Goal: Task Accomplishment & Management: Use online tool/utility

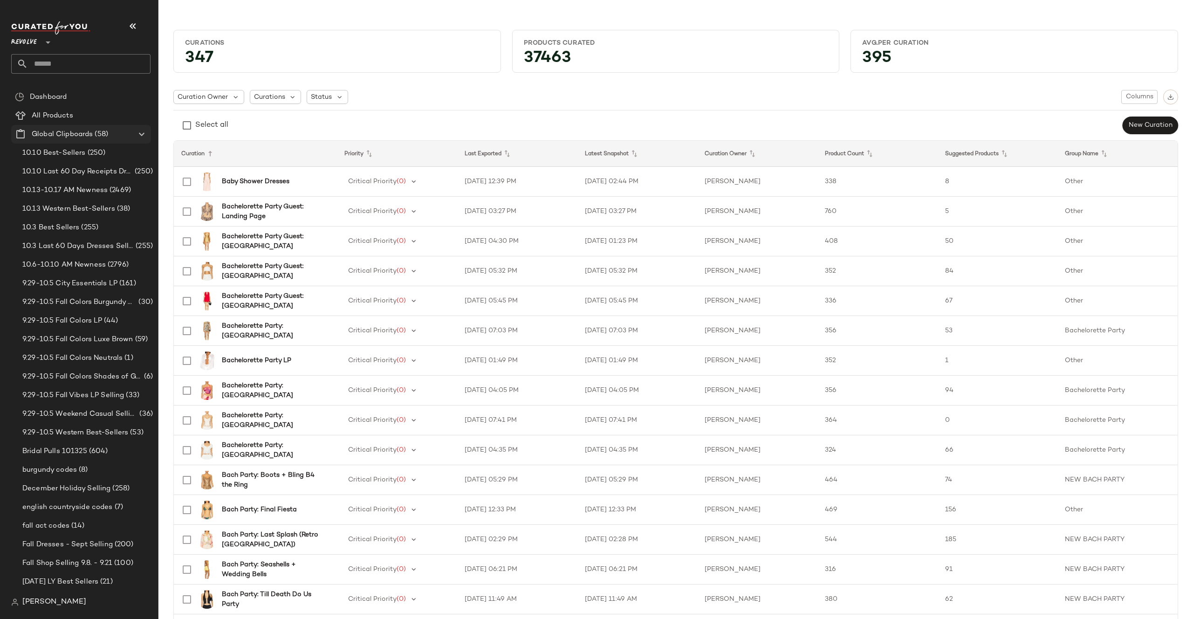
click at [143, 134] on icon at bounding box center [141, 134] width 11 height 11
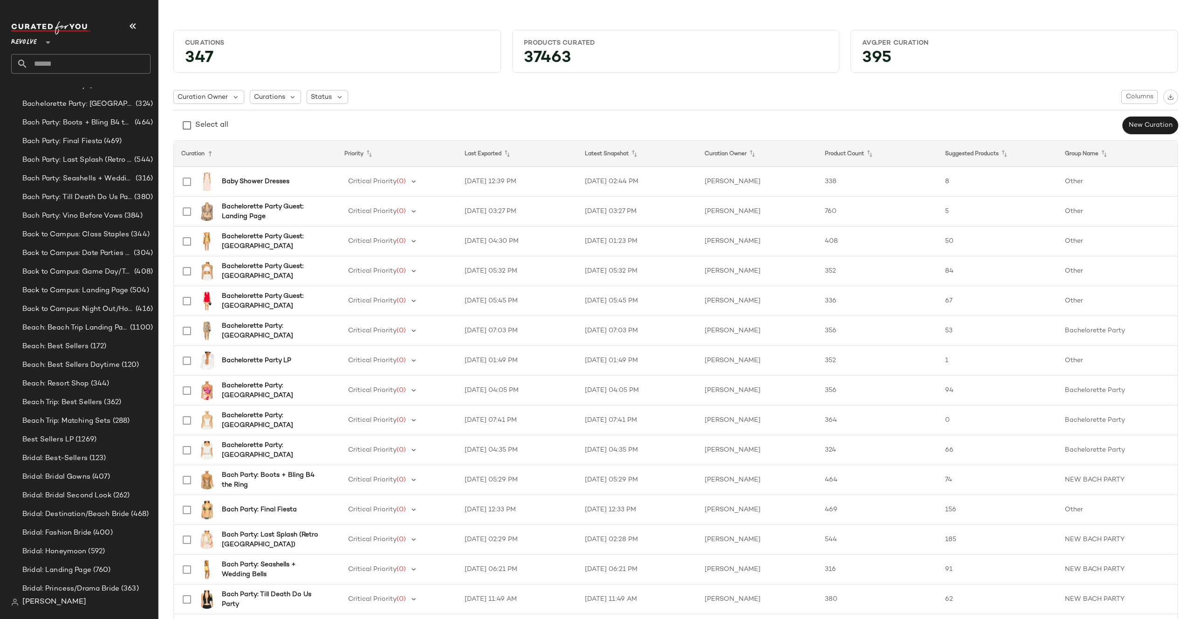
scroll to position [295, 0]
click at [82, 66] on input "text" at bounding box center [89, 64] width 123 height 20
type input "*"
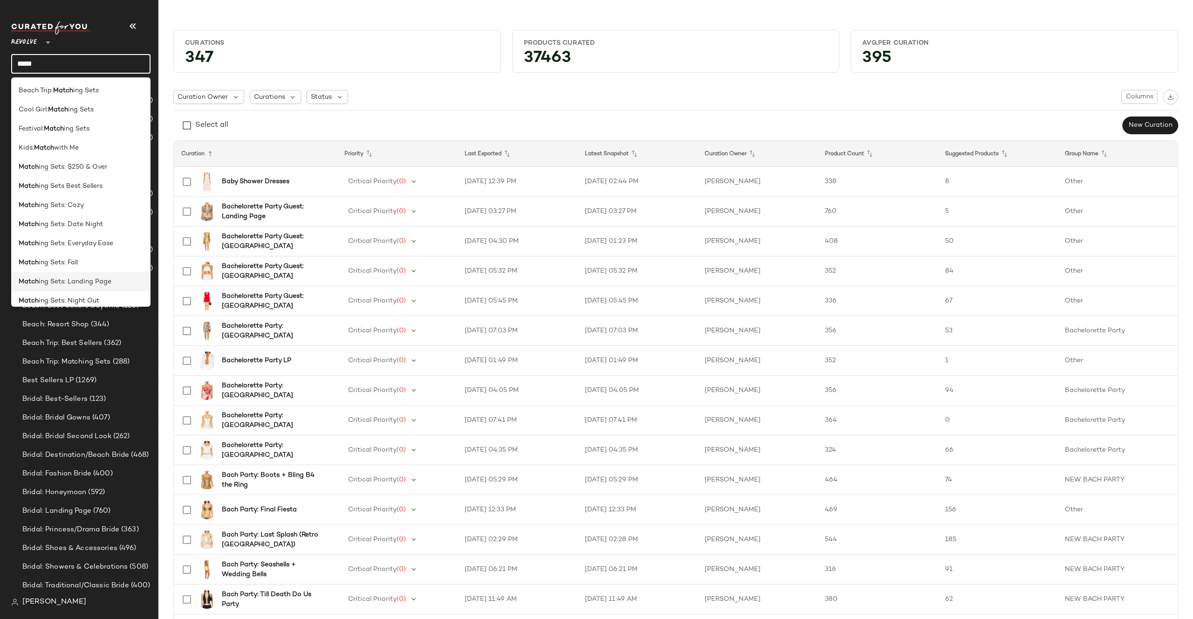
type input "*****"
click at [71, 279] on span "ing Sets: Landing Page" at bounding box center [75, 282] width 73 height 10
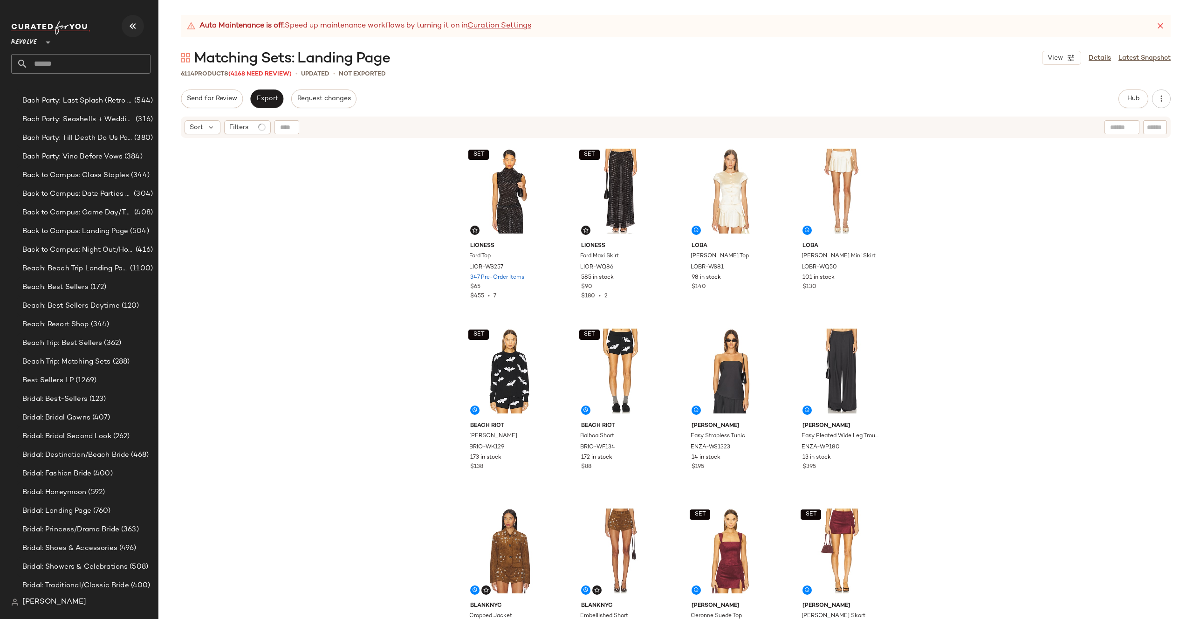
click at [138, 27] on icon "button" at bounding box center [132, 26] width 11 height 11
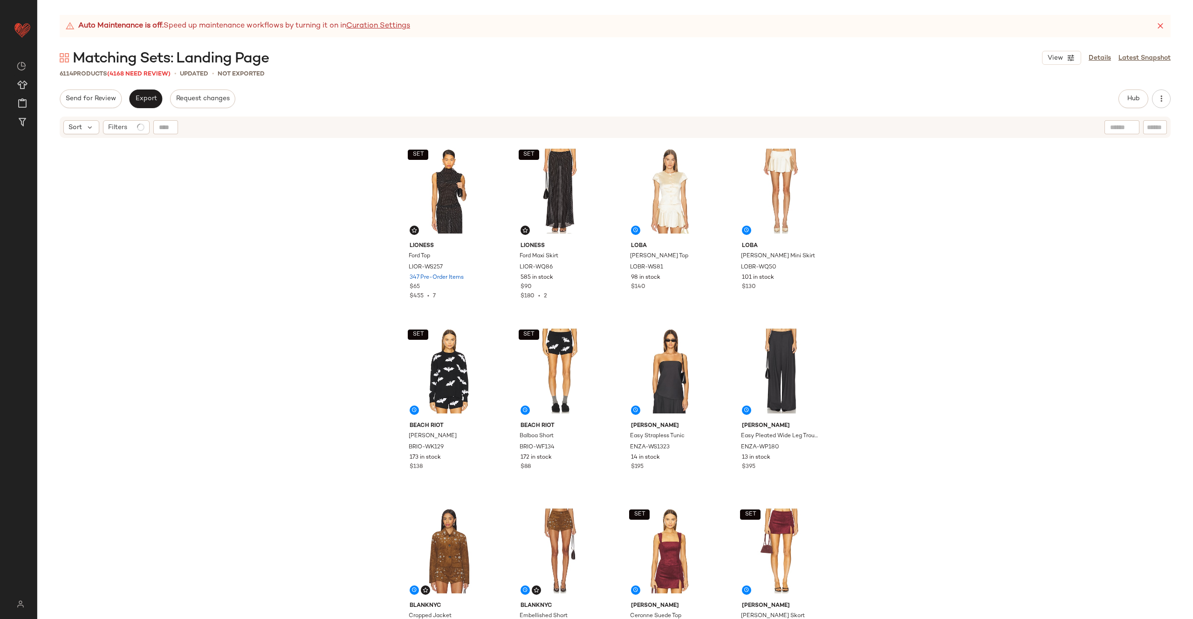
click at [1115, 96] on div "Send for Review Export Request changes Hub Send for Review External Review Inte…" at bounding box center [615, 98] width 1111 height 19
click at [1130, 96] on span "Hub" at bounding box center [1133, 98] width 13 height 7
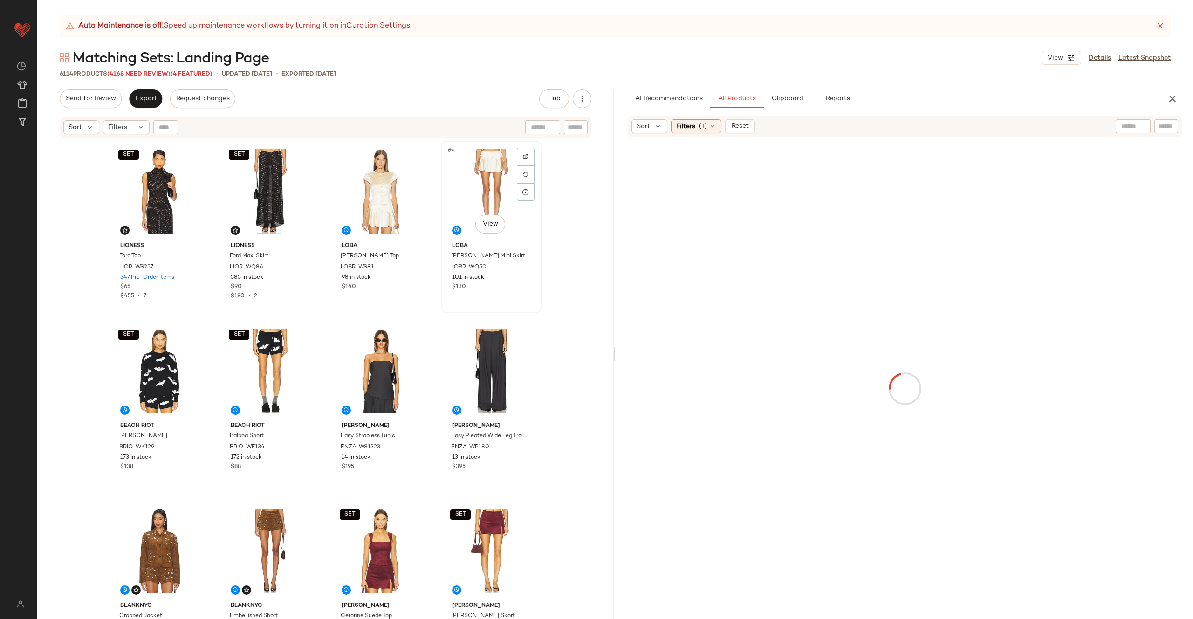
click at [475, 177] on div "#4 View" at bounding box center [492, 191] width 94 height 94
click at [377, 189] on div at bounding box center [381, 191] width 94 height 94
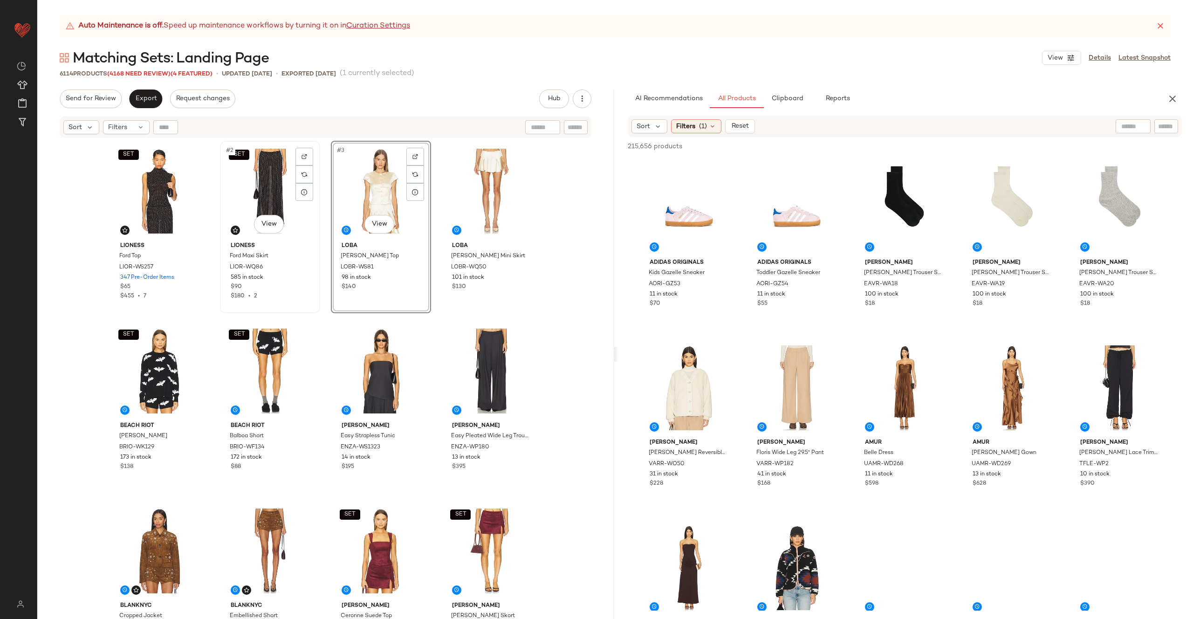
click at [250, 188] on div "SET #2 View" at bounding box center [270, 191] width 94 height 94
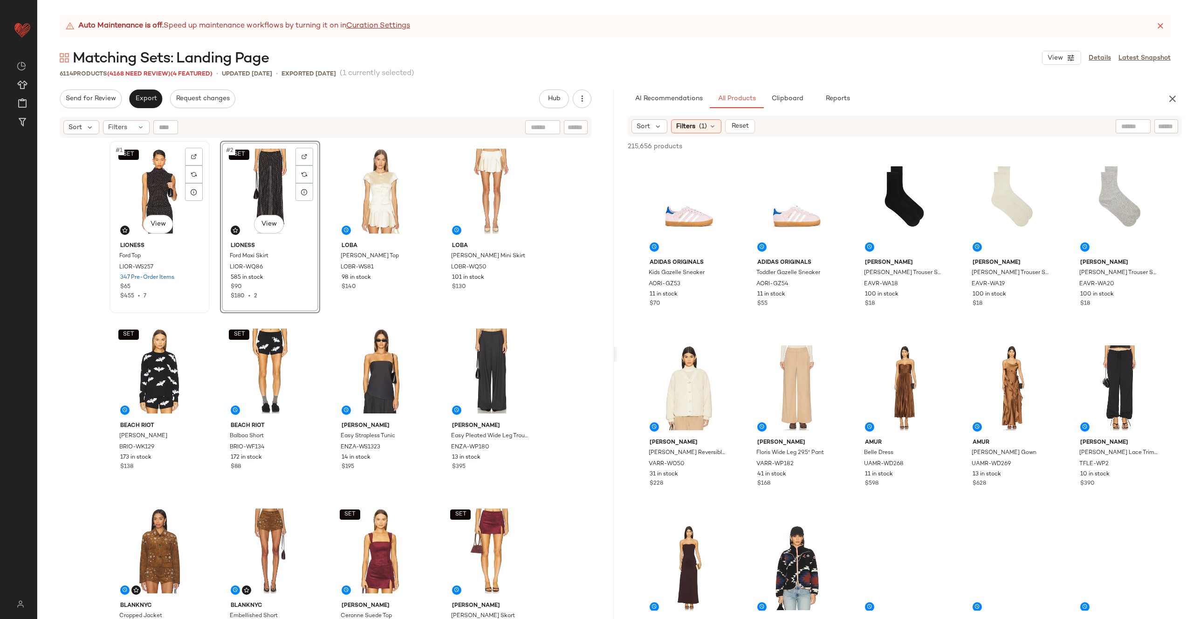
click at [158, 195] on div "SET #1 View" at bounding box center [160, 191] width 94 height 94
click at [715, 123] on icon at bounding box center [712, 126] width 7 height 7
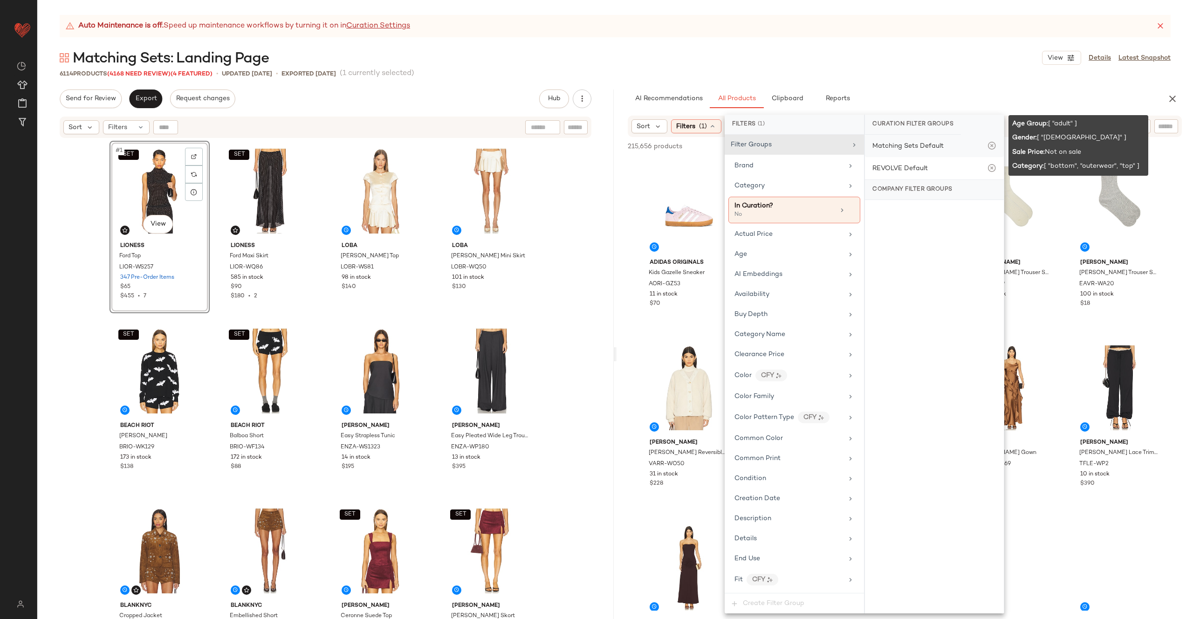
click at [933, 150] on div "Matching Sets Default" at bounding box center [908, 146] width 71 height 10
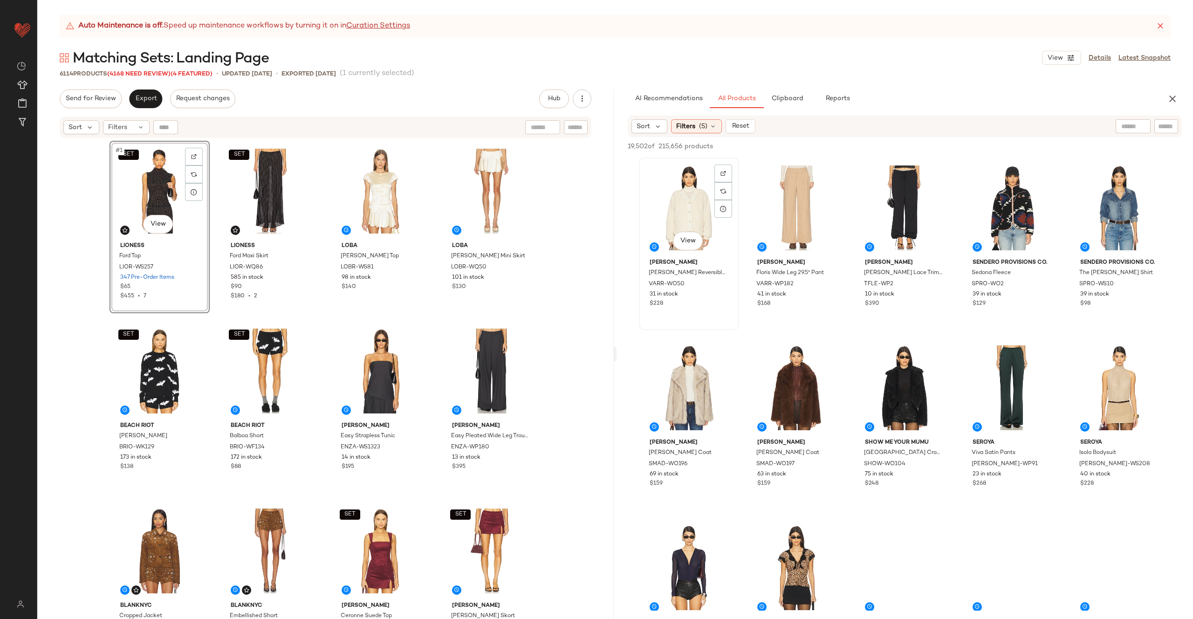
click at [706, 213] on div "View" at bounding box center [689, 208] width 94 height 94
click at [789, 206] on div "View" at bounding box center [797, 208] width 94 height 94
click at [891, 213] on div "View" at bounding box center [905, 208] width 94 height 94
click at [1004, 197] on div "View" at bounding box center [1012, 208] width 94 height 94
click at [951, 375] on div "View" at bounding box center [905, 388] width 94 height 94
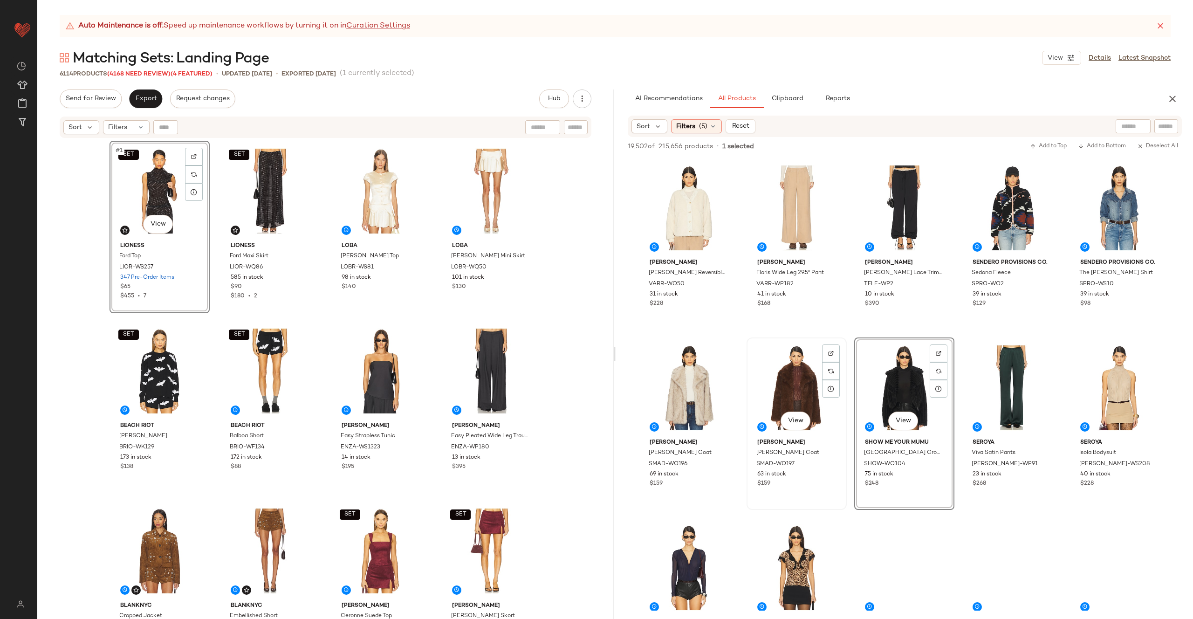
click at [844, 372] on div "View" at bounding box center [797, 388] width 94 height 94
click at [736, 367] on div "View" at bounding box center [689, 388] width 94 height 94
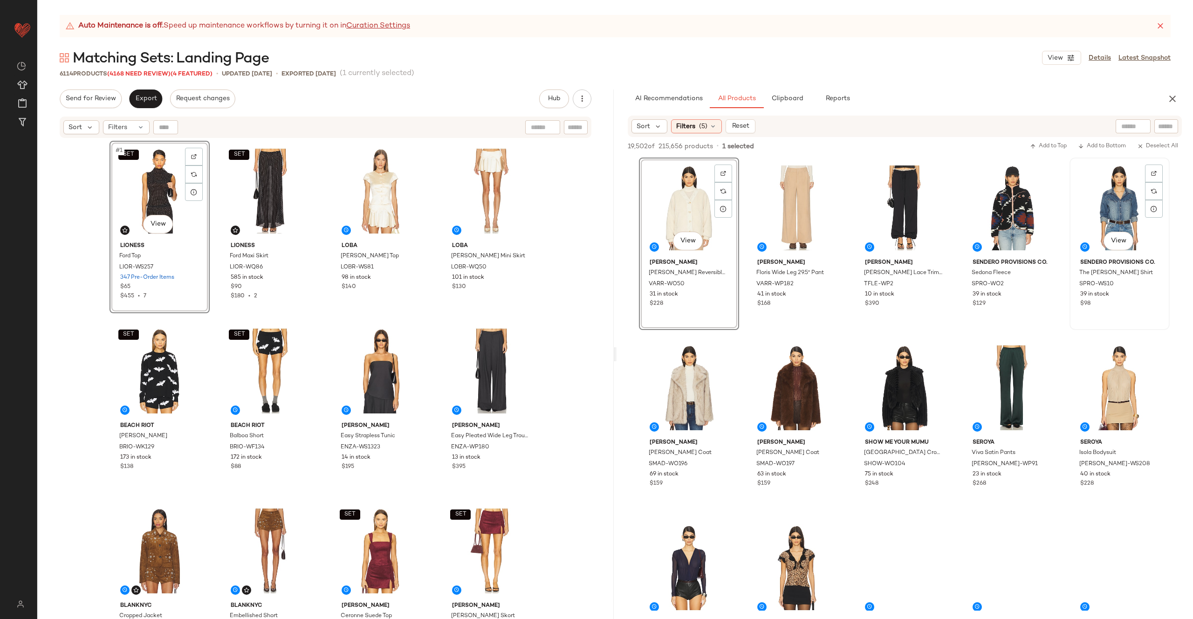
click at [1073, 255] on div "View" at bounding box center [1120, 208] width 94 height 94
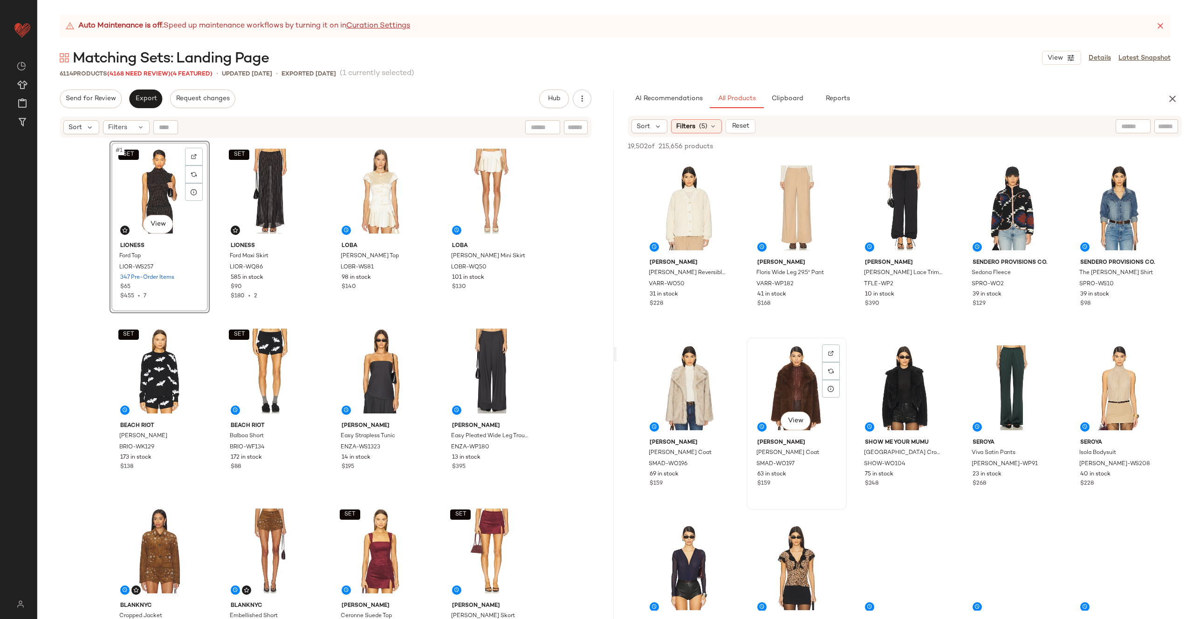
click at [844, 378] on div "View" at bounding box center [797, 388] width 94 height 94
click at [844, 573] on div "View" at bounding box center [797, 568] width 94 height 94
click at [736, 549] on div "View" at bounding box center [689, 568] width 94 height 94
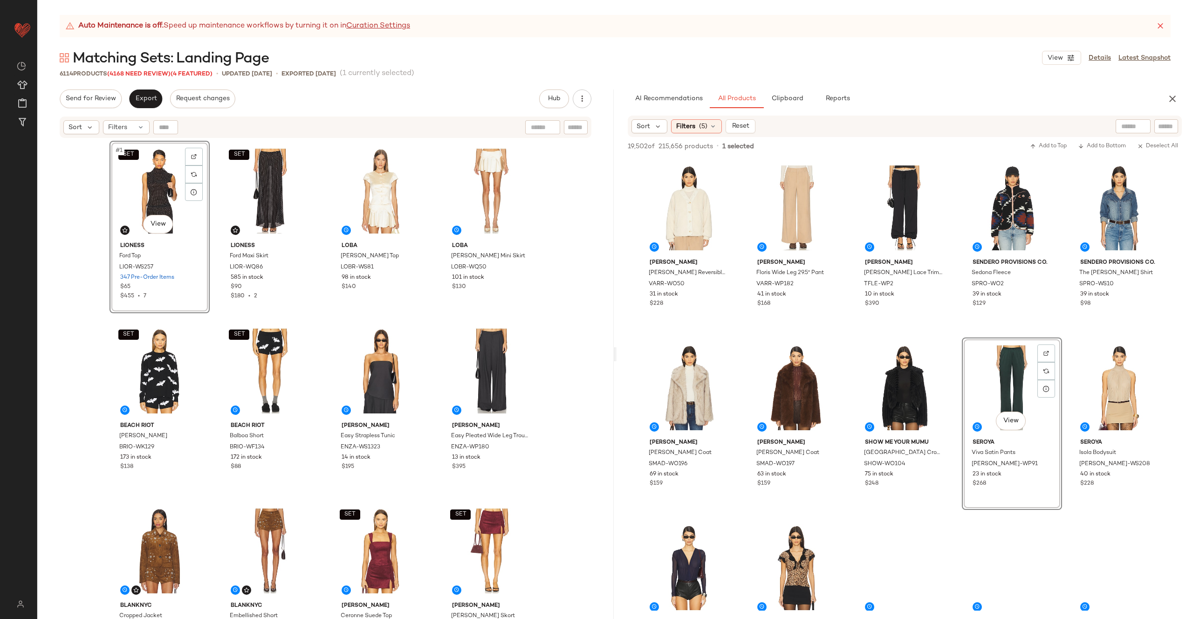
drag, startPoint x: 672, startPoint y: 557, endPoint x: 335, endPoint y: 11, distance: 642.3
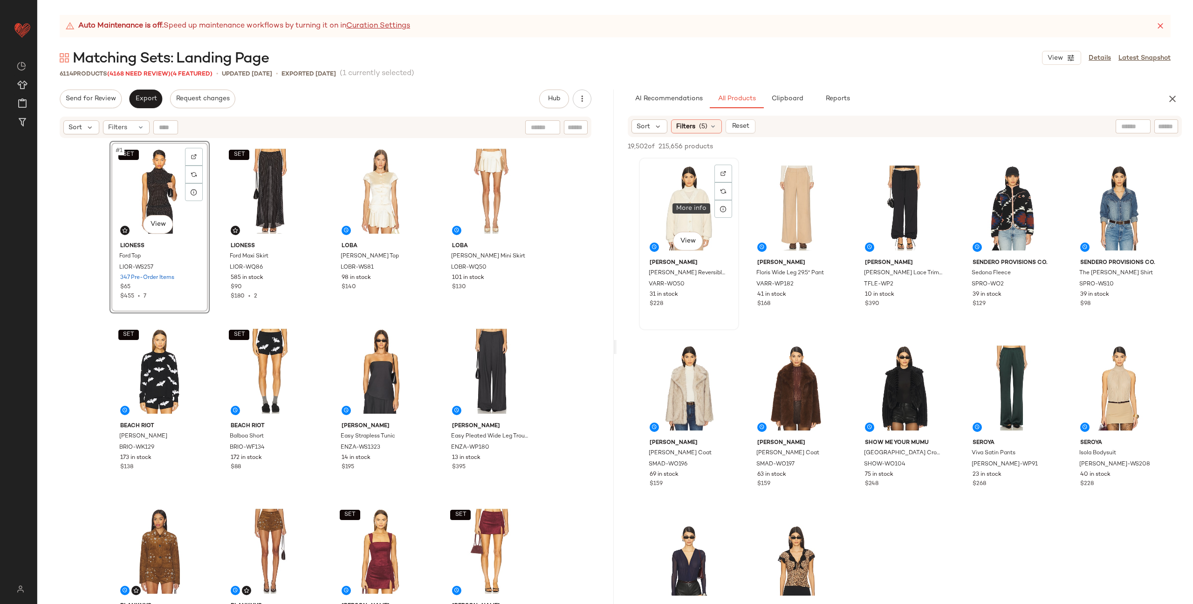
click at [720, 204] on div at bounding box center [724, 209] width 18 height 18
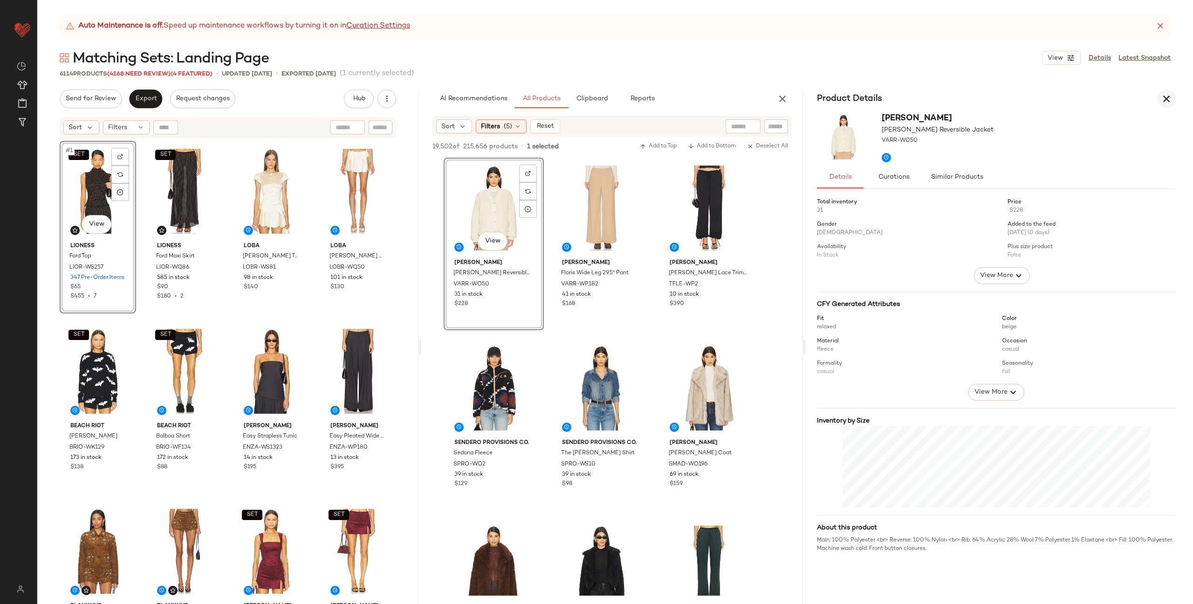
click at [1175, 96] on button "button" at bounding box center [1166, 98] width 19 height 19
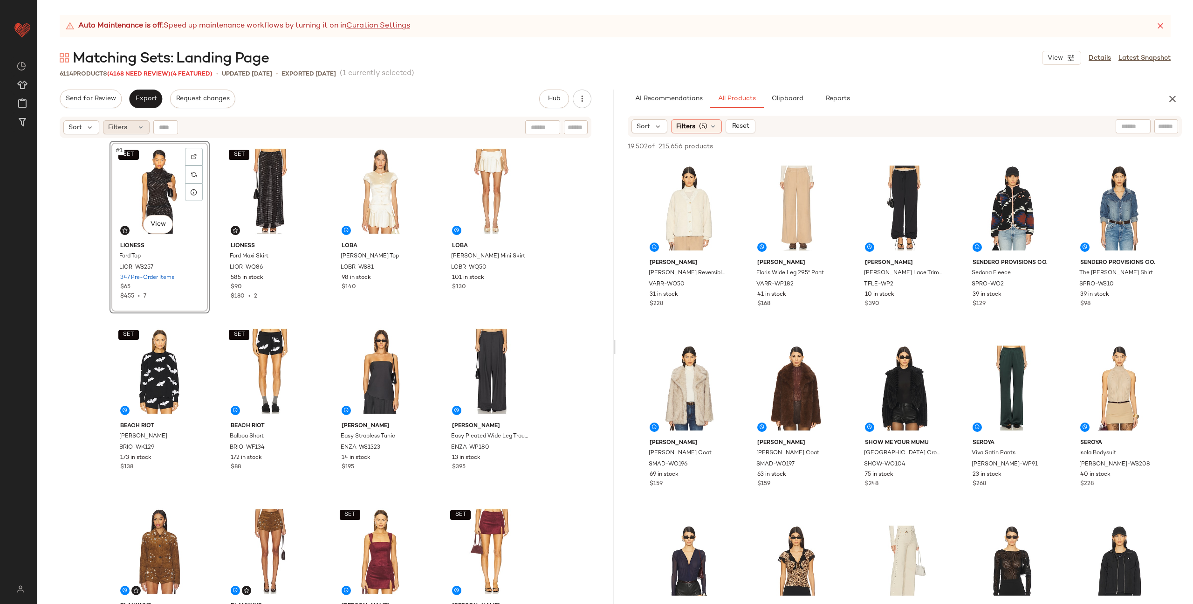
click at [137, 125] on icon at bounding box center [140, 127] width 7 height 7
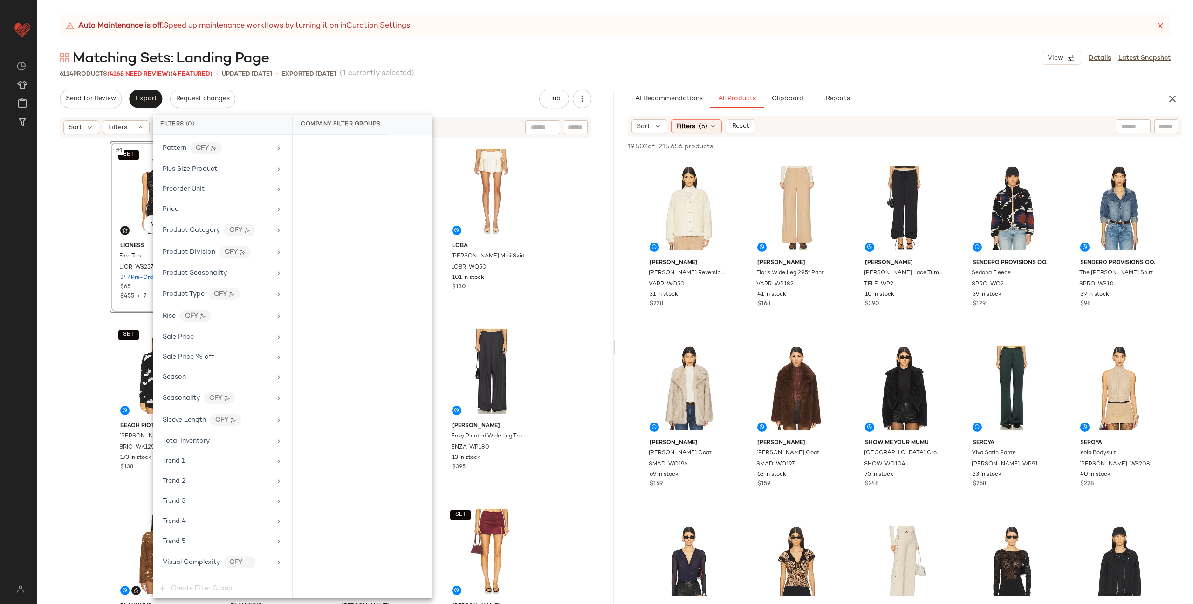
scroll to position [811, 0]
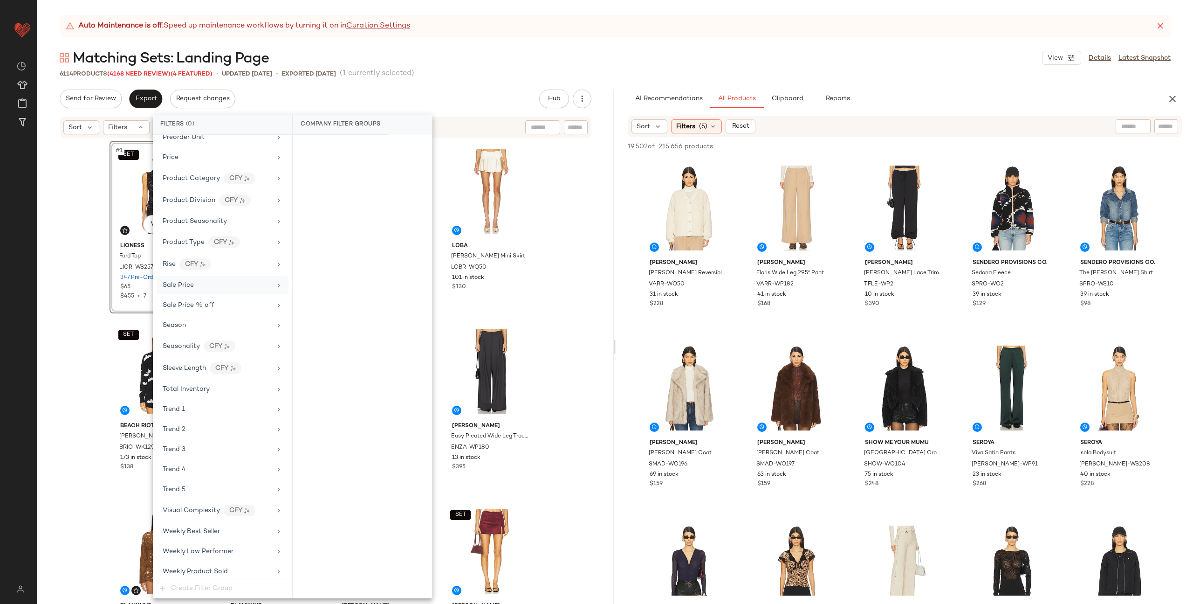
click at [207, 287] on div "Sale Price" at bounding box center [217, 285] width 109 height 10
click at [358, 146] on div "On sale" at bounding box center [362, 146] width 131 height 17
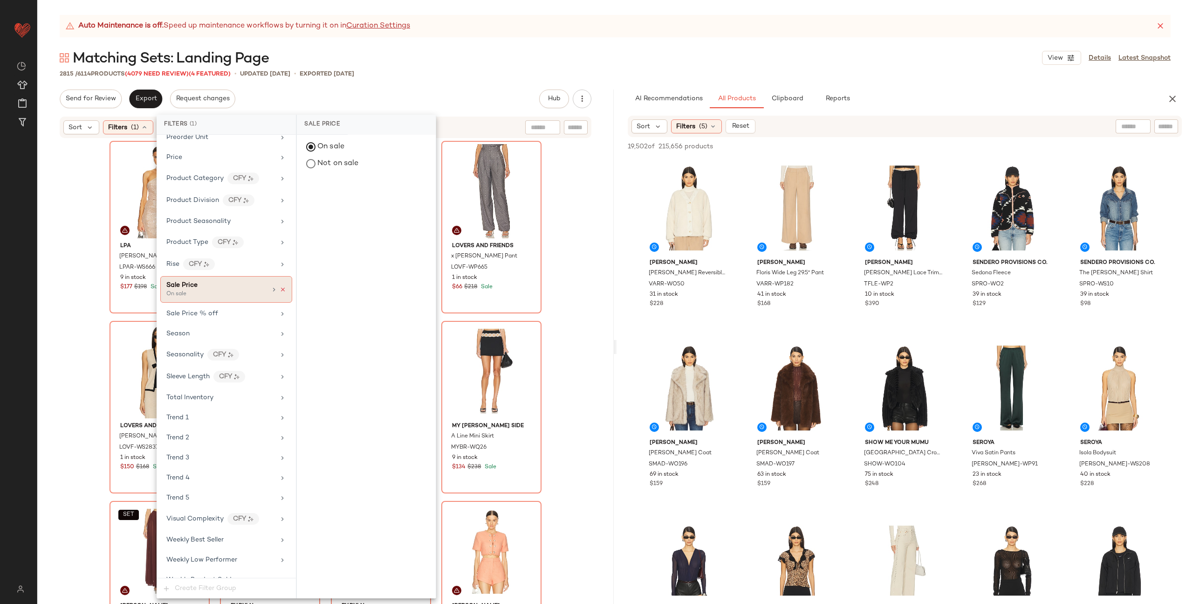
click at [280, 289] on icon at bounding box center [283, 289] width 7 height 7
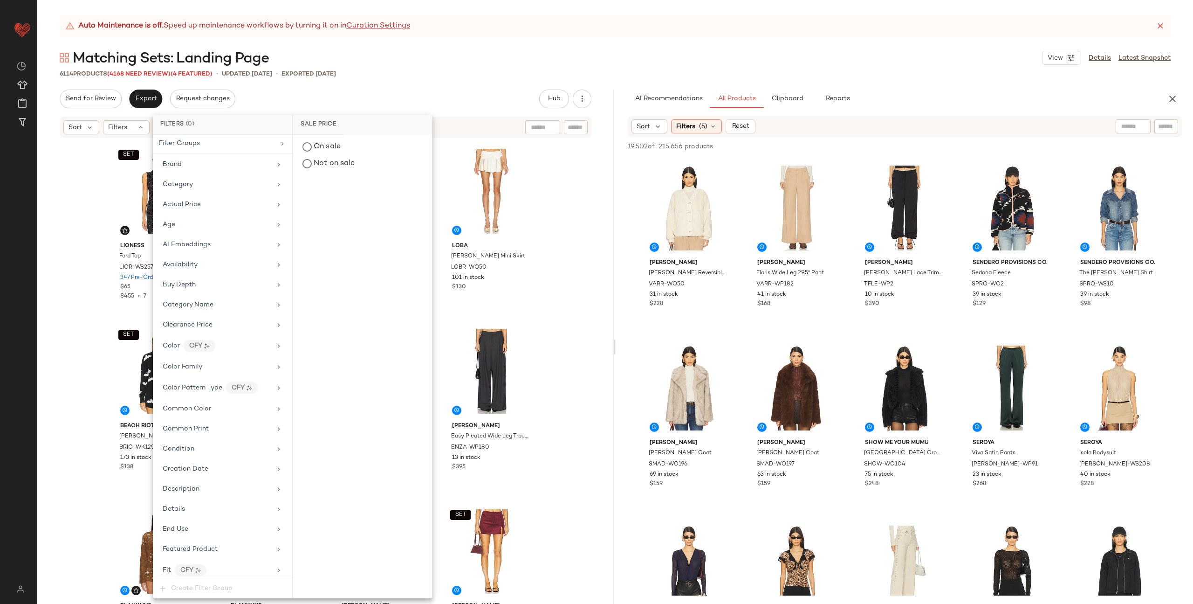
scroll to position [0, 0]
click at [81, 232] on div "SET LIONESS Ford Top LIOR-WS257 347 Pre-Order Items $65 $455 • 7 SET LIONESS Fo…" at bounding box center [325, 383] width 577 height 488
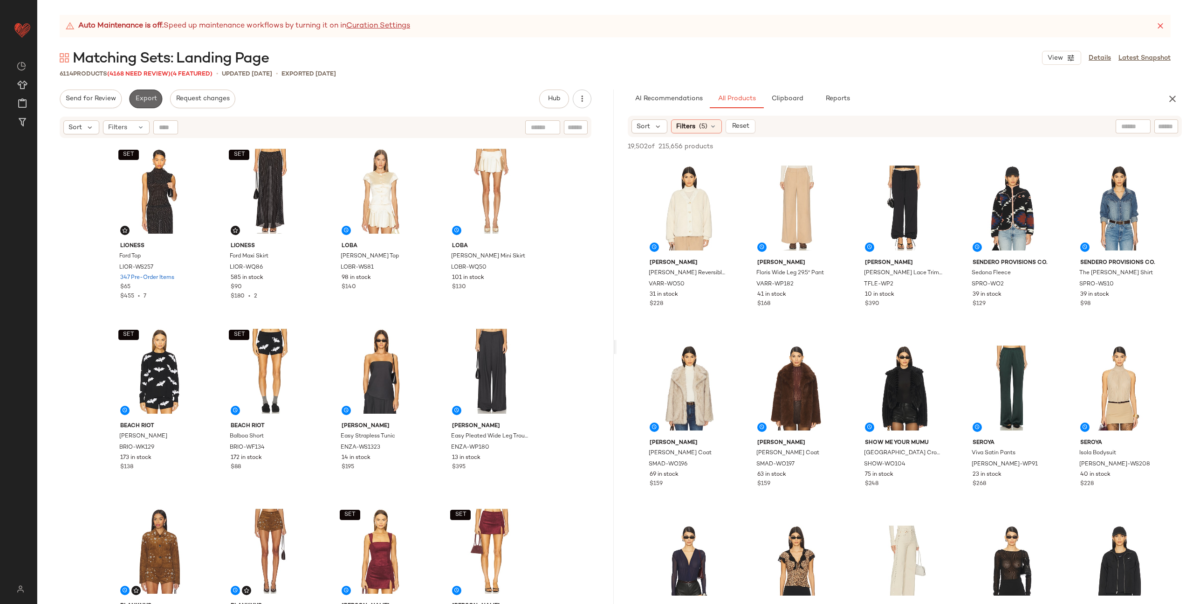
click at [148, 99] on span "Export" at bounding box center [146, 98] width 22 height 7
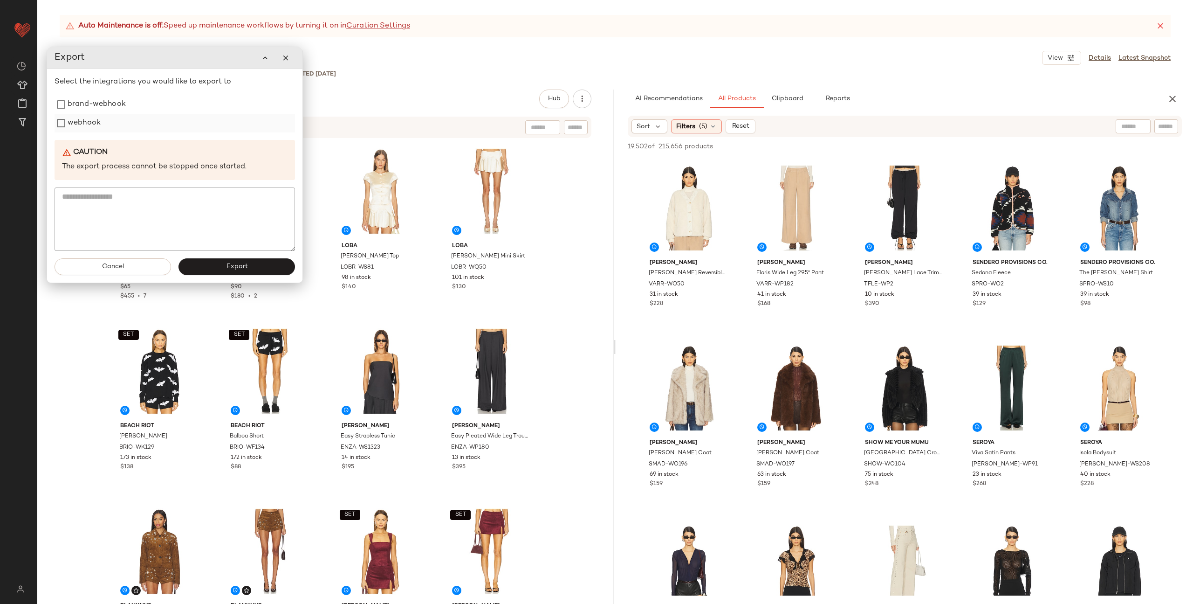
click at [93, 124] on label "webhook" at bounding box center [84, 123] width 33 height 19
click at [340, 117] on div "Sort Filters" at bounding box center [326, 127] width 532 height 21
click at [124, 272] on button "Cancel" at bounding box center [113, 266] width 117 height 17
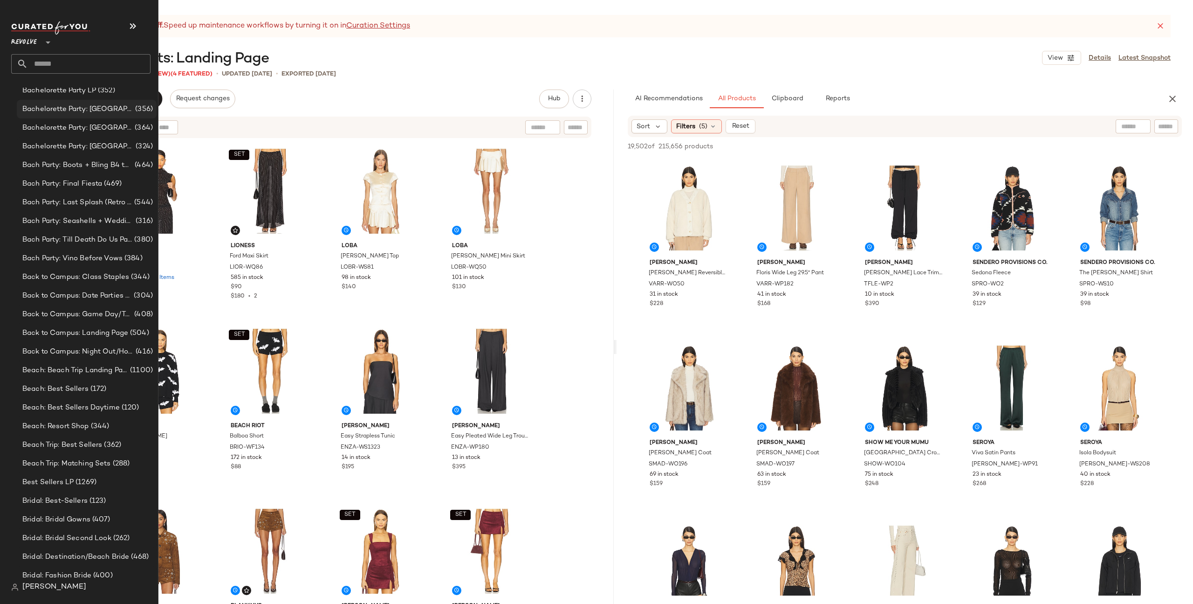
scroll to position [193, 0]
click at [64, 65] on input "text" at bounding box center [89, 64] width 123 height 20
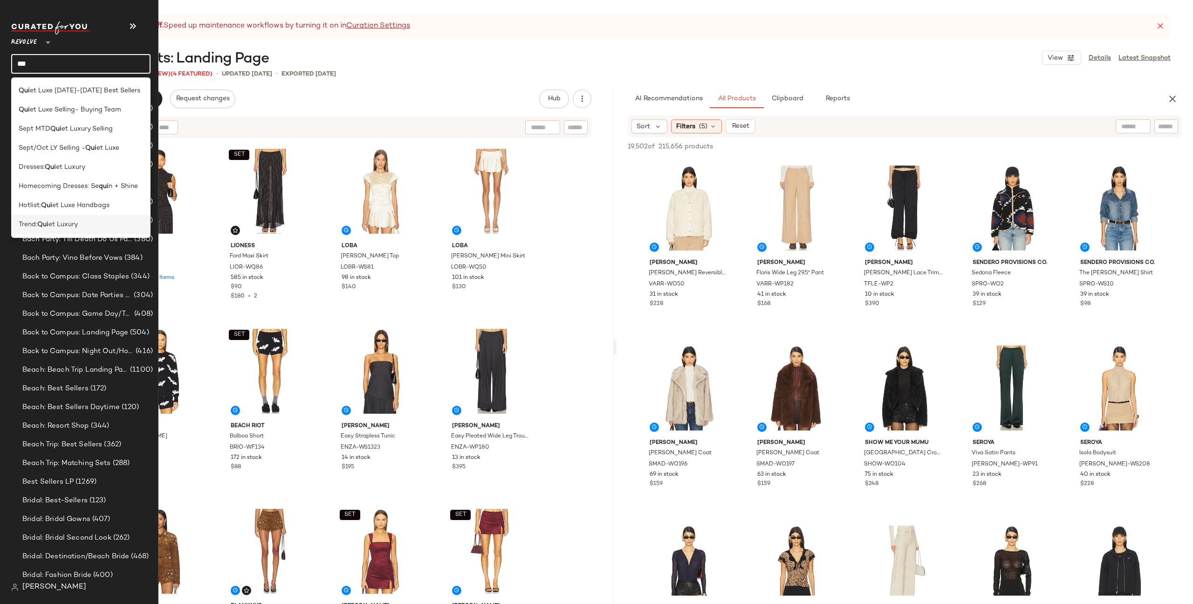
type input "***"
click at [72, 227] on span "et Luxury" at bounding box center [62, 225] width 29 height 10
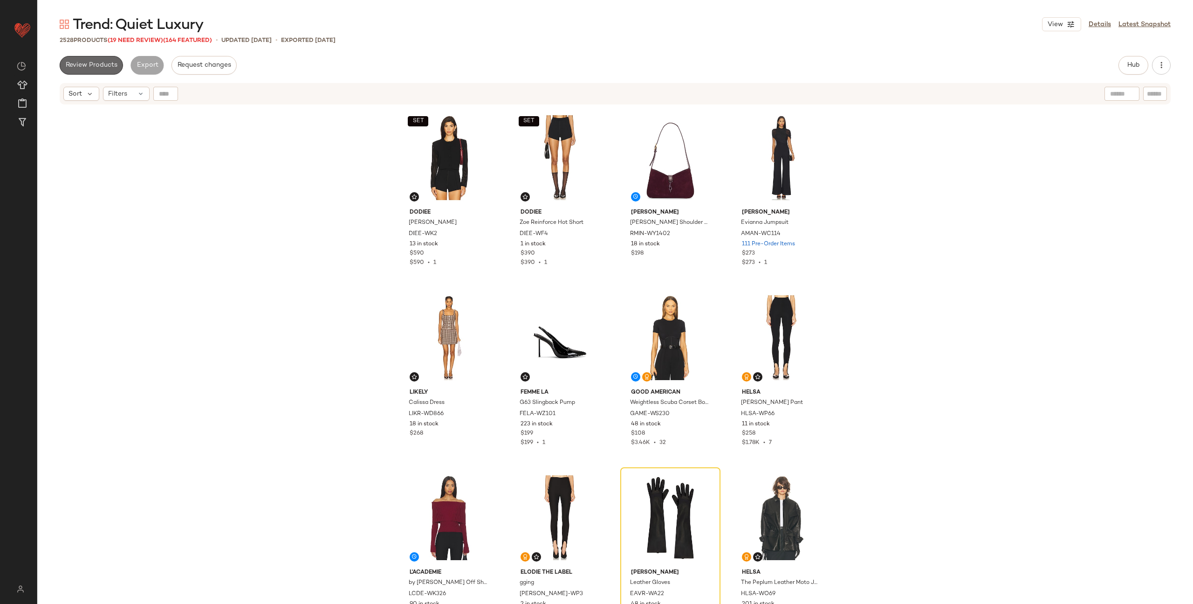
click at [88, 67] on span "Review Products" at bounding box center [91, 65] width 52 height 7
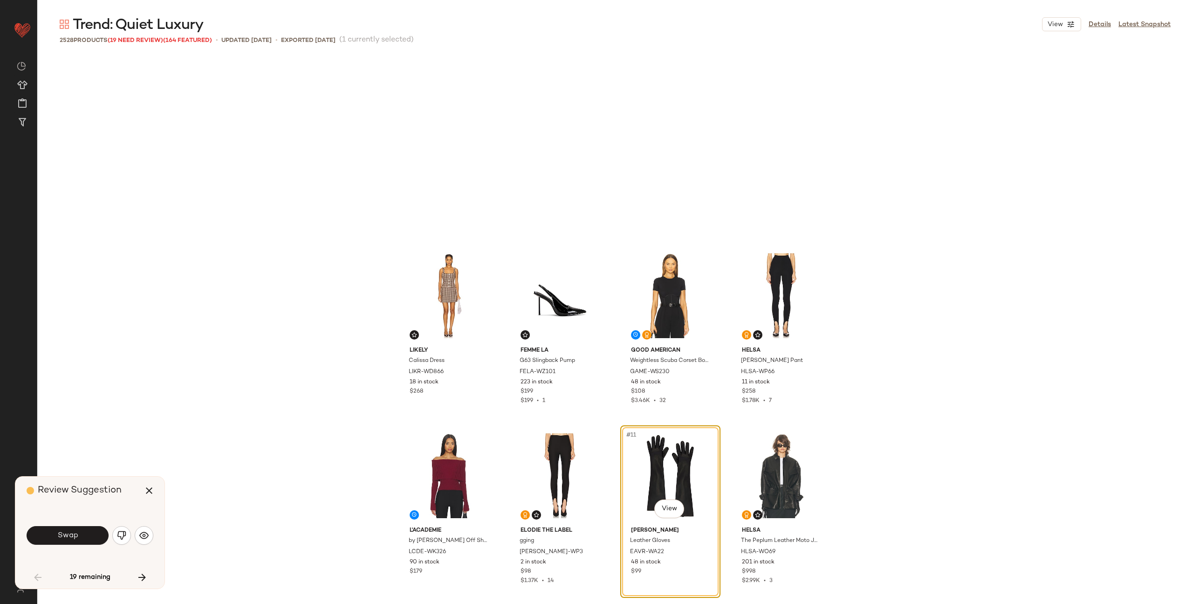
scroll to position [187, 0]
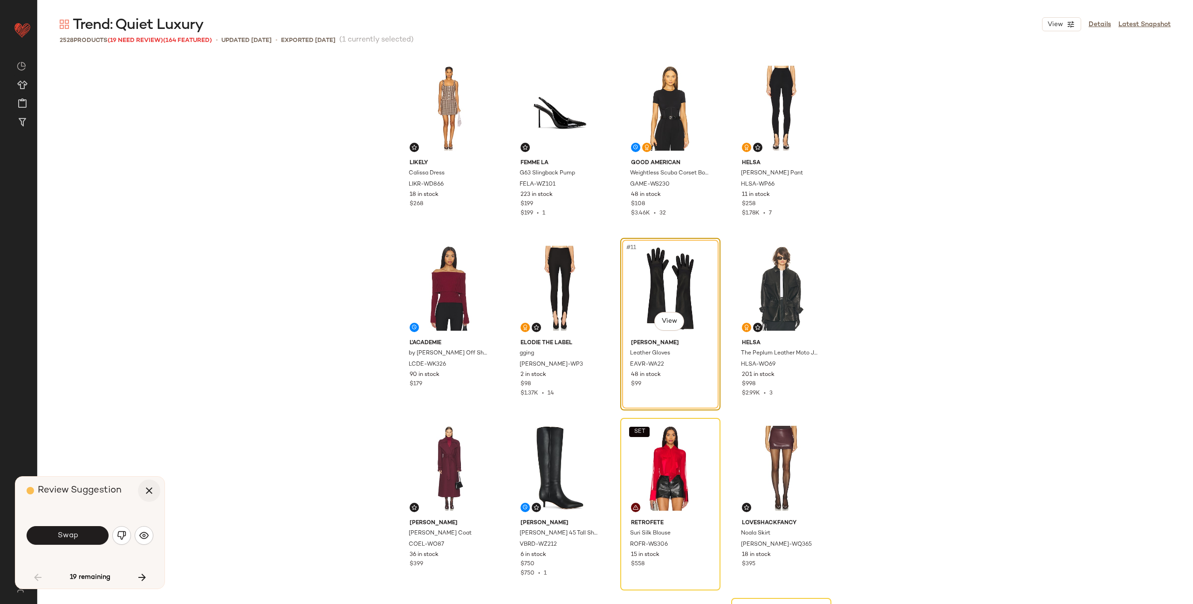
click at [147, 490] on icon "button" at bounding box center [149, 490] width 11 height 11
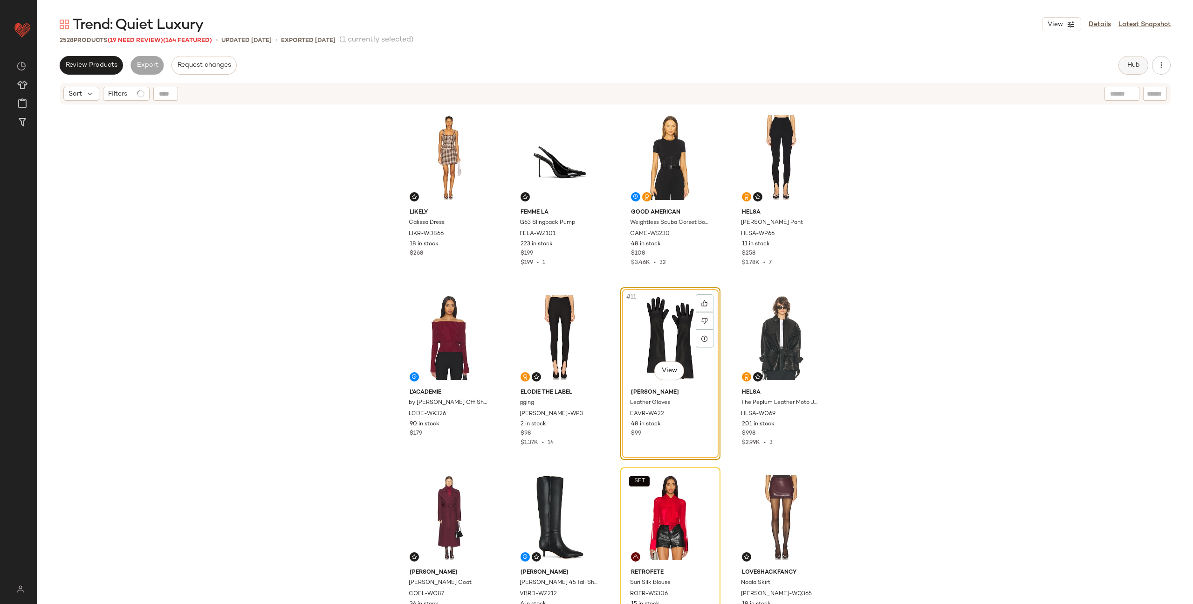
click at [1136, 62] on span "Hub" at bounding box center [1133, 65] width 13 height 7
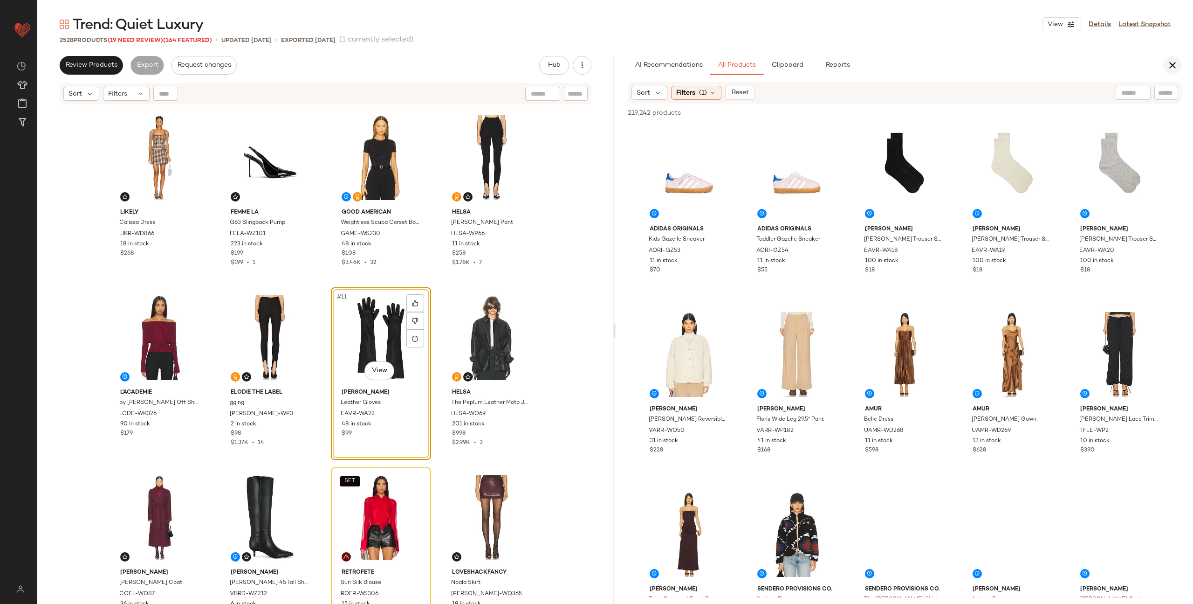
click at [1170, 66] on icon "button" at bounding box center [1172, 65] width 11 height 11
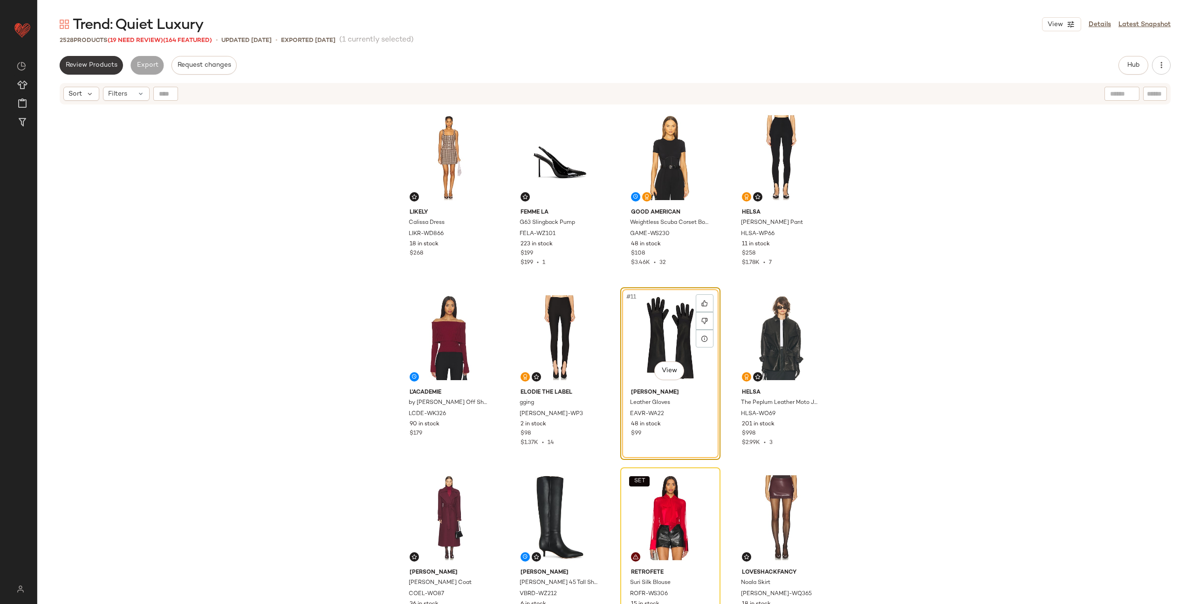
click at [91, 69] on button "Review Products" at bounding box center [91, 65] width 63 height 19
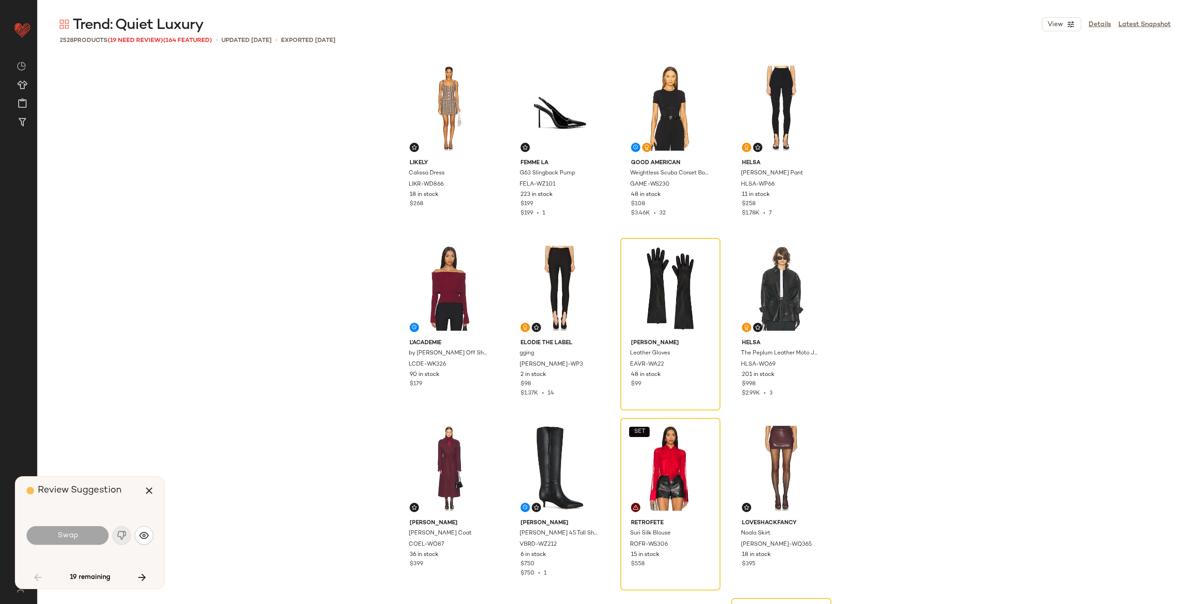
scroll to position [180, 0]
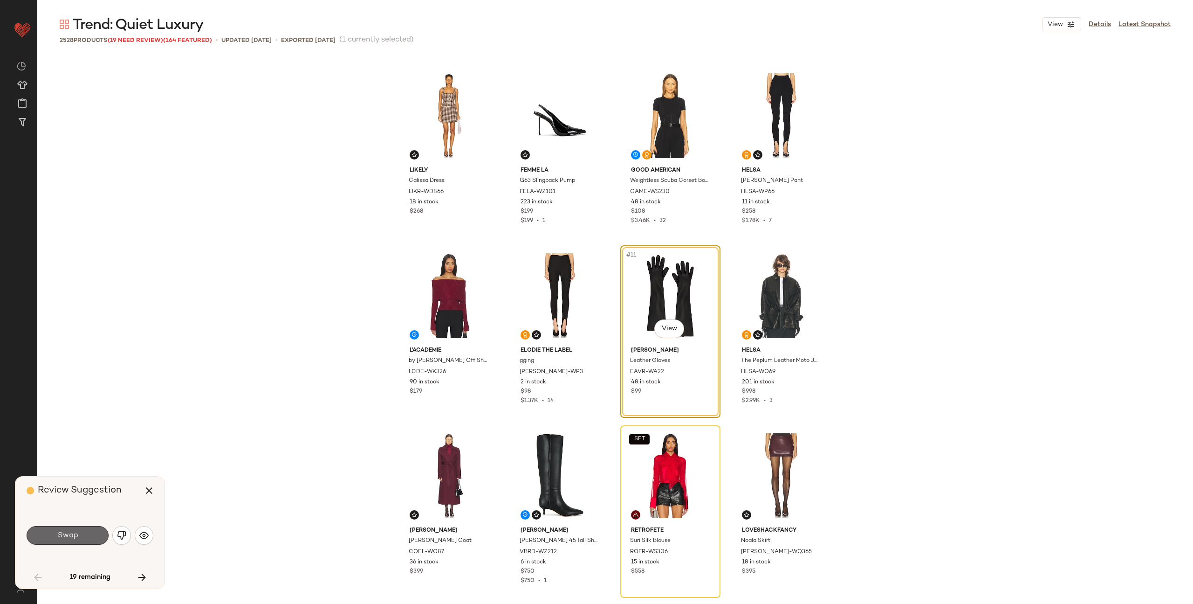
click at [76, 537] on span "Swap" at bounding box center [67, 535] width 21 height 9
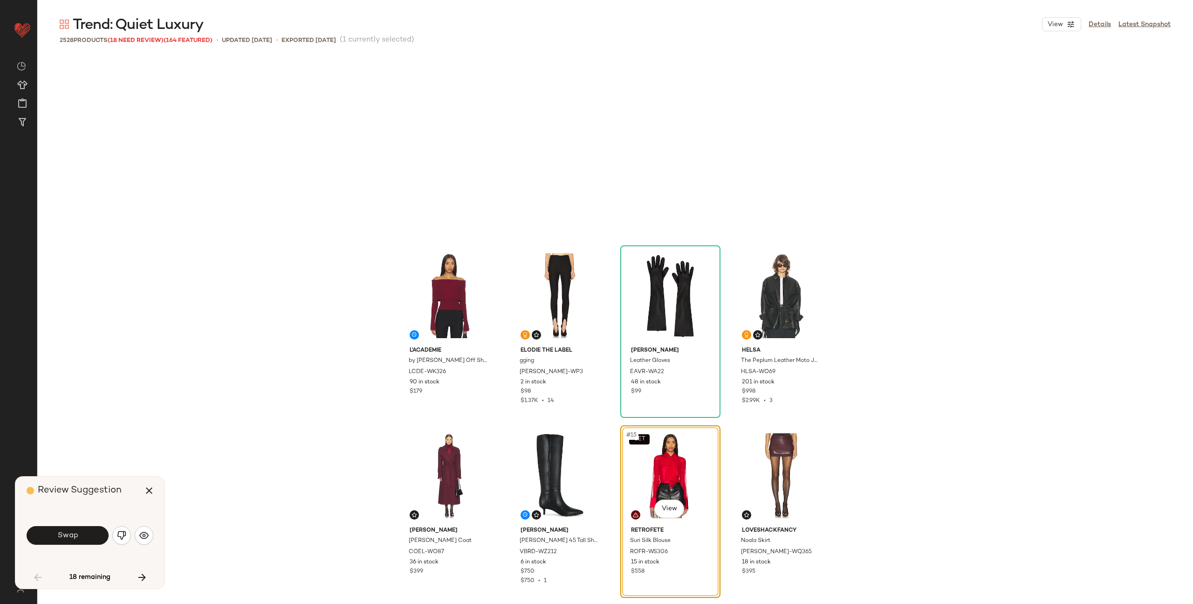
scroll to position [360, 0]
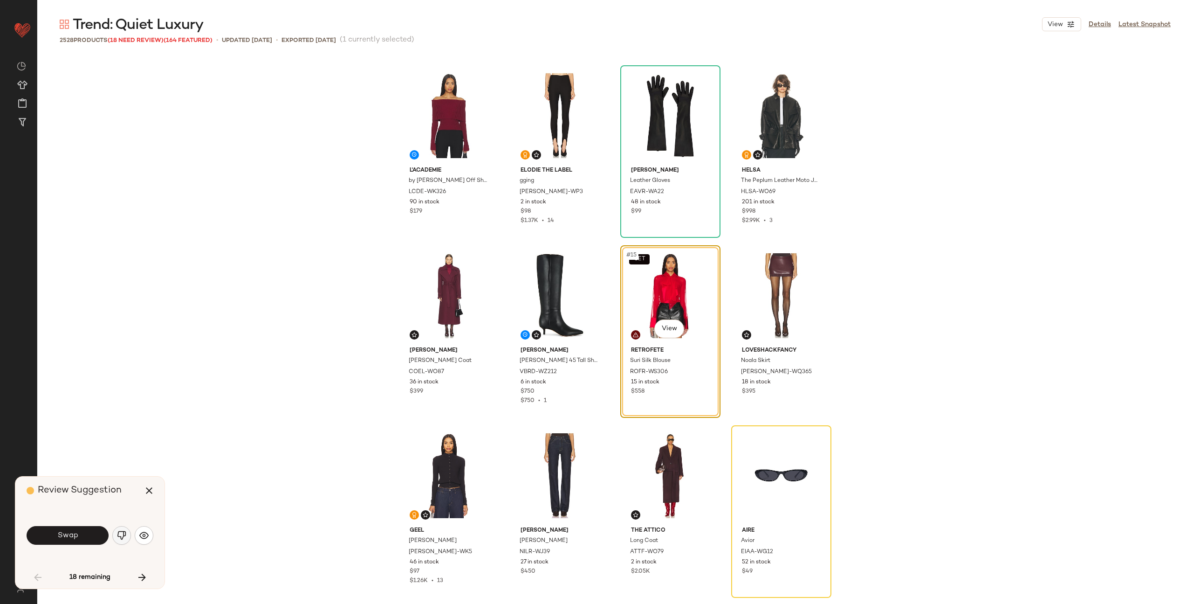
click at [117, 533] on img "button" at bounding box center [121, 534] width 9 height 9
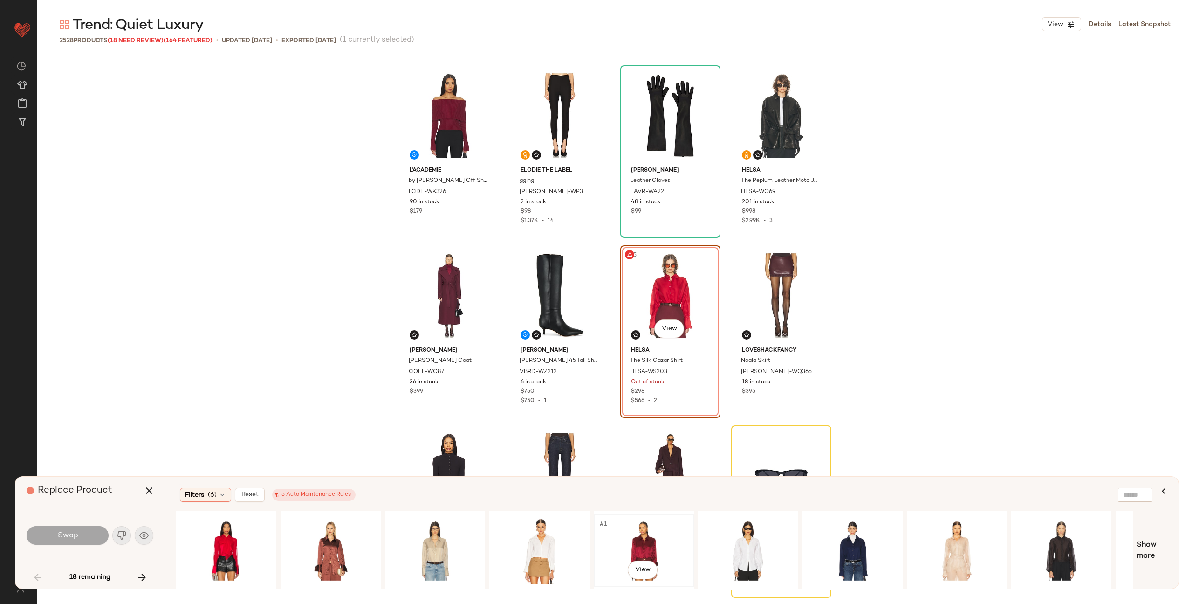
click at [643, 535] on div "#1 View" at bounding box center [644, 550] width 94 height 66
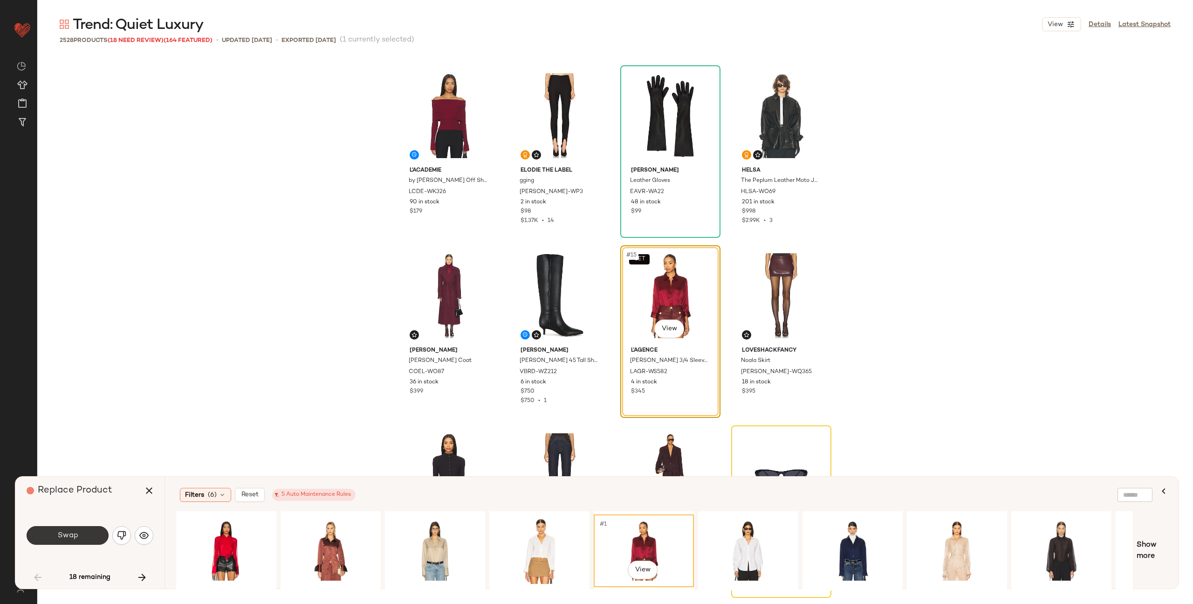
click at [76, 538] on span "Swap" at bounding box center [67, 535] width 21 height 9
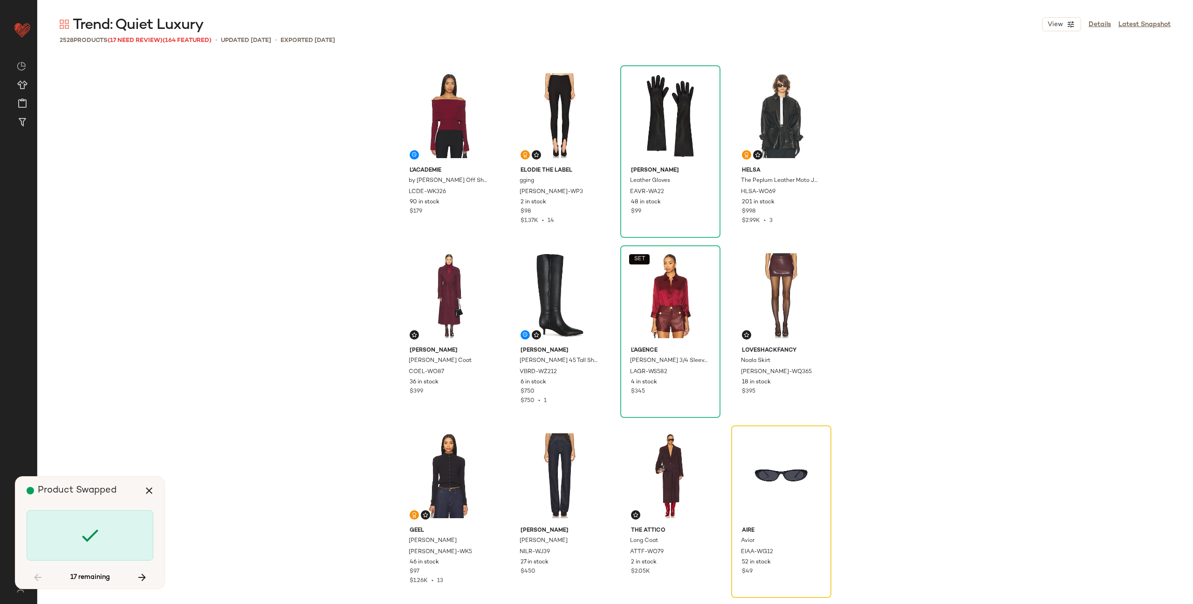
scroll to position [540, 0]
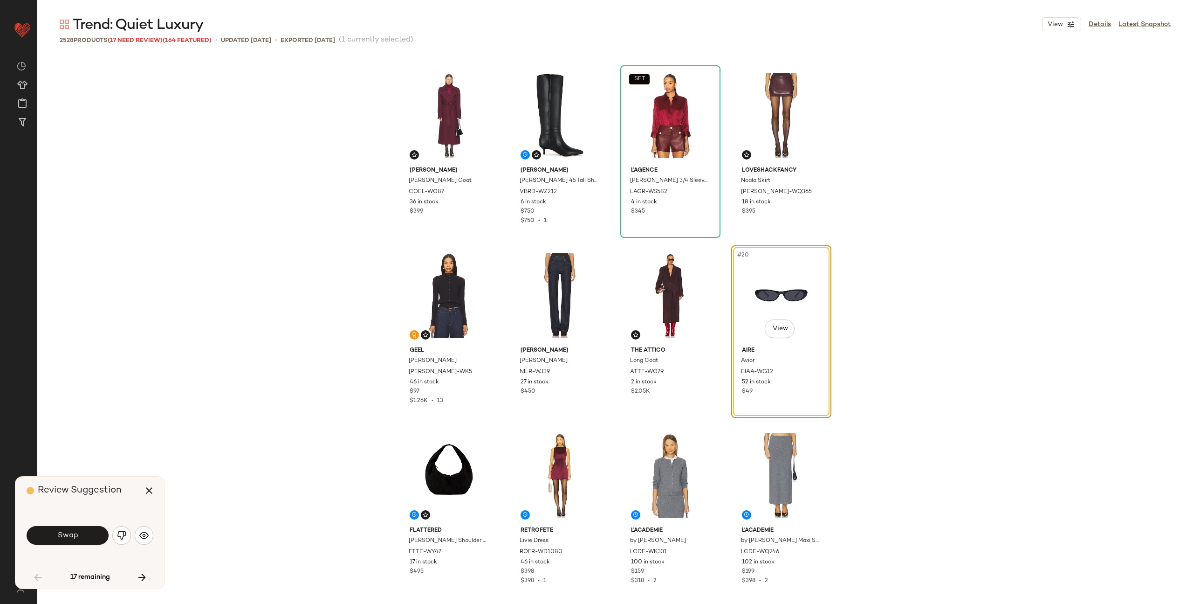
click at [76, 538] on span "Swap" at bounding box center [67, 535] width 21 height 9
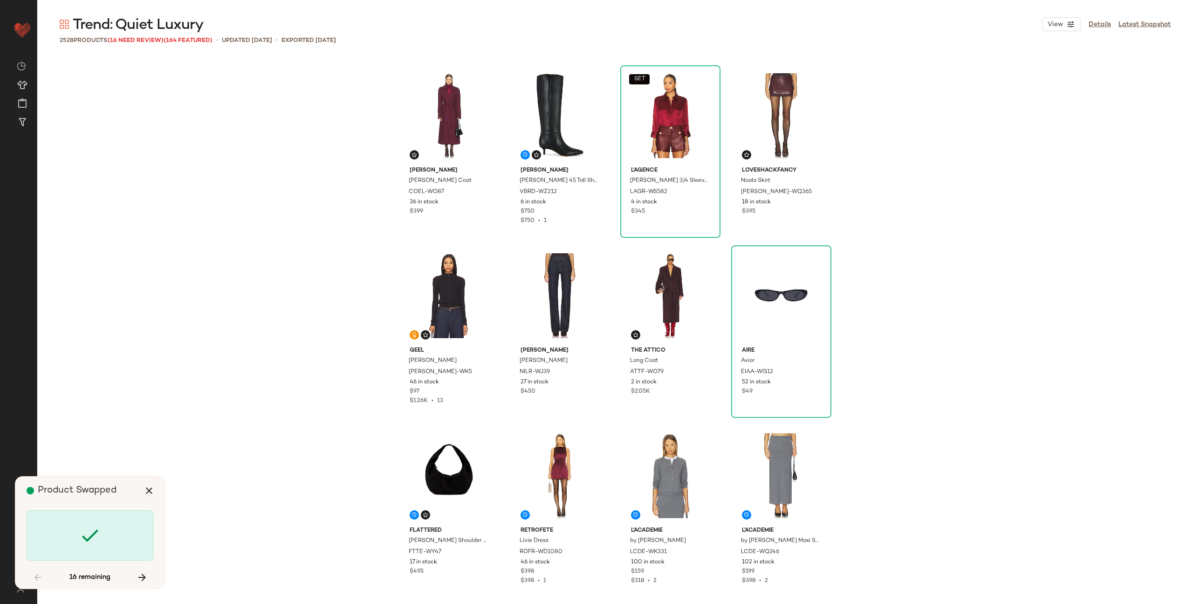
scroll to position [3239, 0]
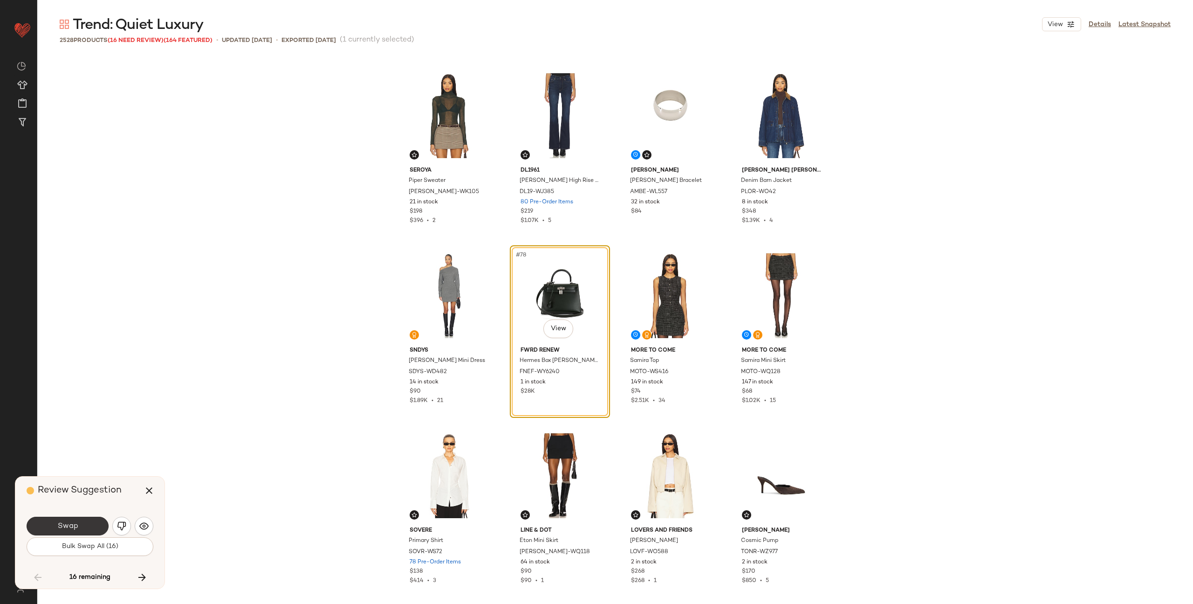
click at [68, 522] on span "Swap" at bounding box center [67, 526] width 21 height 9
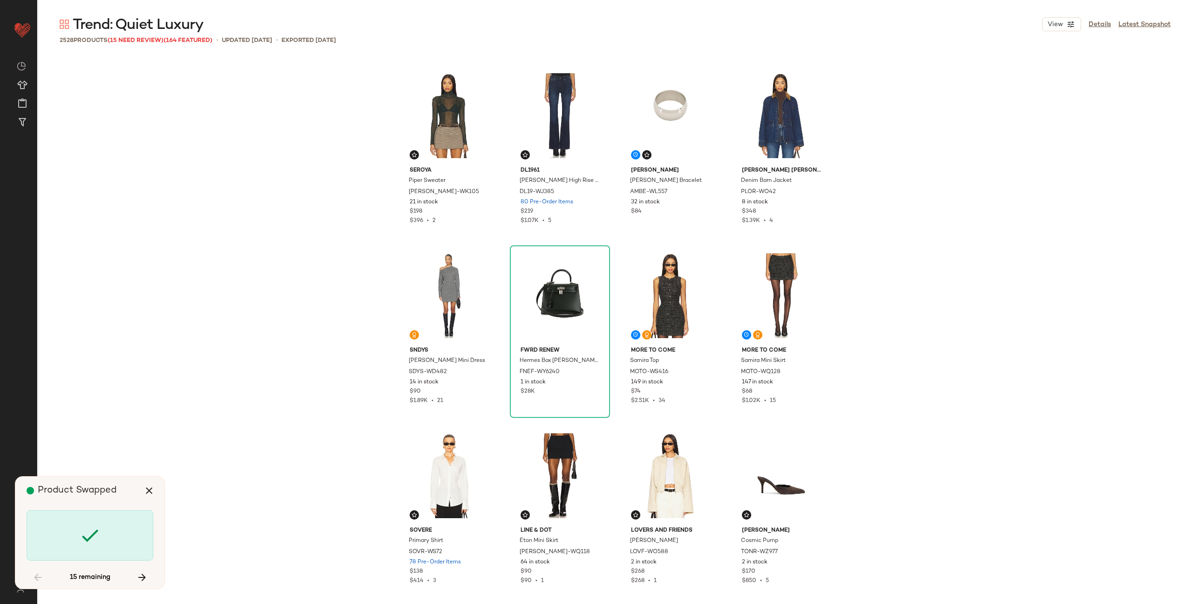
scroll to position [3598, 0]
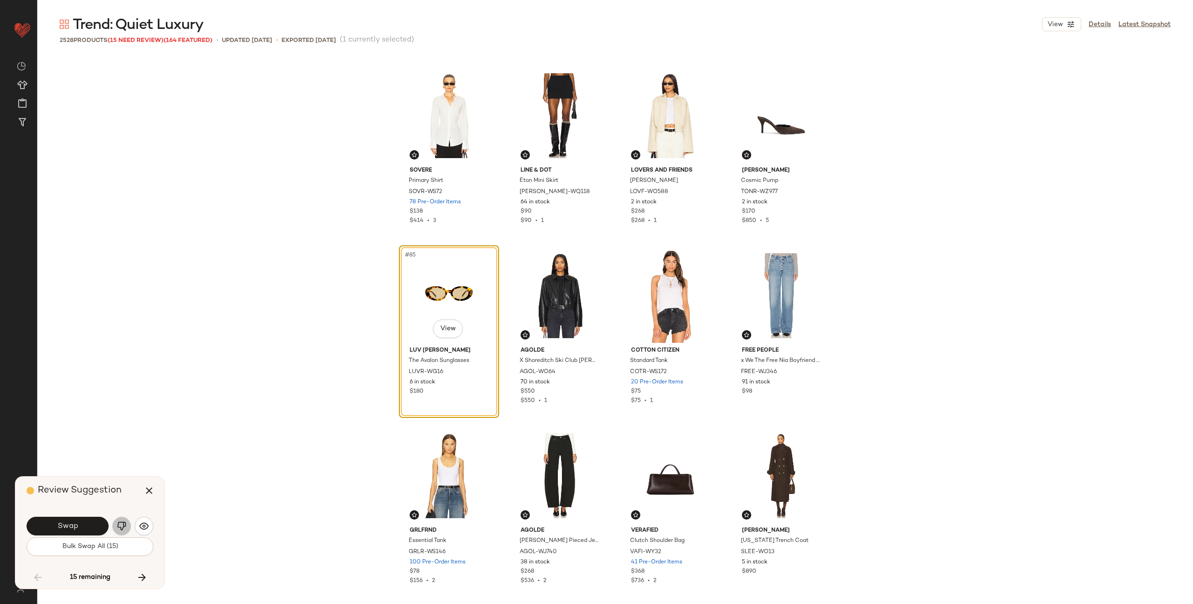
click at [116, 527] on button "button" at bounding box center [121, 525] width 19 height 19
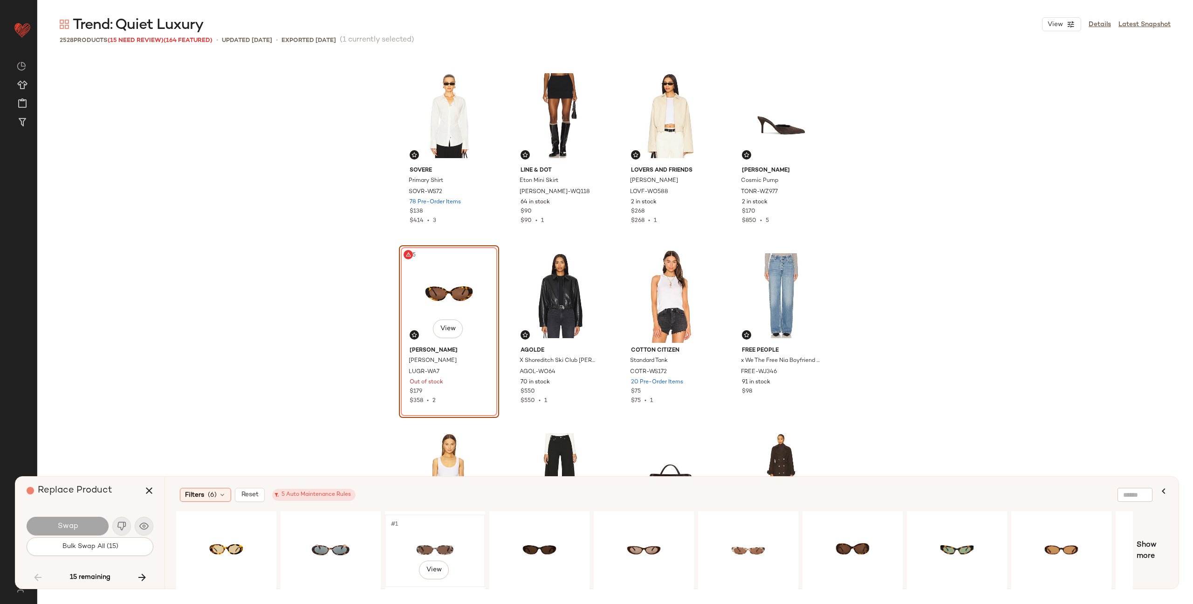
click at [398, 537] on div "#1 View" at bounding box center [435, 550] width 94 height 66
click at [70, 527] on span "Swap" at bounding box center [67, 526] width 21 height 9
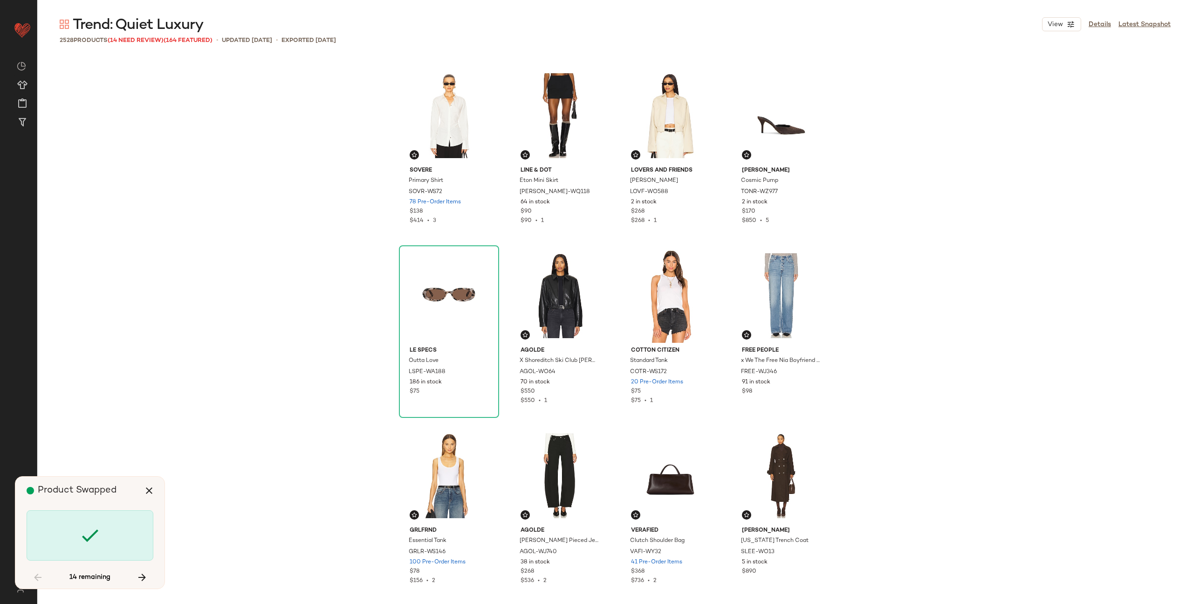
scroll to position [7017, 0]
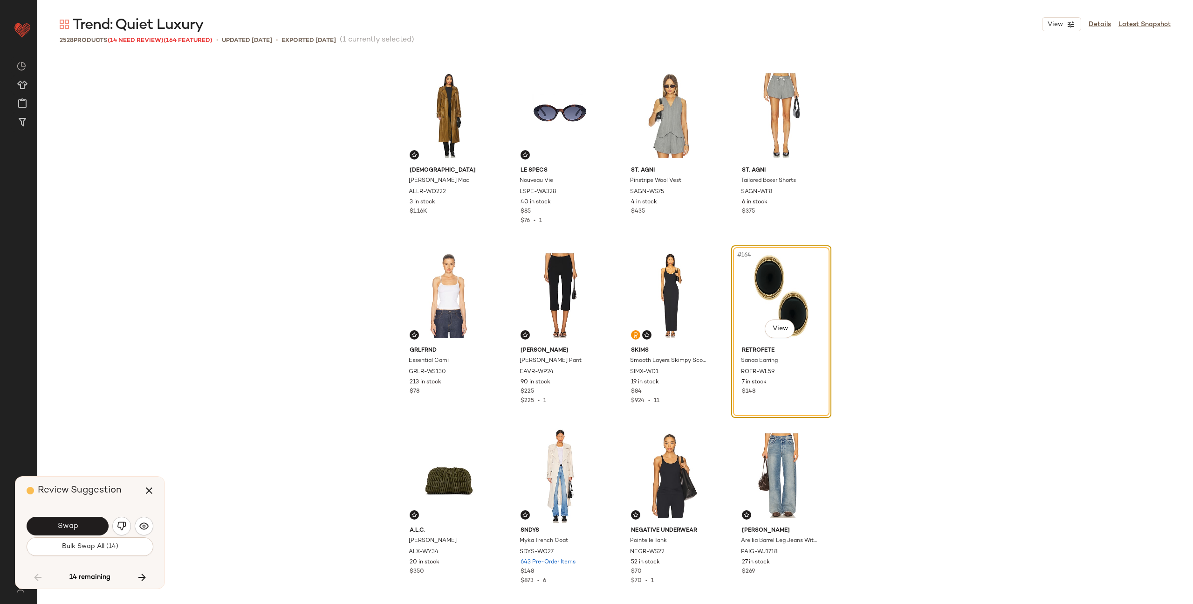
click at [70, 527] on span "Swap" at bounding box center [67, 526] width 21 height 9
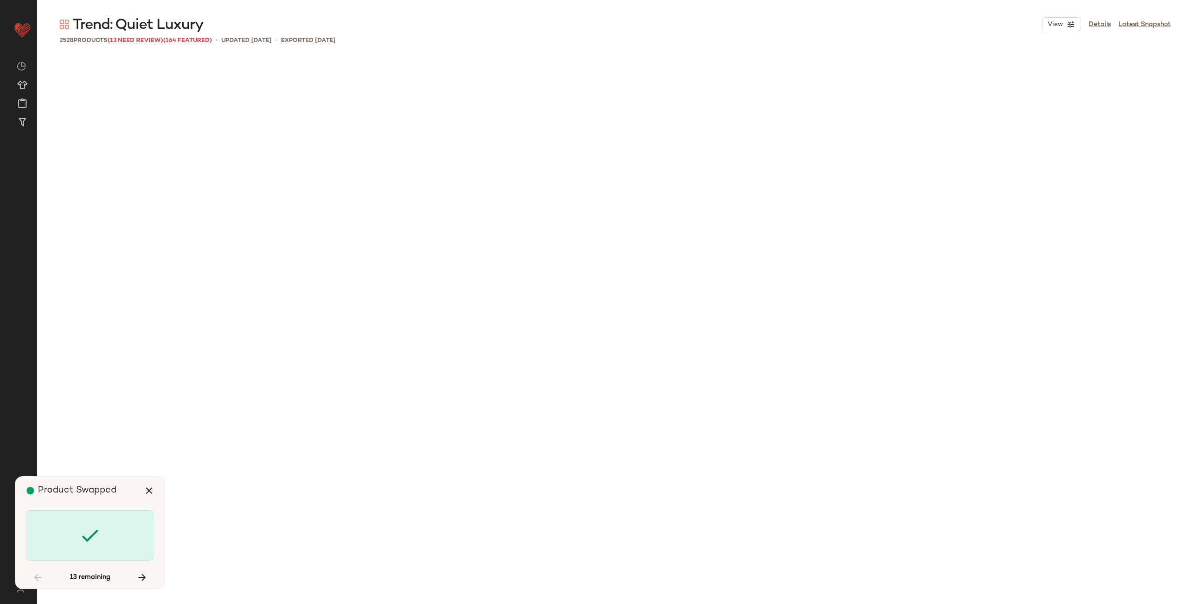
scroll to position [8636, 0]
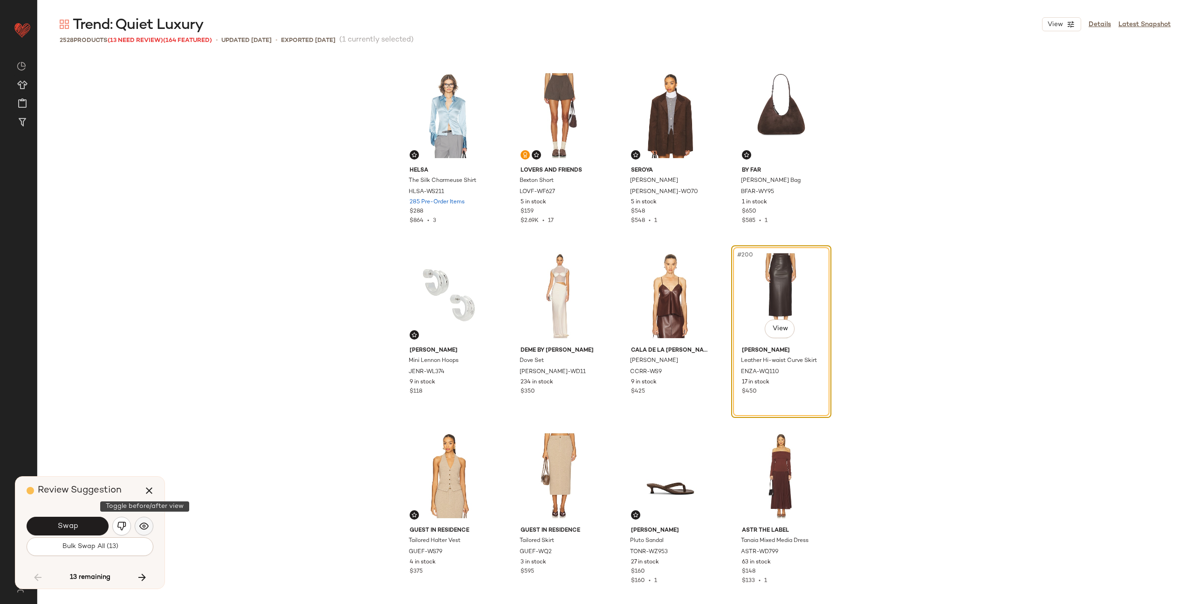
click at [138, 527] on button "button" at bounding box center [144, 525] width 19 height 19
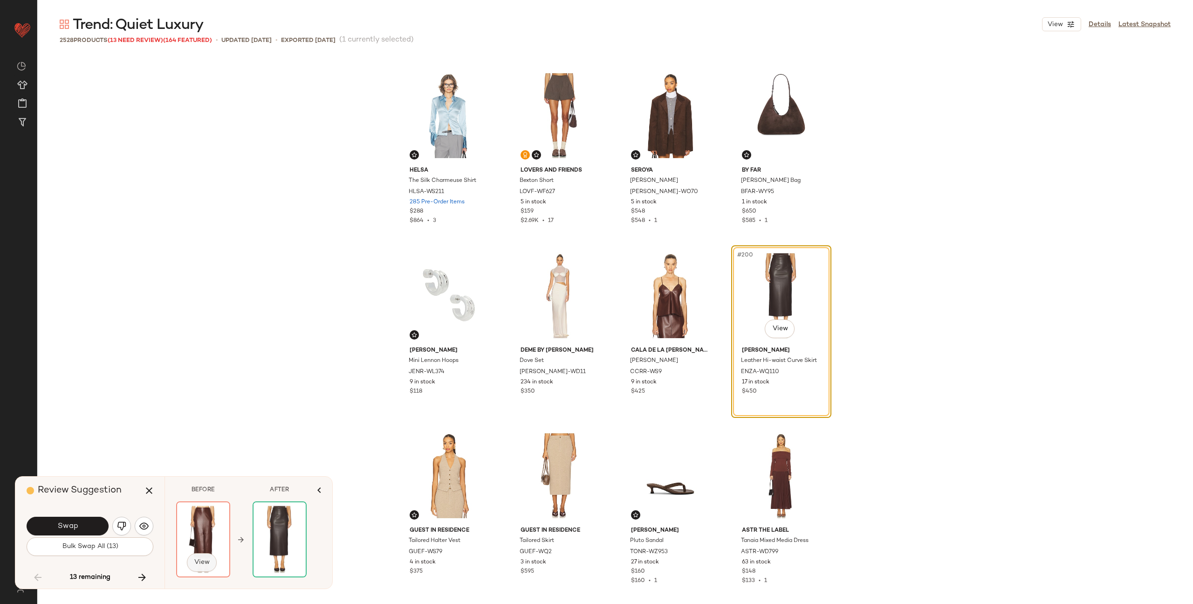
click at [199, 558] on span "View" at bounding box center [202, 561] width 16 height 7
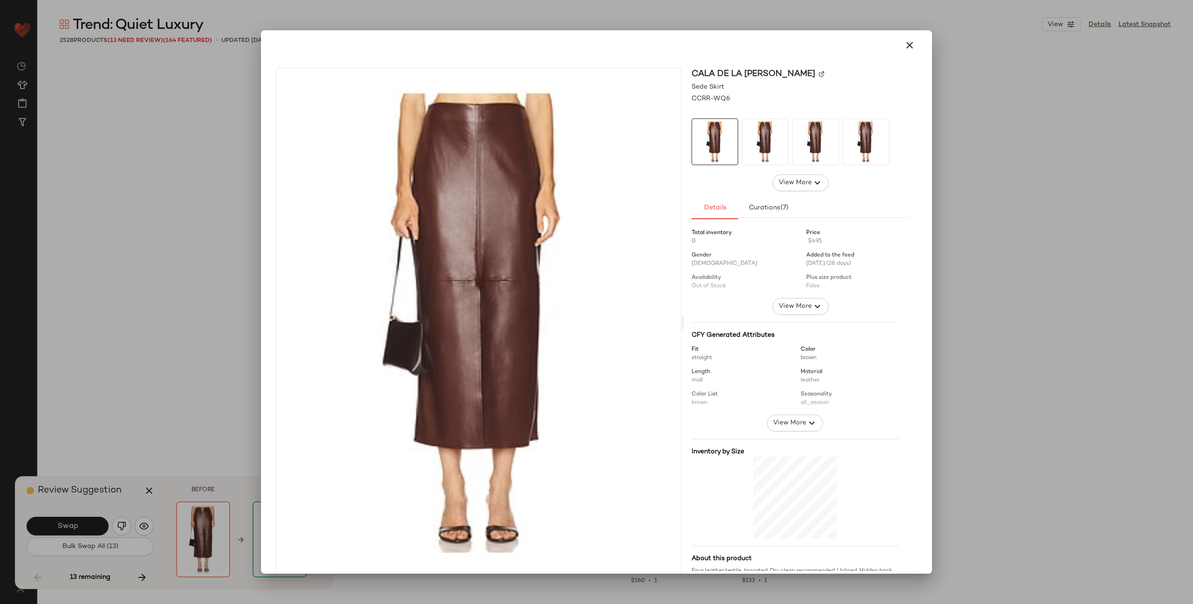
click at [819, 72] on img at bounding box center [822, 74] width 6 height 6
click at [904, 45] on icon "button" at bounding box center [909, 45] width 11 height 11
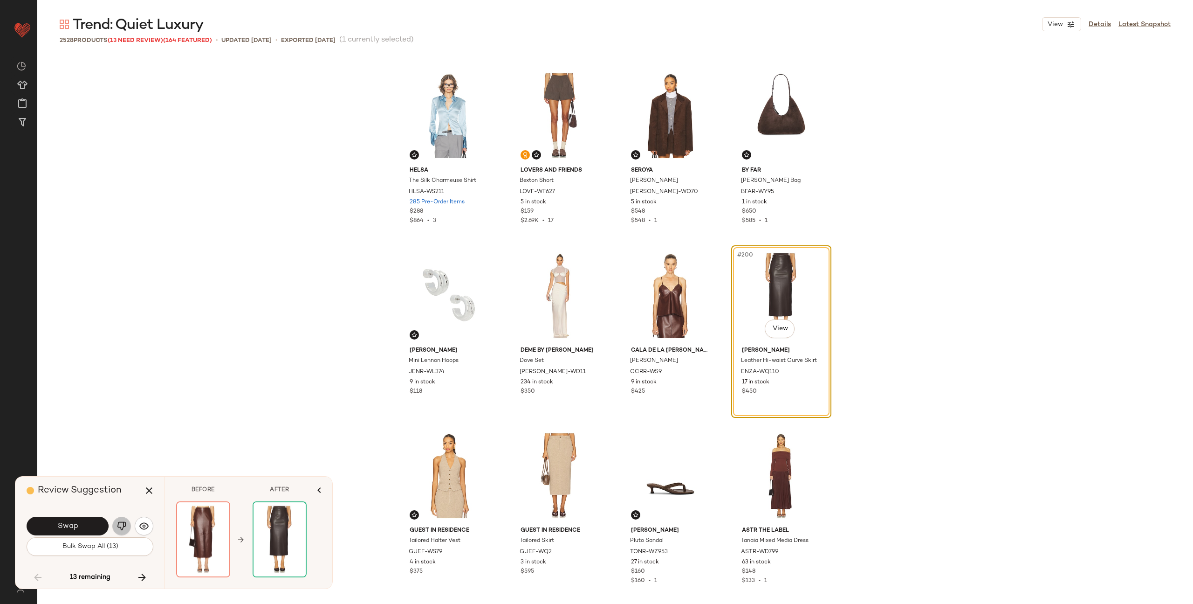
click at [120, 525] on img "button" at bounding box center [121, 525] width 9 height 9
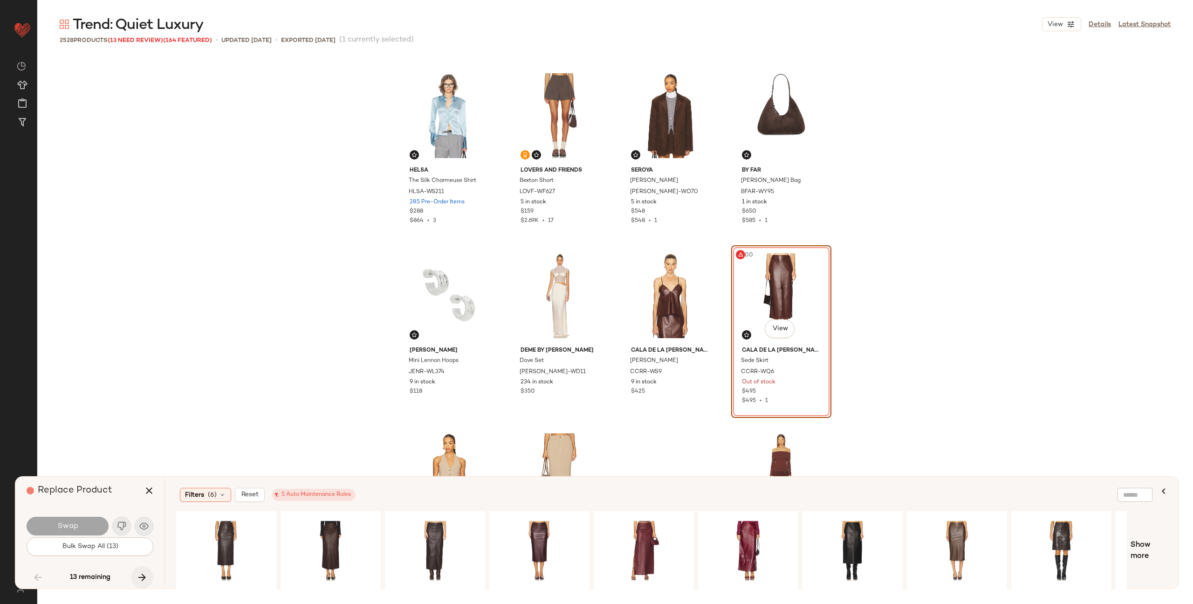
click at [144, 577] on icon "button" at bounding box center [142, 576] width 11 height 11
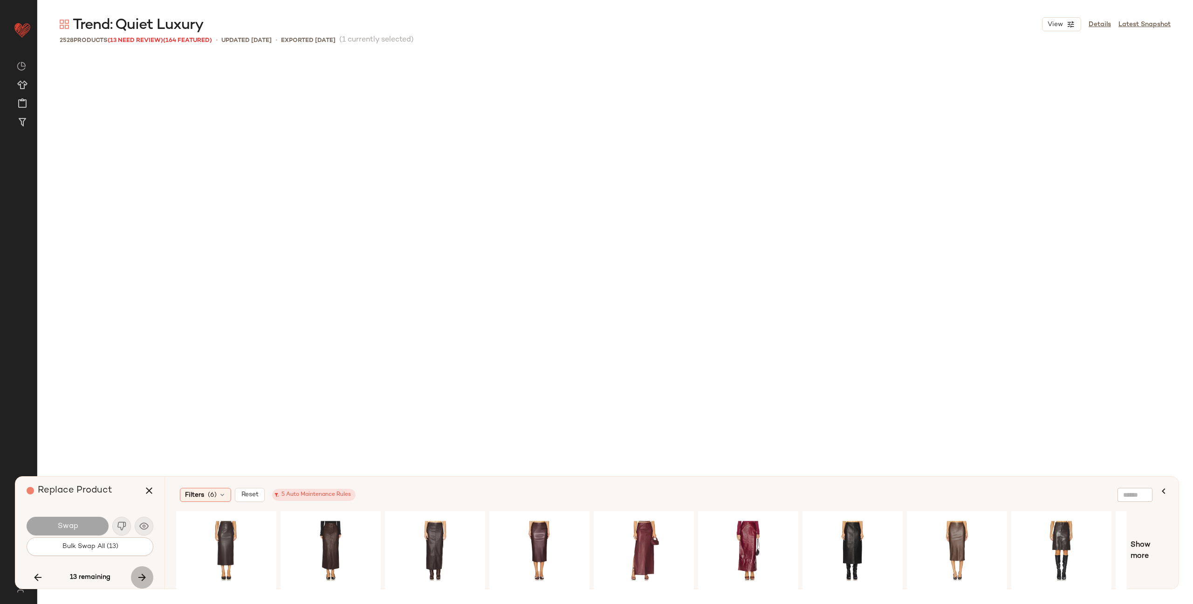
scroll to position [10436, 0]
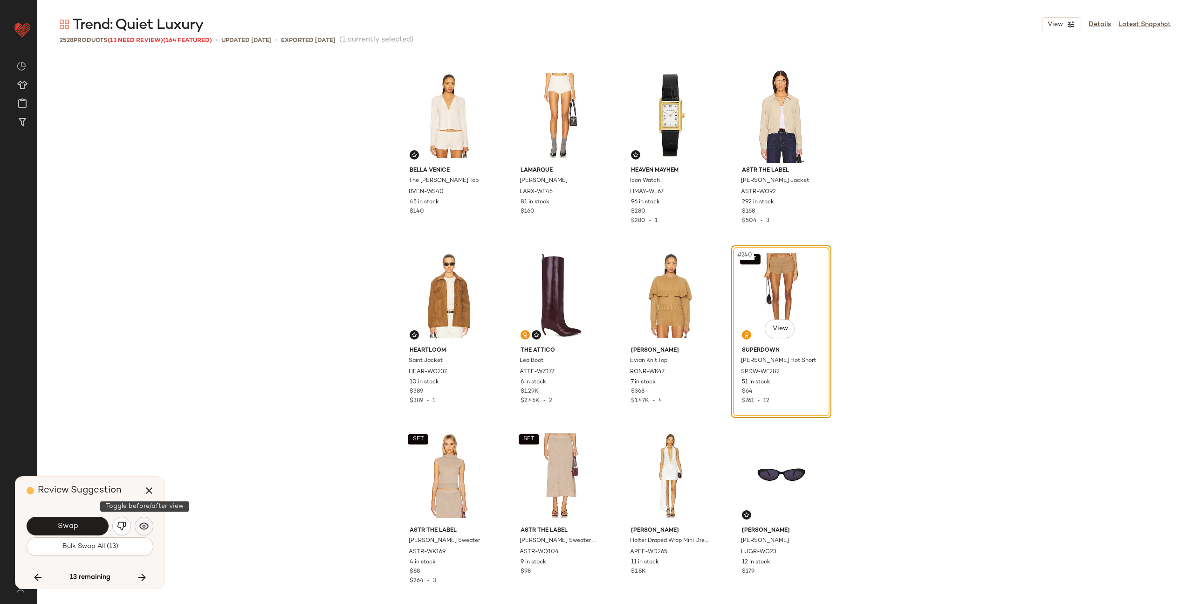
click at [142, 525] on img "button" at bounding box center [143, 525] width 9 height 9
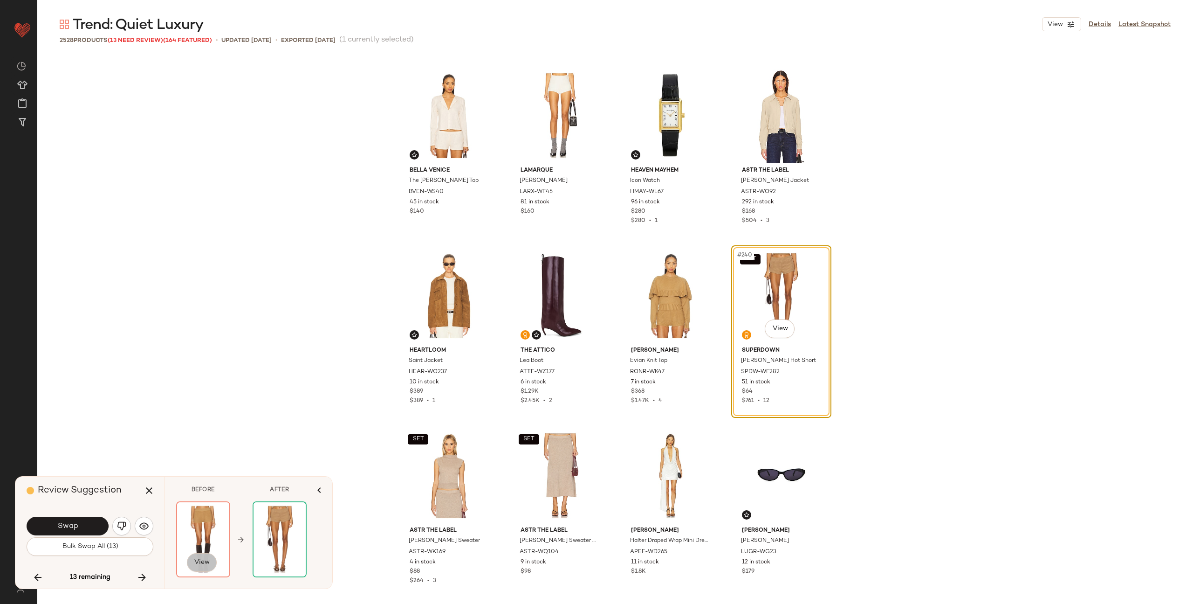
click at [206, 564] on span "View" at bounding box center [202, 561] width 16 height 7
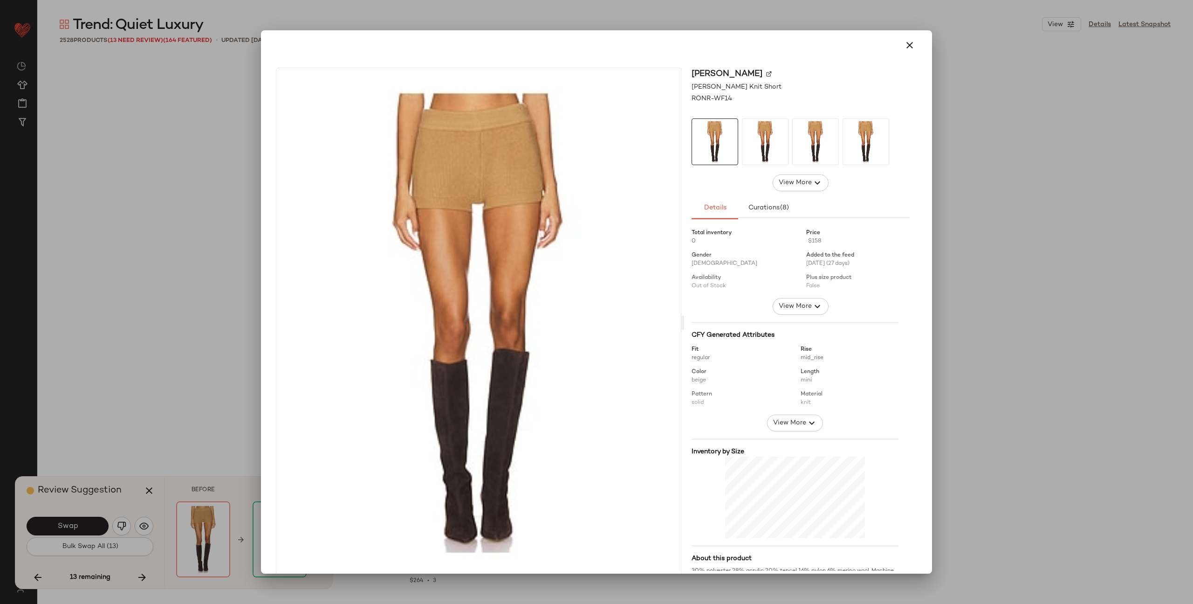
click at [766, 71] on img at bounding box center [769, 74] width 6 height 6
click at [905, 43] on icon "button" at bounding box center [909, 45] width 11 height 11
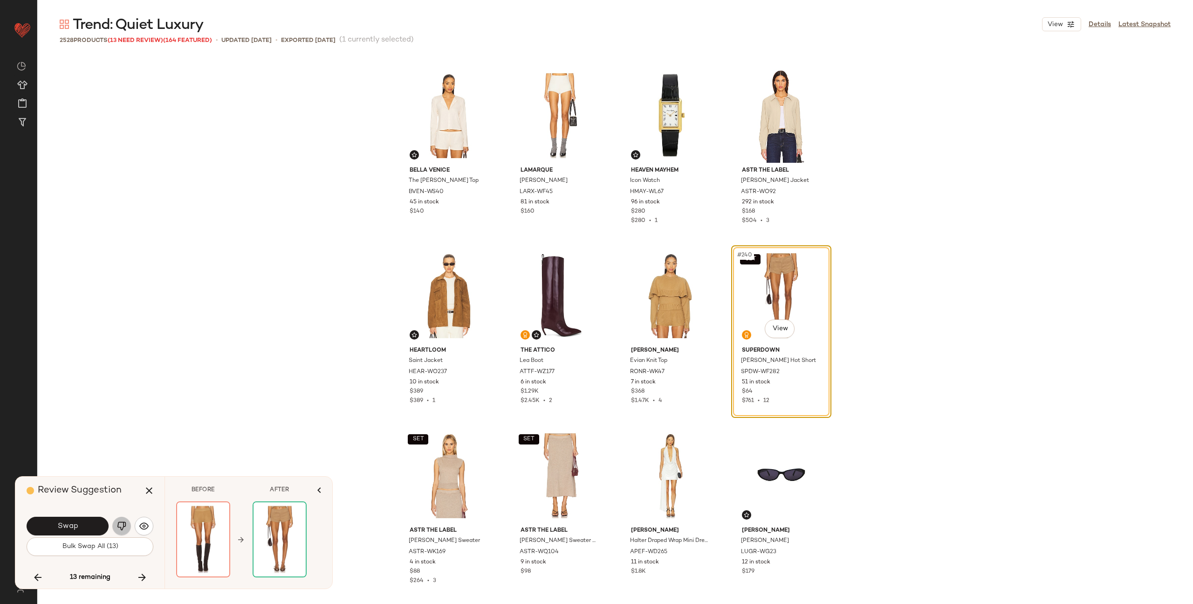
click at [123, 524] on img "button" at bounding box center [121, 525] width 9 height 9
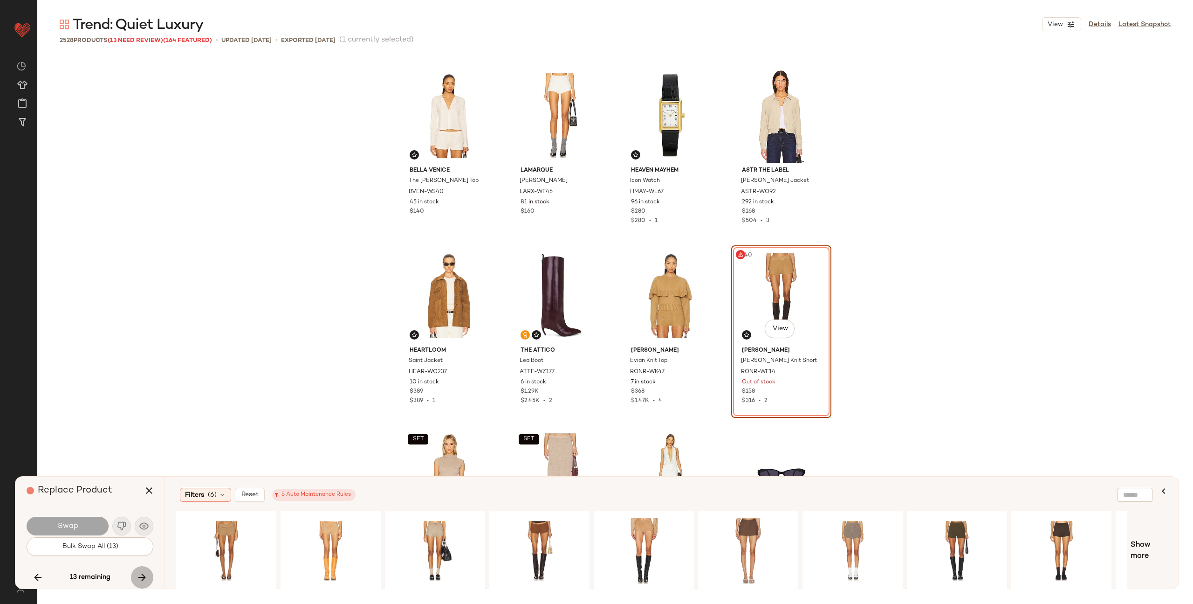
click at [146, 575] on icon "button" at bounding box center [142, 576] width 11 height 11
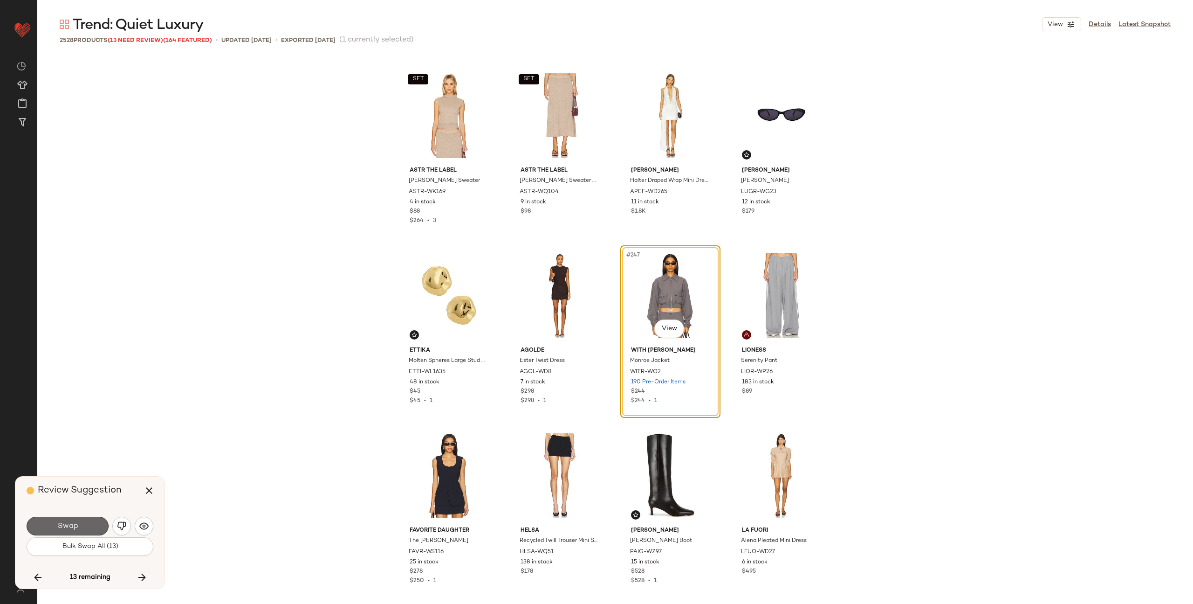
click at [71, 525] on span "Swap" at bounding box center [67, 526] width 21 height 9
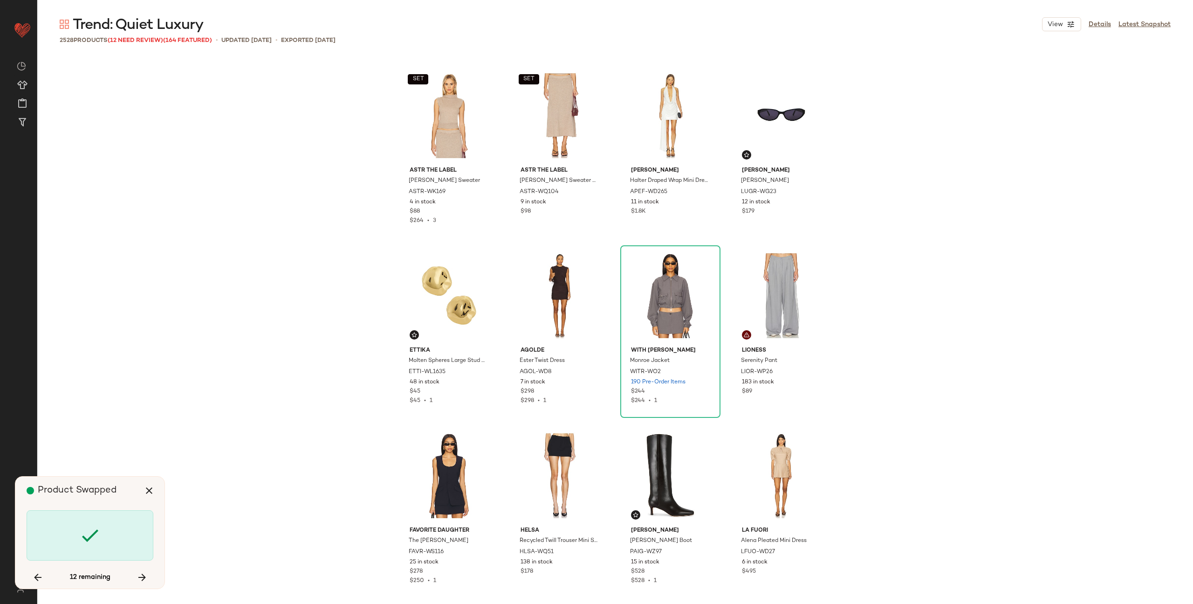
scroll to position [11515, 0]
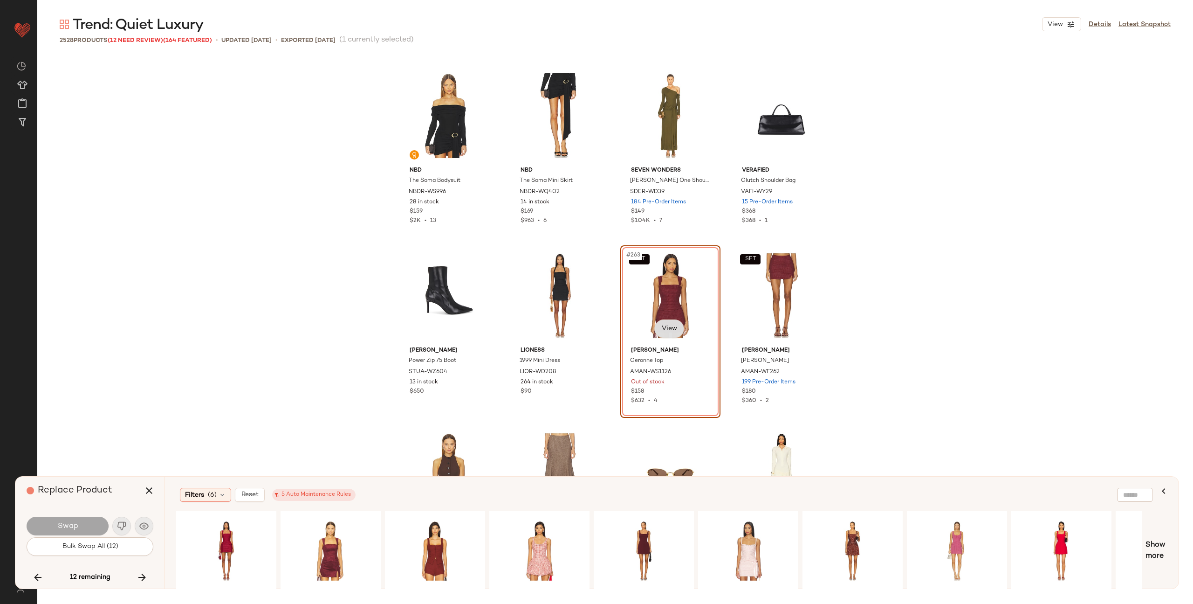
click at [672, 329] on body "Revolve ** Dashboard All Products Global Clipboards (58) Curations (347) Alexis…" at bounding box center [596, 302] width 1193 height 604
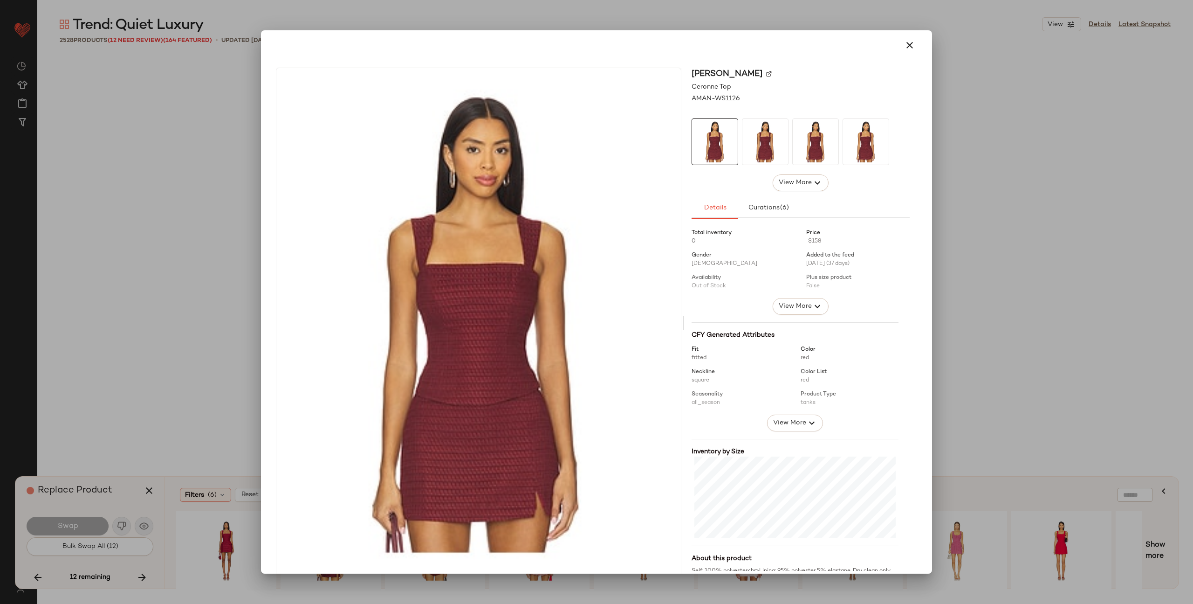
click at [772, 71] on img at bounding box center [769, 74] width 6 height 6
click at [905, 45] on icon "button" at bounding box center [909, 45] width 11 height 11
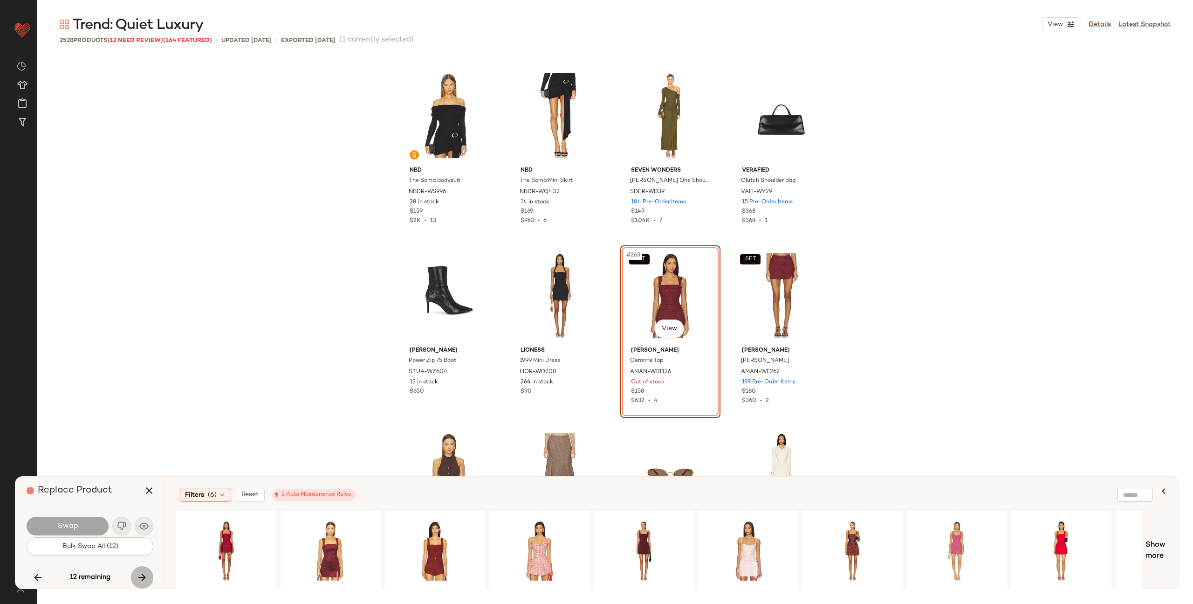
click at [142, 578] on icon "button" at bounding box center [142, 576] width 11 height 11
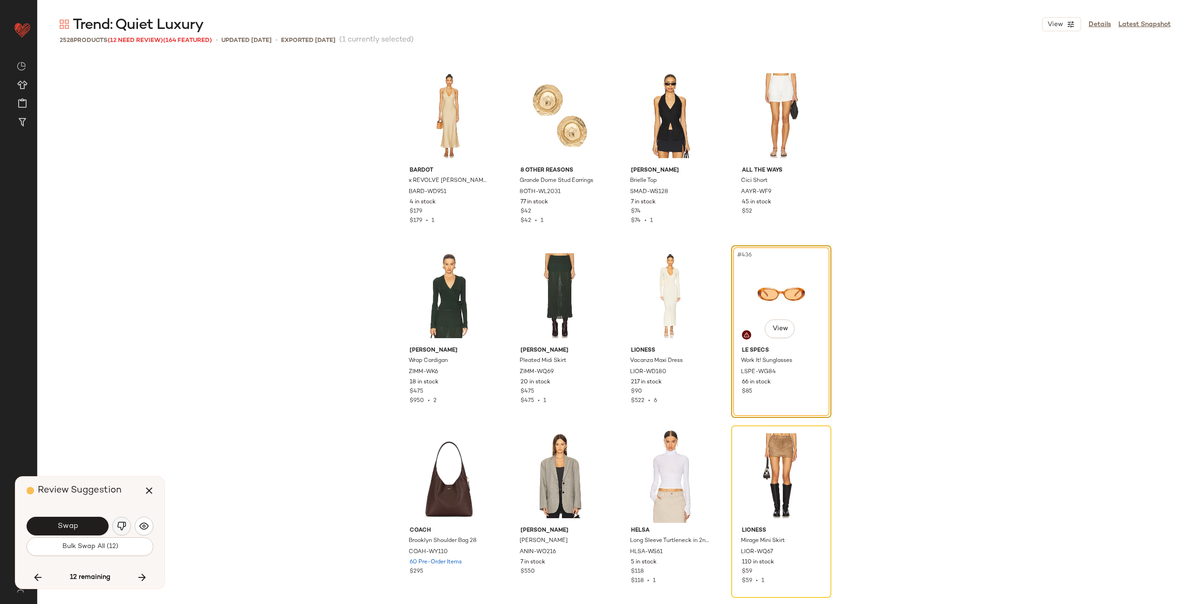
click at [119, 528] on img "button" at bounding box center [121, 525] width 9 height 9
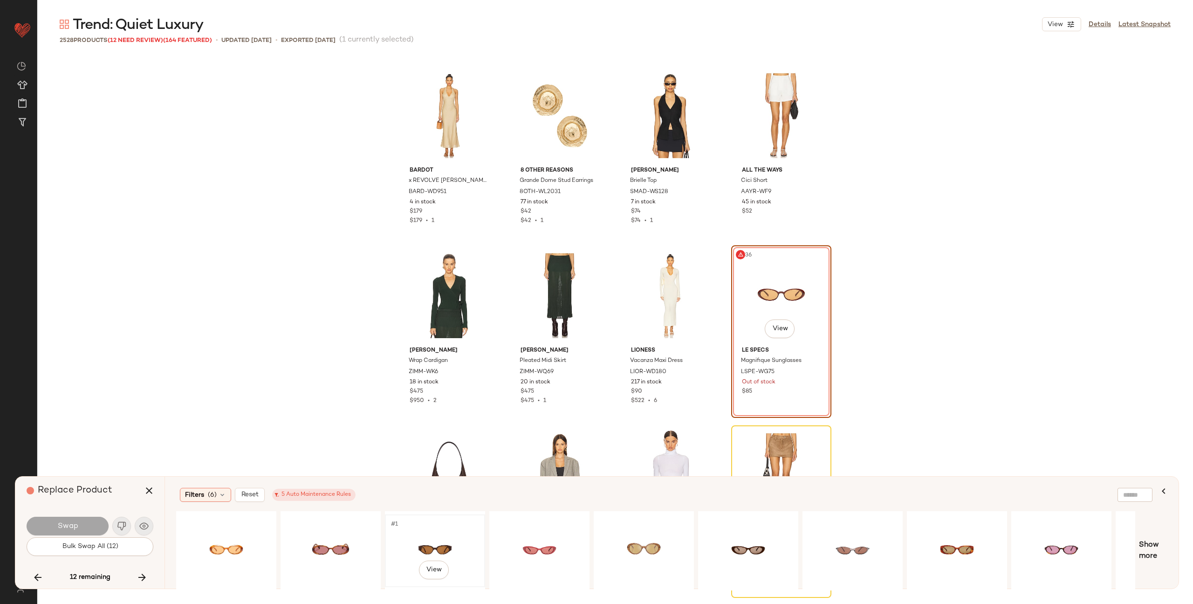
click at [420, 545] on div "#1 View" at bounding box center [435, 550] width 94 height 66
click at [736, 542] on div "#1 View" at bounding box center [749, 550] width 94 height 66
click at [76, 526] on span "Swap" at bounding box center [67, 526] width 21 height 9
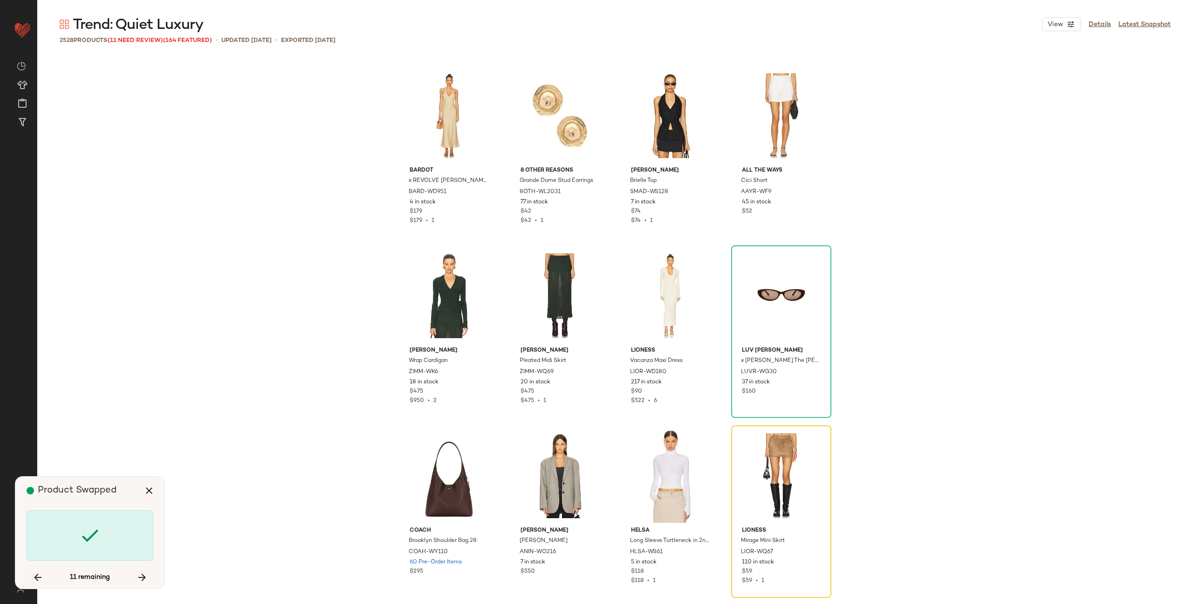
scroll to position [19432, 0]
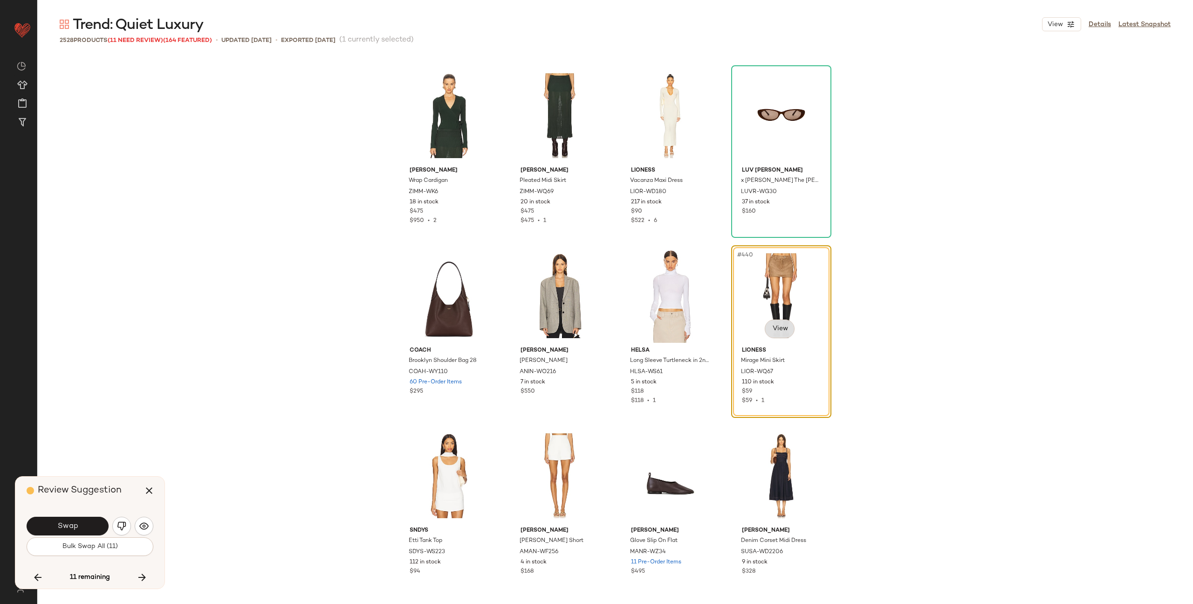
click at [766, 328] on body "Revolve ** Dashboard All Products Global Clipboards (58) Curations (347) Alexis…" at bounding box center [596, 302] width 1193 height 604
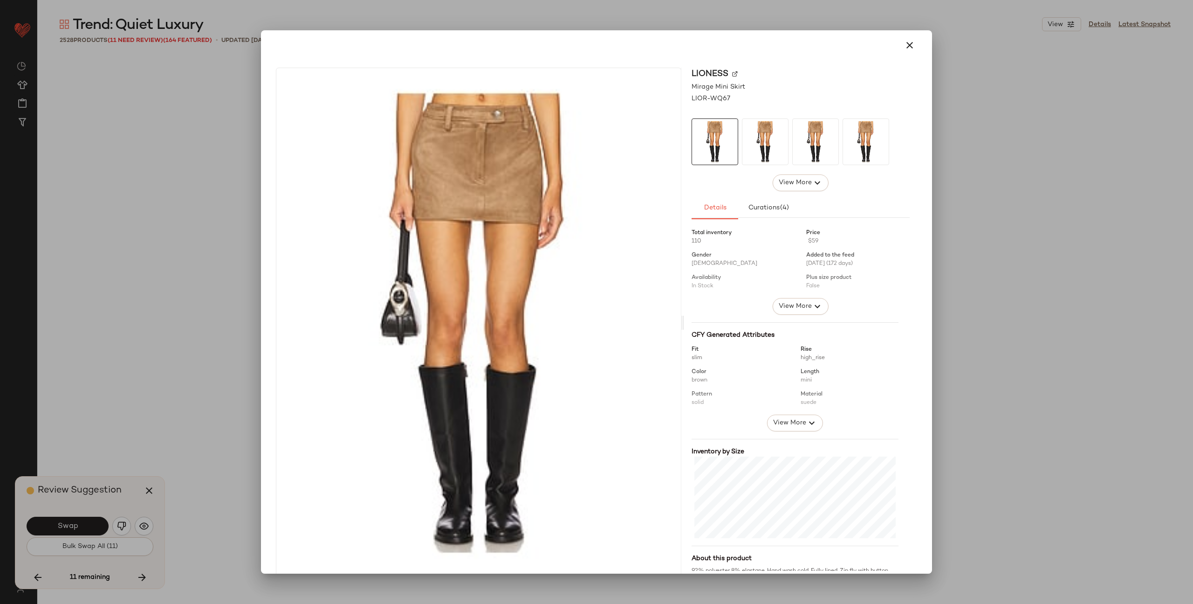
click at [732, 72] on img at bounding box center [735, 74] width 6 height 6
click at [907, 50] on icon "button" at bounding box center [909, 45] width 11 height 11
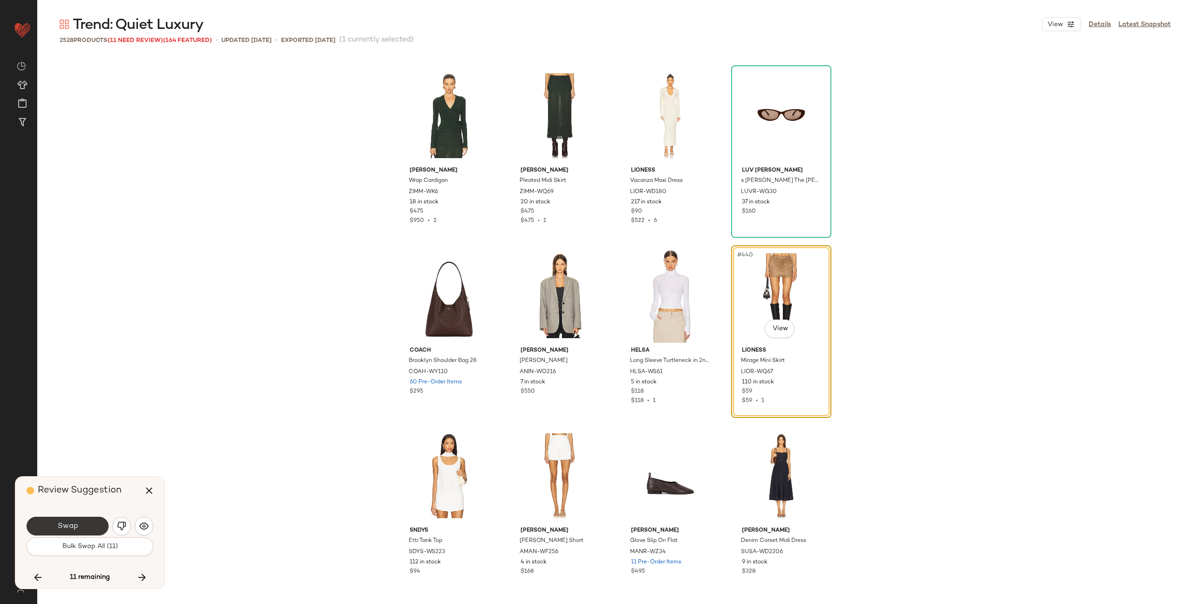
click at [88, 529] on button "Swap" at bounding box center [68, 525] width 82 height 19
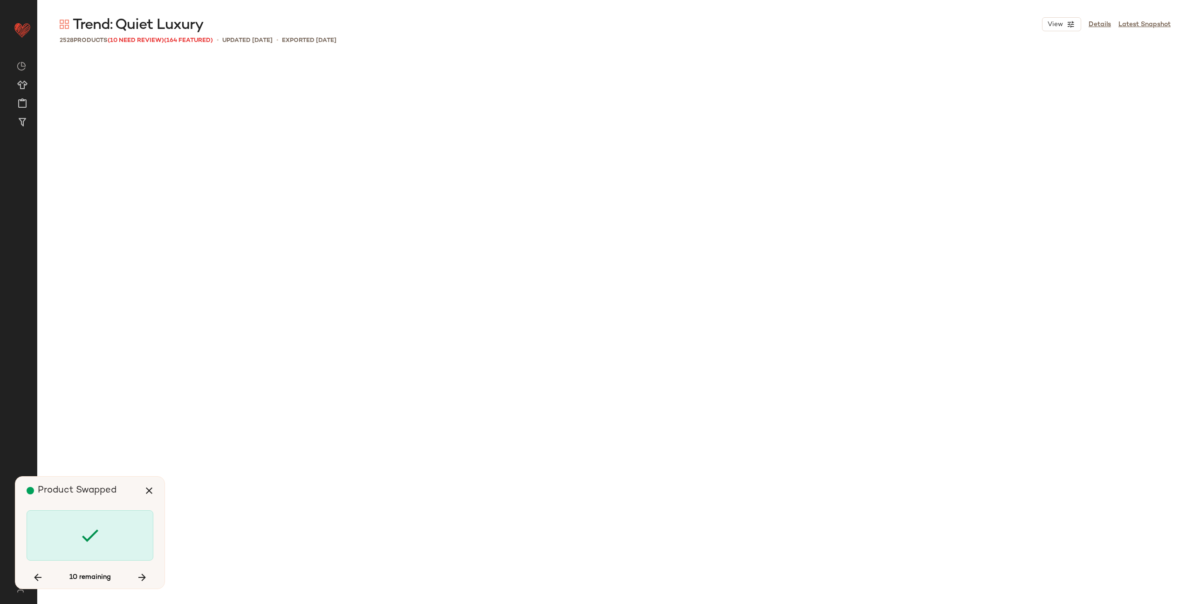
scroll to position [21051, 0]
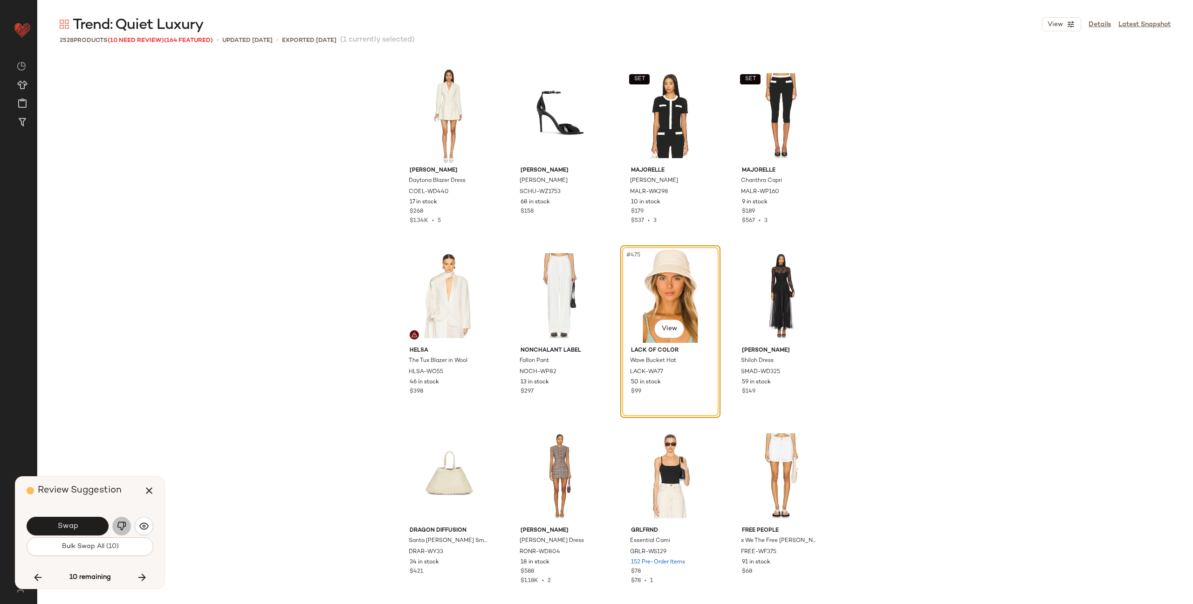
click at [122, 523] on img "button" at bounding box center [121, 525] width 9 height 9
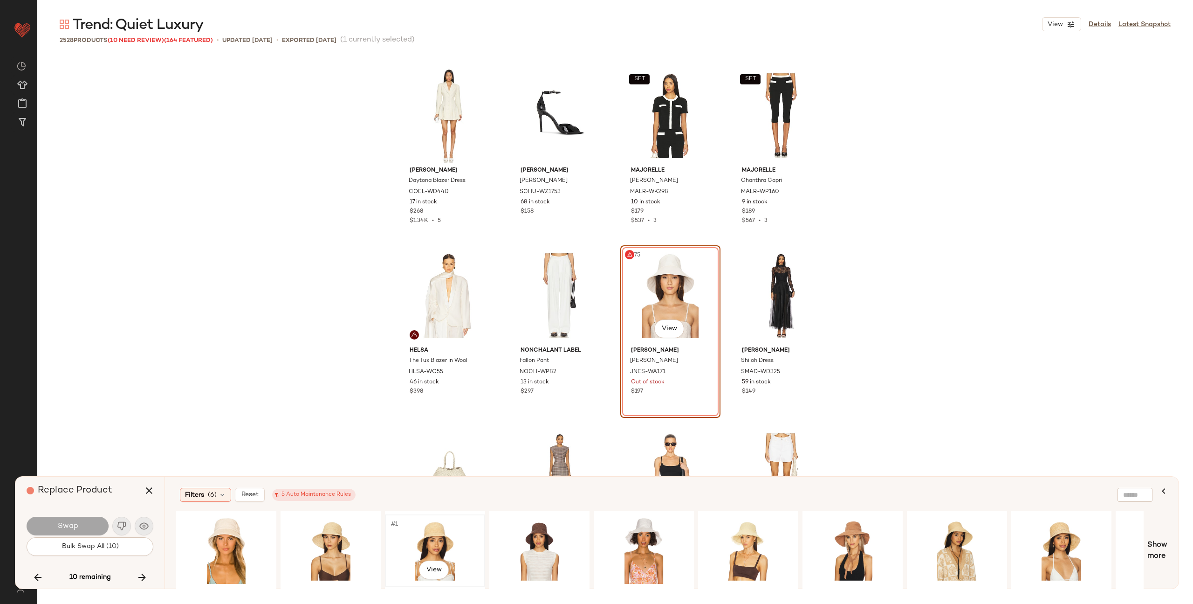
click at [424, 528] on div "#1 View" at bounding box center [435, 550] width 94 height 66
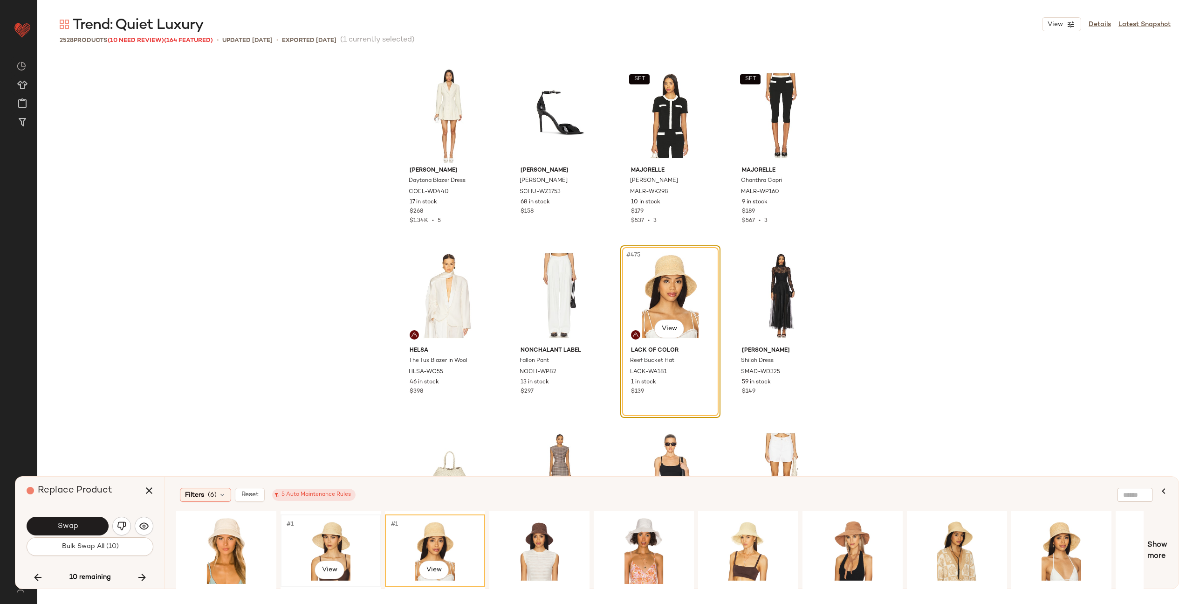
click at [342, 529] on div "#1 View" at bounding box center [331, 550] width 94 height 66
click at [411, 528] on div "#1 View" at bounding box center [435, 550] width 94 height 66
click at [726, 530] on div "#1 View" at bounding box center [749, 550] width 94 height 66
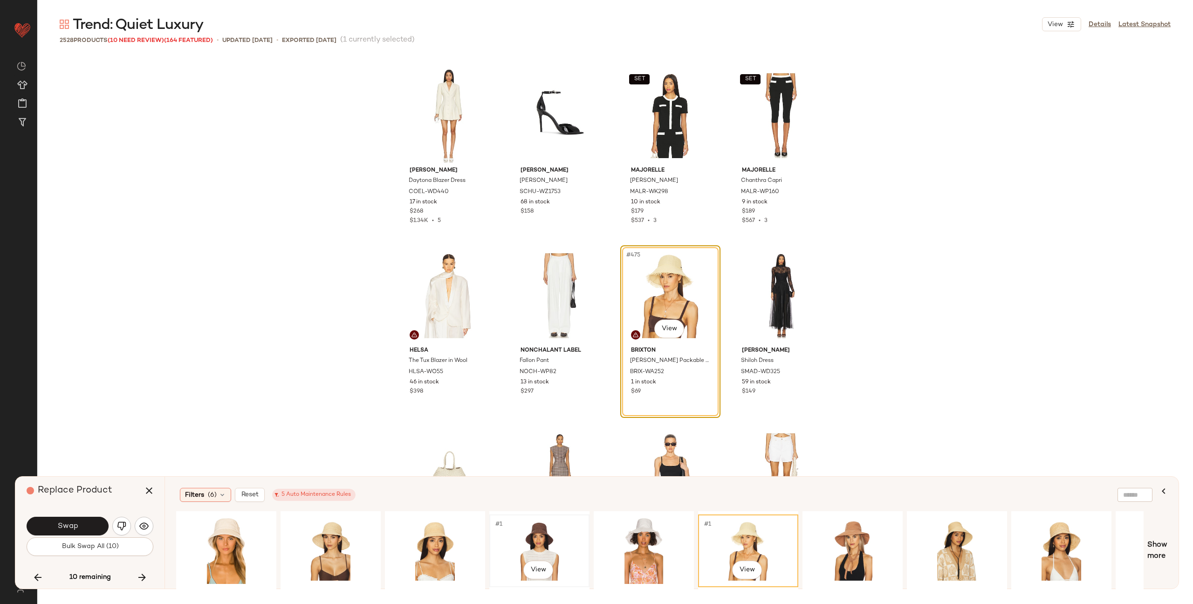
click at [557, 539] on div "#1 View" at bounding box center [540, 550] width 94 height 66
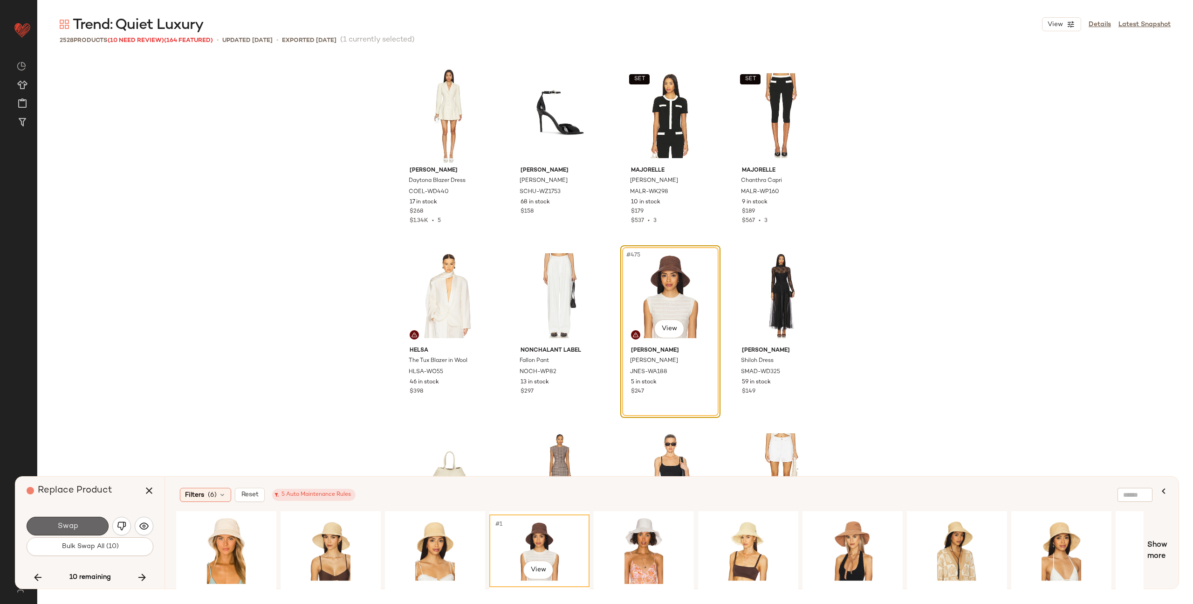
click at [72, 523] on span "Swap" at bounding box center [67, 526] width 21 height 9
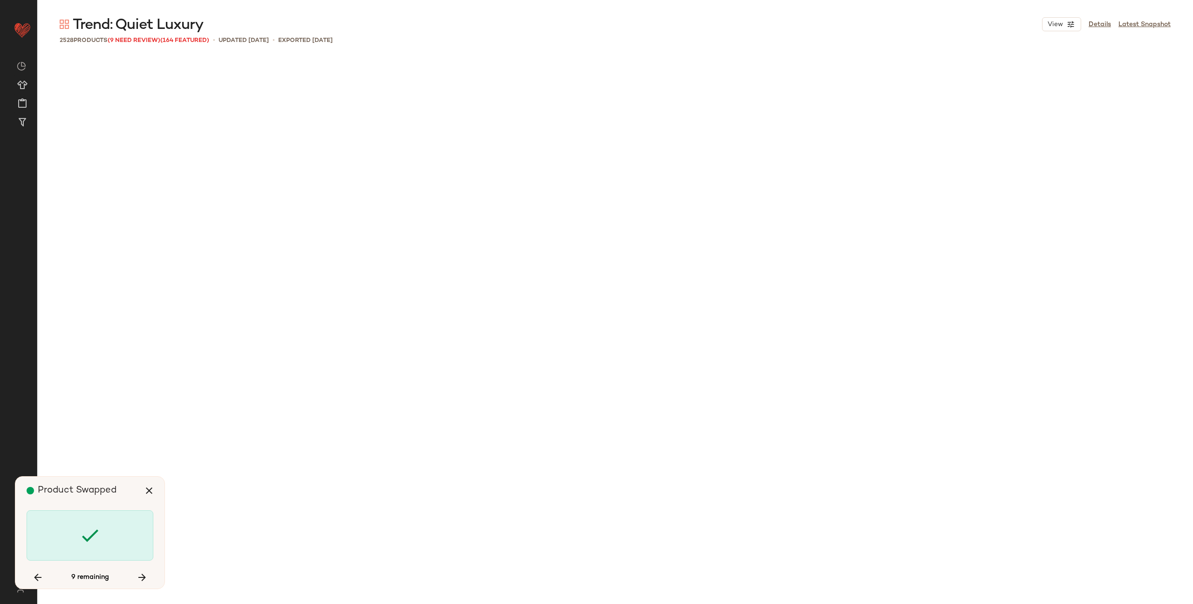
scroll to position [48580, 0]
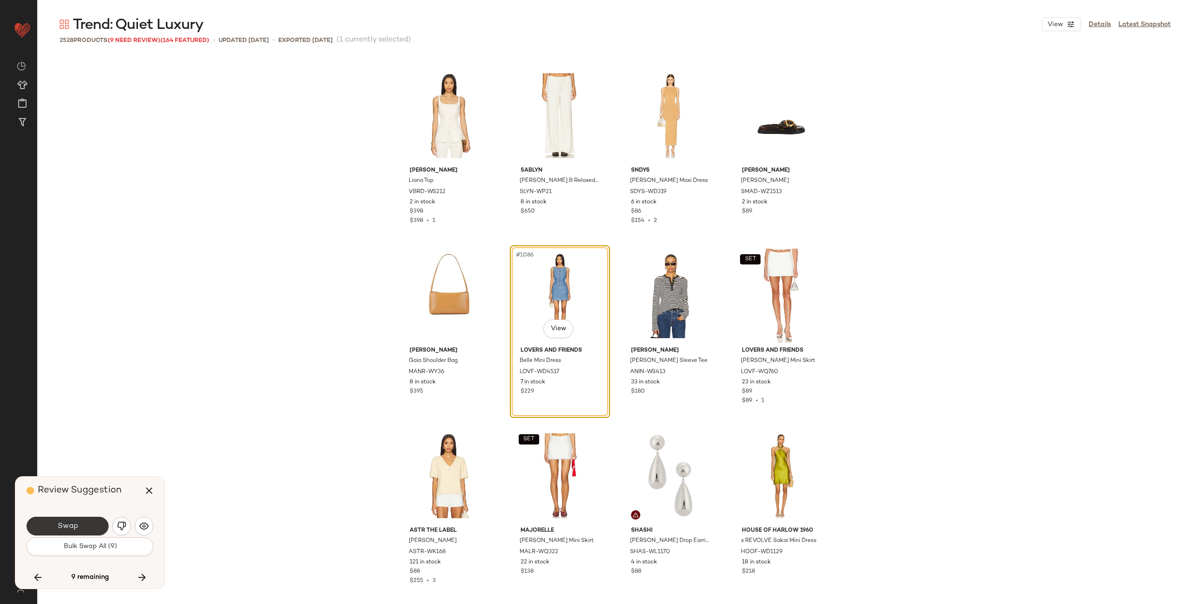
click at [68, 525] on span "Swap" at bounding box center [67, 526] width 21 height 9
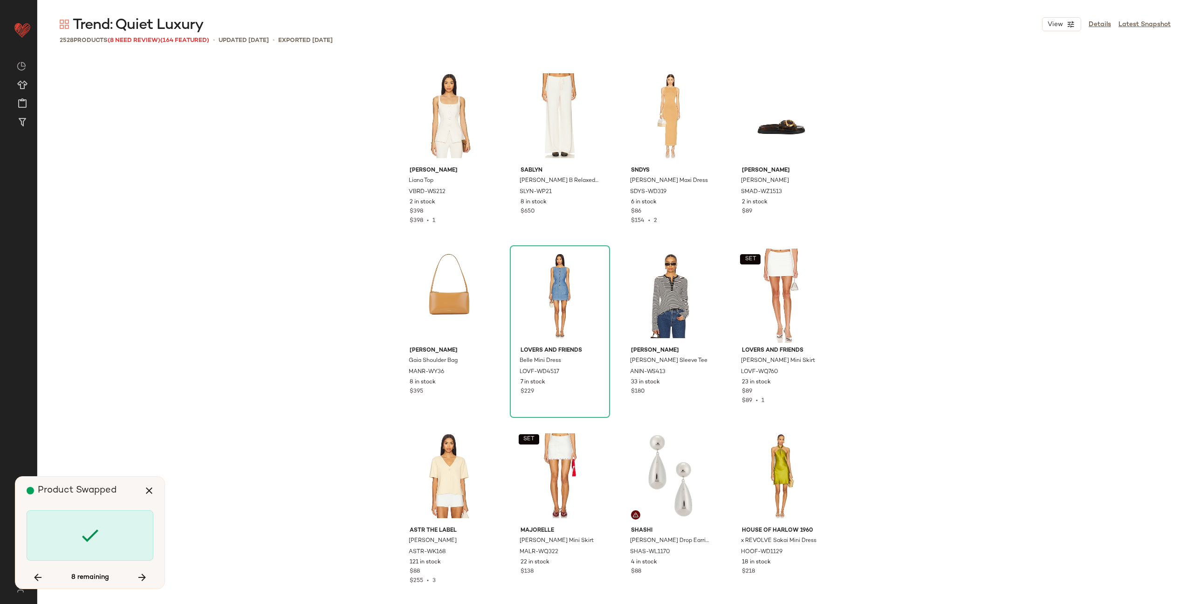
scroll to position [74129, 0]
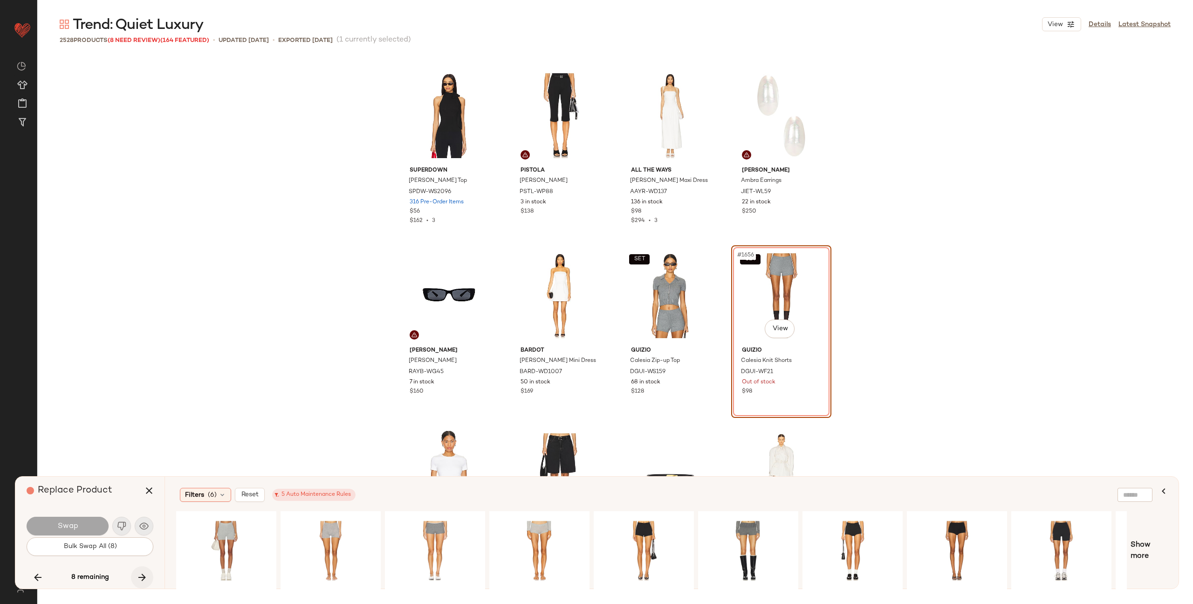
click at [142, 578] on icon "button" at bounding box center [142, 576] width 11 height 11
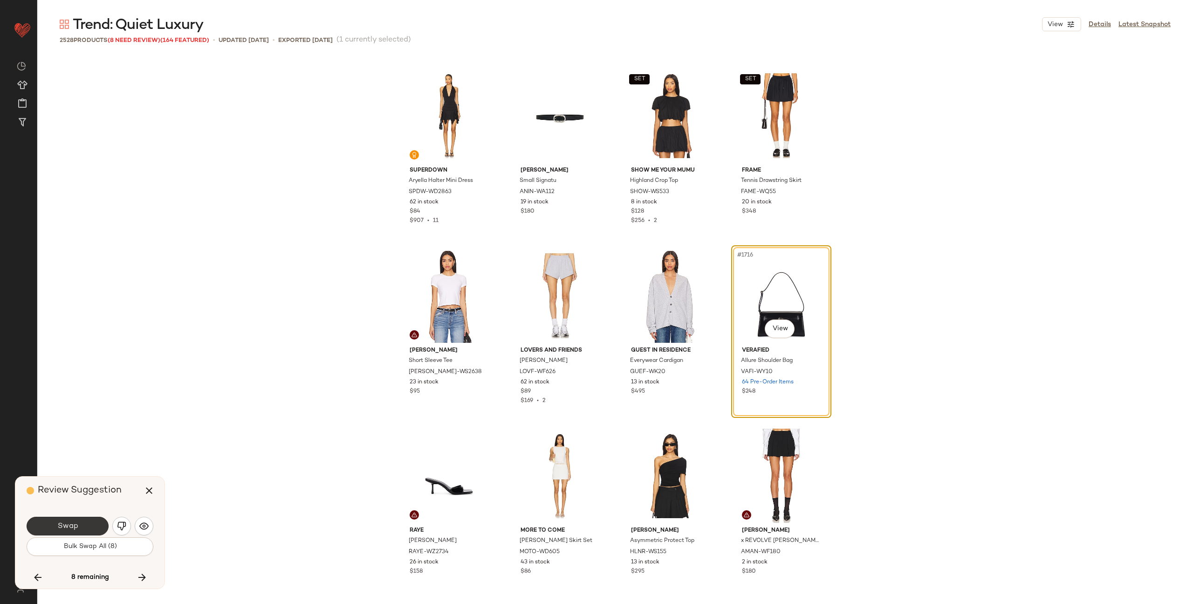
click at [69, 522] on span "Swap" at bounding box center [67, 526] width 21 height 9
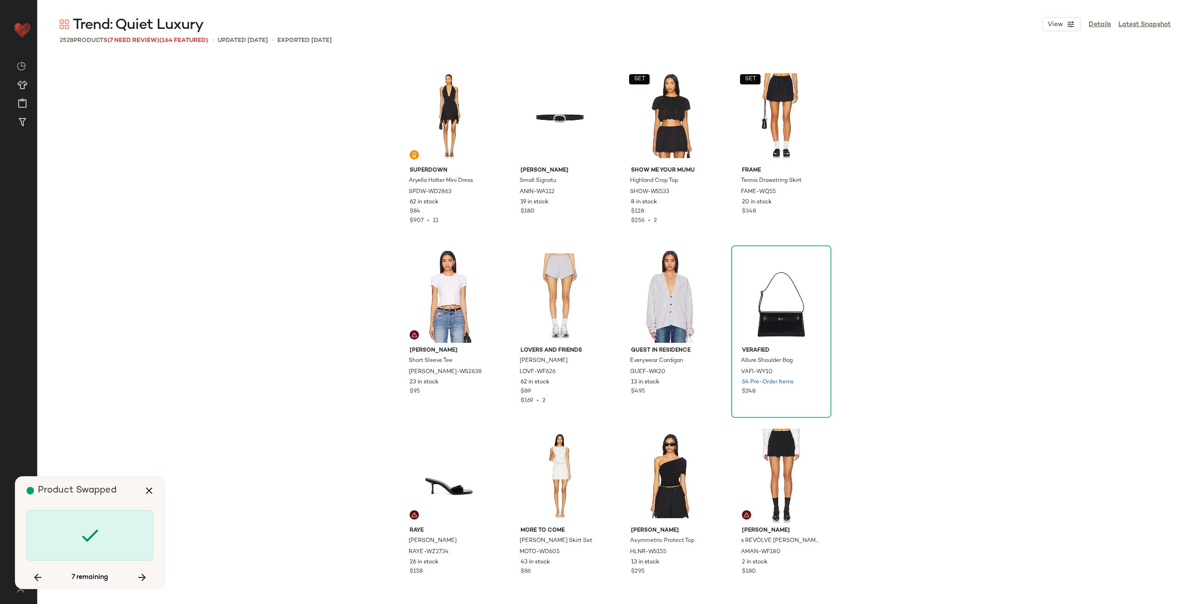
scroll to position [83665, 0]
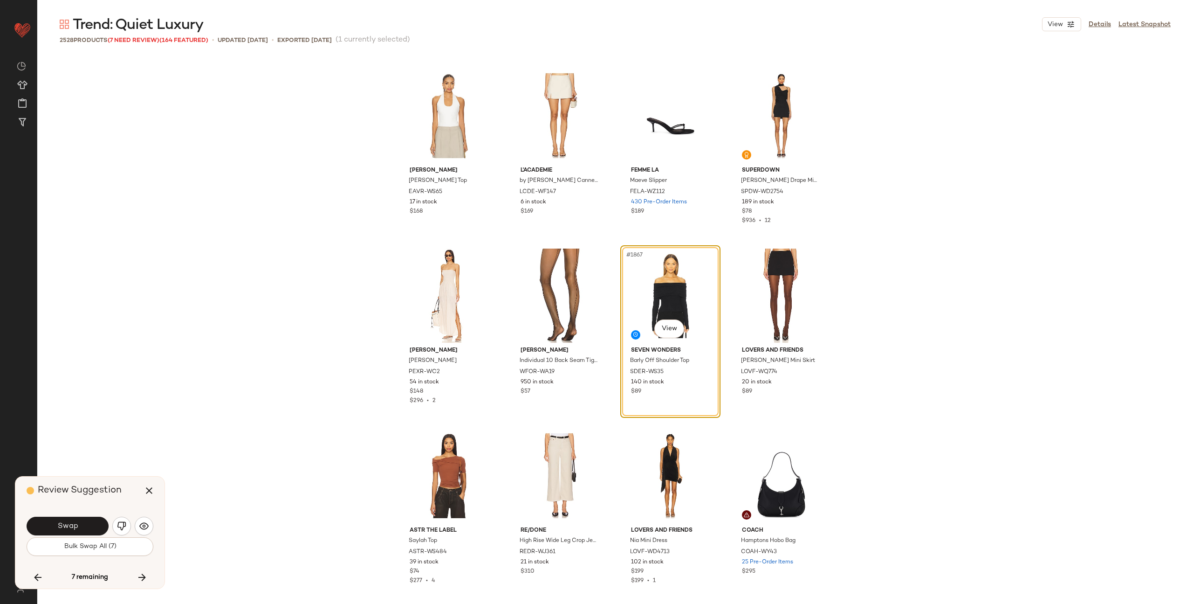
click at [69, 522] on span "Swap" at bounding box center [67, 526] width 21 height 9
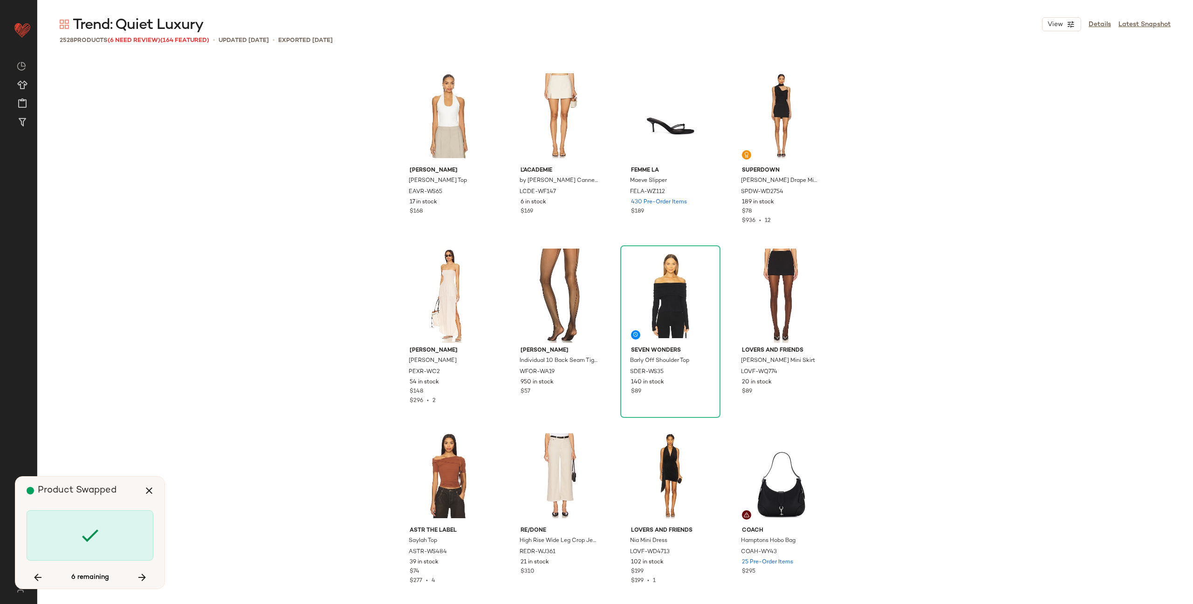
scroll to position [91222, 0]
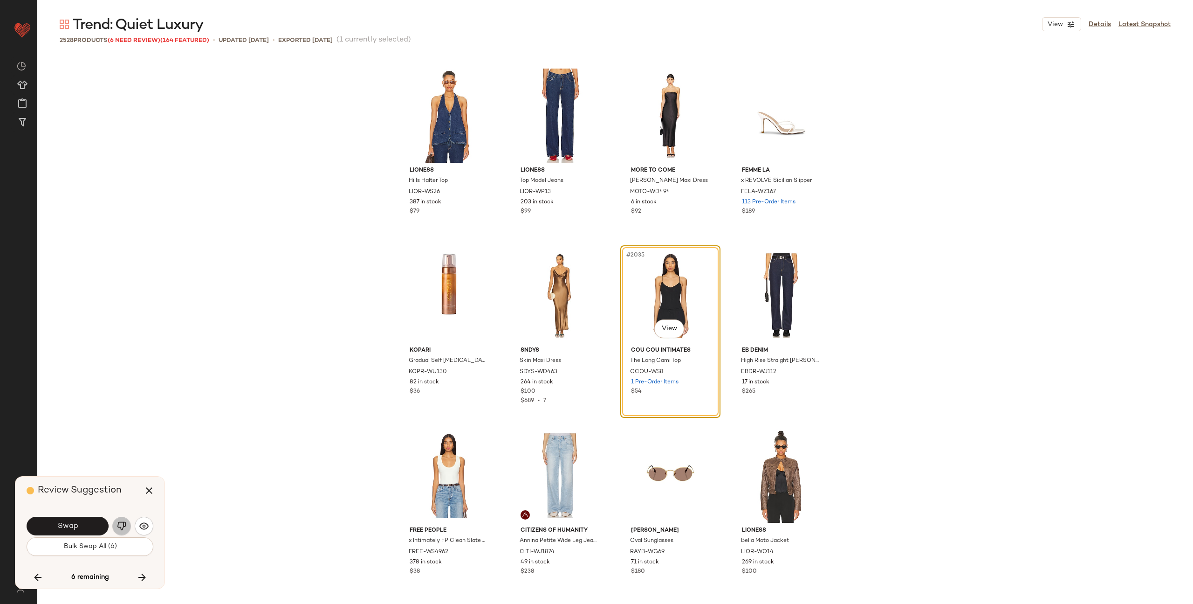
click at [123, 526] on img "button" at bounding box center [121, 525] width 9 height 9
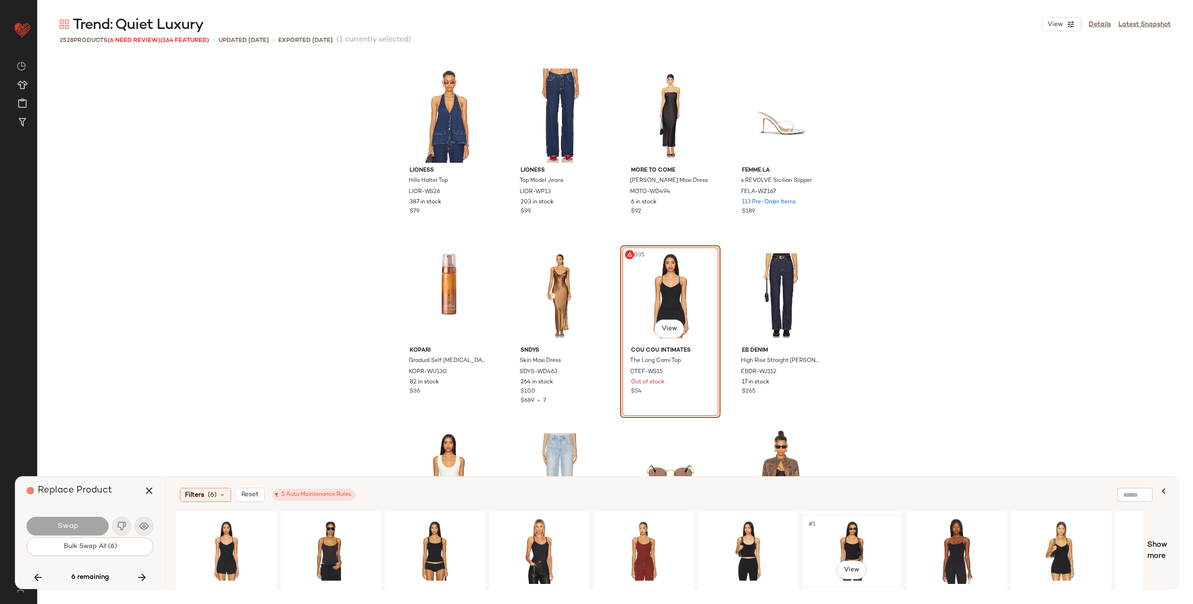
click at [857, 545] on div "#1 View" at bounding box center [853, 550] width 94 height 66
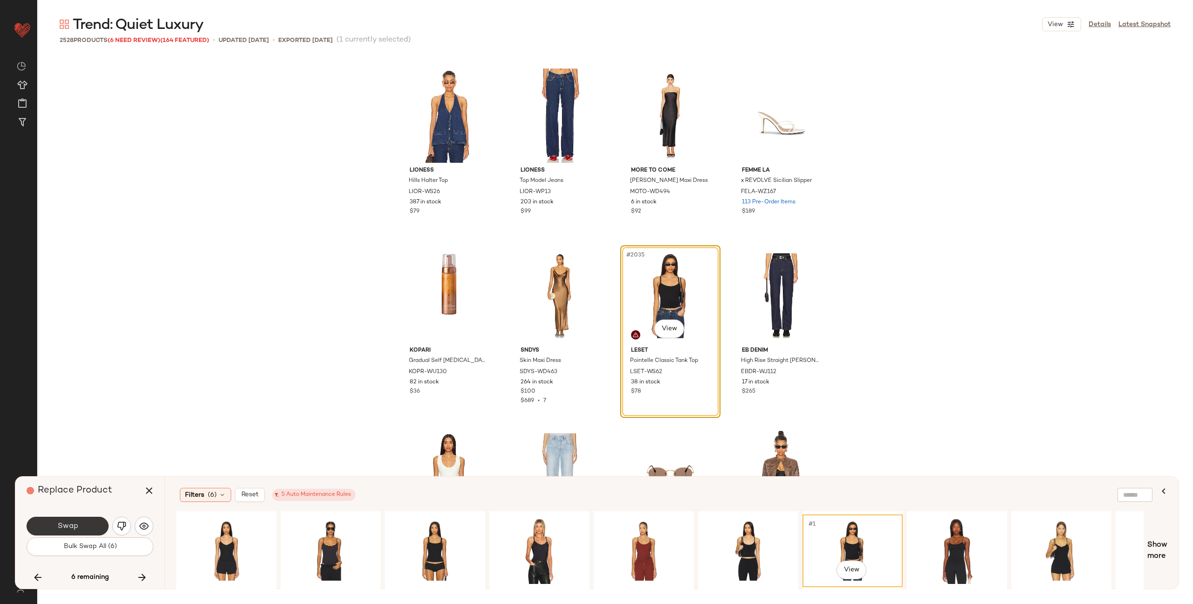
click at [83, 524] on button "Swap" at bounding box center [68, 525] width 82 height 19
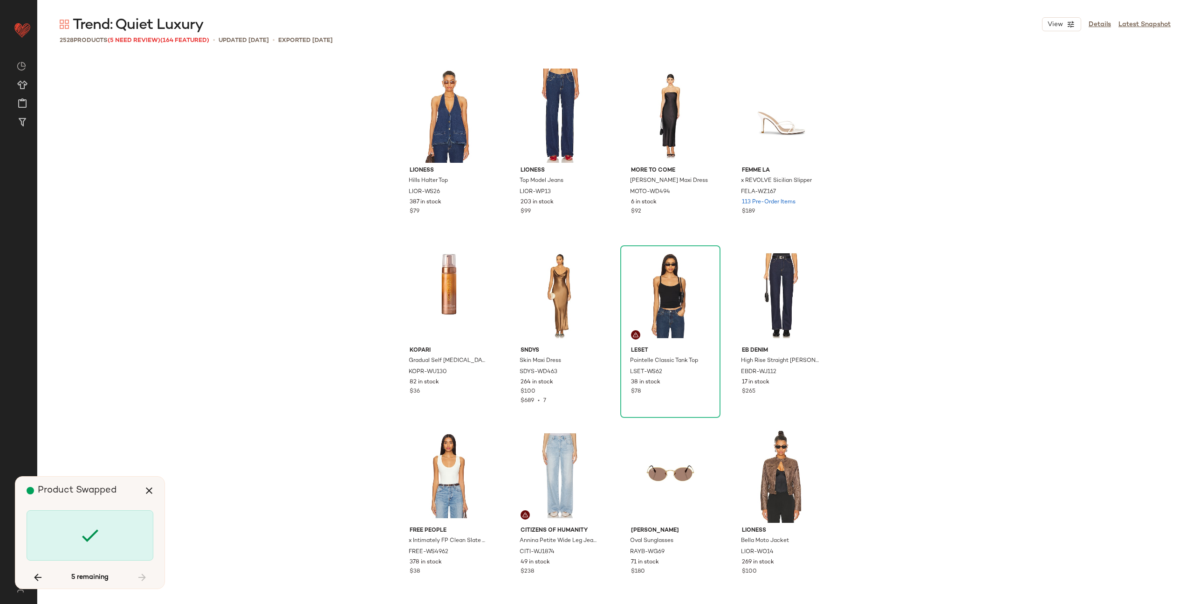
scroll to position [8636, 0]
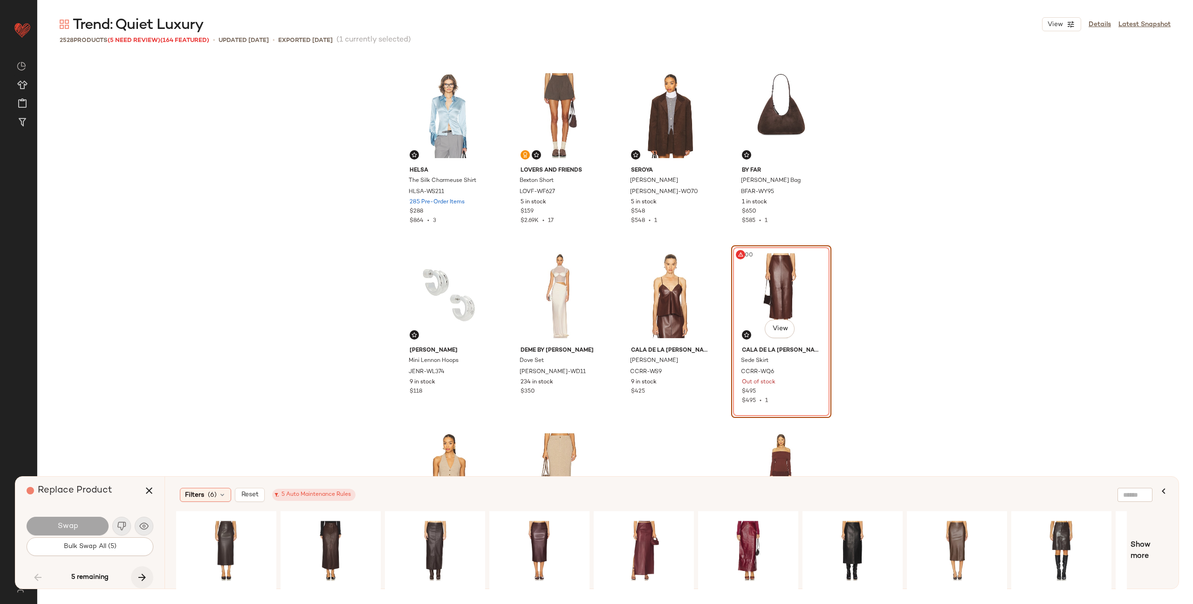
click at [138, 572] on icon "button" at bounding box center [142, 576] width 11 height 11
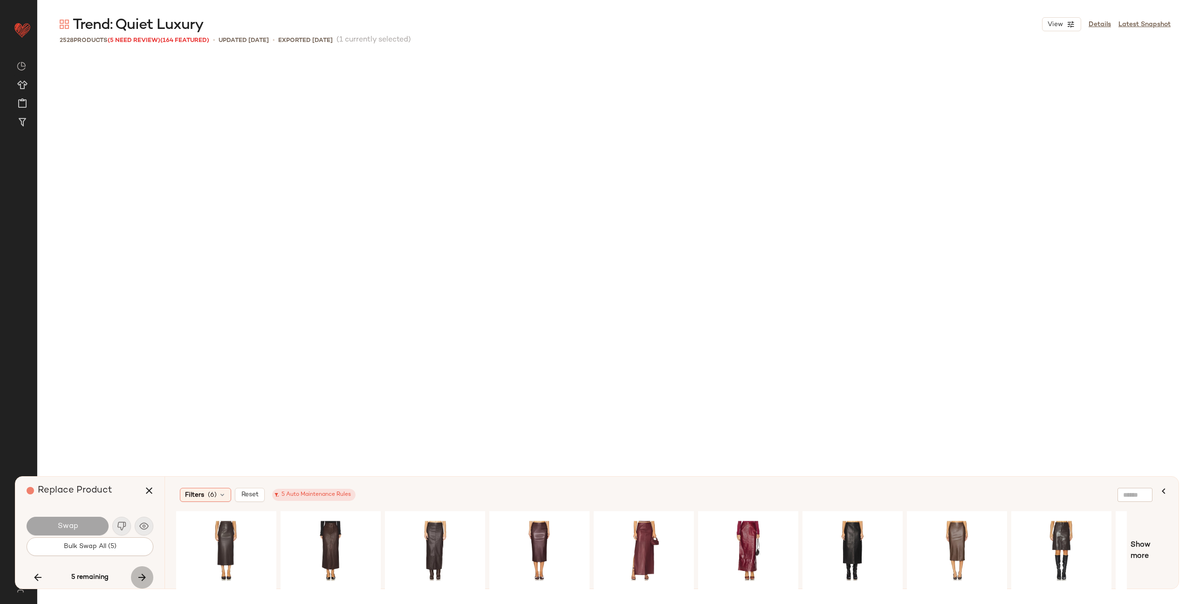
scroll to position [10436, 0]
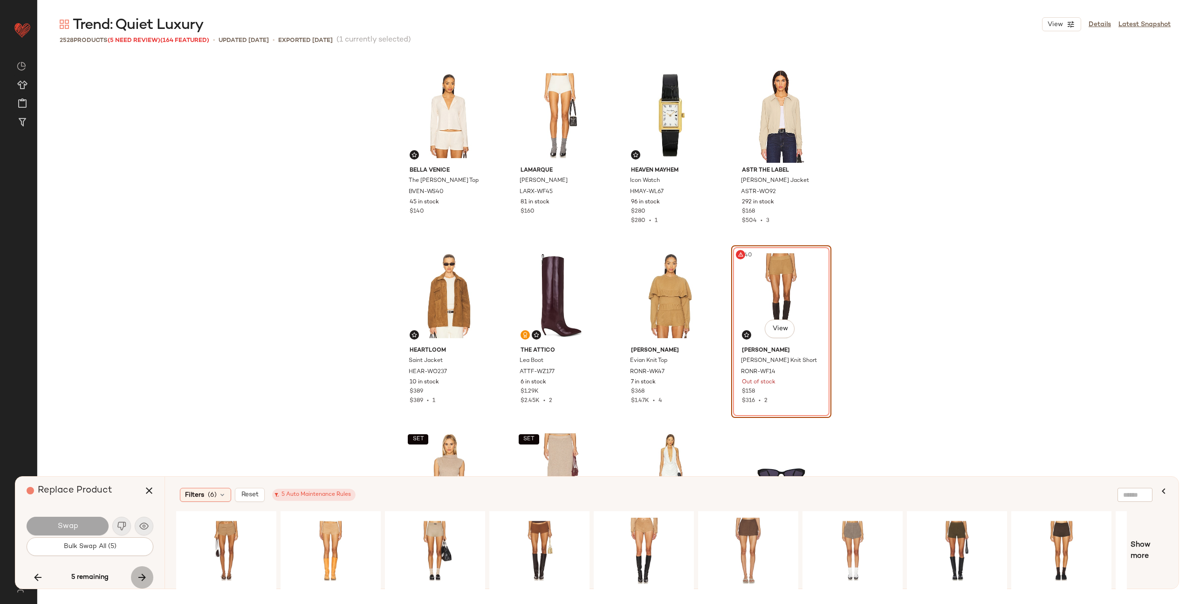
click at [138, 572] on icon "button" at bounding box center [142, 576] width 11 height 11
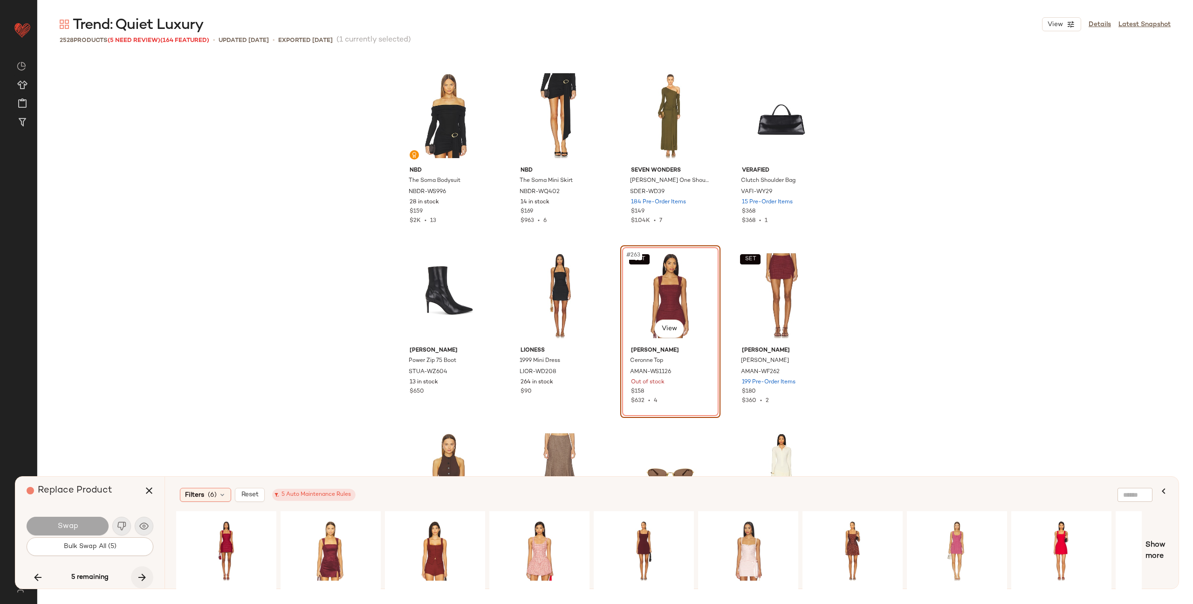
click at [138, 572] on icon "button" at bounding box center [142, 576] width 11 height 11
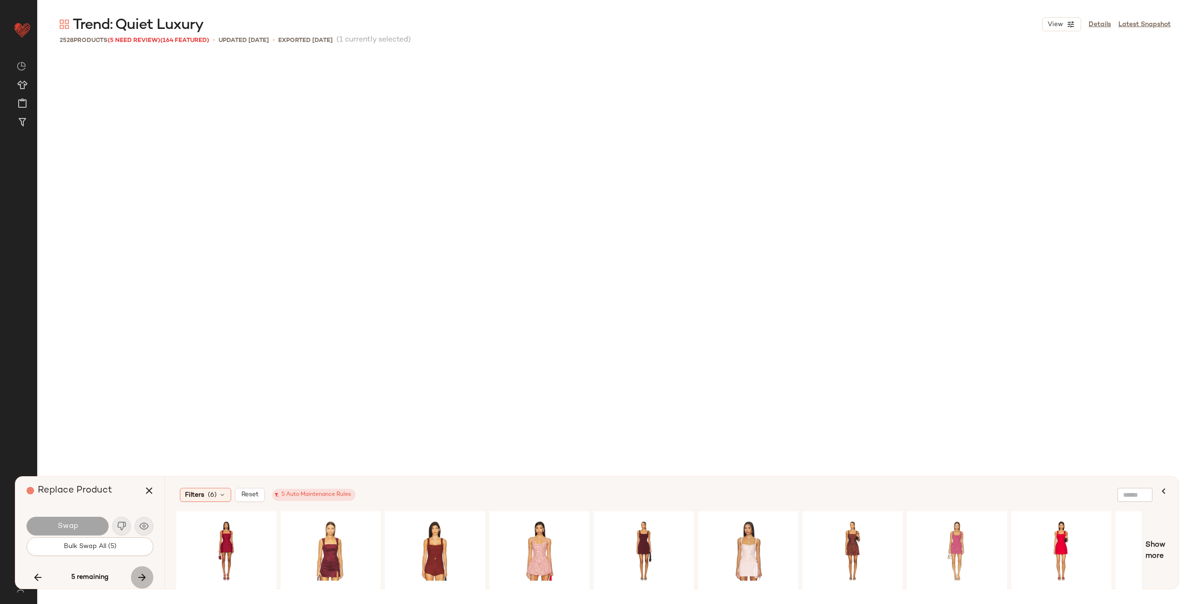
scroll to position [74129, 0]
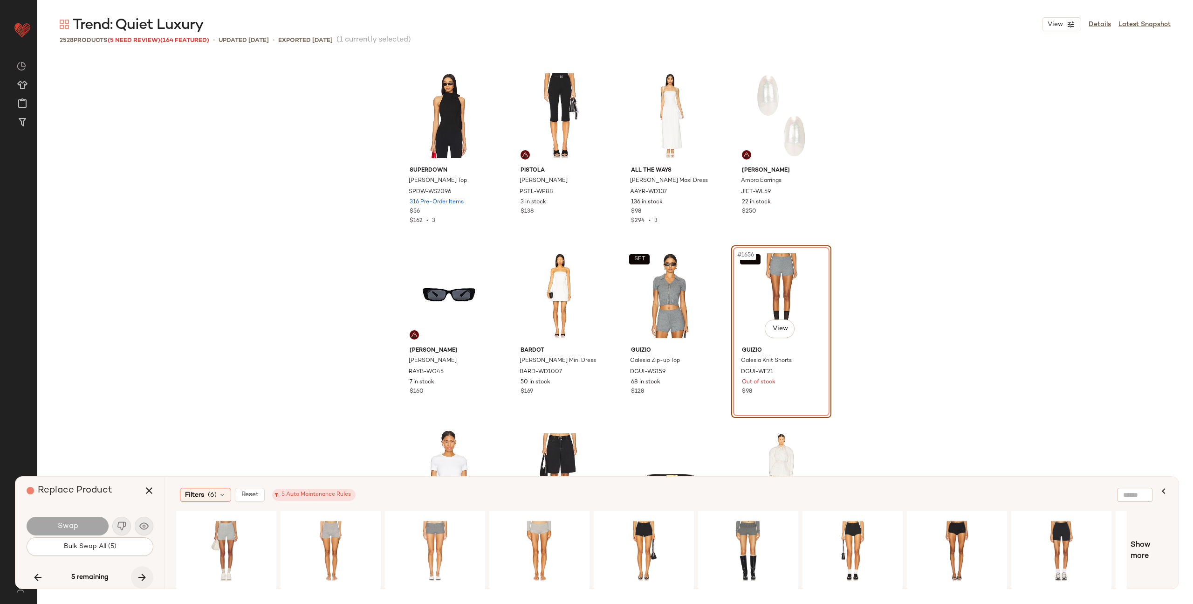
click at [138, 572] on icon "button" at bounding box center [142, 576] width 11 height 11
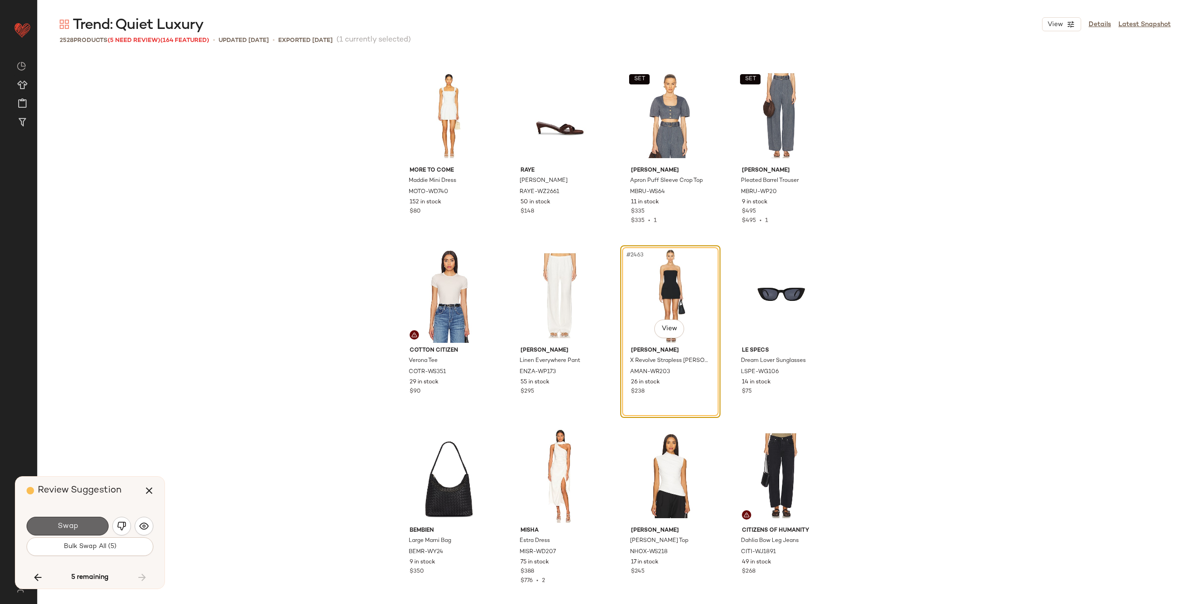
click at [82, 526] on button "Swap" at bounding box center [68, 525] width 82 height 19
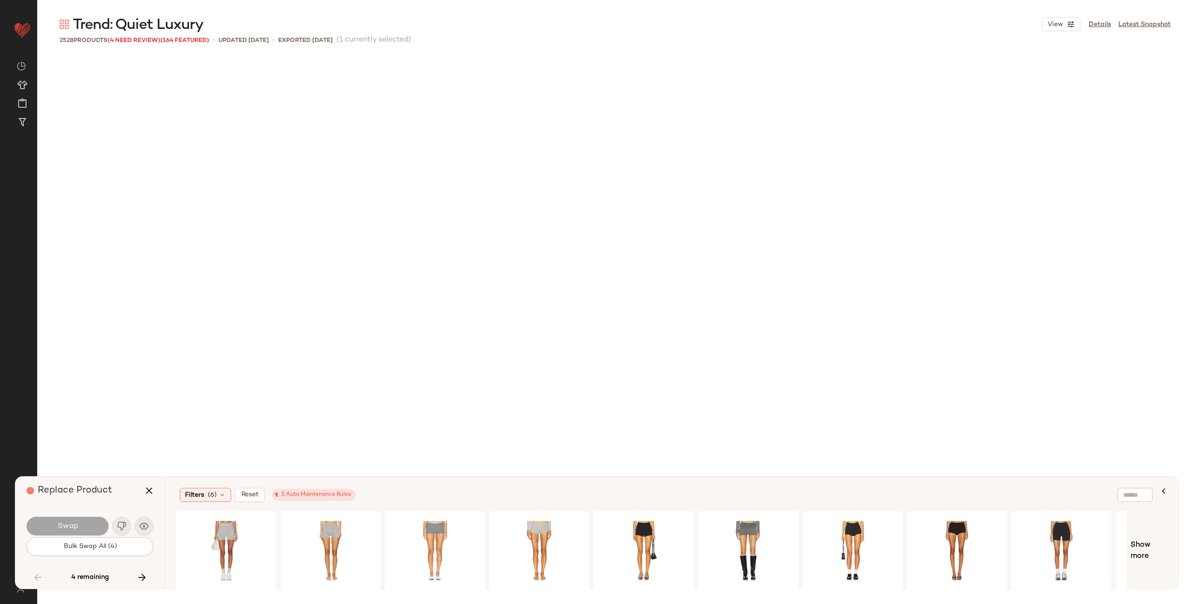
scroll to position [8636, 0]
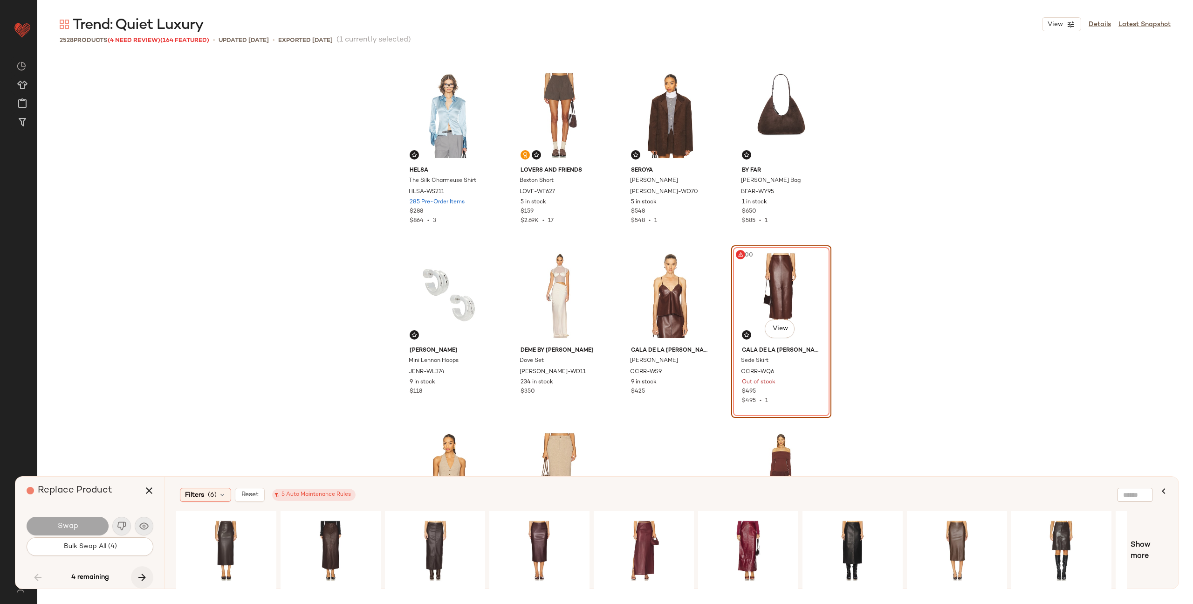
click at [138, 578] on icon "button" at bounding box center [142, 576] width 11 height 11
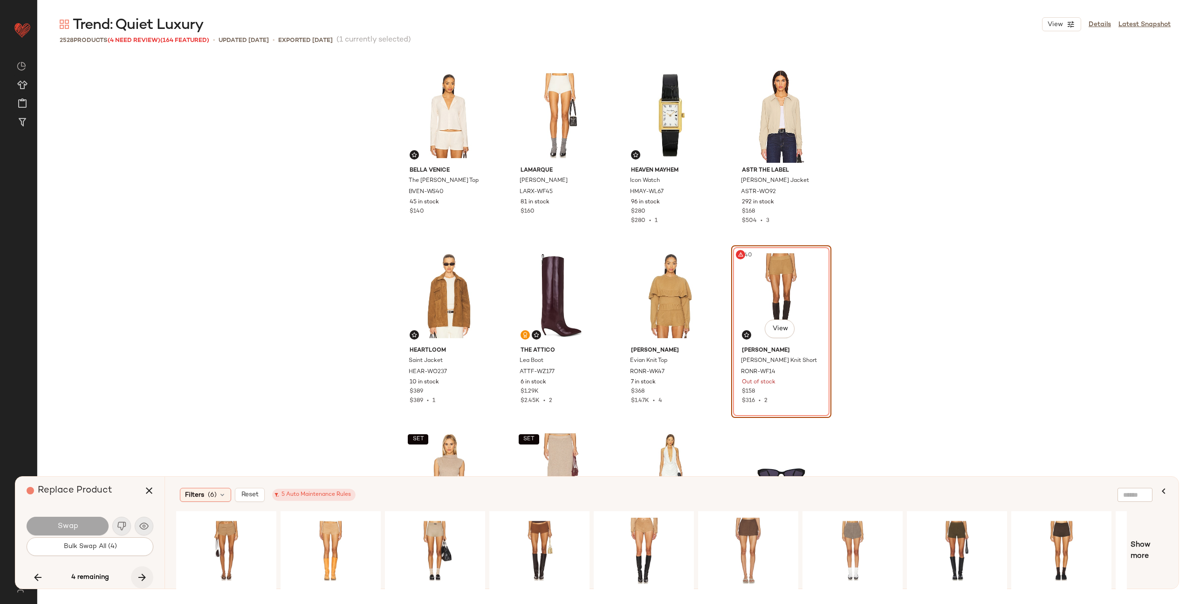
click at [138, 578] on icon "button" at bounding box center [142, 576] width 11 height 11
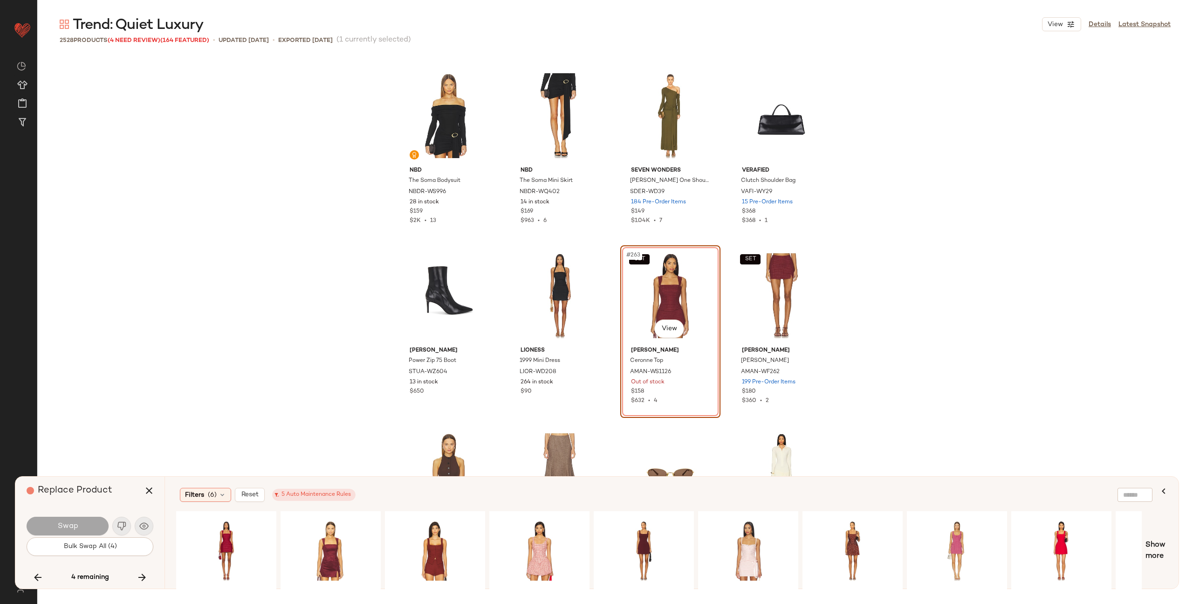
click at [144, 577] on icon "button" at bounding box center [142, 576] width 11 height 11
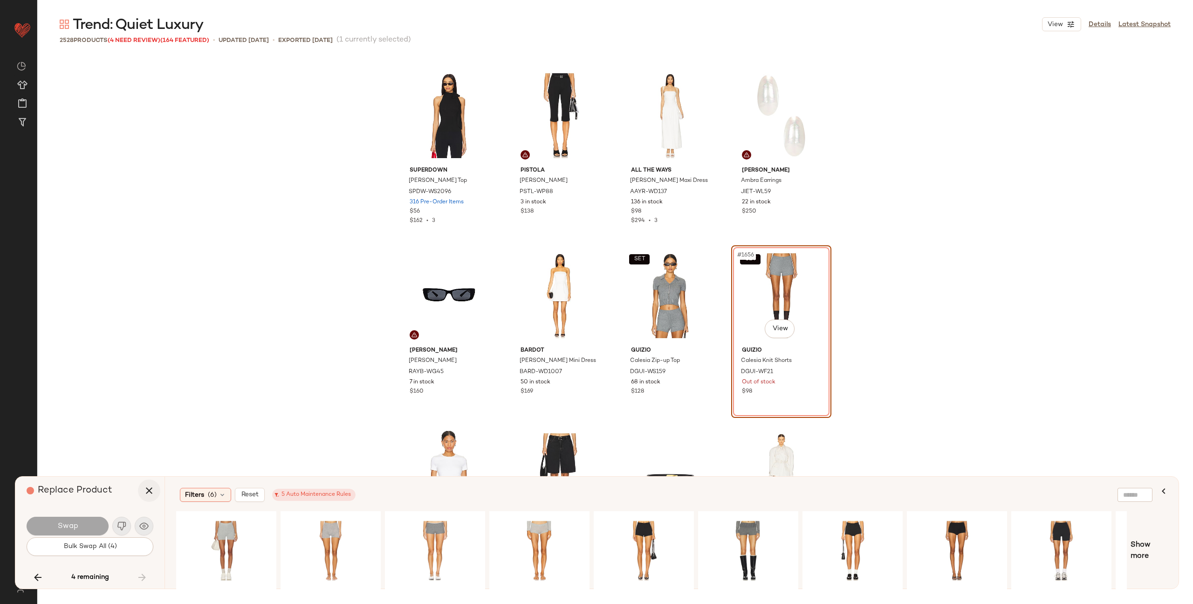
click at [150, 492] on icon "button" at bounding box center [149, 490] width 11 height 11
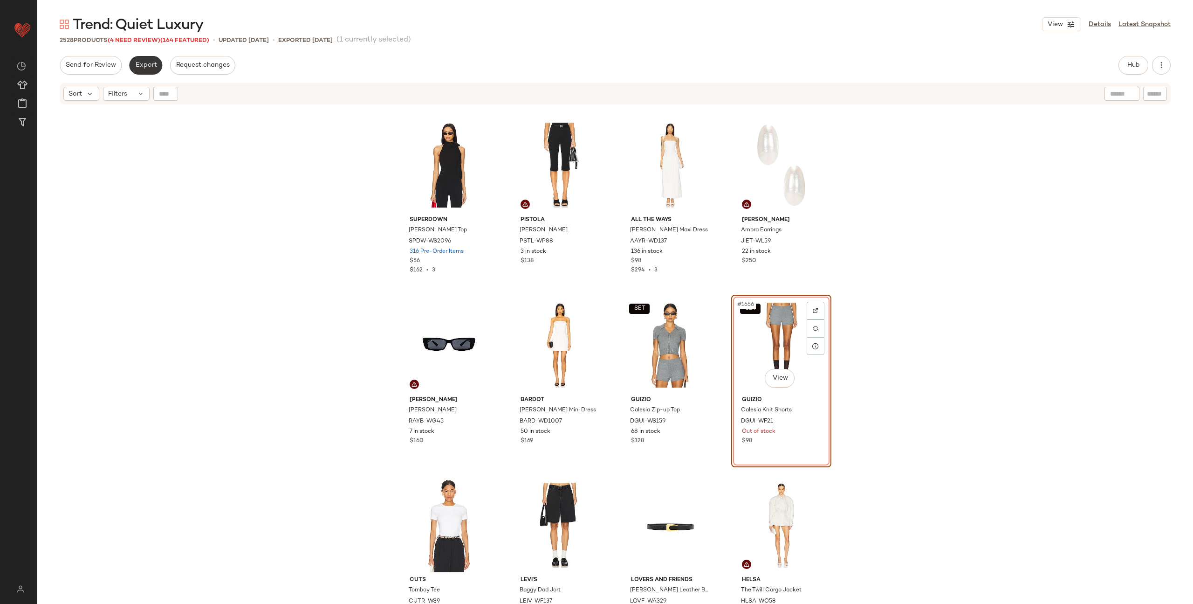
click at [140, 64] on span "Export" at bounding box center [146, 65] width 22 height 7
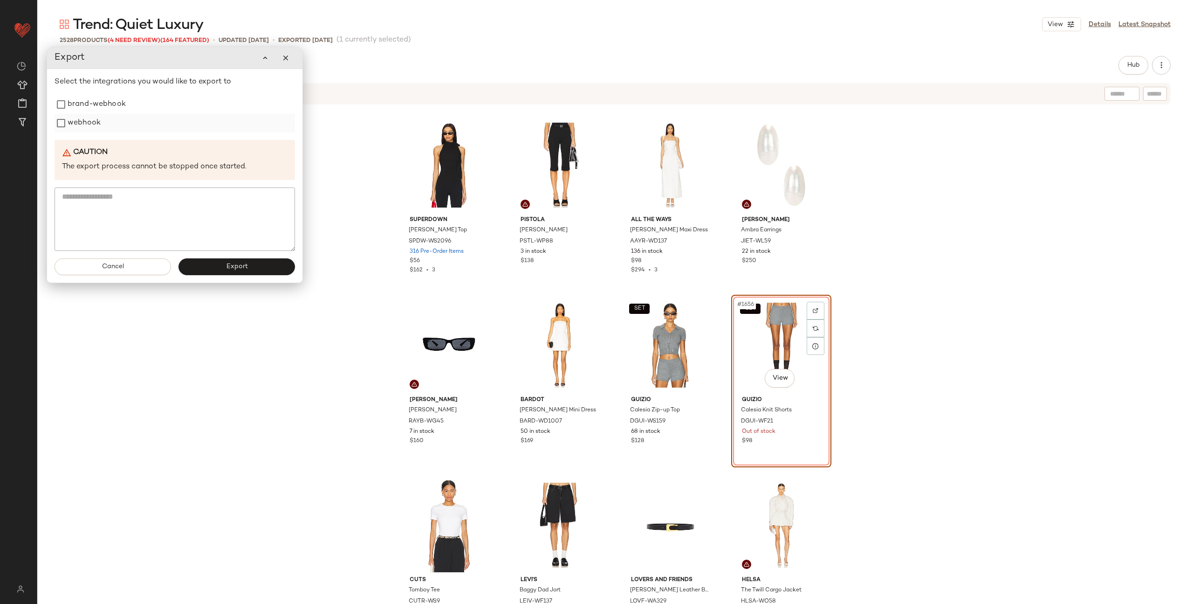
click at [86, 122] on label "webhook" at bounding box center [84, 123] width 33 height 19
click at [229, 267] on span "Export" at bounding box center [237, 266] width 22 height 7
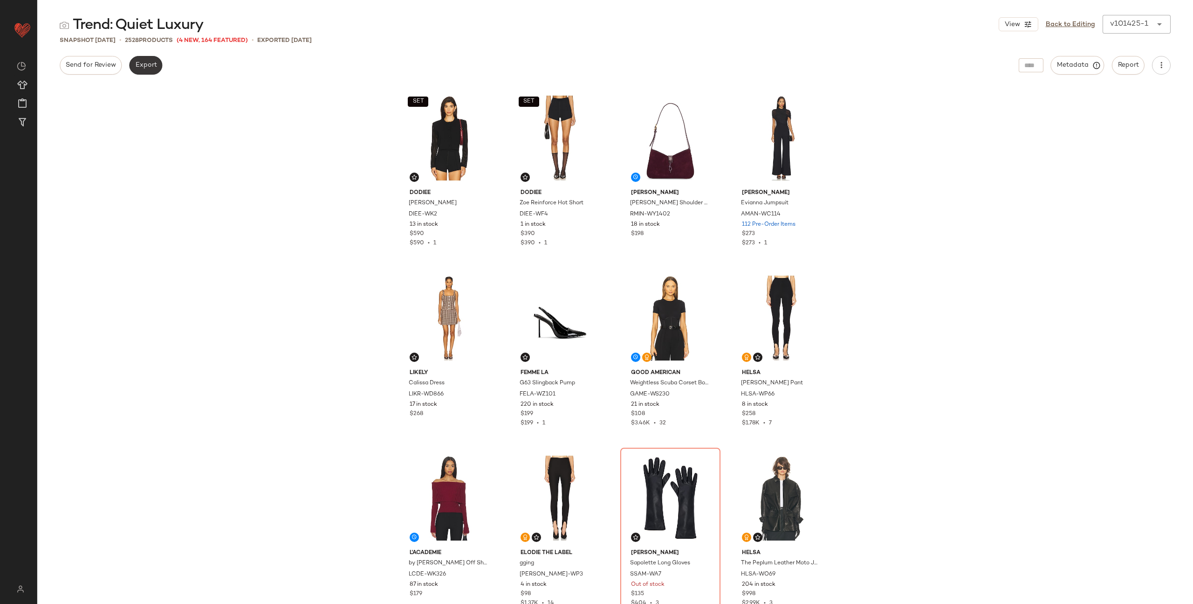
click at [144, 69] on button "Export" at bounding box center [145, 65] width 33 height 19
click at [1062, 23] on link "Back to Editing" at bounding box center [1070, 25] width 49 height 10
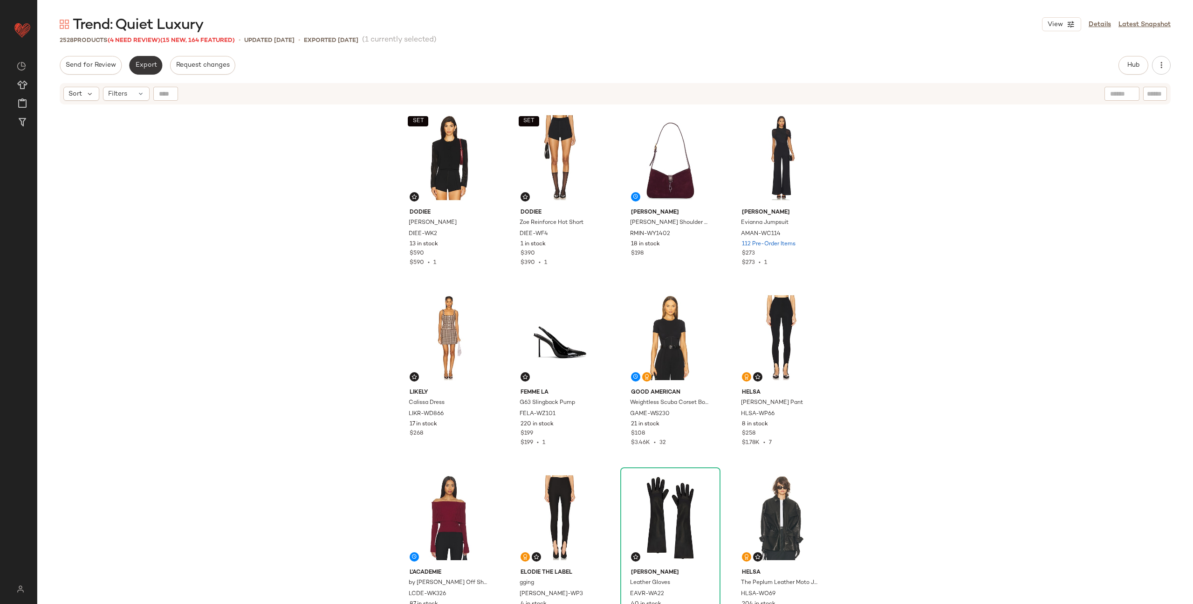
click at [140, 65] on span "Export" at bounding box center [146, 65] width 22 height 7
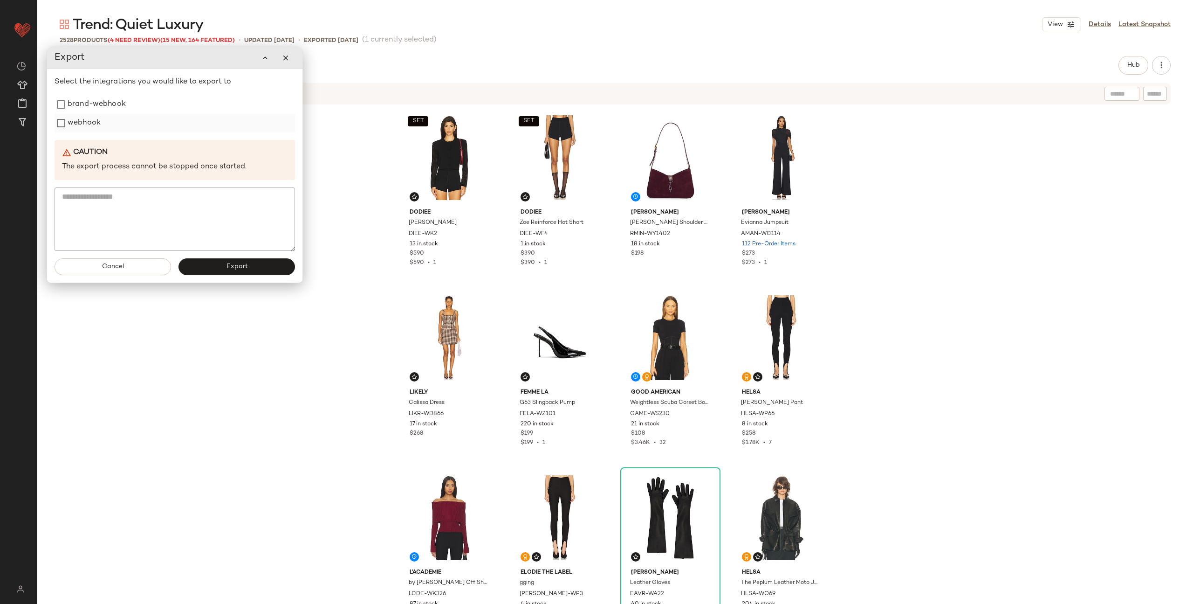
click at [93, 122] on label "webhook" at bounding box center [84, 123] width 33 height 19
click at [232, 265] on span "Export" at bounding box center [237, 266] width 22 height 7
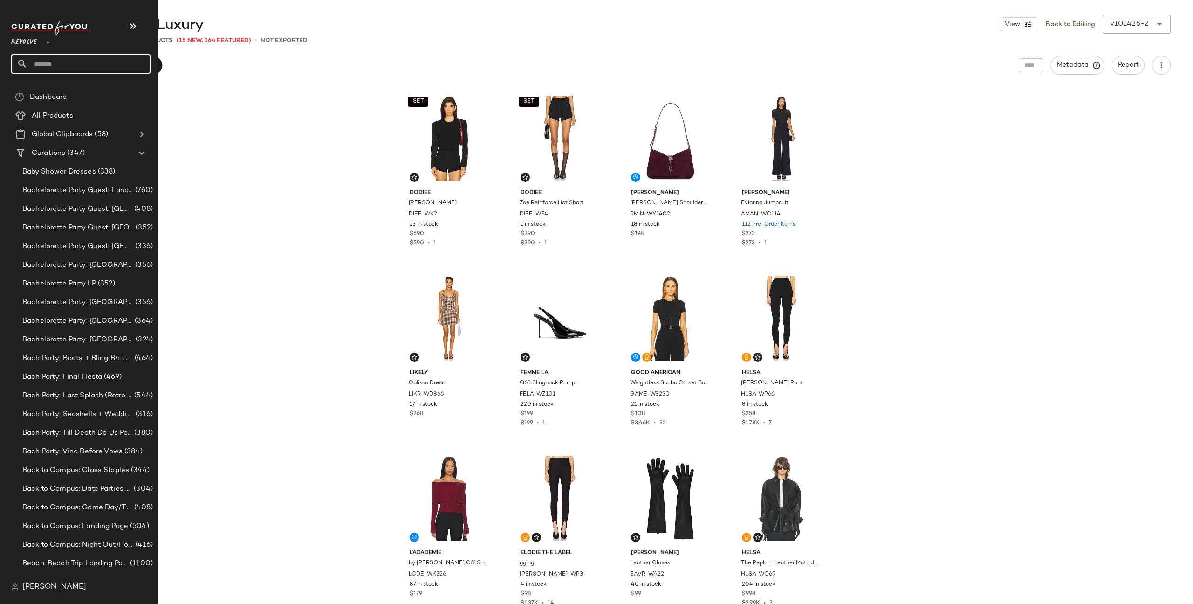
click at [71, 59] on input "text" at bounding box center [89, 64] width 123 height 20
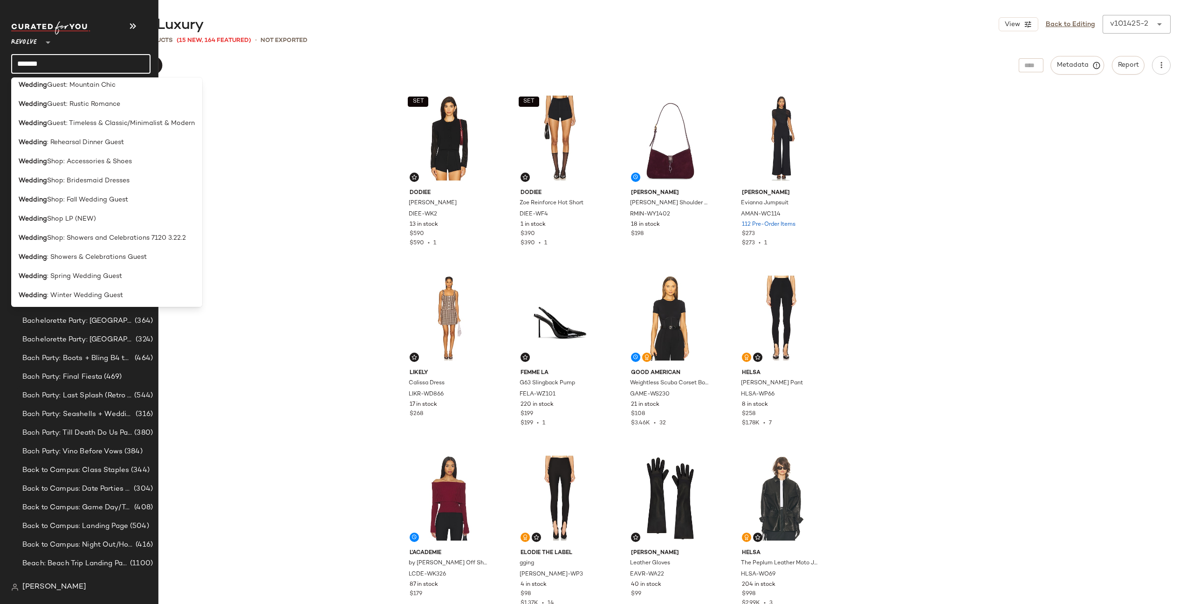
scroll to position [179, 0]
type input "*******"
click at [65, 219] on span "Shop LP (NEW)" at bounding box center [71, 217] width 49 height 10
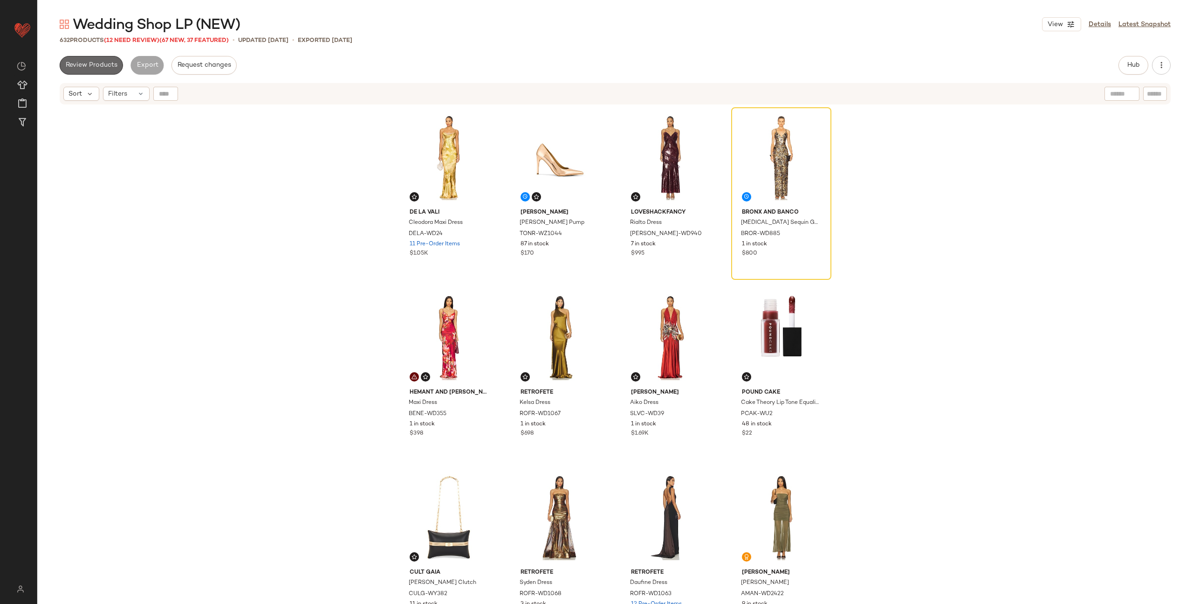
click at [95, 68] on span "Review Products" at bounding box center [91, 65] width 52 height 7
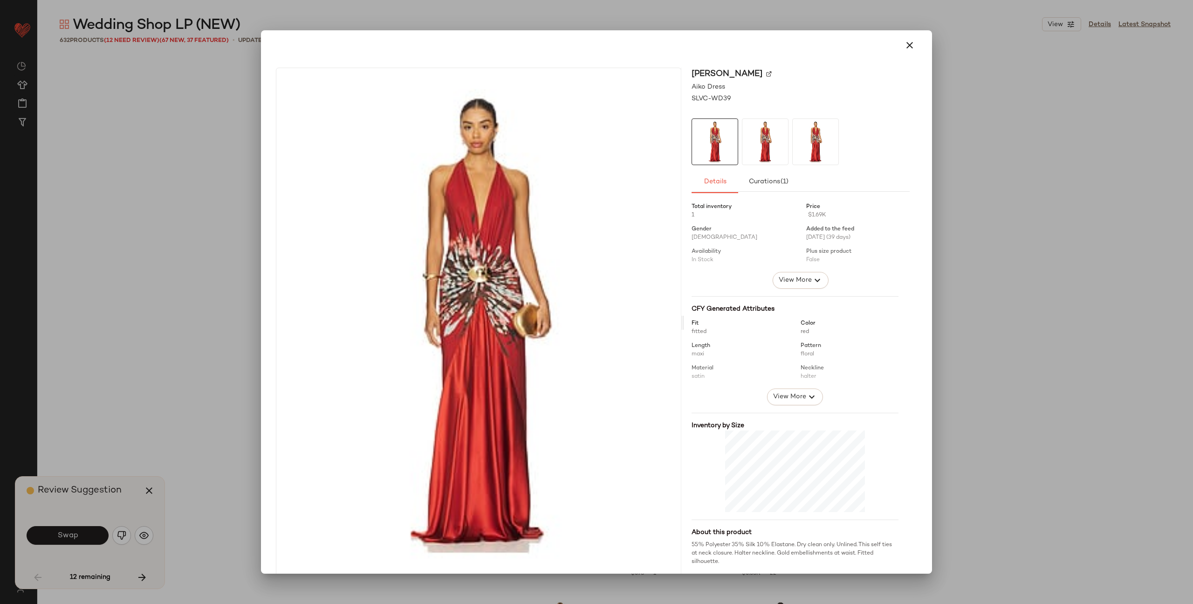
click at [767, 75] on img at bounding box center [769, 74] width 6 height 6
click at [904, 48] on icon "button" at bounding box center [909, 45] width 11 height 11
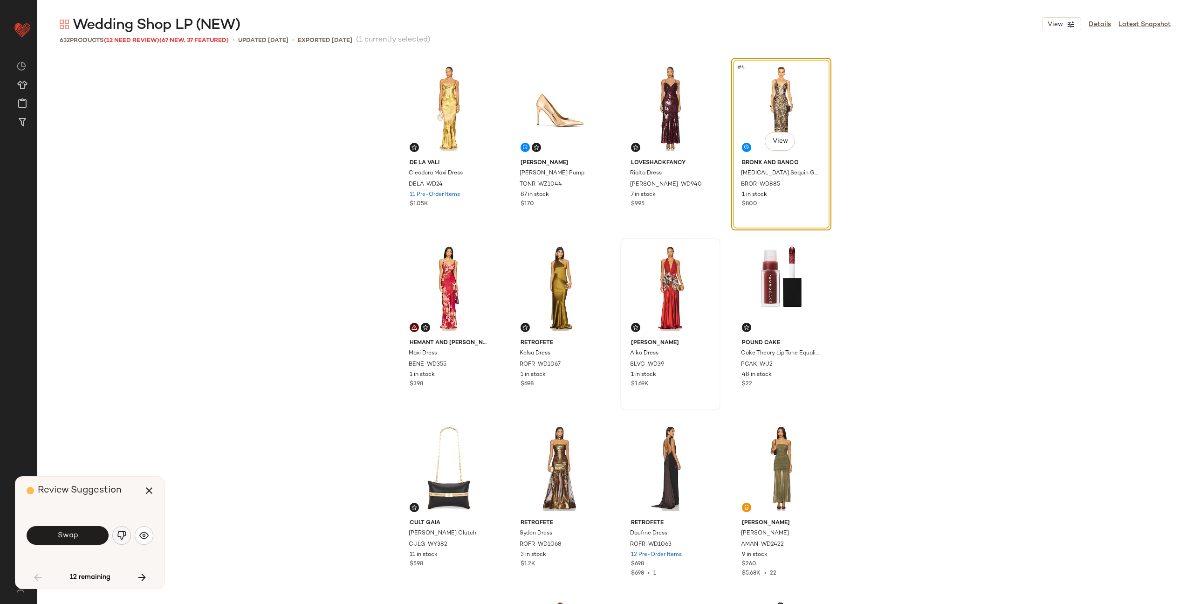
click at [119, 531] on img "button" at bounding box center [121, 534] width 9 height 9
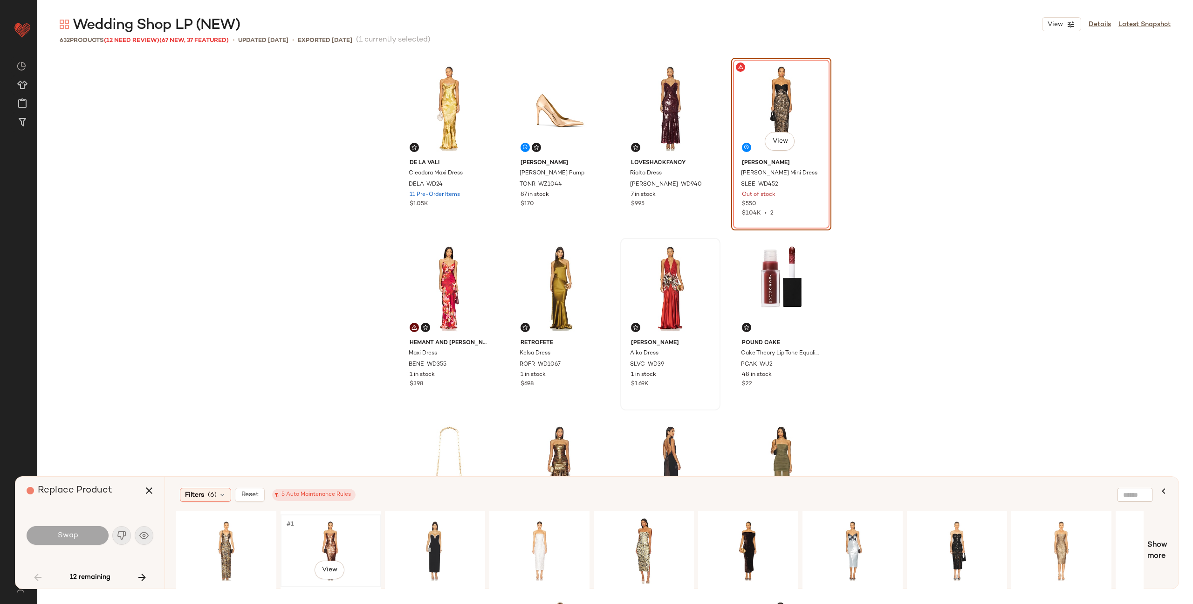
click at [327, 538] on div "#1 View" at bounding box center [331, 550] width 94 height 66
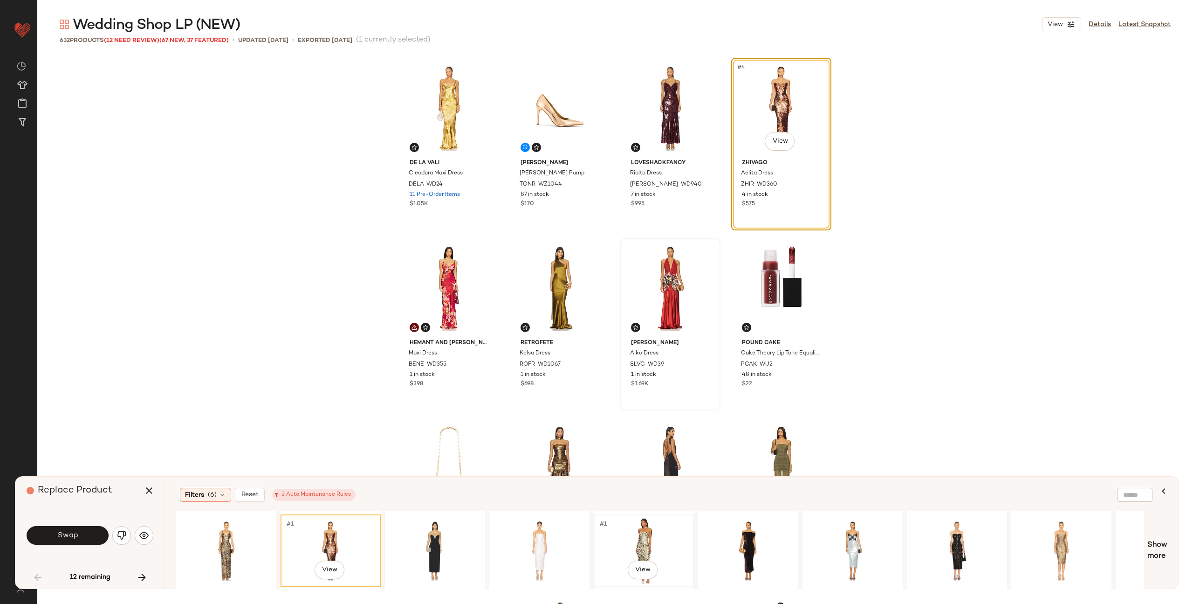
click at [632, 539] on div "#1 View" at bounding box center [644, 550] width 94 height 66
click at [1073, 540] on div "#1 View" at bounding box center [1062, 550] width 94 height 66
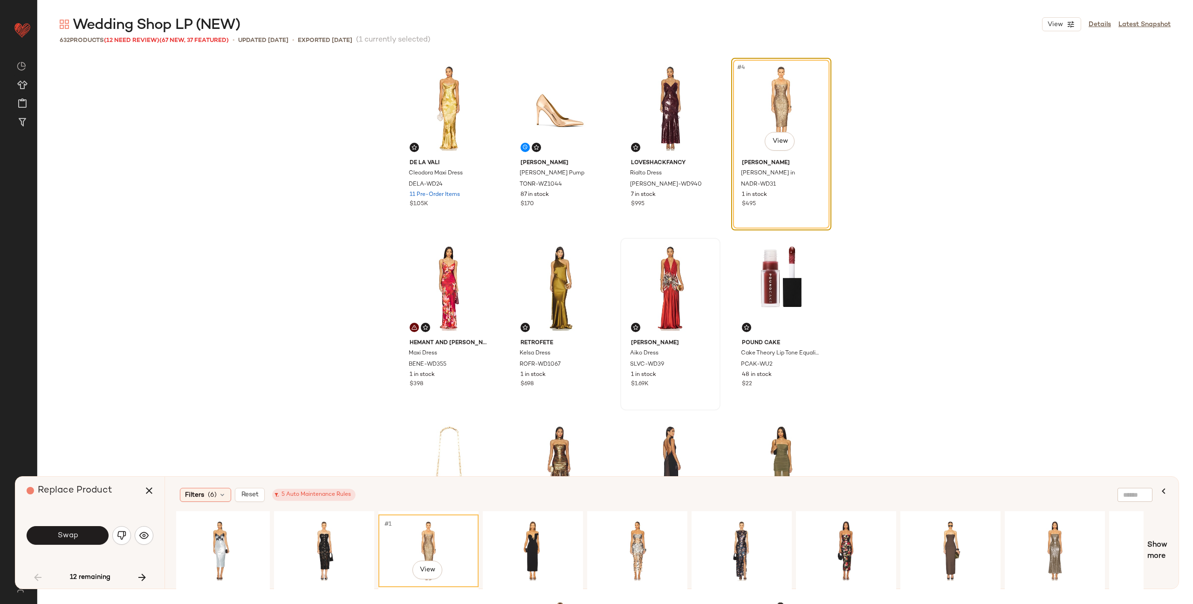
scroll to position [0, 634]
click at [1049, 539] on div "#1 View" at bounding box center [1054, 550] width 94 height 66
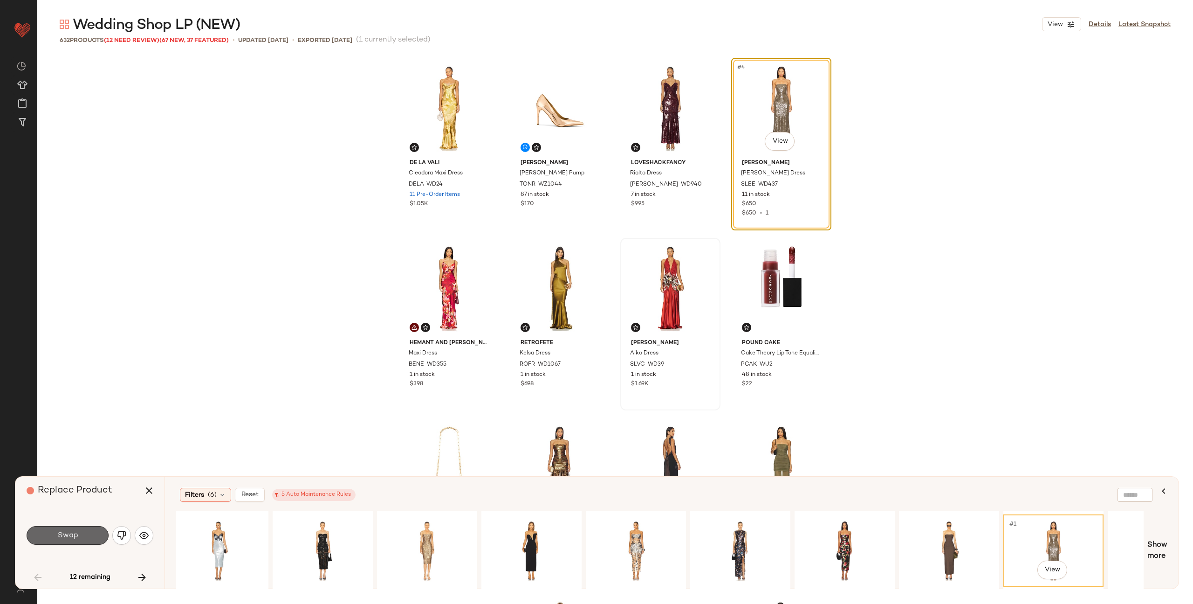
click at [78, 536] on button "Swap" at bounding box center [68, 535] width 82 height 19
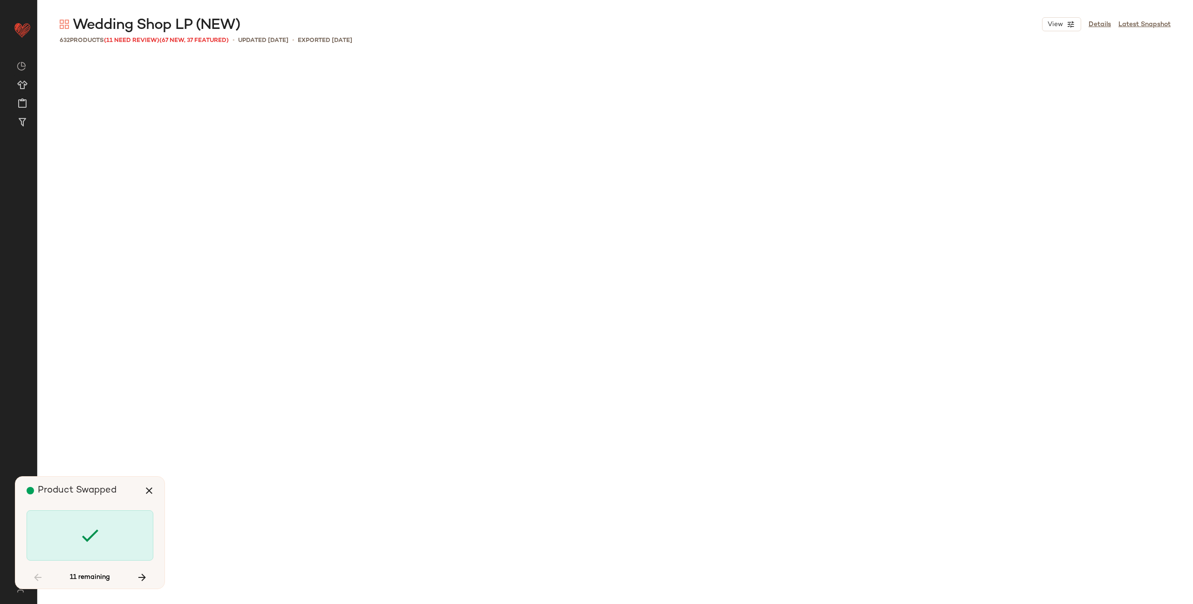
scroll to position [3059, 0]
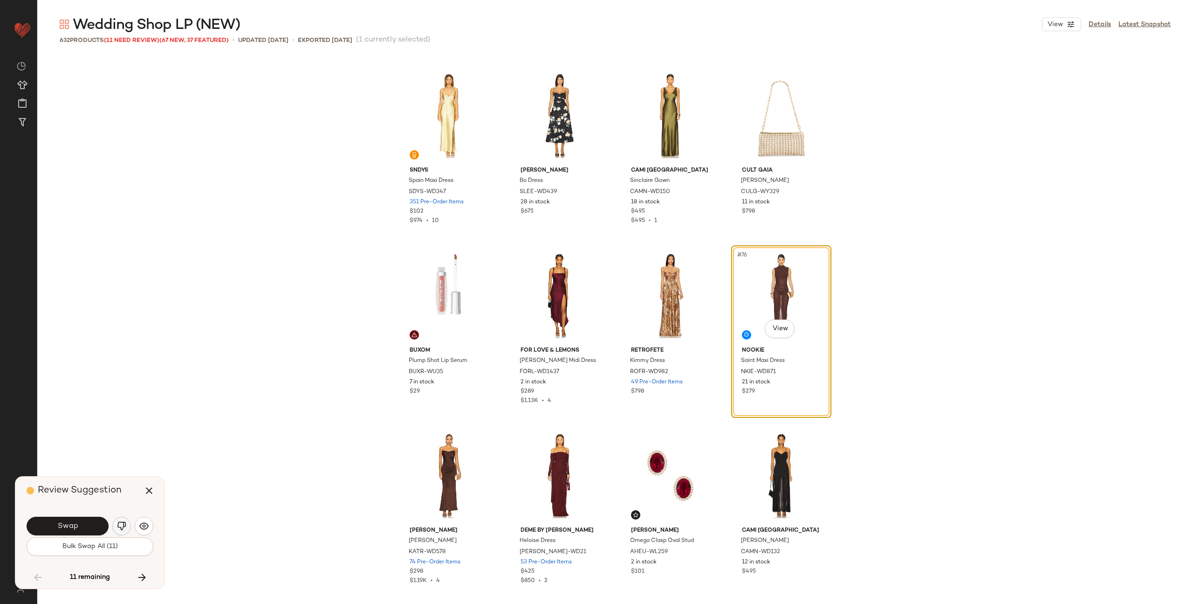
click at [124, 522] on img "button" at bounding box center [121, 525] width 9 height 9
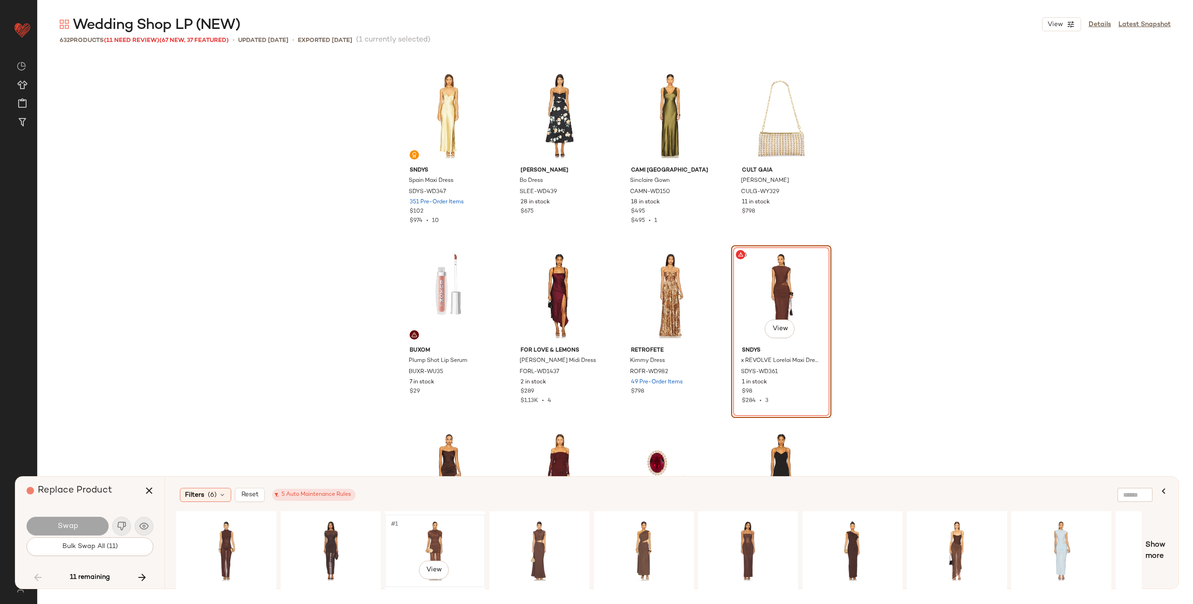
click at [432, 535] on div "#1 View" at bounding box center [435, 550] width 94 height 66
click at [86, 525] on button "Swap" at bounding box center [68, 525] width 82 height 19
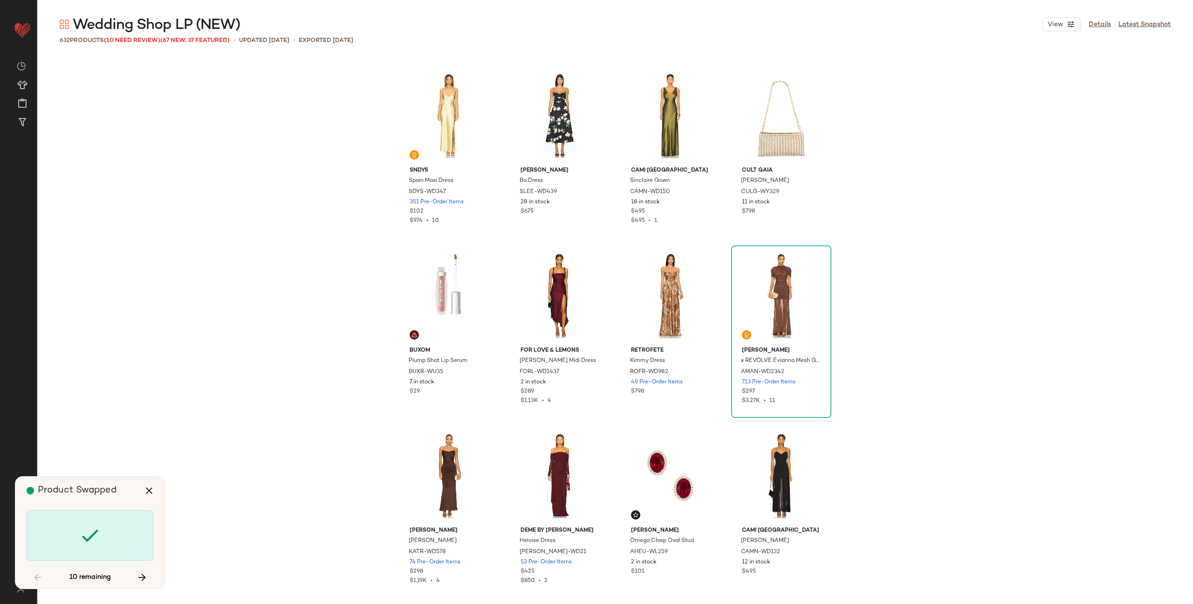
scroll to position [4498, 0]
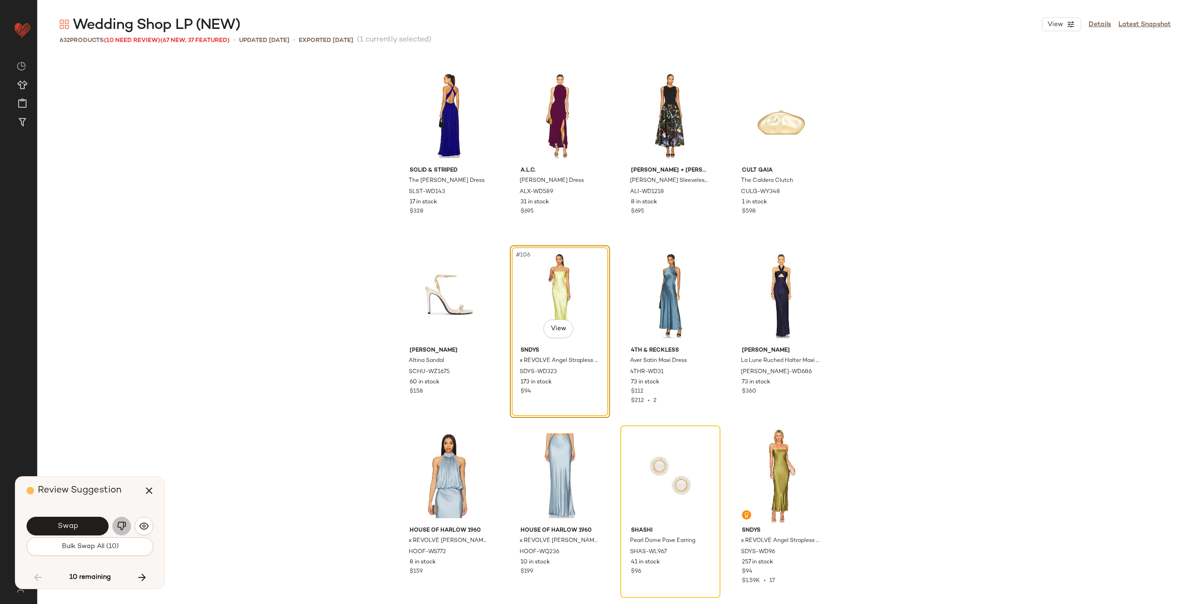
click at [118, 524] on img "button" at bounding box center [121, 525] width 9 height 9
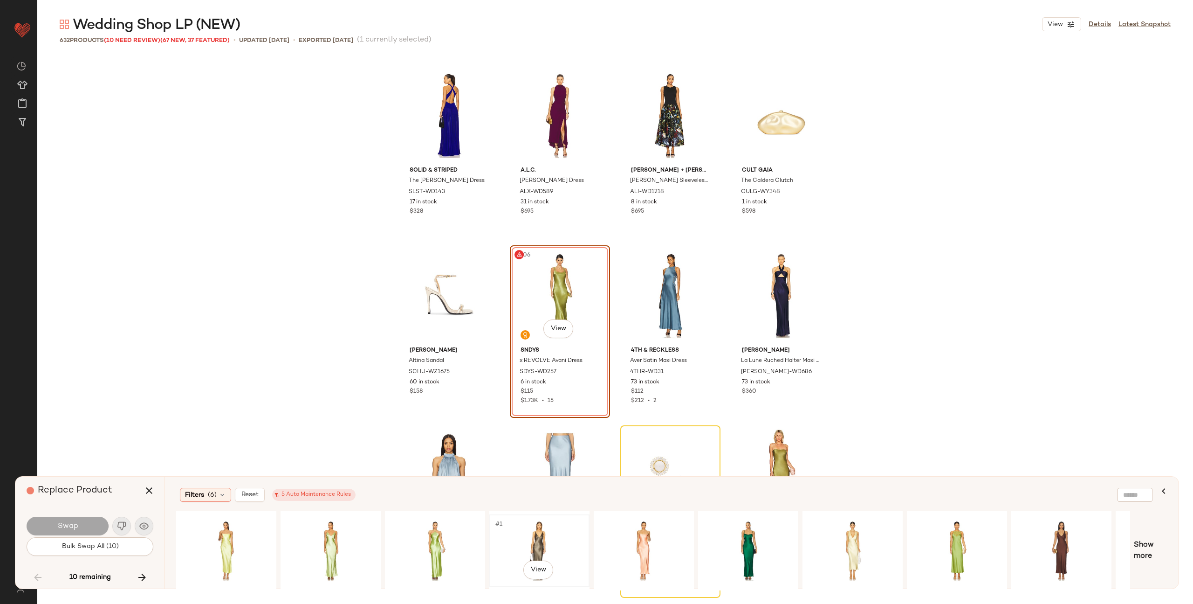
click at [547, 542] on div "#1 View" at bounding box center [540, 550] width 94 height 66
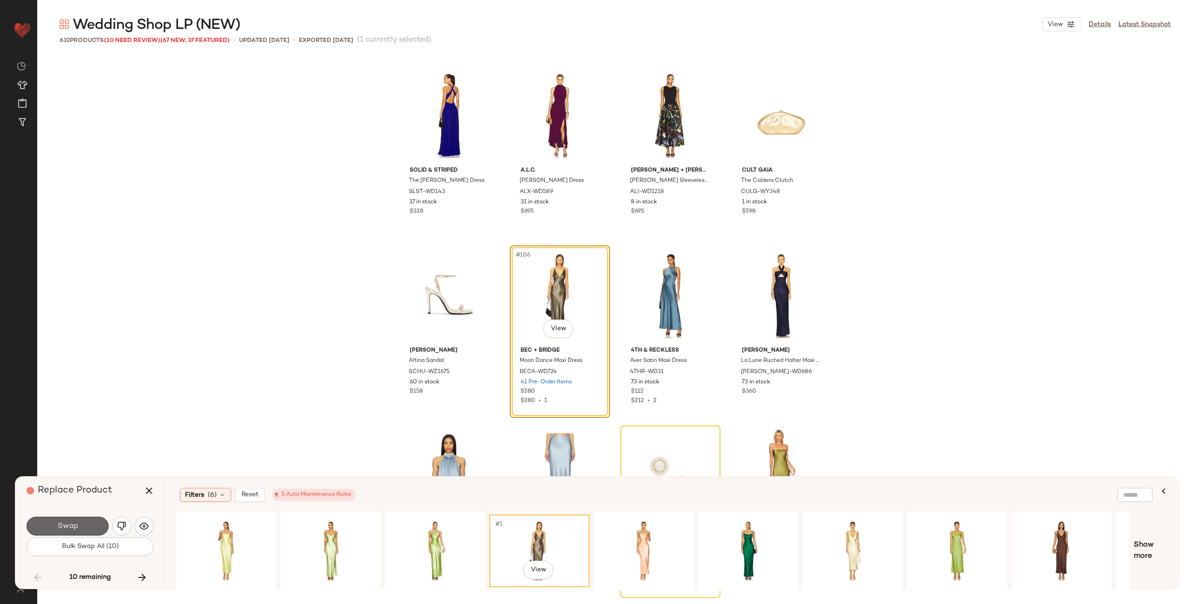
click at [84, 526] on button "Swap" at bounding box center [68, 525] width 82 height 19
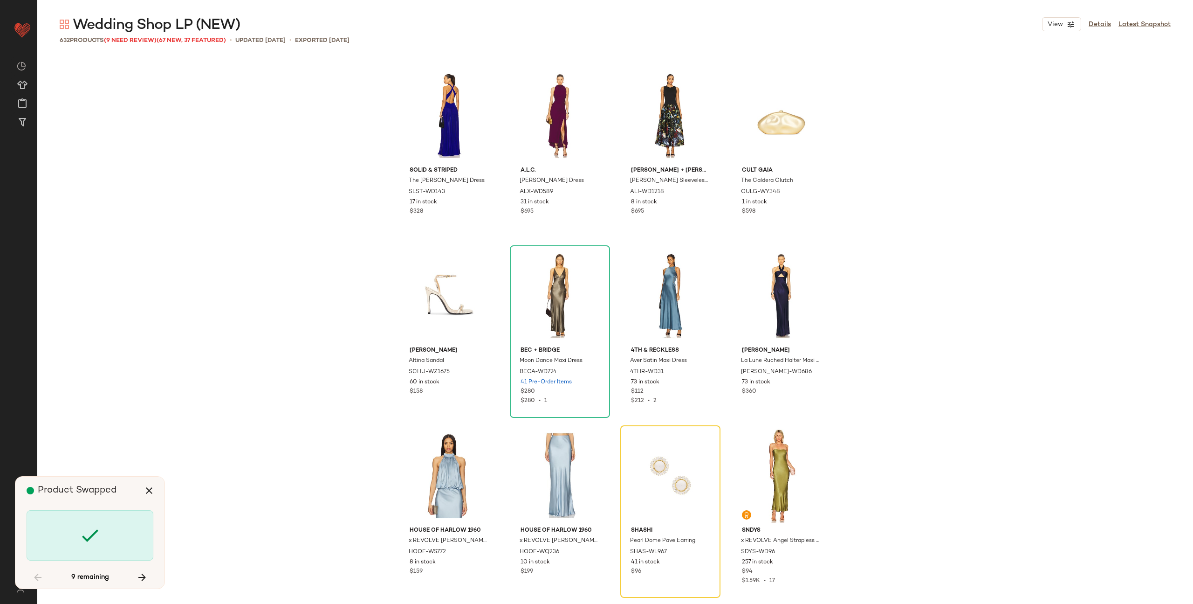
scroll to position [4678, 0]
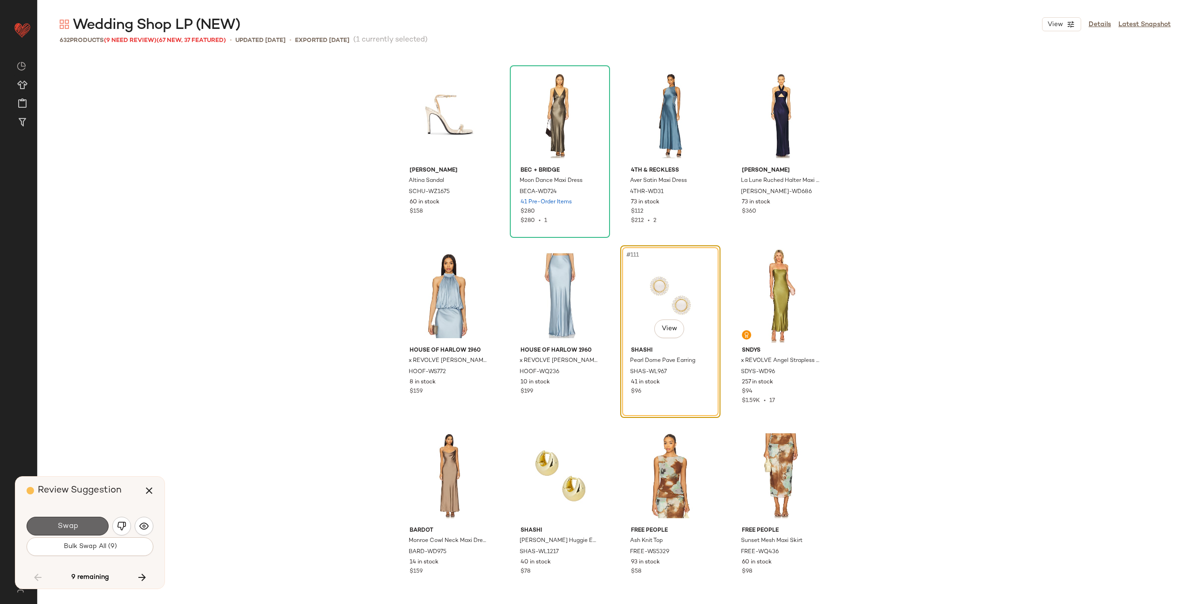
click at [69, 523] on span "Swap" at bounding box center [67, 526] width 21 height 9
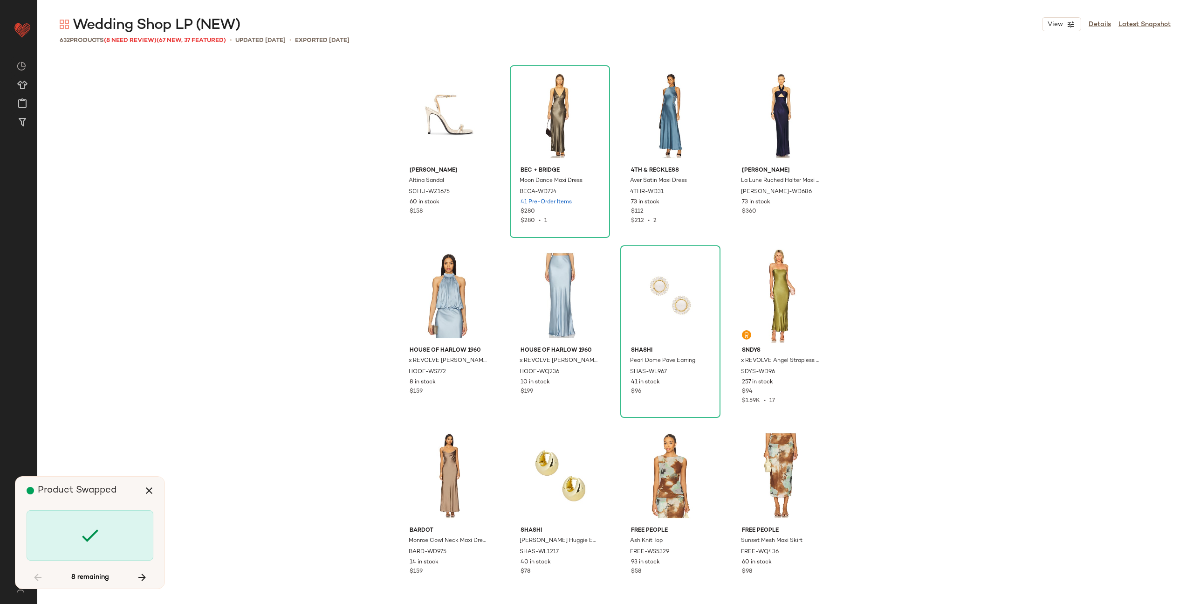
scroll to position [6297, 0]
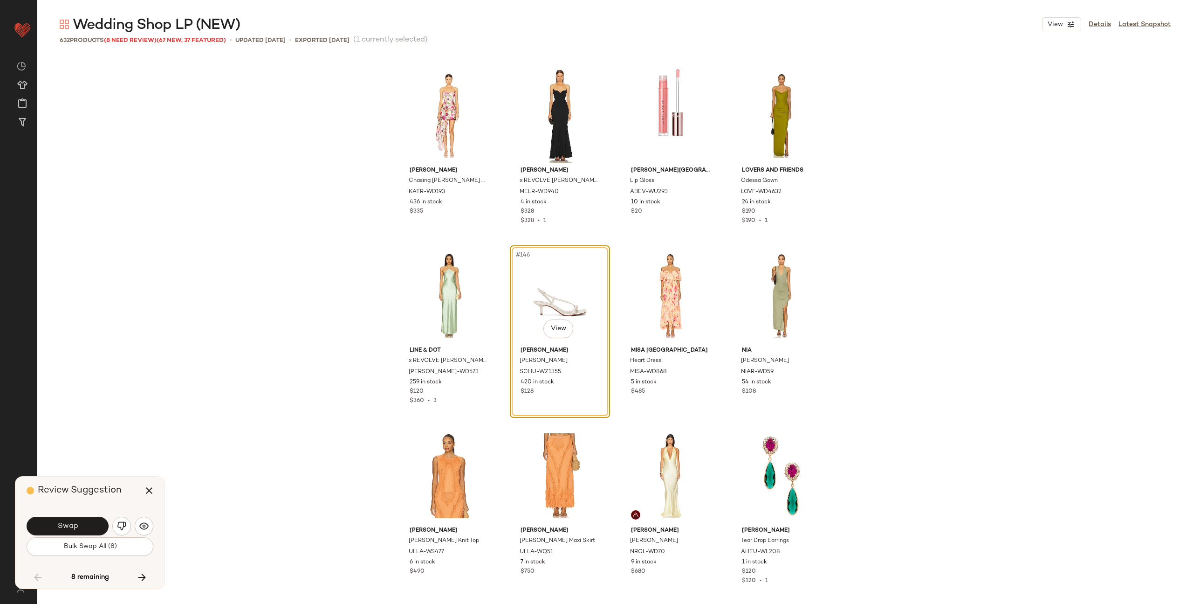
click at [69, 523] on span "Swap" at bounding box center [67, 526] width 21 height 9
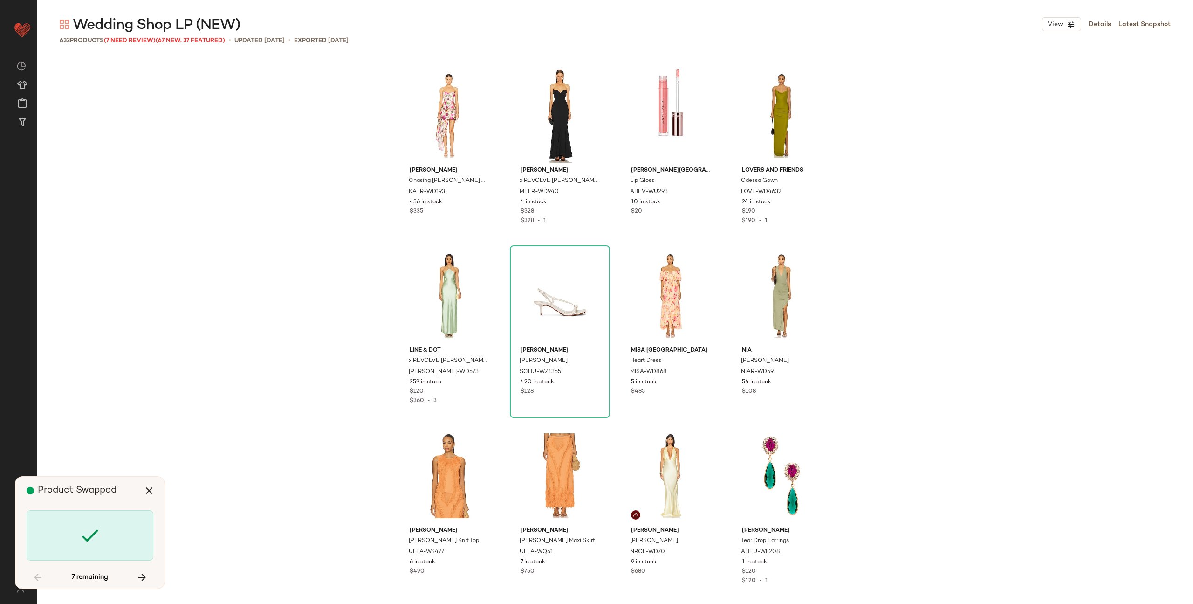
scroll to position [6657, 0]
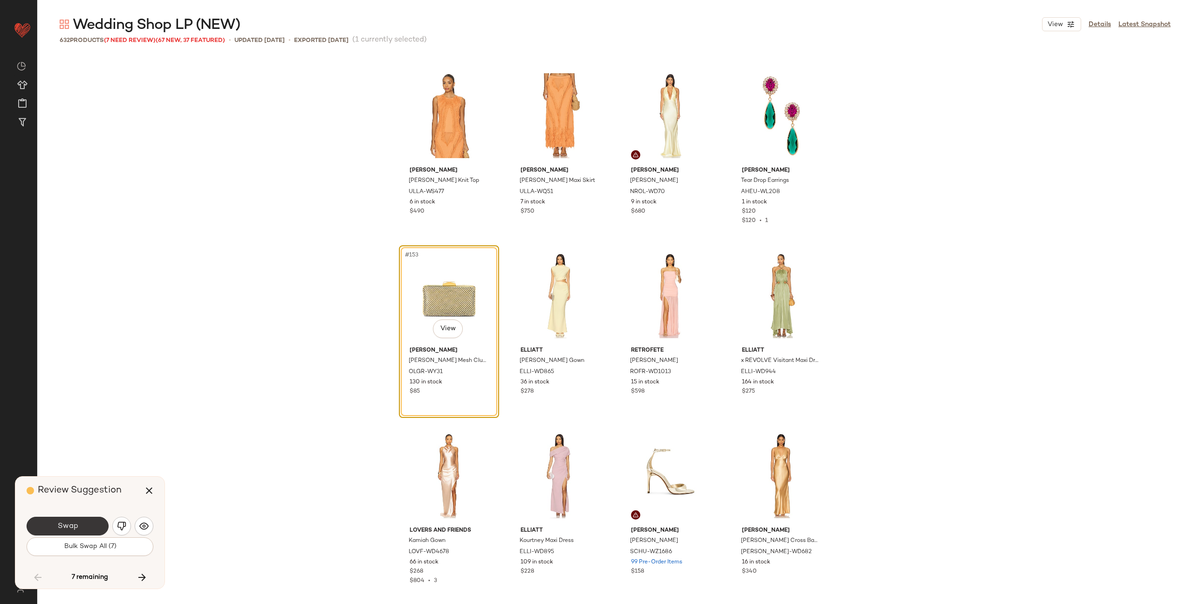
click at [74, 524] on span "Swap" at bounding box center [67, 526] width 21 height 9
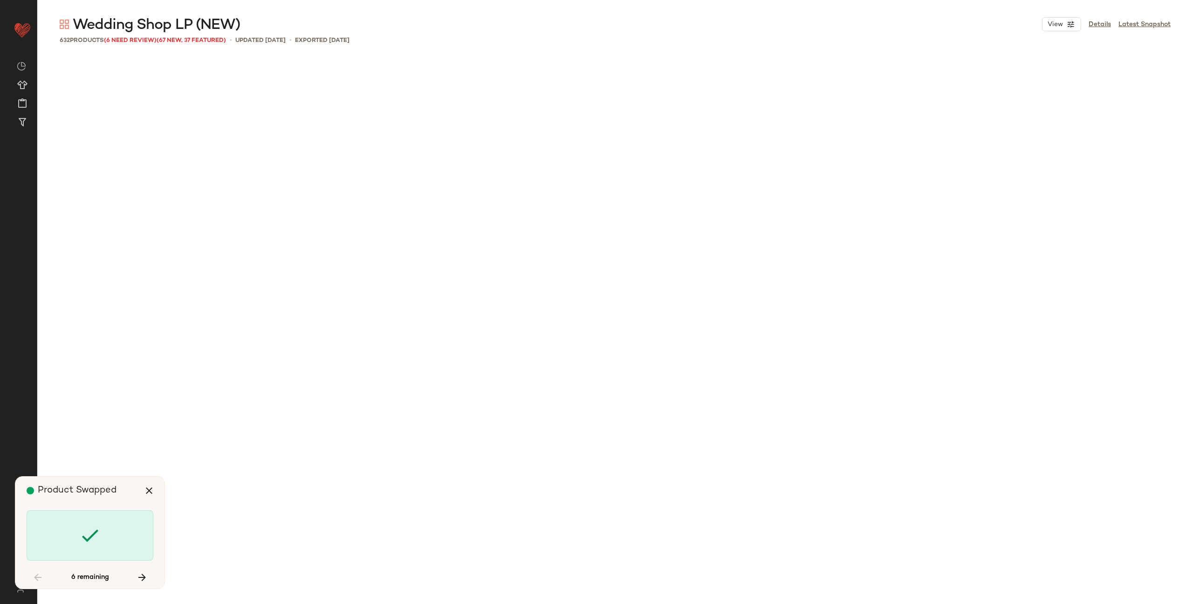
scroll to position [8456, 0]
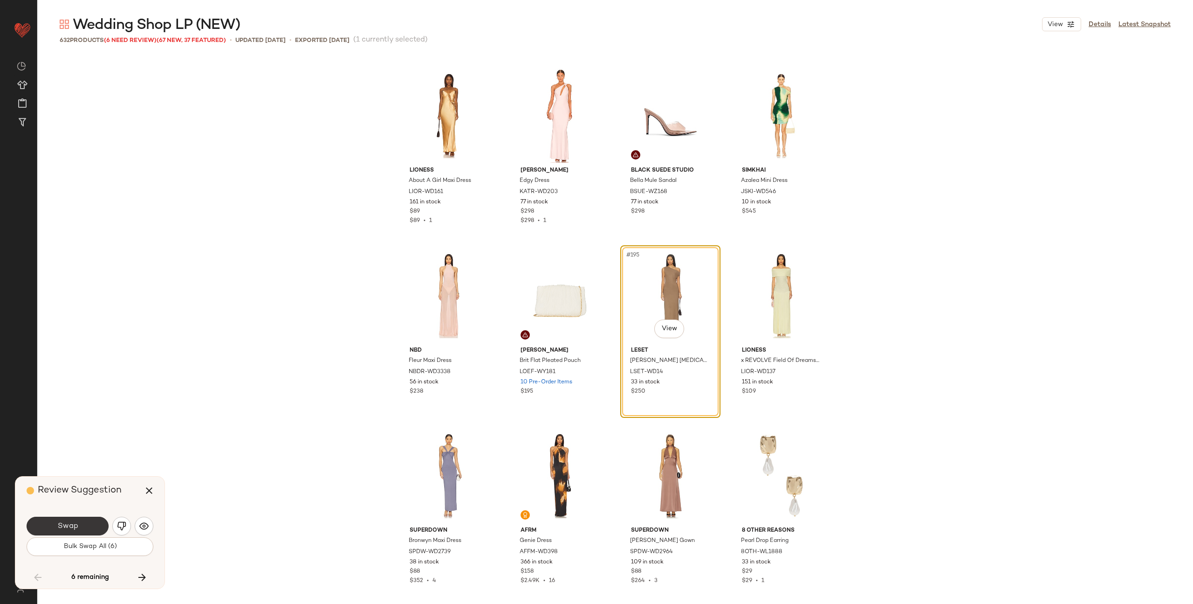
click at [71, 524] on span "Swap" at bounding box center [67, 526] width 21 height 9
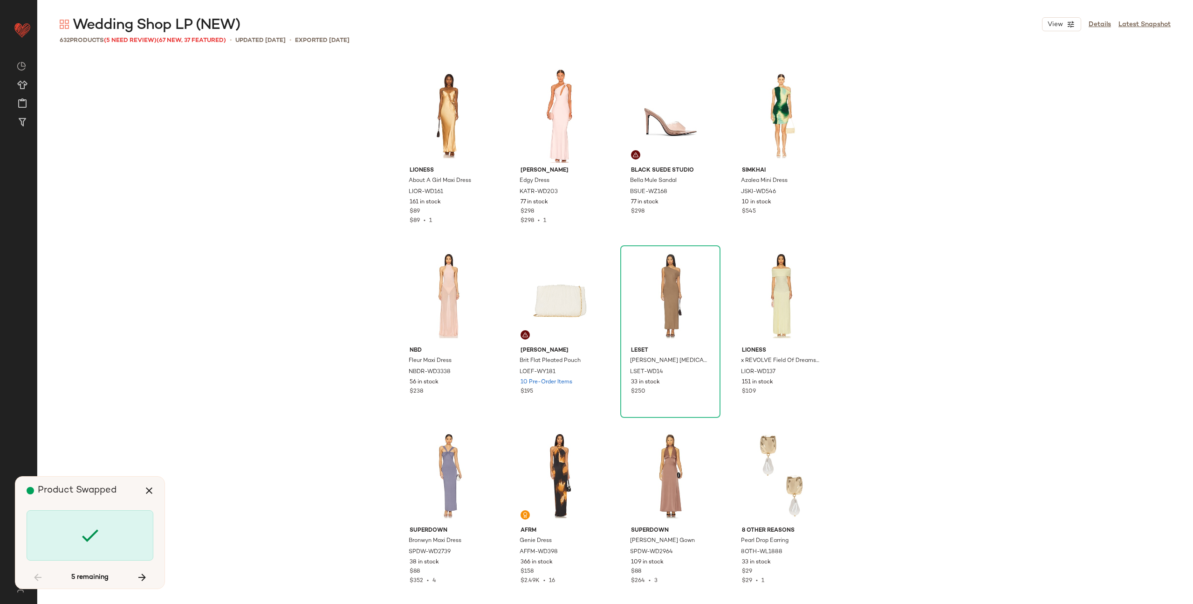
scroll to position [8816, 0]
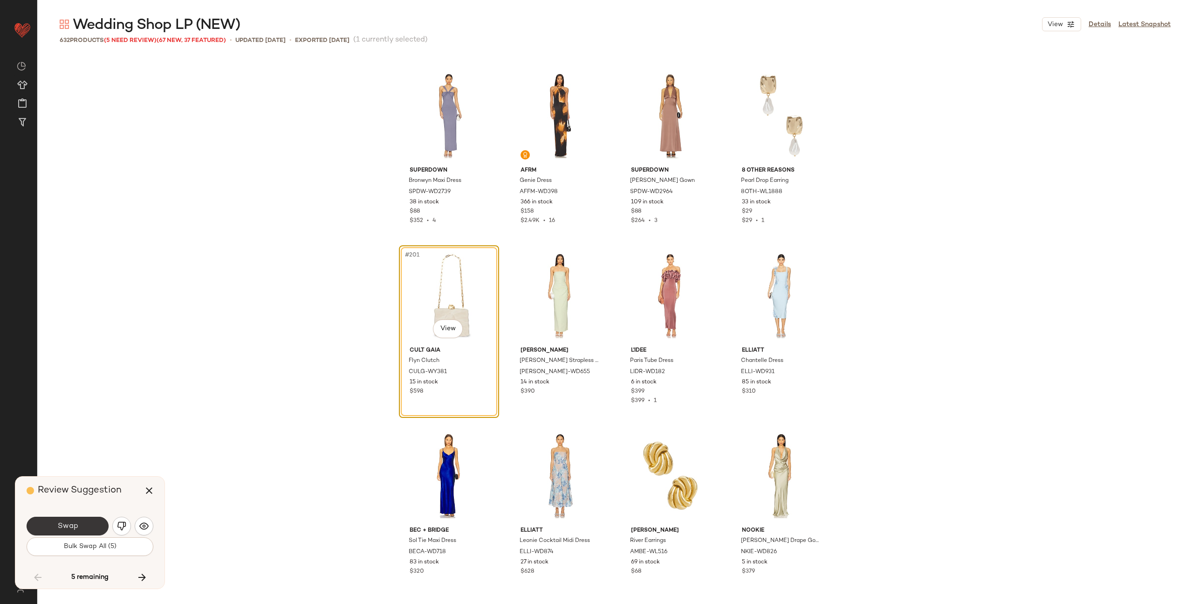
click at [75, 523] on span "Swap" at bounding box center [67, 526] width 21 height 9
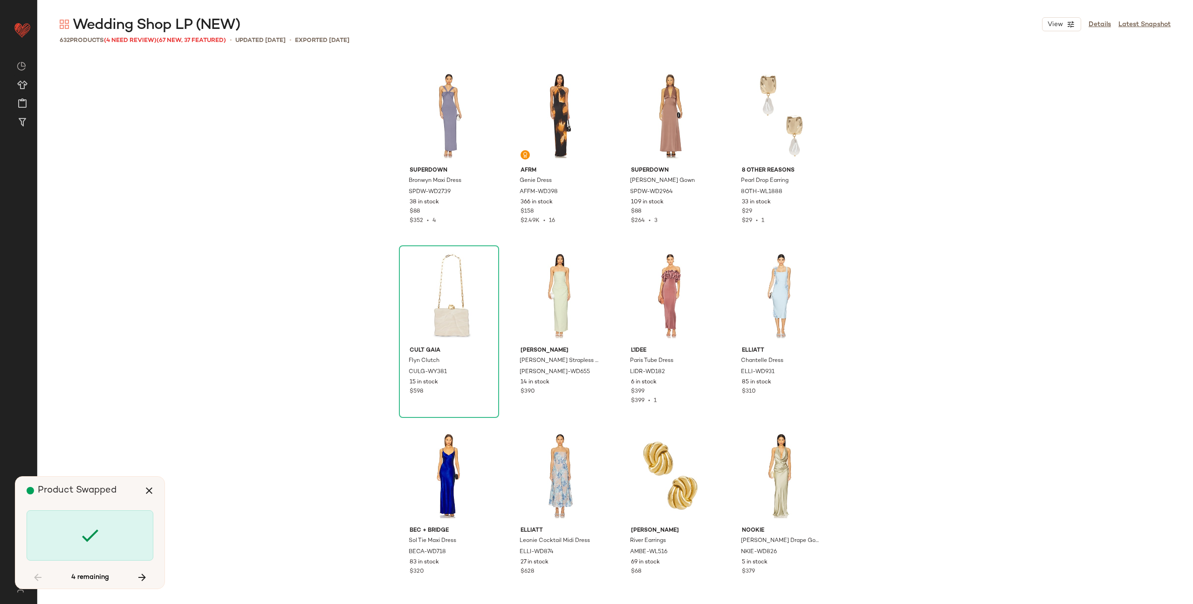
scroll to position [18172, 0]
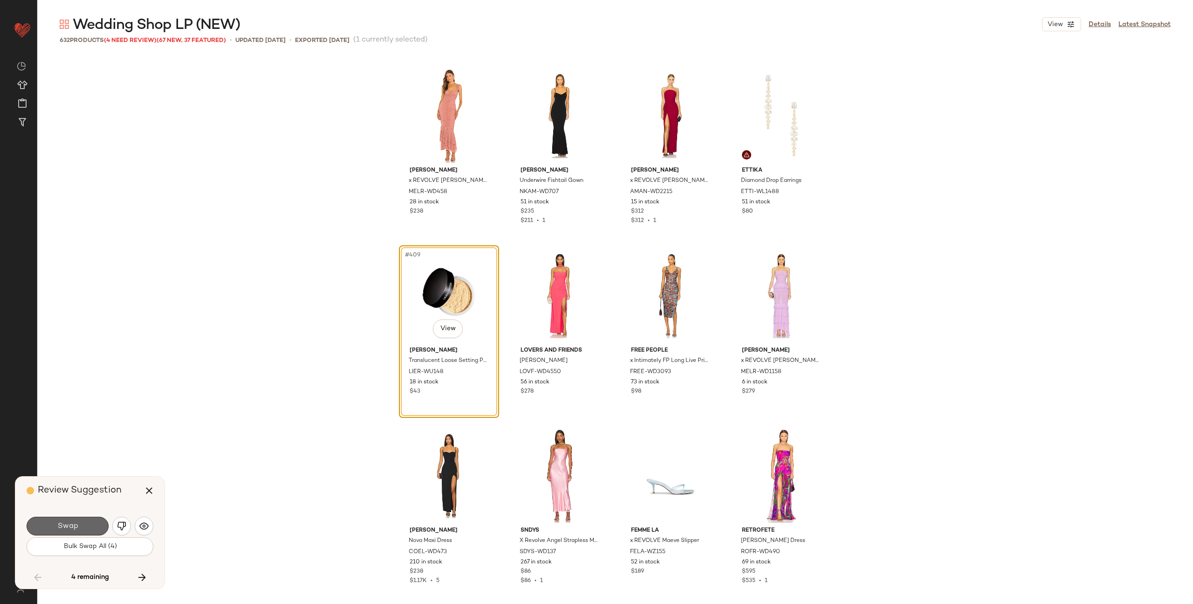
click at [83, 521] on button "Swap" at bounding box center [68, 525] width 82 height 19
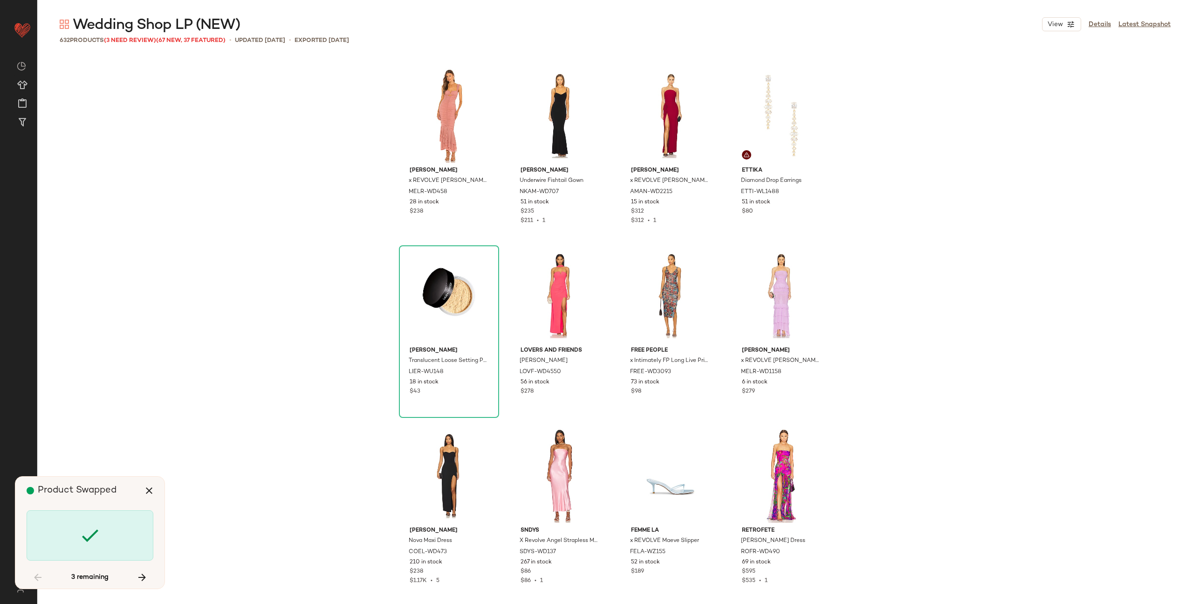
scroll to position [26089, 0]
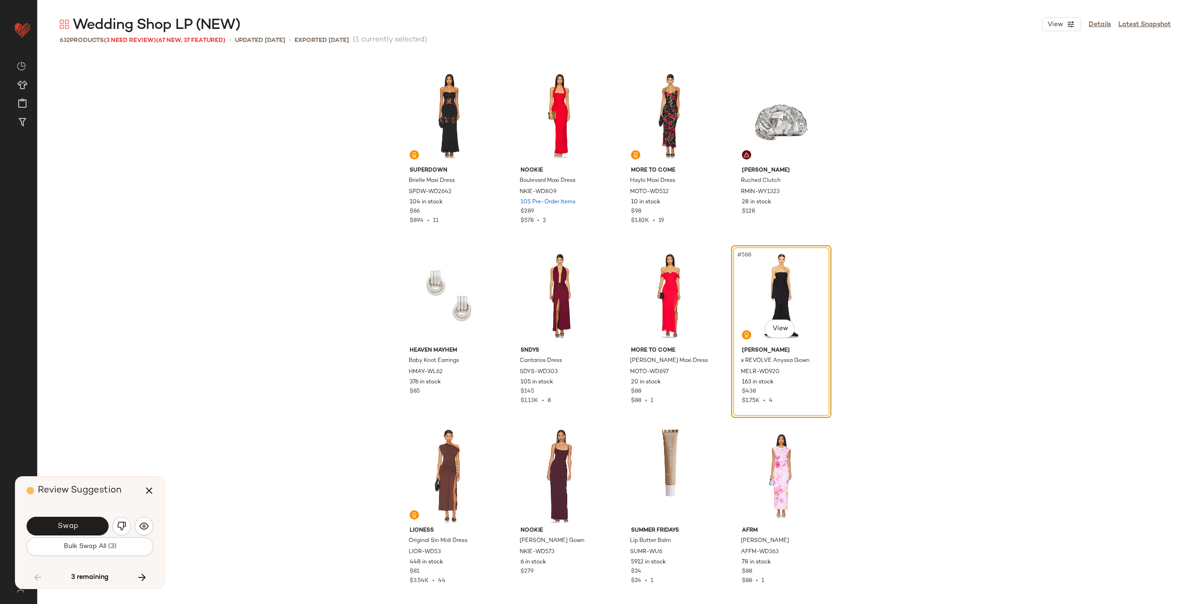
click at [83, 521] on button "Swap" at bounding box center [68, 525] width 82 height 19
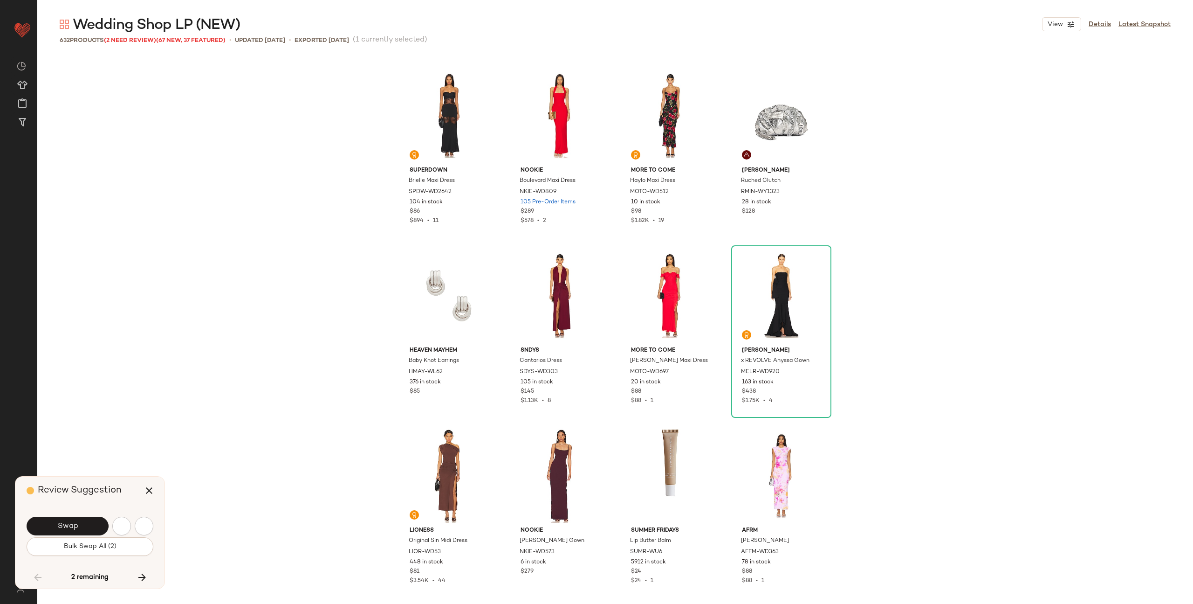
scroll to position [26449, 0]
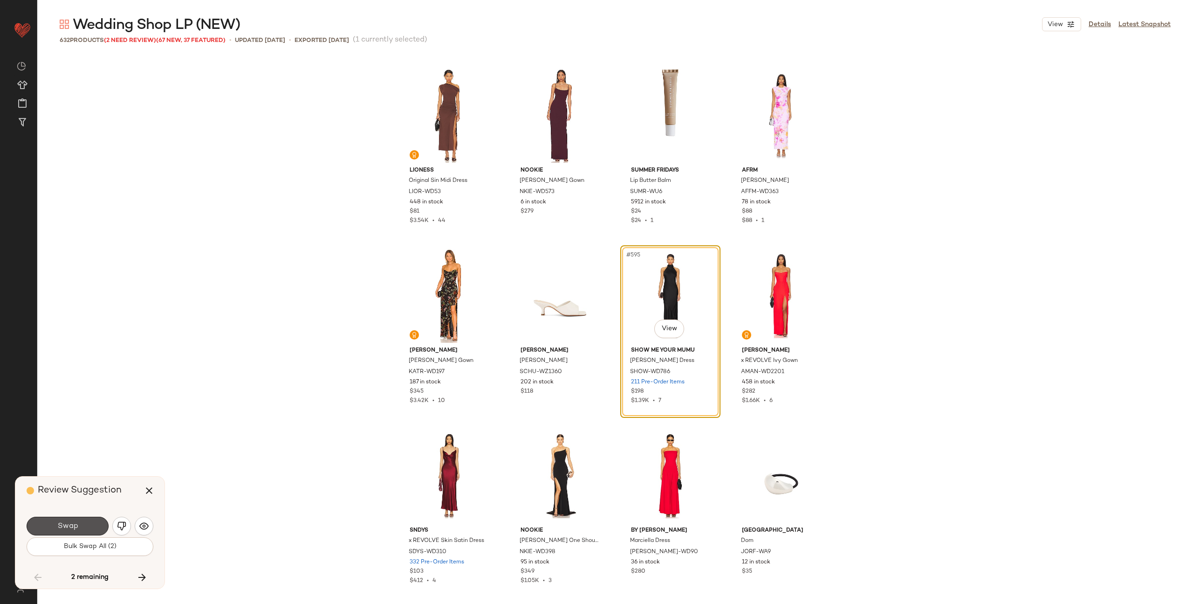
click at [83, 521] on button "Swap" at bounding box center [68, 525] width 82 height 19
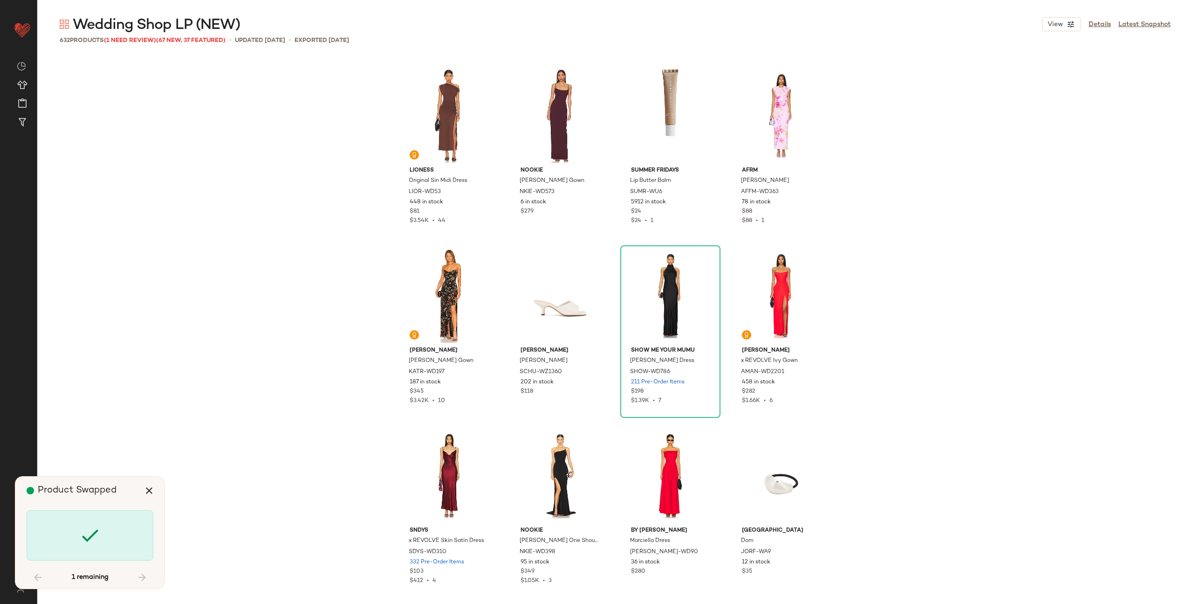
scroll to position [27529, 0]
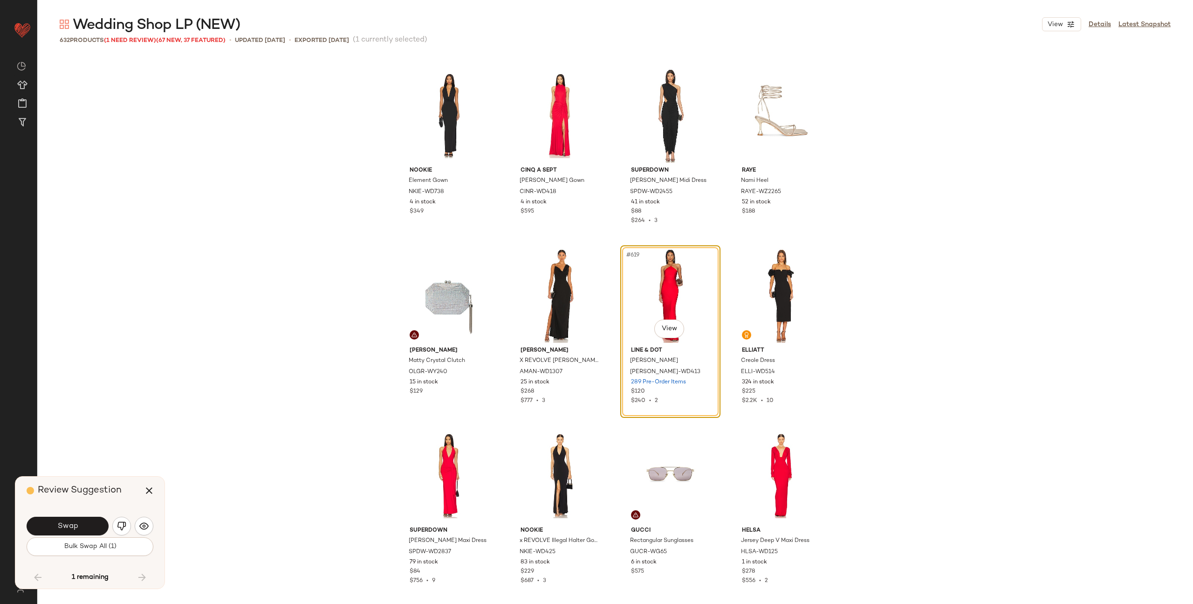
click at [83, 521] on button "Swap" at bounding box center [68, 525] width 82 height 19
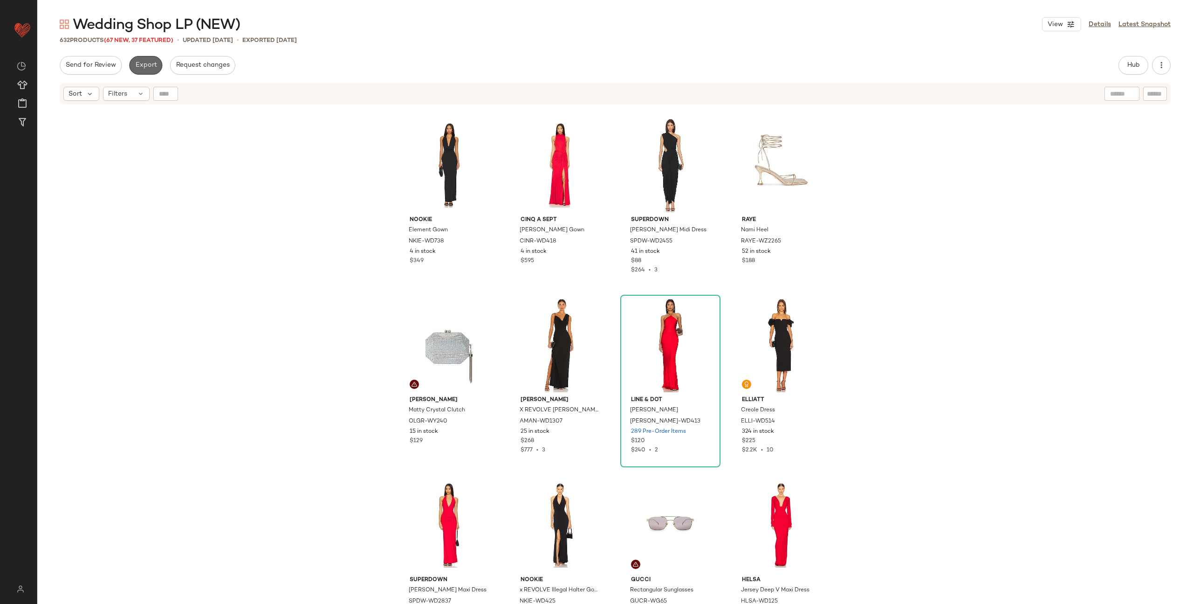
click at [149, 64] on span "Export" at bounding box center [146, 65] width 22 height 7
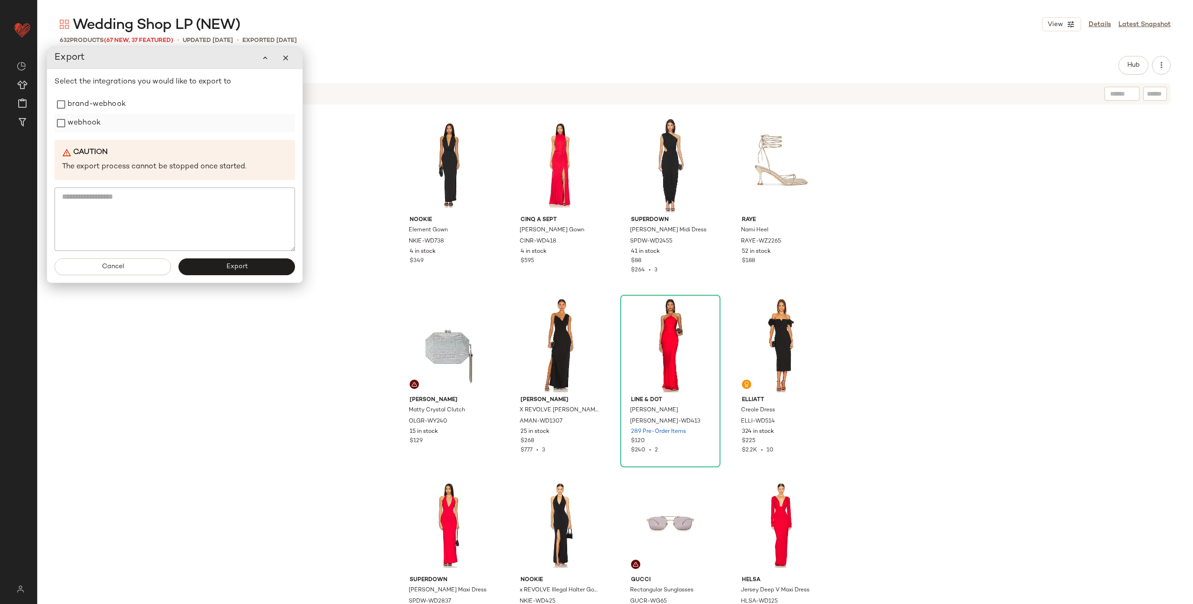
click at [95, 126] on label "webhook" at bounding box center [84, 123] width 33 height 19
click at [223, 268] on button "Export" at bounding box center [237, 266] width 117 height 17
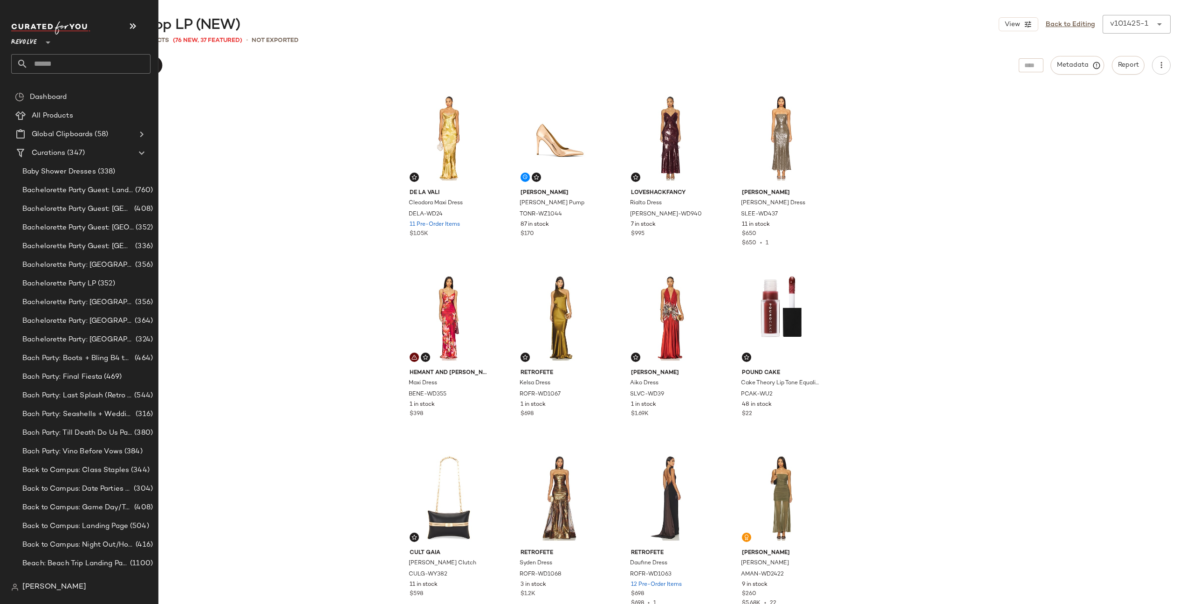
click at [106, 69] on input "text" at bounding box center [89, 64] width 123 height 20
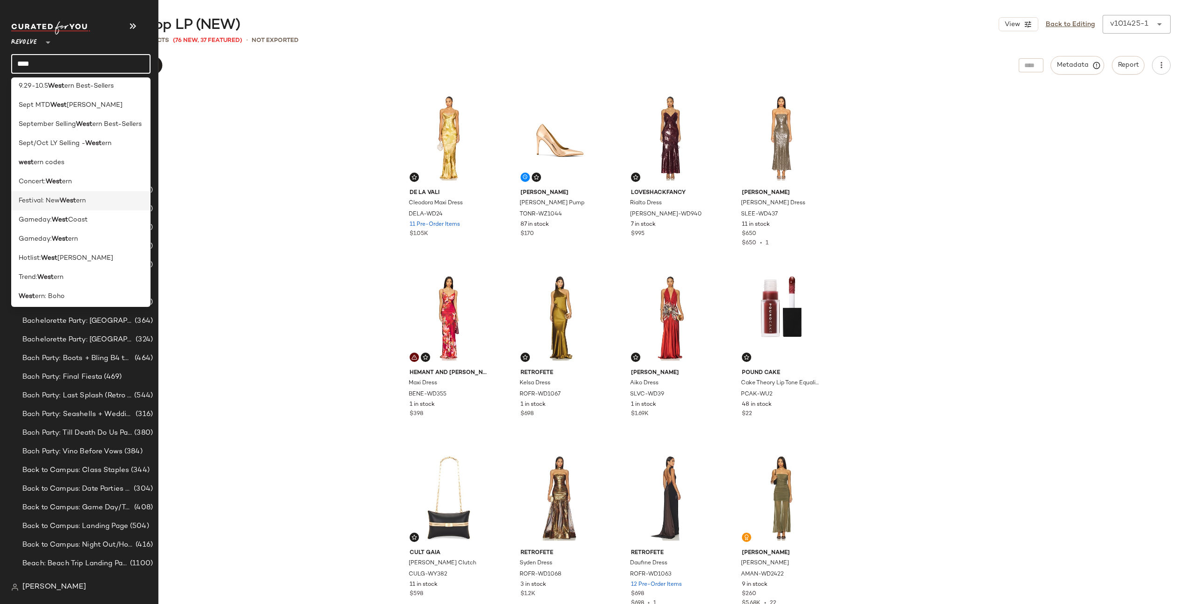
scroll to position [55, 0]
type input "****"
click at [53, 243] on b "West" at bounding box center [45, 246] width 16 height 10
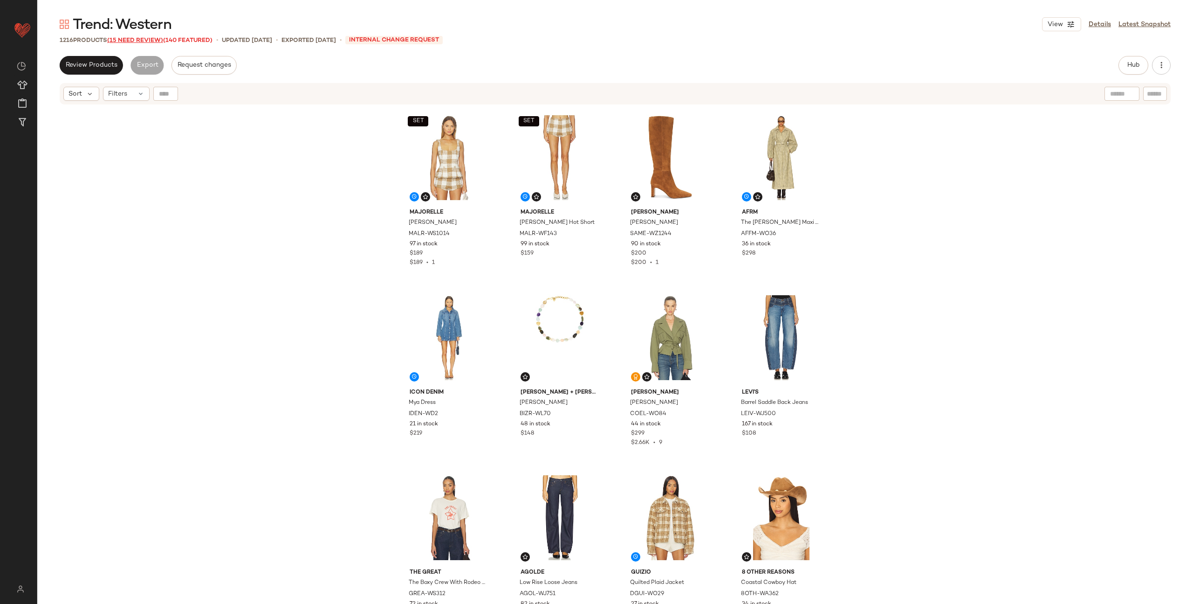
click at [140, 37] on span "(15 Need Review)" at bounding box center [135, 40] width 56 height 7
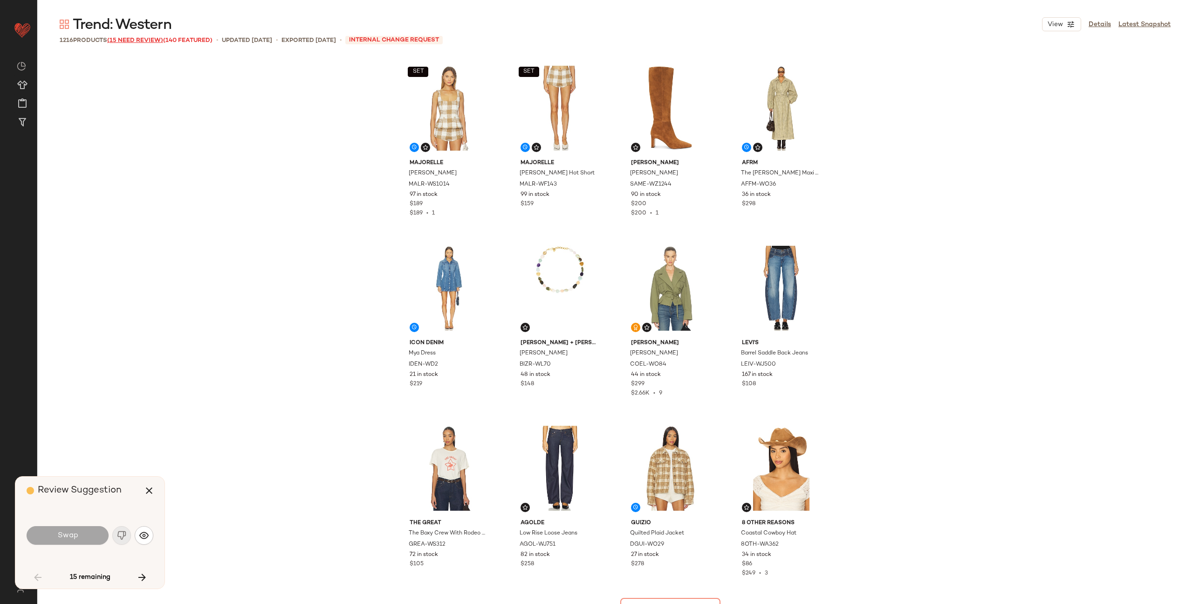
scroll to position [2159, 0]
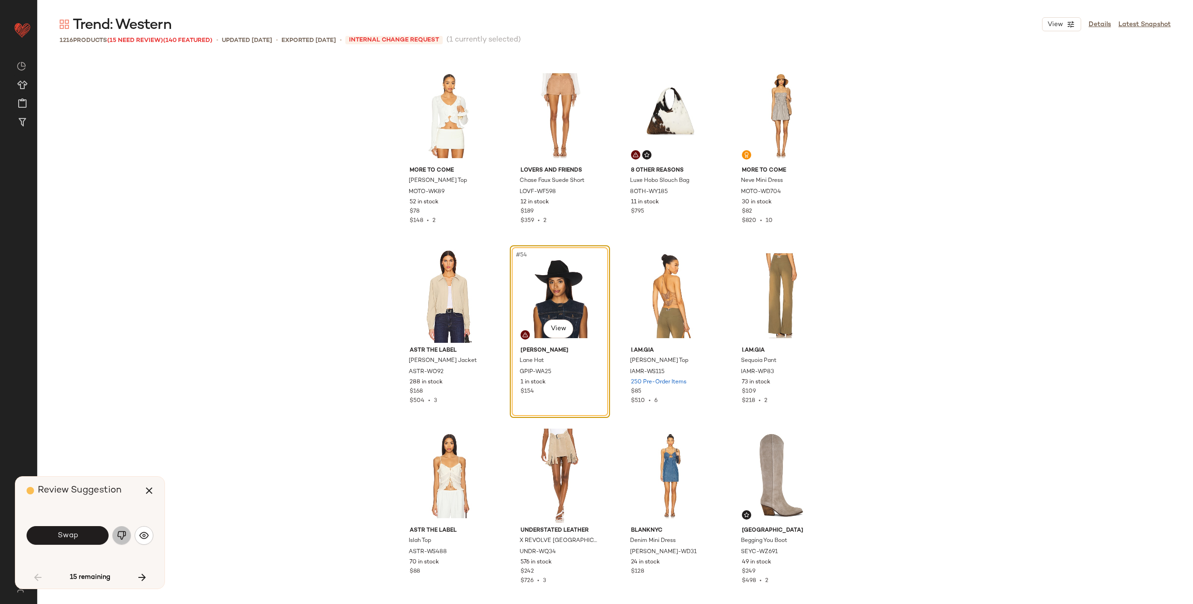
click at [118, 536] on img "button" at bounding box center [121, 534] width 9 height 9
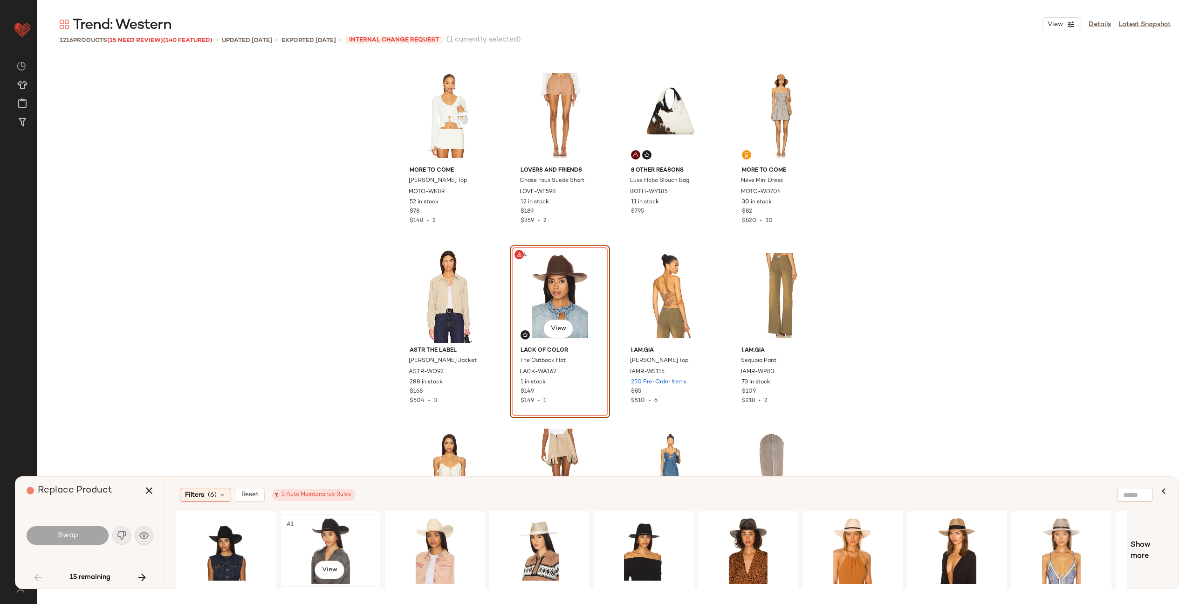
click at [332, 543] on div "#1 View" at bounding box center [331, 550] width 94 height 66
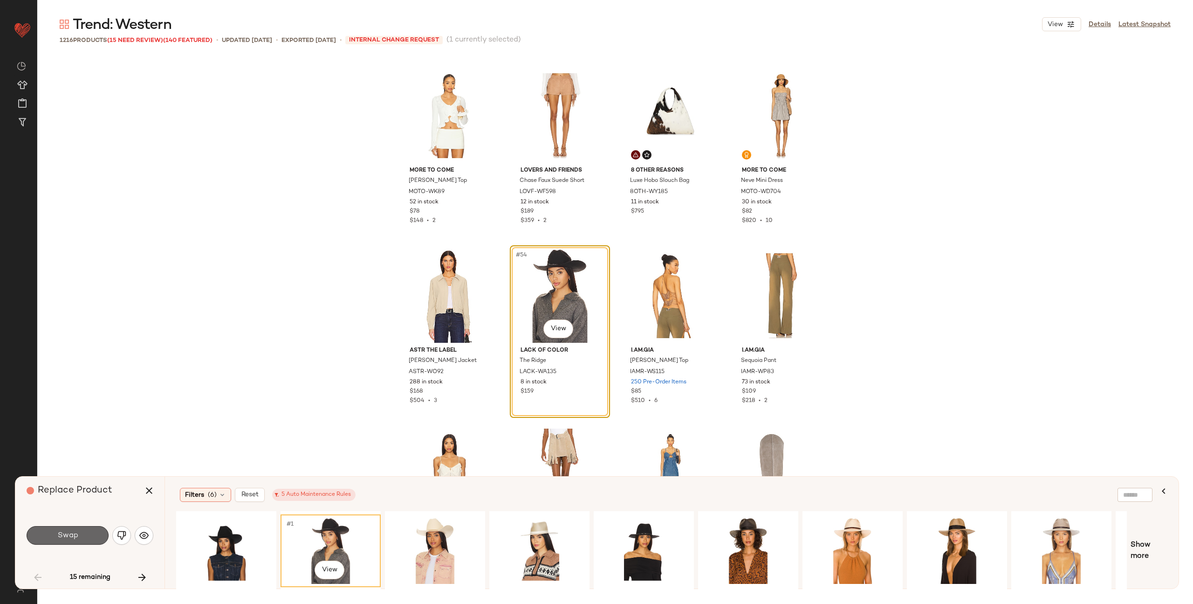
click at [82, 537] on button "Swap" at bounding box center [68, 535] width 82 height 19
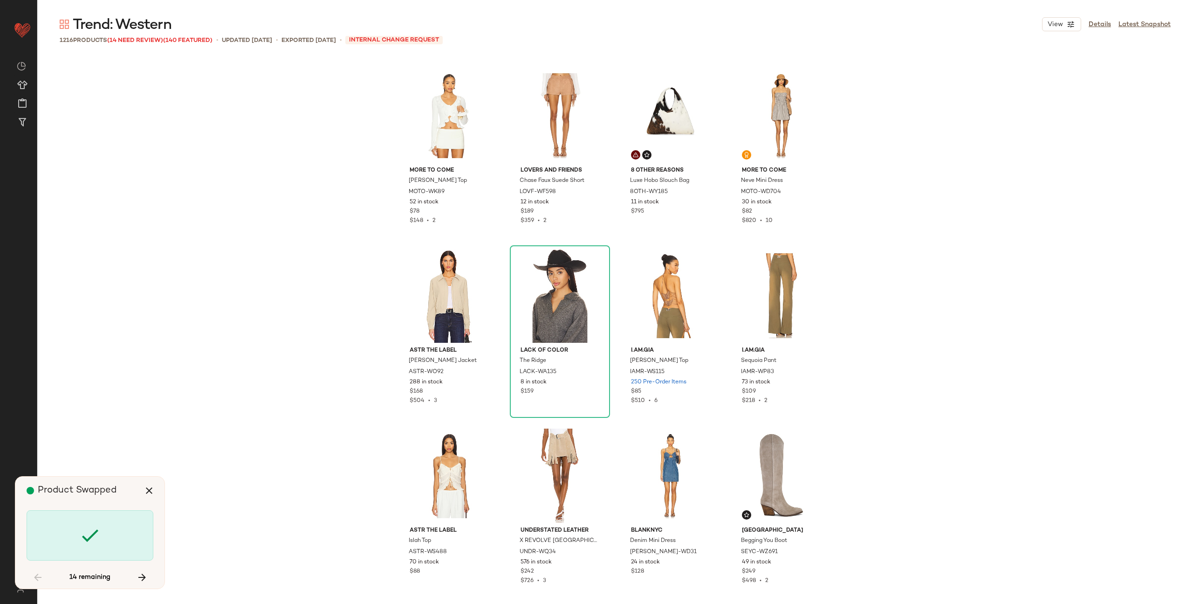
scroll to position [2879, 0]
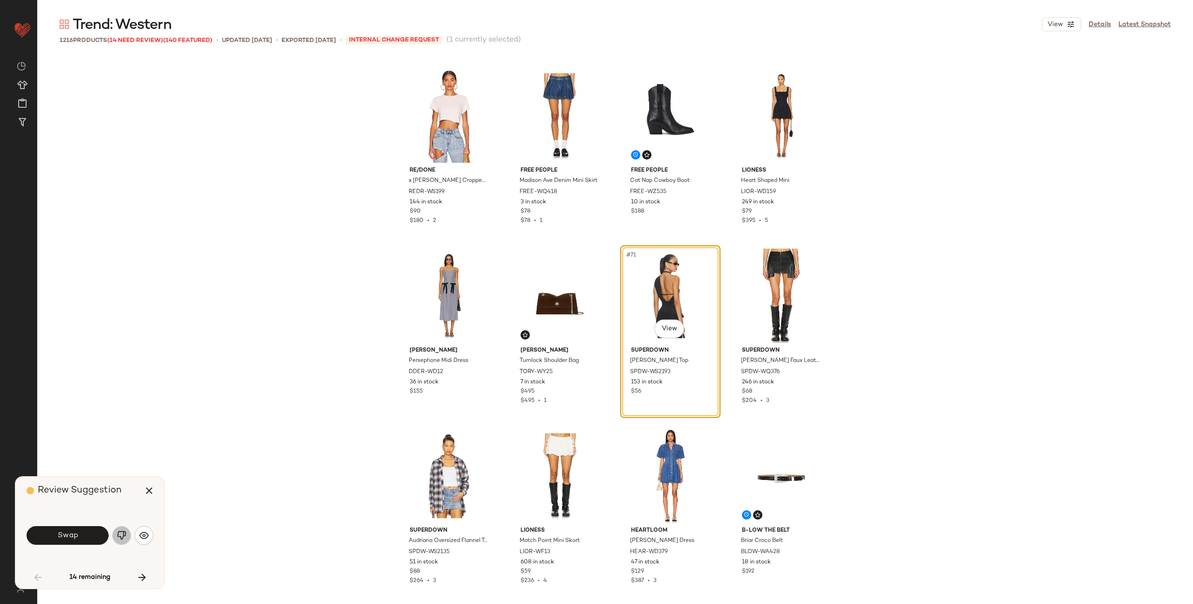
click at [124, 533] on img "button" at bounding box center [121, 534] width 9 height 9
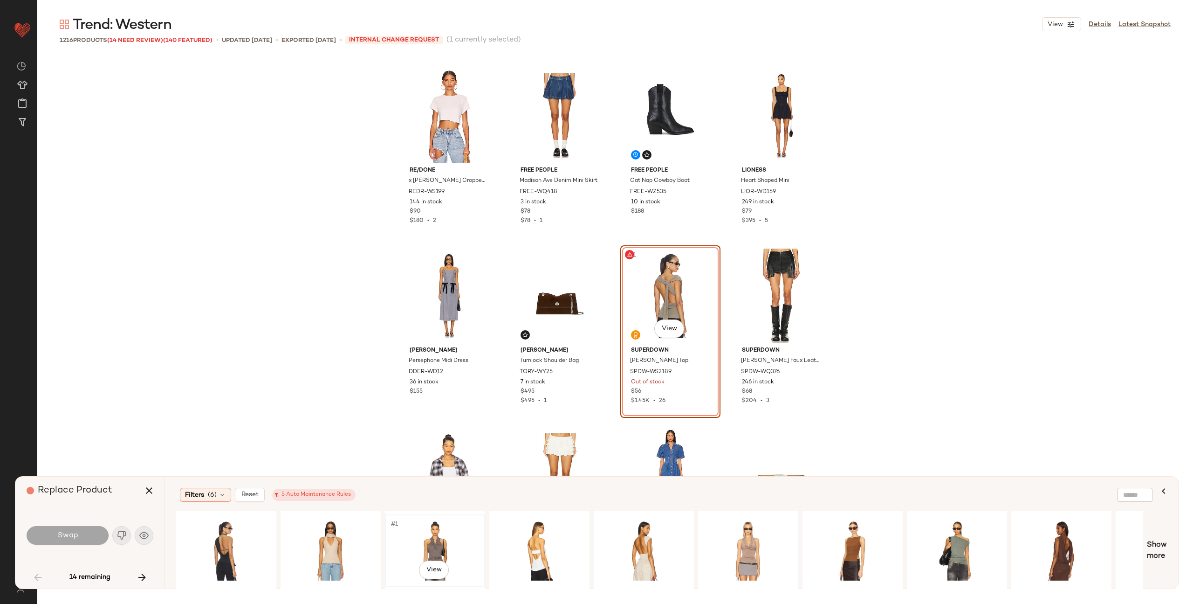
click at [433, 553] on div "#1 View" at bounding box center [435, 550] width 94 height 66
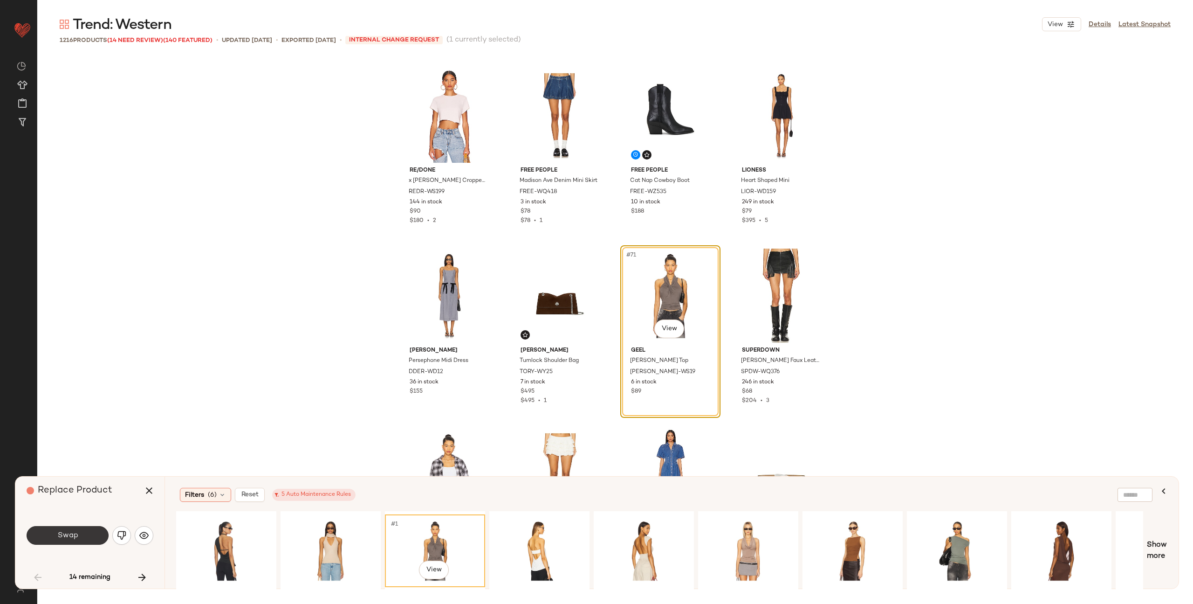
click at [75, 533] on span "Swap" at bounding box center [67, 535] width 21 height 9
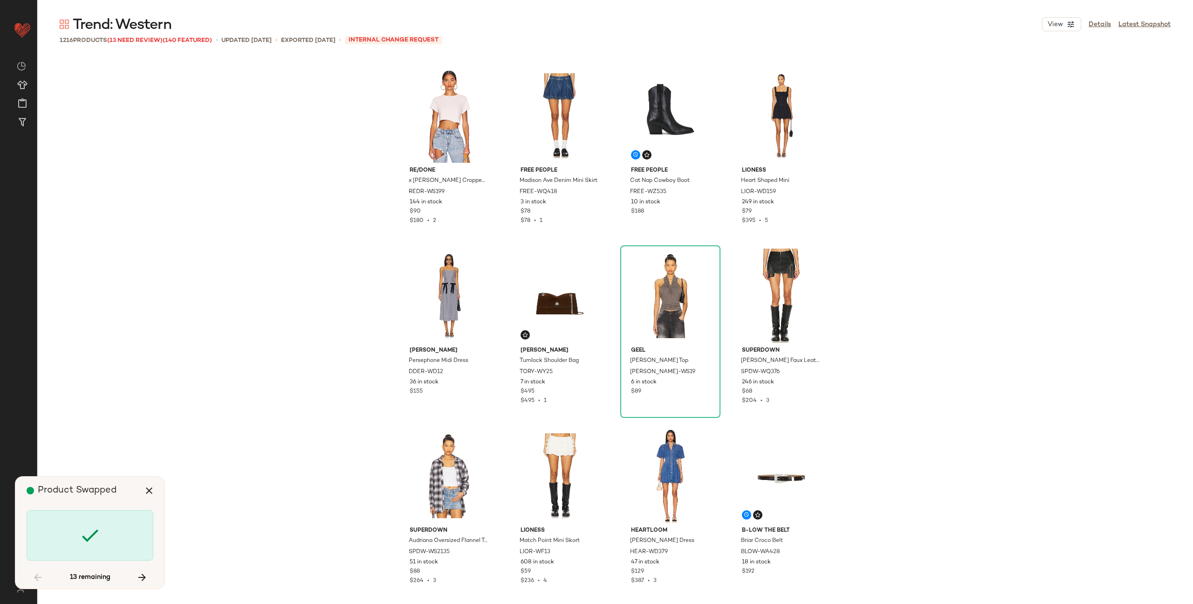
scroll to position [4858, 0]
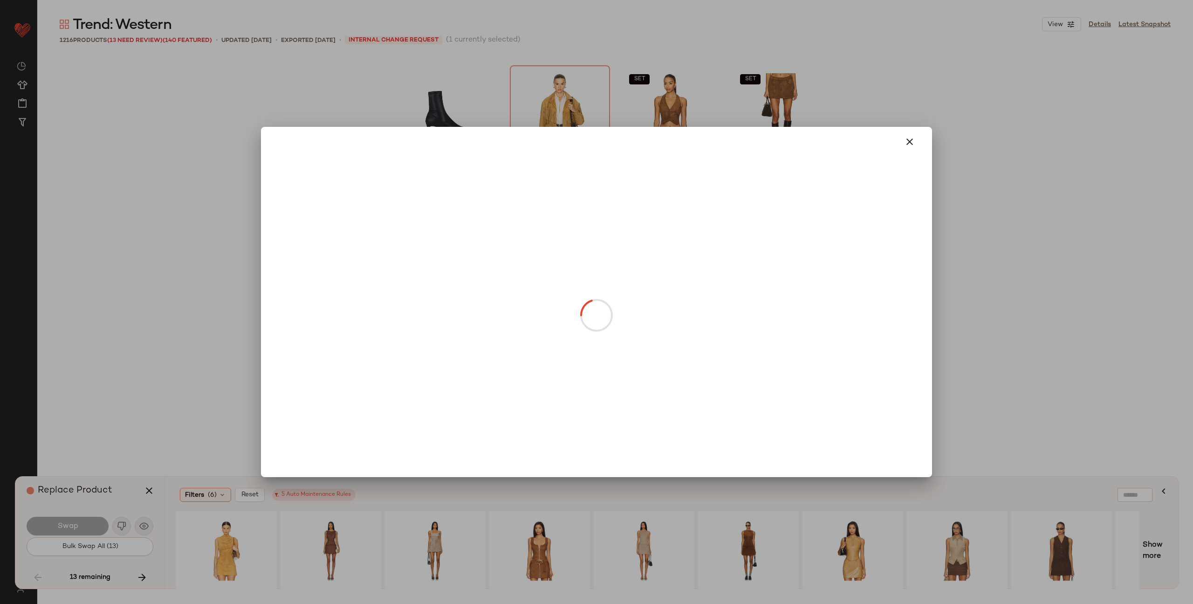
click at [447, 328] on body "Revolve ** Dashboard All Products Global Clipboards (58) Curations (347) Alexis…" at bounding box center [596, 302] width 1193 height 604
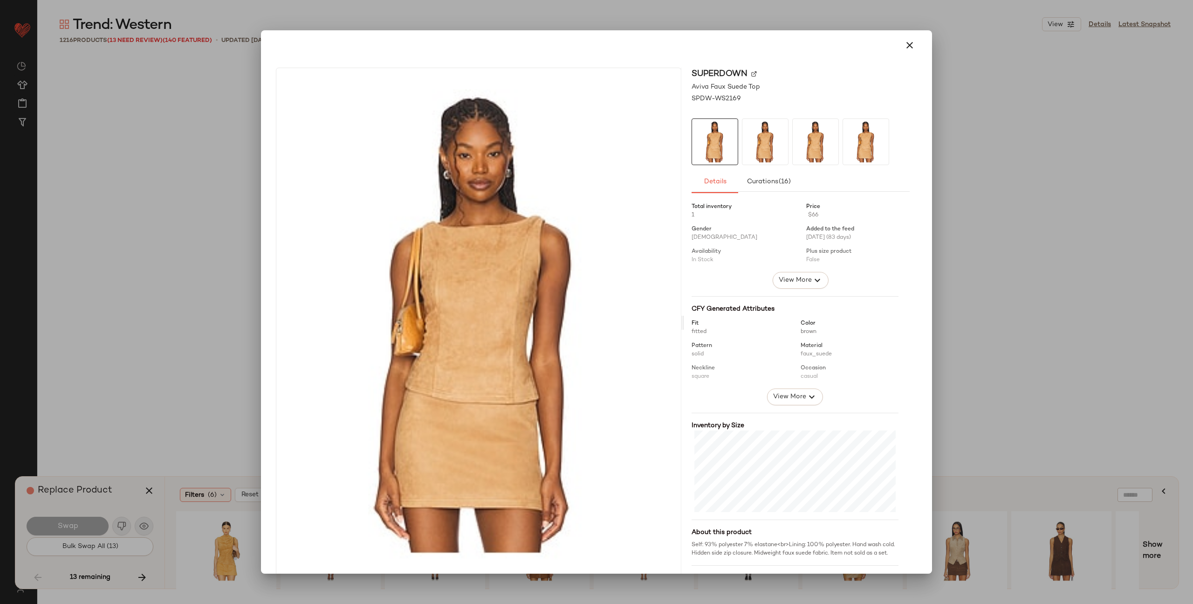
click at [751, 74] on img at bounding box center [754, 74] width 6 height 6
click at [905, 44] on icon "button" at bounding box center [909, 45] width 11 height 11
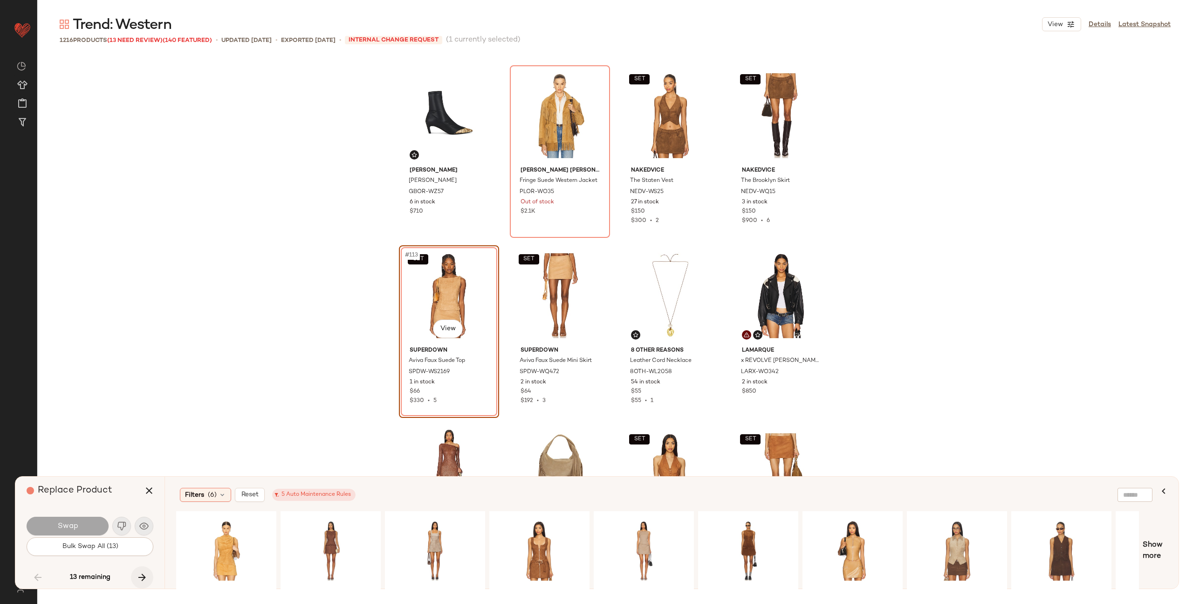
click at [138, 574] on icon "button" at bounding box center [142, 576] width 11 height 11
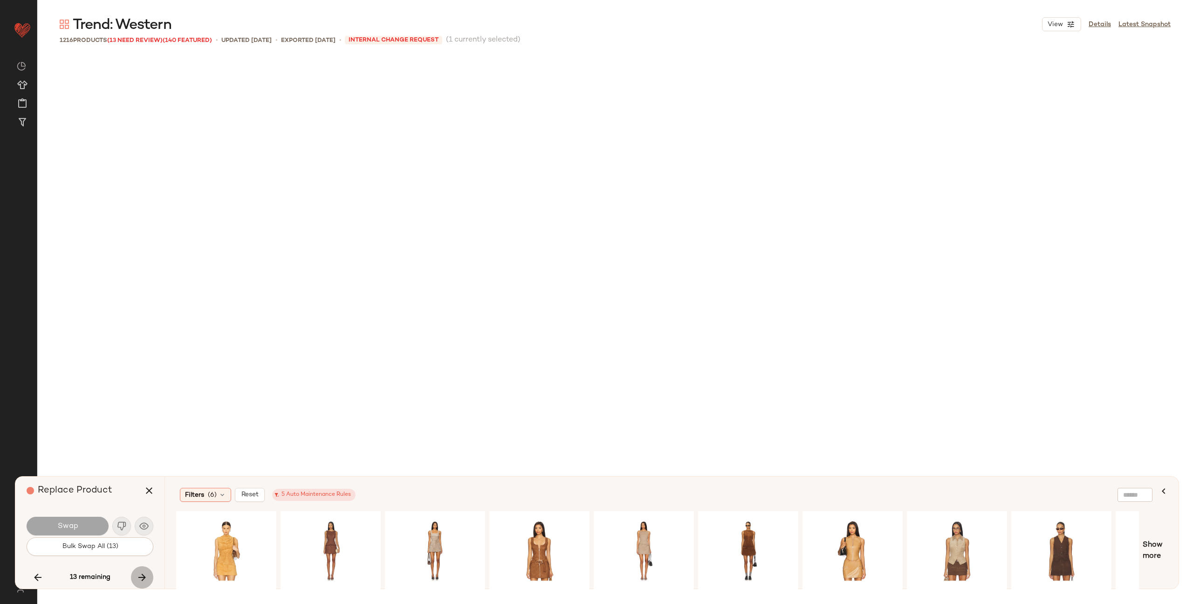
scroll to position [6297, 0]
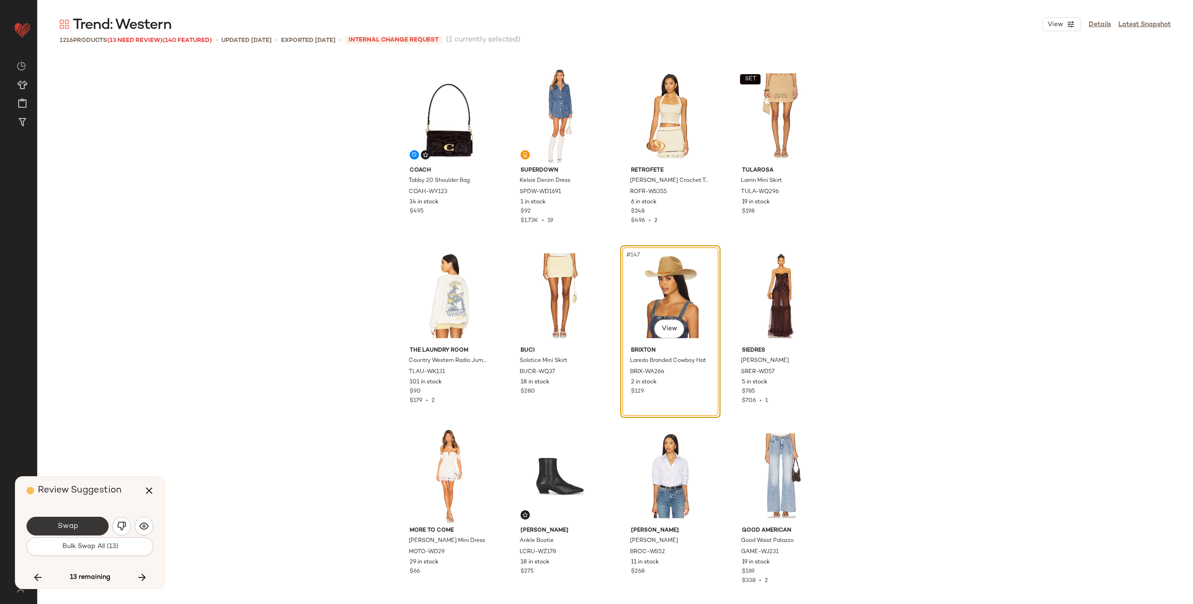
click at [84, 524] on button "Swap" at bounding box center [68, 525] width 82 height 19
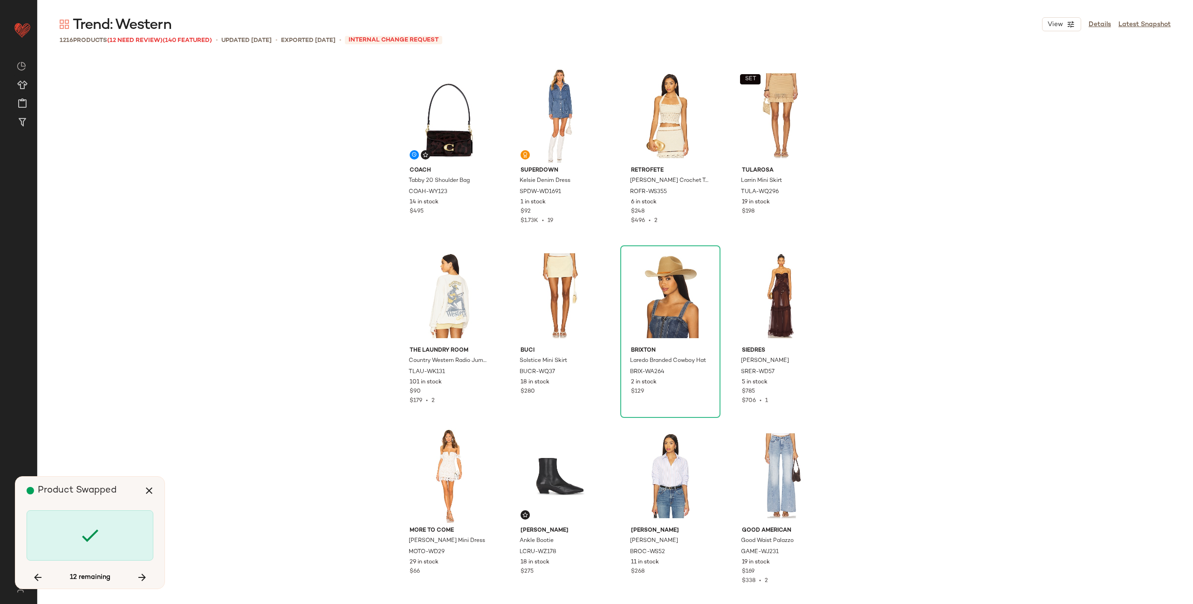
scroll to position [7377, 0]
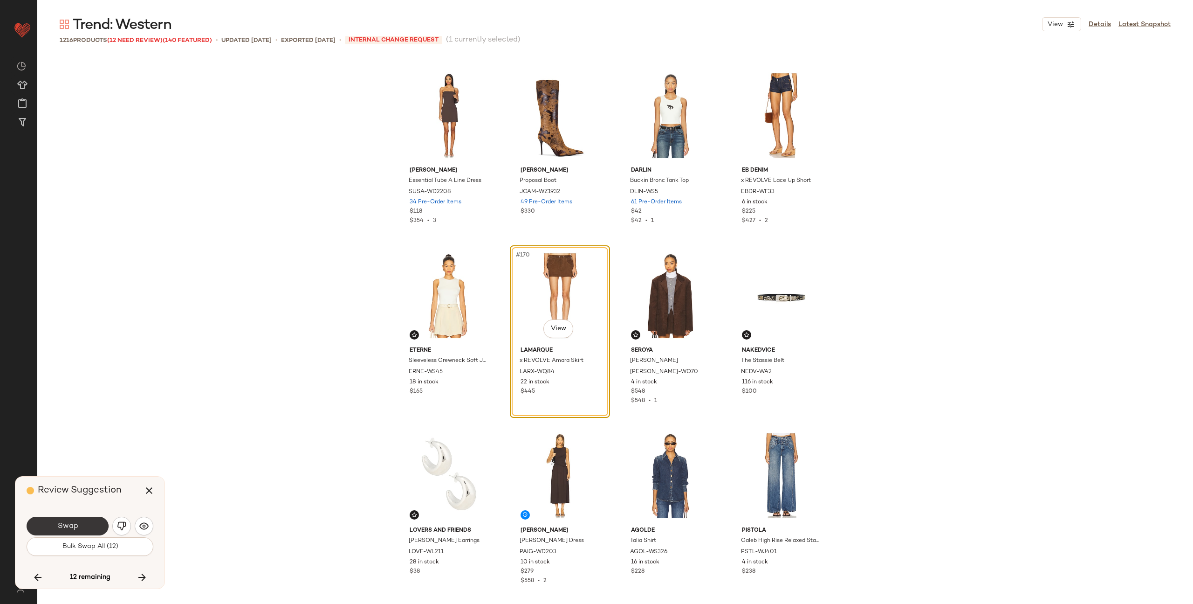
click at [75, 525] on span "Swap" at bounding box center [67, 526] width 21 height 9
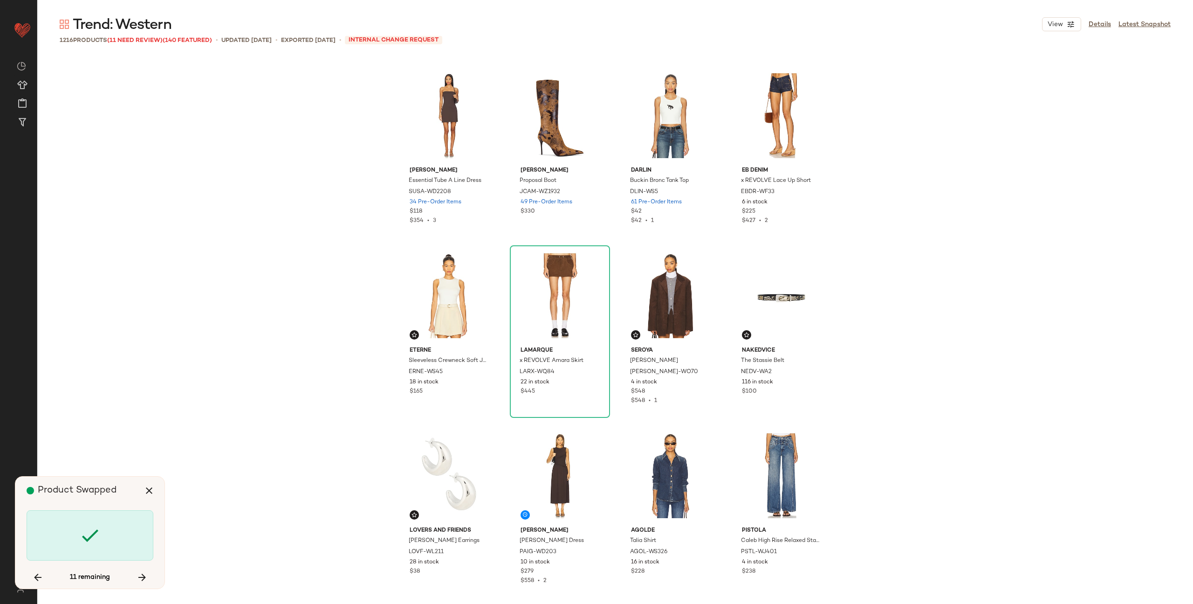
scroll to position [9176, 0]
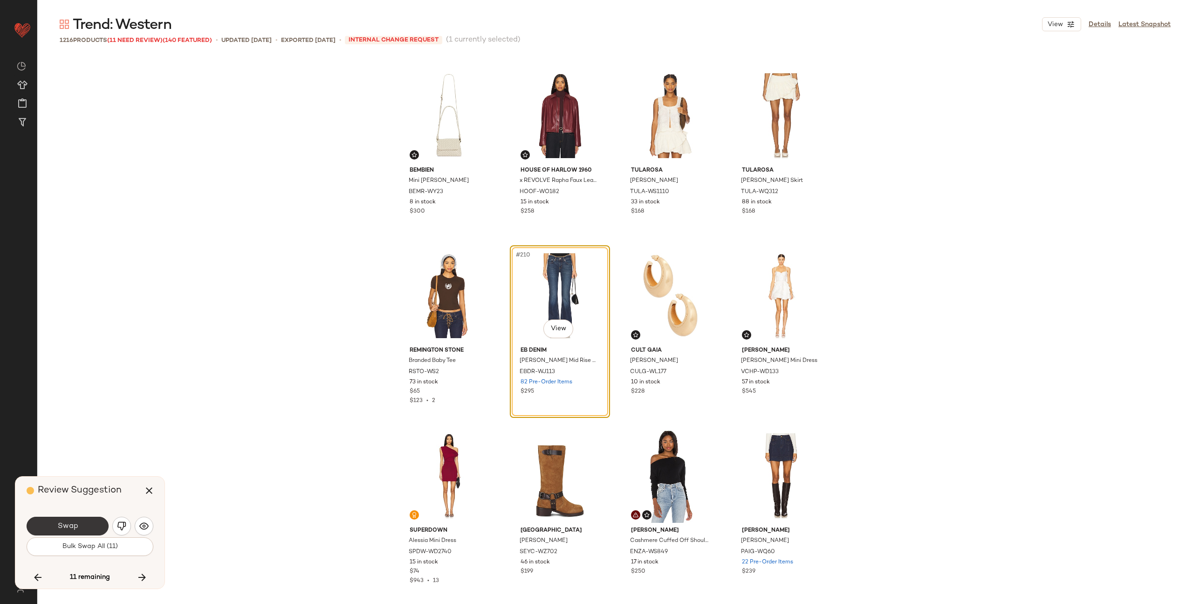
click at [78, 525] on button "Swap" at bounding box center [68, 525] width 82 height 19
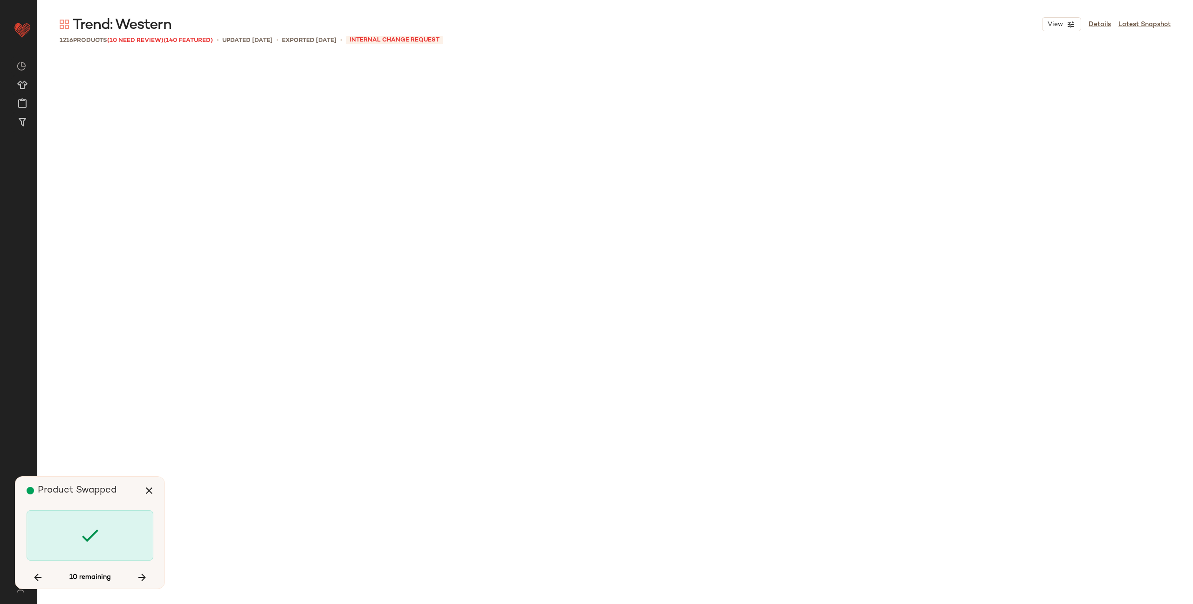
scroll to position [14034, 0]
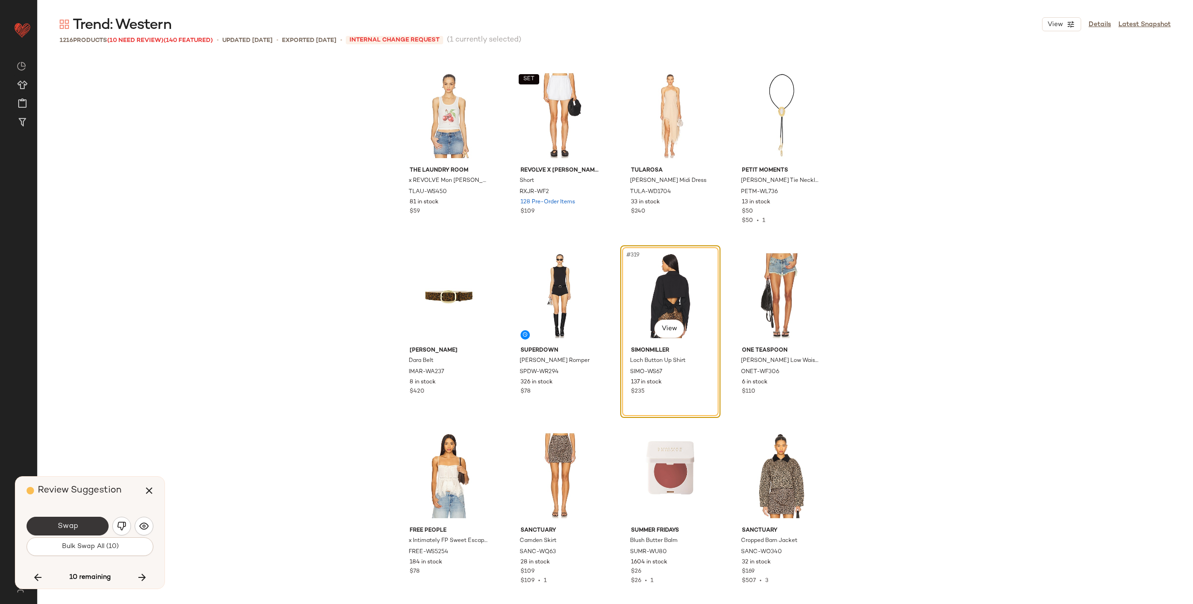
click at [90, 526] on button "Swap" at bounding box center [68, 525] width 82 height 19
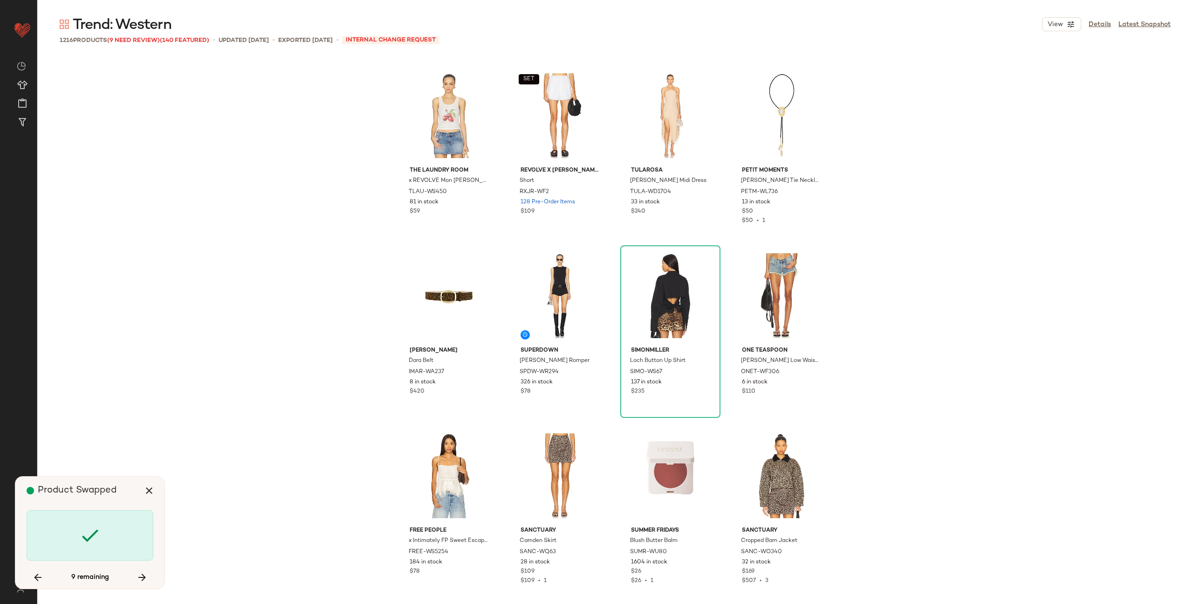
scroll to position [21591, 0]
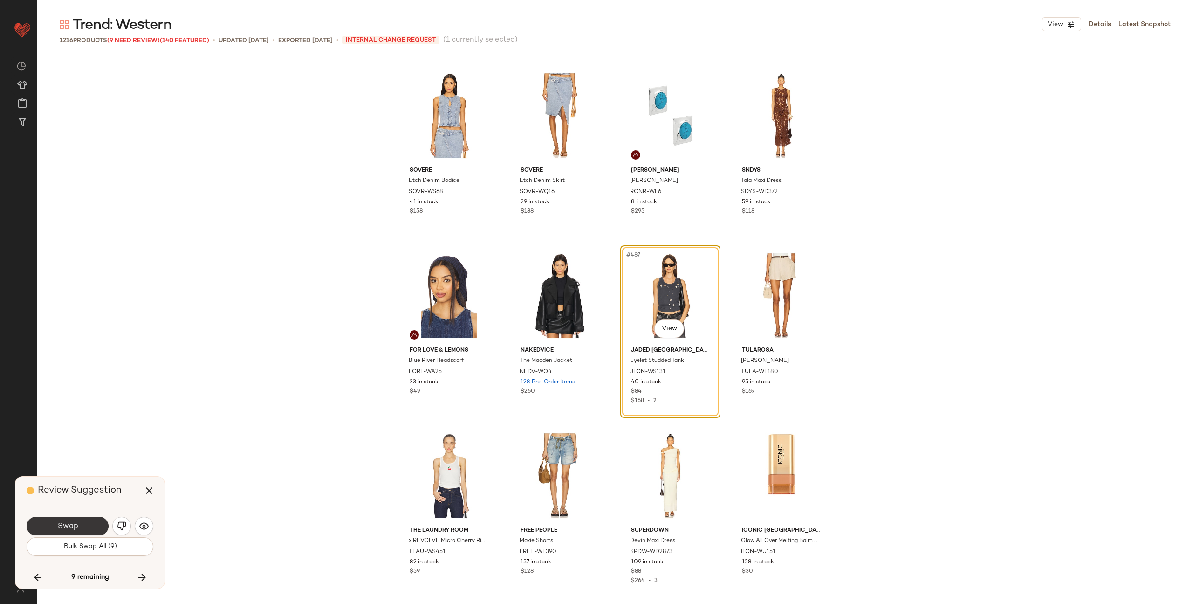
click at [80, 526] on button "Swap" at bounding box center [68, 525] width 82 height 19
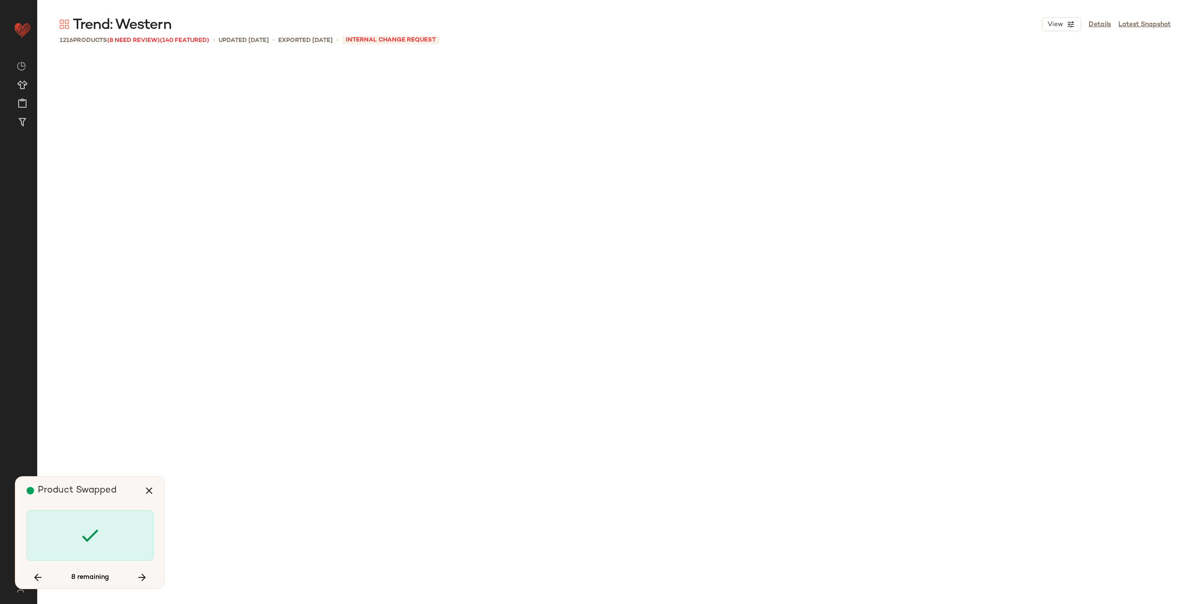
scroll to position [22850, 0]
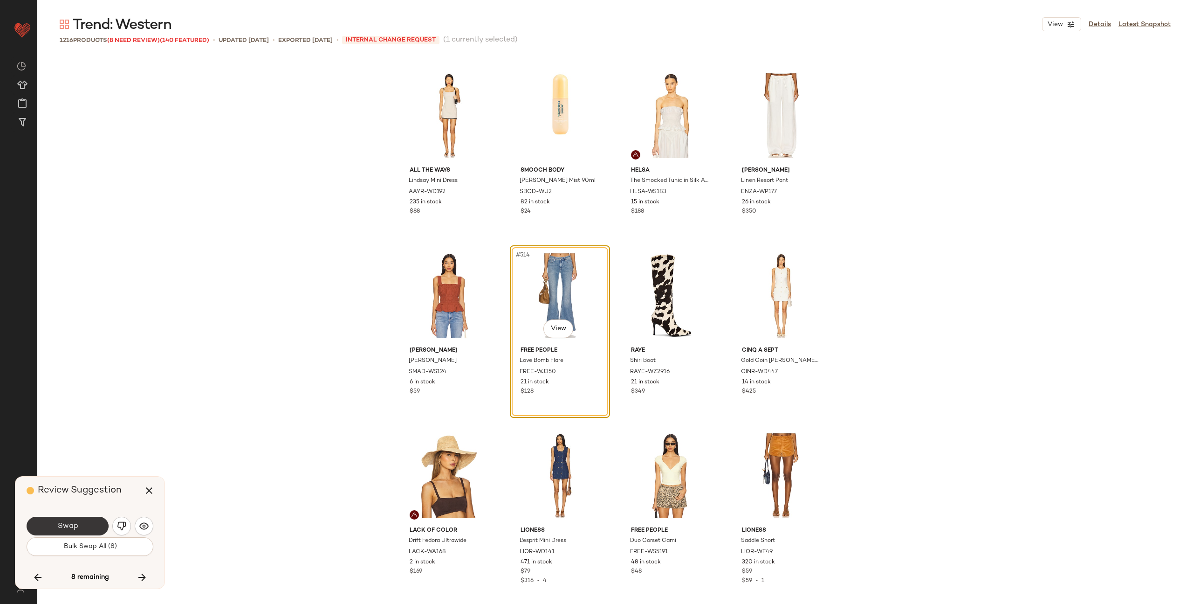
click at [85, 524] on button "Swap" at bounding box center [68, 525] width 82 height 19
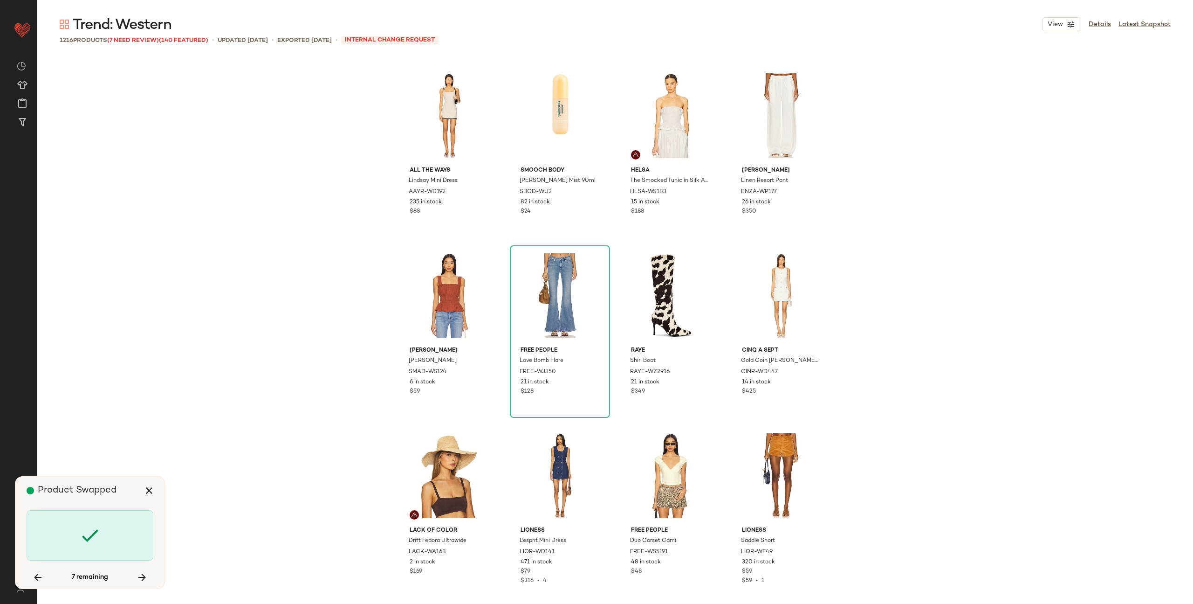
scroll to position [35985, 0]
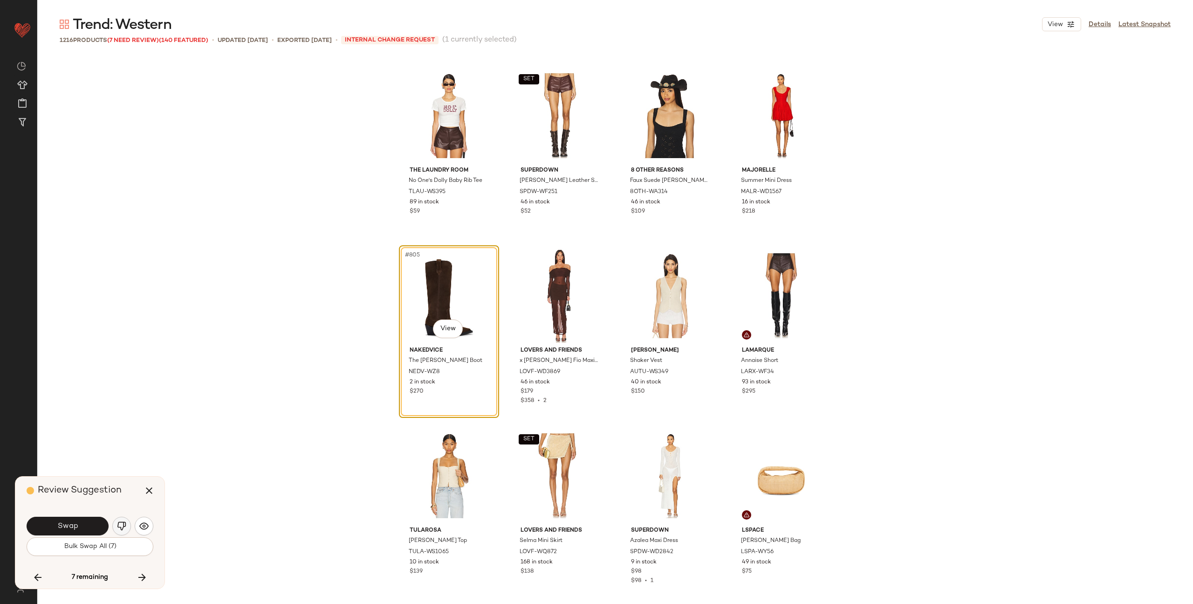
click at [123, 530] on img "button" at bounding box center [121, 525] width 9 height 9
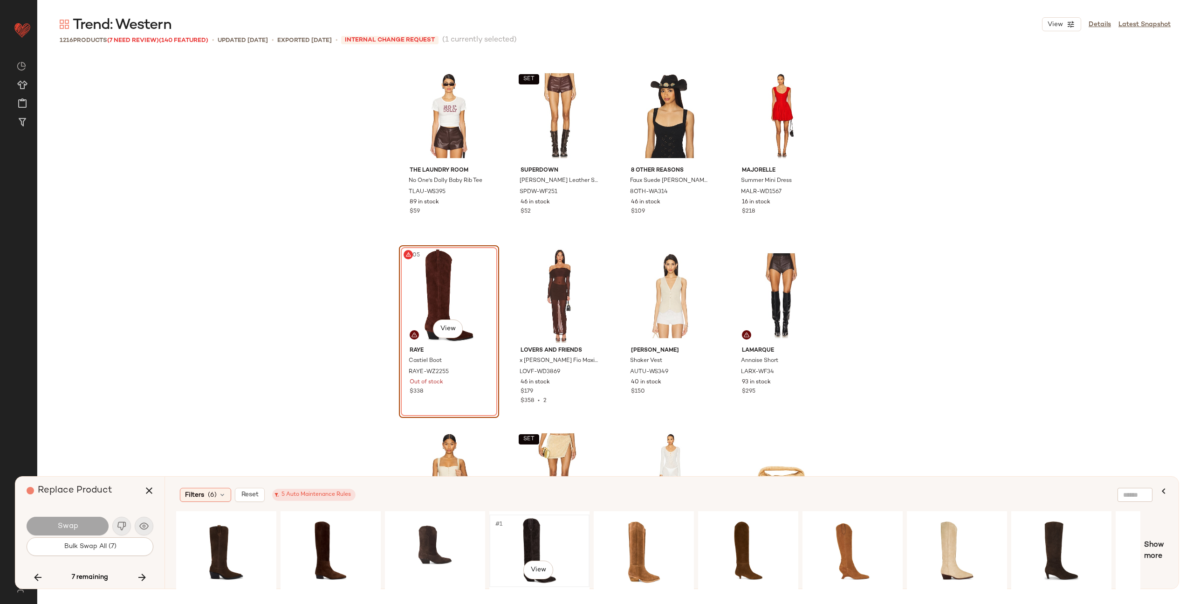
click at [541, 538] on div "#1 View" at bounding box center [540, 550] width 94 height 66
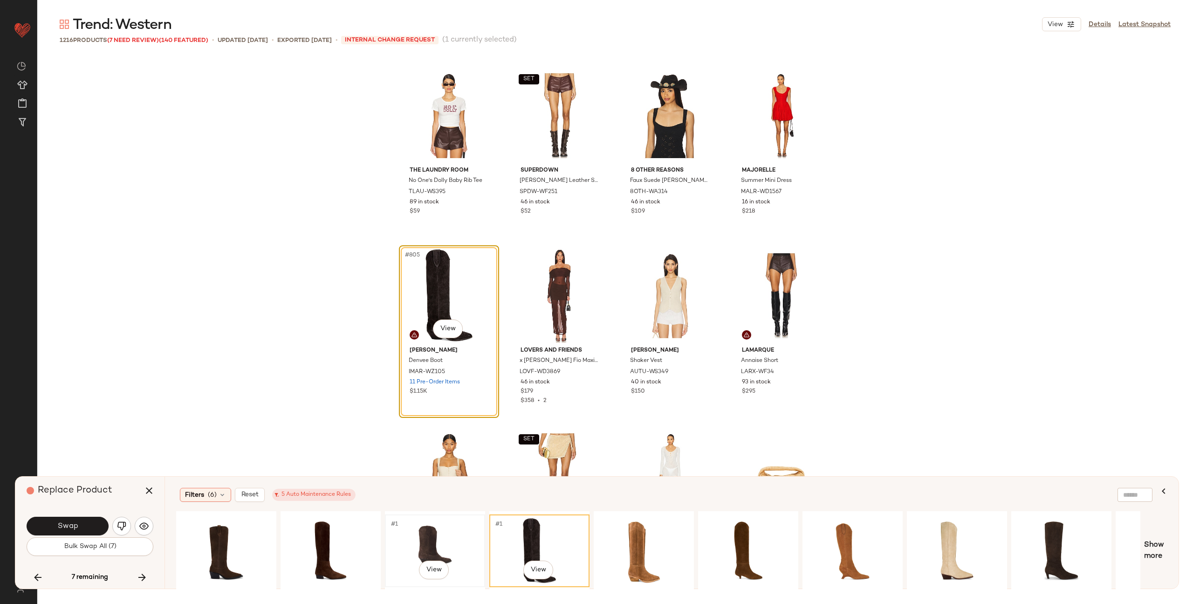
click at [425, 540] on div "#1 View" at bounding box center [435, 550] width 94 height 66
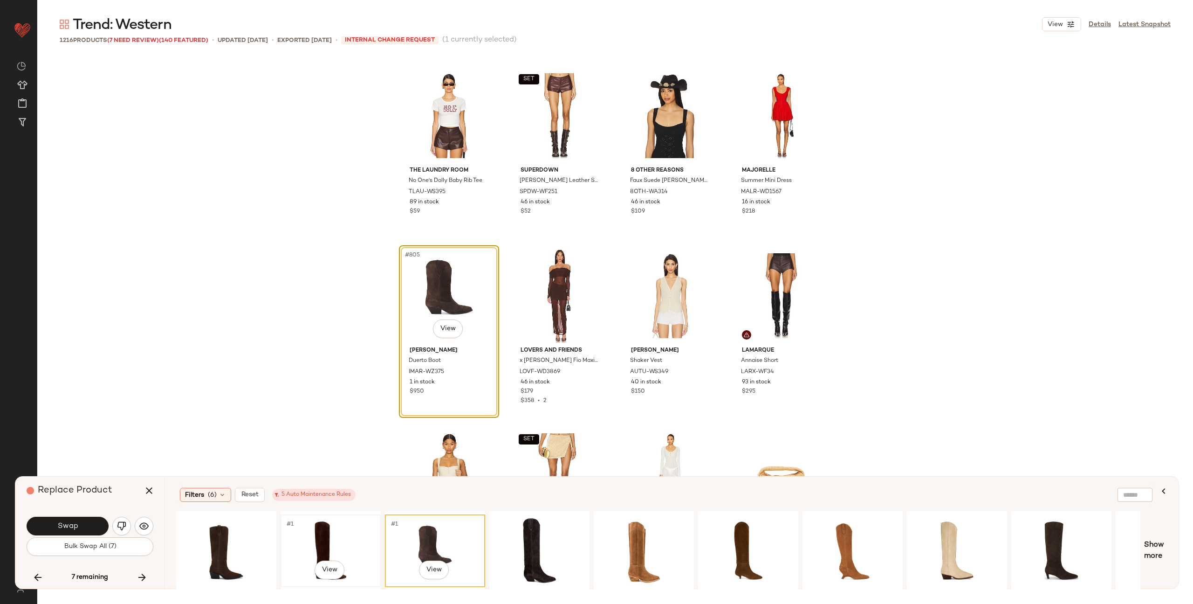
click at [319, 541] on div "#1 View" at bounding box center [331, 550] width 94 height 66
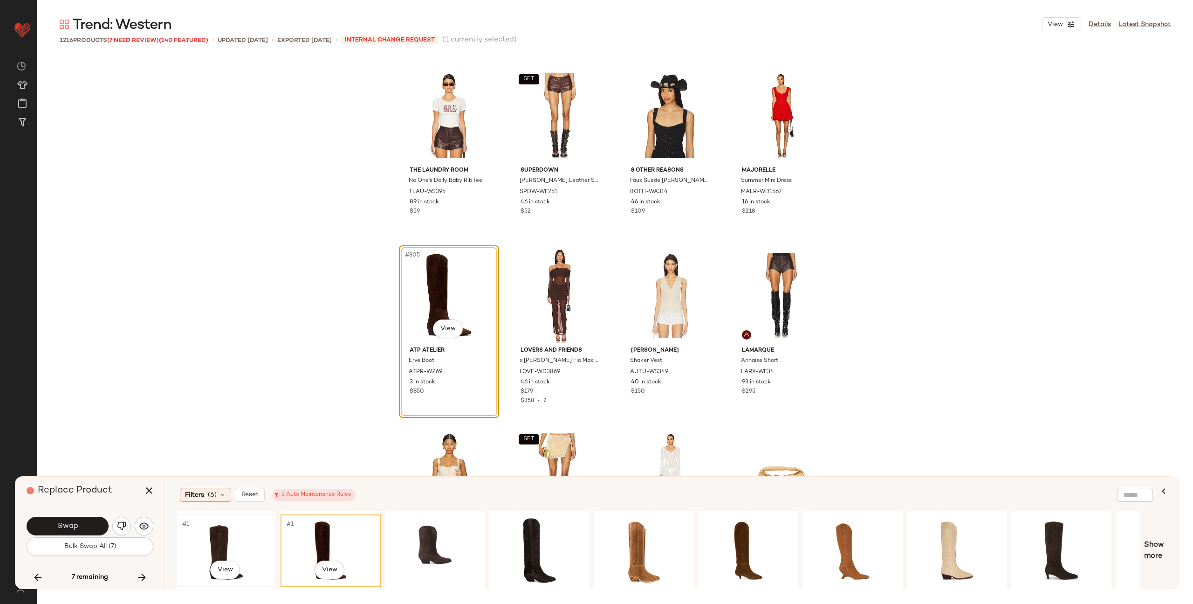
click at [226, 541] on div "#1 View" at bounding box center [226, 550] width 94 height 66
click at [307, 539] on div "#1 View" at bounding box center [331, 550] width 94 height 66
click at [731, 533] on div "#1 View" at bounding box center [749, 550] width 94 height 66
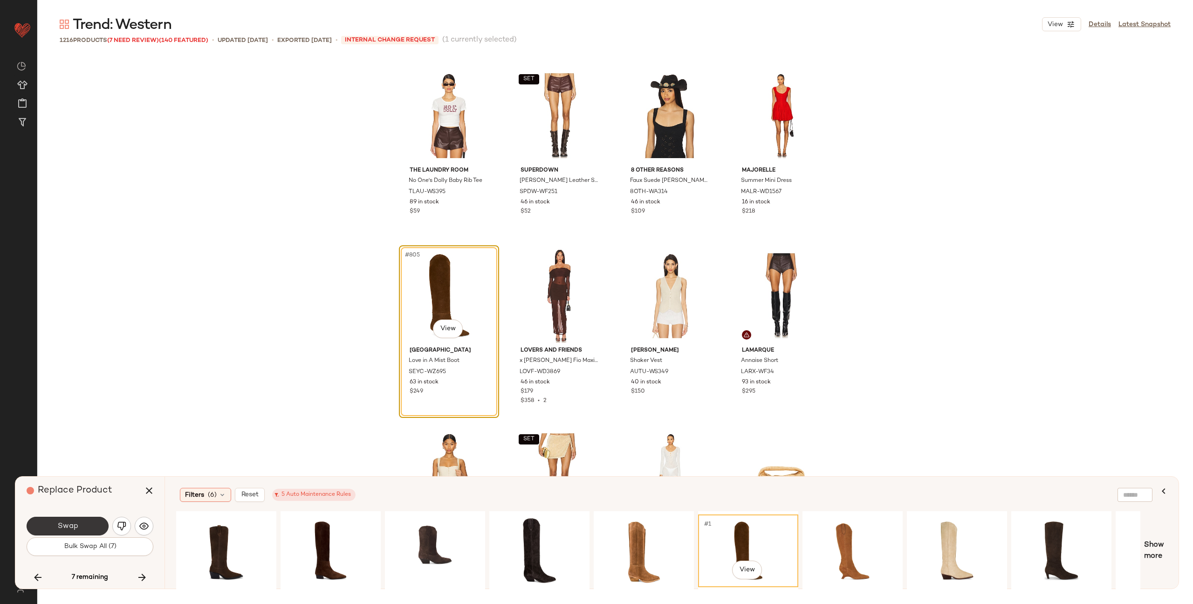
click at [92, 527] on button "Swap" at bounding box center [68, 525] width 82 height 19
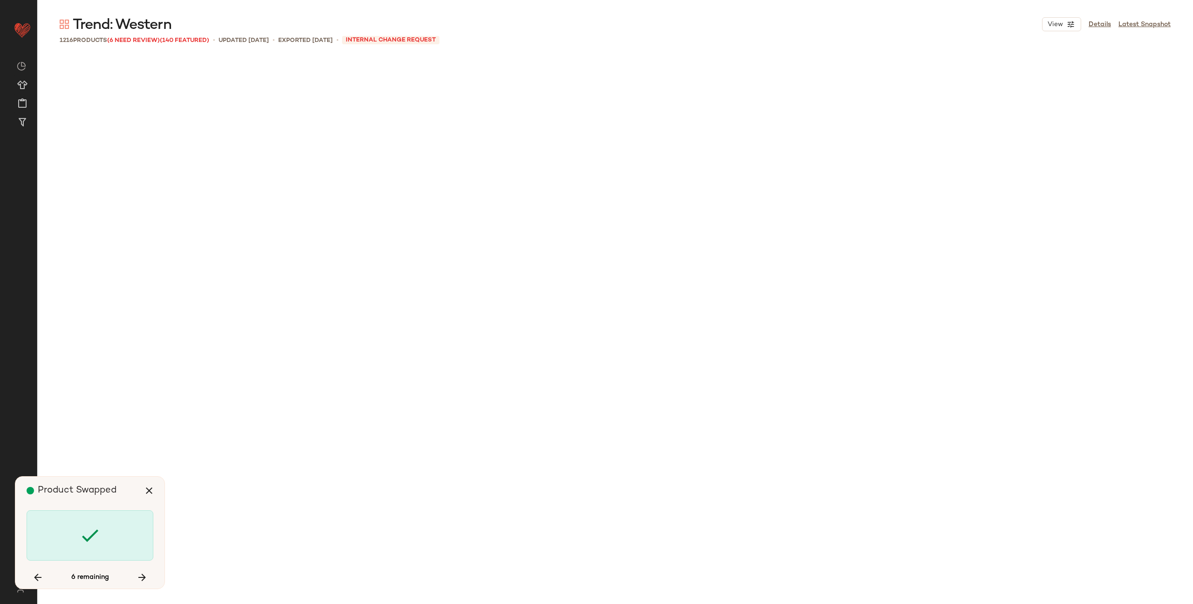
scroll to position [37244, 0]
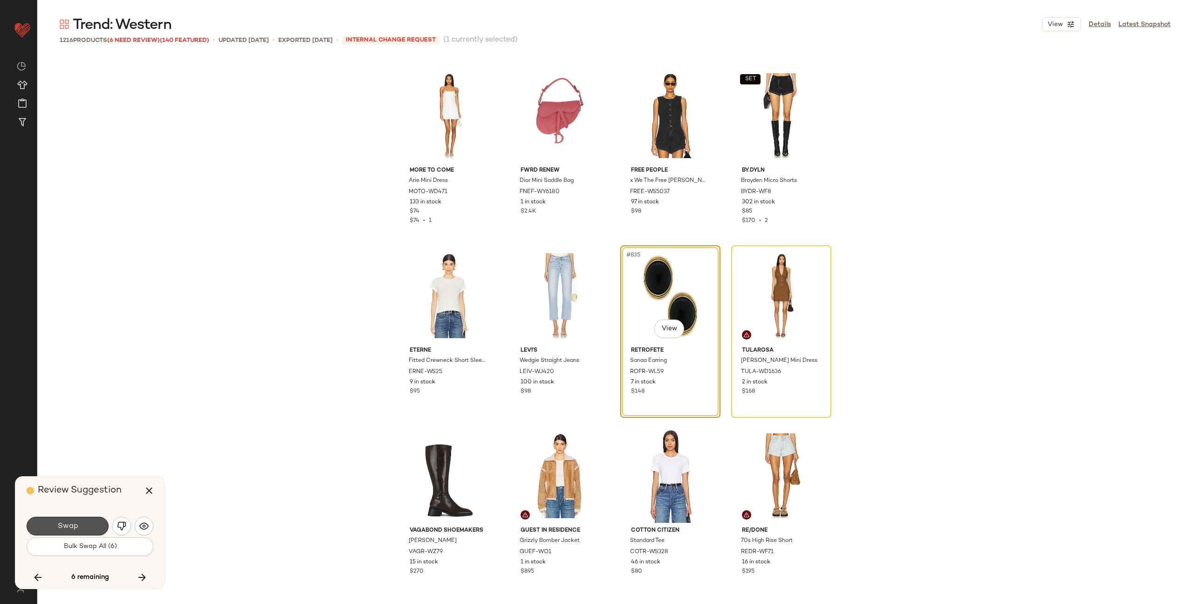
click at [92, 527] on button "Swap" at bounding box center [68, 525] width 82 height 19
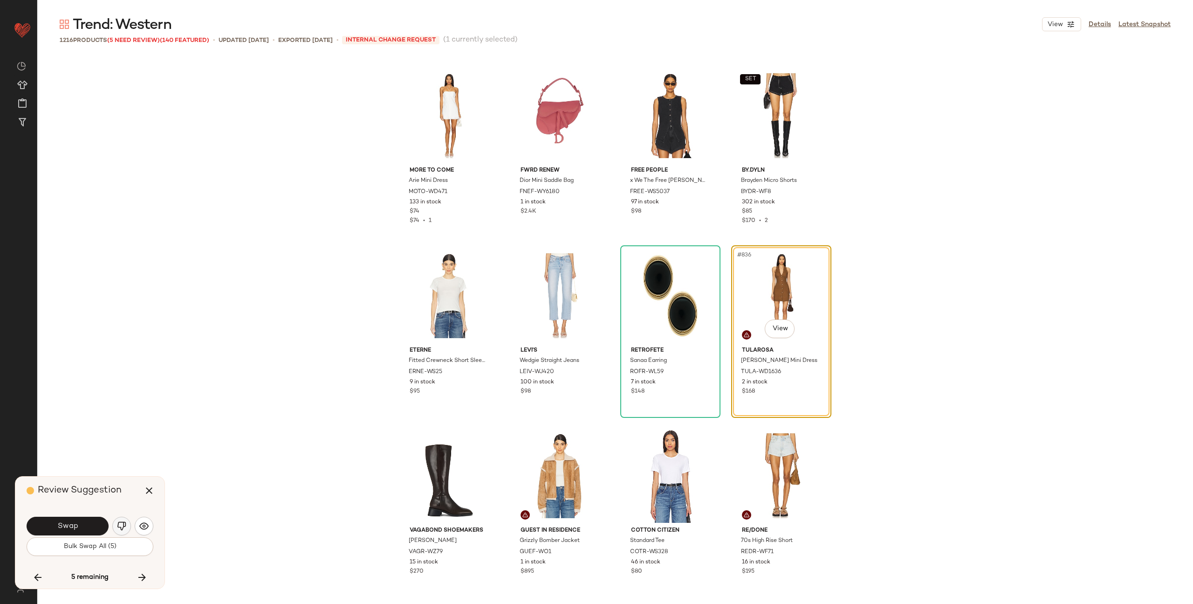
click at [123, 525] on img "button" at bounding box center [121, 525] width 9 height 9
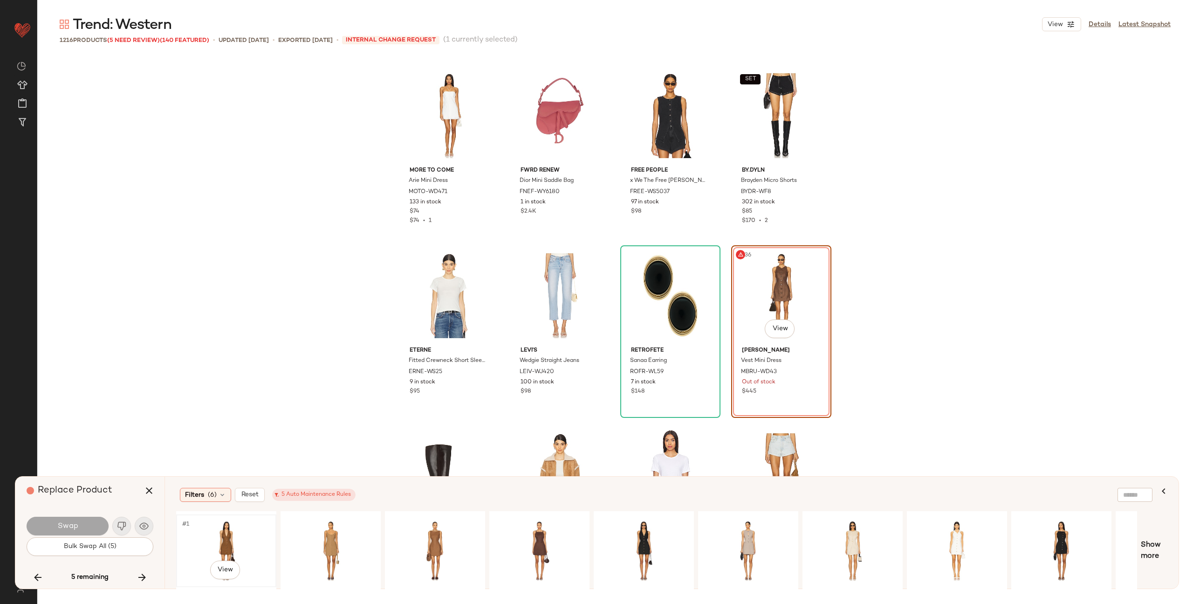
click at [250, 539] on div "#1 View" at bounding box center [226, 550] width 94 height 66
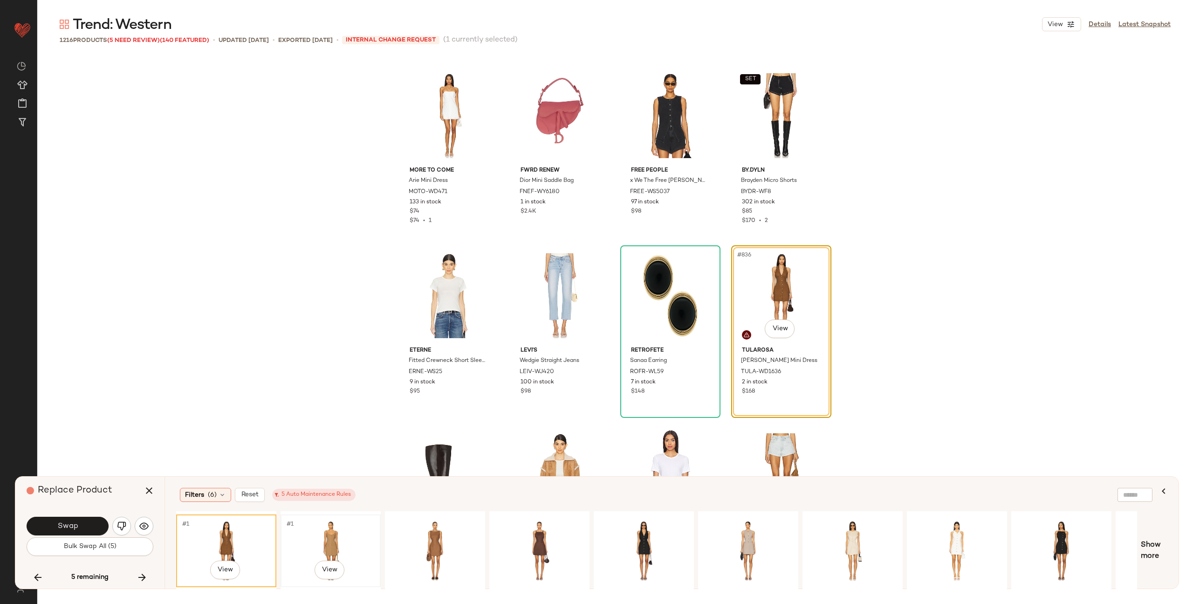
click at [321, 537] on div "#1 View" at bounding box center [331, 550] width 94 height 66
click at [427, 533] on div "#1 View" at bounding box center [435, 550] width 94 height 66
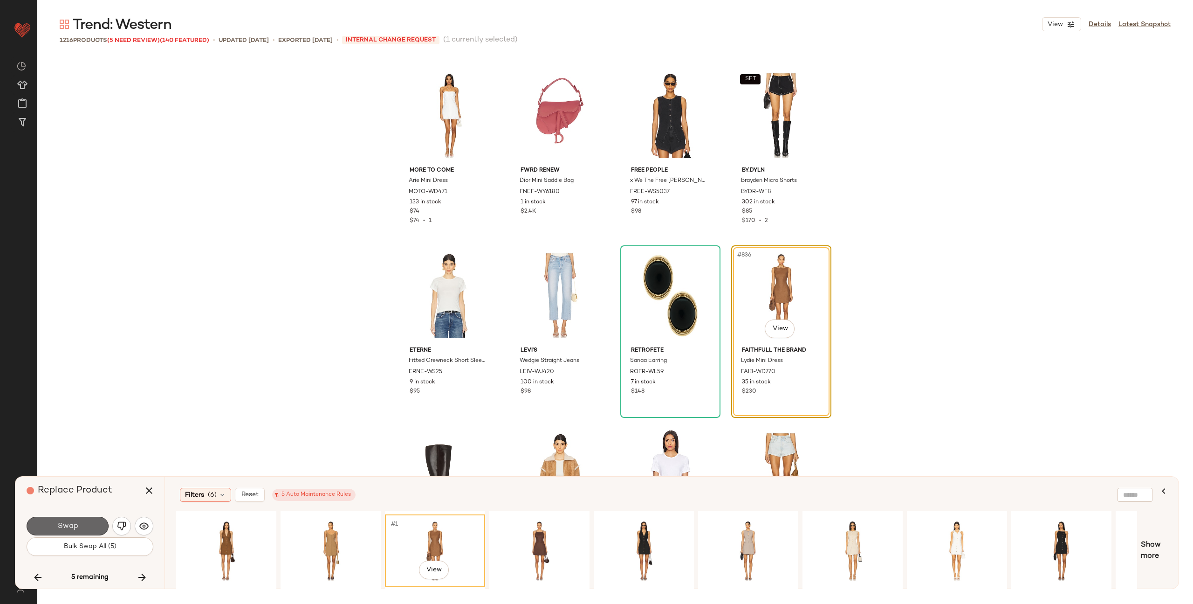
click at [86, 528] on button "Swap" at bounding box center [68, 525] width 82 height 19
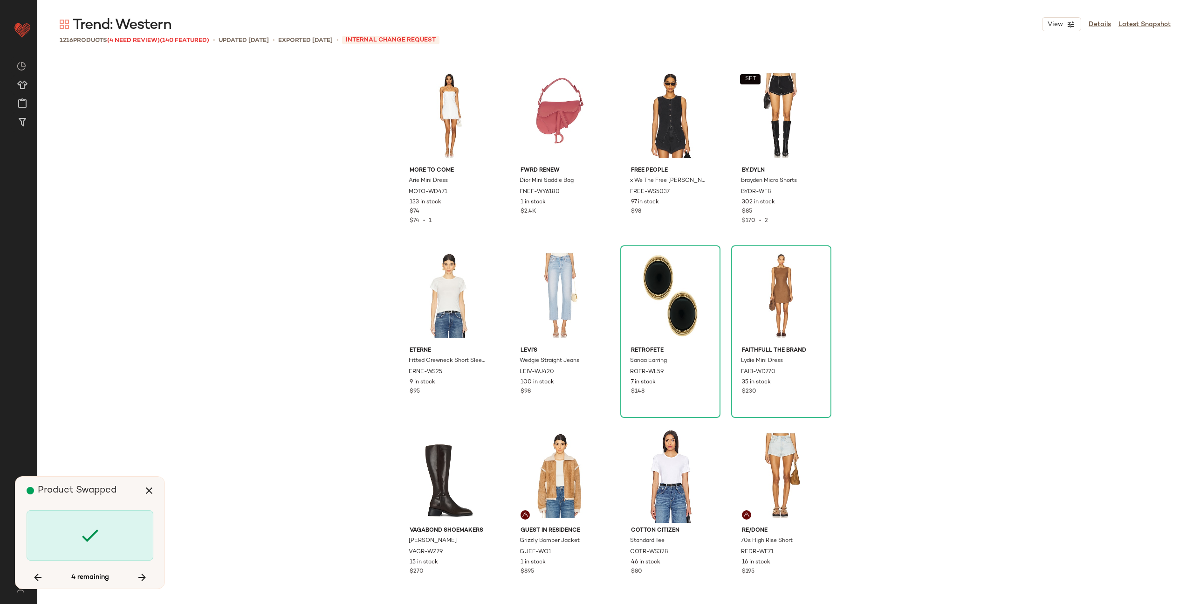
scroll to position [48040, 0]
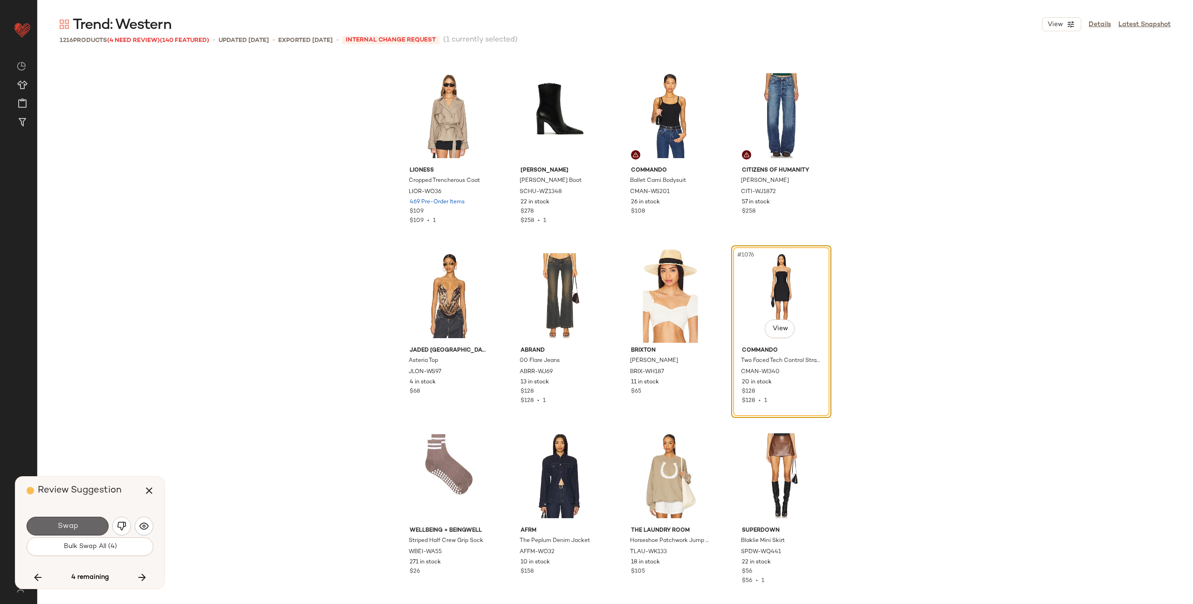
click at [71, 523] on span "Swap" at bounding box center [67, 526] width 21 height 9
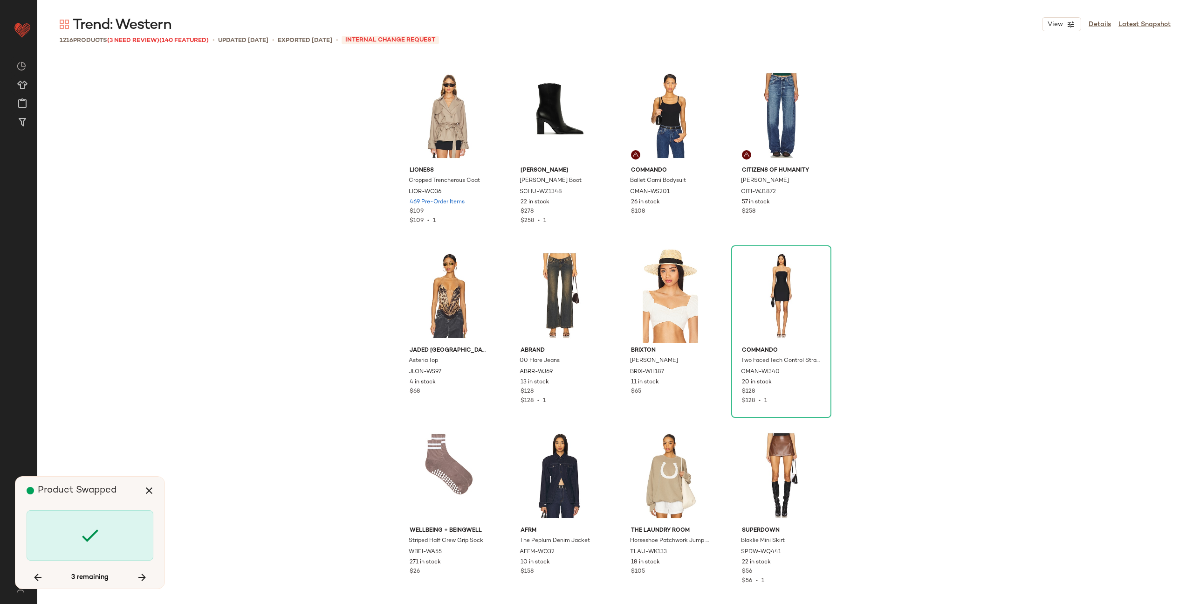
scroll to position [52178, 0]
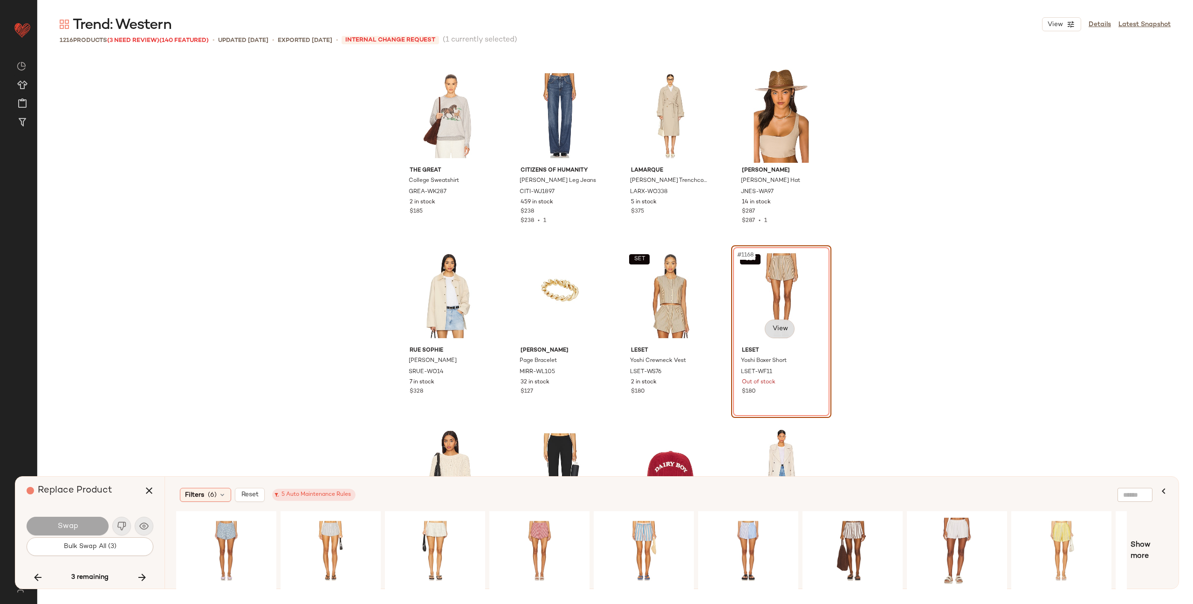
click at [783, 331] on body "Revolve ** Dashboard All Products Global Clipboards (58) Curations (347) Alexis…" at bounding box center [596, 302] width 1193 height 604
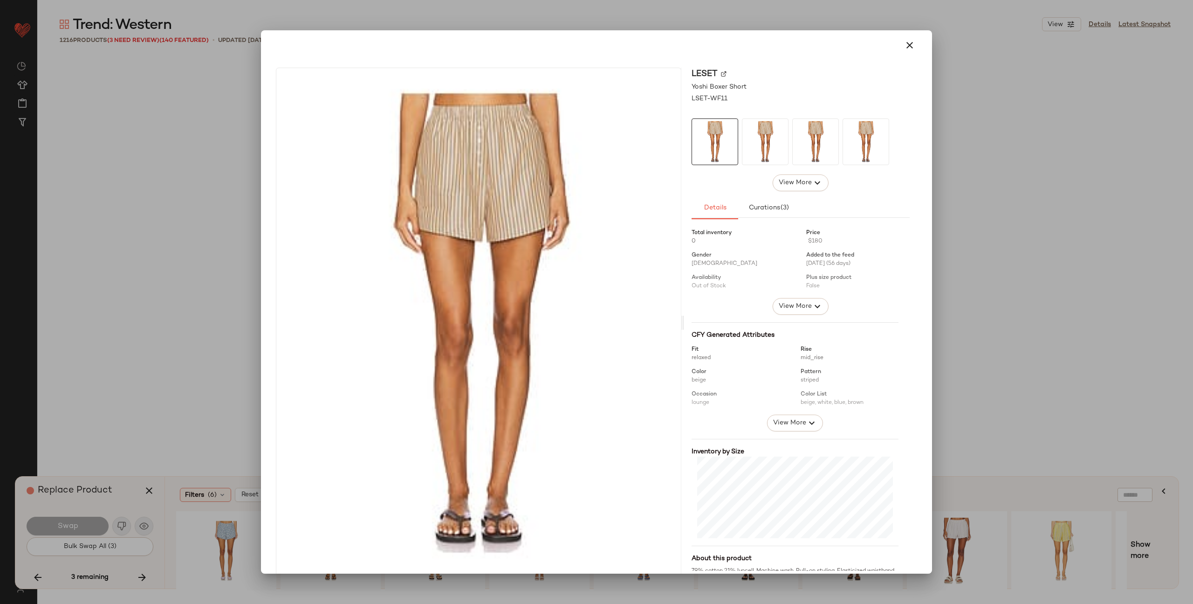
click at [721, 74] on img at bounding box center [724, 74] width 6 height 6
click at [907, 48] on icon "button" at bounding box center [909, 45] width 11 height 11
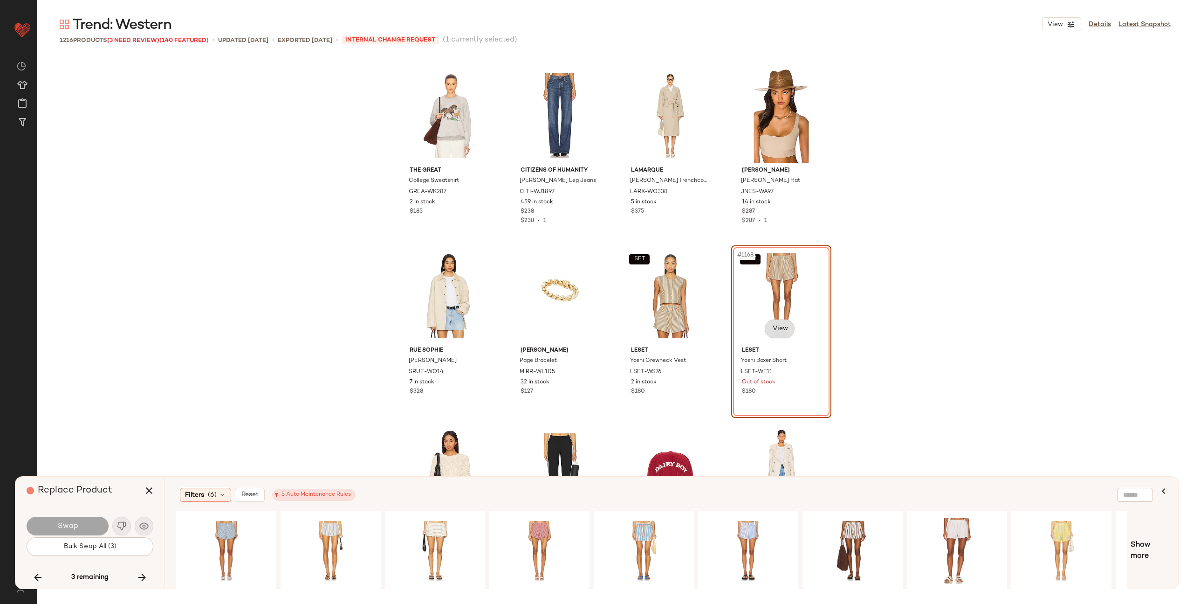
click at [782, 331] on body "Revolve ** Dashboard All Products Global Clipboards (58) Curations (347) Alexis…" at bounding box center [596, 302] width 1193 height 604
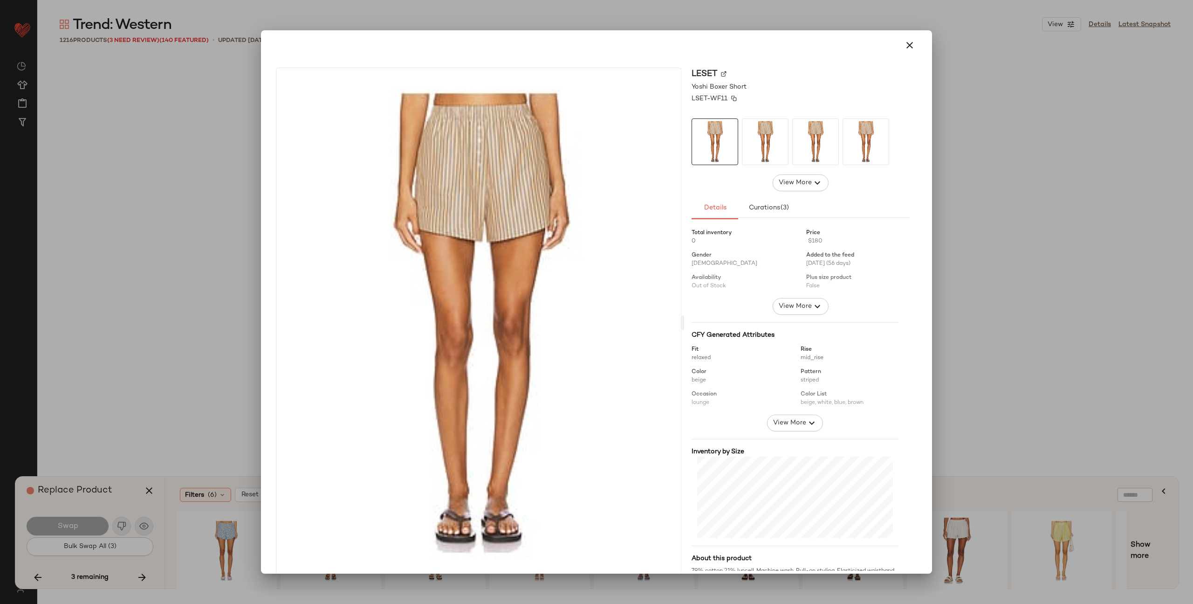
click at [731, 99] on img at bounding box center [734, 99] width 6 height 6
click at [904, 45] on icon "button" at bounding box center [909, 45] width 11 height 11
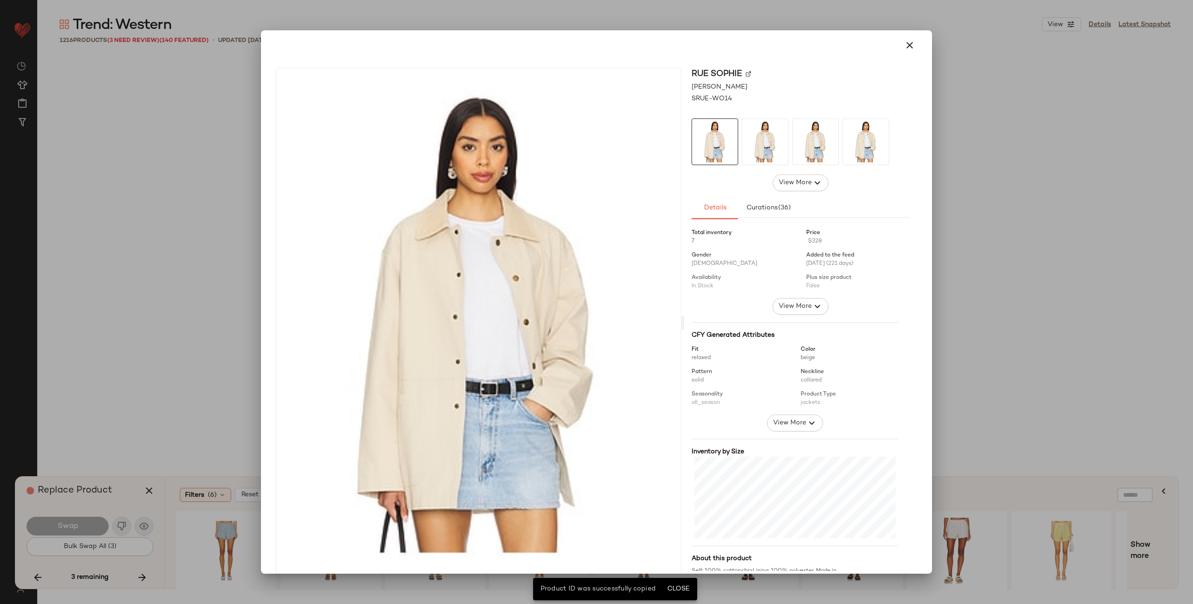
click at [746, 74] on img at bounding box center [749, 74] width 6 height 6
click at [906, 41] on icon "button" at bounding box center [909, 45] width 11 height 11
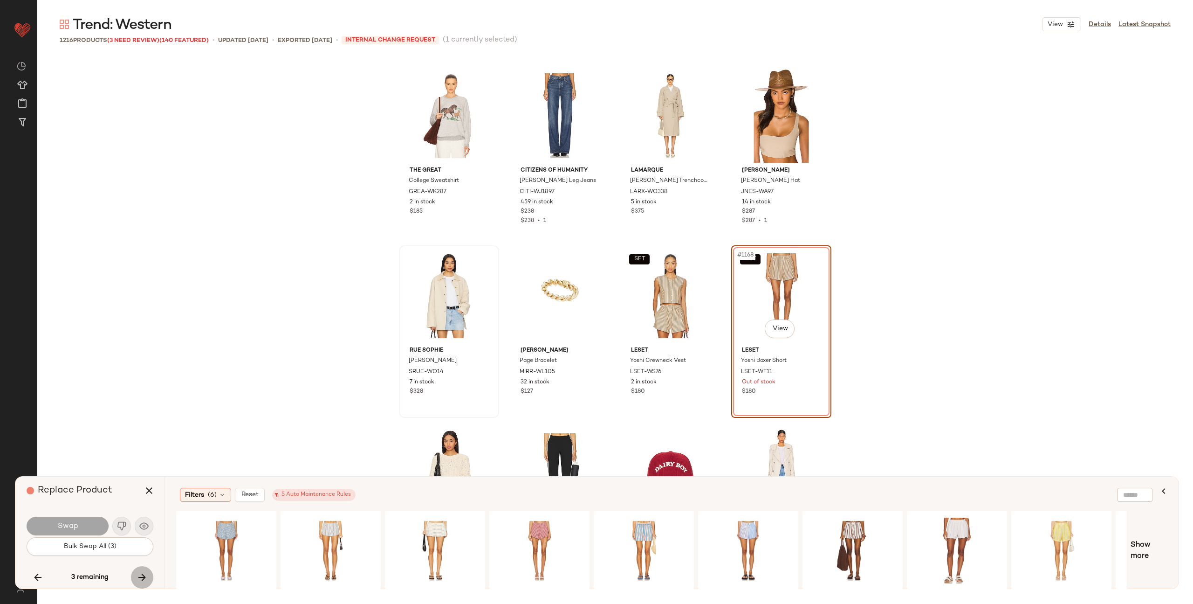
click at [145, 577] on icon "button" at bounding box center [142, 576] width 11 height 11
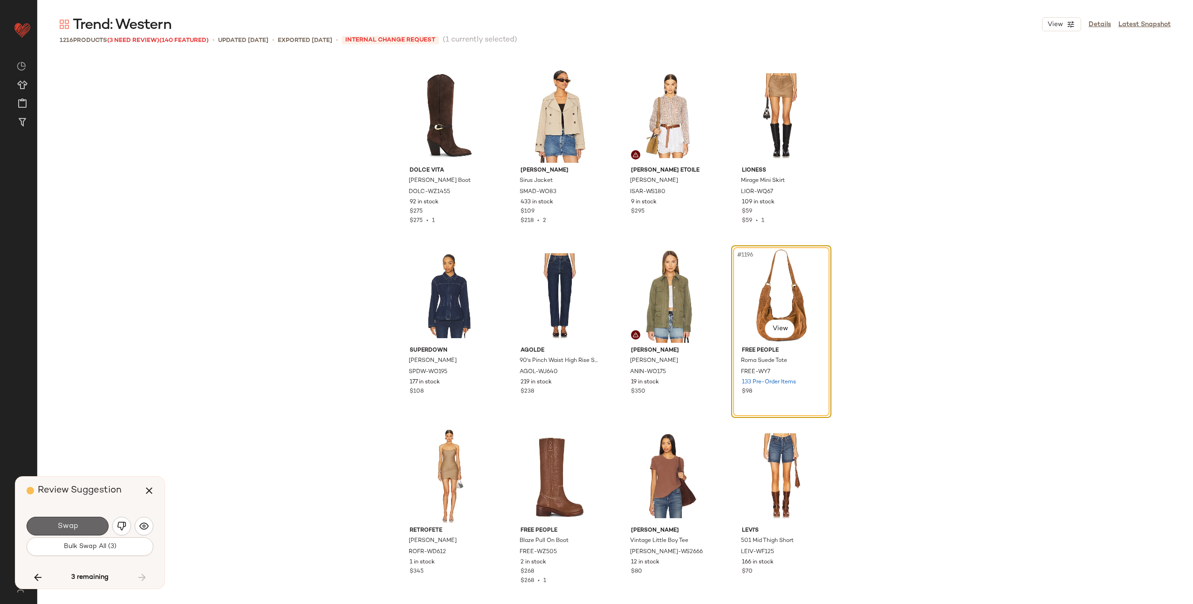
click at [64, 524] on span "Swap" at bounding box center [67, 526] width 21 height 9
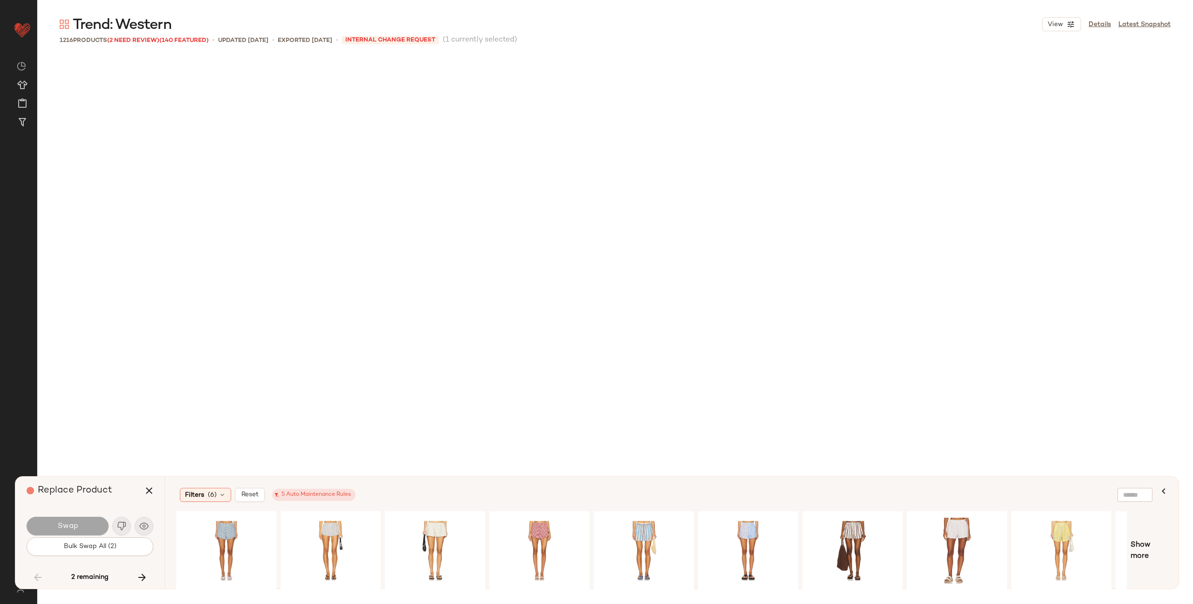
scroll to position [4858, 0]
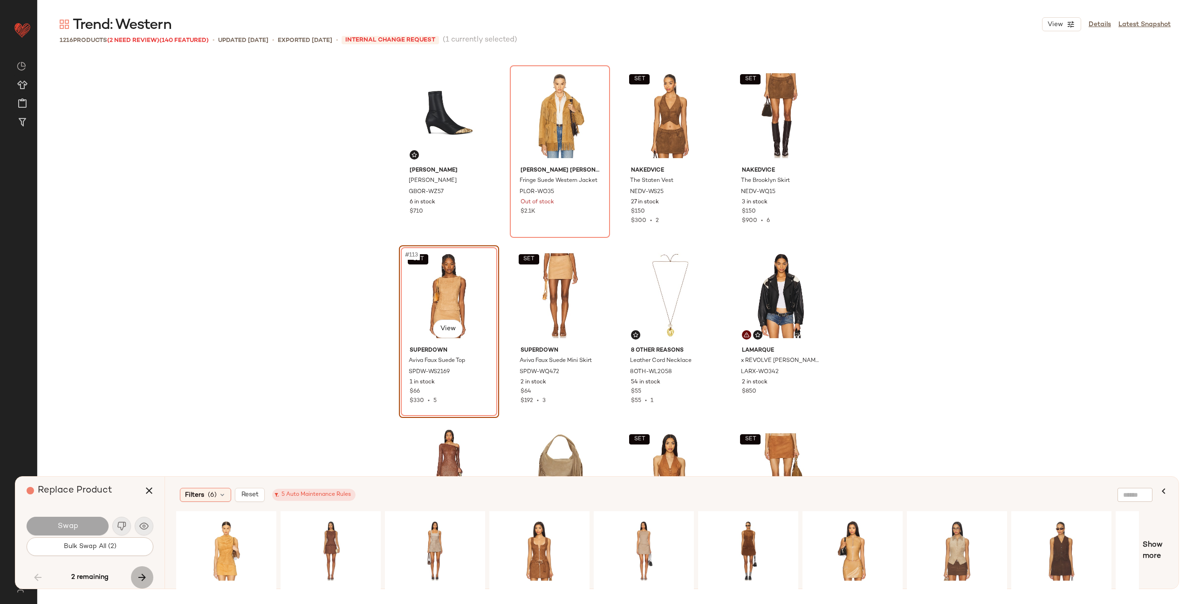
click at [132, 576] on button "button" at bounding box center [142, 577] width 22 height 22
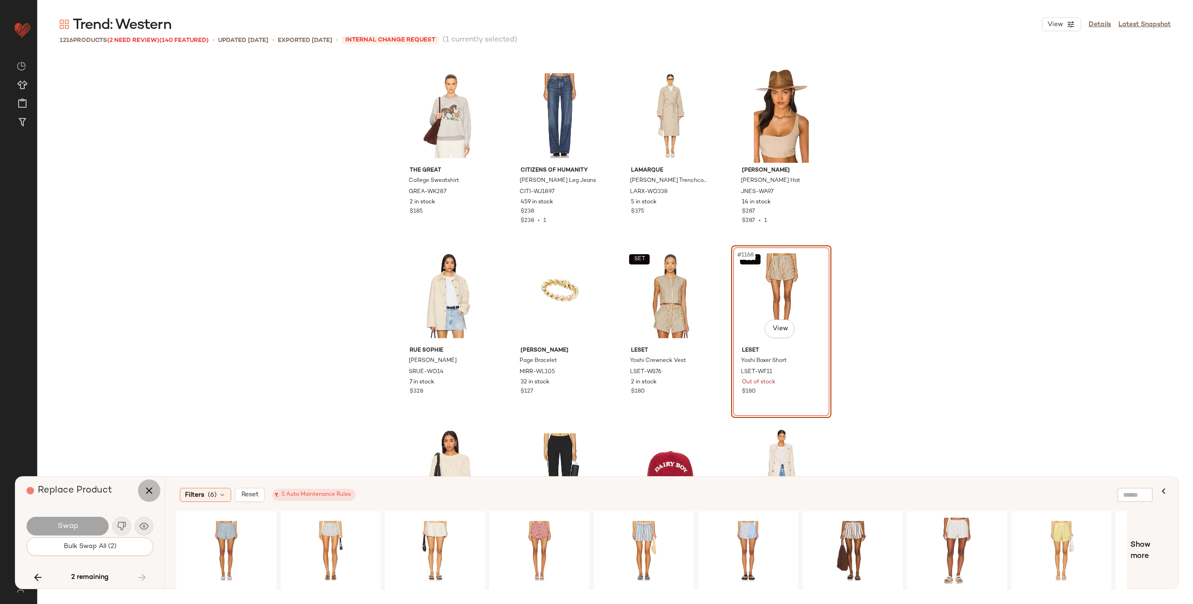
click at [145, 489] on icon "button" at bounding box center [149, 490] width 11 height 11
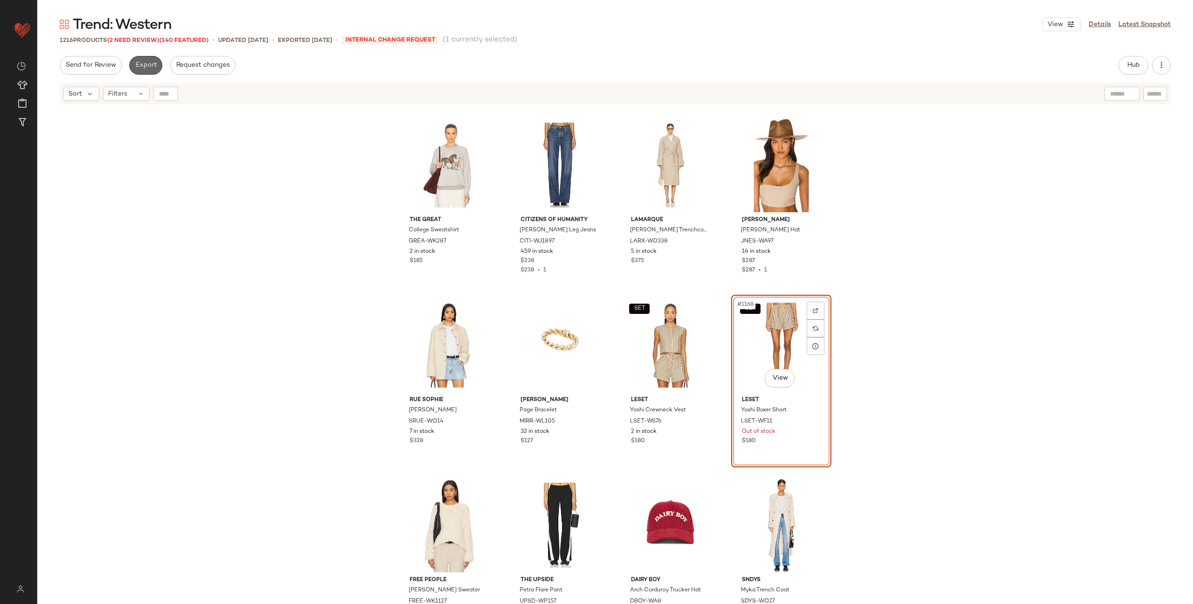
click at [148, 66] on span "Export" at bounding box center [146, 65] width 22 height 7
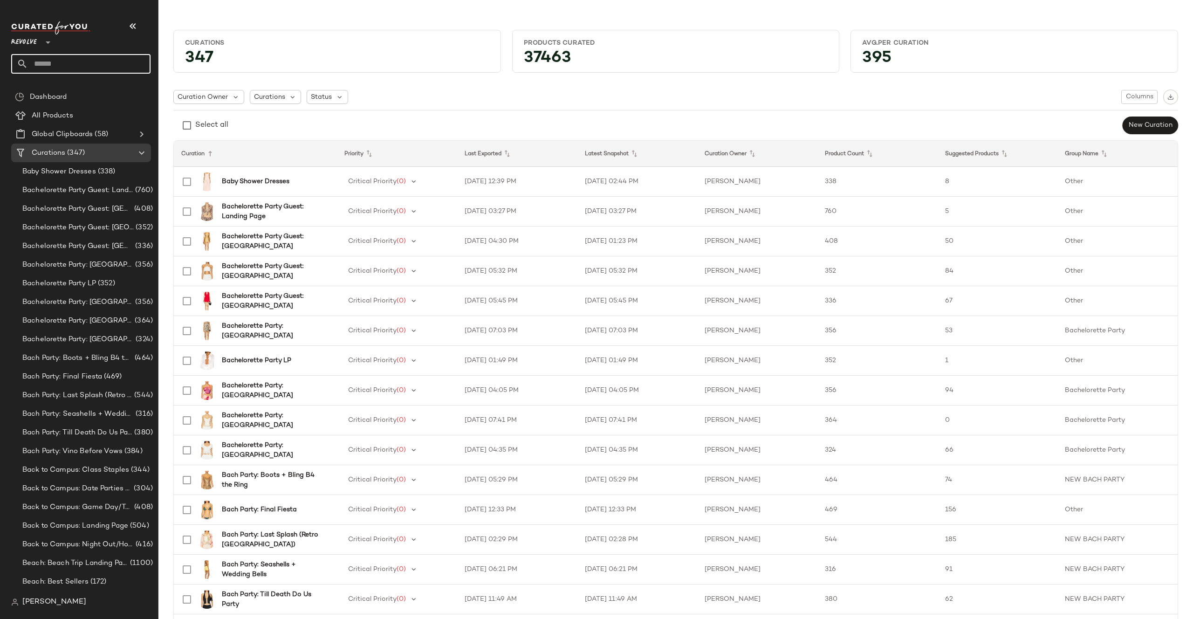
click at [72, 64] on input "text" at bounding box center [89, 64] width 123 height 20
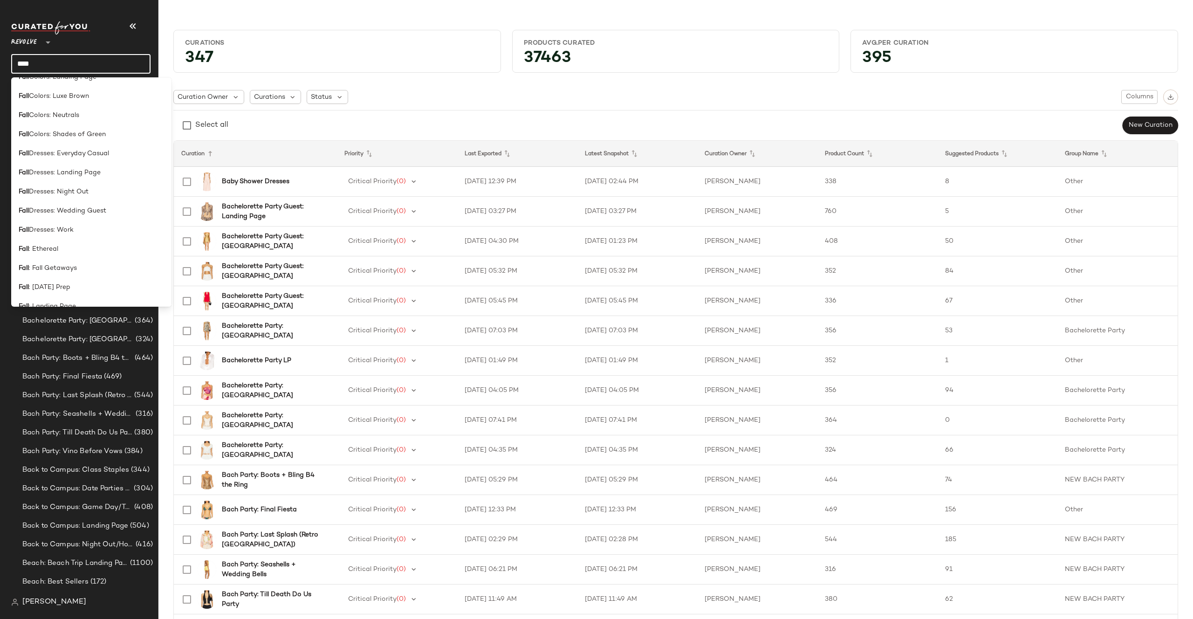
scroll to position [474, 0]
type input "****"
click at [48, 247] on span ": Ethereal" at bounding box center [43, 248] width 29 height 10
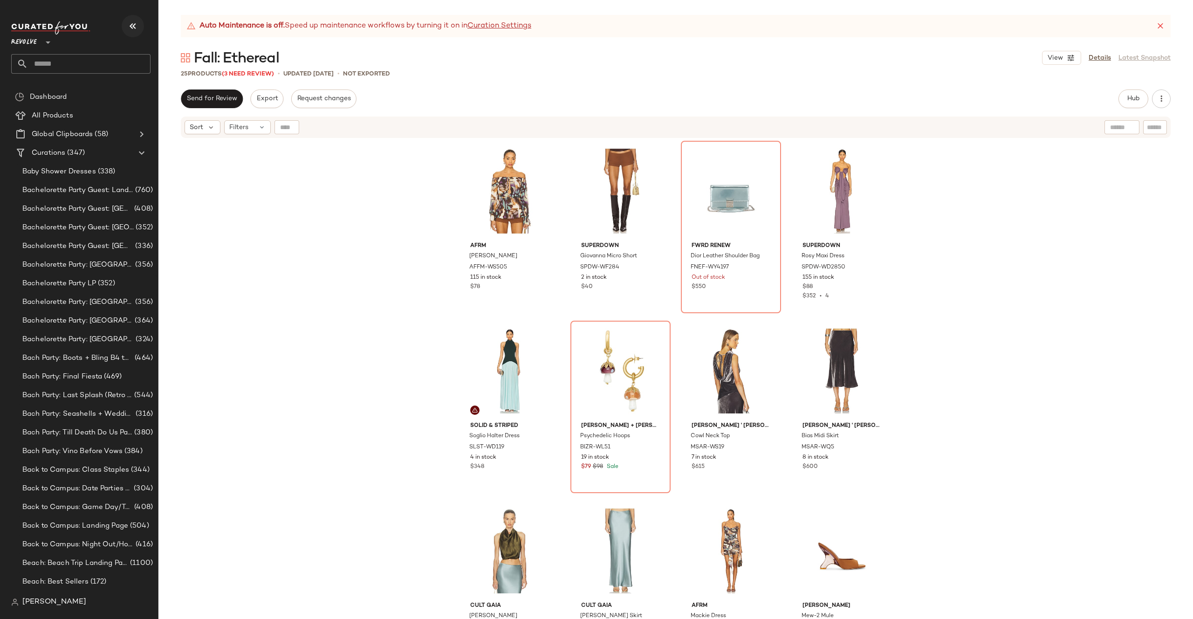
click at [132, 29] on icon "button" at bounding box center [132, 26] width 11 height 11
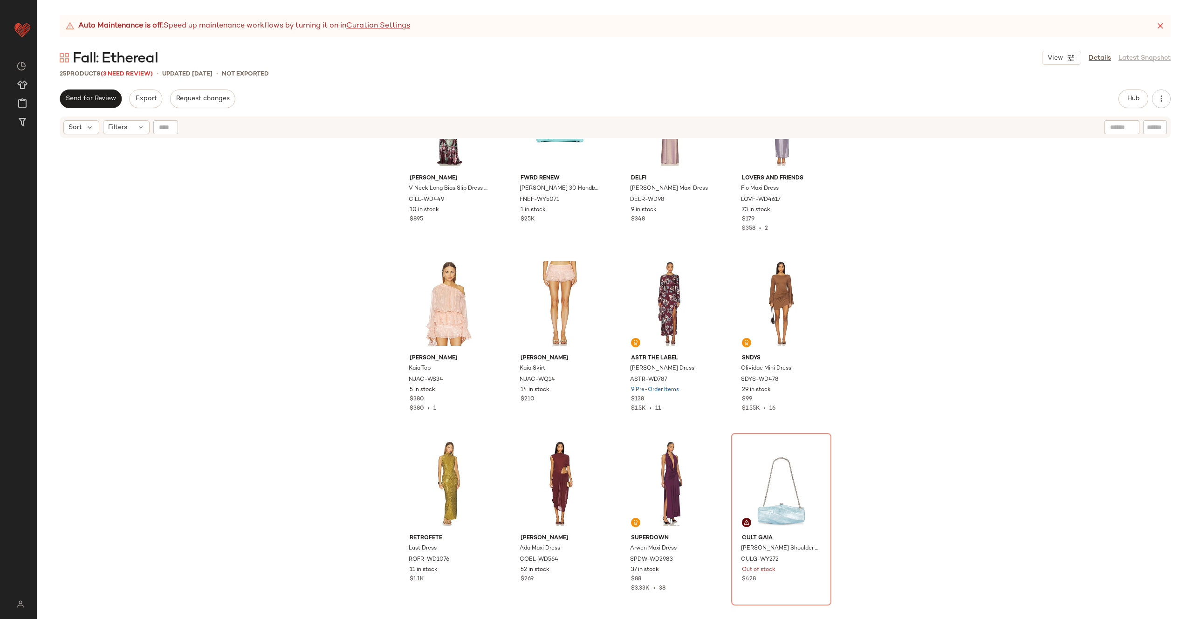
scroll to position [758, 0]
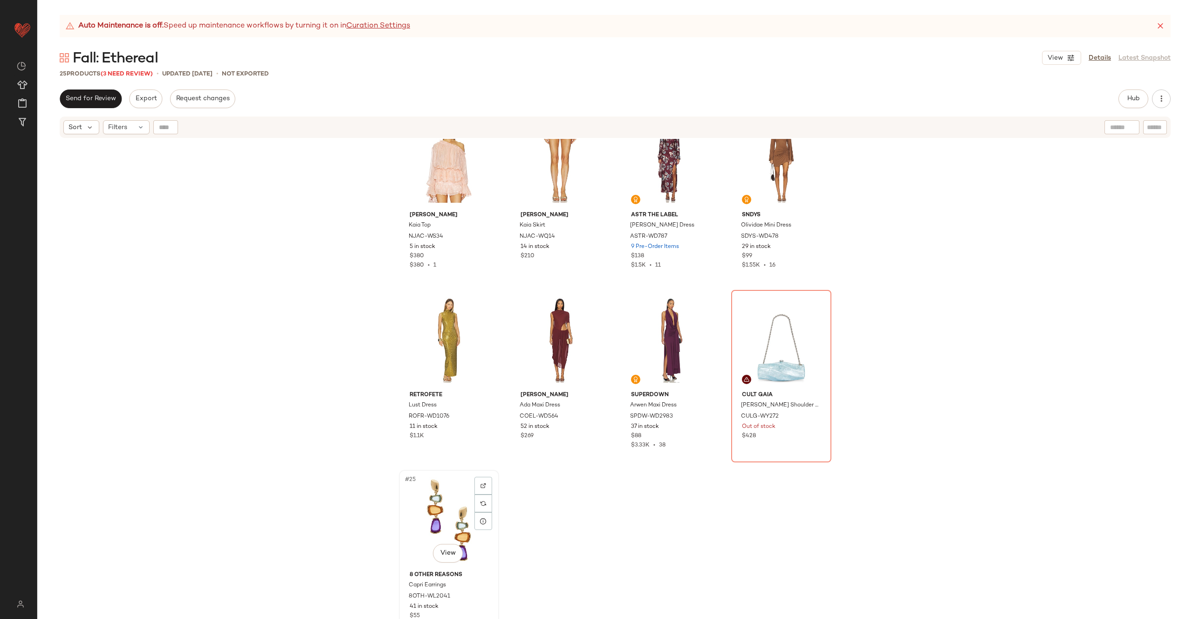
click at [416, 502] on div "#25 View" at bounding box center [449, 520] width 94 height 94
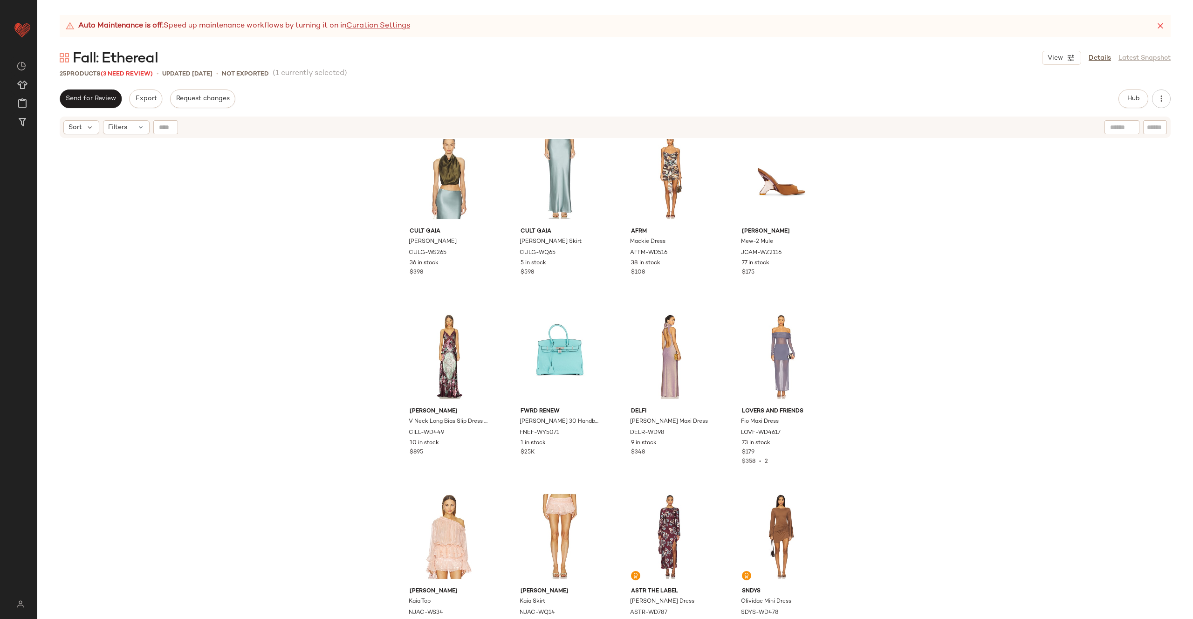
scroll to position [383, 0]
click at [437, 358] on div "#13 View" at bounding box center [449, 356] width 94 height 94
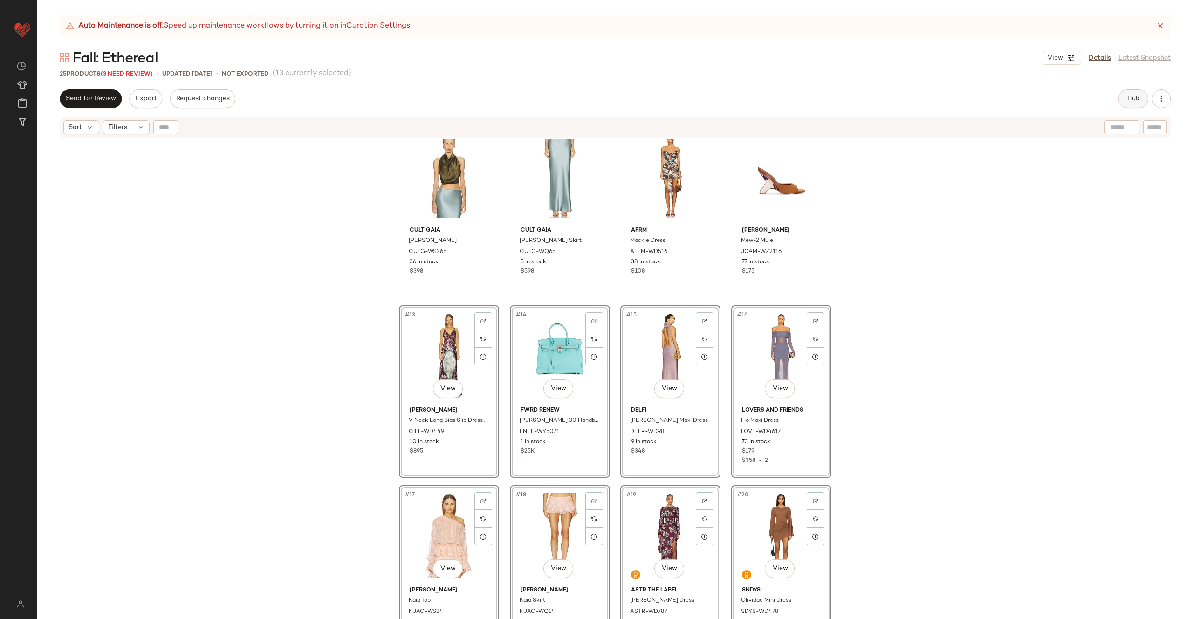
click at [1130, 103] on button "Hub" at bounding box center [1134, 98] width 30 height 19
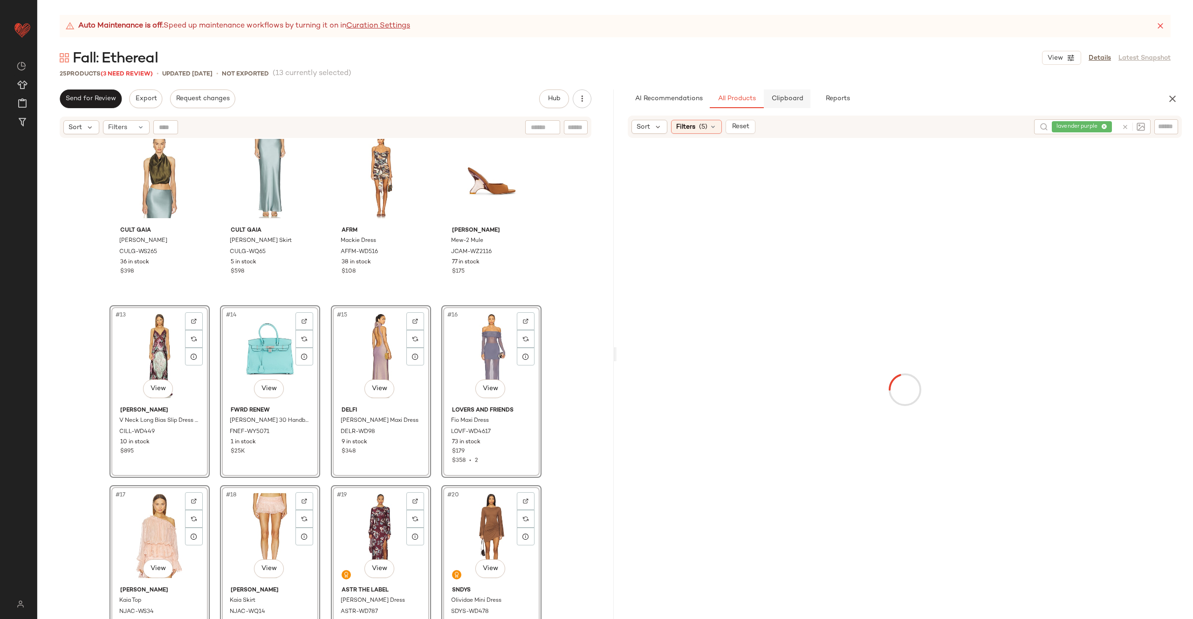
click at [780, 95] on span "Clipboard" at bounding box center [787, 98] width 32 height 7
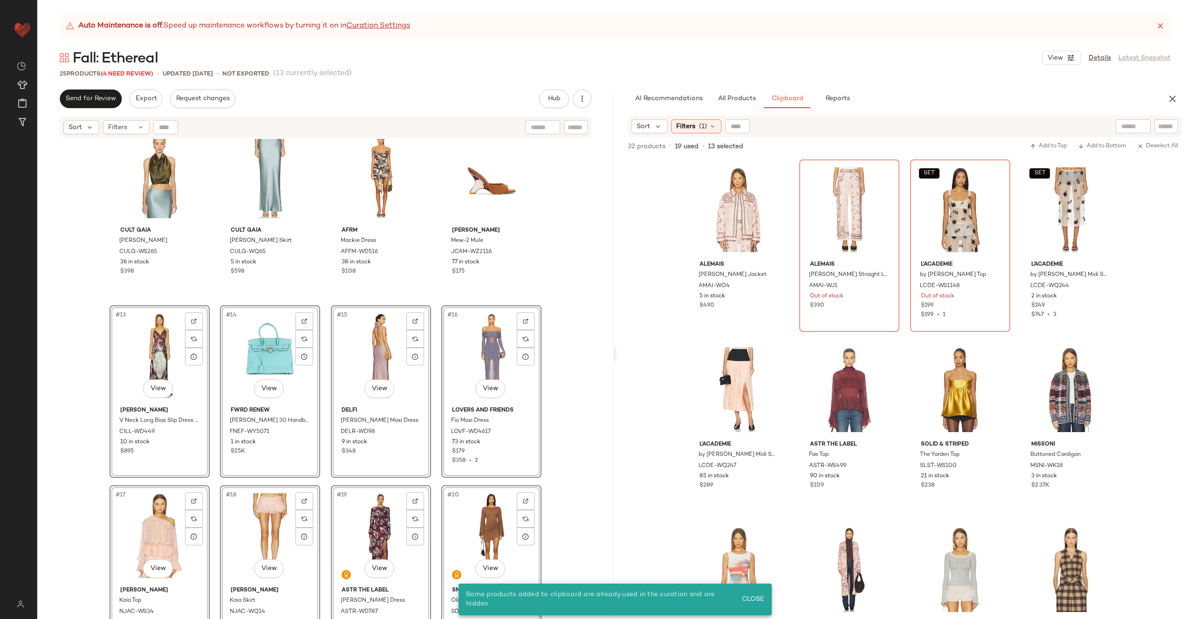
click at [434, 396] on div "Solid & Striped Soglio Halter Dress SLST-WD119 4 in stock $348 Brinker + Eliza …" at bounding box center [325, 390] width 577 height 503
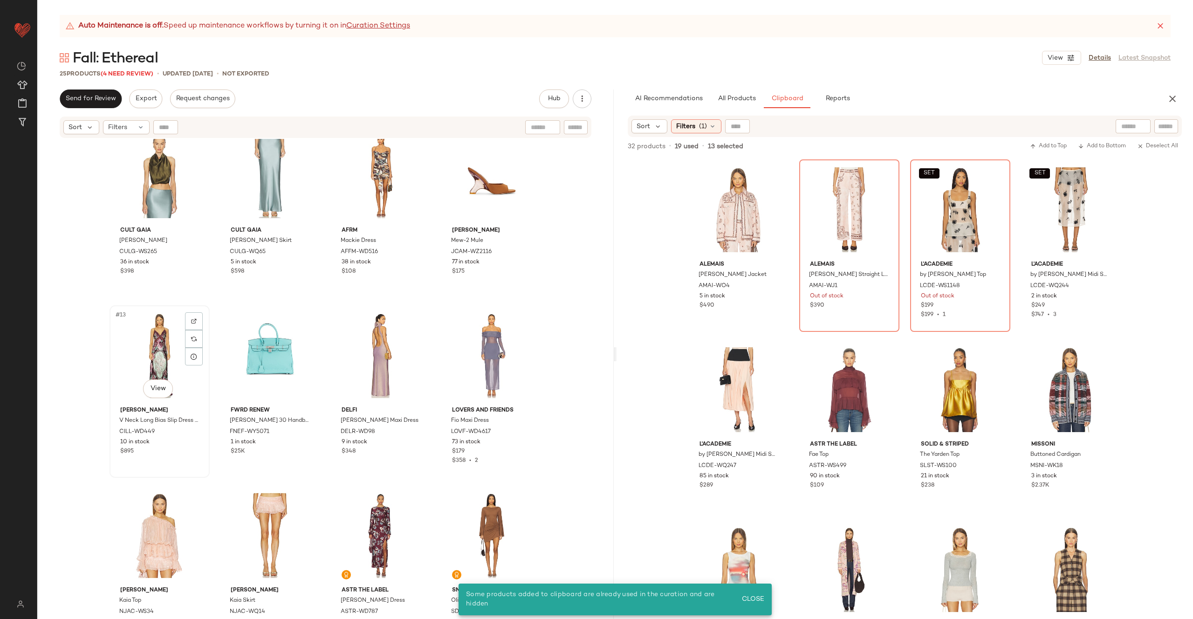
click at [161, 364] on div "#13 View" at bounding box center [160, 356] width 94 height 94
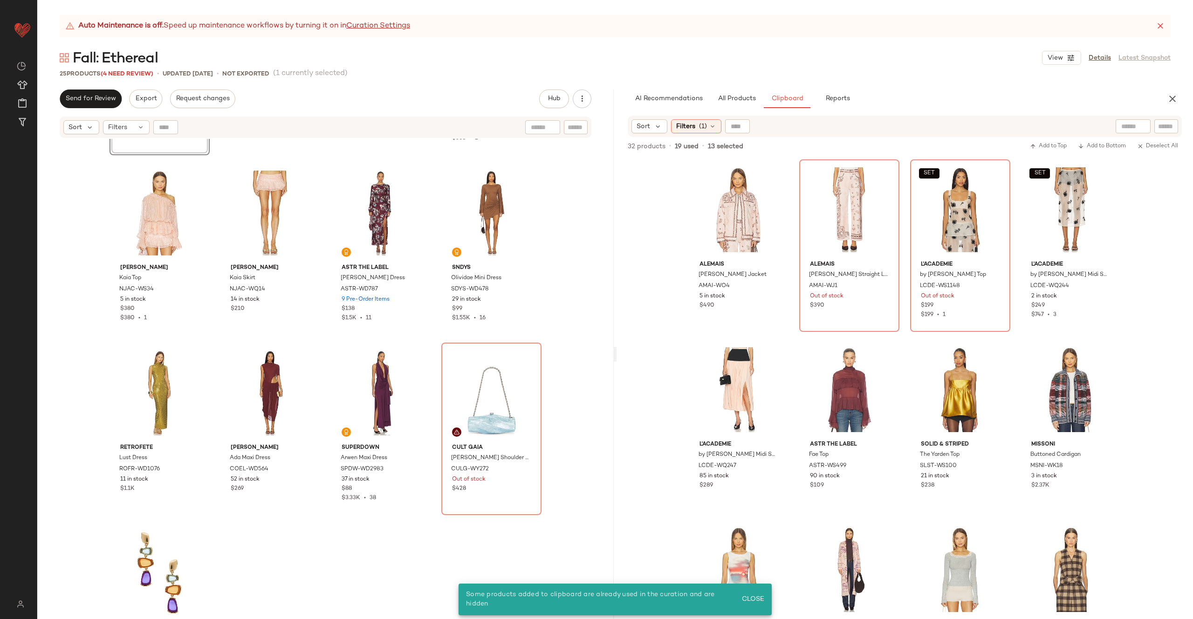
scroll to position [758, 0]
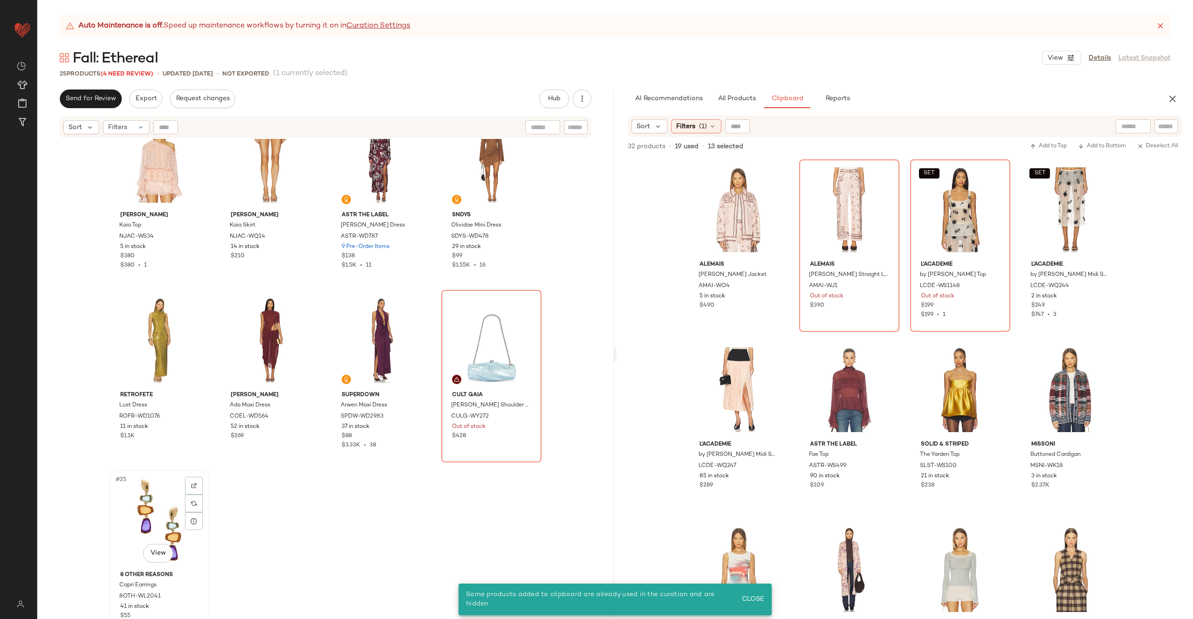
click at [160, 525] on div "#25 View" at bounding box center [160, 520] width 94 height 94
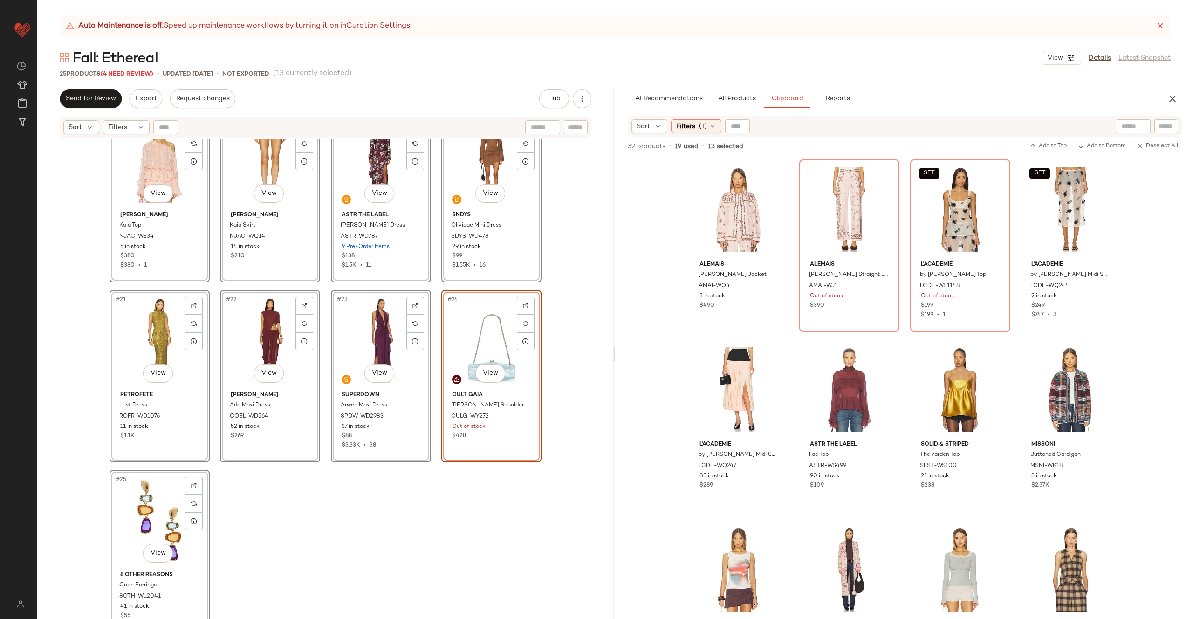
scroll to position [31, 0]
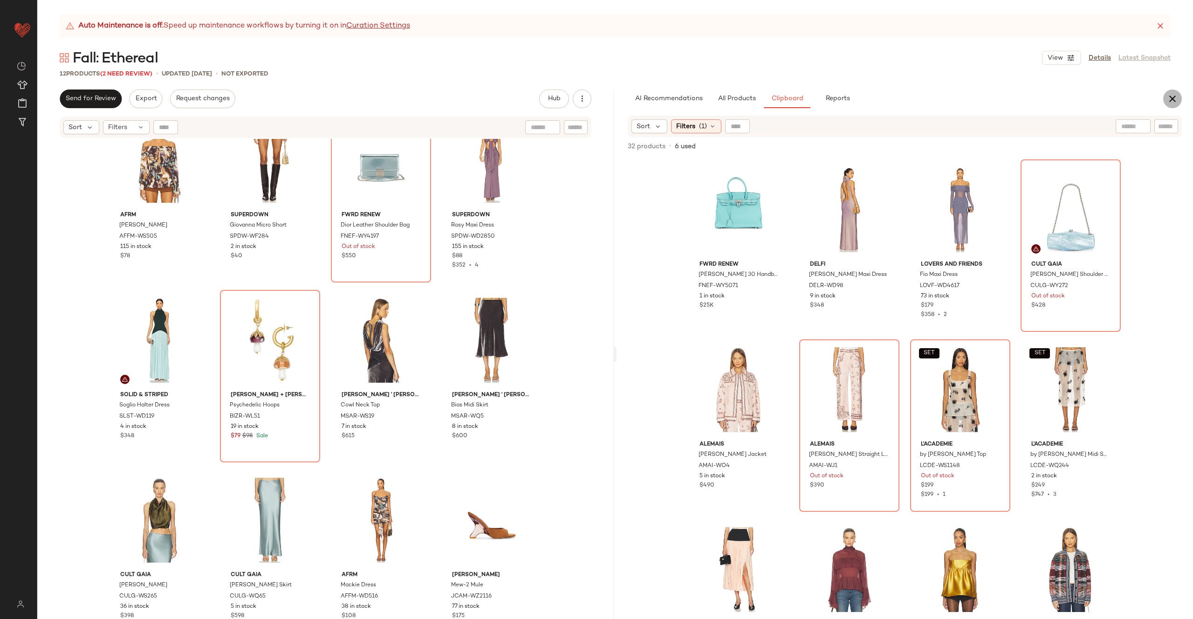
click at [1173, 95] on icon "button" at bounding box center [1172, 98] width 11 height 11
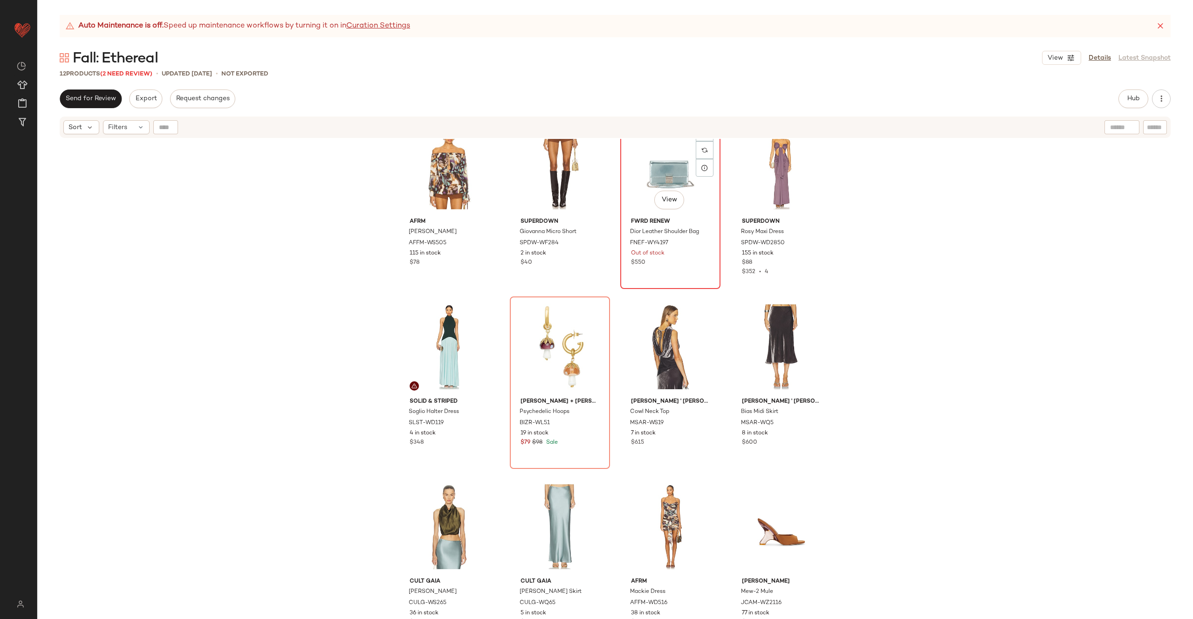
scroll to position [0, 0]
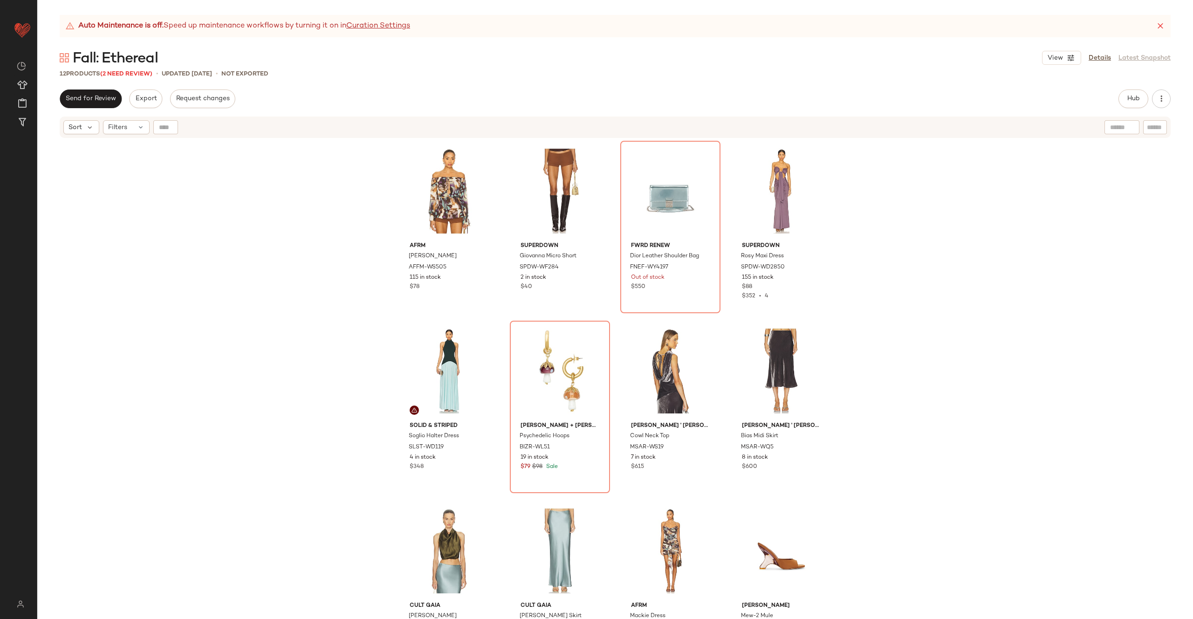
click at [266, 202] on div "AFRM Gordon Blouse AFFM-WS505 115 in stock $78 superdown Giovanna Micro Short S…" at bounding box center [615, 390] width 1156 height 503
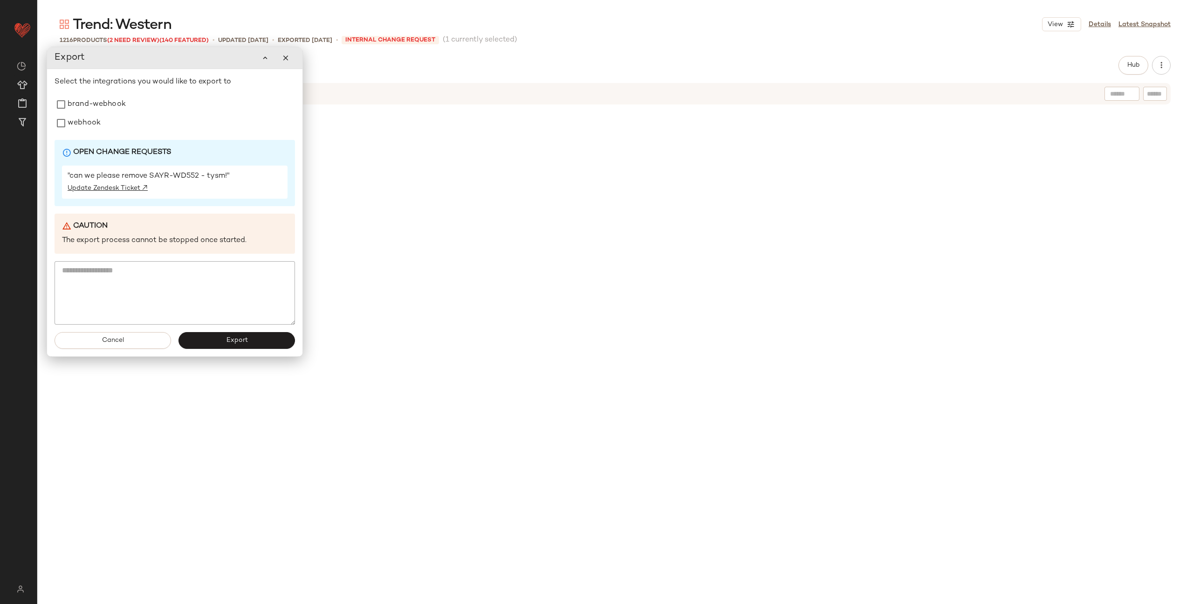
scroll to position [52178, 0]
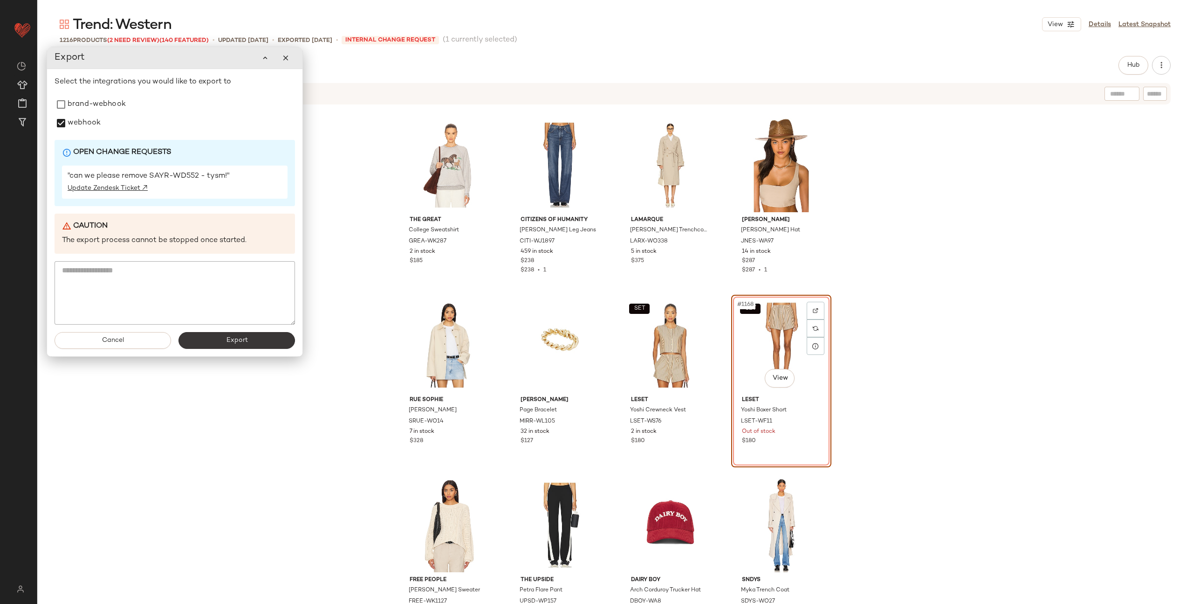
click at [216, 339] on button "Export" at bounding box center [237, 340] width 117 height 17
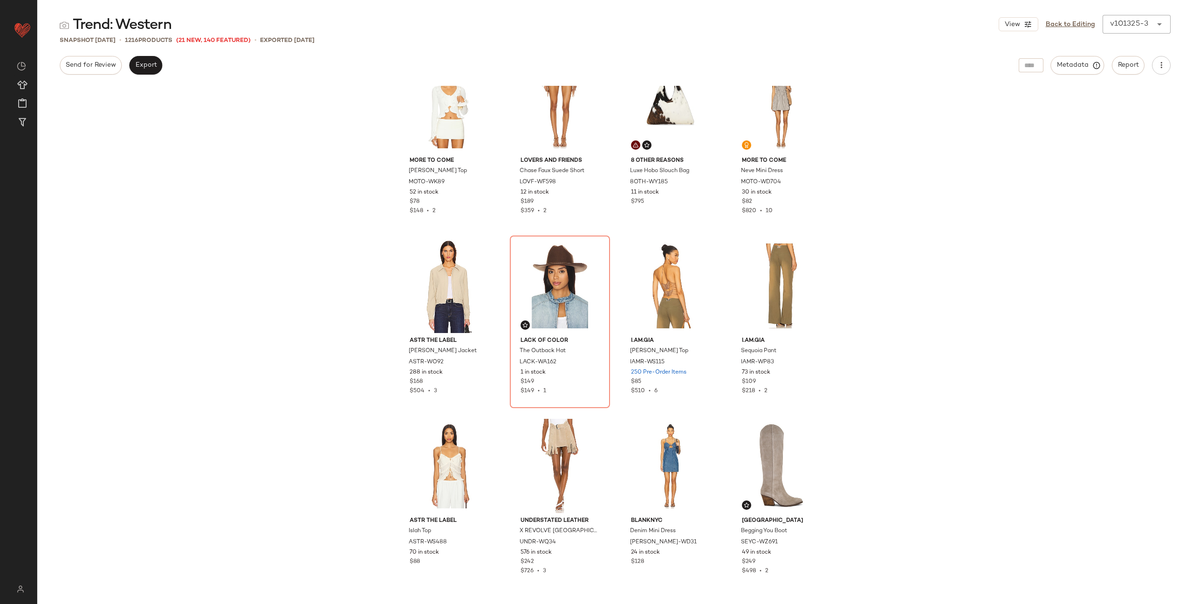
scroll to position [2293, 0]
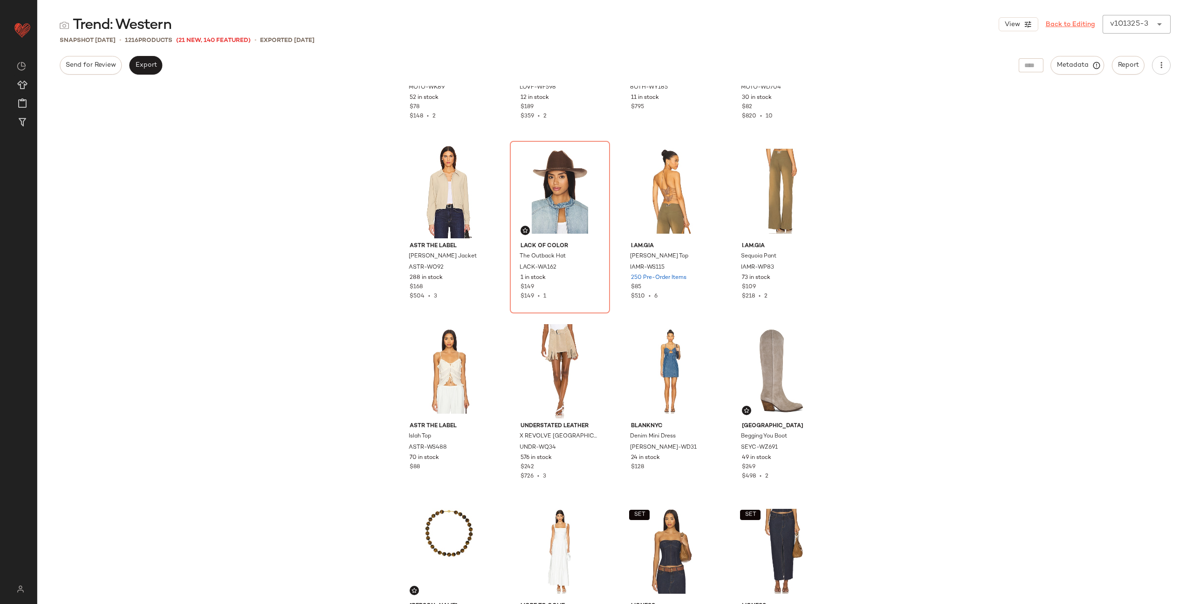
click at [1060, 24] on link "Back to Editing" at bounding box center [1070, 25] width 49 height 10
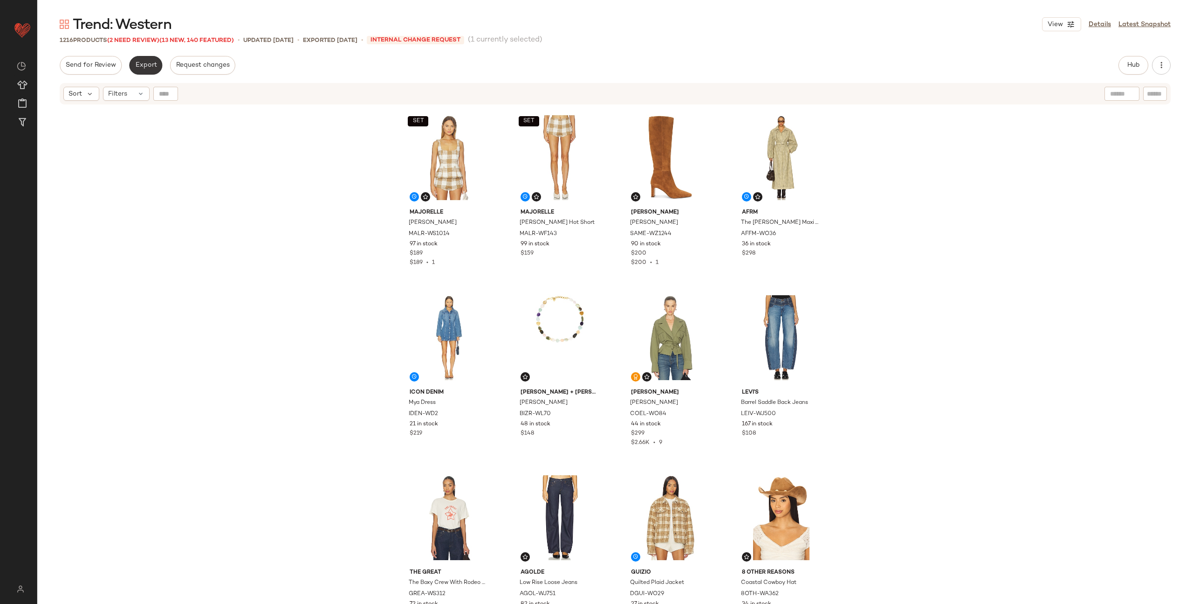
click at [144, 66] on span "Export" at bounding box center [146, 65] width 22 height 7
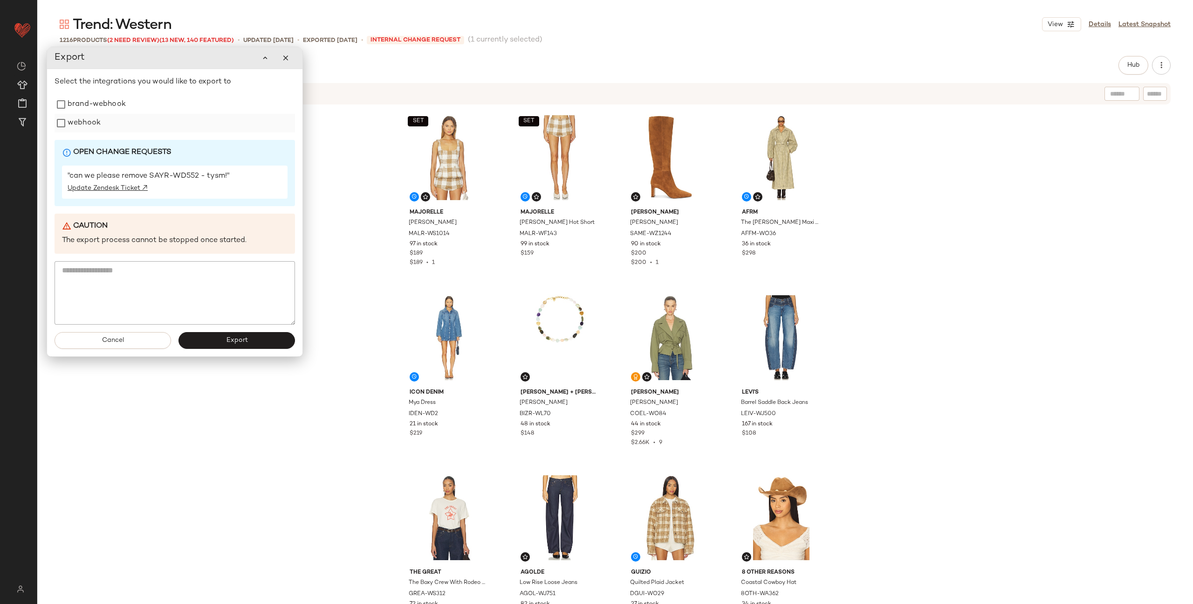
click at [87, 126] on label "webhook" at bounding box center [84, 123] width 33 height 19
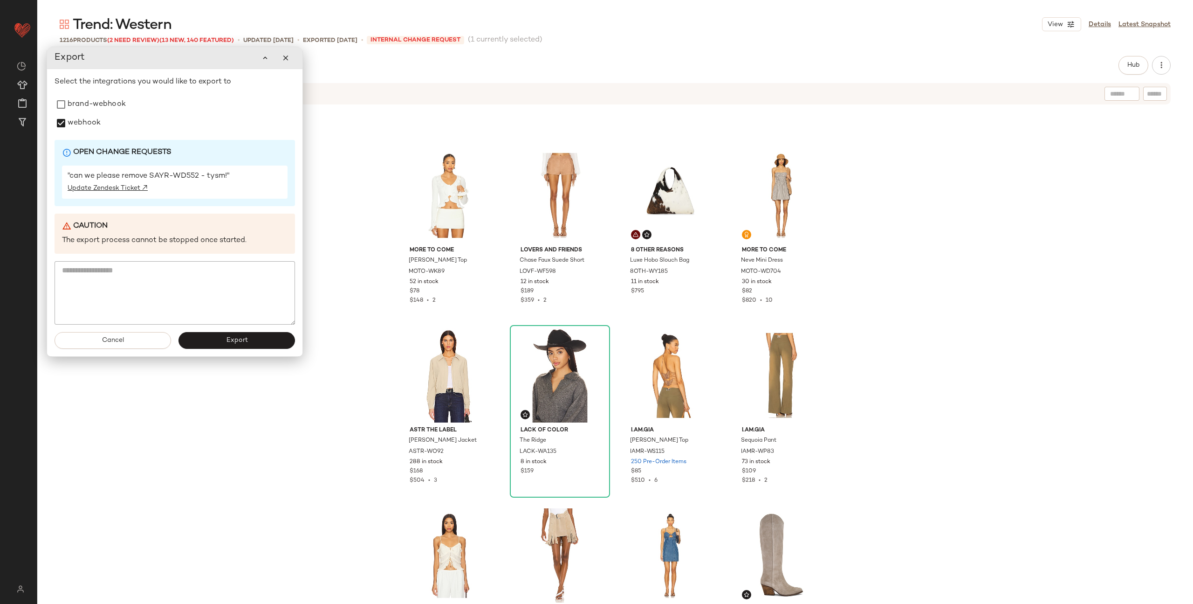
scroll to position [2260, 0]
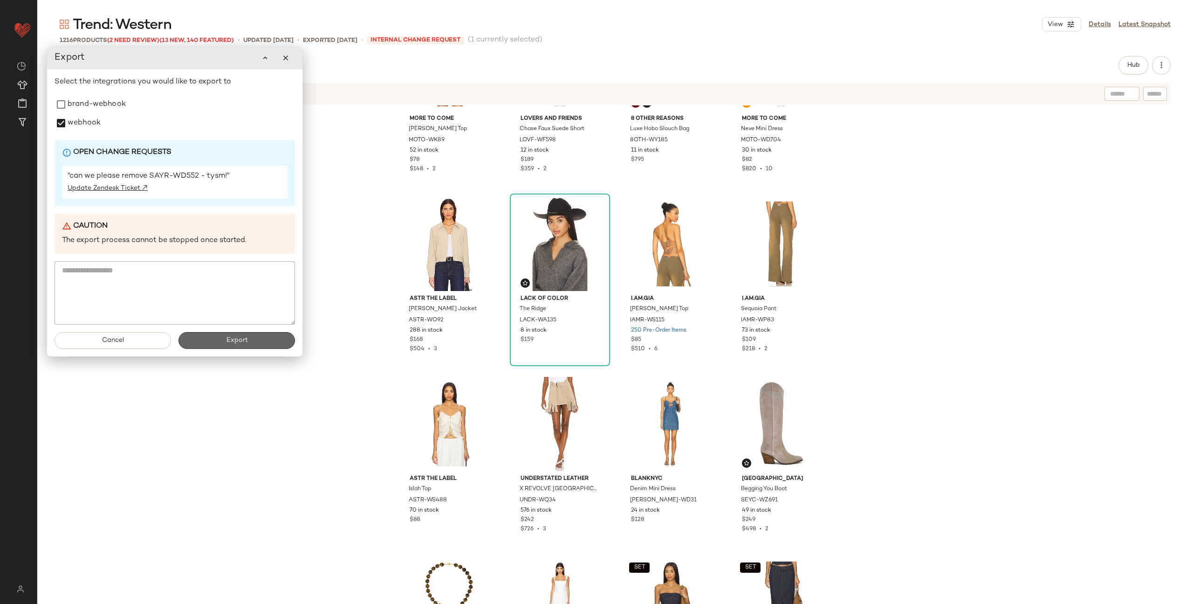
click at [234, 342] on span "Export" at bounding box center [237, 340] width 22 height 7
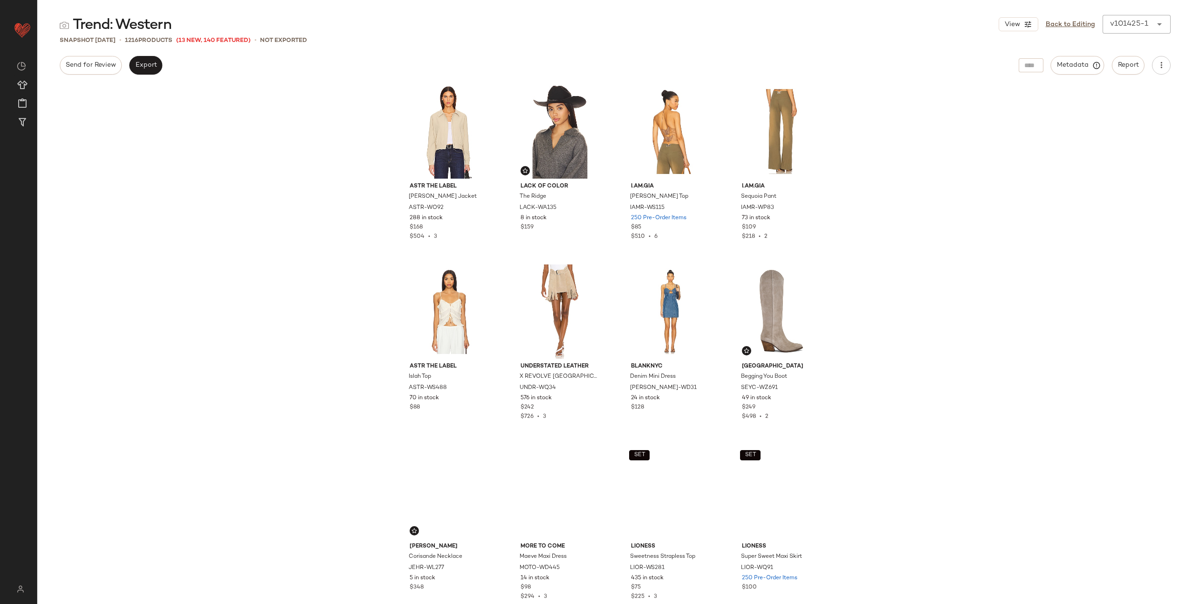
scroll to position [2400, 0]
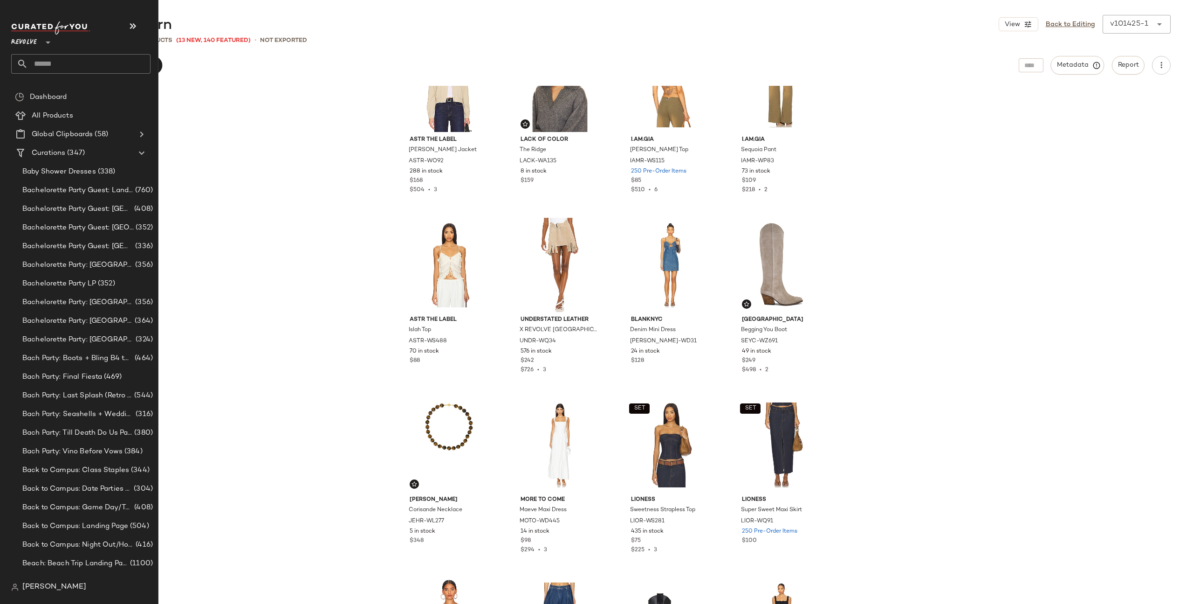
click at [59, 69] on input "text" at bounding box center [89, 64] width 123 height 20
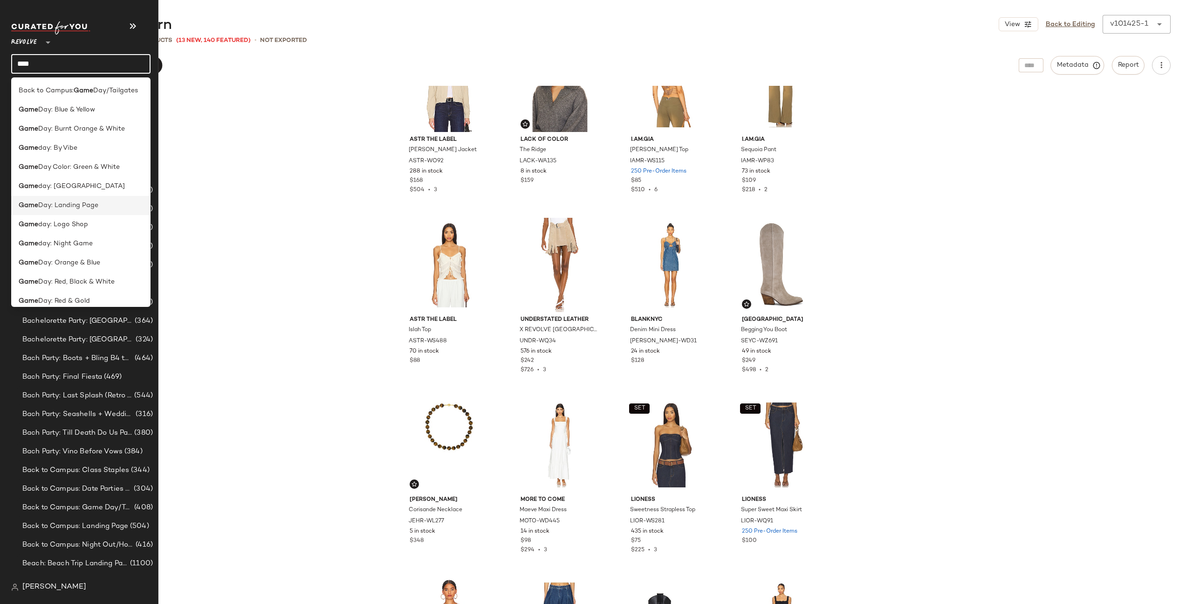
type input "****"
click at [45, 204] on span "Day: Landing Page" at bounding box center [68, 205] width 60 height 10
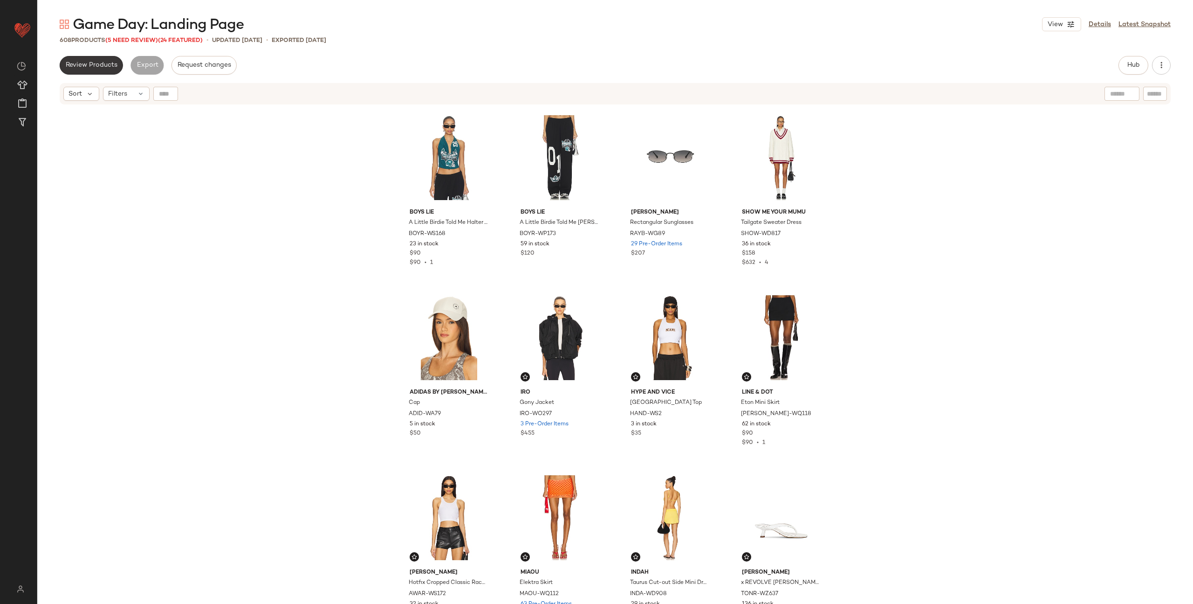
click at [87, 68] on span "Review Products" at bounding box center [91, 65] width 52 height 7
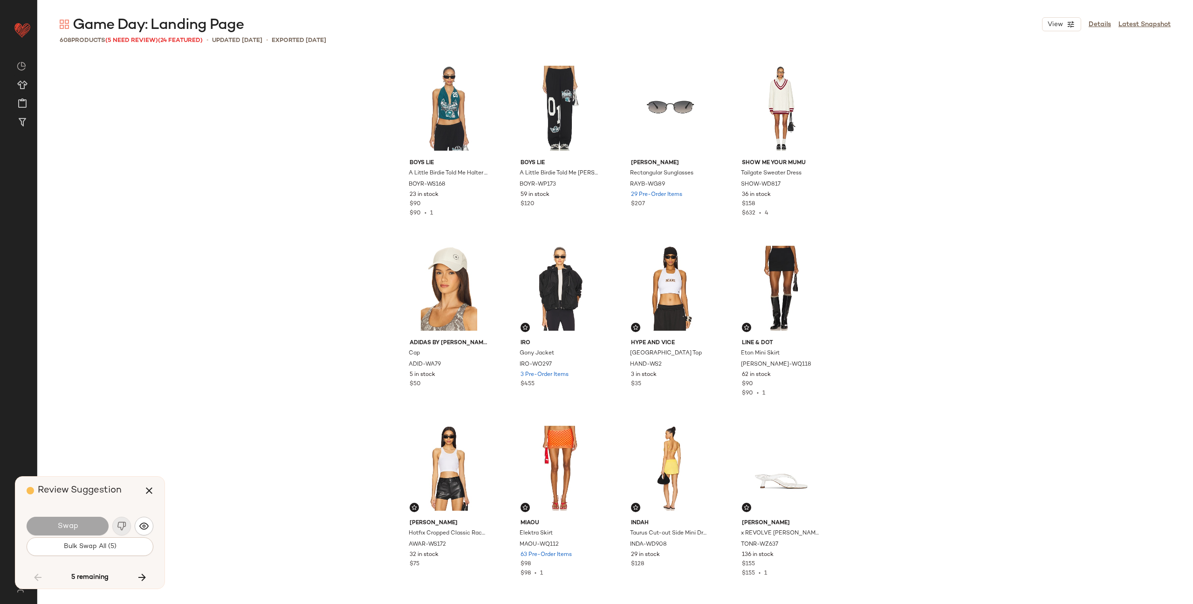
scroll to position [12955, 0]
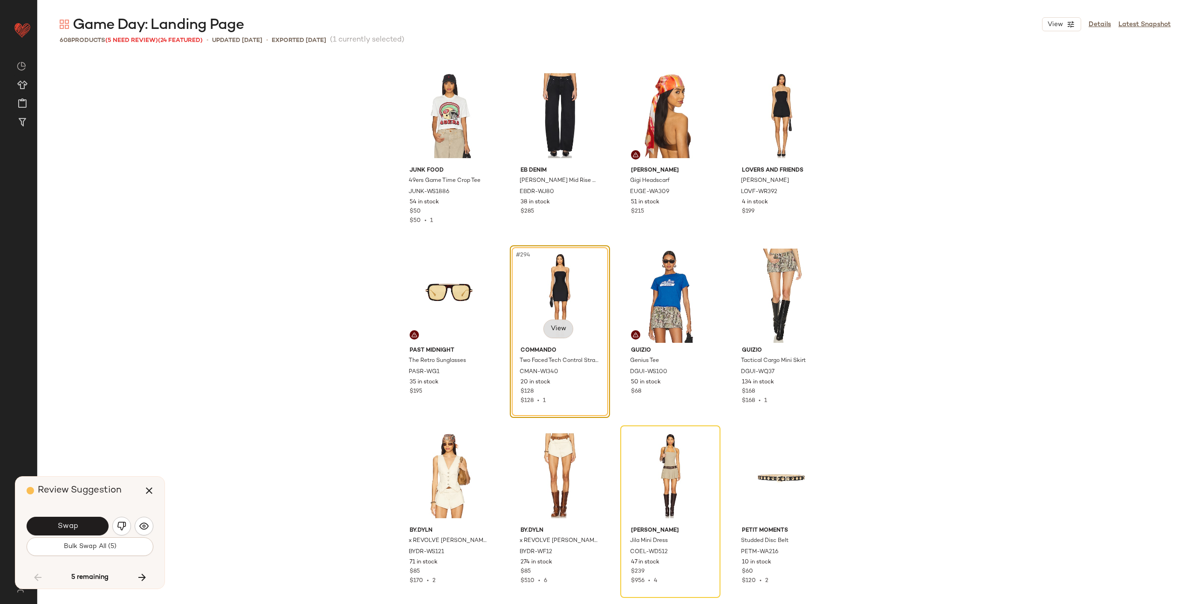
click at [547, 327] on body "Revolve ** Dashboard All Products Global Clipboards (58) Curations (347) Alexis…" at bounding box center [596, 302] width 1193 height 604
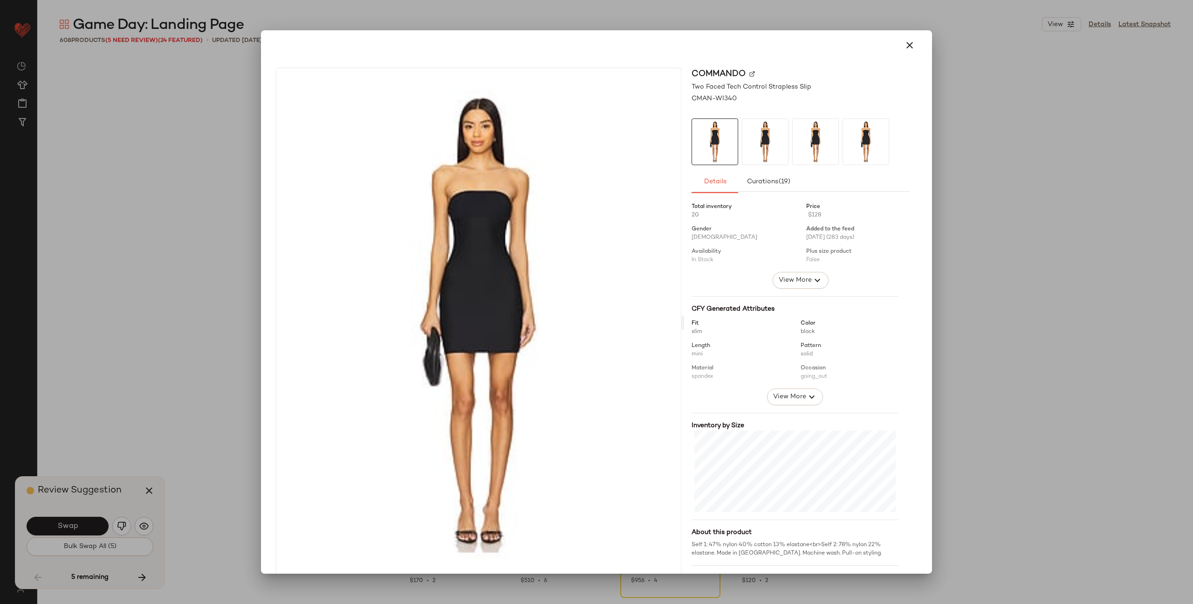
click at [750, 72] on img at bounding box center [753, 74] width 6 height 6
click at [904, 49] on icon "button" at bounding box center [909, 45] width 11 height 11
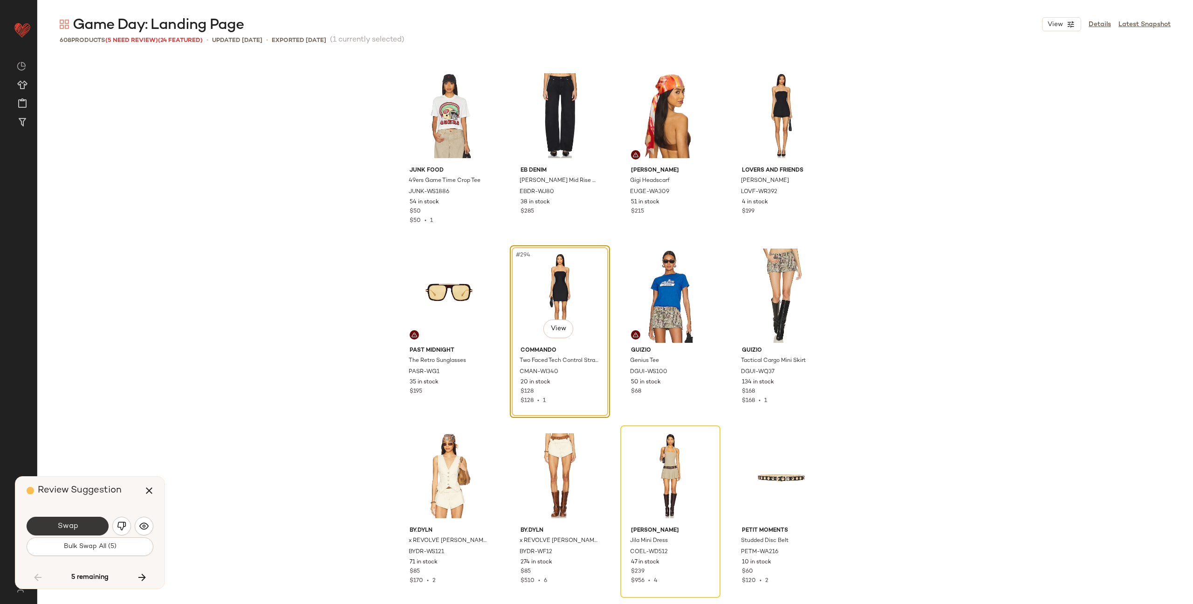
click at [72, 529] on span "Swap" at bounding box center [67, 526] width 21 height 9
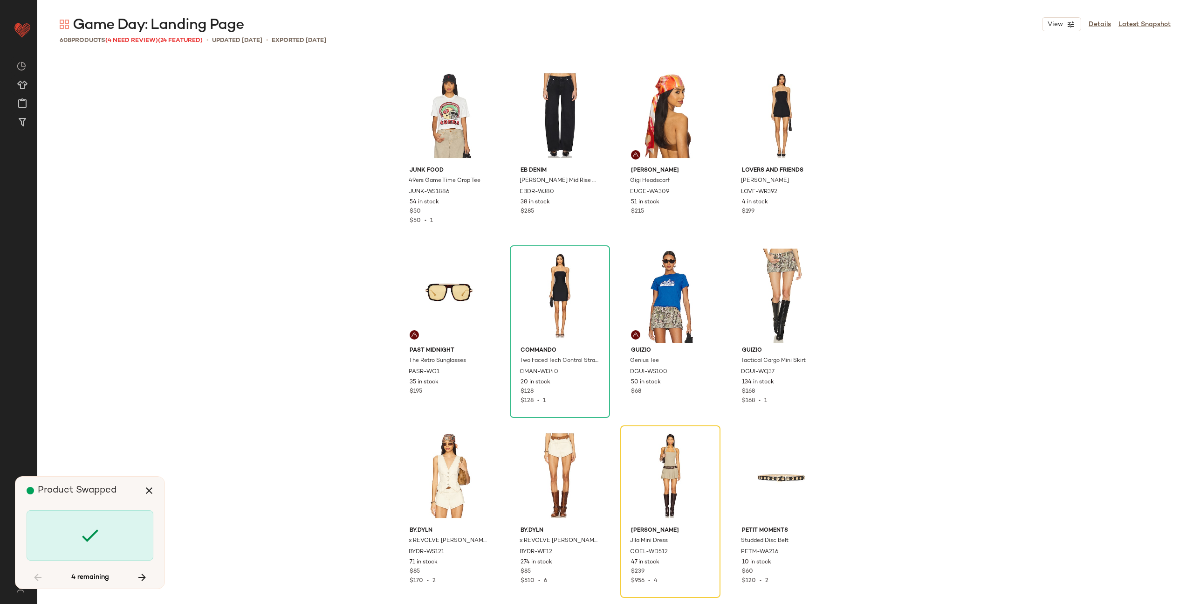
scroll to position [13135, 0]
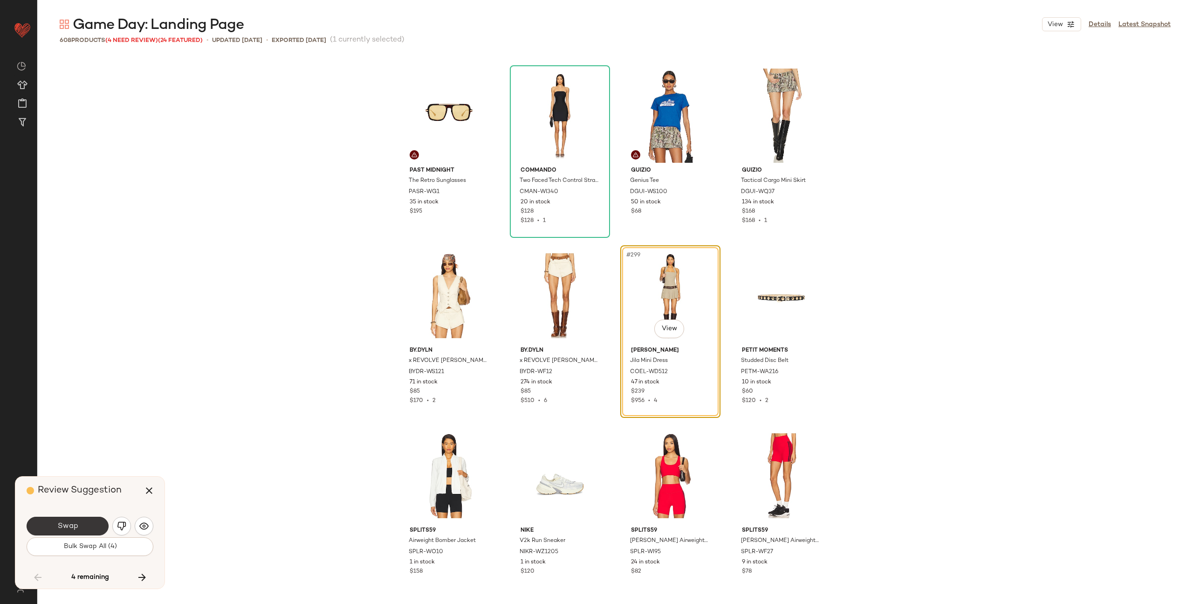
click at [75, 528] on span "Swap" at bounding box center [67, 526] width 21 height 9
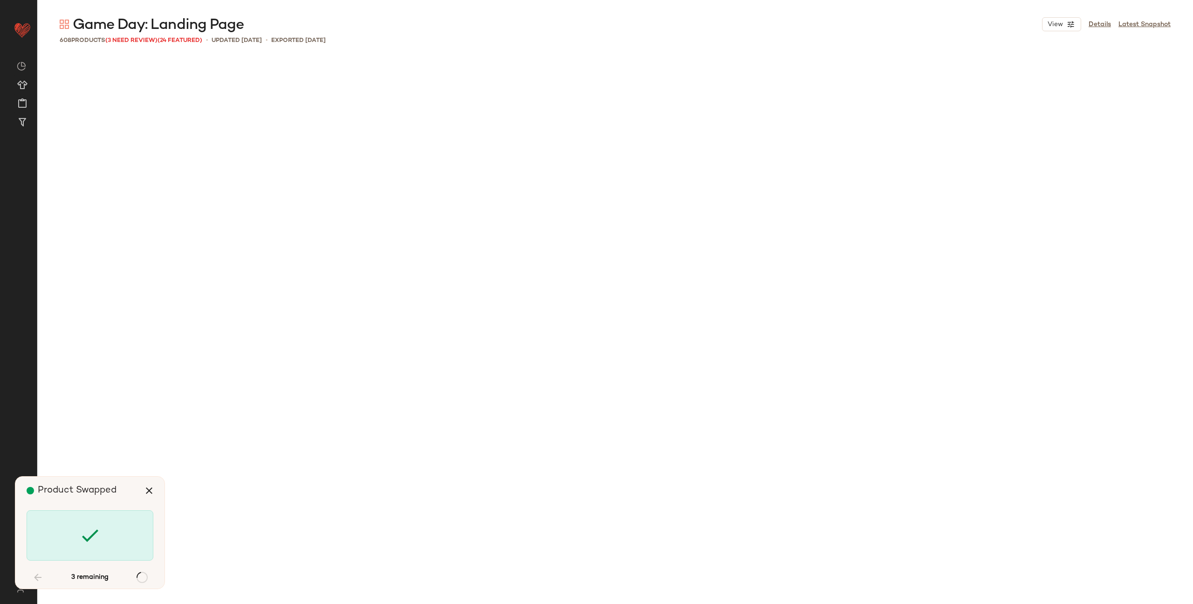
scroll to position [15474, 0]
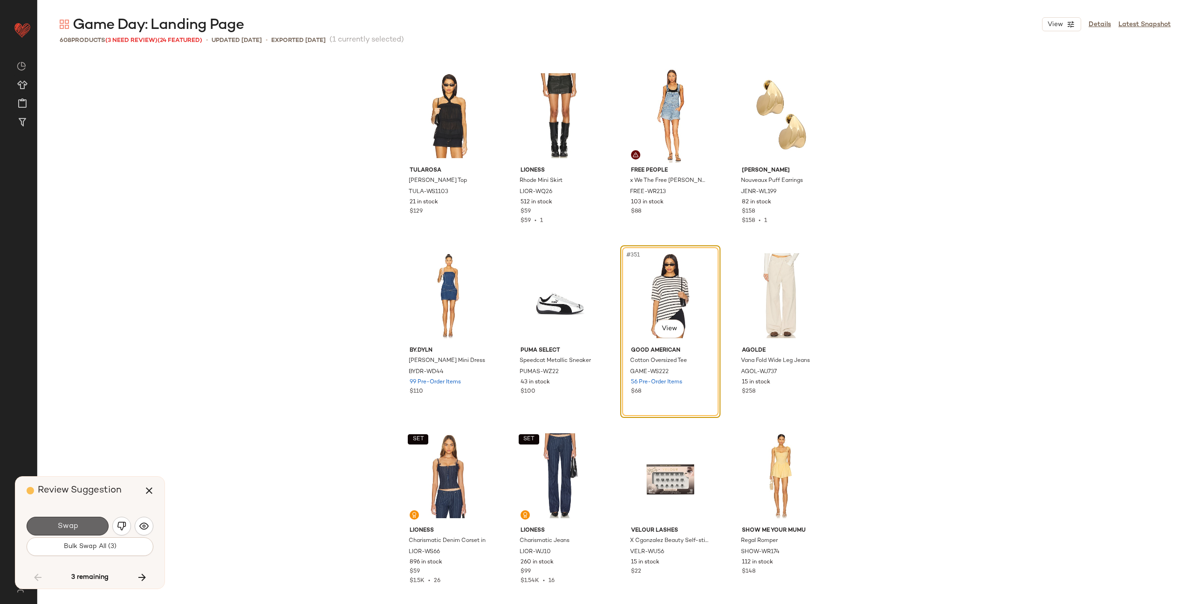
click at [86, 528] on button "Swap" at bounding box center [68, 525] width 82 height 19
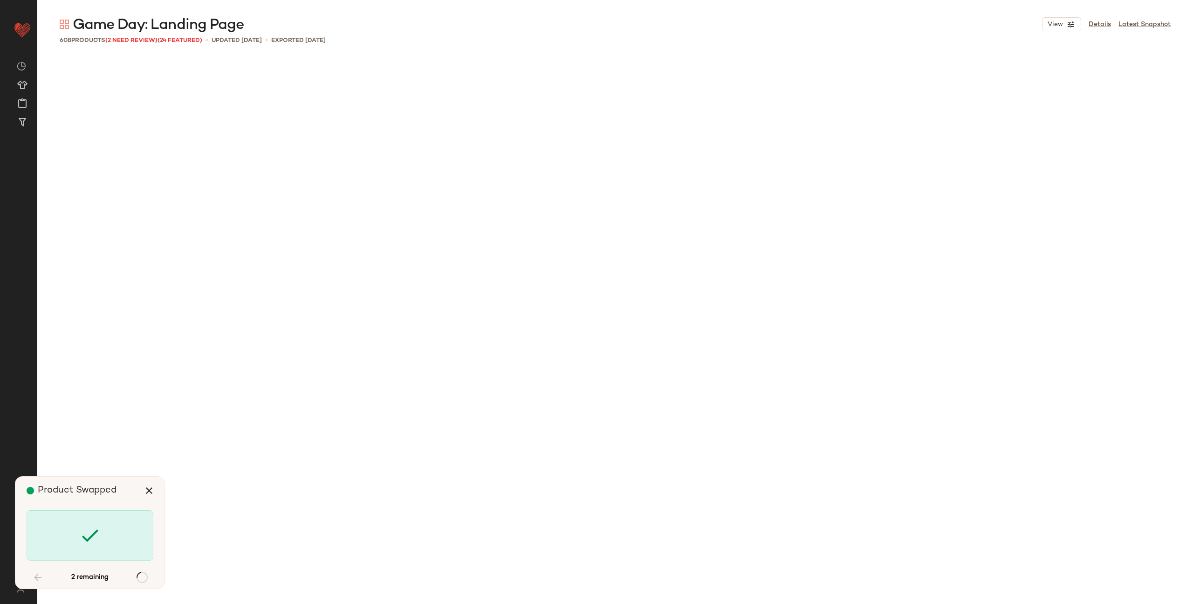
scroll to position [20871, 0]
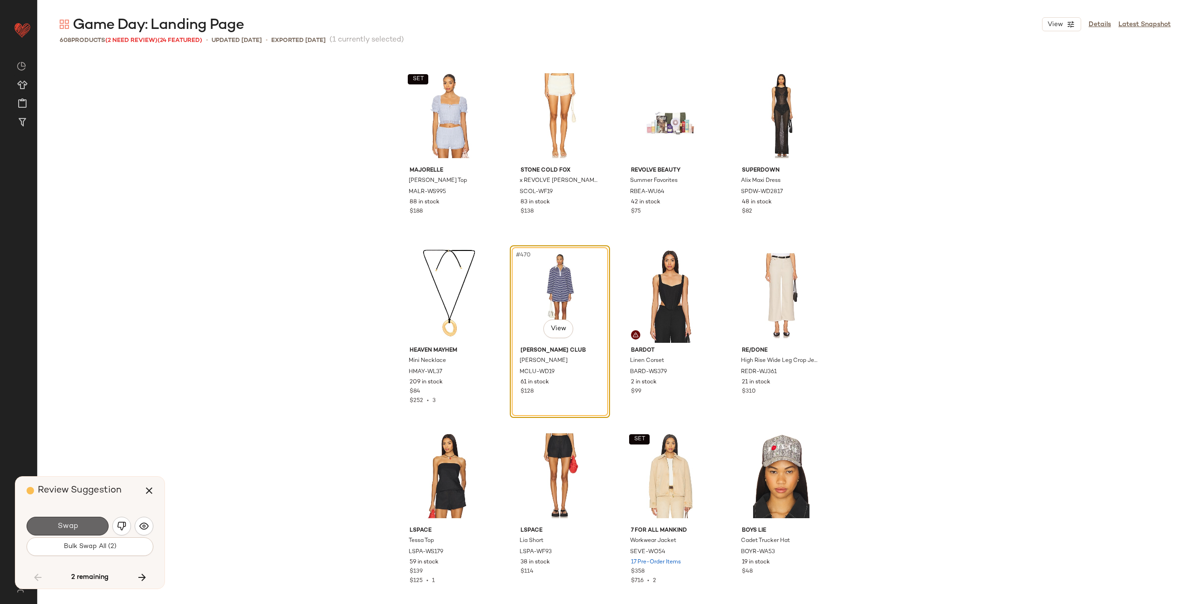
click at [95, 526] on button "Swap" at bounding box center [68, 525] width 82 height 19
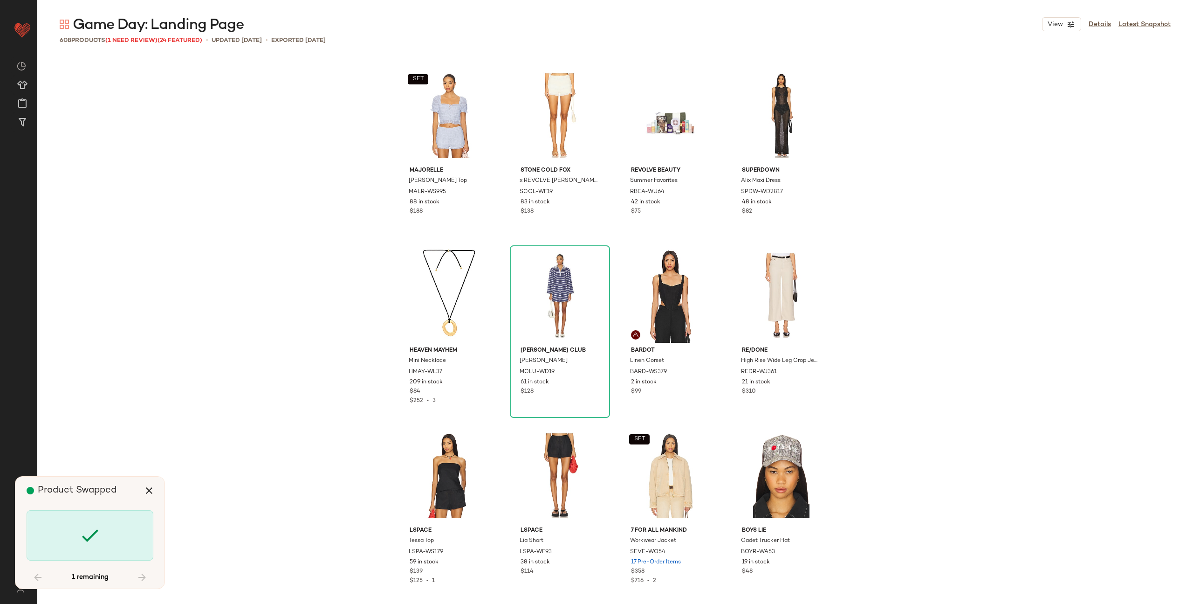
scroll to position [25549, 0]
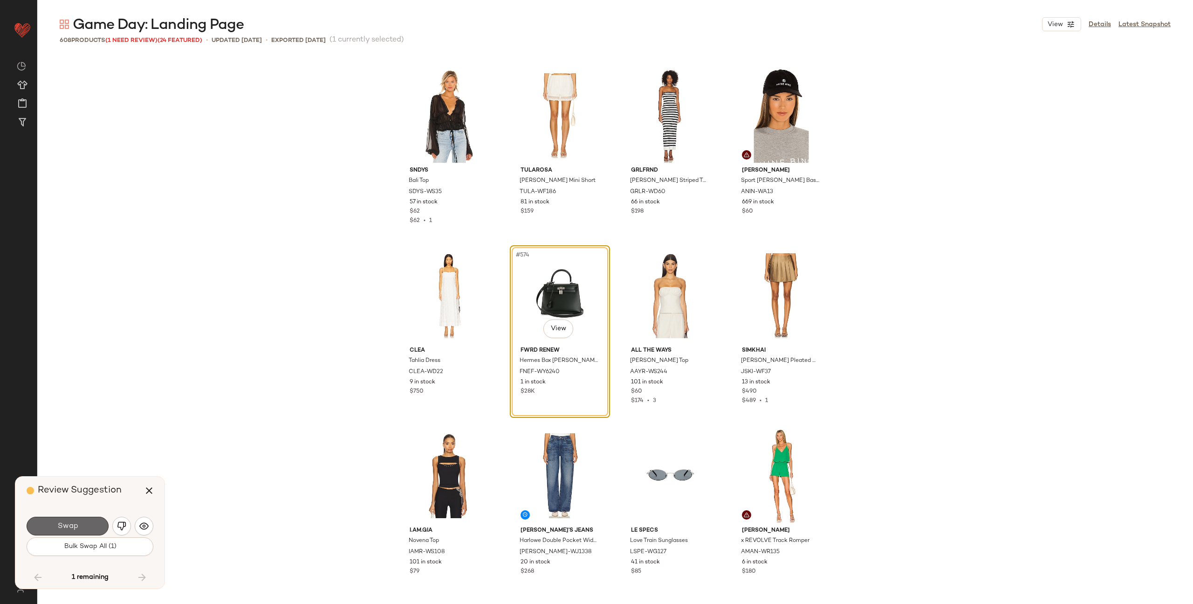
click at [84, 522] on button "Swap" at bounding box center [68, 525] width 82 height 19
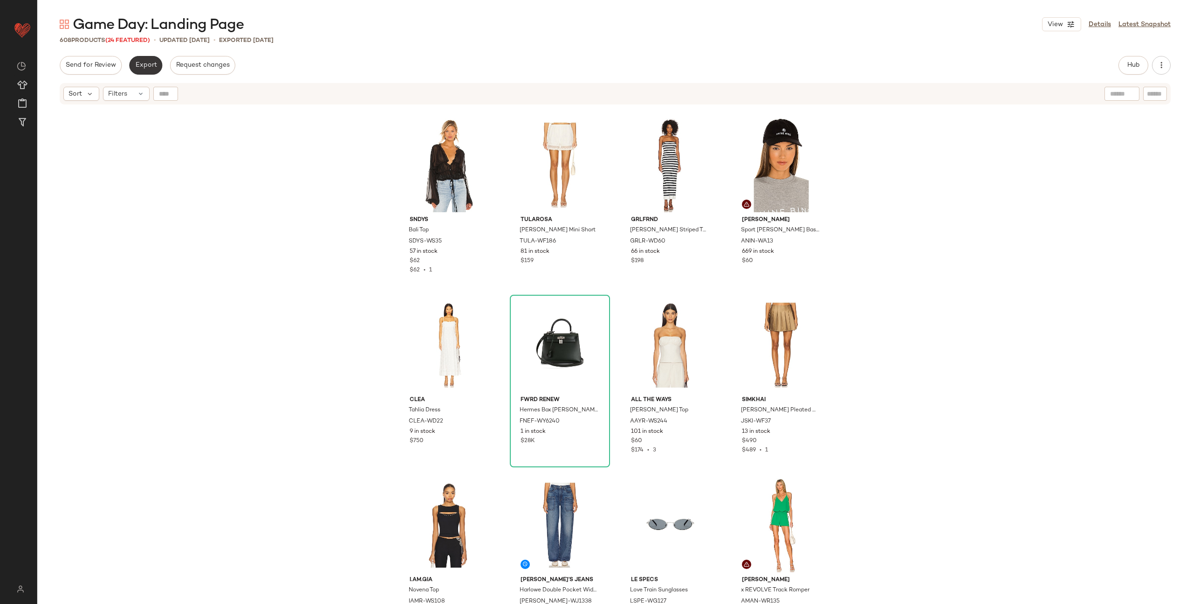
click at [144, 62] on span "Export" at bounding box center [146, 65] width 22 height 7
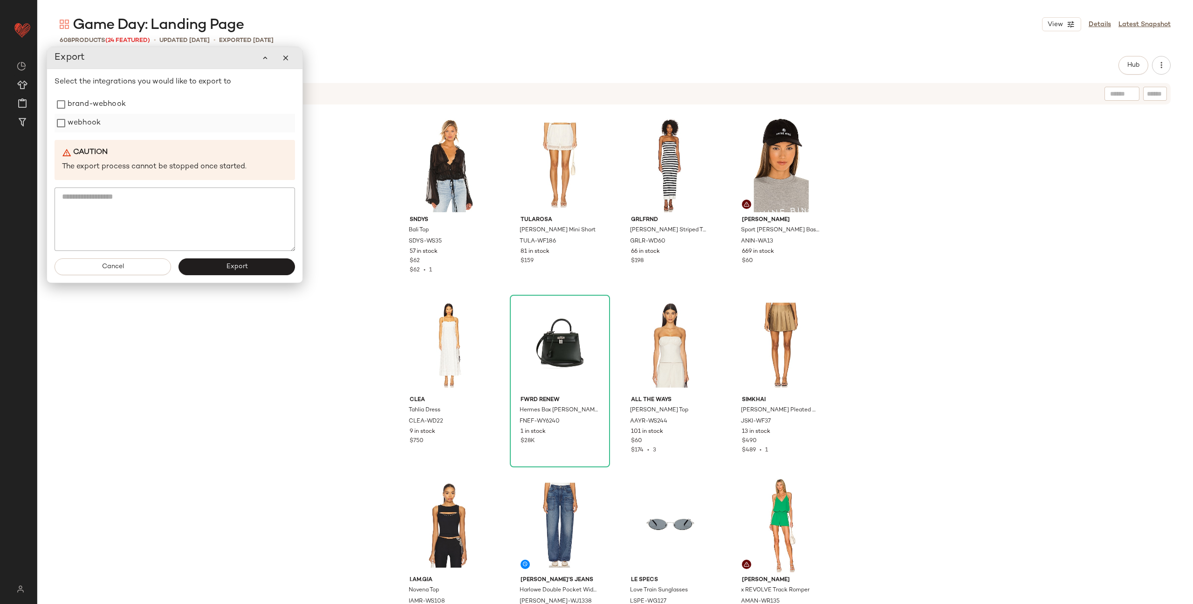
click at [85, 125] on label "webhook" at bounding box center [84, 123] width 33 height 19
click at [226, 273] on button "Export" at bounding box center [237, 266] width 117 height 17
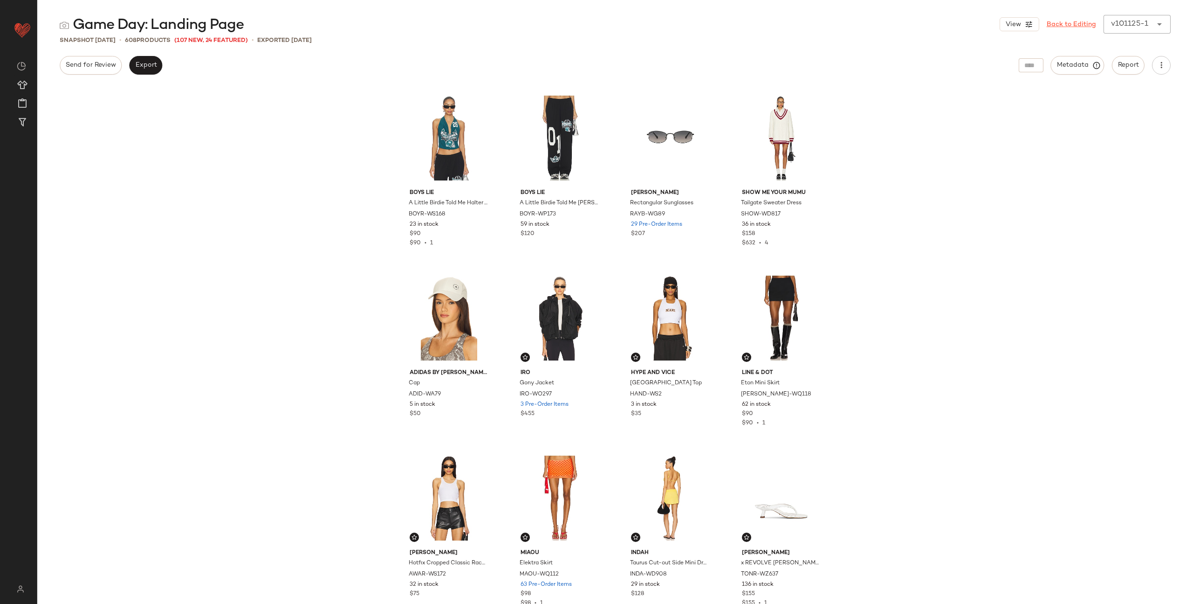
click at [1065, 24] on link "Back to Editing" at bounding box center [1071, 25] width 49 height 10
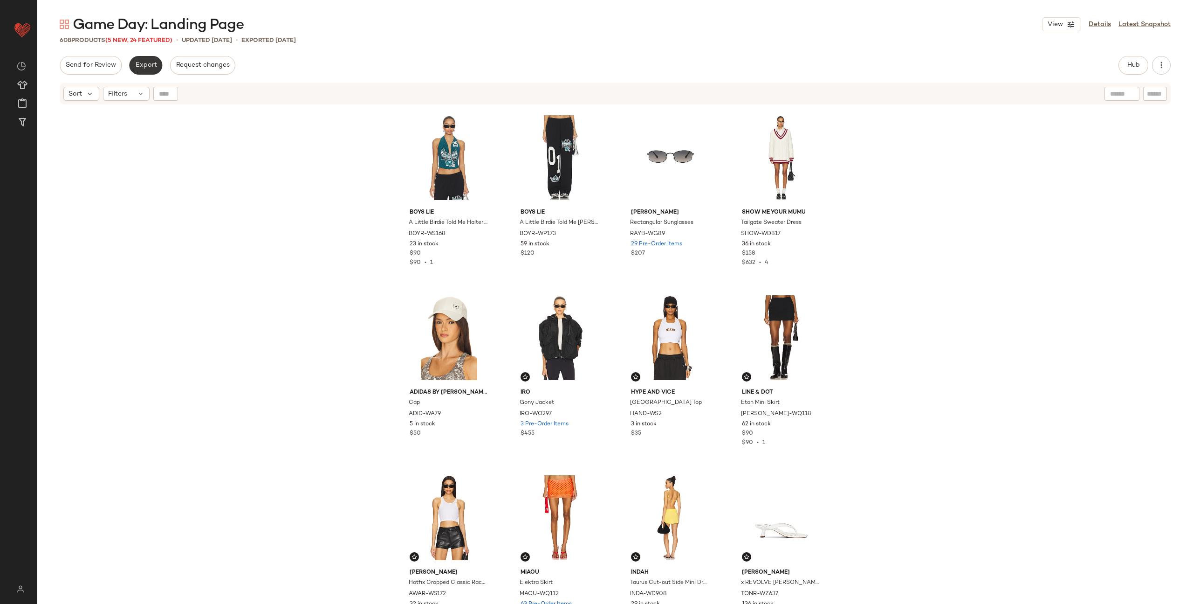
click at [145, 70] on button "Export" at bounding box center [145, 65] width 33 height 19
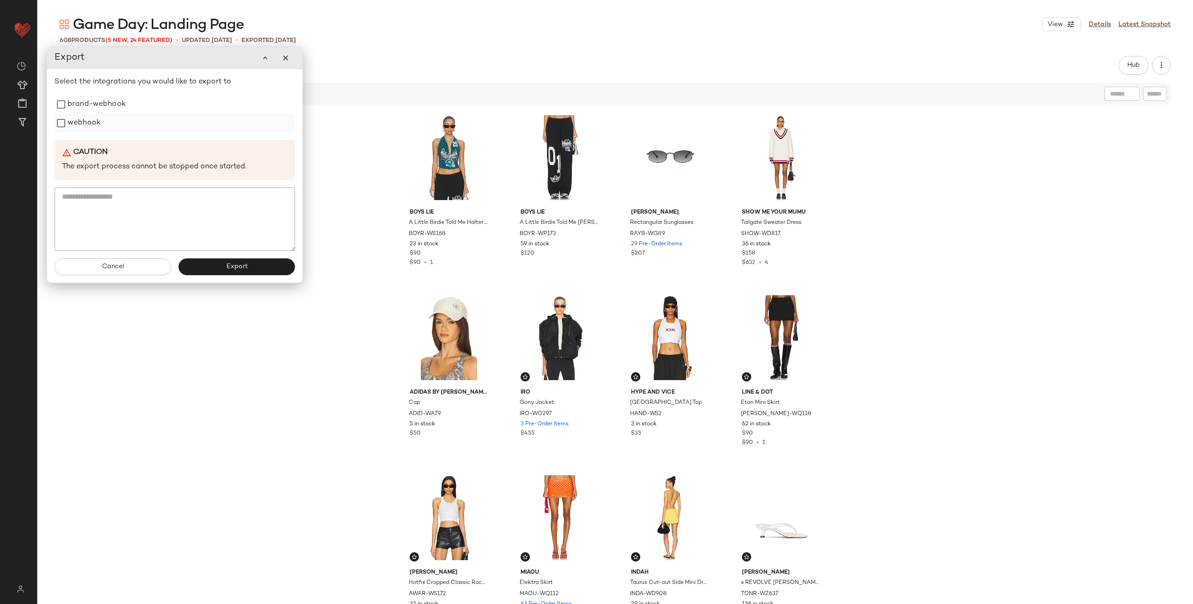
click at [94, 120] on label "webhook" at bounding box center [84, 123] width 33 height 19
click at [260, 266] on button "Export" at bounding box center [237, 266] width 117 height 17
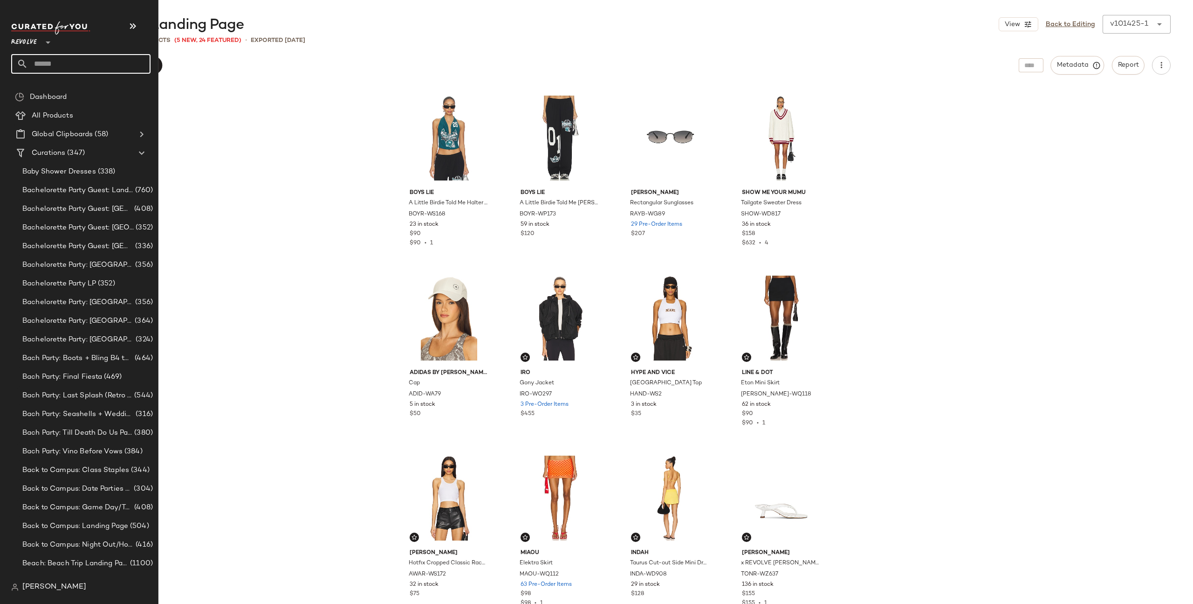
click at [72, 70] on input "text" at bounding box center [89, 64] width 123 height 20
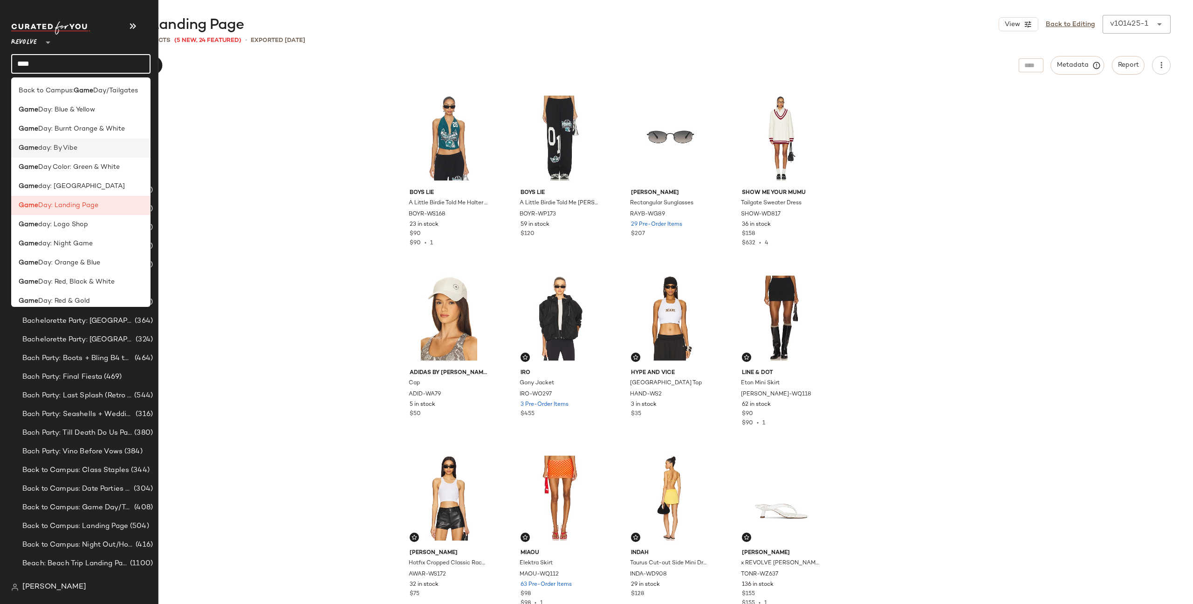
type input "****"
click at [66, 150] on span "day: By Vibe" at bounding box center [57, 148] width 39 height 10
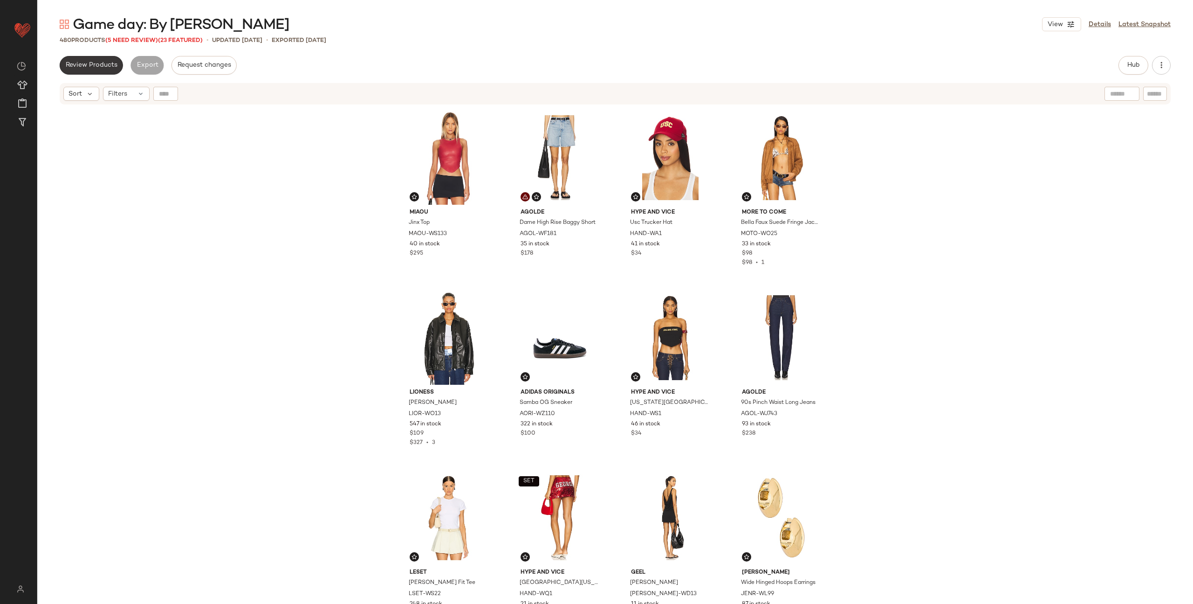
click at [102, 69] on span "Review Products" at bounding box center [91, 65] width 52 height 7
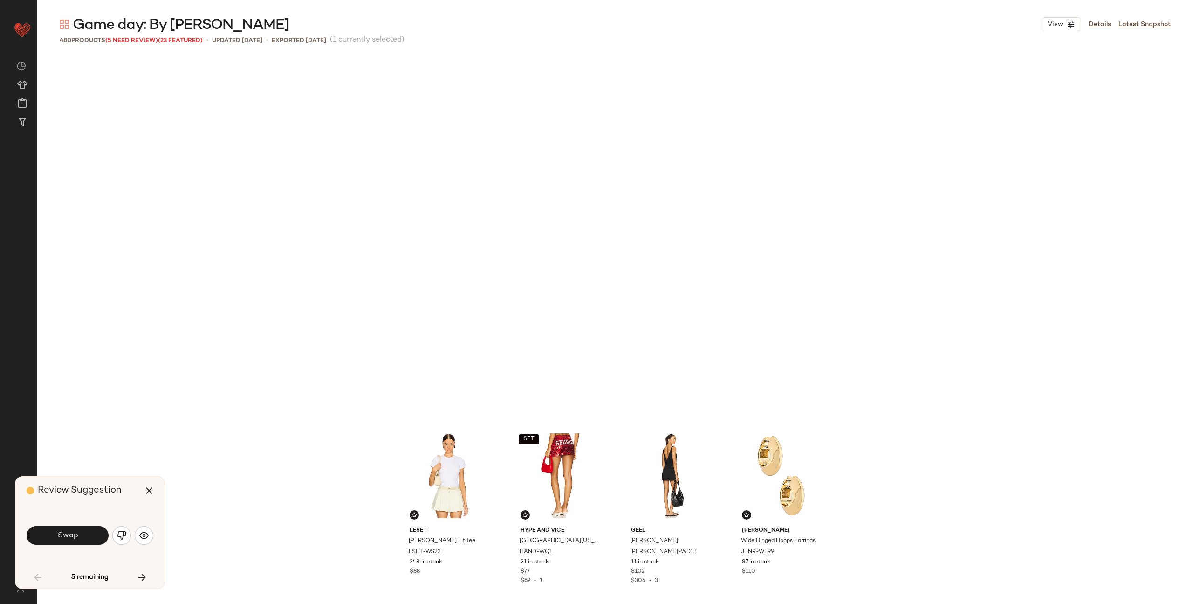
scroll to position [367, 0]
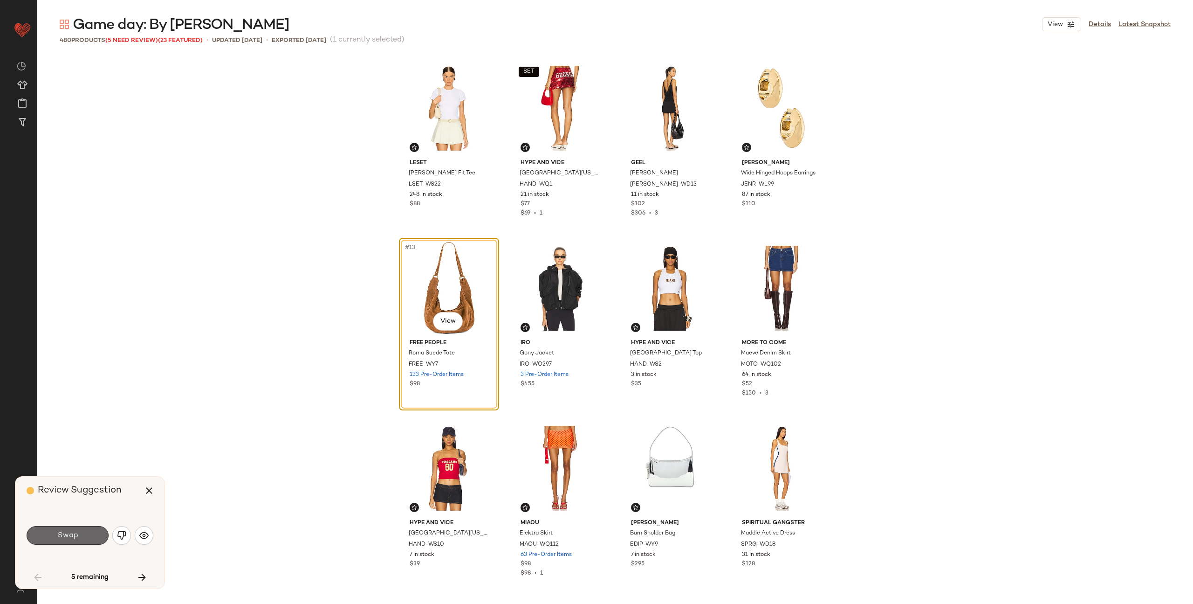
click at [87, 534] on button "Swap" at bounding box center [68, 535] width 82 height 19
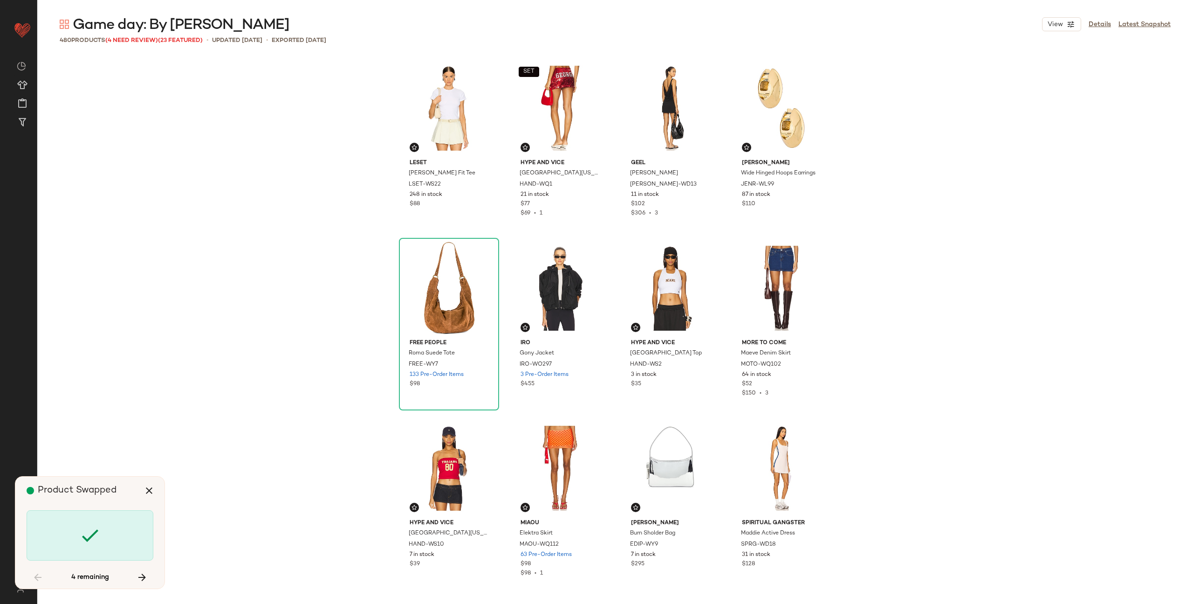
scroll to position [4678, 0]
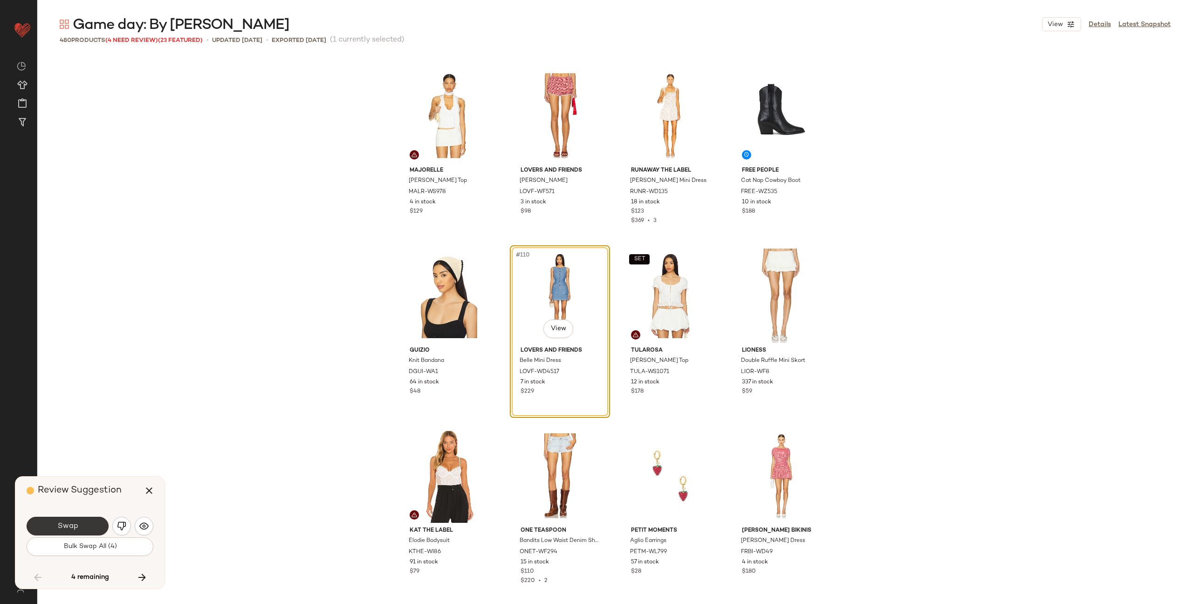
click at [76, 525] on span "Swap" at bounding box center [67, 526] width 21 height 9
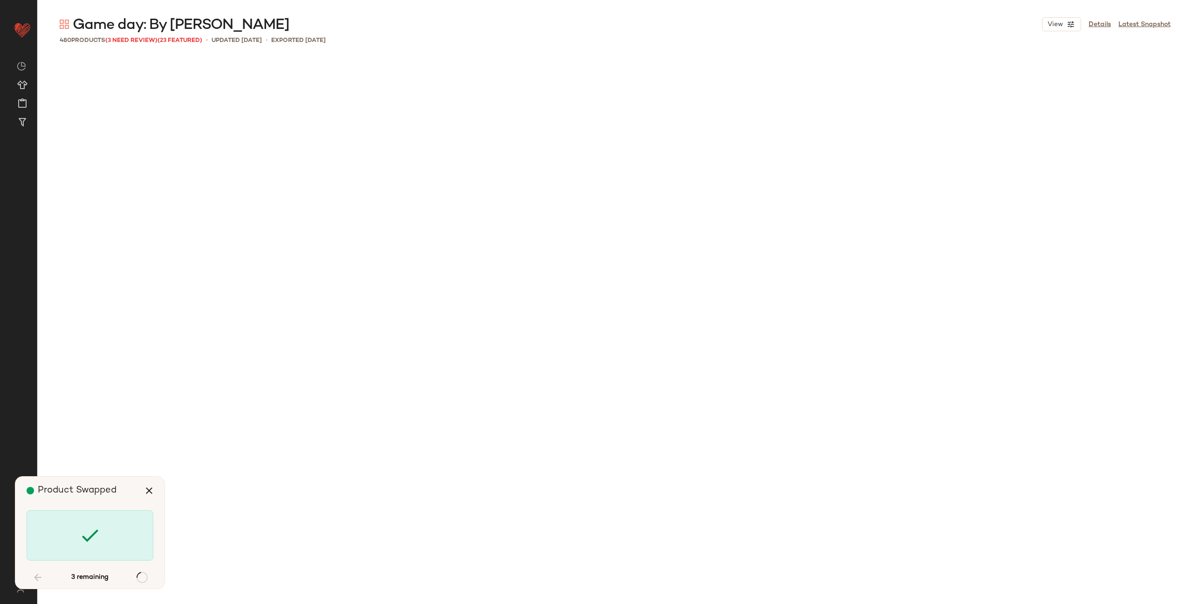
scroll to position [6477, 0]
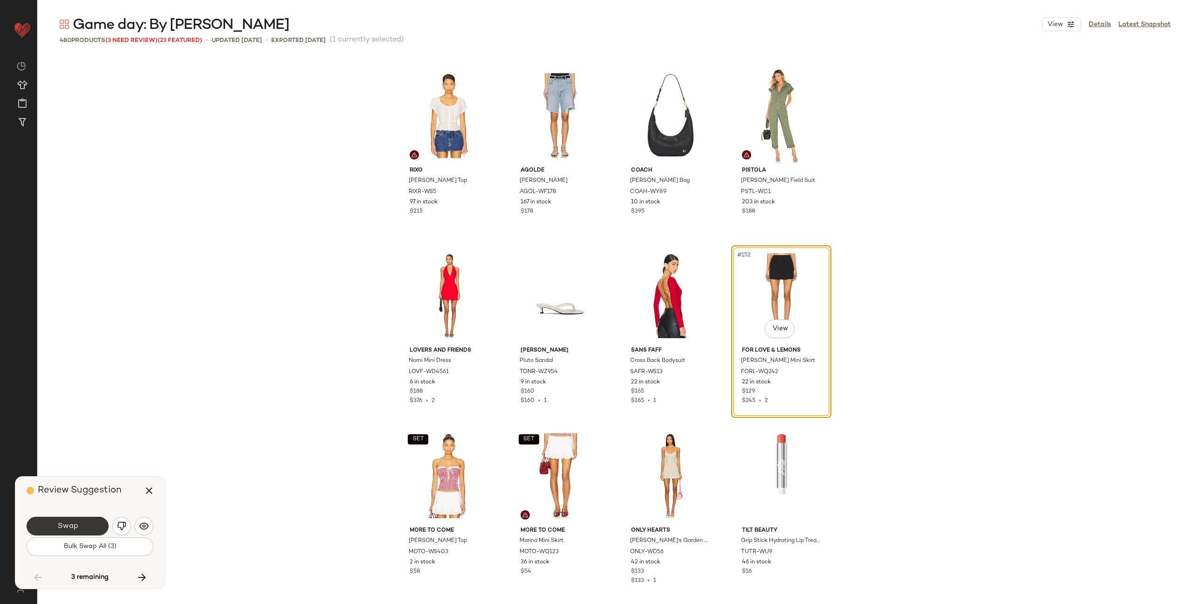
click at [76, 525] on span "Swap" at bounding box center [67, 526] width 21 height 9
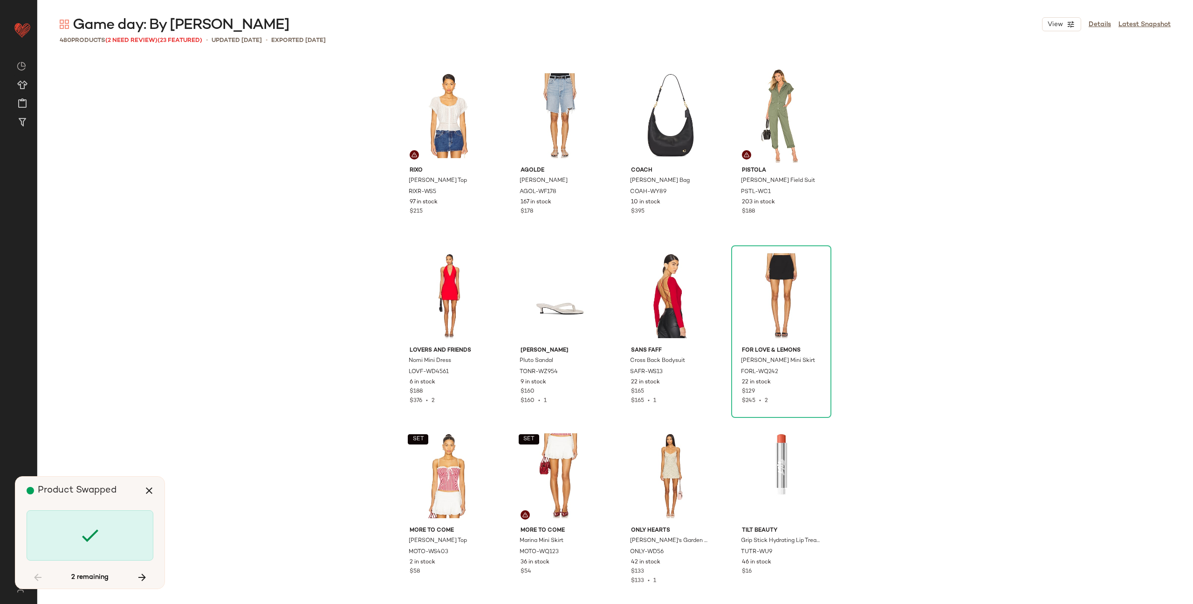
scroll to position [12055, 0]
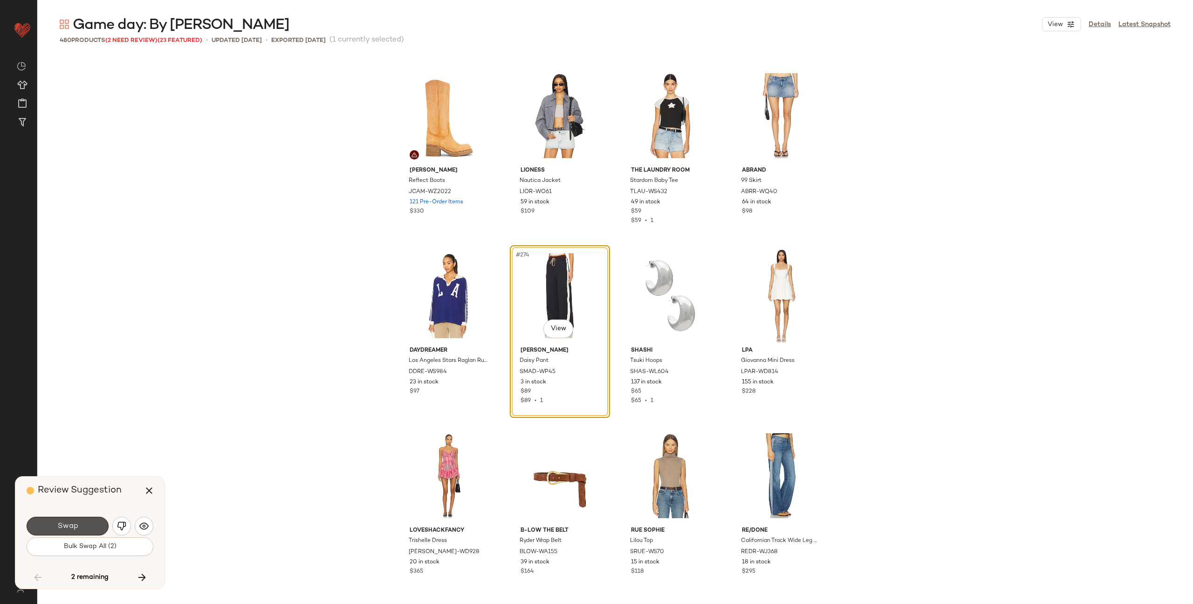
click at [76, 525] on span "Swap" at bounding box center [67, 526] width 21 height 9
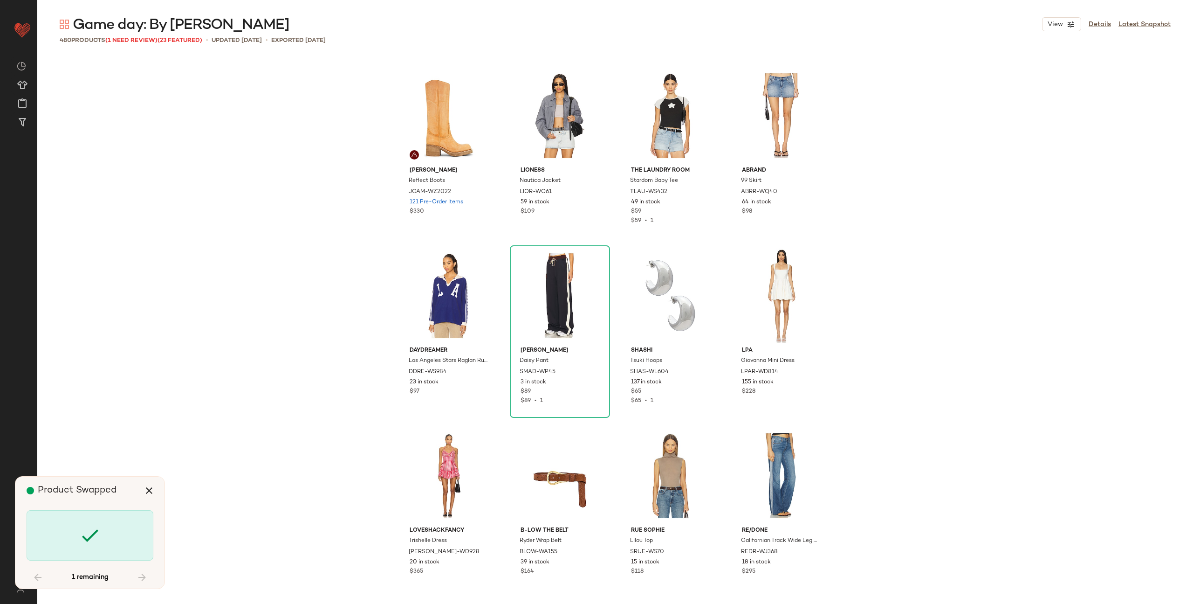
scroll to position [20871, 0]
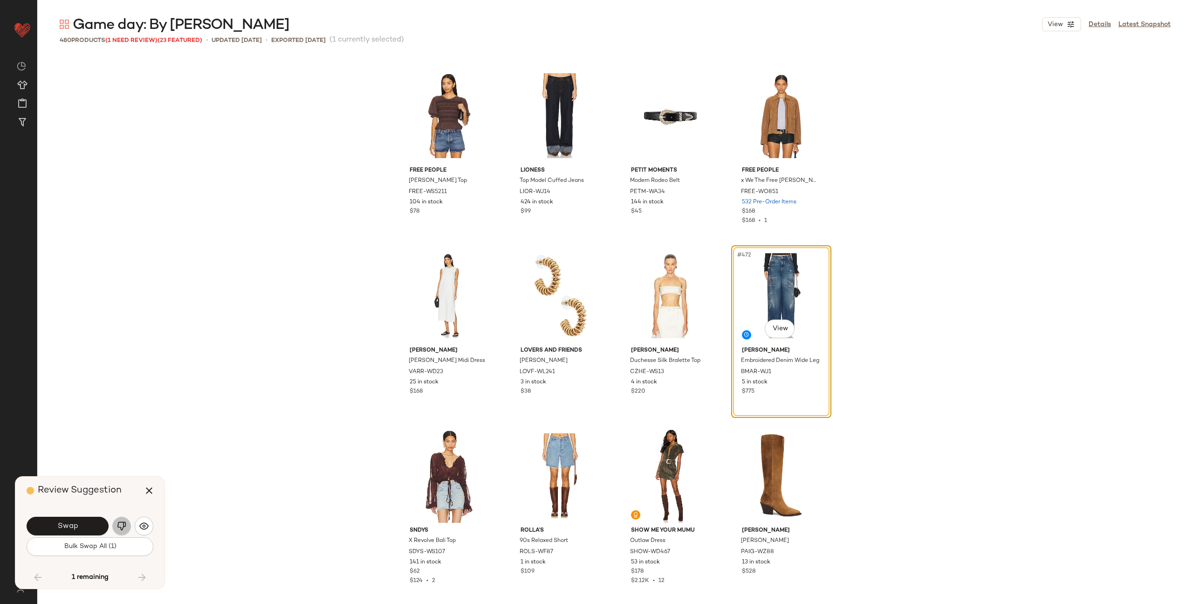
click at [120, 523] on img "button" at bounding box center [121, 525] width 9 height 9
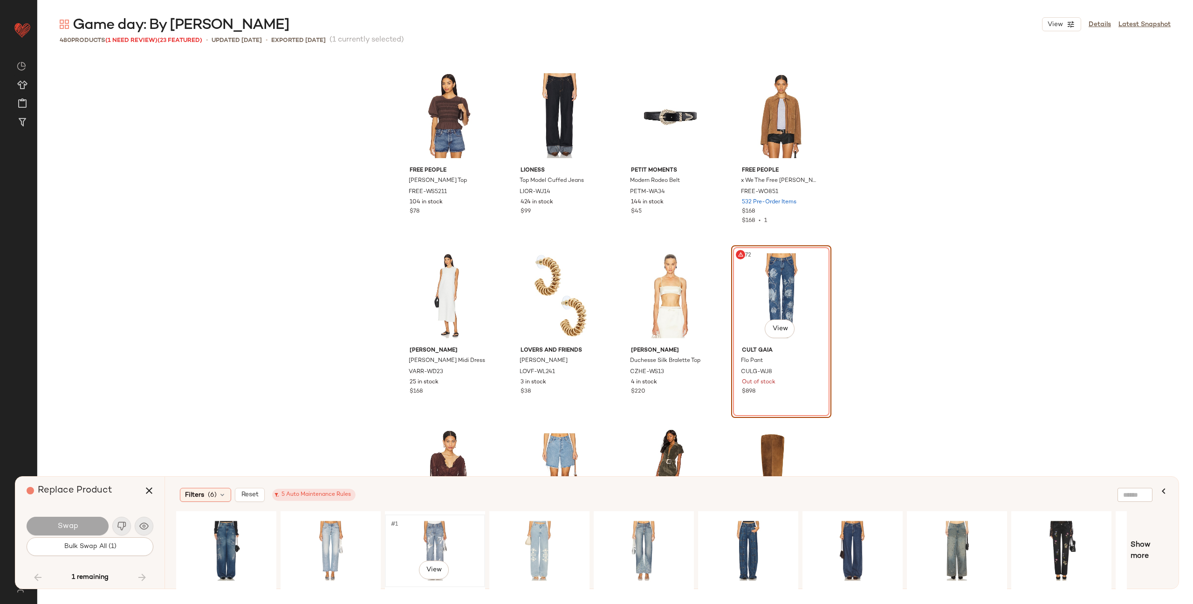
click at [428, 541] on div "#1 View" at bounding box center [435, 550] width 94 height 66
click at [92, 527] on button "Swap" at bounding box center [68, 525] width 82 height 19
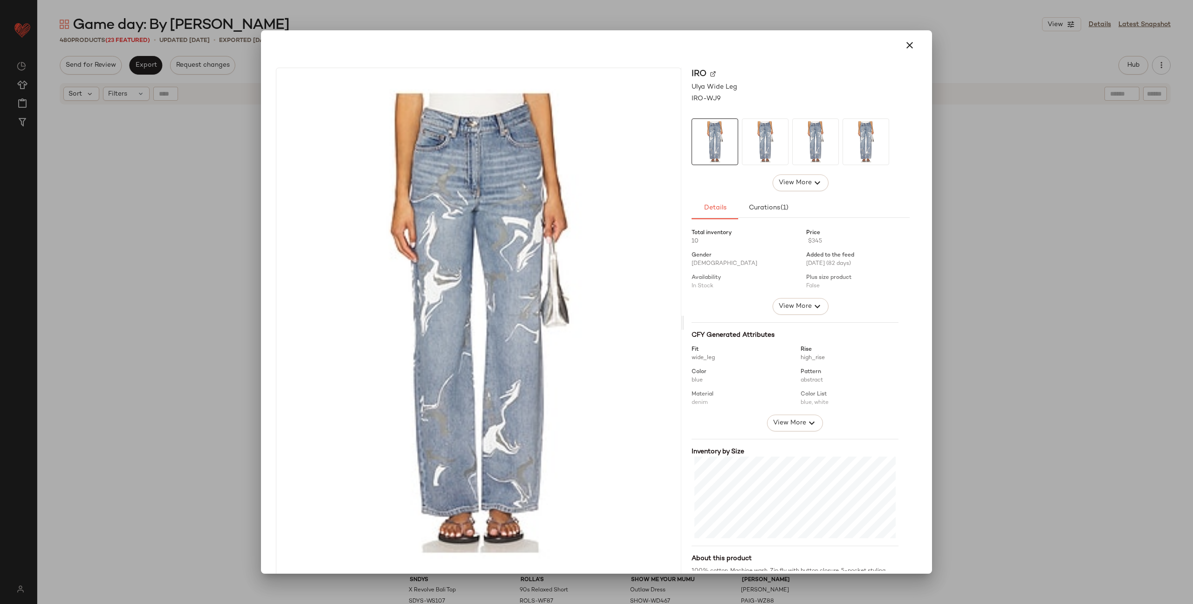
click at [710, 73] on img at bounding box center [713, 74] width 6 height 6
click at [904, 46] on icon "button" at bounding box center [909, 45] width 11 height 11
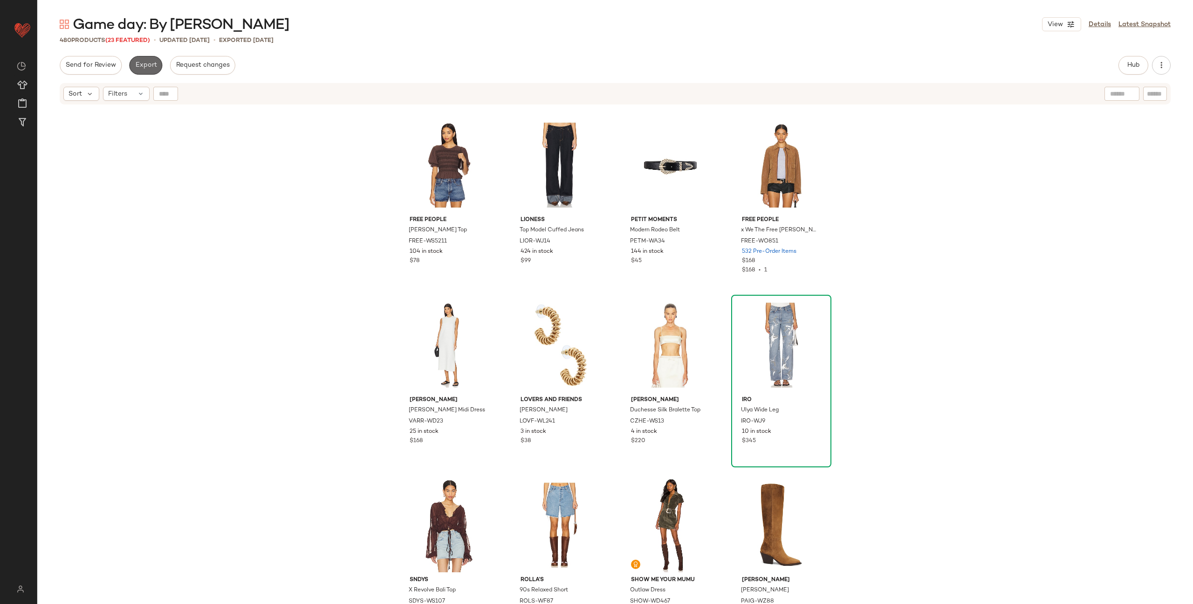
click at [146, 67] on span "Export" at bounding box center [146, 65] width 22 height 7
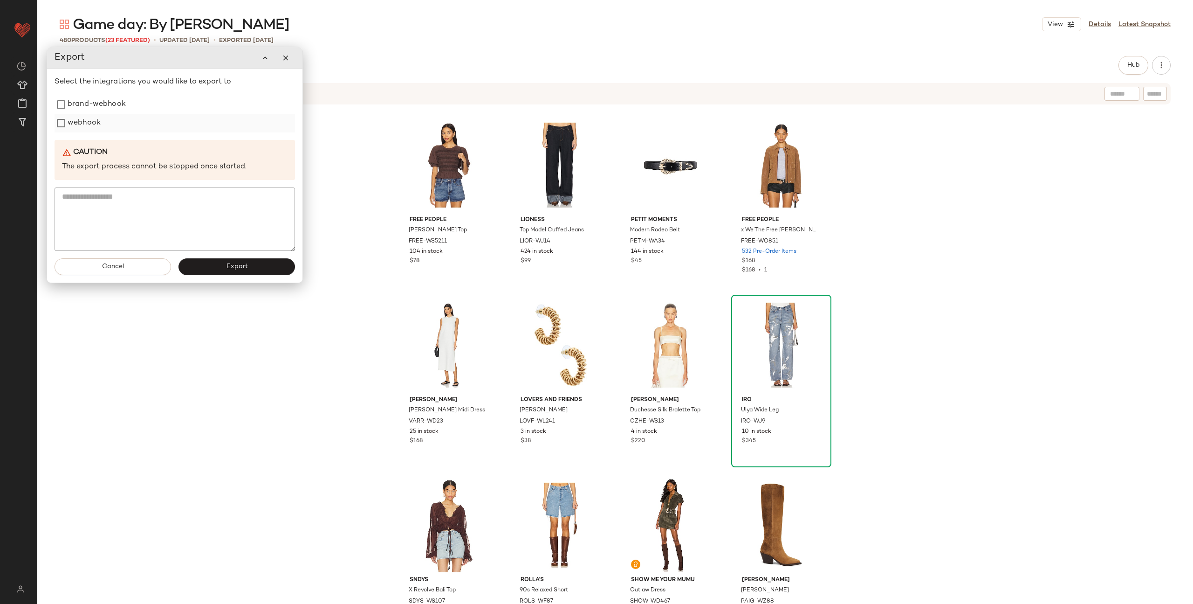
click at [93, 120] on label "webhook" at bounding box center [84, 123] width 33 height 19
click at [220, 266] on button "Export" at bounding box center [237, 266] width 117 height 17
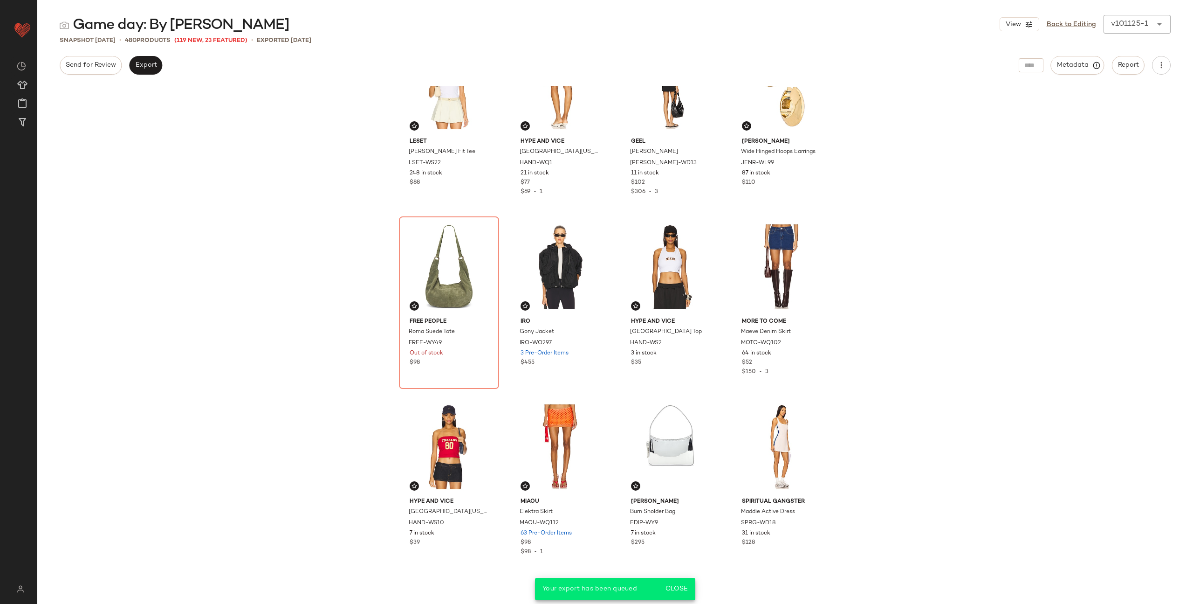
scroll to position [440, 0]
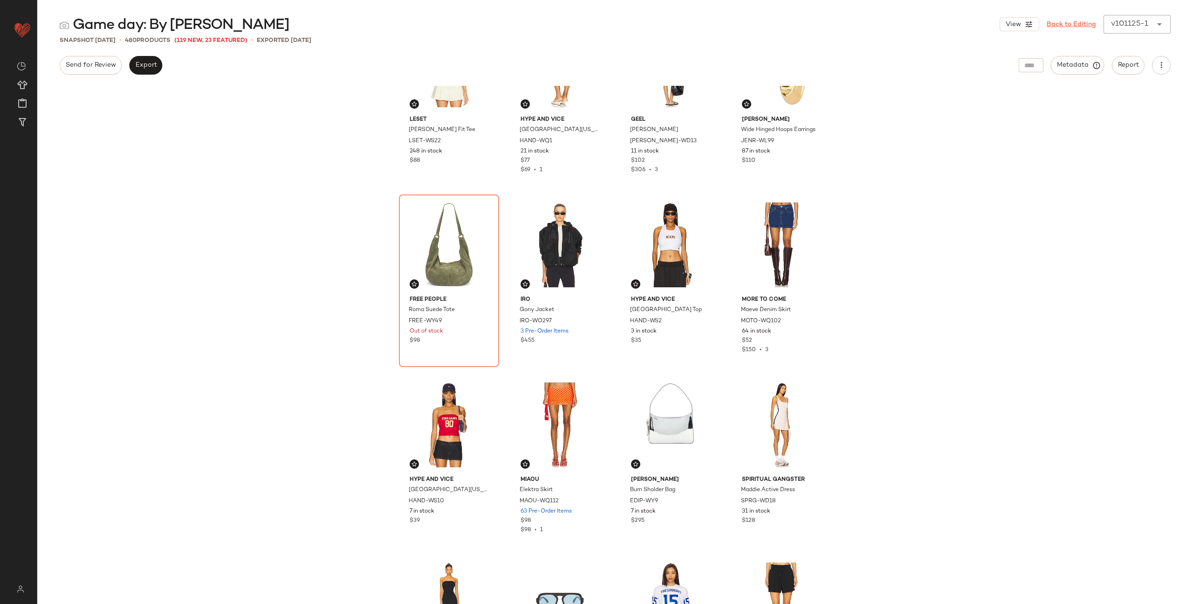
click at [1061, 27] on link "Back to Editing" at bounding box center [1071, 25] width 49 height 10
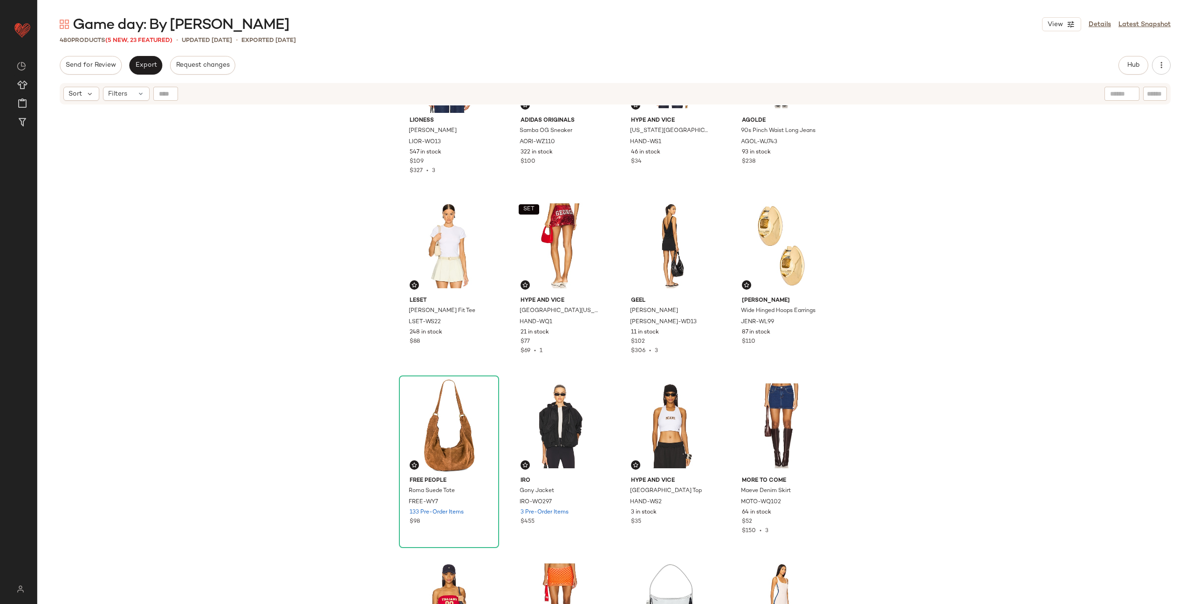
scroll to position [317, 0]
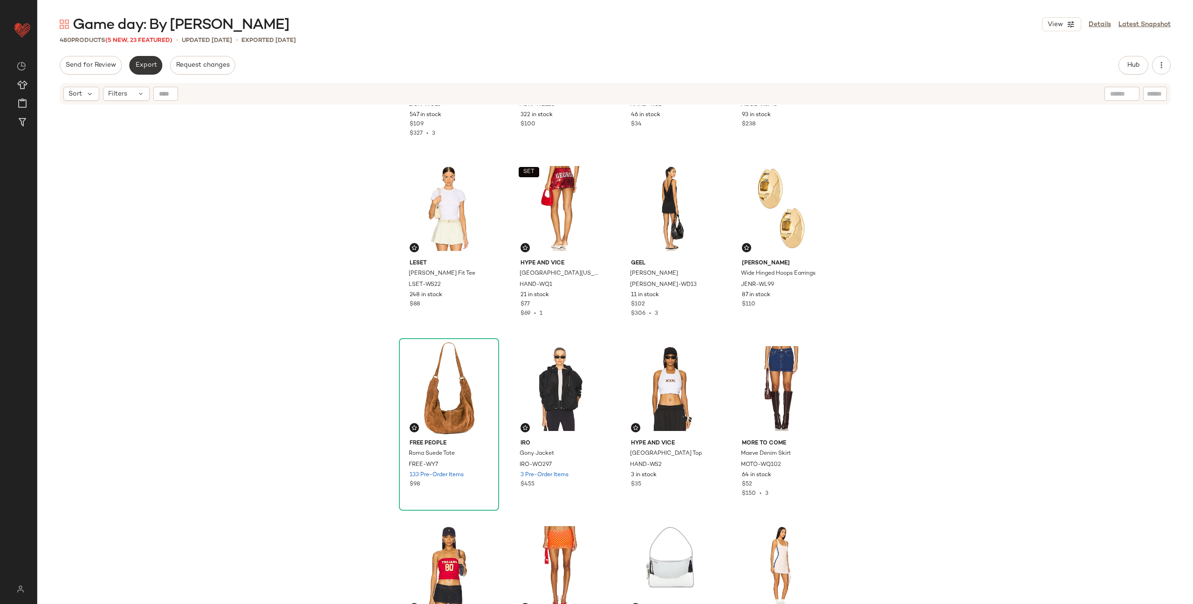
click at [150, 62] on span "Export" at bounding box center [146, 65] width 22 height 7
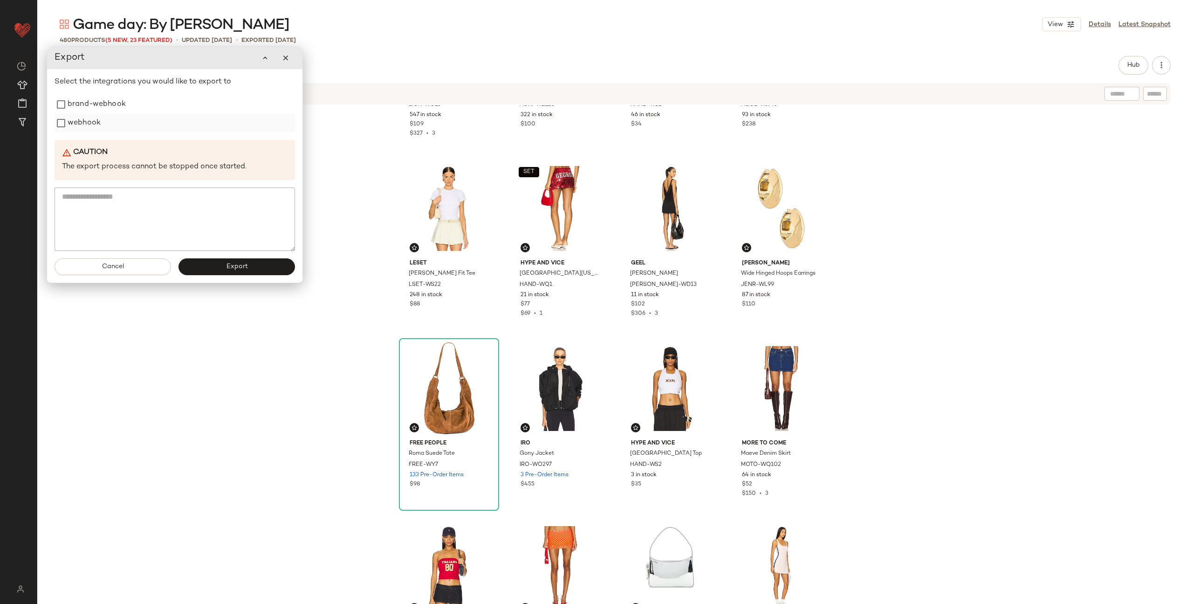
click at [93, 119] on label "webhook" at bounding box center [84, 123] width 33 height 19
click at [230, 265] on span "Export" at bounding box center [237, 266] width 22 height 7
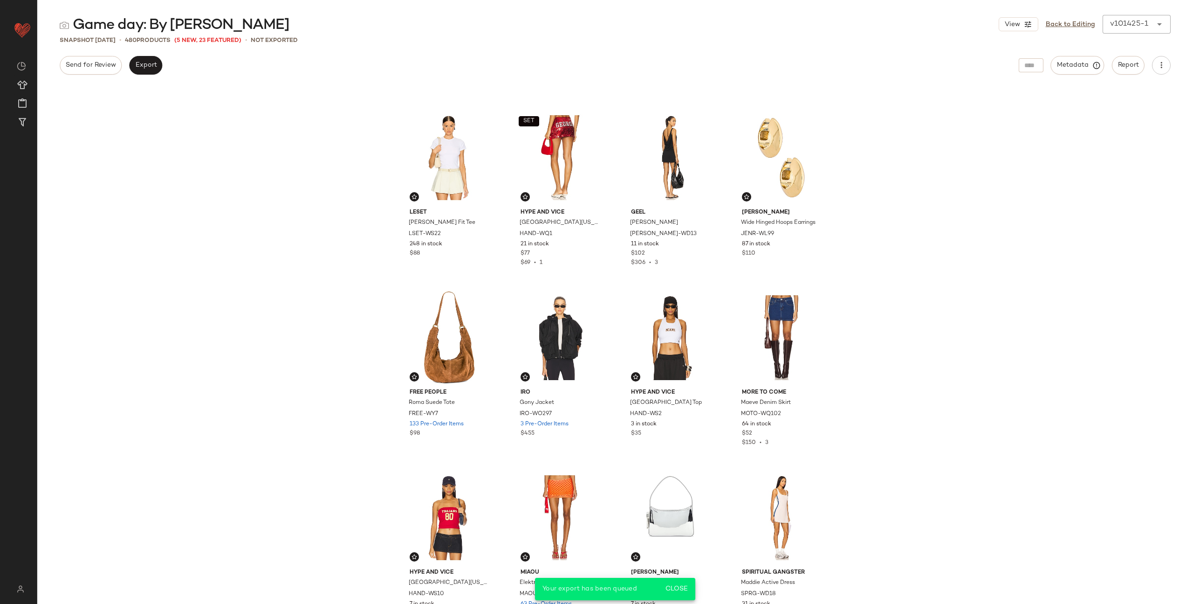
scroll to position [361, 0]
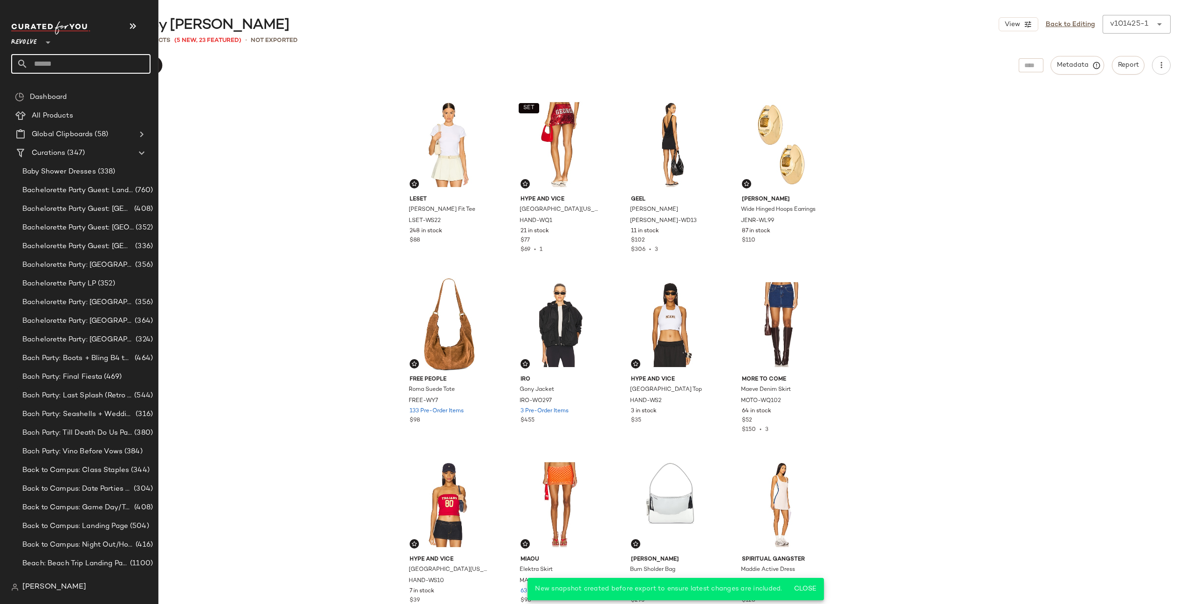
click at [94, 71] on input "text" at bounding box center [89, 64] width 123 height 20
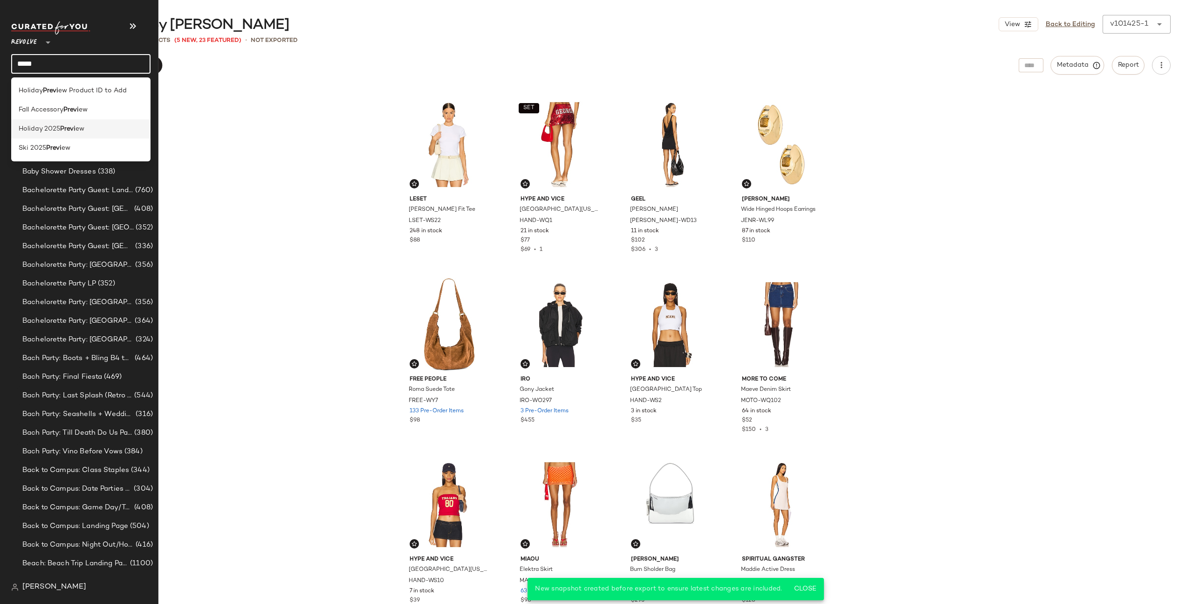
type input "*****"
click at [100, 122] on div "Holiday 2025 Previ ew" at bounding box center [80, 128] width 139 height 19
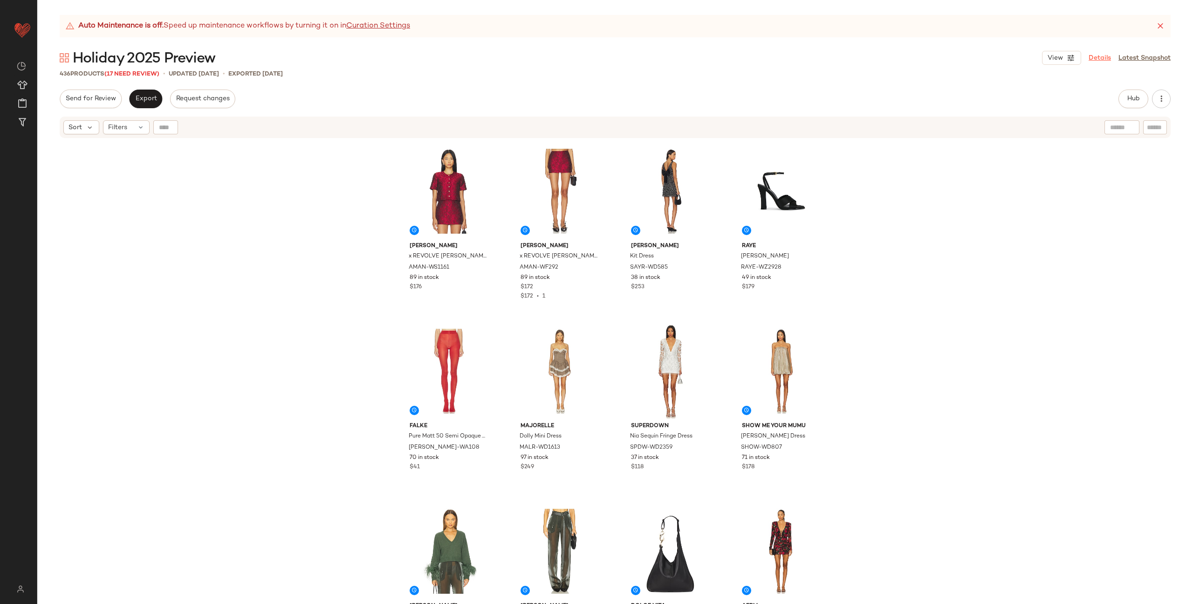
click at [1107, 59] on link "Details" at bounding box center [1100, 58] width 22 height 10
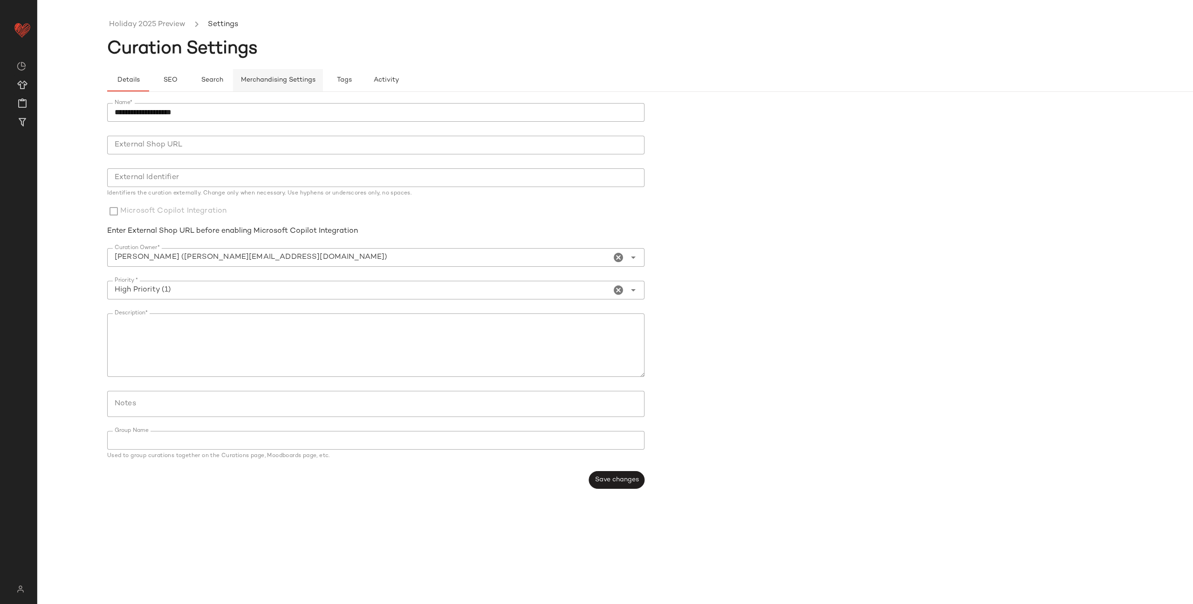
click at [282, 74] on button "Merchandising Settings" at bounding box center [278, 80] width 90 height 22
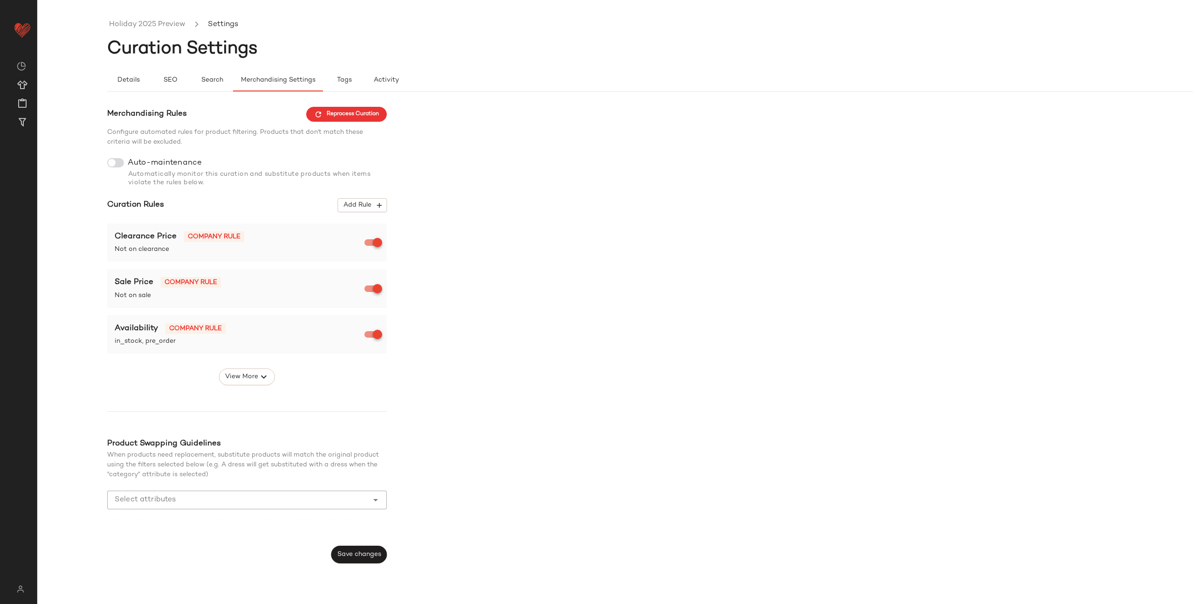
click at [117, 166] on div at bounding box center [115, 162] width 17 height 9
click at [369, 549] on button "Save changes" at bounding box center [358, 554] width 55 height 18
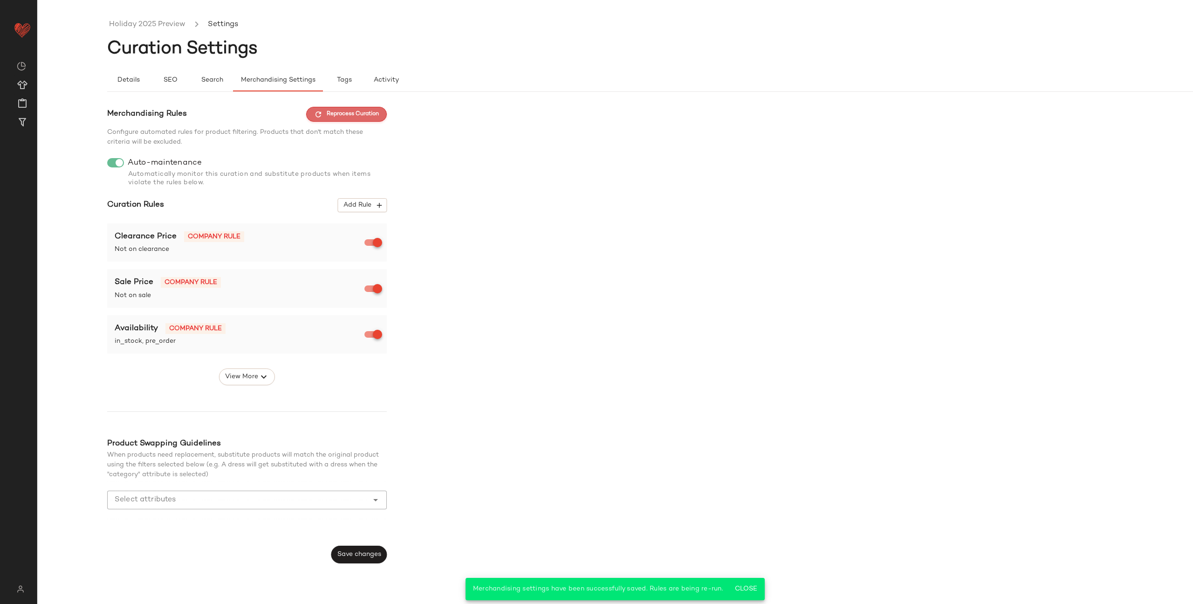
click at [335, 117] on span "Reprocess Curation" at bounding box center [346, 114] width 65 height 8
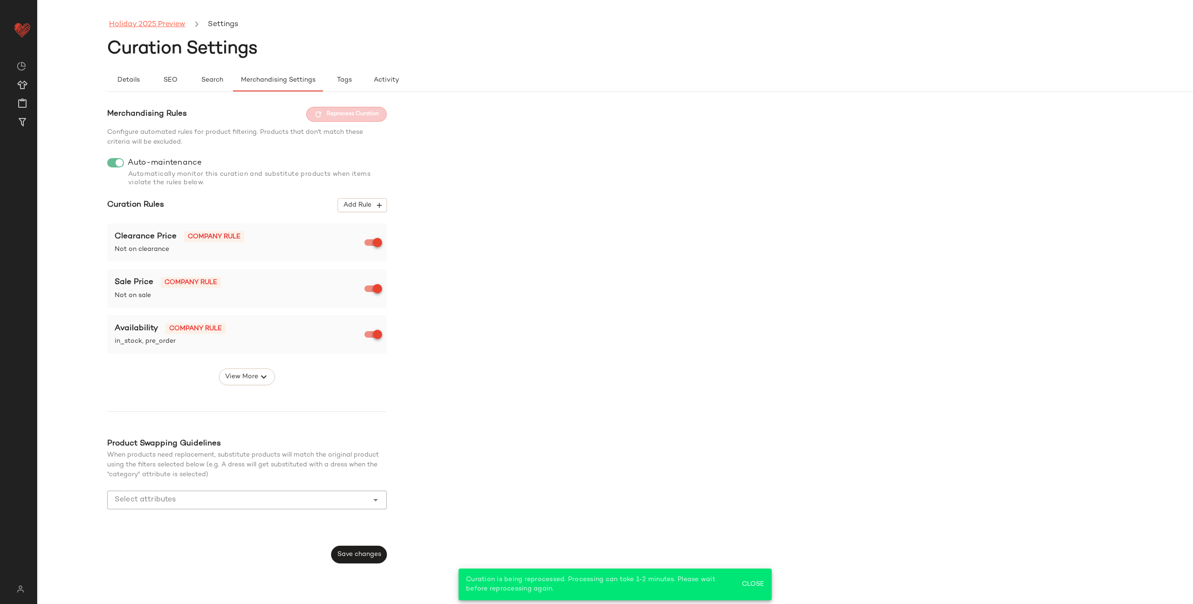
click at [150, 22] on link "Holiday 2025 Preview" at bounding box center [147, 25] width 76 height 12
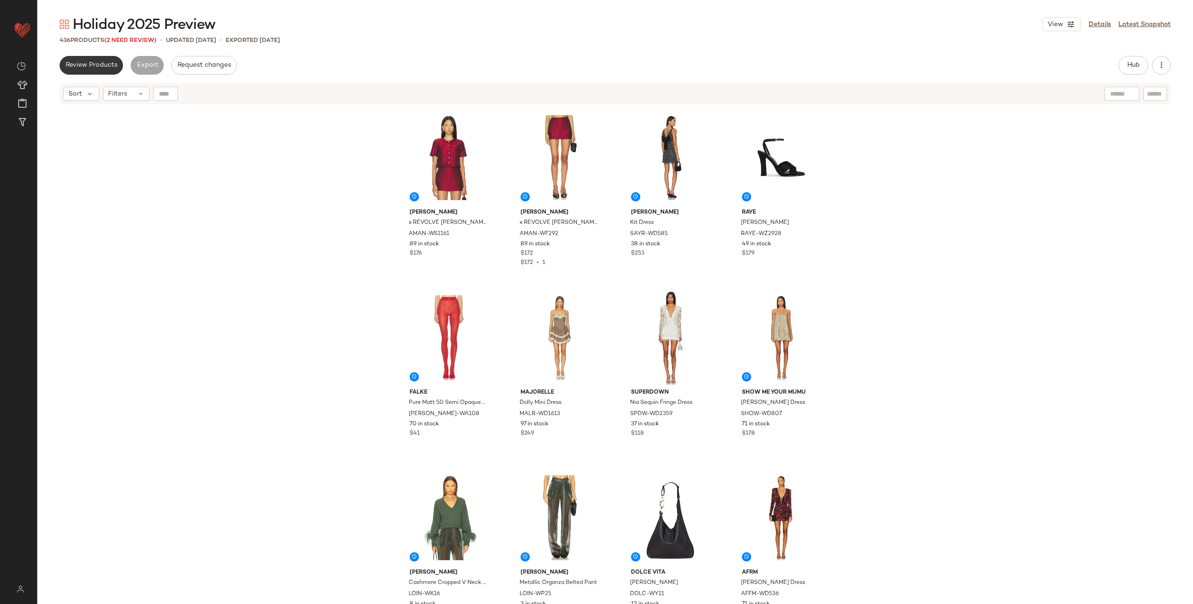
click at [98, 65] on span "Review Products" at bounding box center [91, 65] width 52 height 7
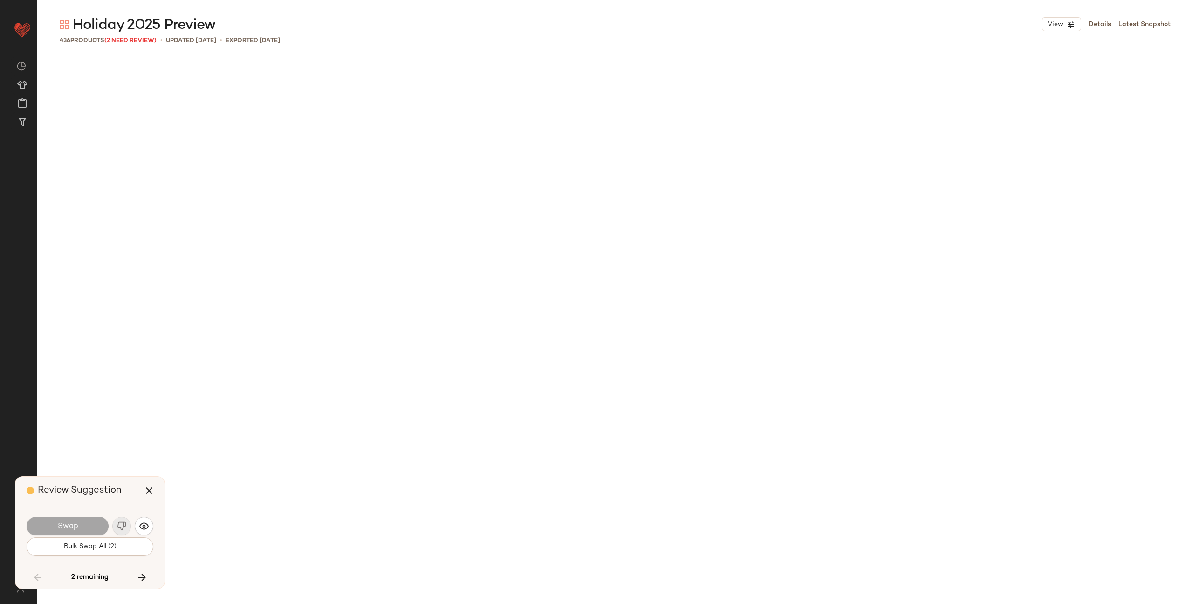
scroll to position [3958, 0]
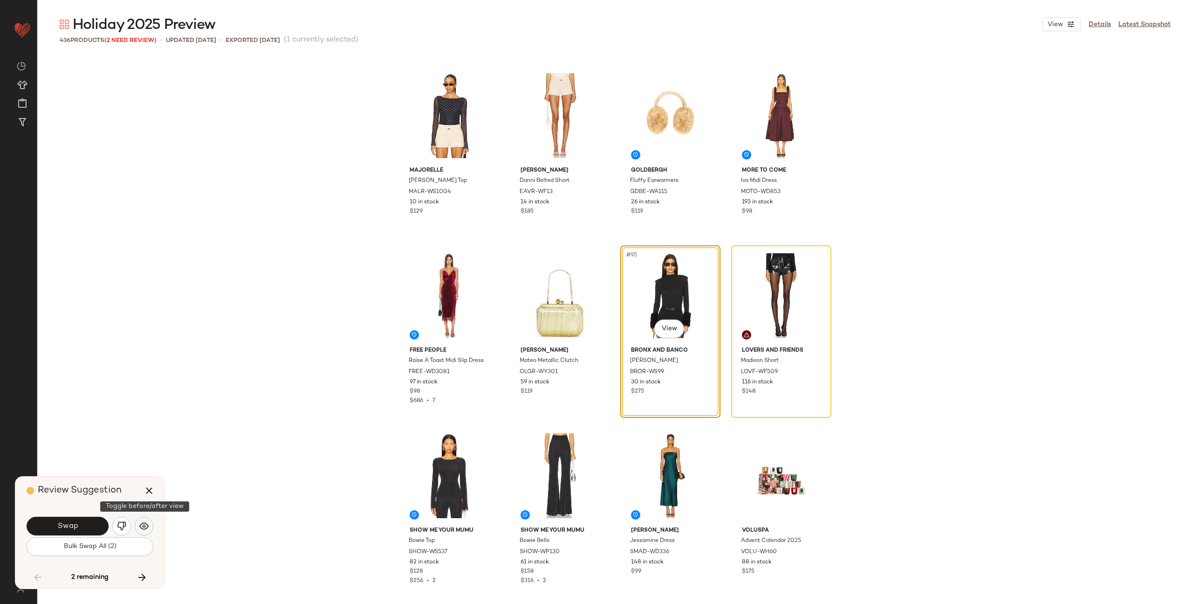
click at [138, 526] on button "button" at bounding box center [144, 525] width 19 height 19
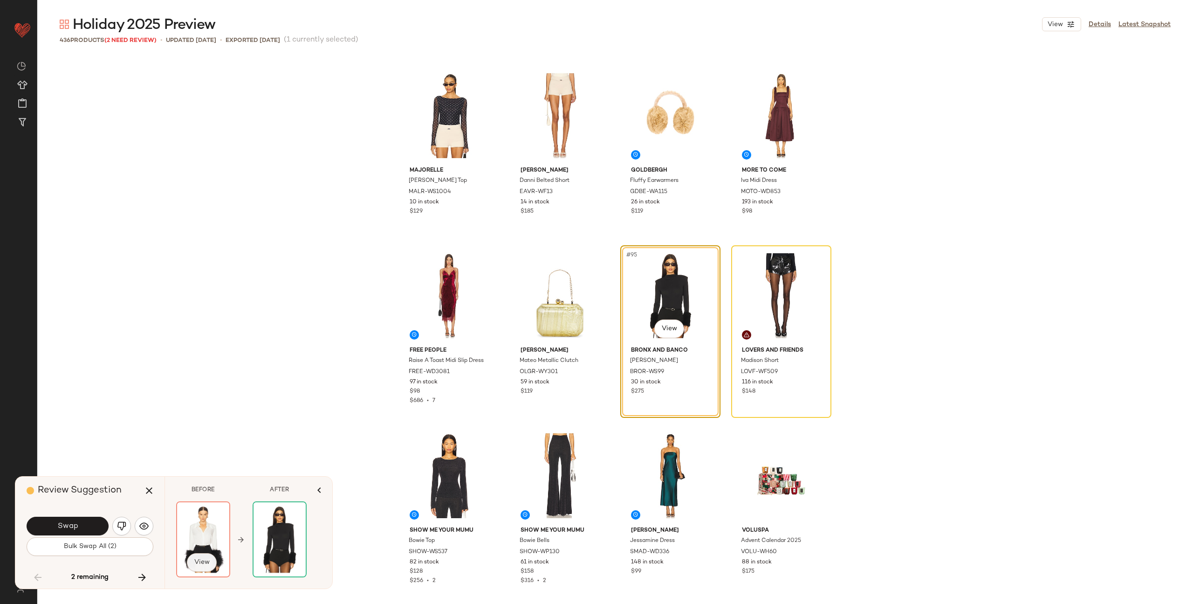
click at [210, 560] on button "View" at bounding box center [202, 562] width 30 height 19
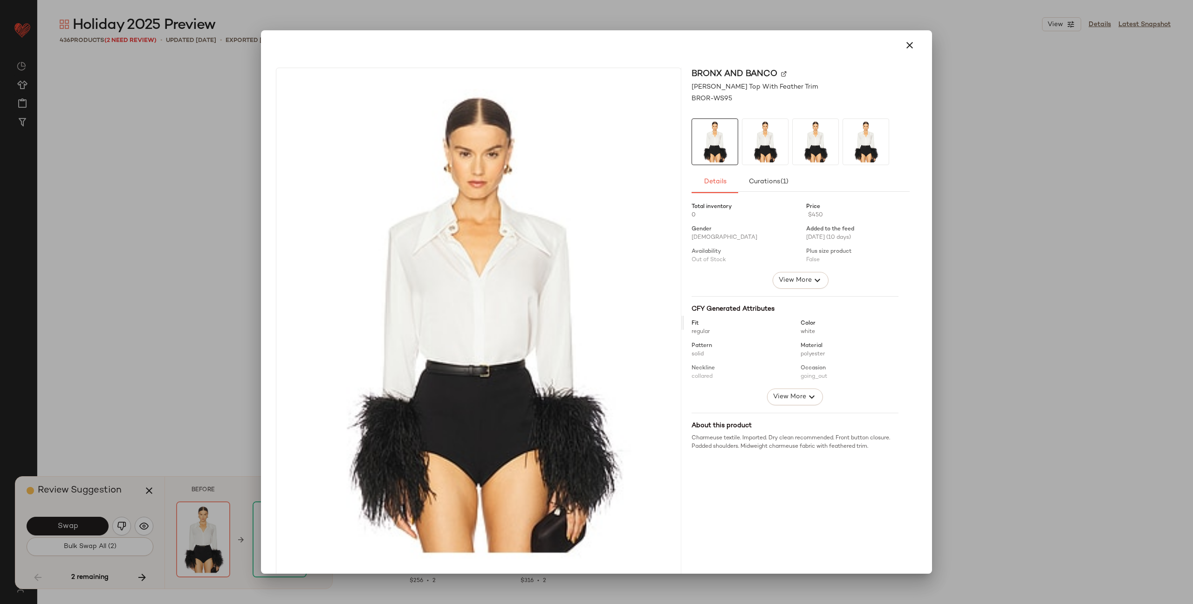
click at [781, 72] on img at bounding box center [784, 74] width 6 height 6
click at [904, 44] on icon "button" at bounding box center [909, 45] width 11 height 11
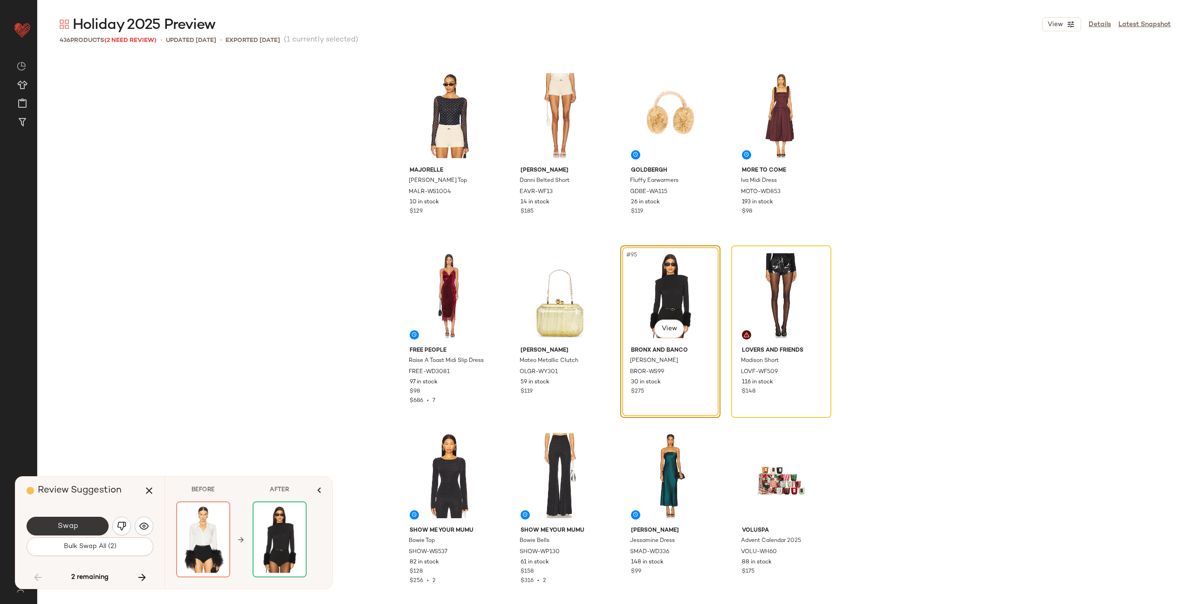
click at [86, 527] on button "Swap" at bounding box center [68, 525] width 82 height 19
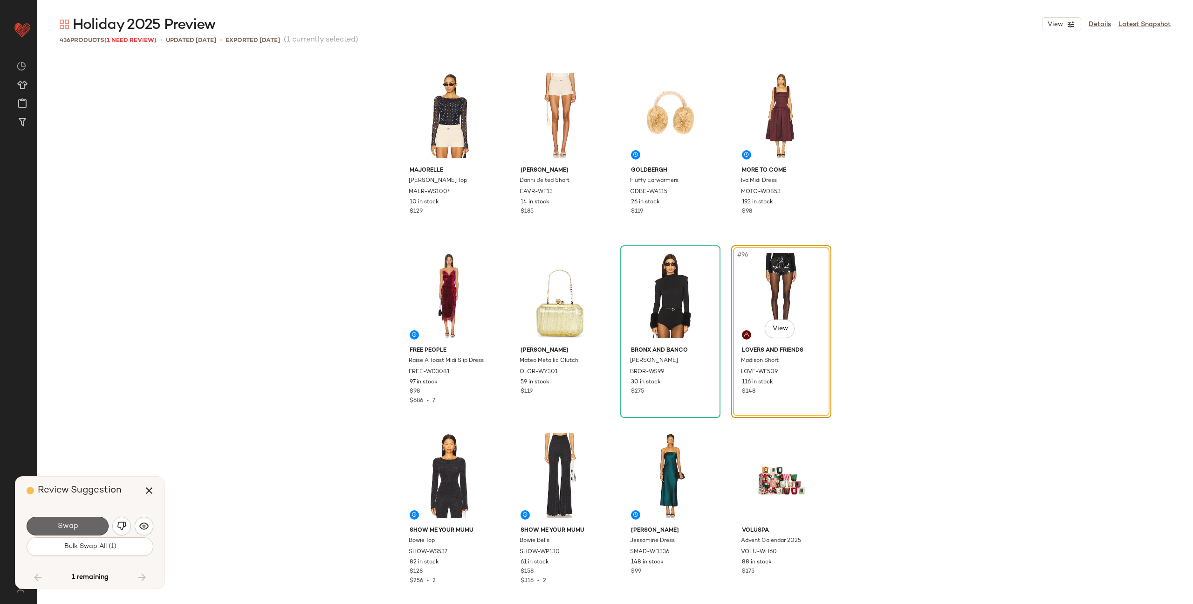
click at [81, 528] on button "Swap" at bounding box center [68, 525] width 82 height 19
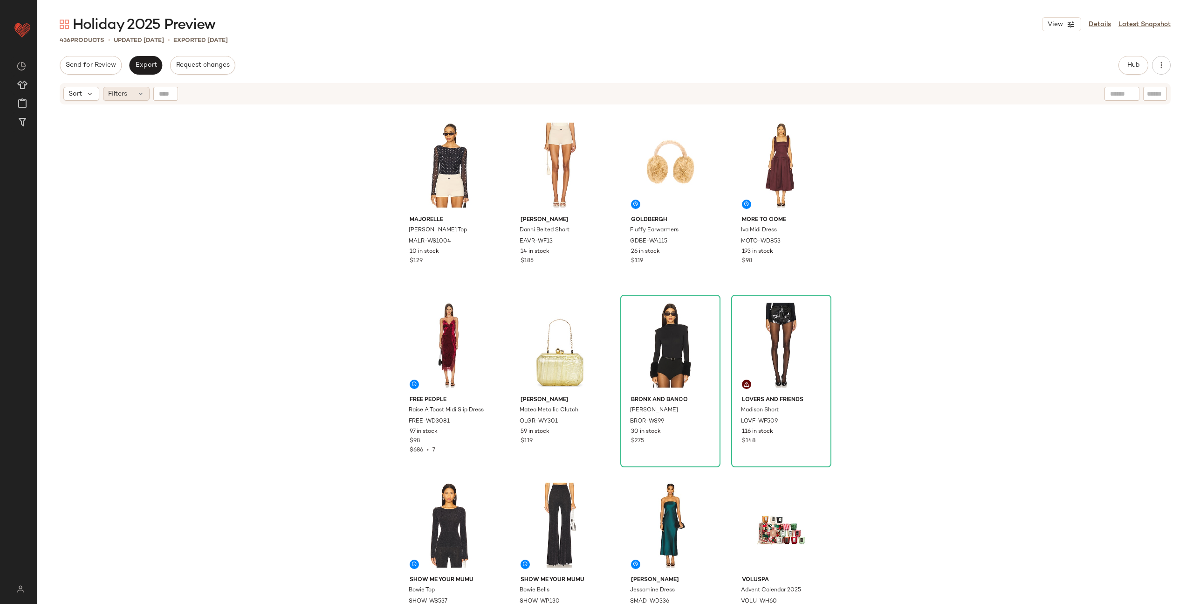
click at [141, 97] on div "Filters" at bounding box center [126, 94] width 47 height 14
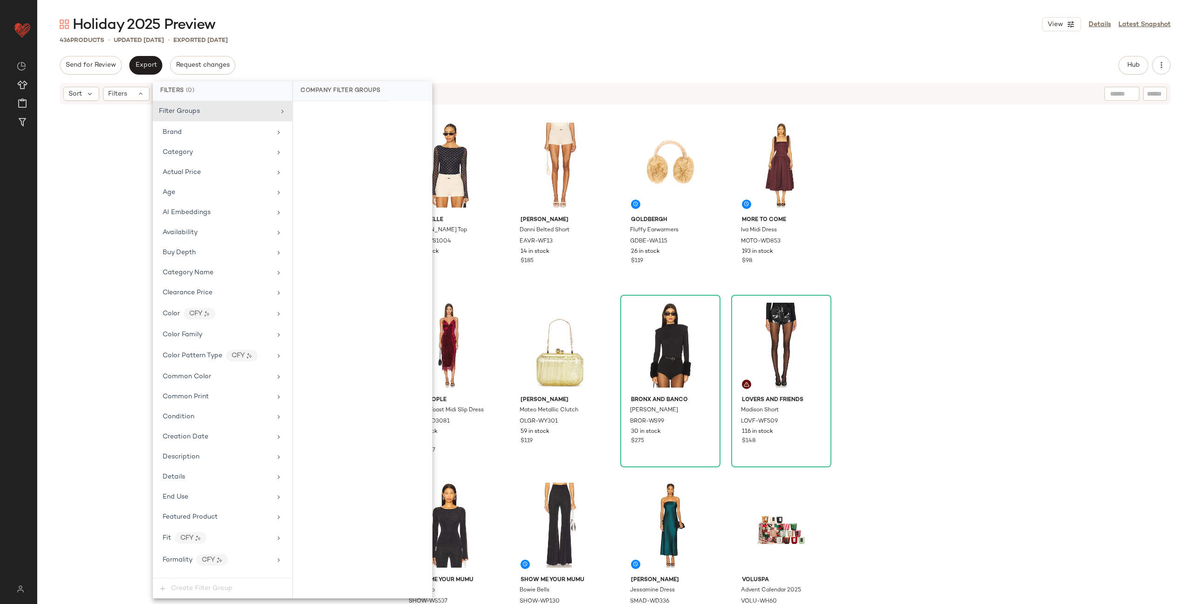
click at [76, 229] on div "MAJORELLE Lena Top MALR-WS1004 10 in stock $129 EAVES Danni Belted Short EAVR-W…" at bounding box center [615, 366] width 1156 height 523
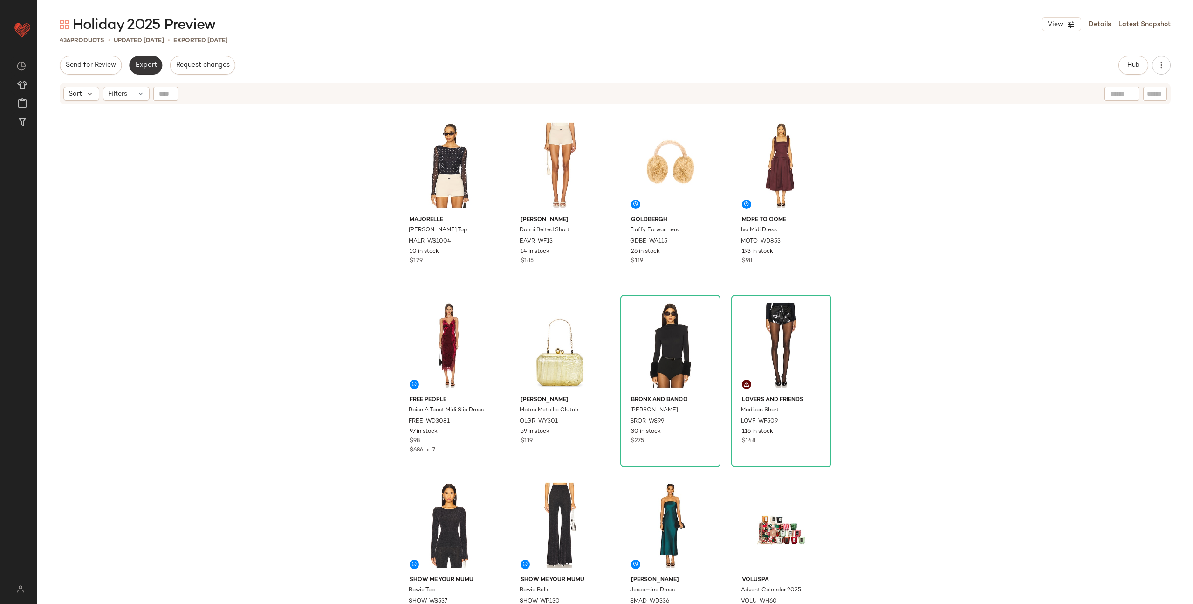
click at [142, 64] on span "Export" at bounding box center [146, 65] width 22 height 7
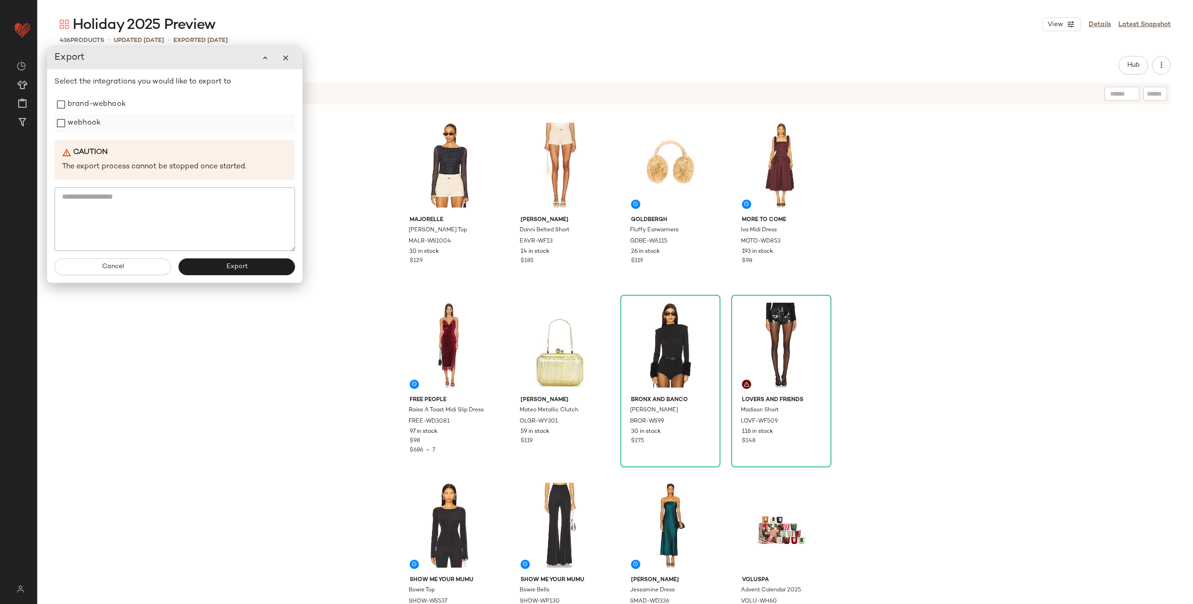
click at [79, 124] on label "webhook" at bounding box center [84, 123] width 33 height 19
click at [99, 273] on button "Cancel" at bounding box center [113, 266] width 117 height 17
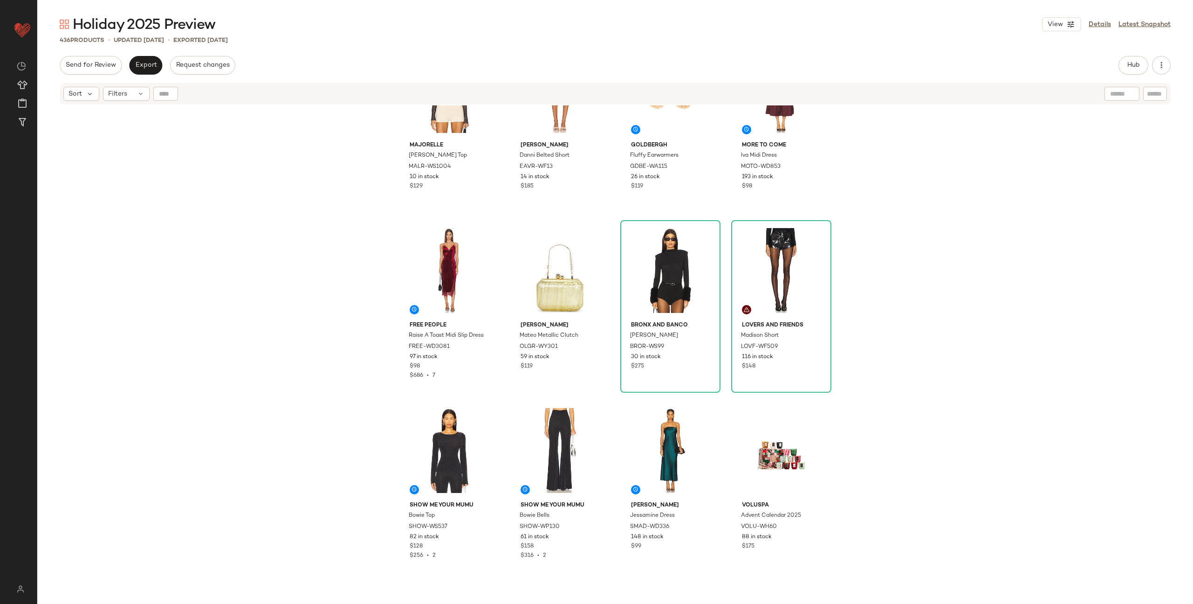
scroll to position [4046, 0]
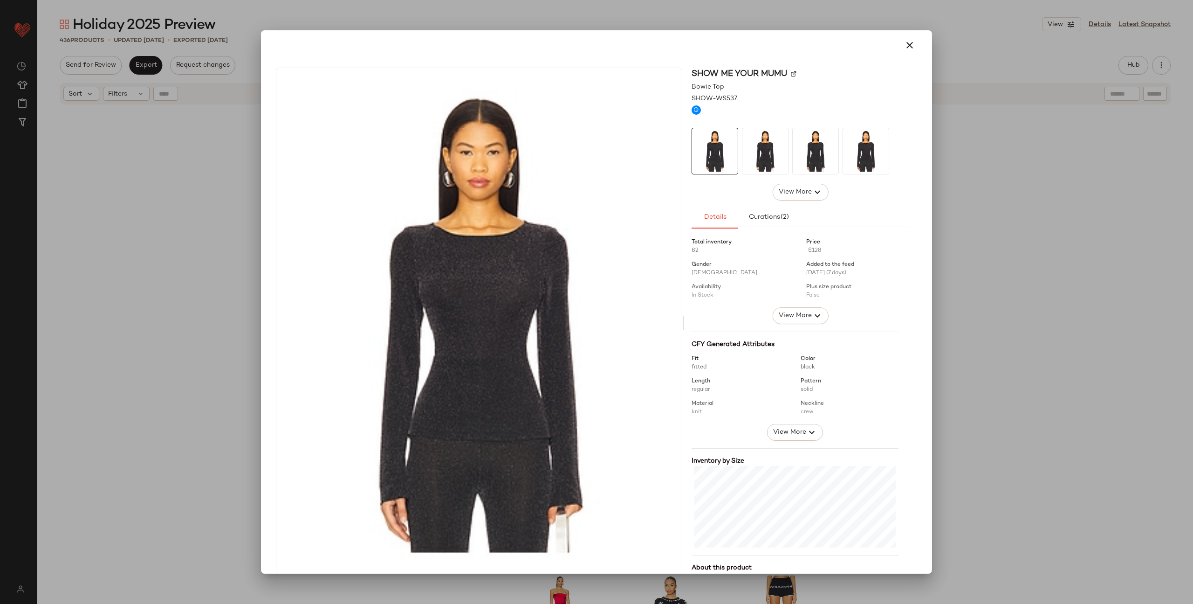
click at [784, 74] on div "Show Me Your Mumu" at bounding box center [801, 74] width 218 height 13
click at [791, 73] on img at bounding box center [794, 74] width 6 height 6
click at [906, 44] on icon "button" at bounding box center [909, 45] width 11 height 11
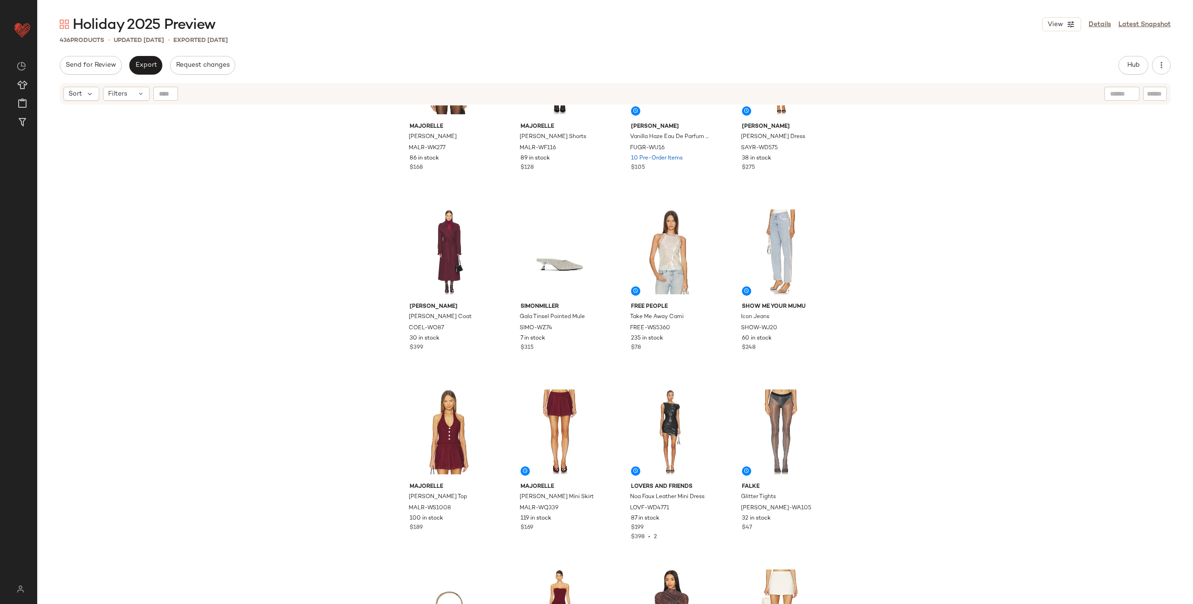
scroll to position [2291, 0]
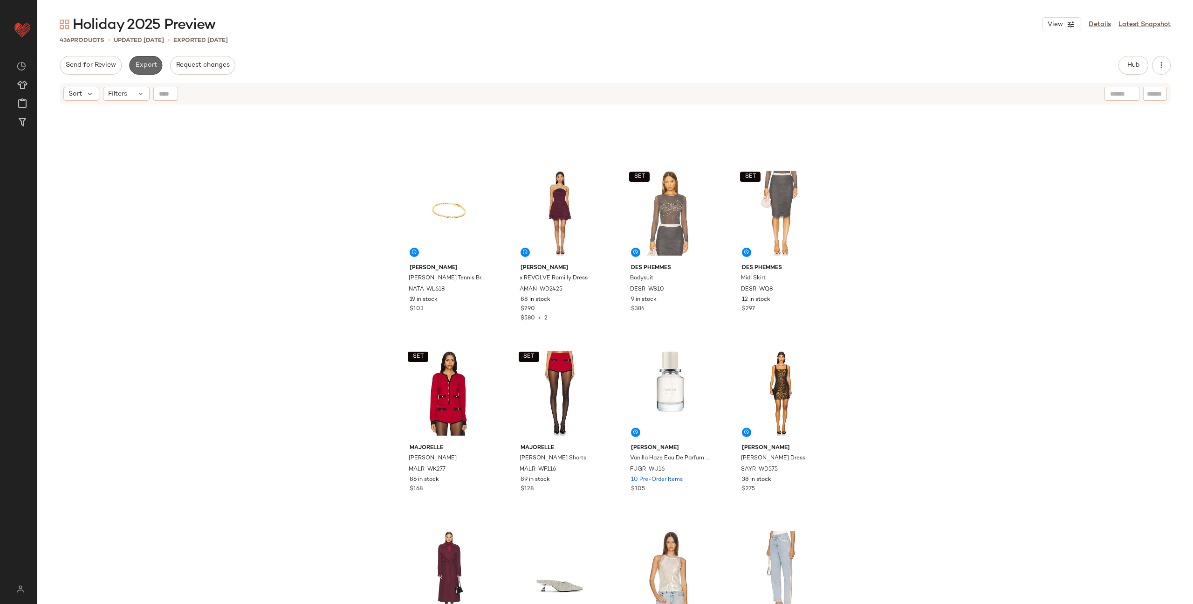
click at [145, 64] on span "Export" at bounding box center [146, 65] width 22 height 7
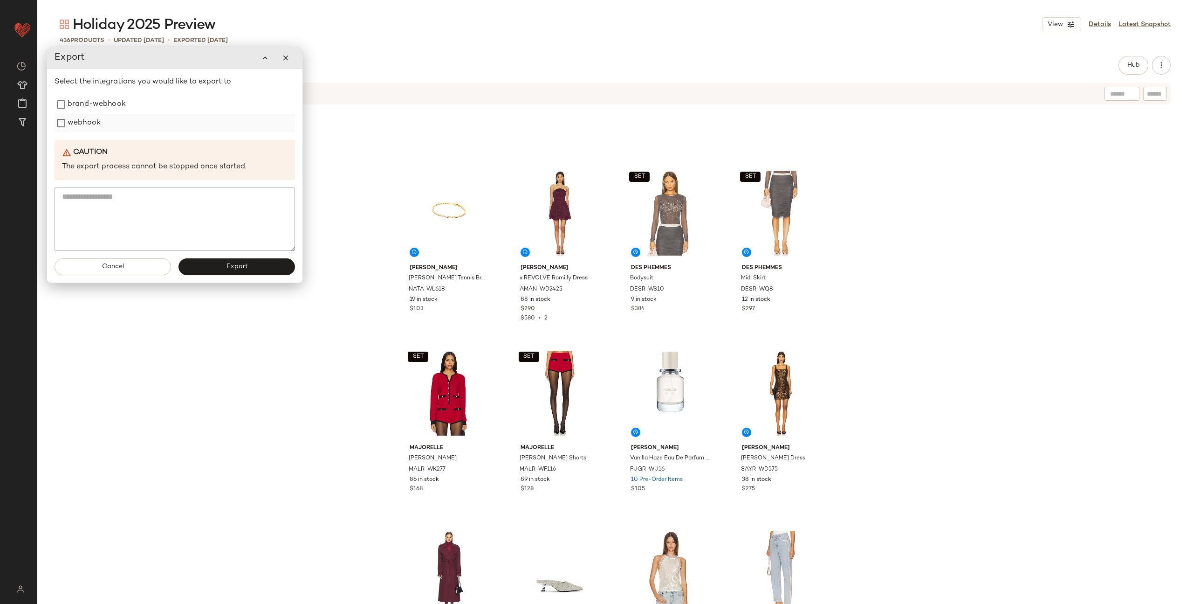
click at [74, 124] on label "webhook" at bounding box center [84, 123] width 33 height 19
click at [210, 271] on button "Export" at bounding box center [236, 266] width 117 height 17
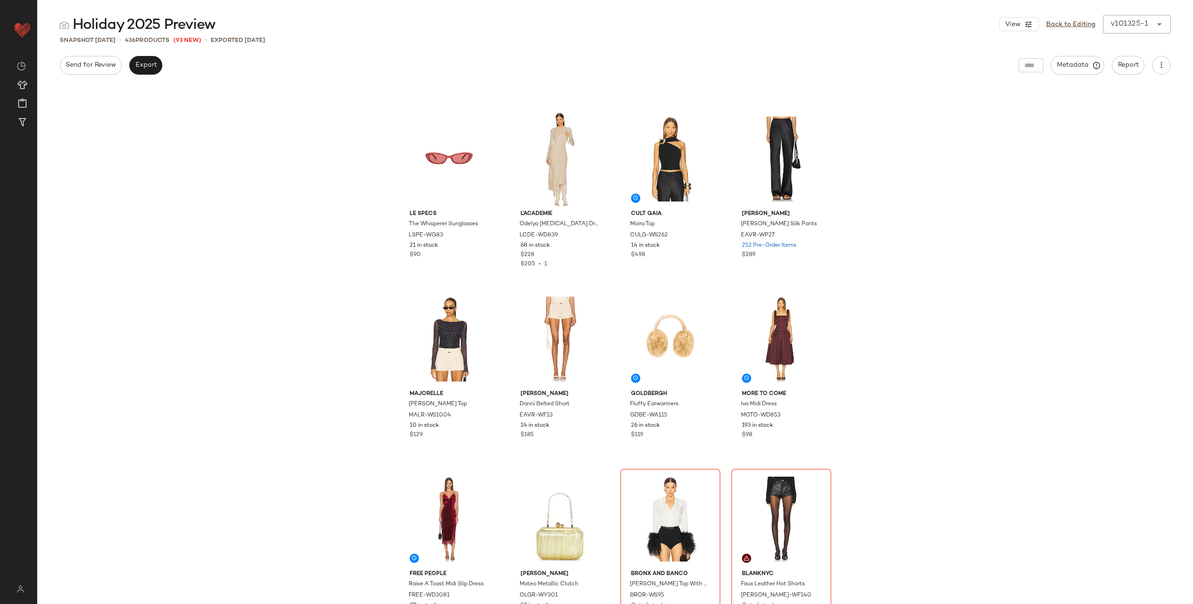
scroll to position [3773, 0]
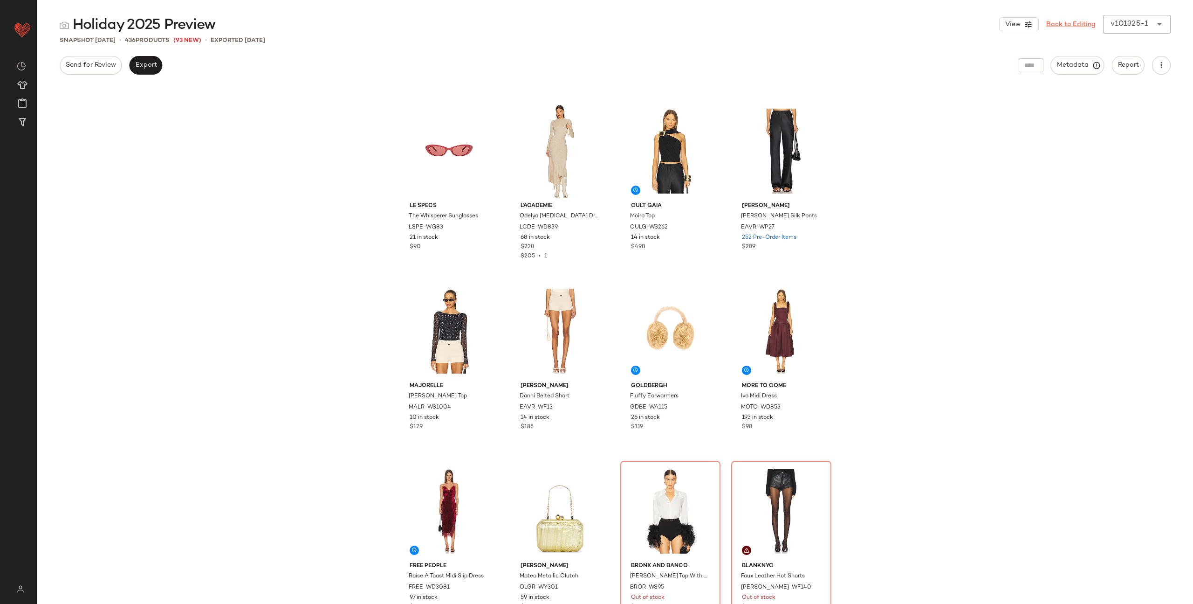
click at [1075, 24] on link "Back to Editing" at bounding box center [1070, 25] width 49 height 10
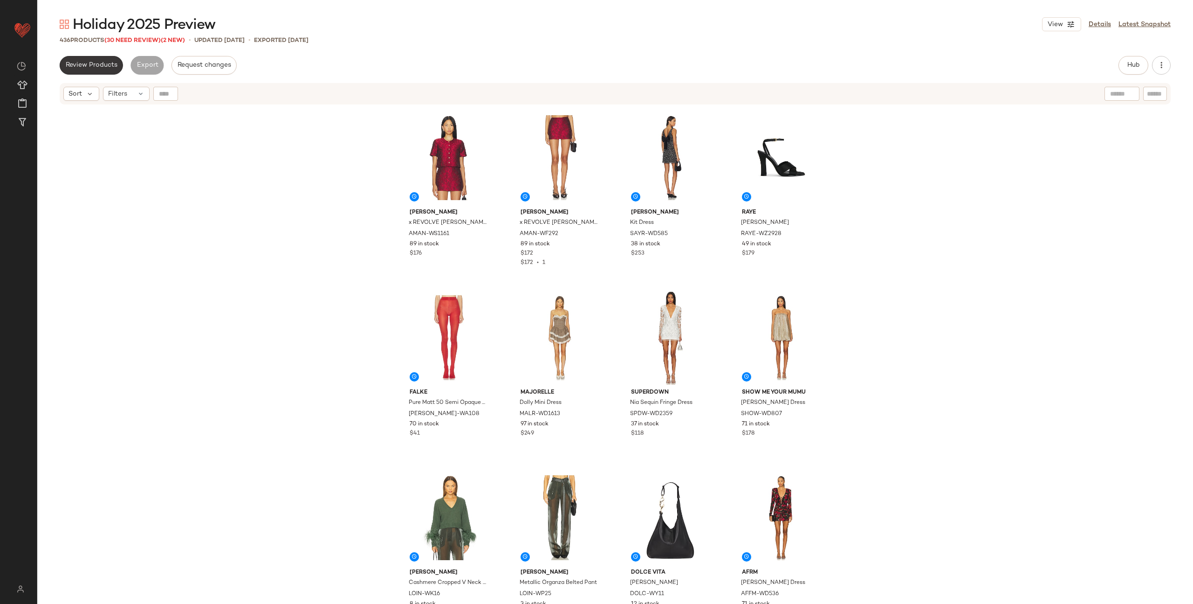
click at [90, 66] on span "Review Products" at bounding box center [91, 65] width 52 height 7
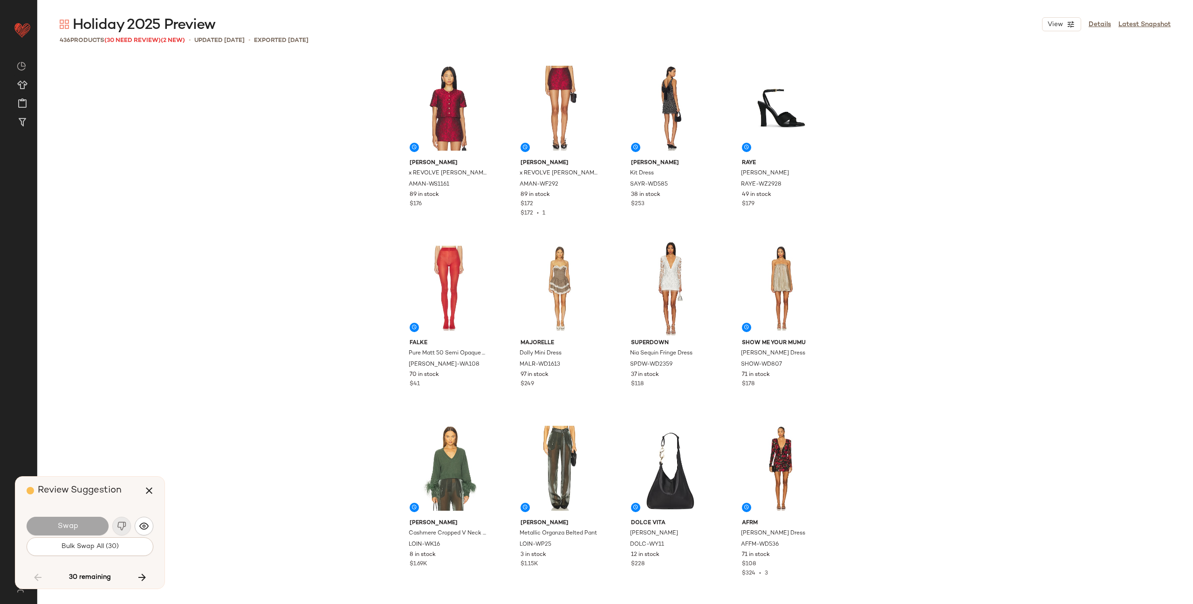
scroll to position [6657, 0]
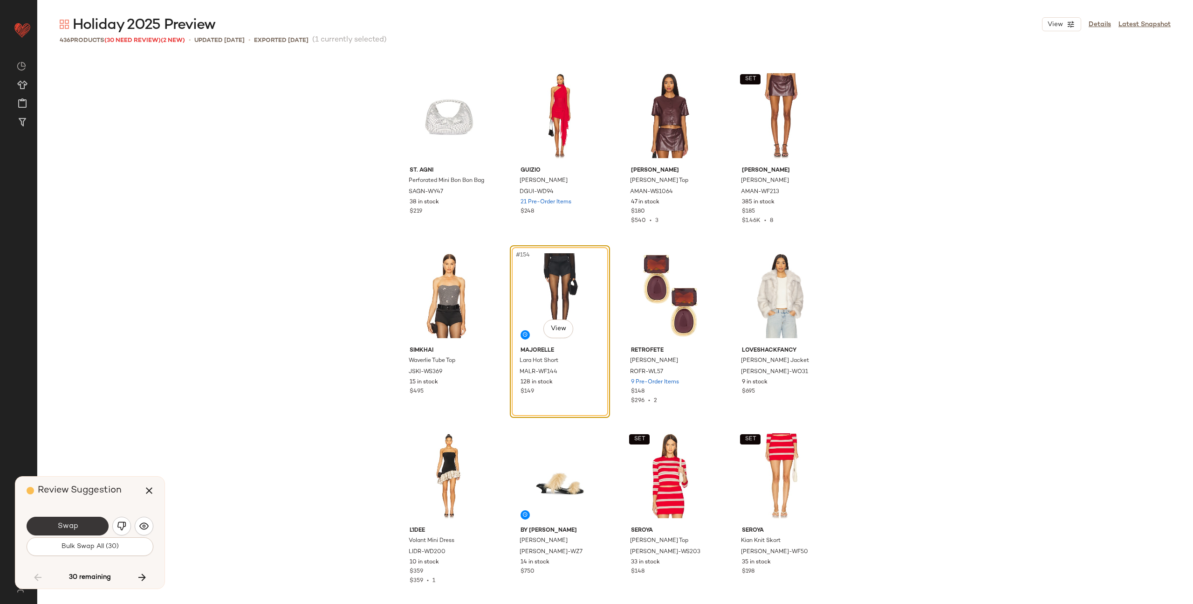
click at [83, 526] on button "Swap" at bounding box center [68, 525] width 82 height 19
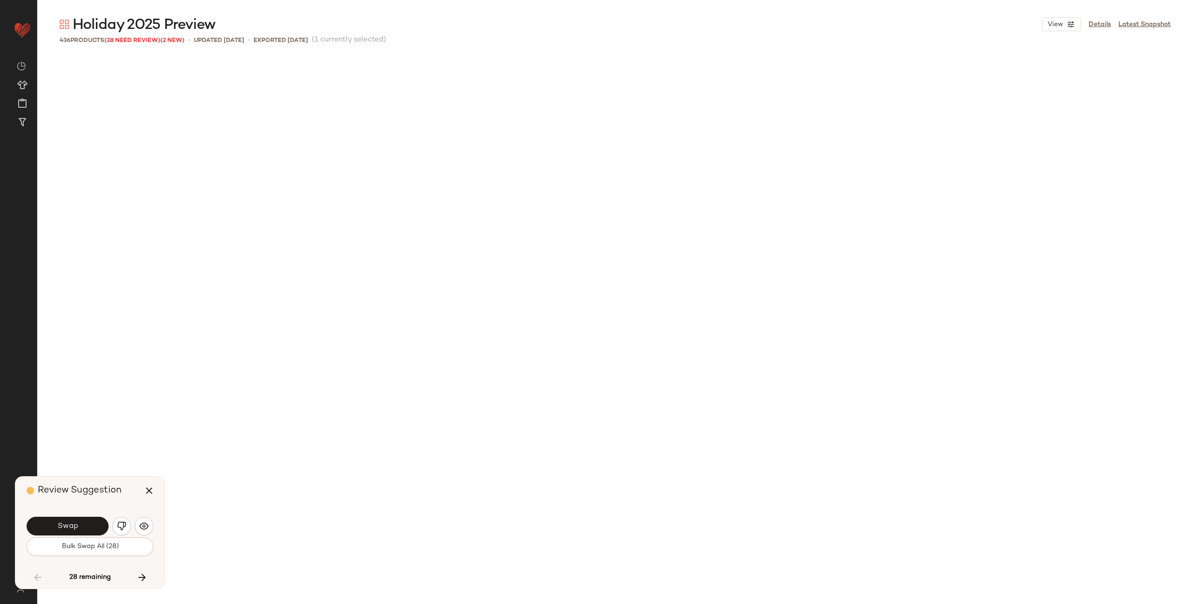
scroll to position [7197, 0]
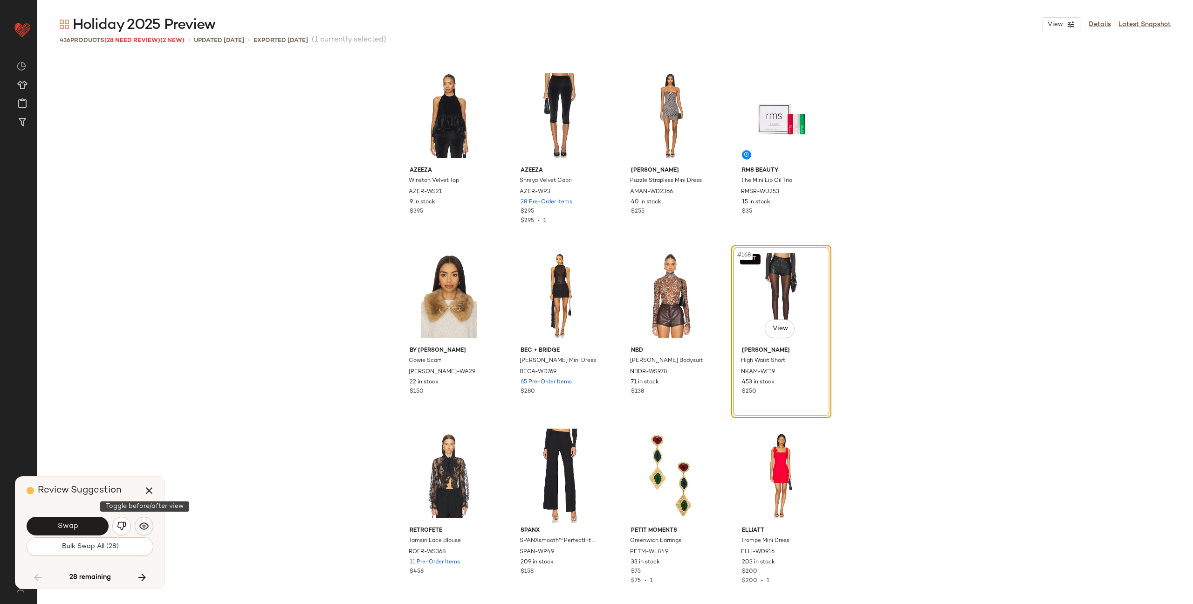
click at [148, 528] on img "button" at bounding box center [143, 525] width 9 height 9
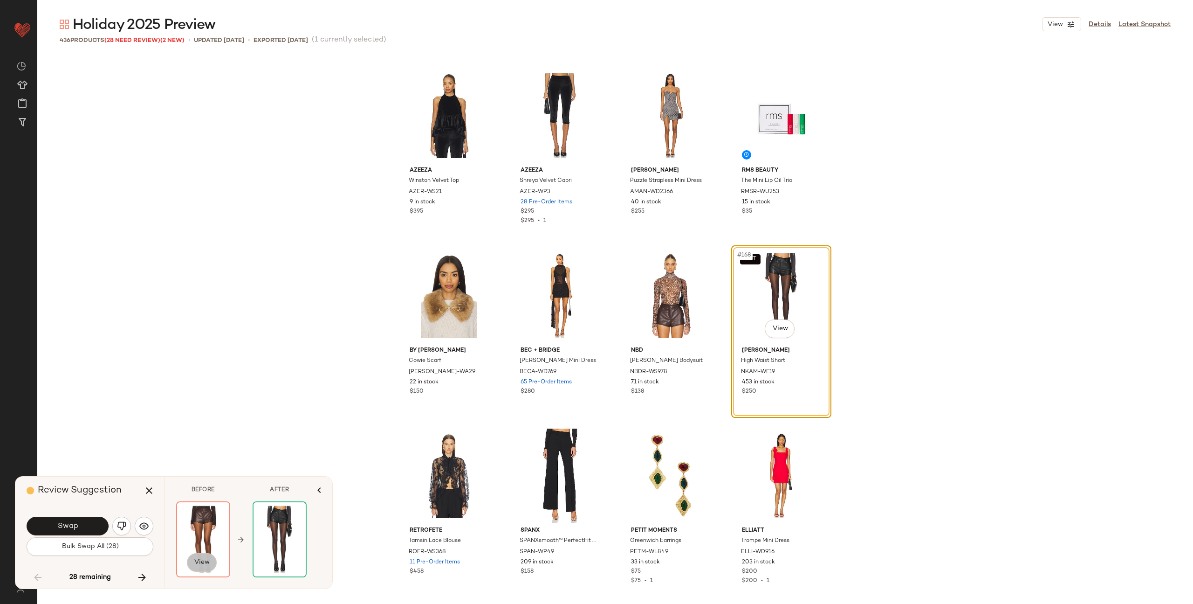
click at [203, 556] on button "View" at bounding box center [202, 562] width 30 height 19
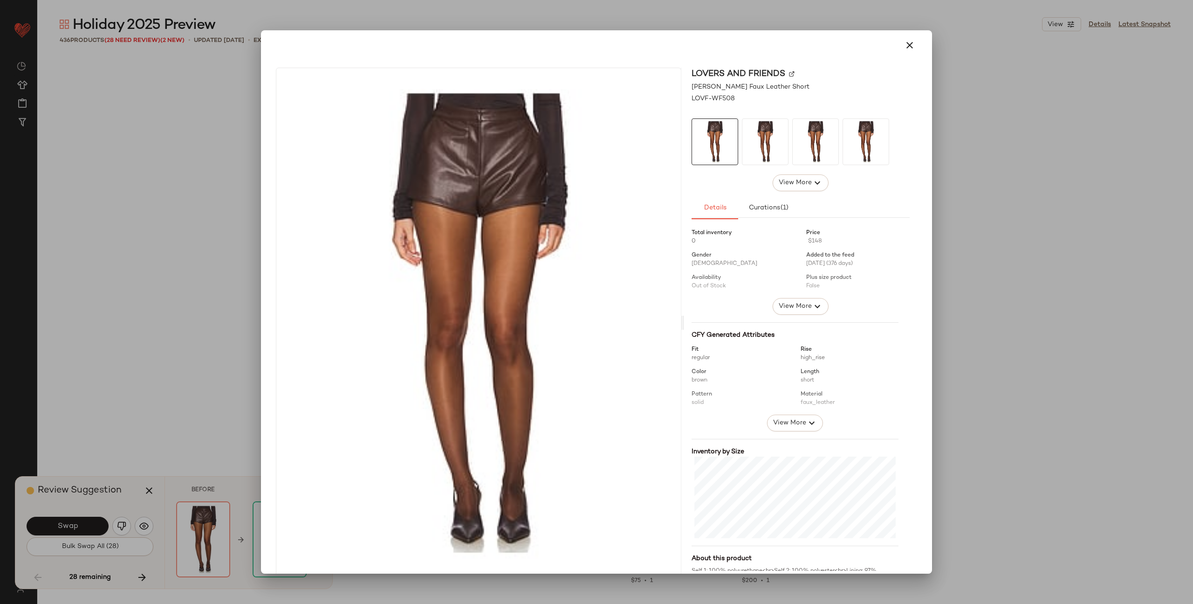
click at [789, 74] on img at bounding box center [792, 74] width 6 height 6
drag, startPoint x: 895, startPoint y: 43, endPoint x: 878, endPoint y: 56, distance: 21.9
click at [899, 43] on button "button" at bounding box center [910, 45] width 22 height 22
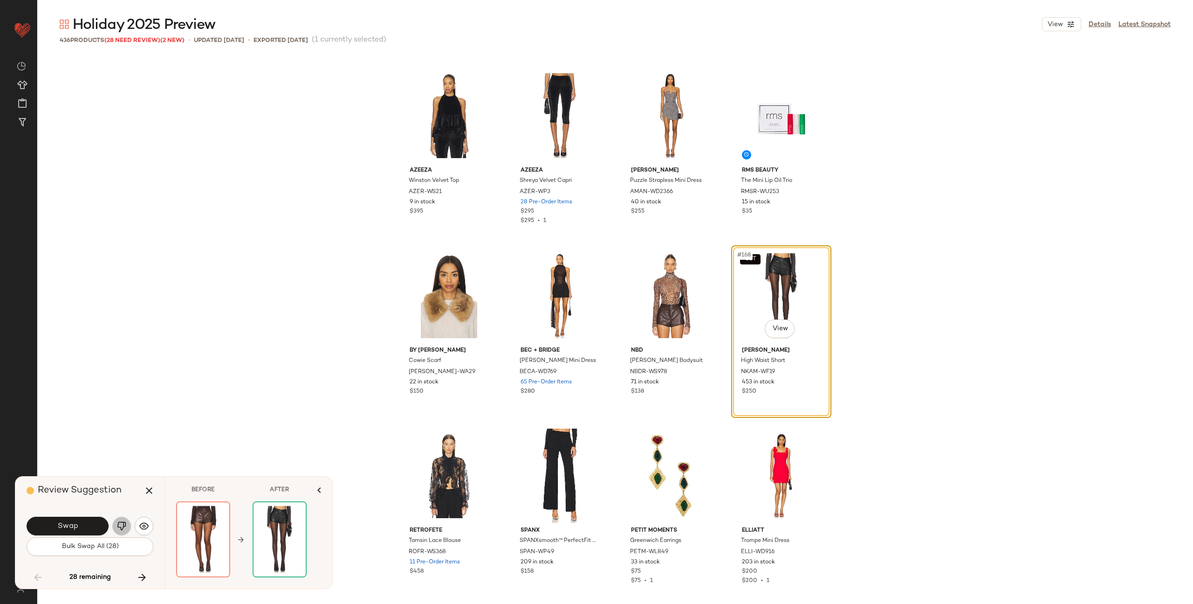
click at [114, 527] on button "button" at bounding box center [121, 525] width 19 height 19
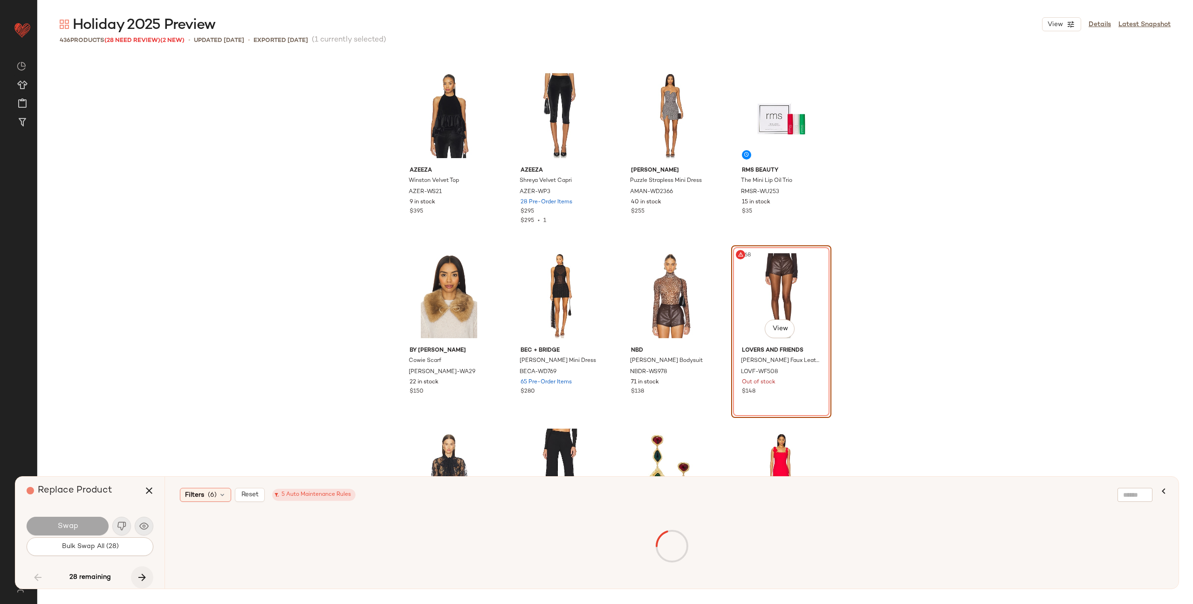
click at [142, 578] on icon "button" at bounding box center [142, 576] width 11 height 11
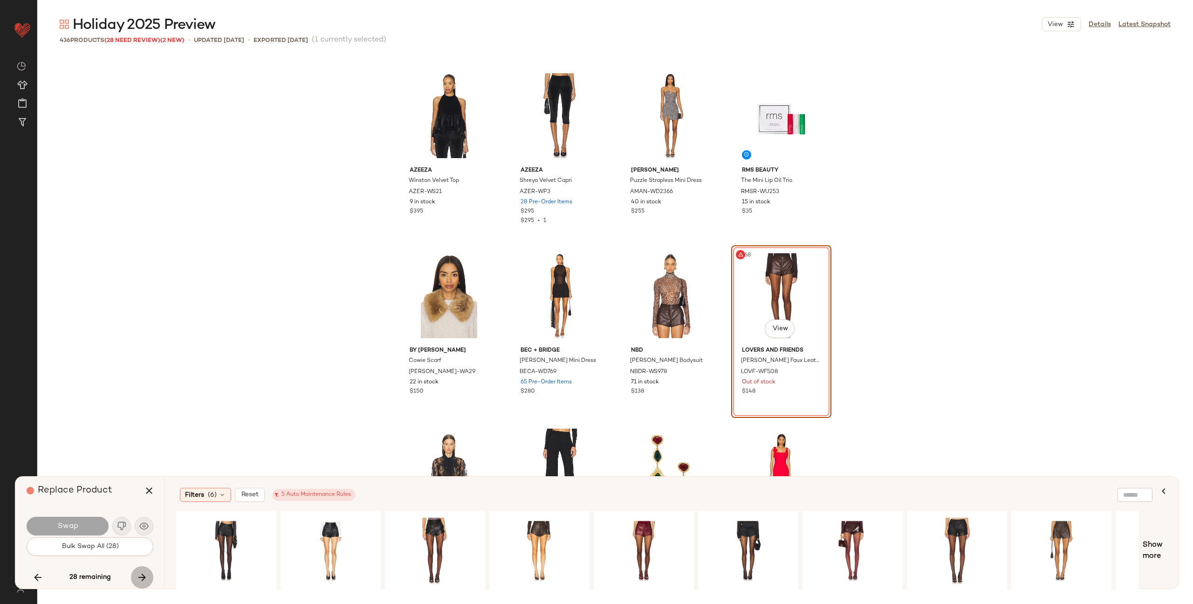
click at [143, 574] on icon "button" at bounding box center [142, 576] width 11 height 11
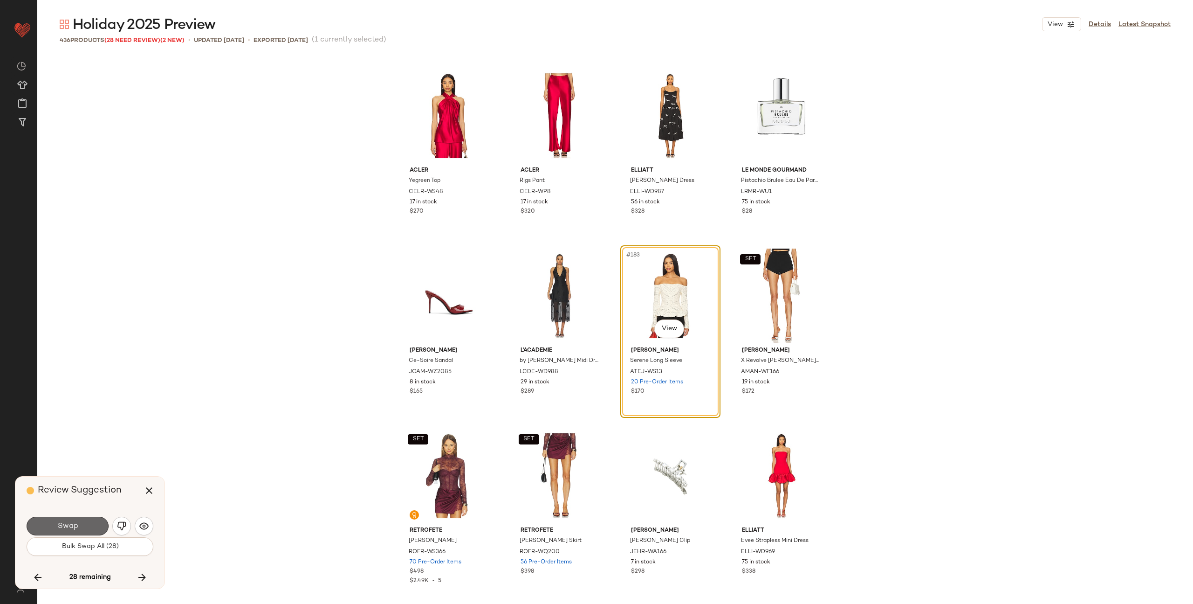
click at [82, 522] on button "Swap" at bounding box center [68, 525] width 82 height 19
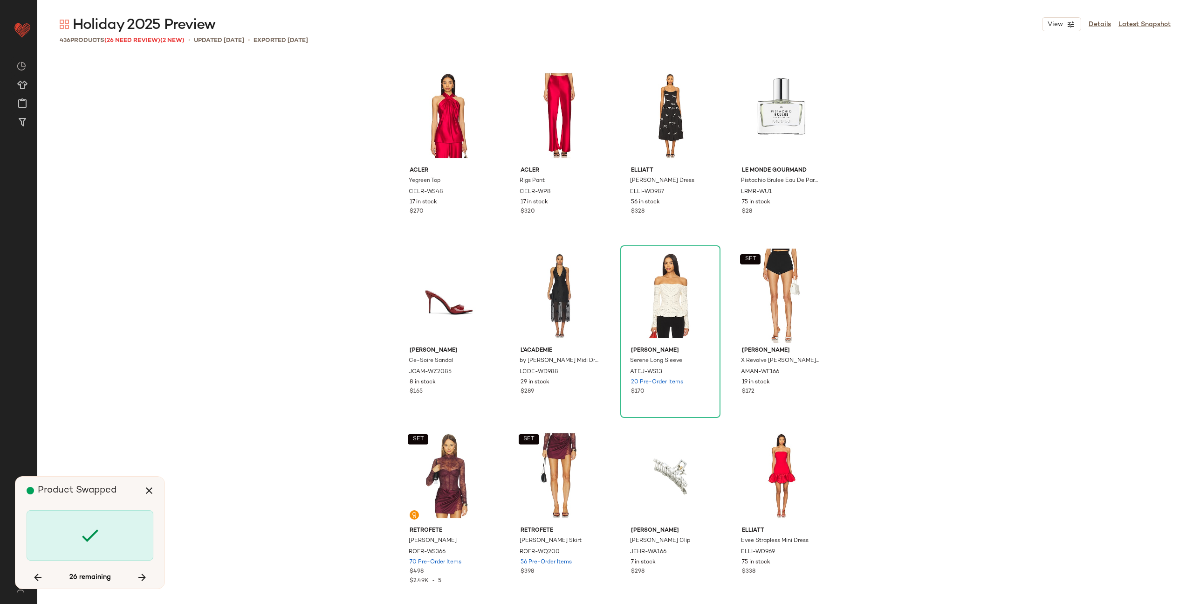
scroll to position [8277, 0]
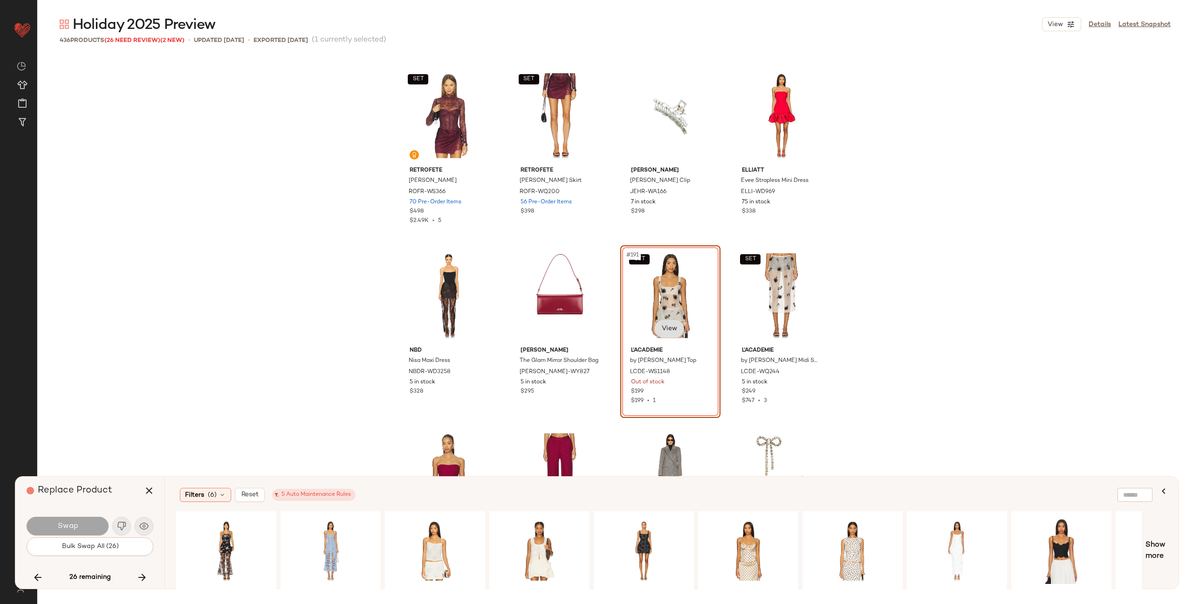
click at [669, 329] on body "Revolve ** Dashboard All Products Global Clipboards (58) Curations (347) Alexis…" at bounding box center [596, 302] width 1193 height 604
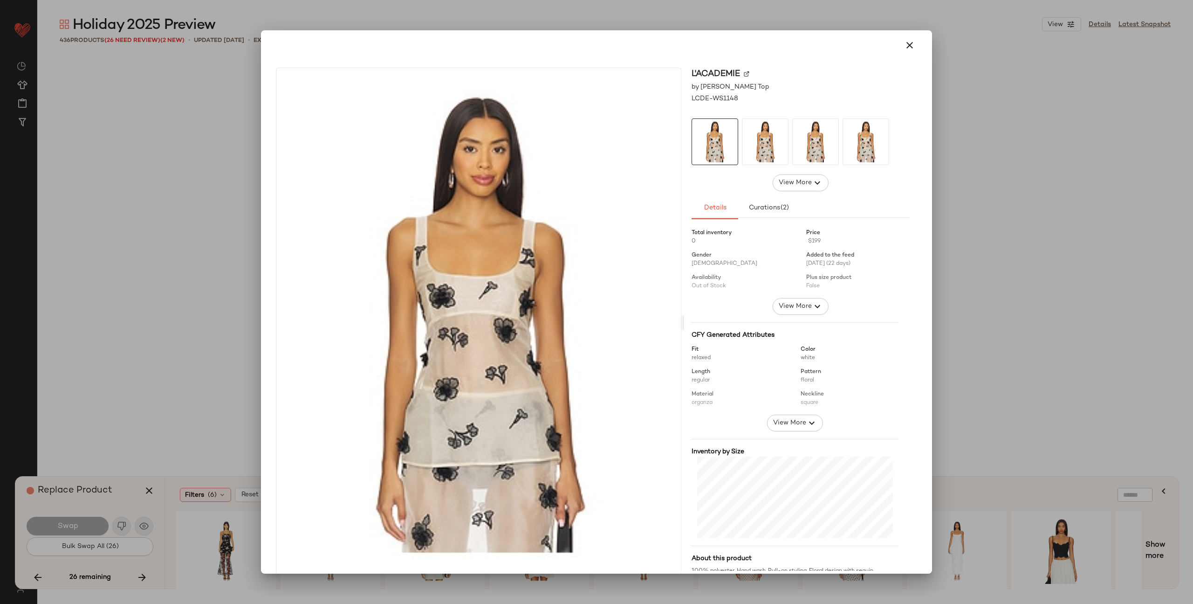
click at [744, 73] on img at bounding box center [747, 74] width 6 height 6
click at [904, 43] on icon "button" at bounding box center [909, 45] width 11 height 11
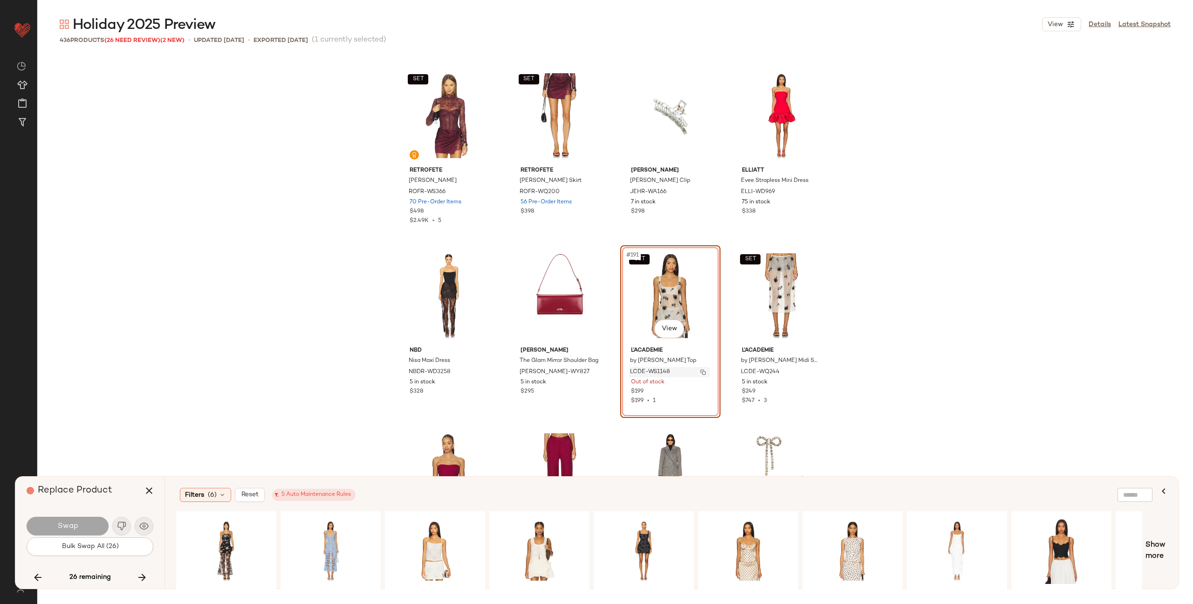
click at [700, 375] on button "button" at bounding box center [703, 372] width 13 height 8
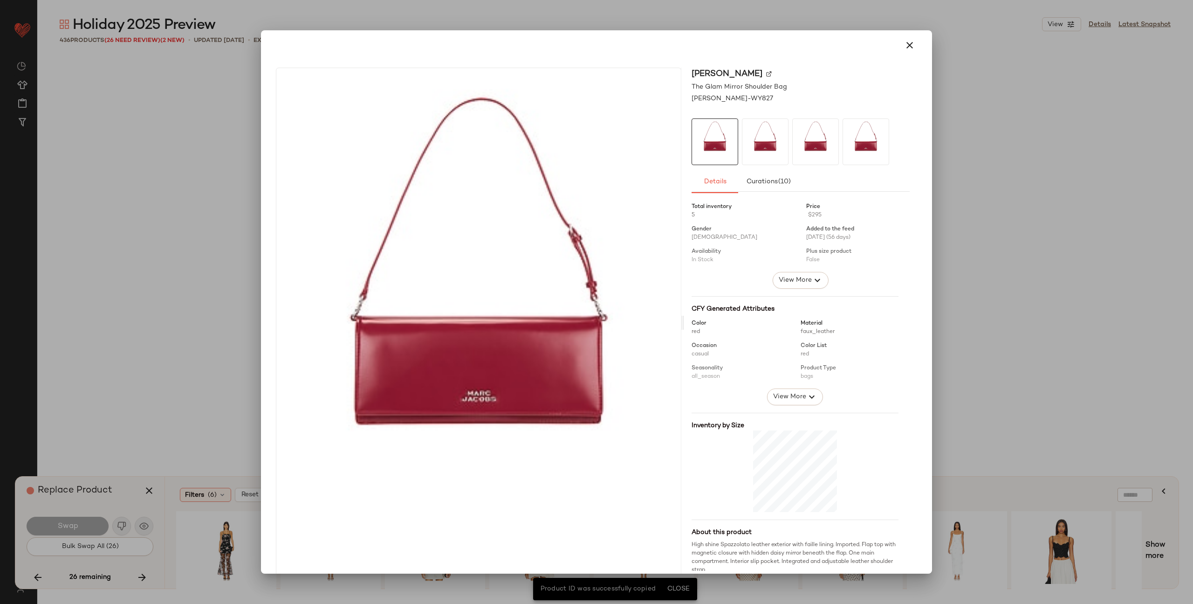
click at [766, 76] on img at bounding box center [769, 74] width 6 height 6
click at [899, 44] on button "button" at bounding box center [910, 45] width 22 height 22
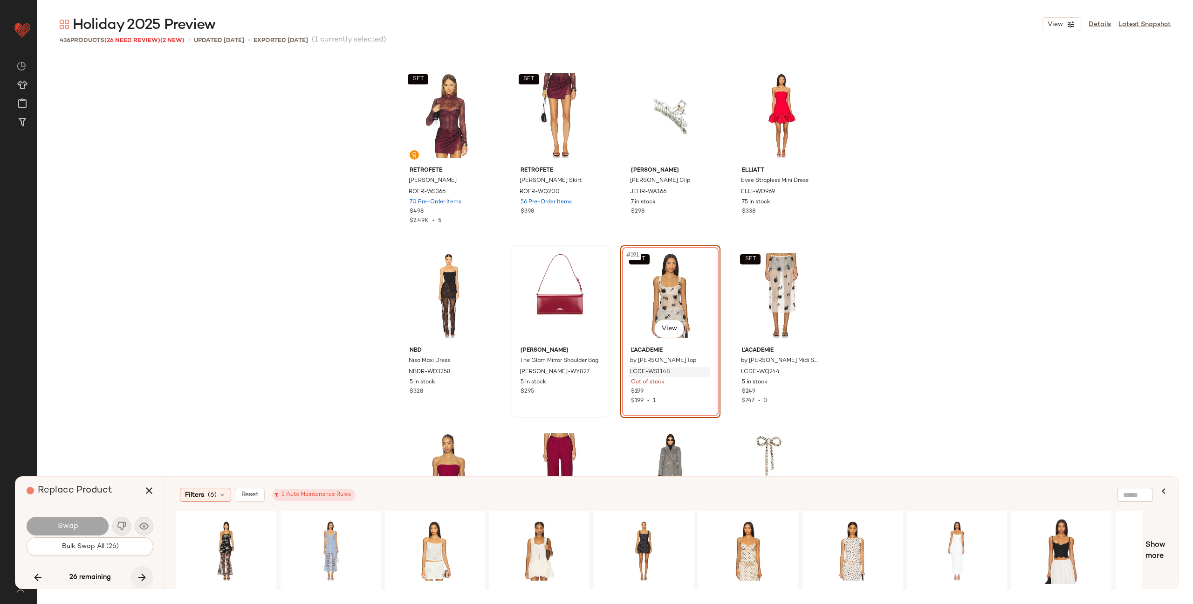
click at [133, 580] on button "button" at bounding box center [142, 577] width 22 height 22
click at [144, 577] on icon "button" at bounding box center [142, 576] width 11 height 11
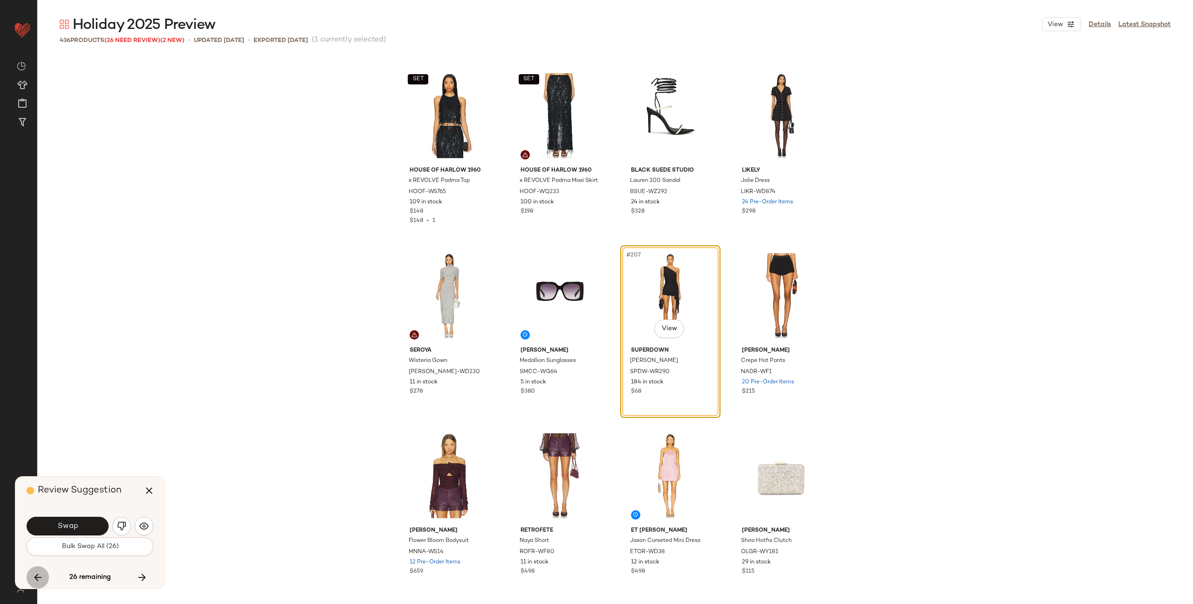
click at [31, 577] on button "button" at bounding box center [38, 577] width 22 height 22
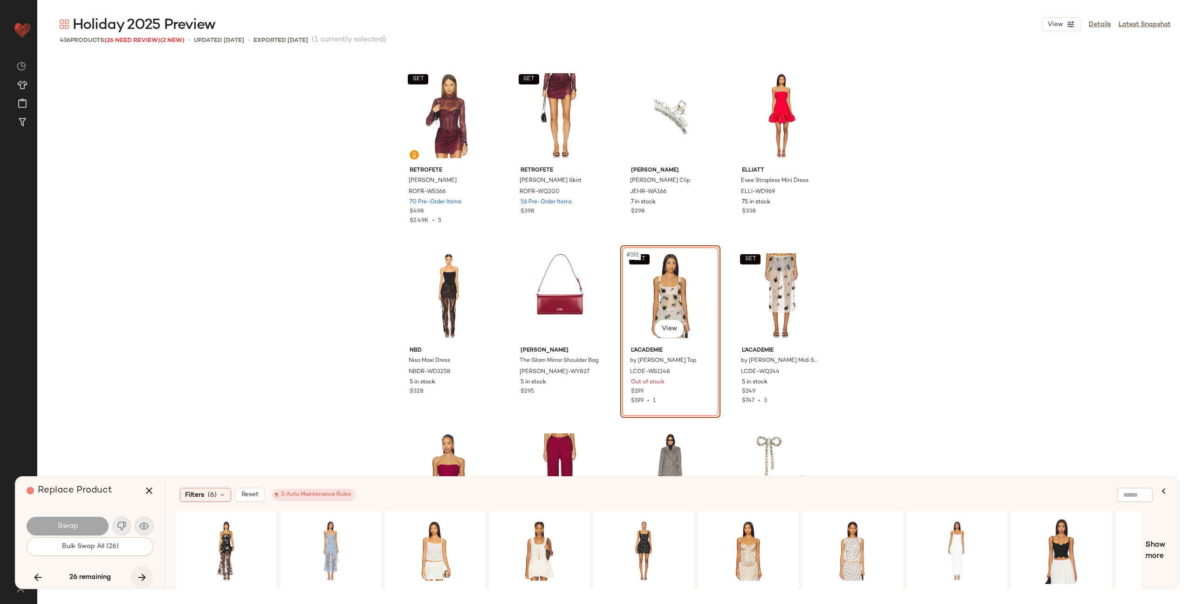
click at [138, 575] on icon "button" at bounding box center [142, 576] width 11 height 11
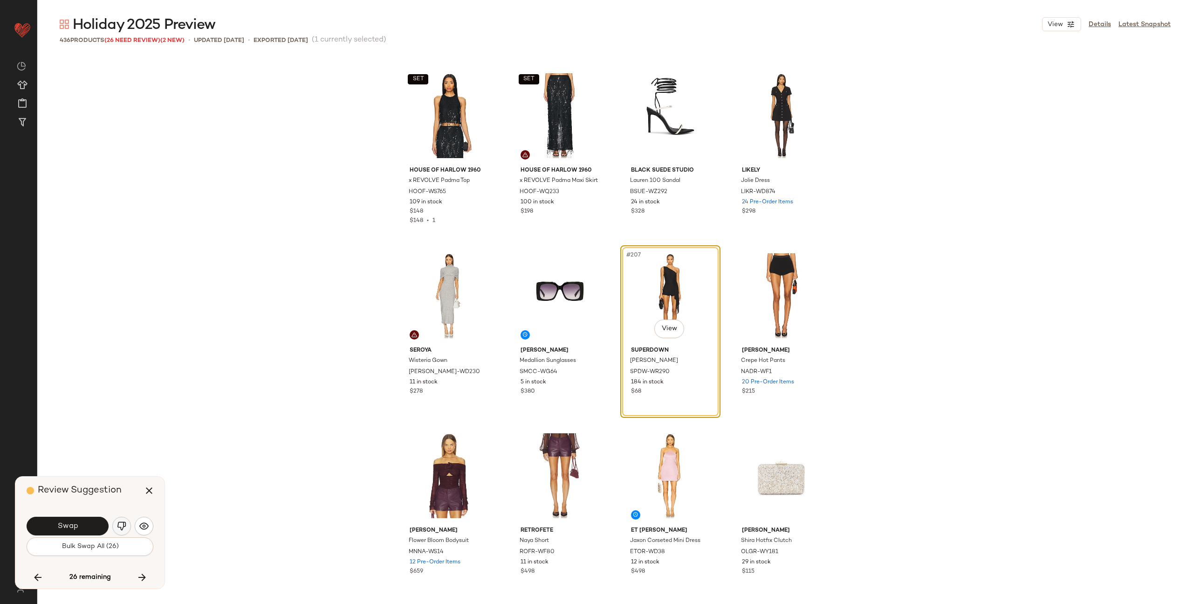
click at [119, 529] on img "button" at bounding box center [121, 525] width 9 height 9
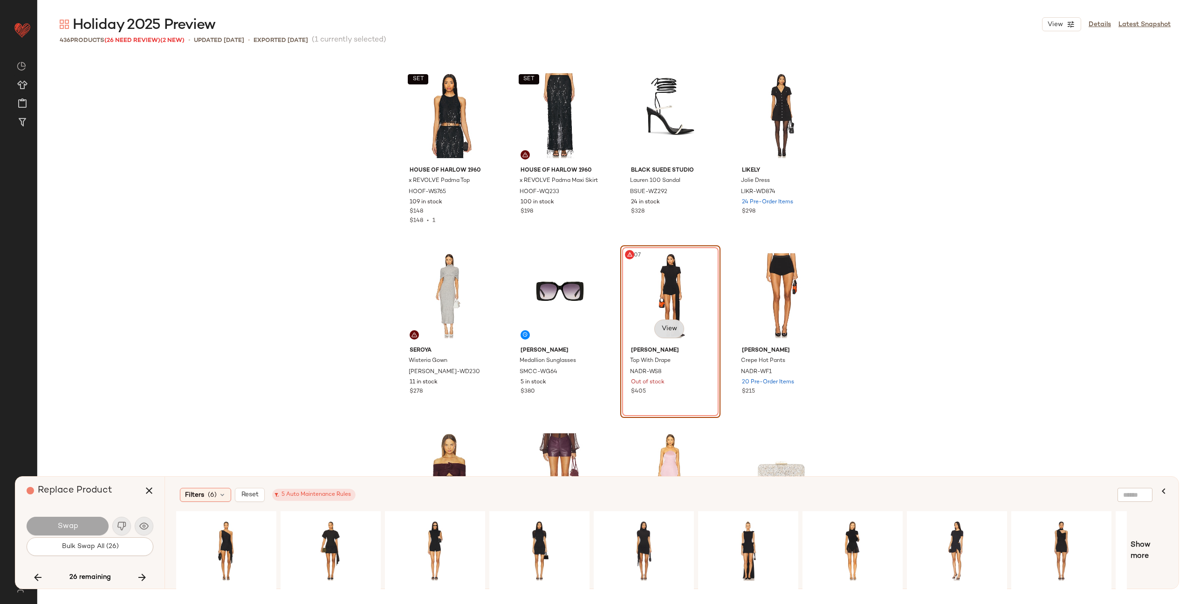
click at [665, 322] on body "Revolve ** Dashboard All Products Global Clipboards (58) Curations (347) Alexis…" at bounding box center [596, 302] width 1193 height 604
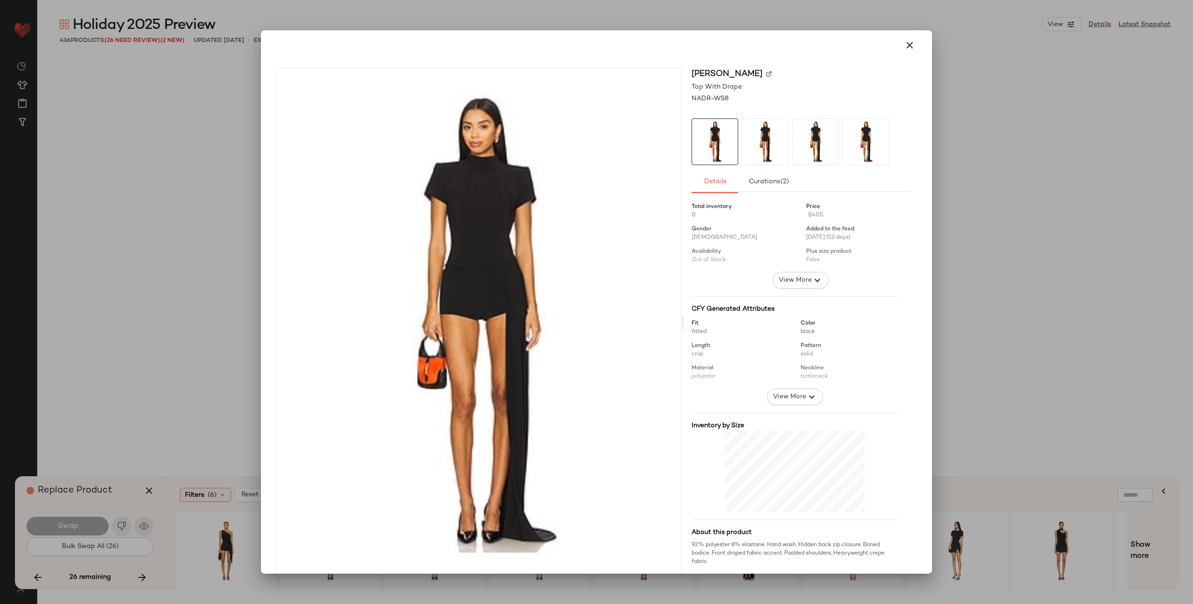
click at [766, 73] on img at bounding box center [769, 74] width 6 height 6
click at [766, 76] on img at bounding box center [769, 74] width 6 height 6
click at [904, 46] on icon "button" at bounding box center [909, 45] width 11 height 11
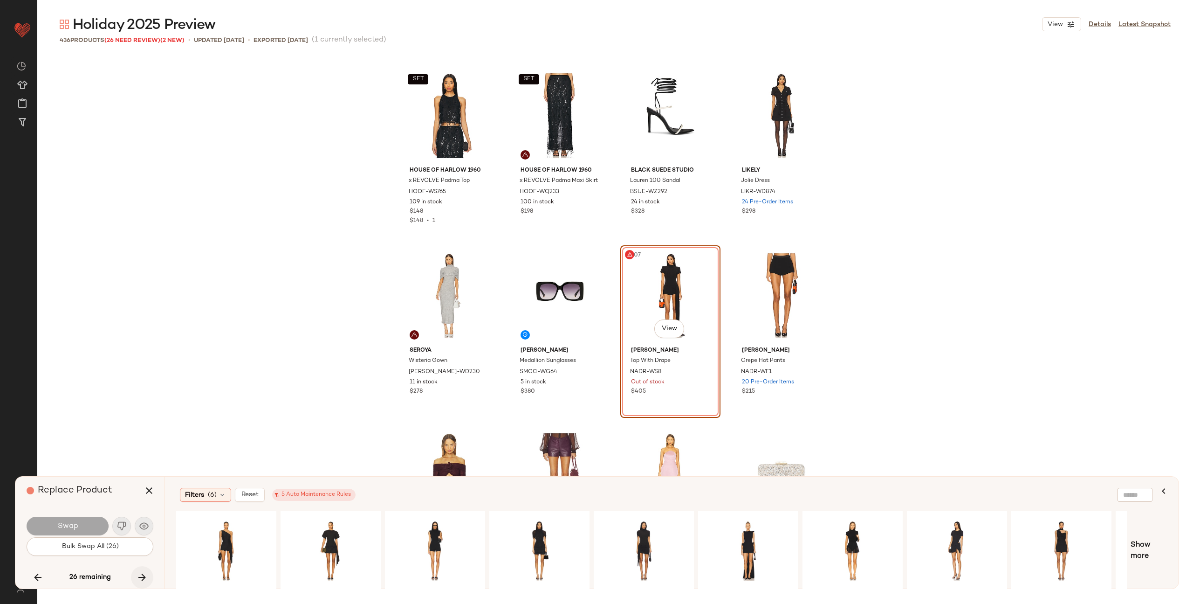
click at [140, 577] on icon "button" at bounding box center [142, 576] width 11 height 11
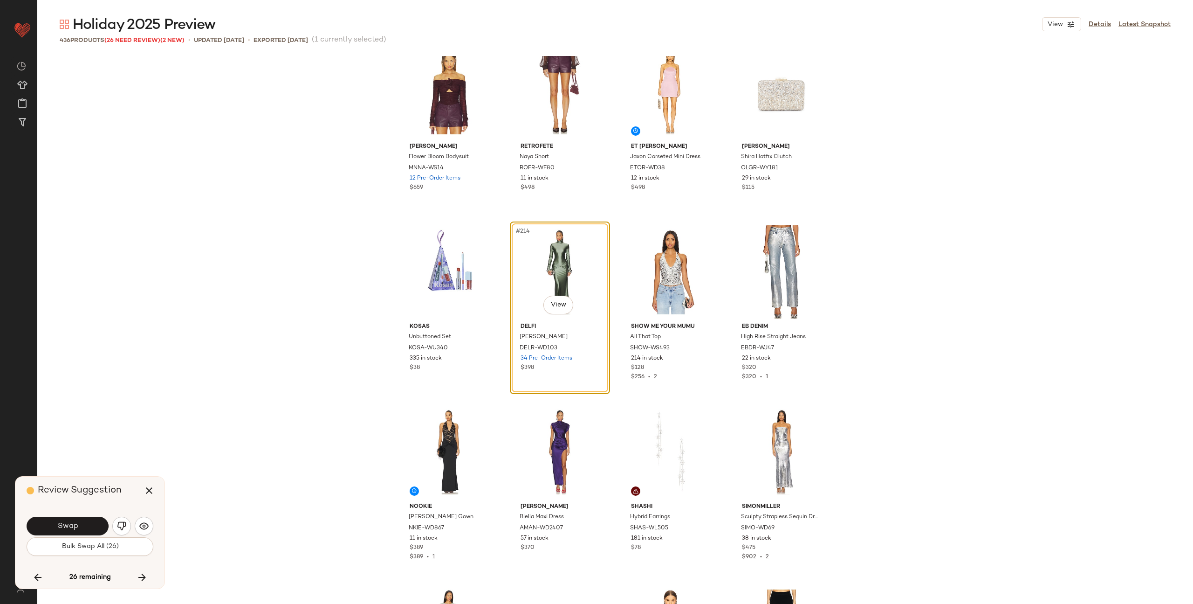
scroll to position [9353, 0]
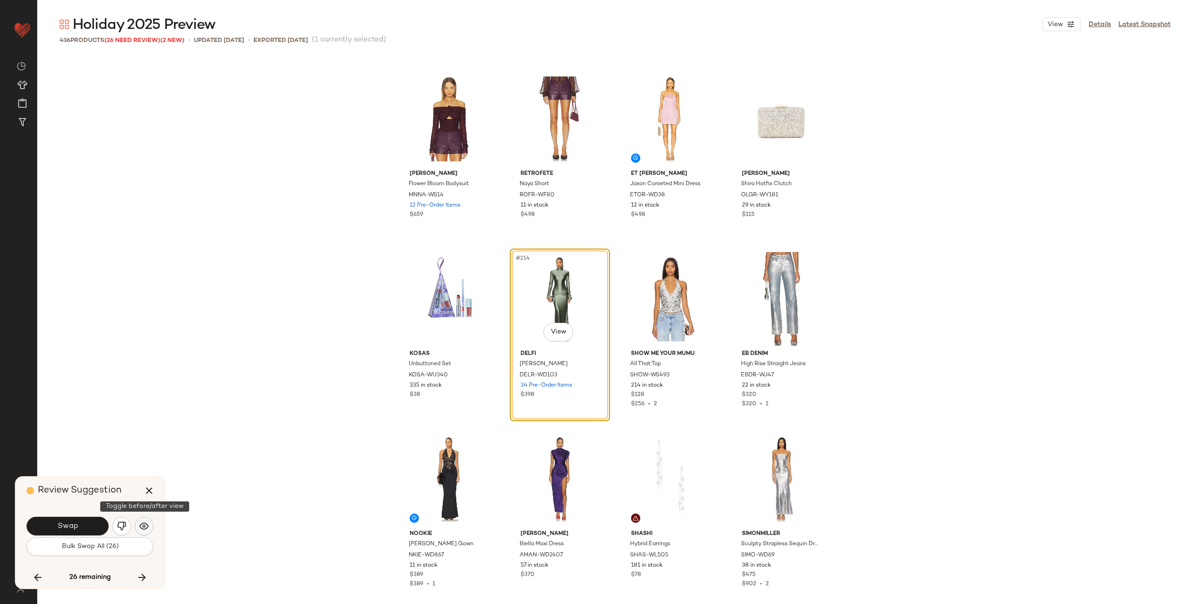
click at [146, 528] on img "button" at bounding box center [143, 525] width 9 height 9
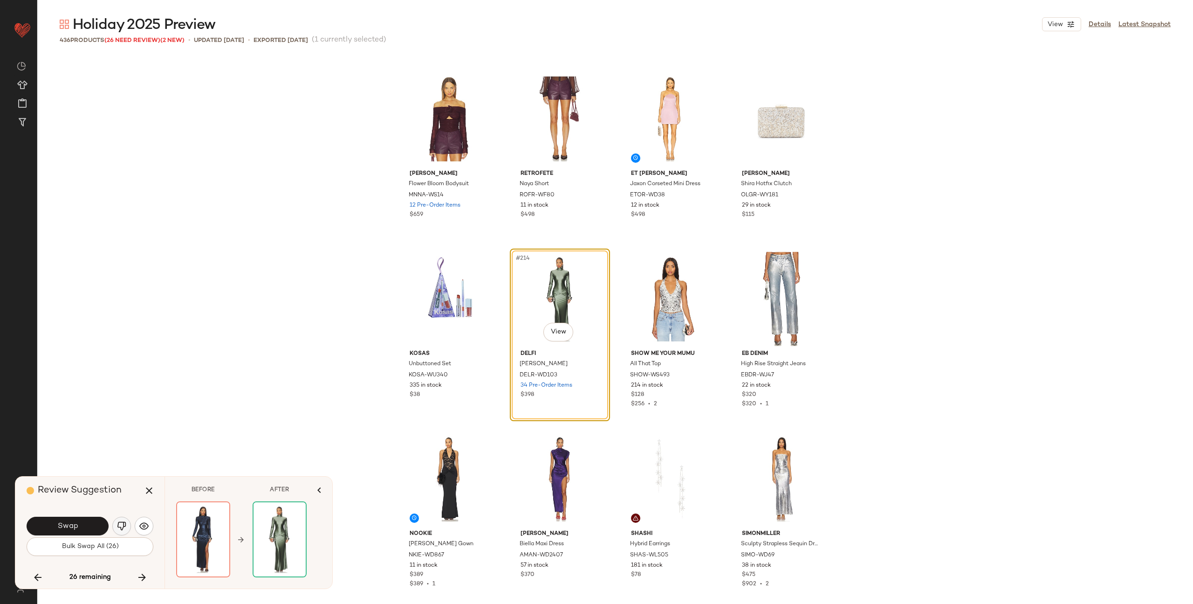
click at [125, 523] on img "button" at bounding box center [121, 525] width 9 height 9
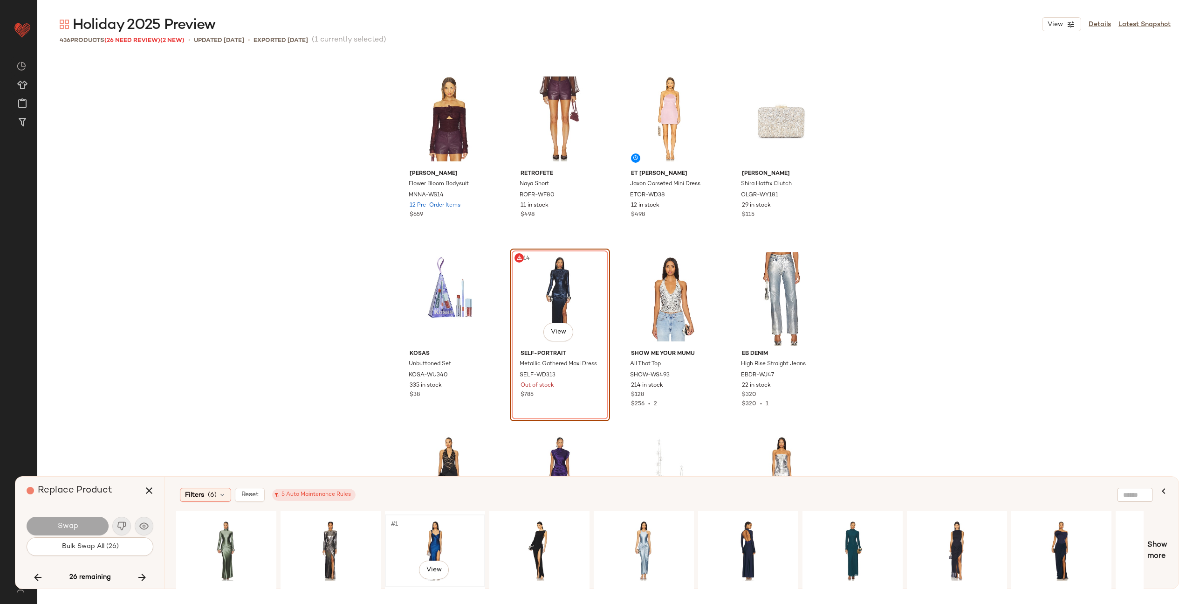
click at [433, 538] on div "#1 View" at bounding box center [435, 550] width 94 height 66
click at [343, 543] on div "#1 View" at bounding box center [331, 550] width 94 height 66
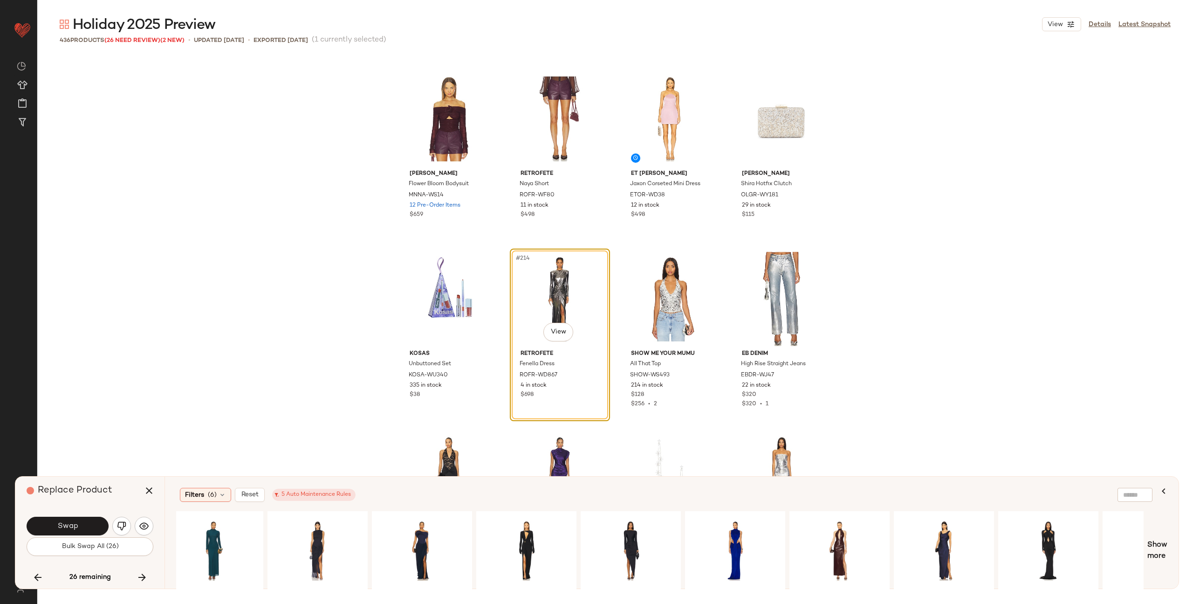
scroll to position [0, 648]
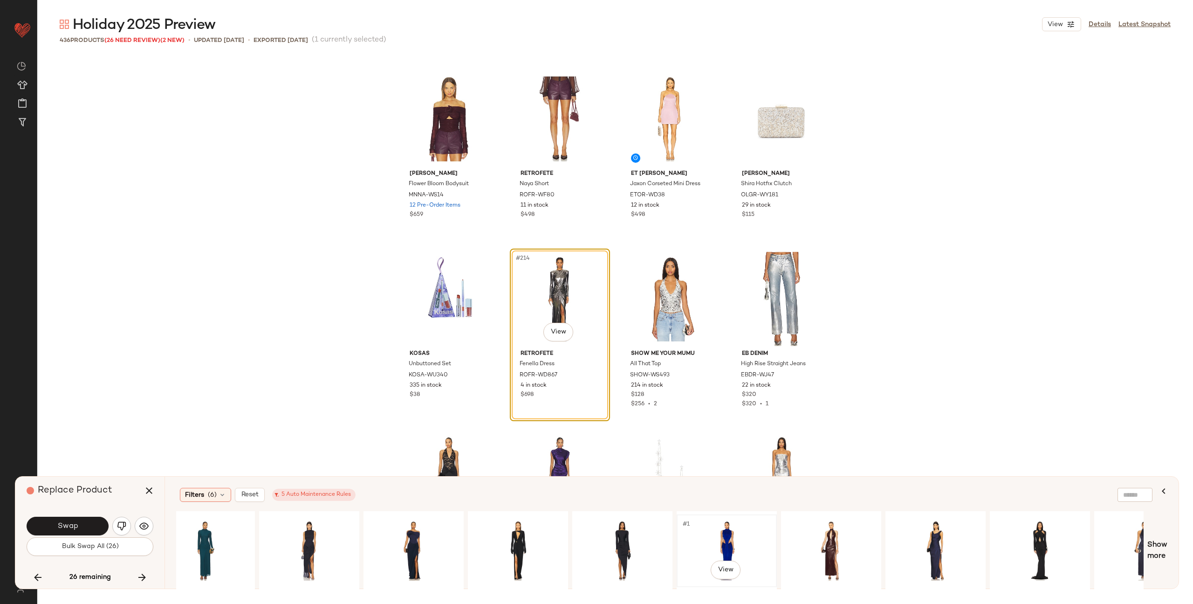
click at [718, 540] on div "#1 View" at bounding box center [727, 550] width 94 height 66
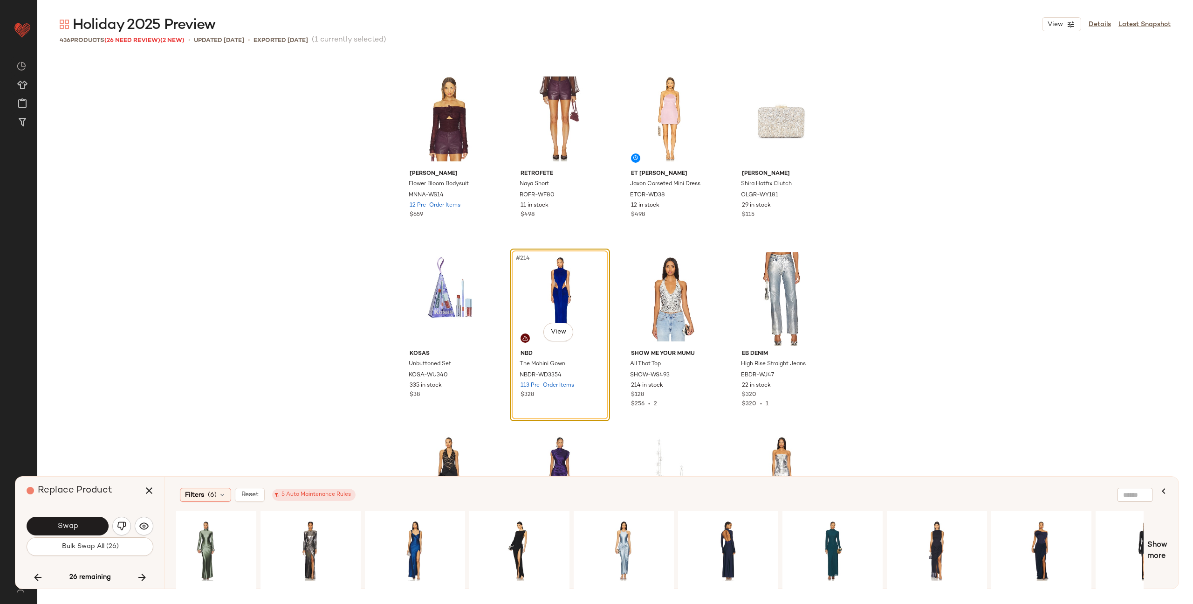
scroll to position [0, 0]
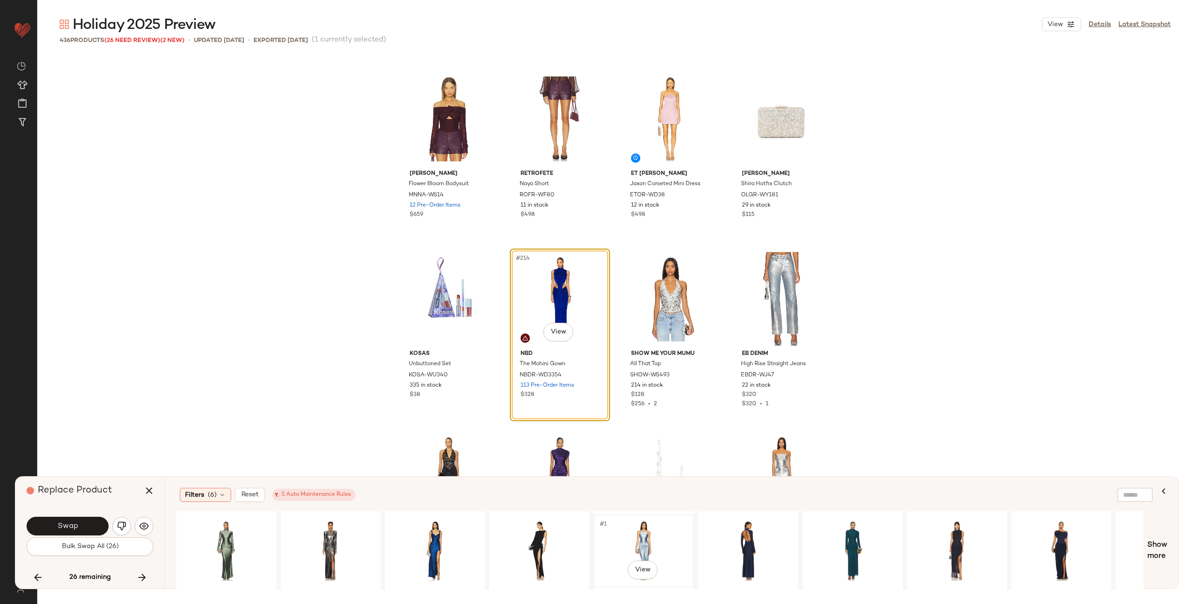
click at [667, 535] on div "#1 View" at bounding box center [644, 550] width 94 height 66
click at [90, 520] on button "Swap" at bounding box center [68, 525] width 82 height 19
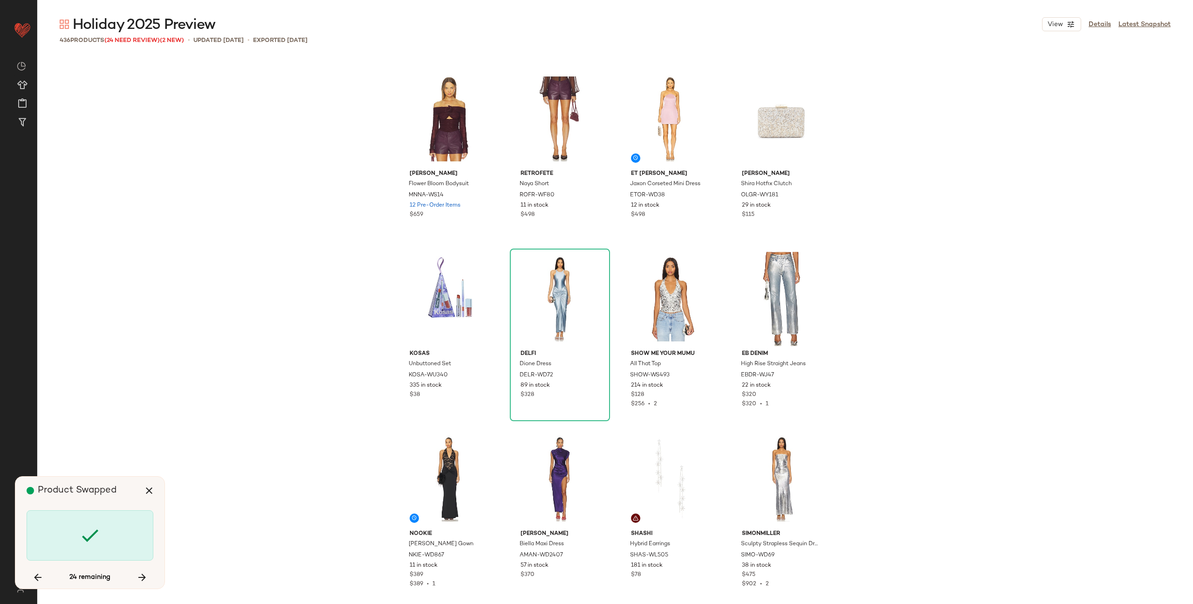
scroll to position [9896, 0]
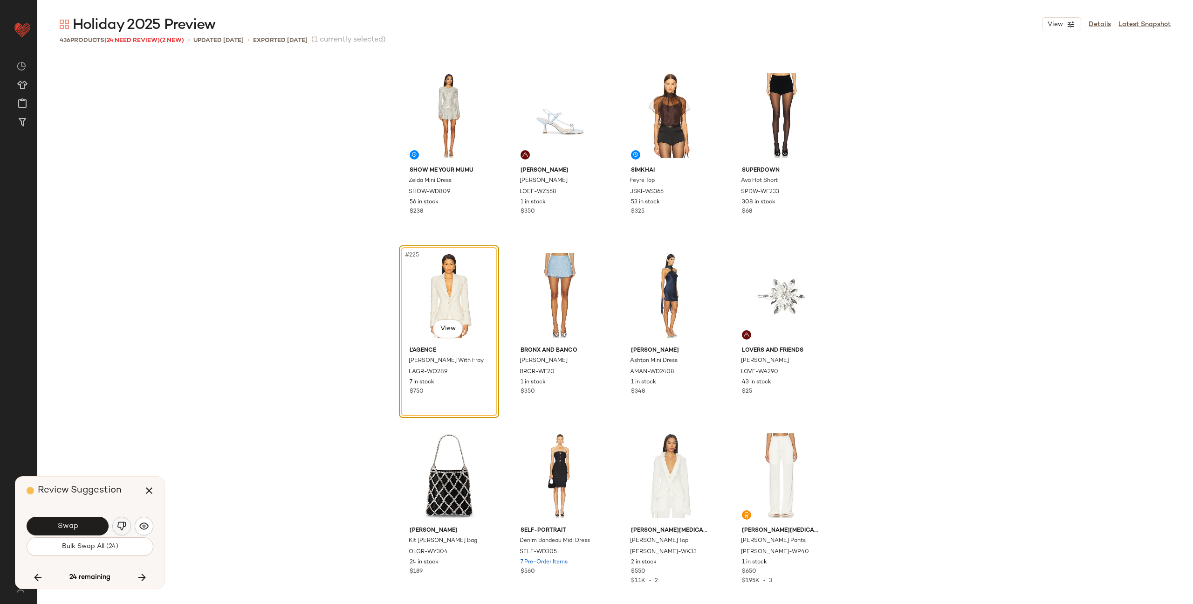
click at [123, 524] on img "button" at bounding box center [121, 525] width 9 height 9
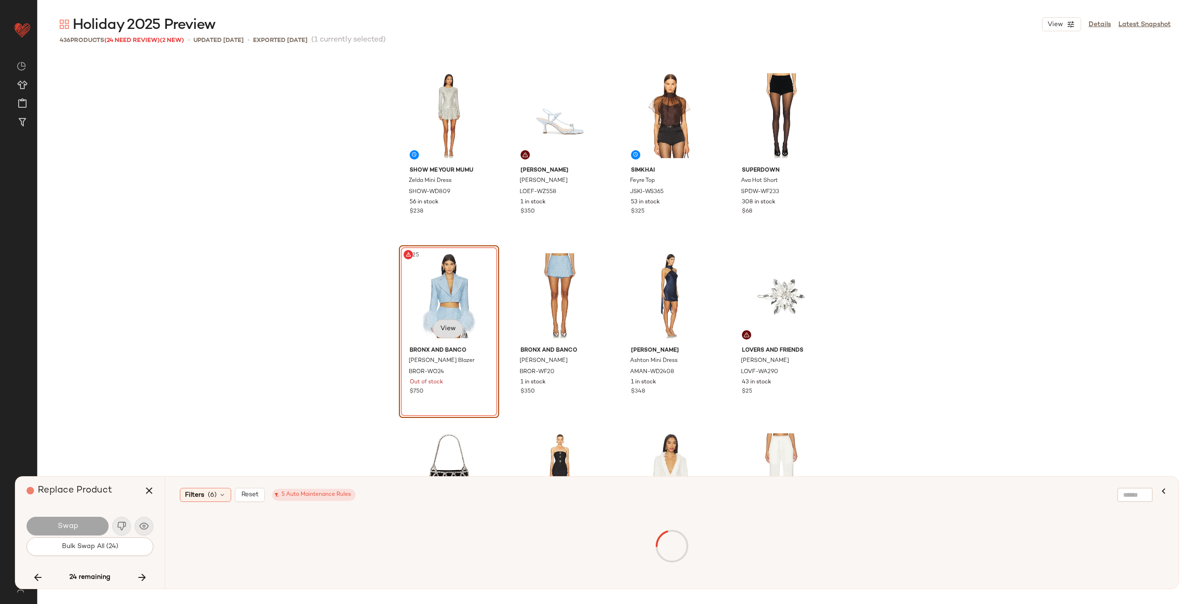
click at [453, 331] on body "Revolve ** Dashboard All Products Global Clipboards (58) Curations (347) Alexis…" at bounding box center [596, 302] width 1193 height 604
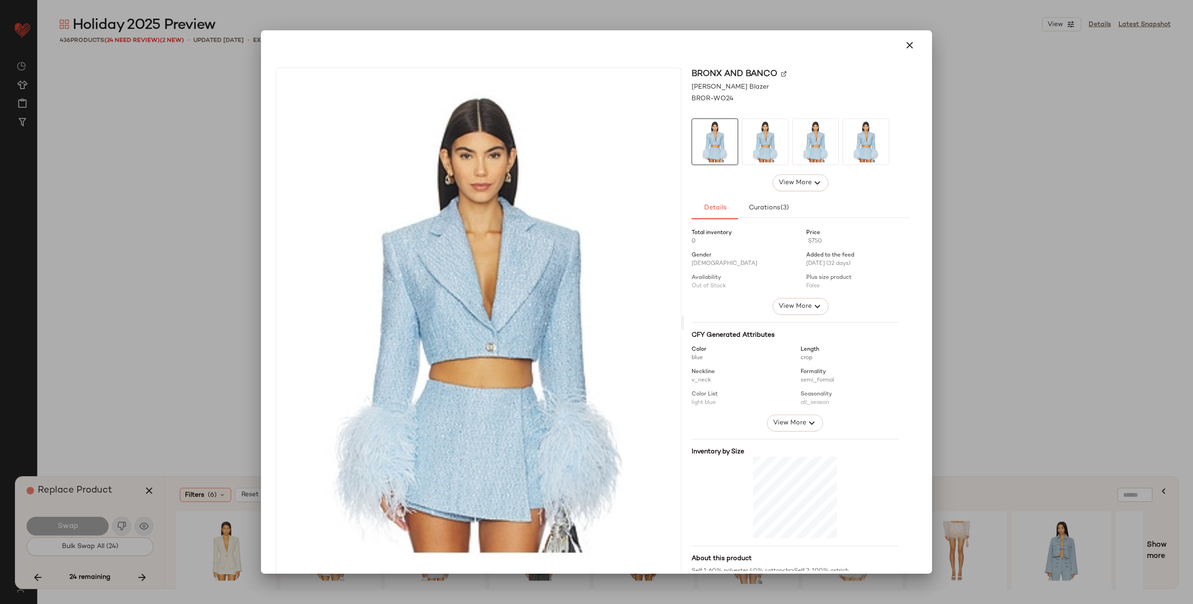
click at [781, 73] on img at bounding box center [784, 74] width 6 height 6
click at [904, 46] on icon "button" at bounding box center [909, 45] width 11 height 11
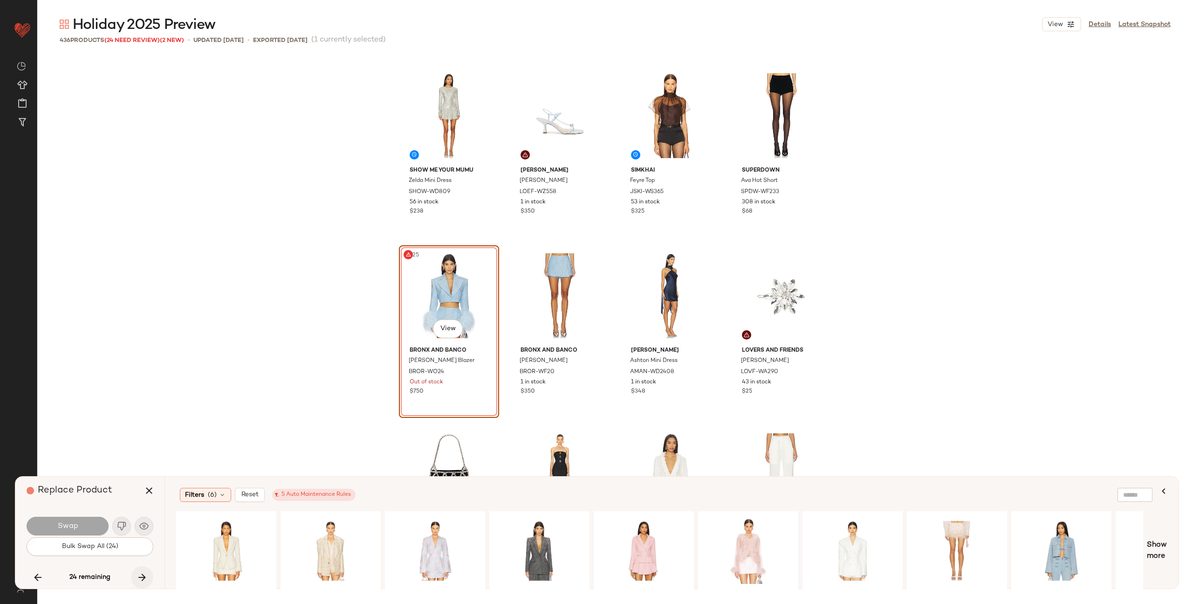
click at [140, 576] on icon "button" at bounding box center [142, 576] width 11 height 11
click at [143, 583] on button "button" at bounding box center [142, 577] width 22 height 22
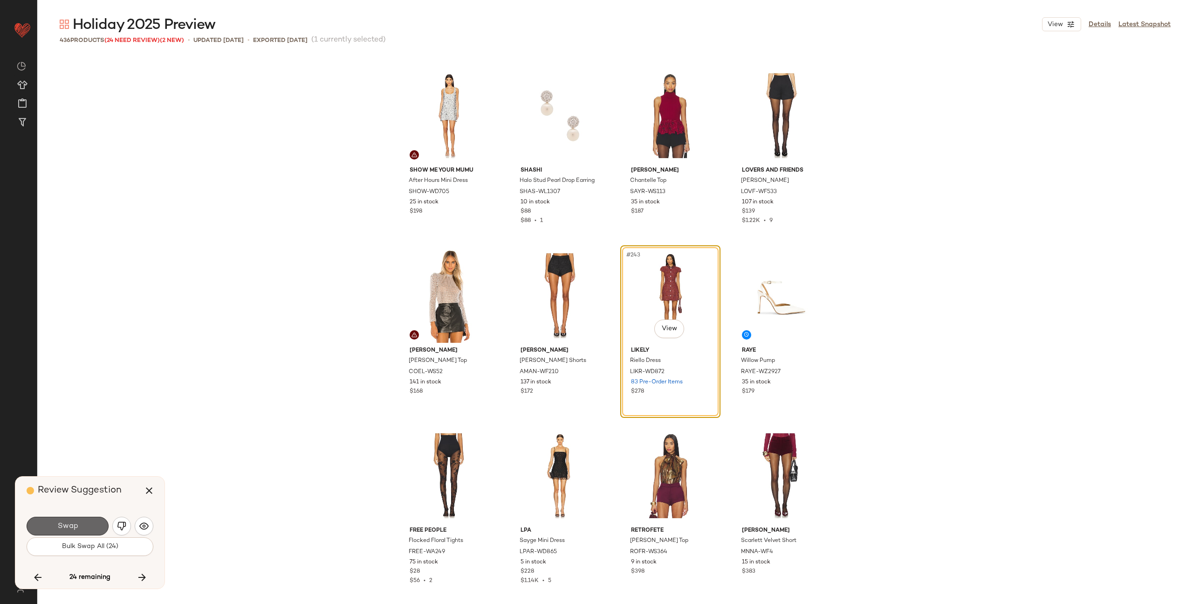
click at [85, 518] on button "Swap" at bounding box center [68, 525] width 82 height 19
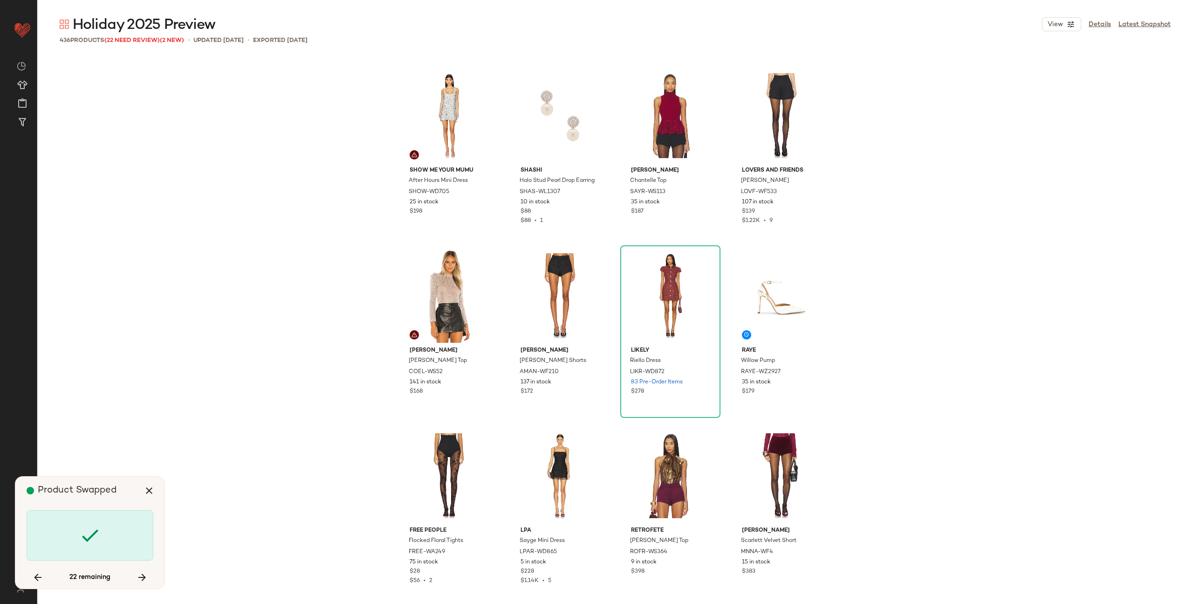
scroll to position [11875, 0]
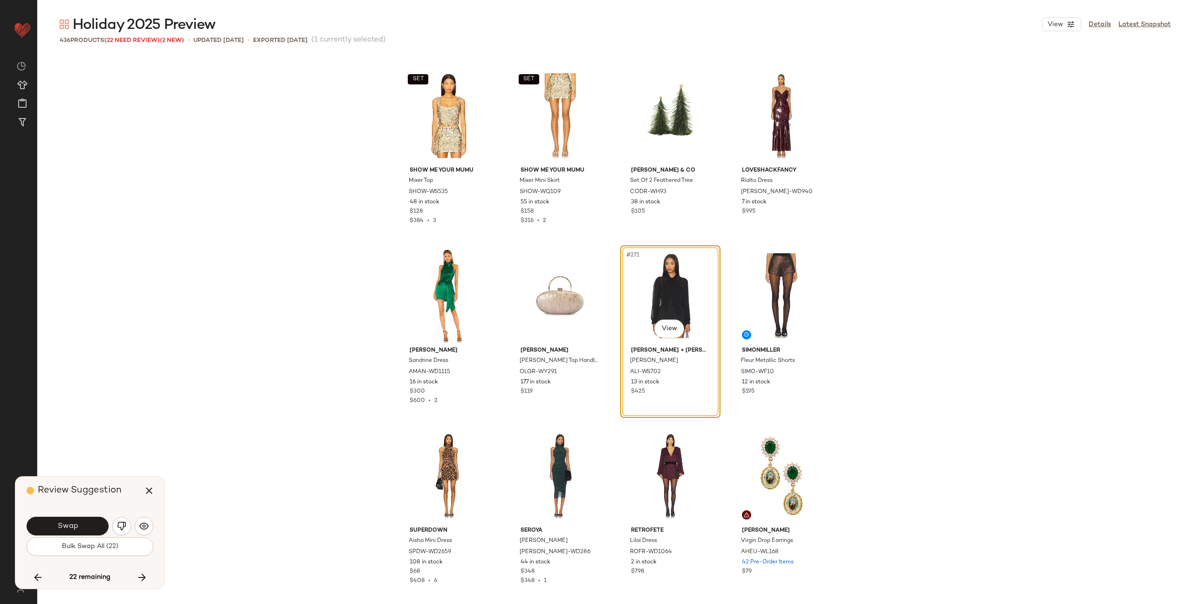
click at [85, 518] on button "Swap" at bounding box center [68, 525] width 82 height 19
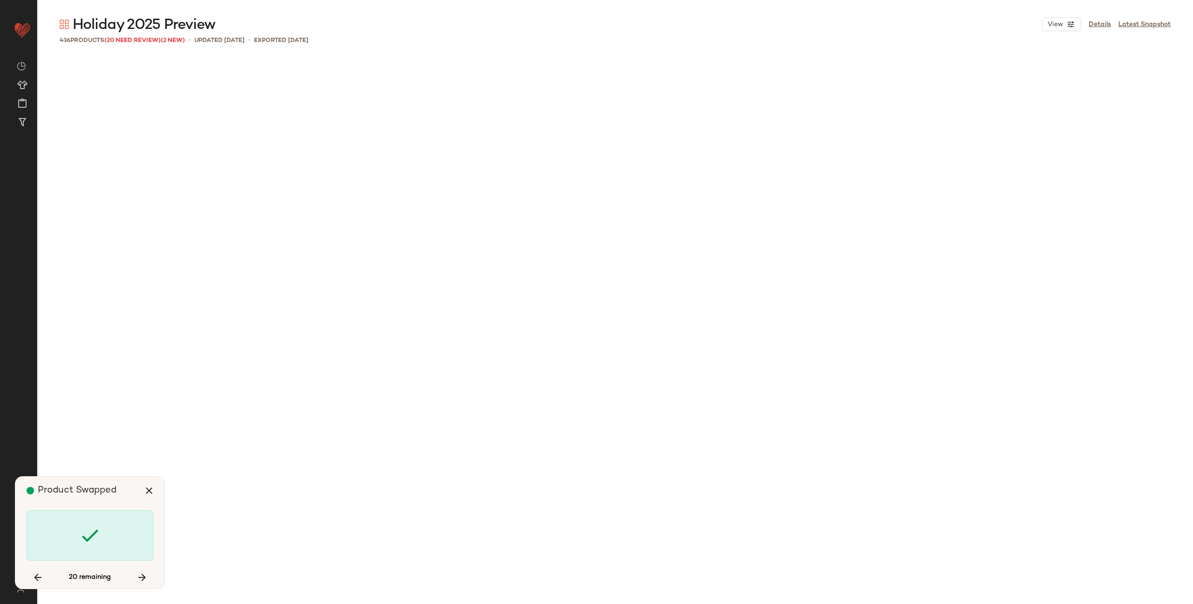
scroll to position [13135, 0]
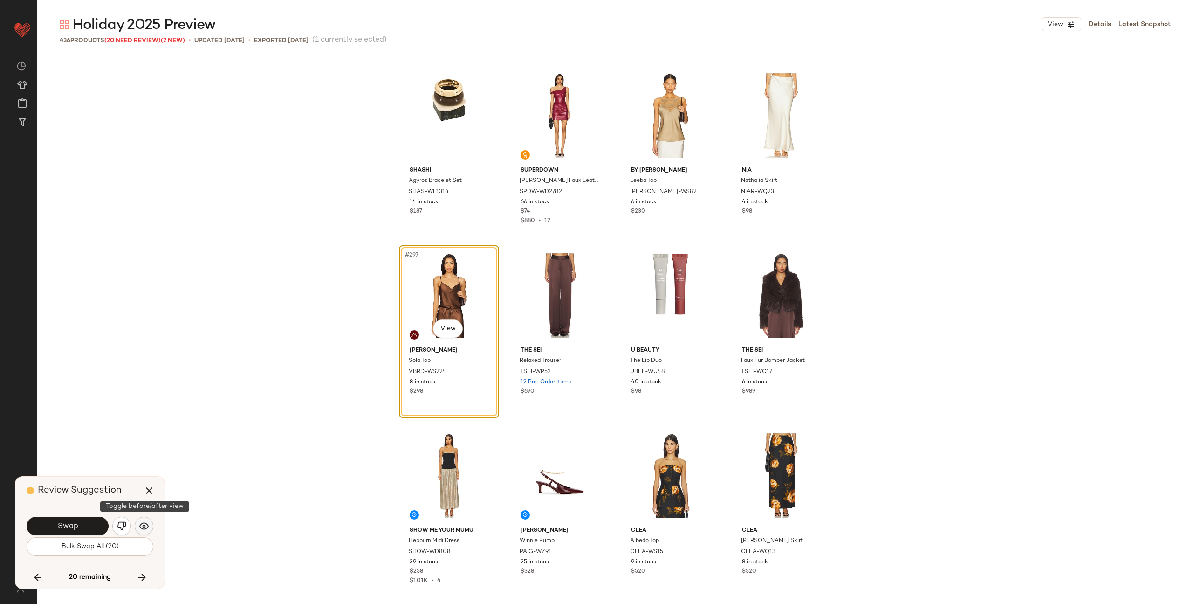
click at [141, 524] on img "button" at bounding box center [143, 525] width 9 height 9
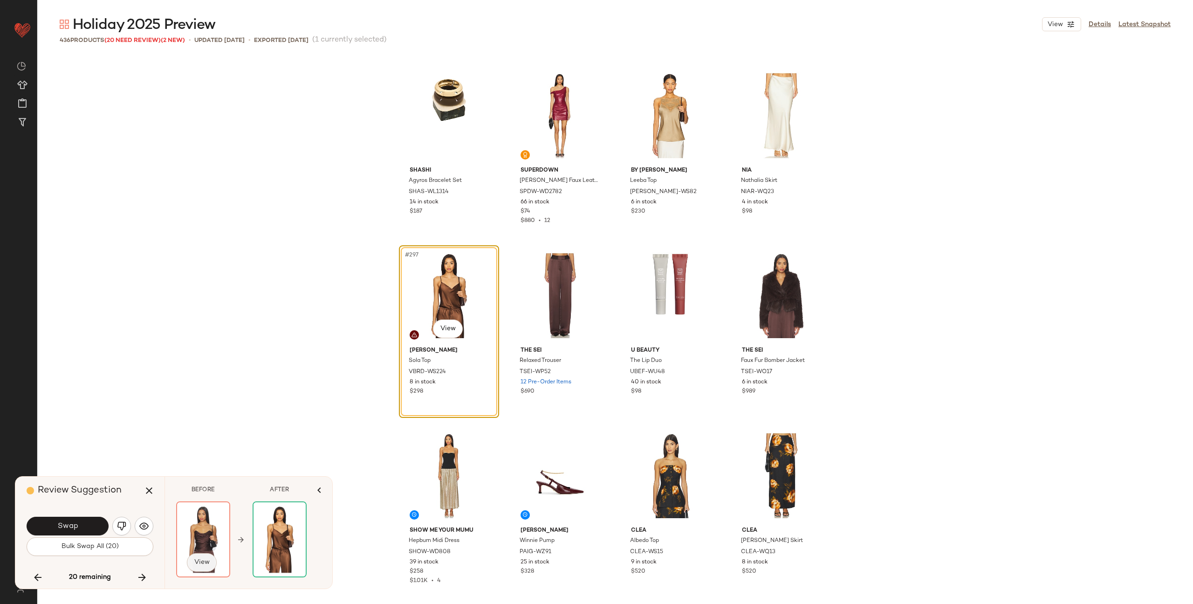
click at [206, 560] on span "View" at bounding box center [202, 561] width 16 height 7
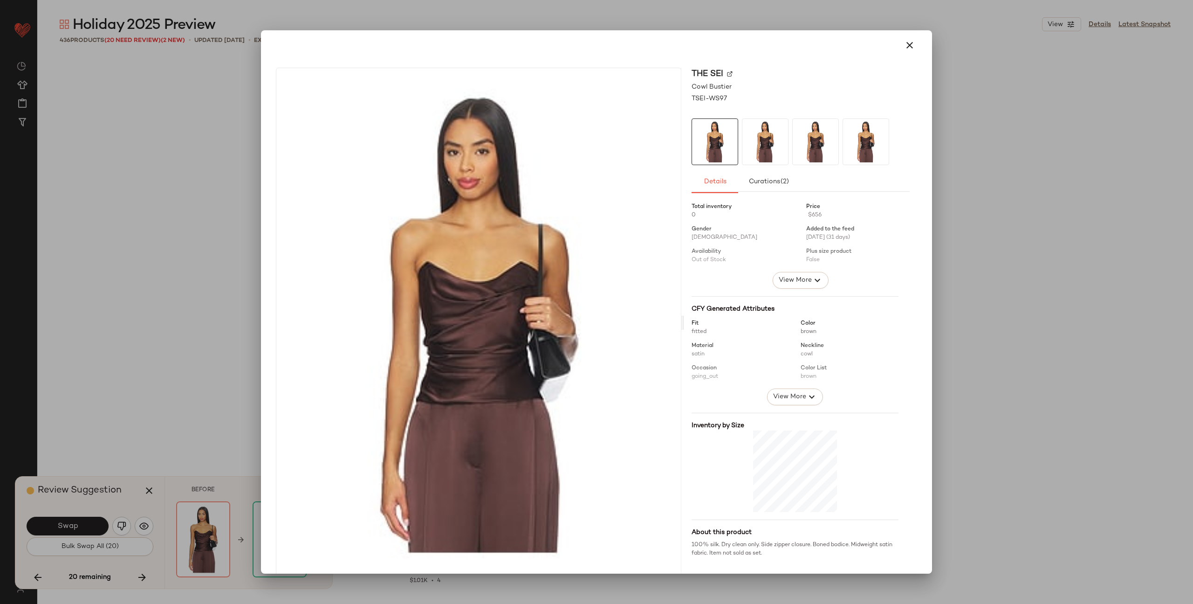
click at [727, 76] on img at bounding box center [730, 74] width 6 height 6
click at [727, 74] on img at bounding box center [730, 74] width 6 height 6
click at [904, 46] on icon "button" at bounding box center [909, 45] width 11 height 11
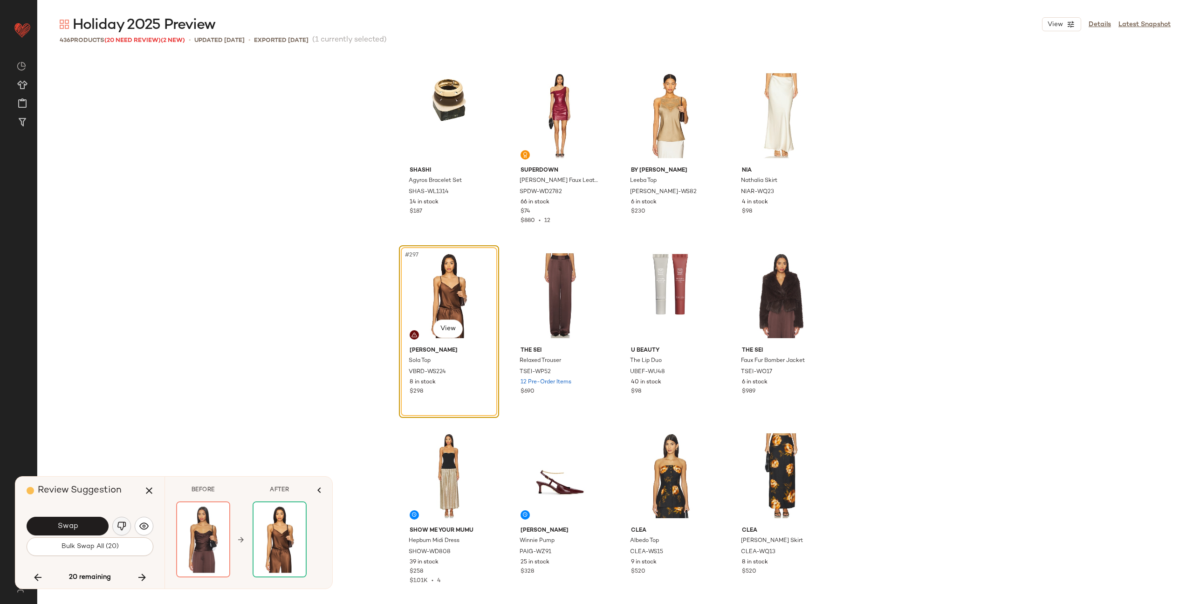
click at [123, 524] on img "button" at bounding box center [121, 525] width 9 height 9
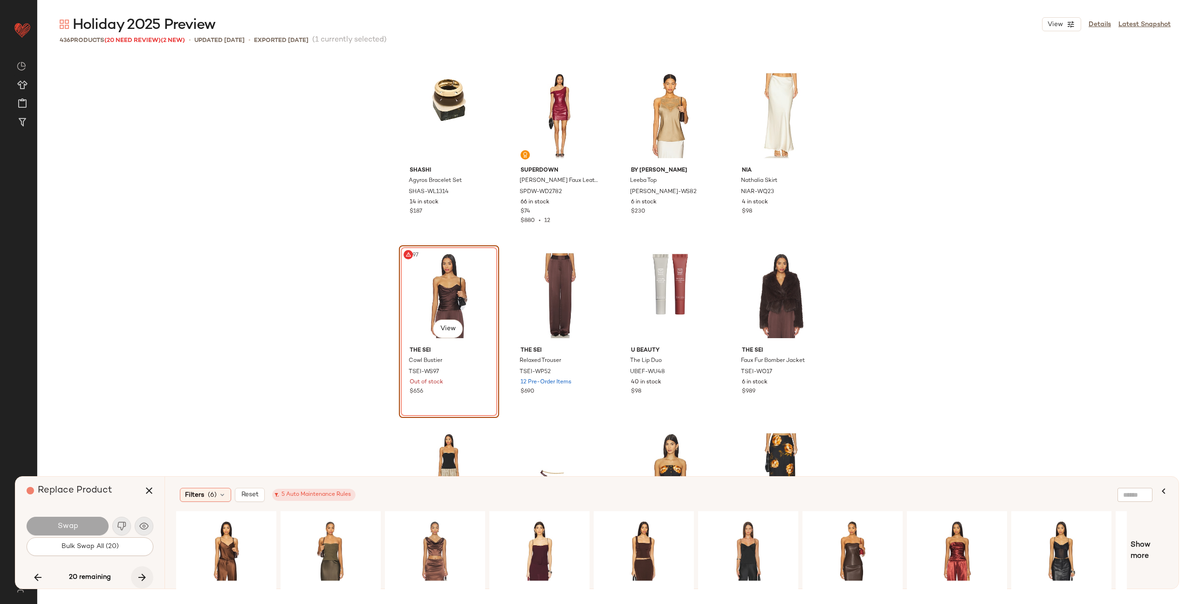
click at [141, 573] on icon "button" at bounding box center [142, 576] width 11 height 11
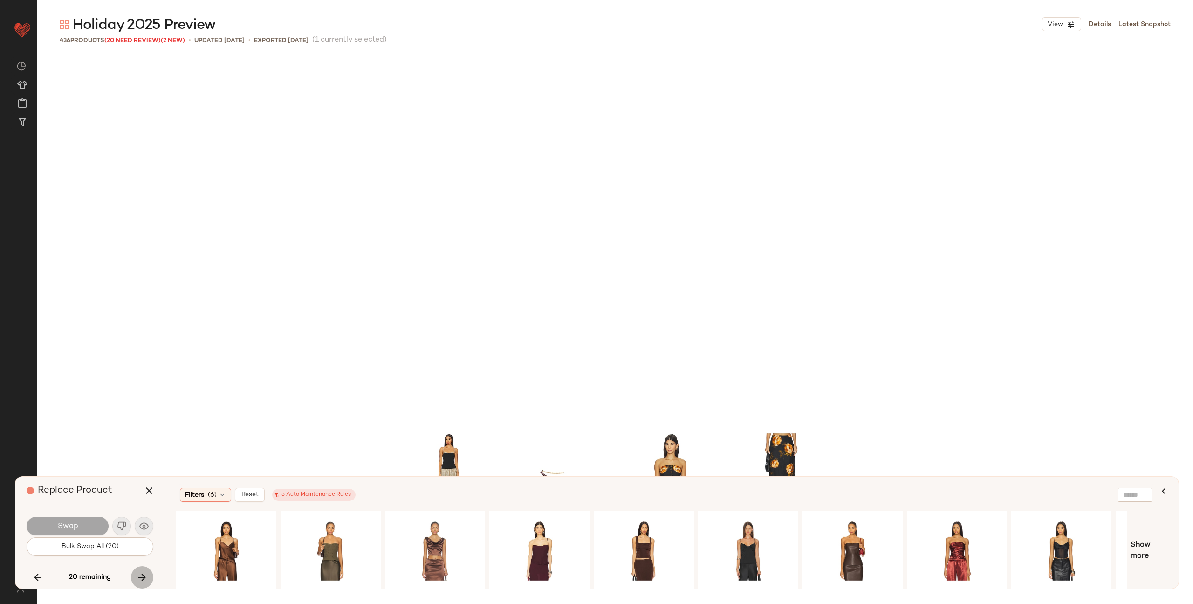
scroll to position [13494, 0]
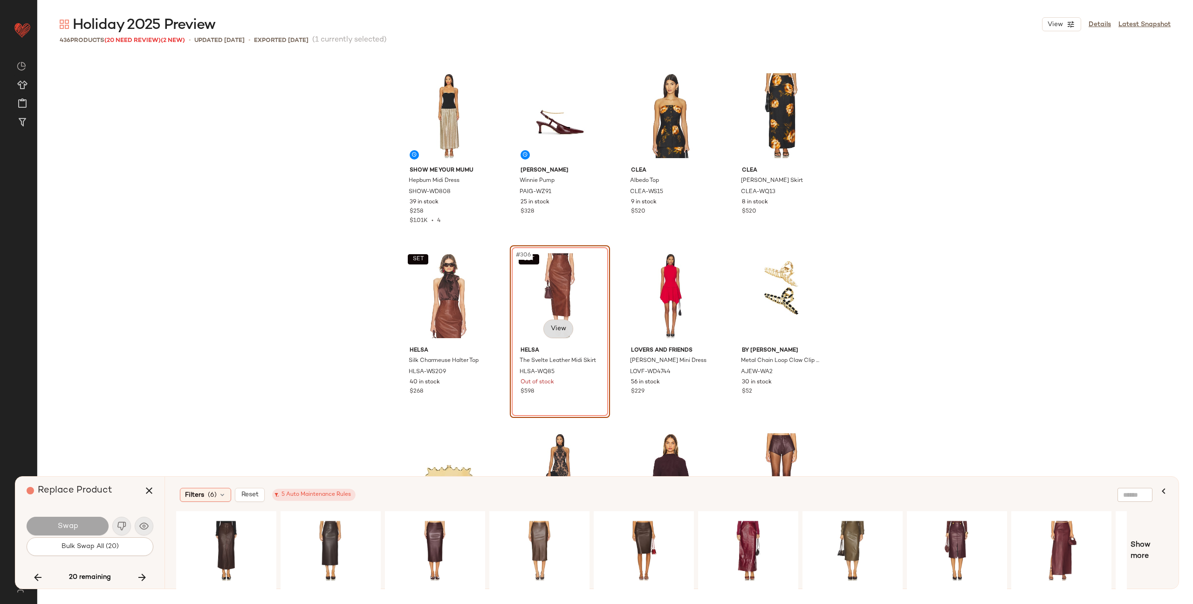
click at [548, 329] on body "Revolve ** Dashboard All Products Global Clipboards (58) Curations (347) Alexis…" at bounding box center [596, 302] width 1193 height 604
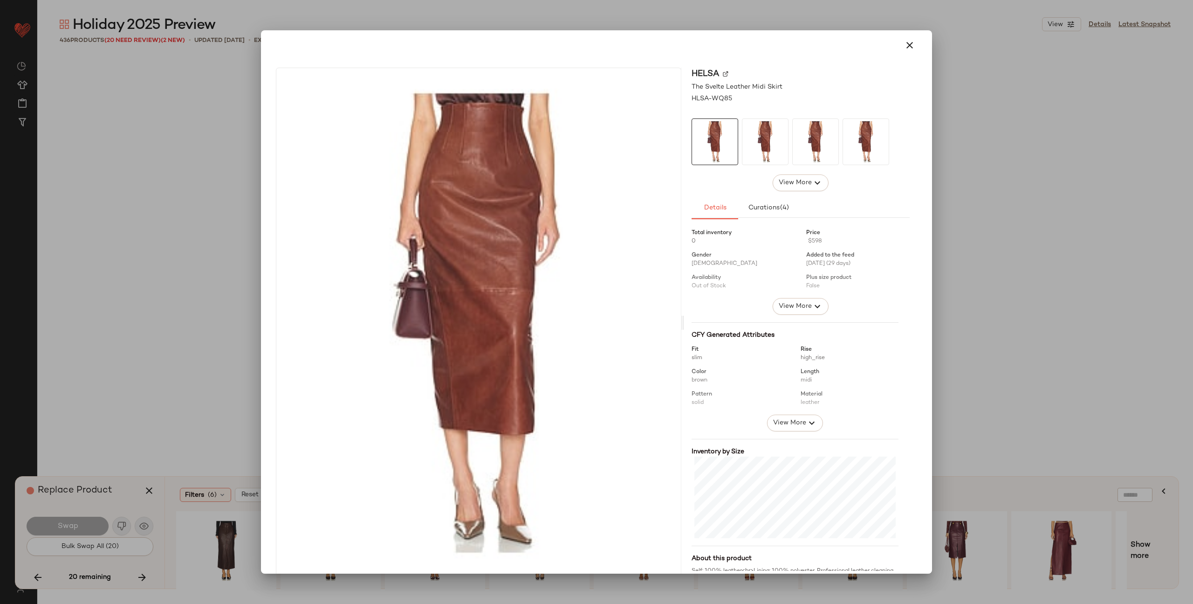
click at [723, 74] on img at bounding box center [726, 74] width 6 height 6
click at [904, 47] on icon "button" at bounding box center [909, 45] width 11 height 11
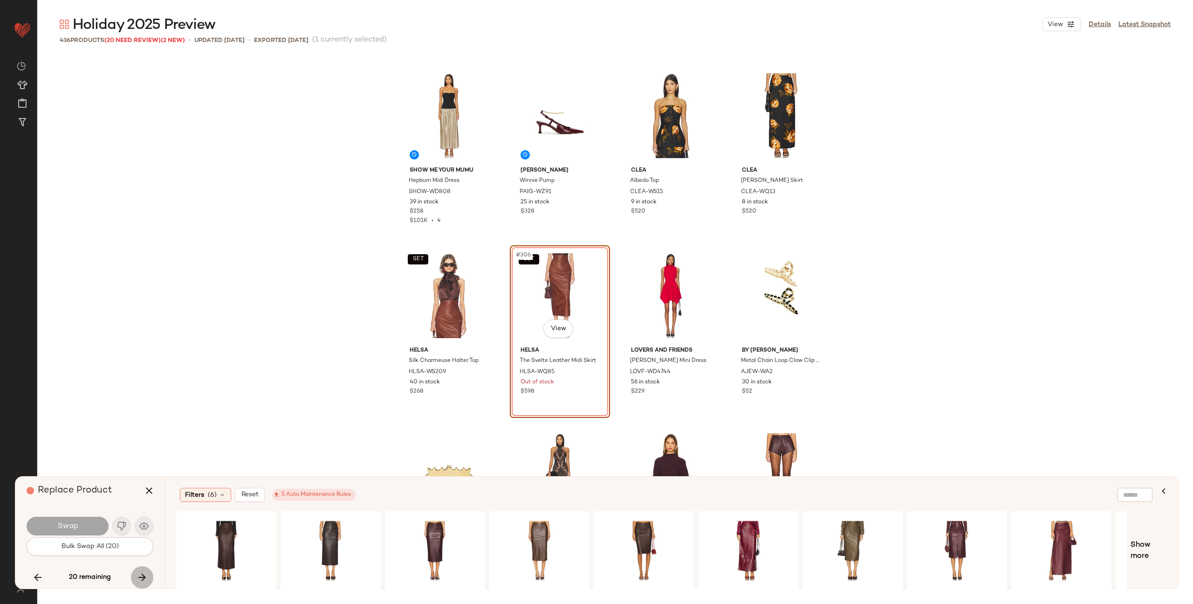
click at [144, 577] on icon "button" at bounding box center [142, 576] width 11 height 11
click at [143, 575] on icon "button" at bounding box center [142, 576] width 11 height 11
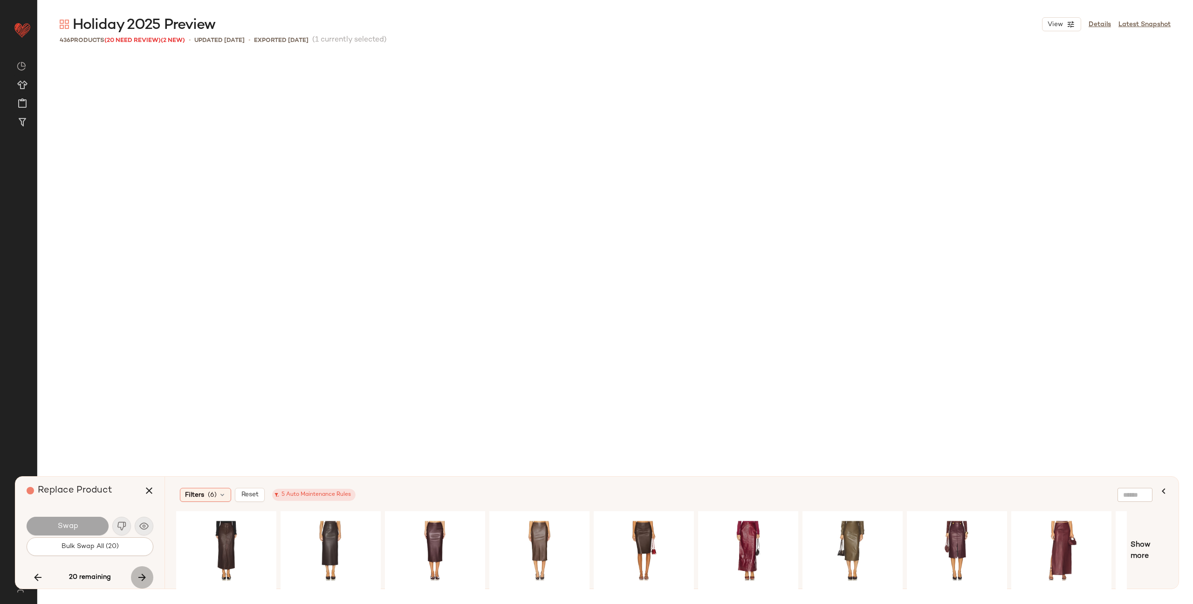
scroll to position [16373, 0]
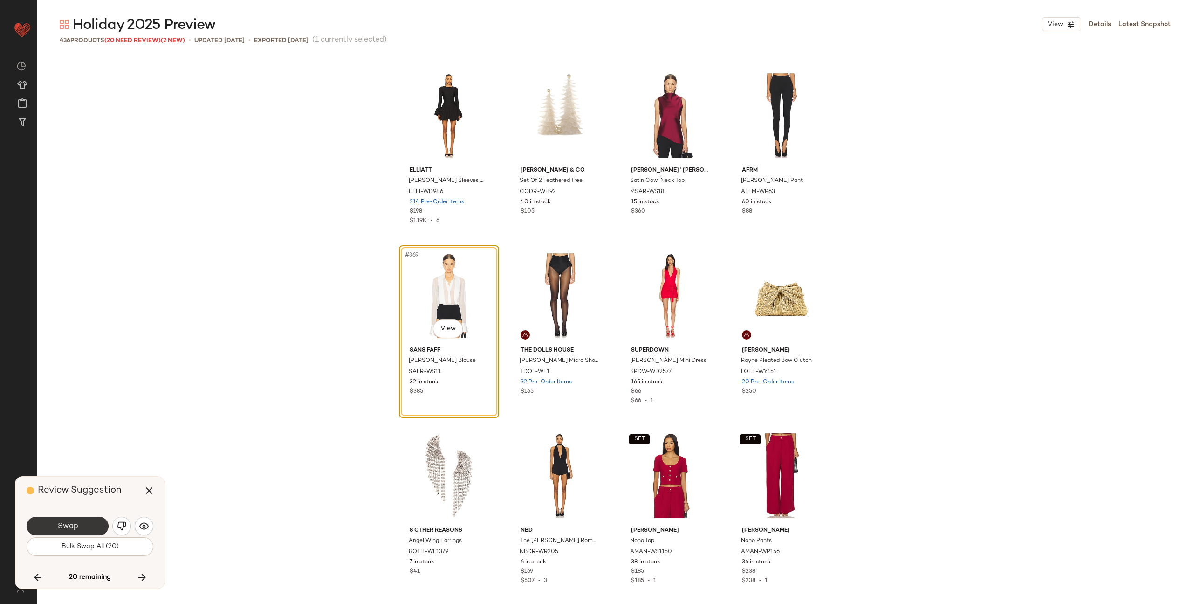
click at [83, 524] on button "Swap" at bounding box center [68, 525] width 82 height 19
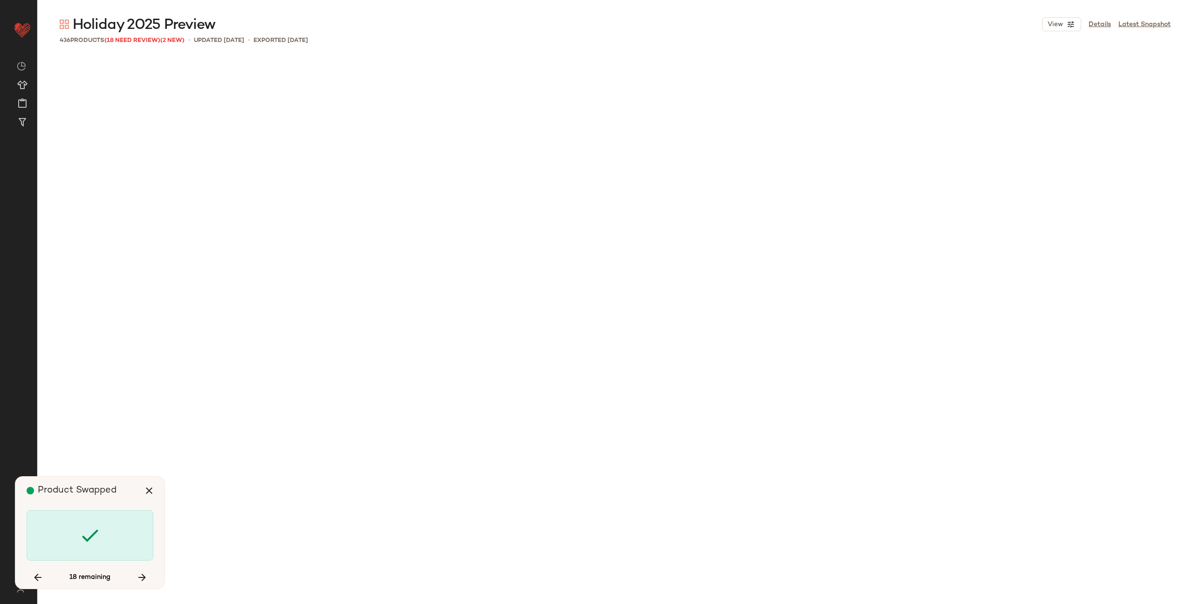
scroll to position [17273, 0]
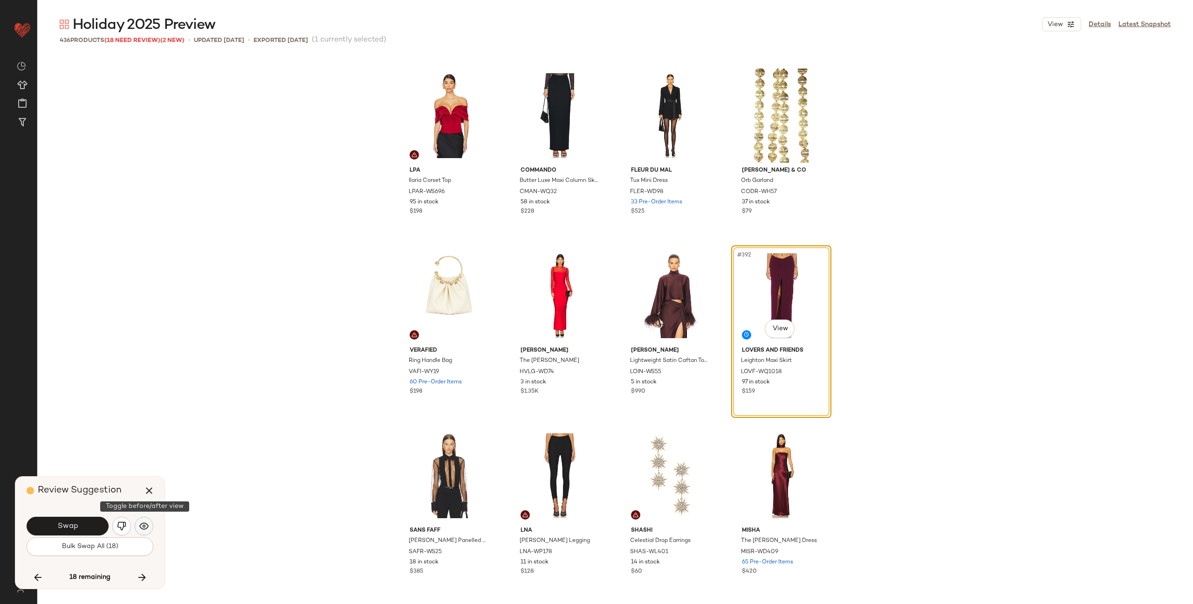
click at [144, 525] on img "button" at bounding box center [143, 525] width 9 height 9
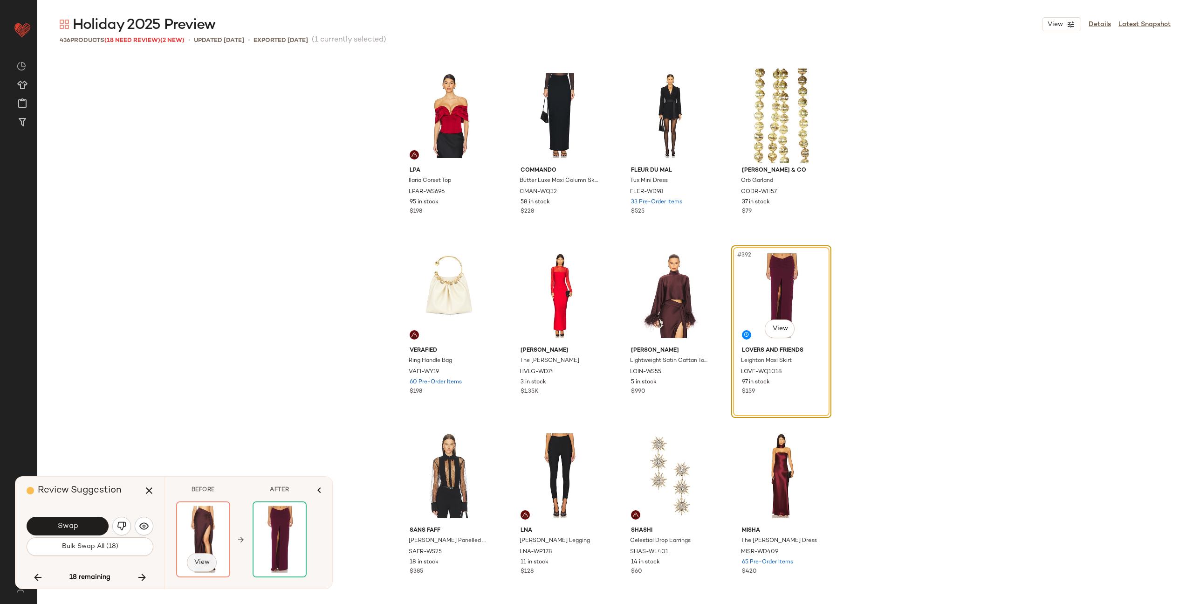
click at [206, 561] on span "View" at bounding box center [202, 561] width 16 height 7
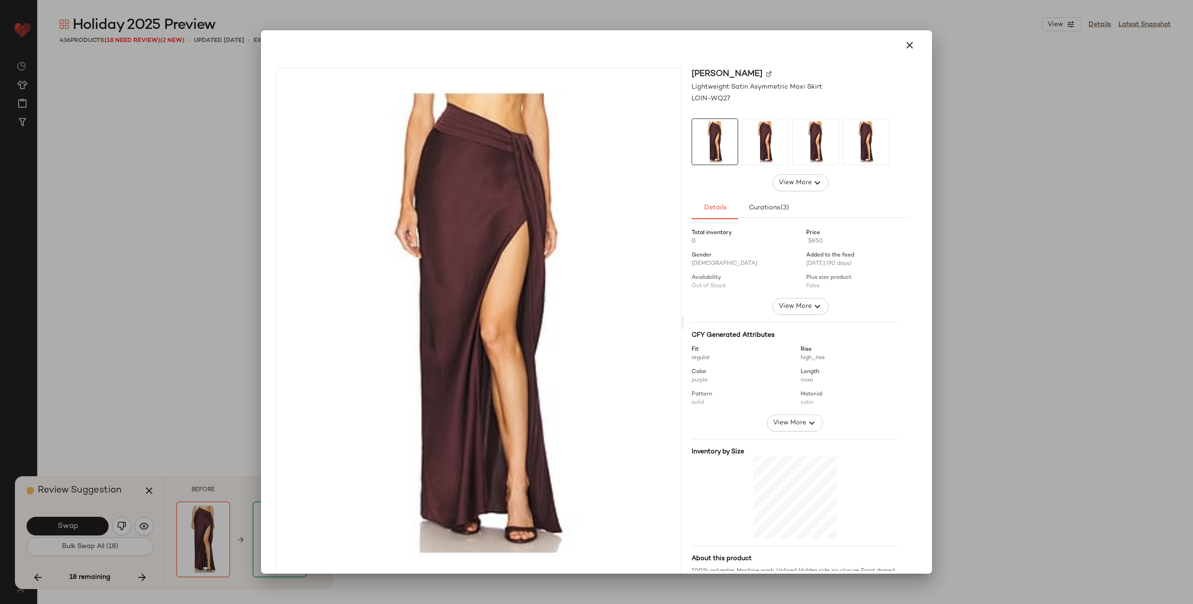
click at [766, 74] on img at bounding box center [769, 74] width 6 height 6
click at [904, 41] on icon "button" at bounding box center [909, 45] width 11 height 11
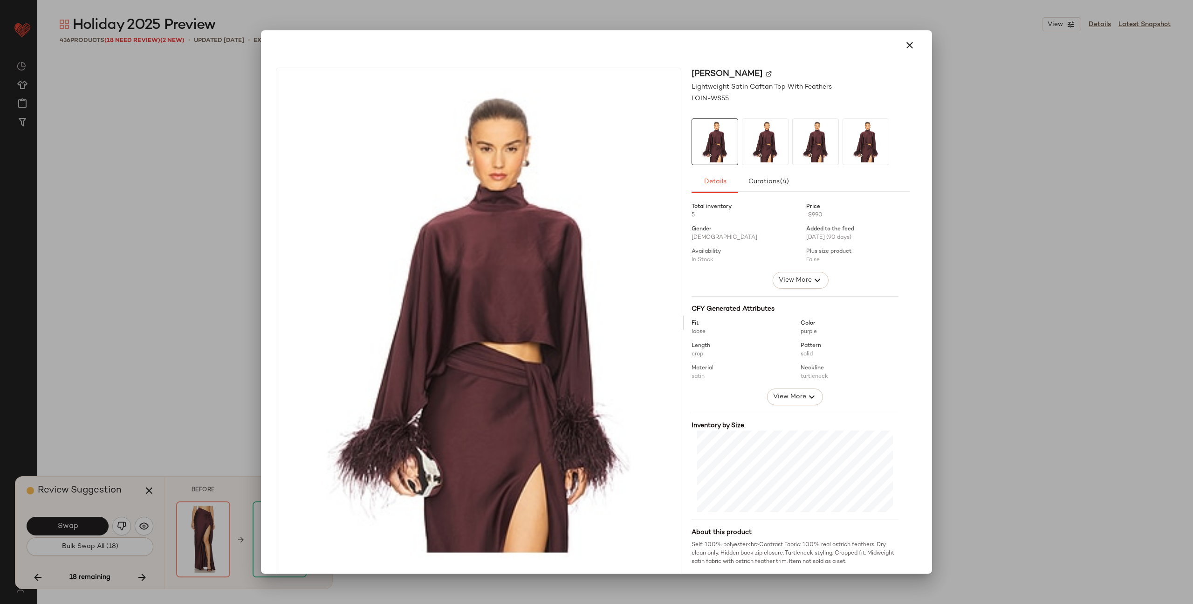
click at [766, 73] on img at bounding box center [769, 74] width 6 height 6
click at [907, 47] on icon "button" at bounding box center [909, 45] width 11 height 11
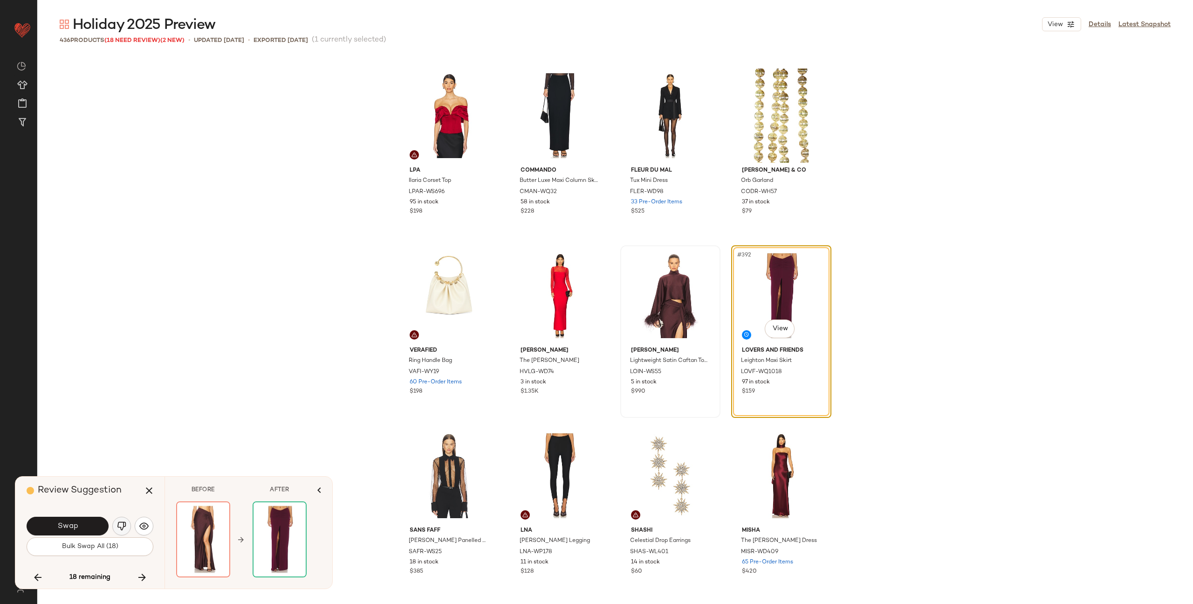
click at [121, 519] on button "button" at bounding box center [121, 525] width 19 height 19
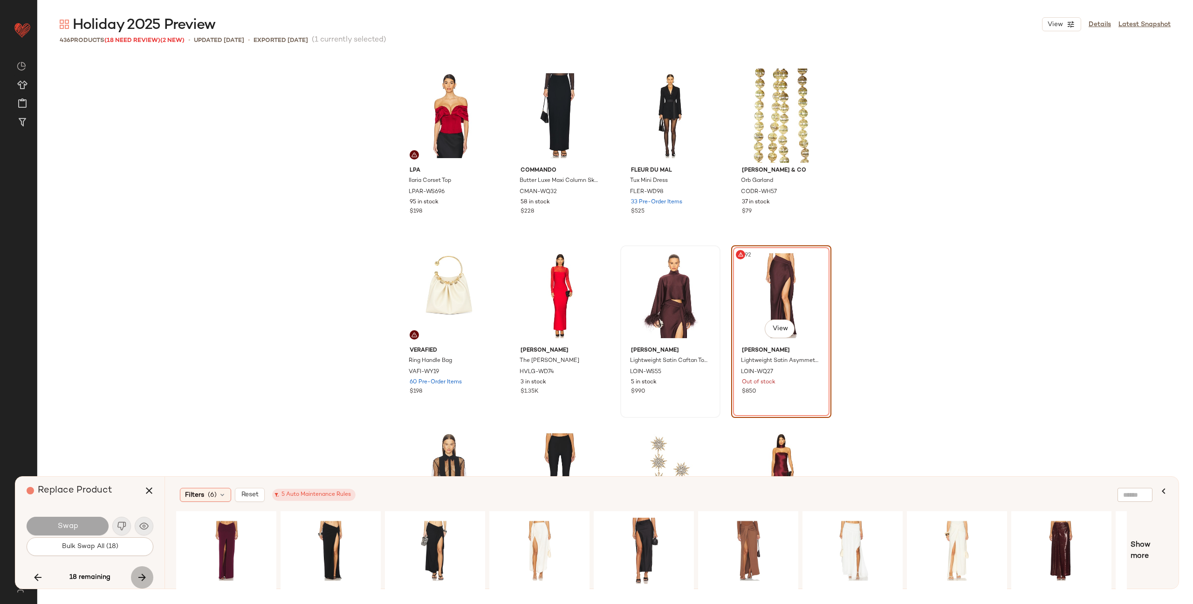
click at [143, 575] on icon "button" at bounding box center [142, 576] width 11 height 11
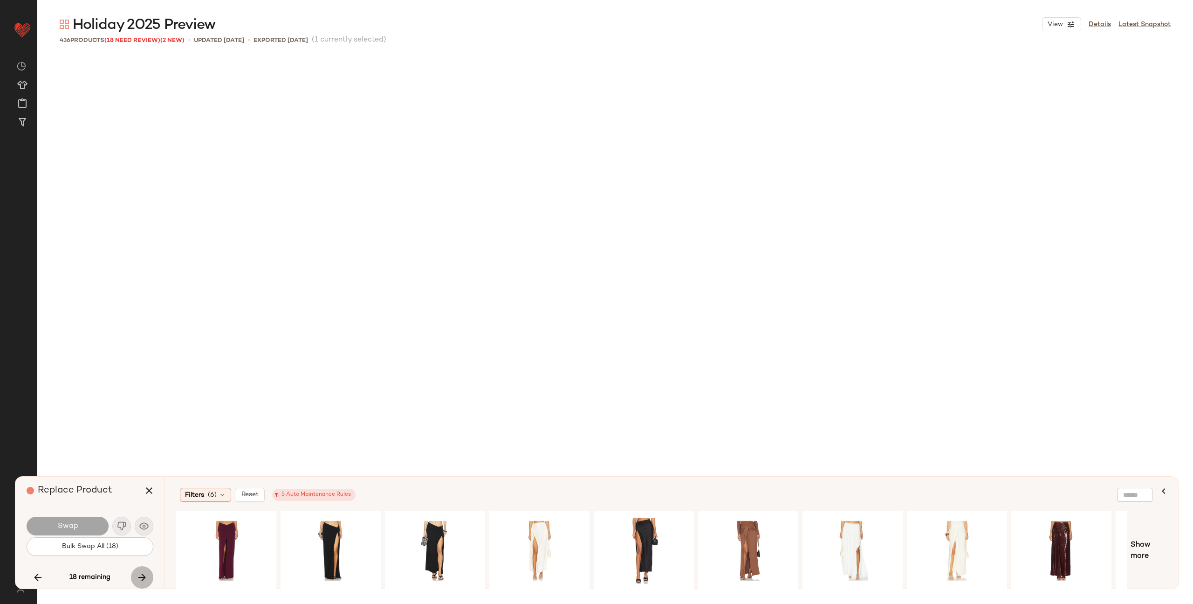
scroll to position [18712, 0]
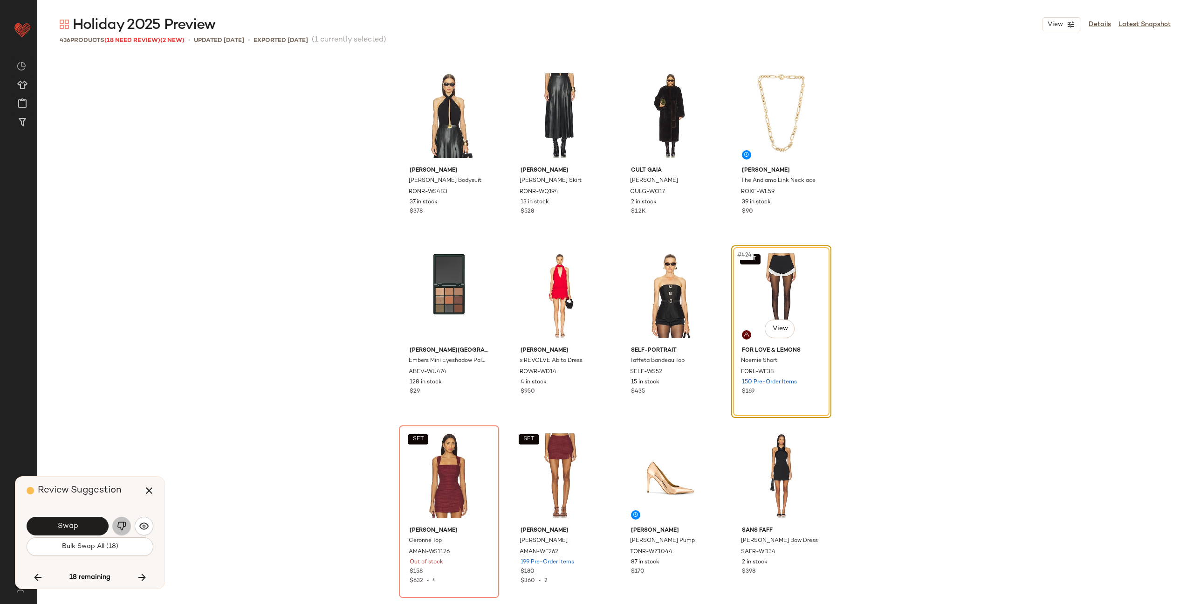
click at [122, 523] on img "button" at bounding box center [121, 525] width 9 height 9
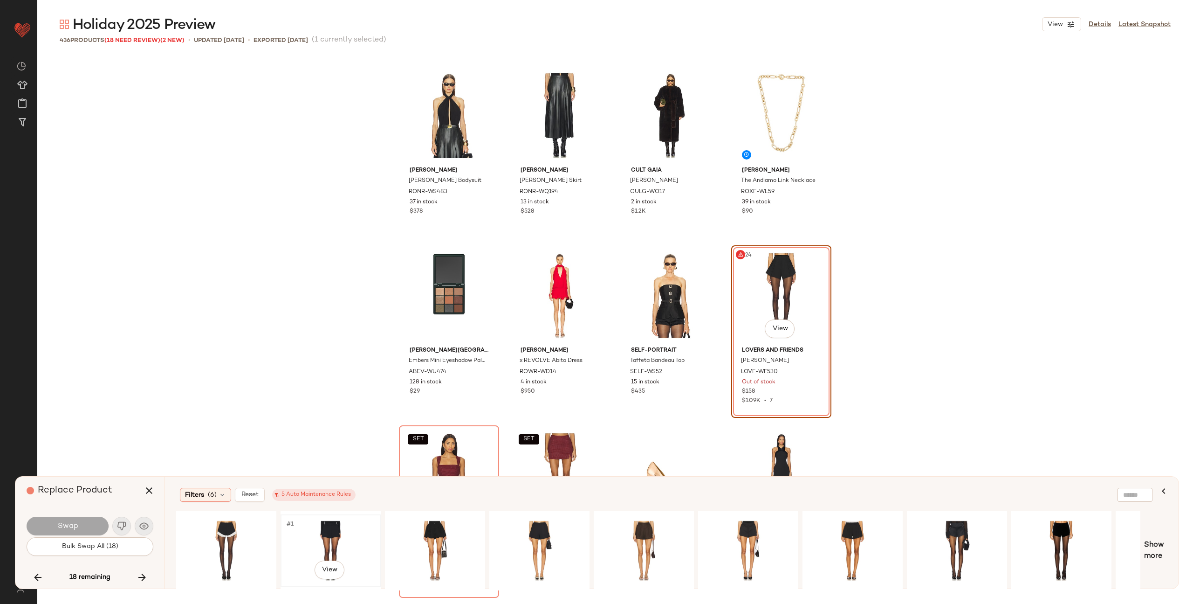
click at [312, 537] on div "#1 View" at bounding box center [331, 550] width 94 height 66
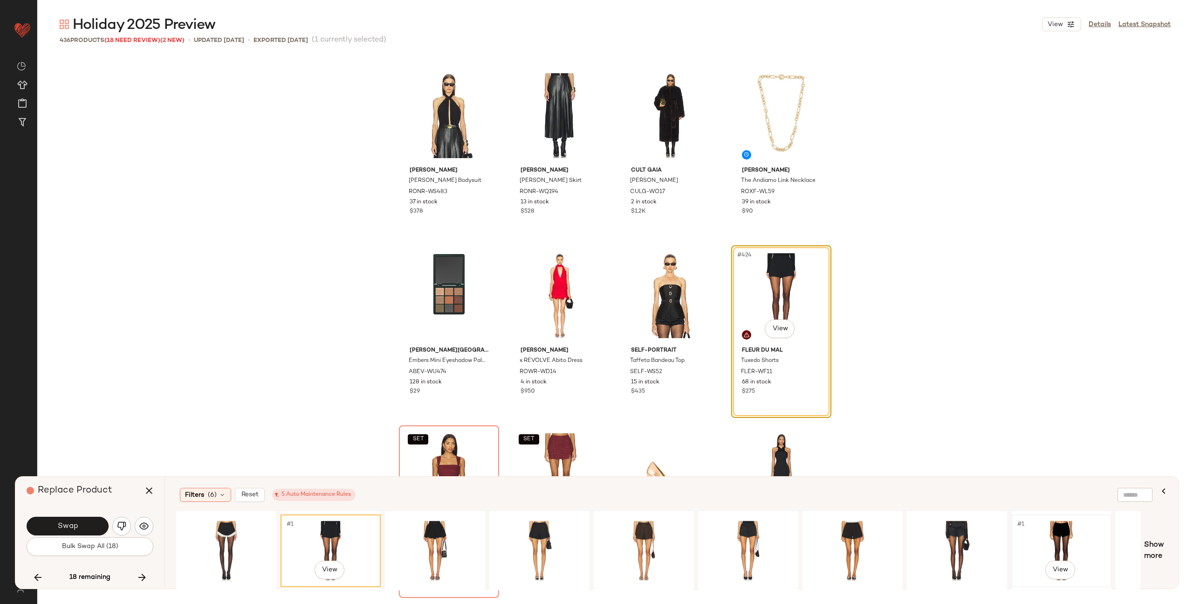
click at [1038, 536] on div "#1 View" at bounding box center [1062, 550] width 94 height 66
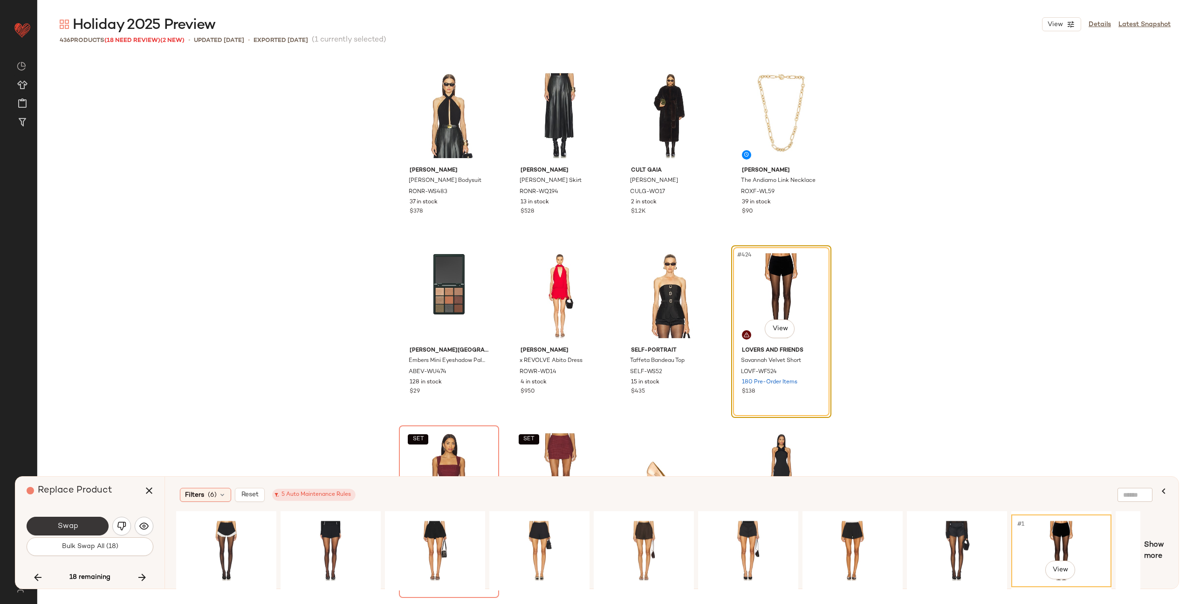
click at [70, 529] on span "Swap" at bounding box center [67, 526] width 21 height 9
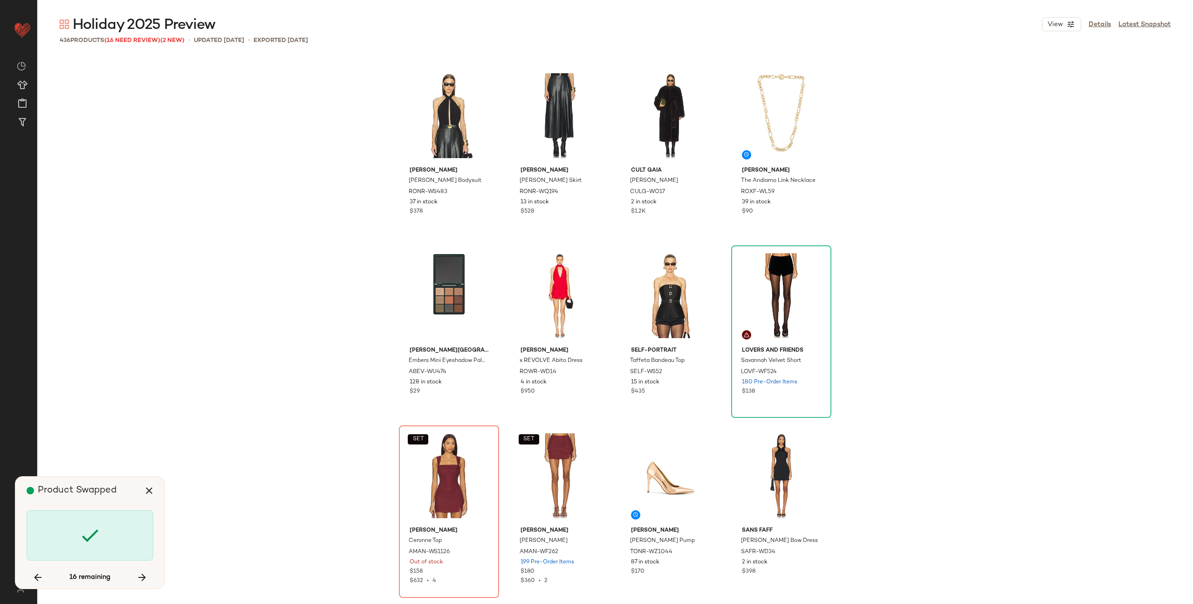
scroll to position [18892, 0]
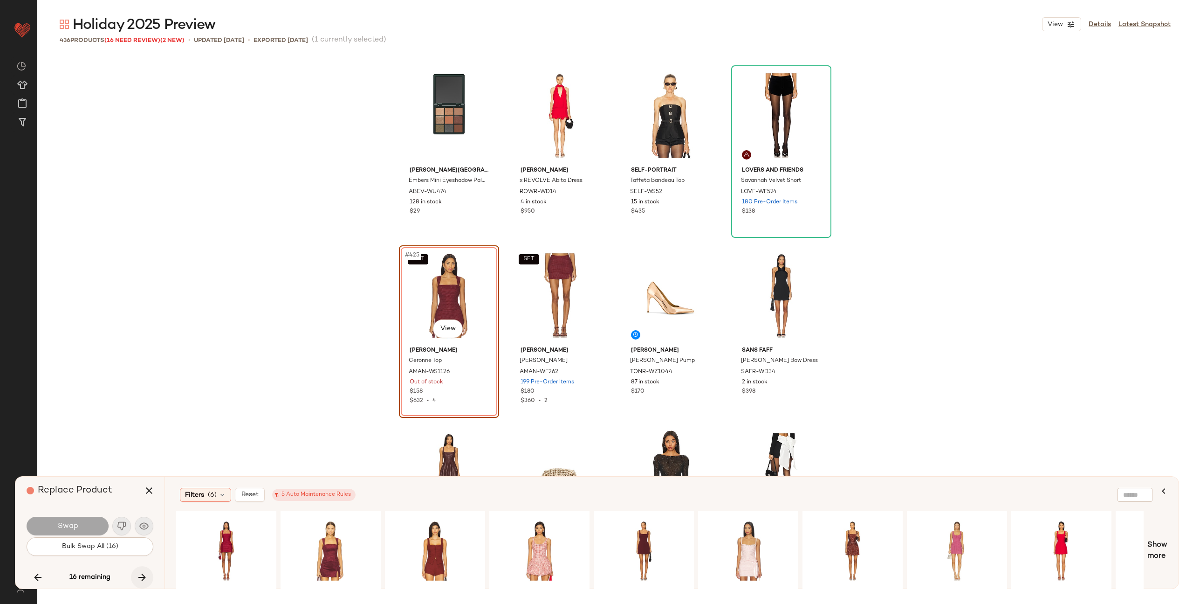
click at [144, 580] on icon "button" at bounding box center [142, 576] width 11 height 11
click at [141, 578] on div "16 remaining" at bounding box center [90, 577] width 127 height 22
click at [141, 574] on div "16 remaining" at bounding box center [90, 577] width 127 height 22
click at [154, 489] on icon "button" at bounding box center [149, 490] width 11 height 11
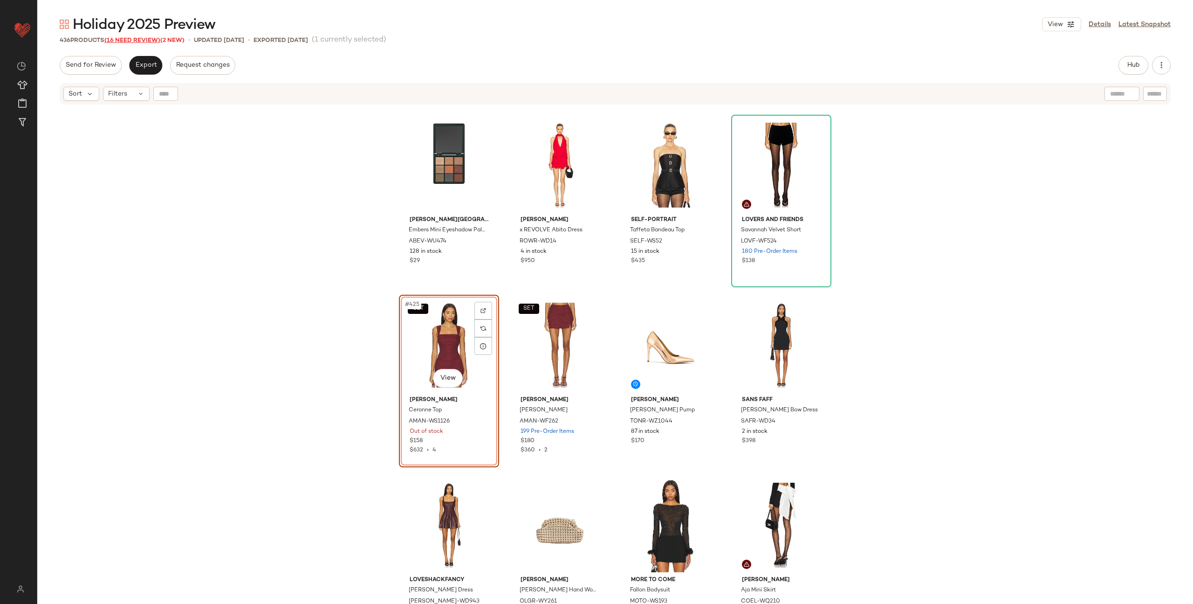
click at [128, 41] on span "(16 Need Review)" at bounding box center [132, 40] width 56 height 7
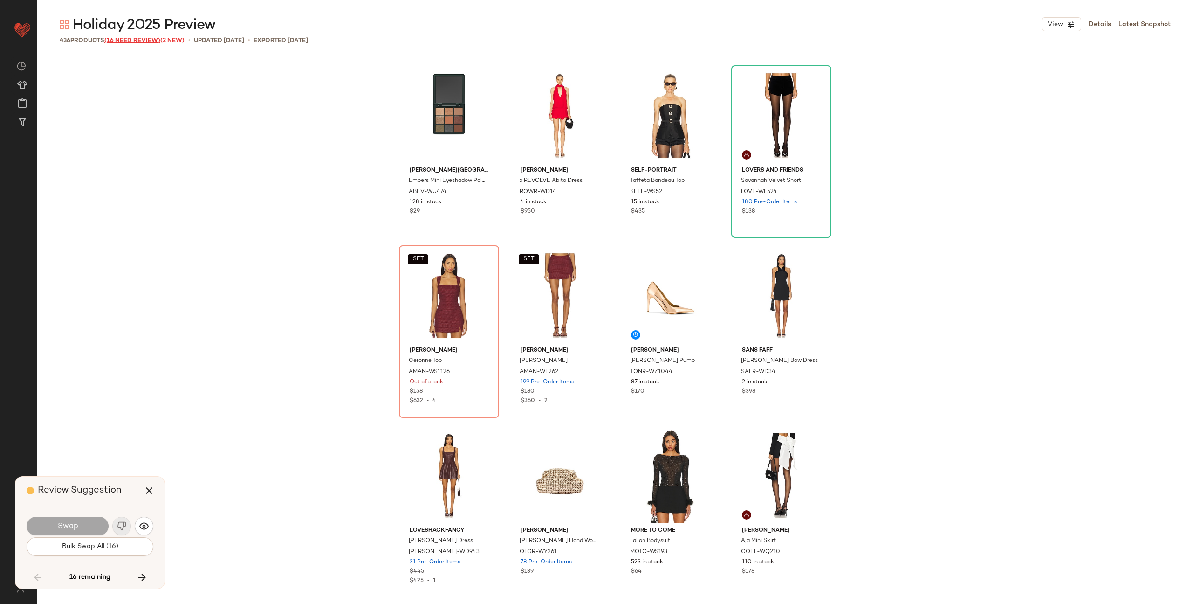
scroll to position [7197, 0]
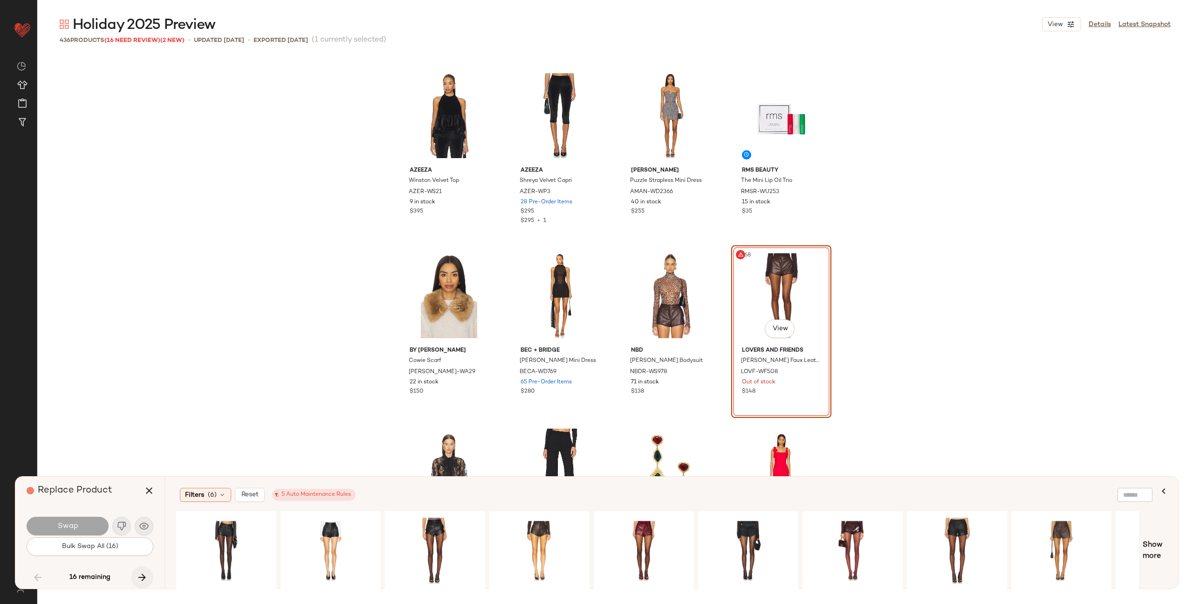
click at [141, 575] on icon "button" at bounding box center [142, 576] width 11 height 11
click at [141, 577] on icon "button" at bounding box center [142, 576] width 11 height 11
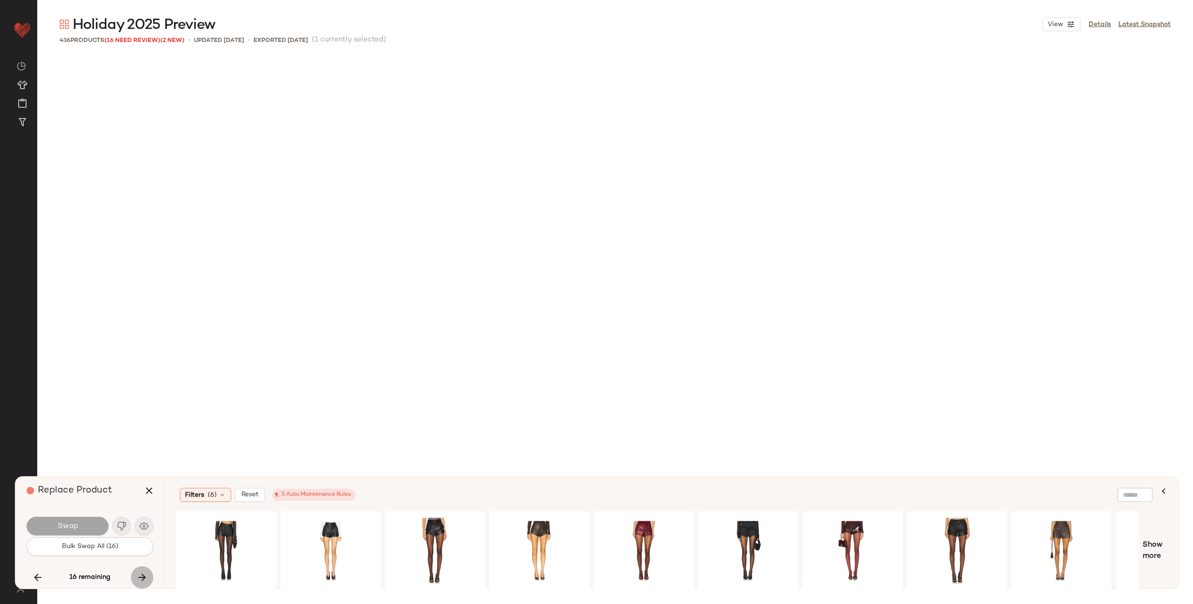
scroll to position [8277, 0]
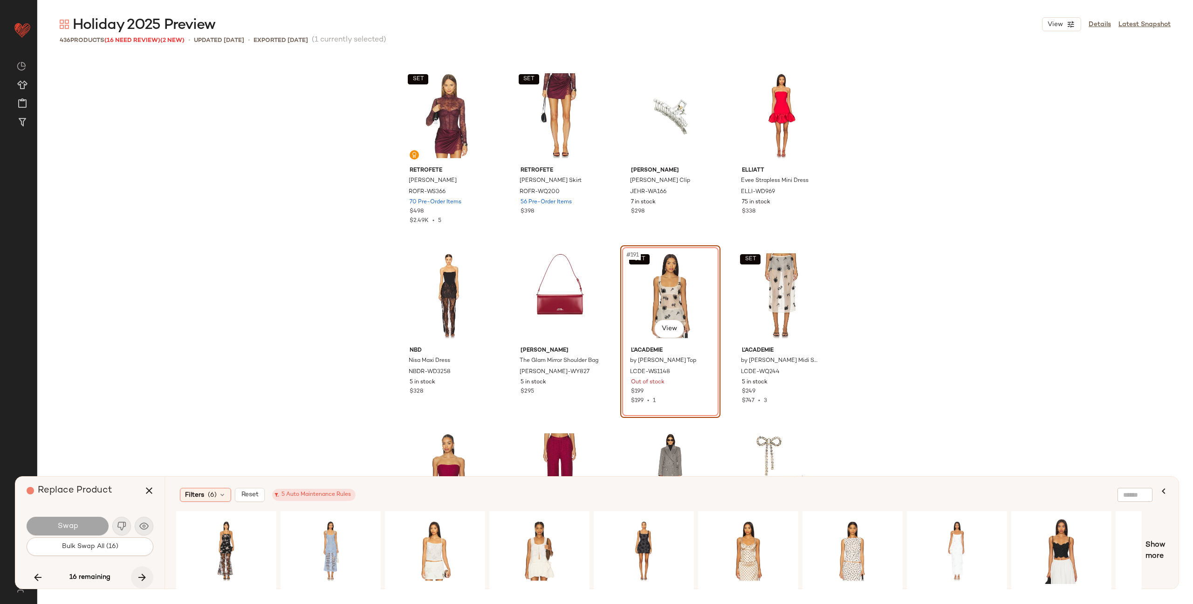
click at [141, 577] on icon "button" at bounding box center [142, 576] width 11 height 11
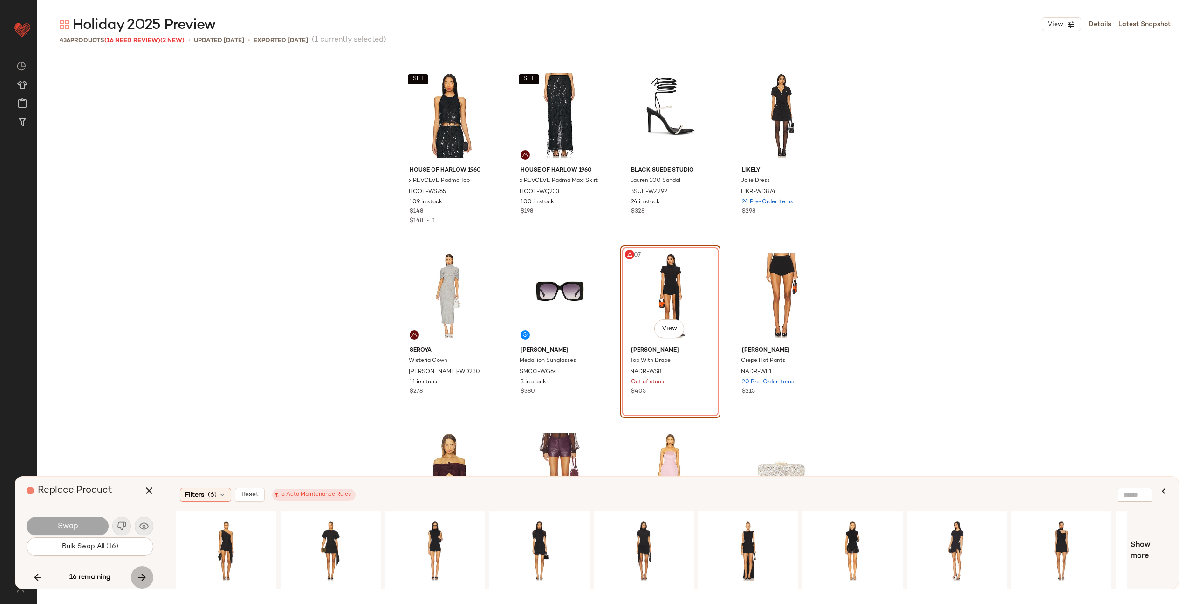
click at [141, 577] on icon "button" at bounding box center [142, 576] width 11 height 11
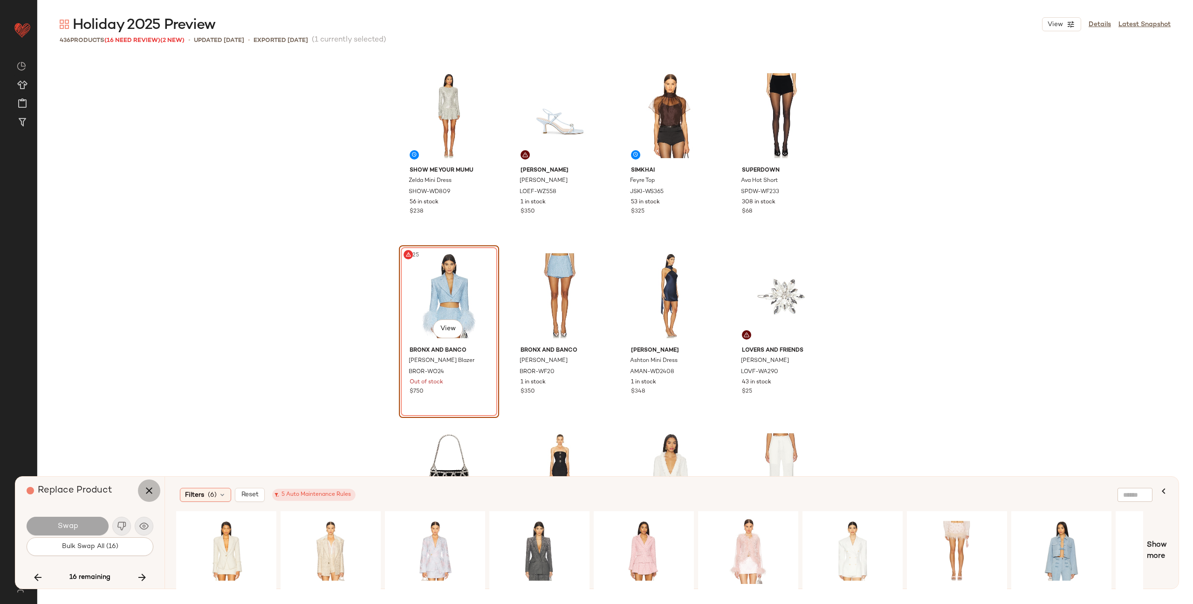
click at [147, 498] on button "button" at bounding box center [149, 490] width 22 height 22
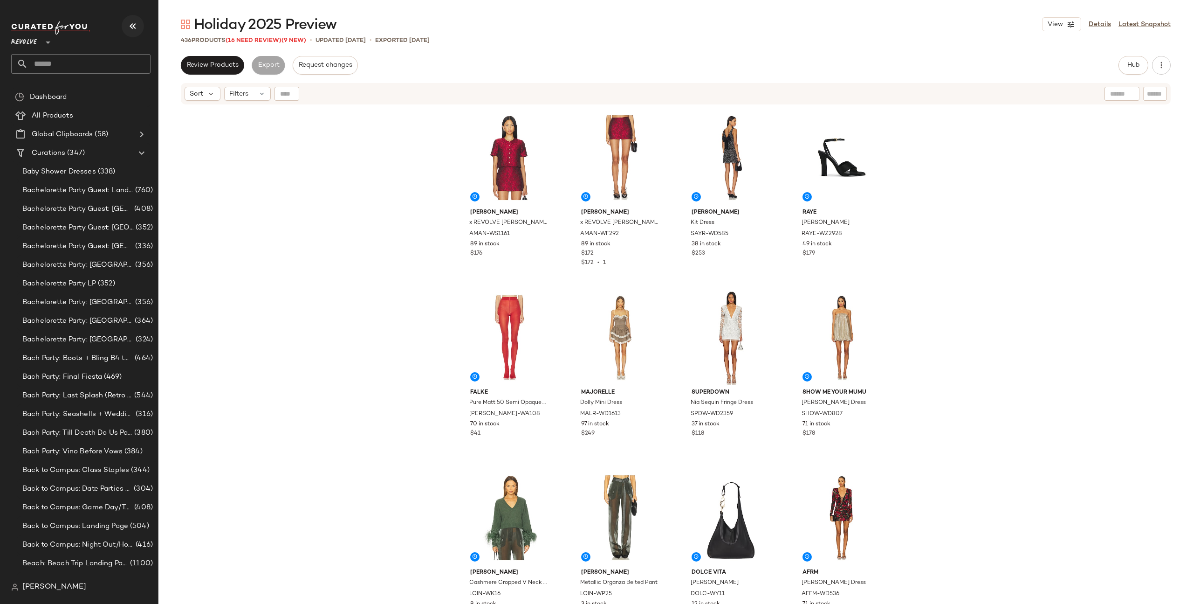
click at [136, 25] on icon "button" at bounding box center [132, 26] width 11 height 11
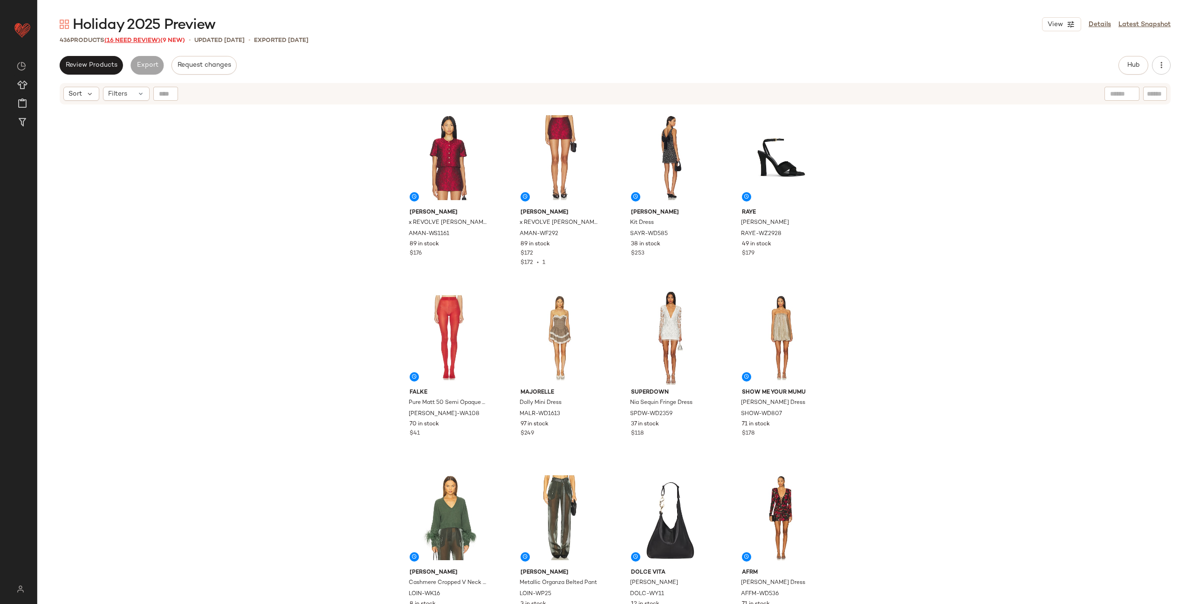
click at [131, 40] on span "(16 Need Review)" at bounding box center [132, 40] width 56 height 7
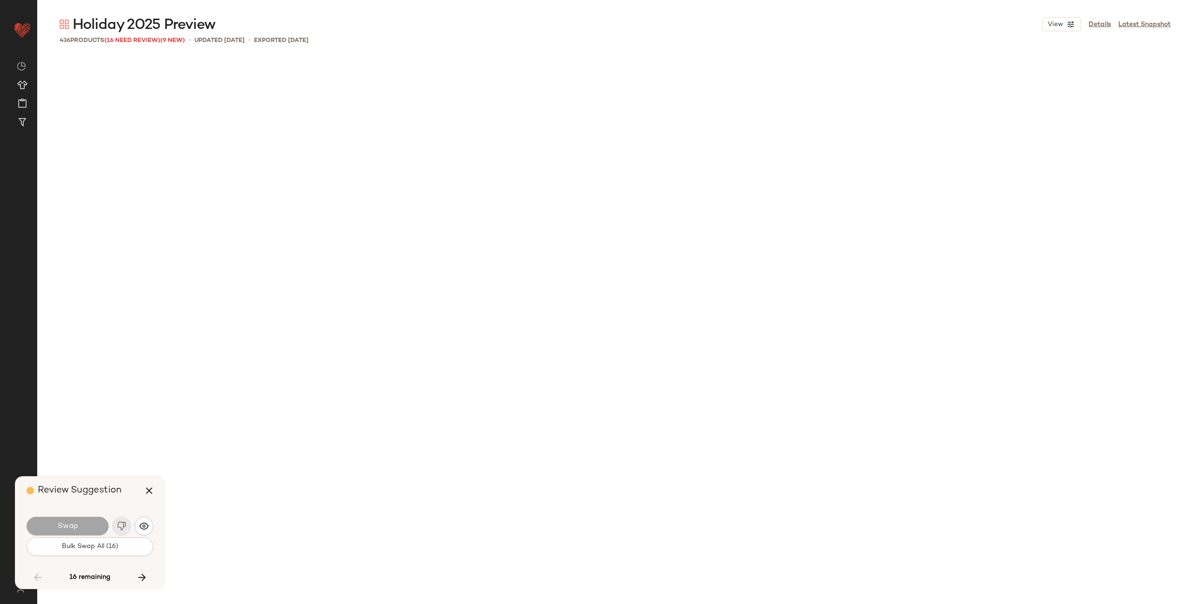
scroll to position [7197, 0]
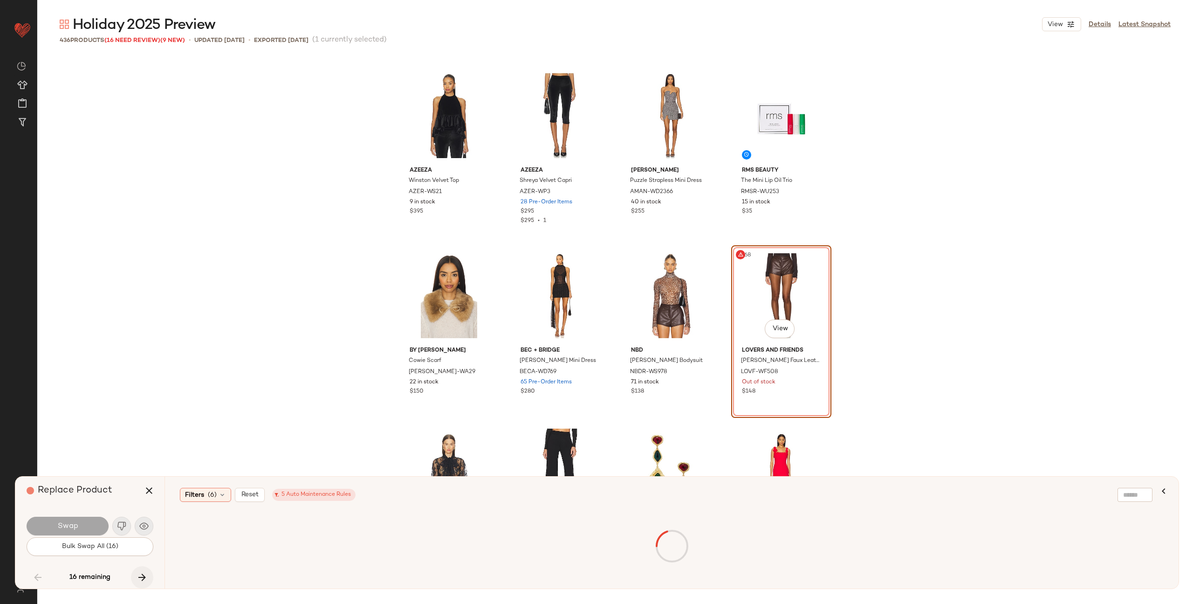
click at [140, 579] on icon "button" at bounding box center [142, 576] width 11 height 11
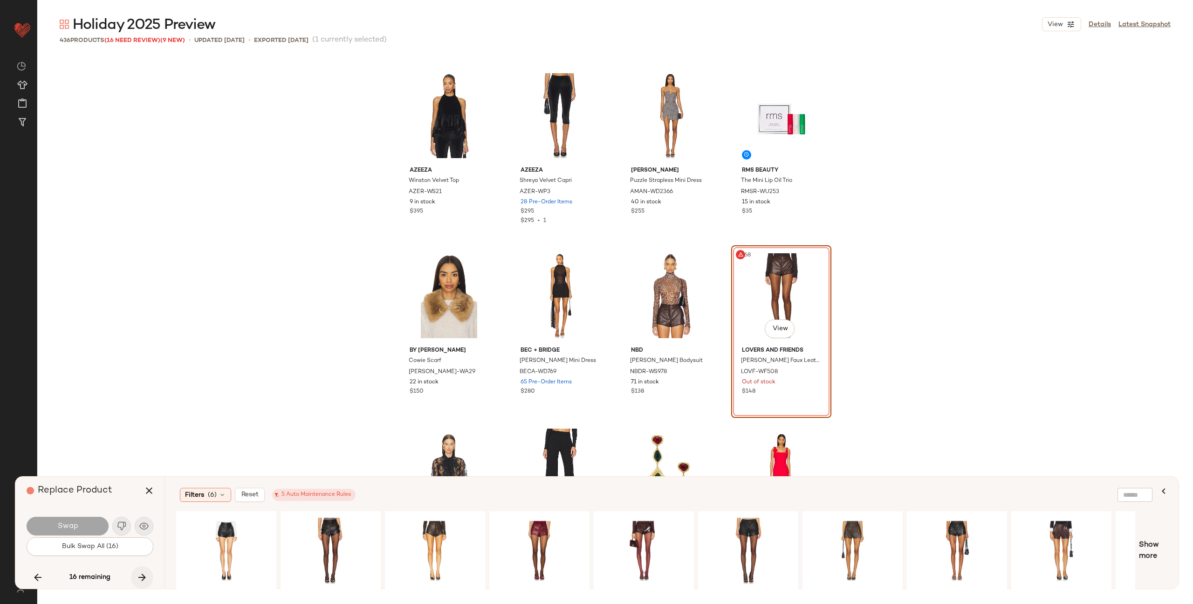
click at [140, 579] on icon "button" at bounding box center [142, 576] width 11 height 11
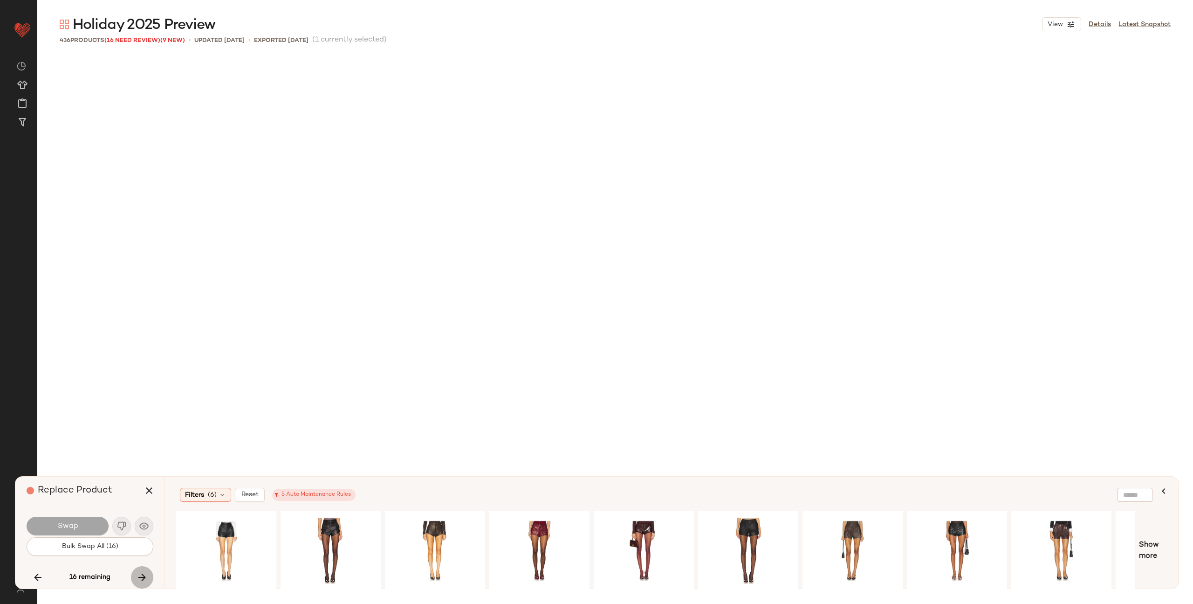
scroll to position [8277, 0]
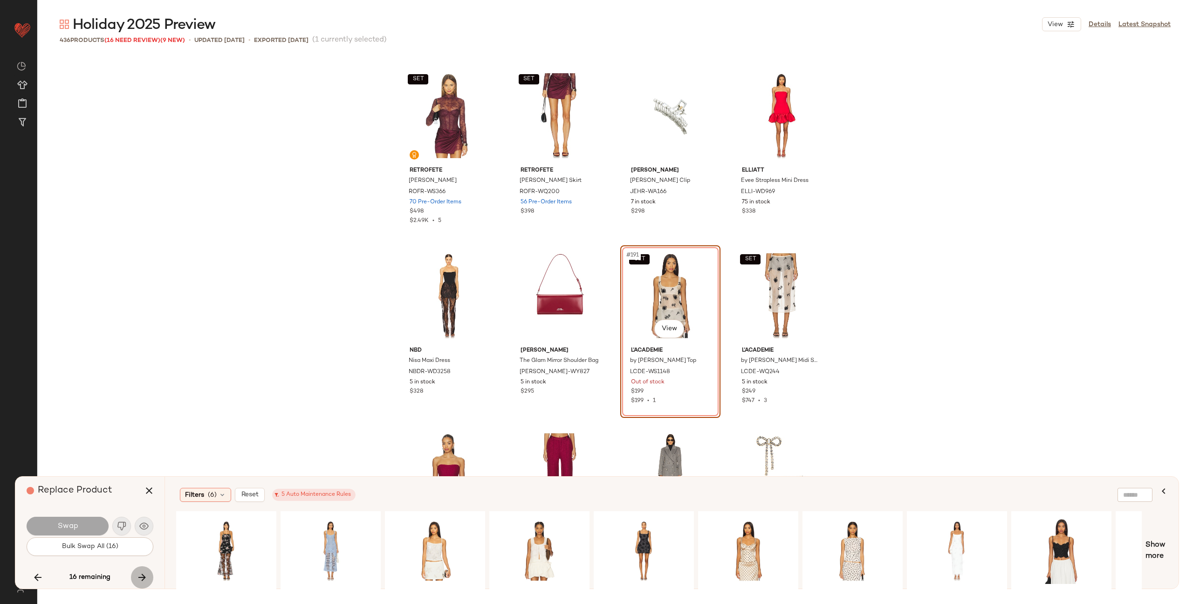
click at [138, 577] on icon "button" at bounding box center [142, 576] width 11 height 11
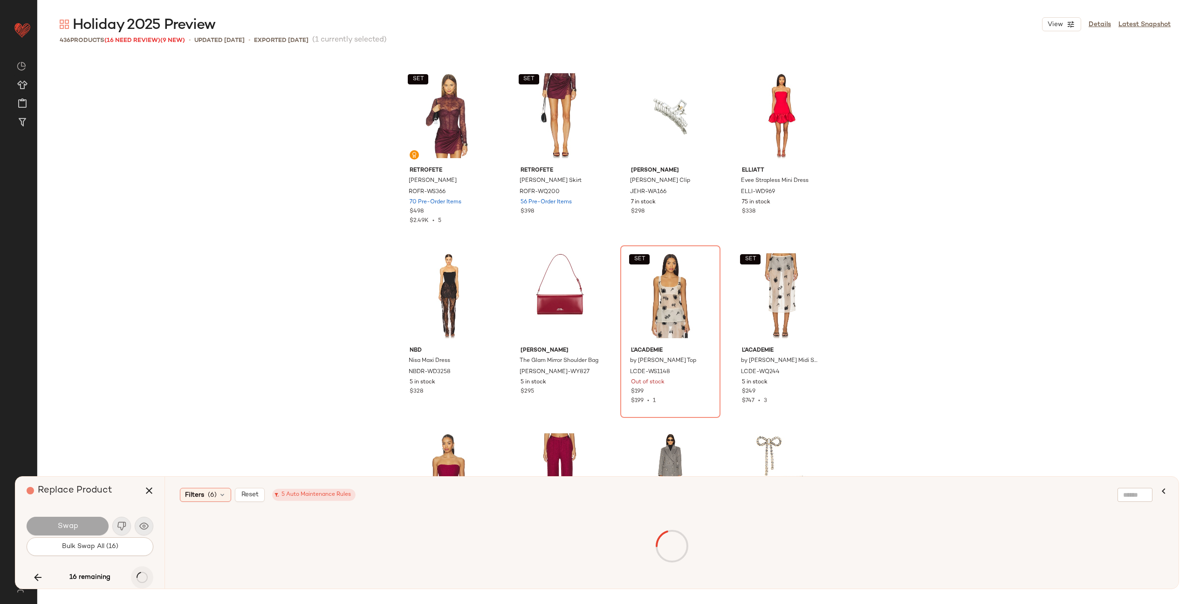
click at [138, 577] on div "16 remaining" at bounding box center [90, 577] width 127 height 22
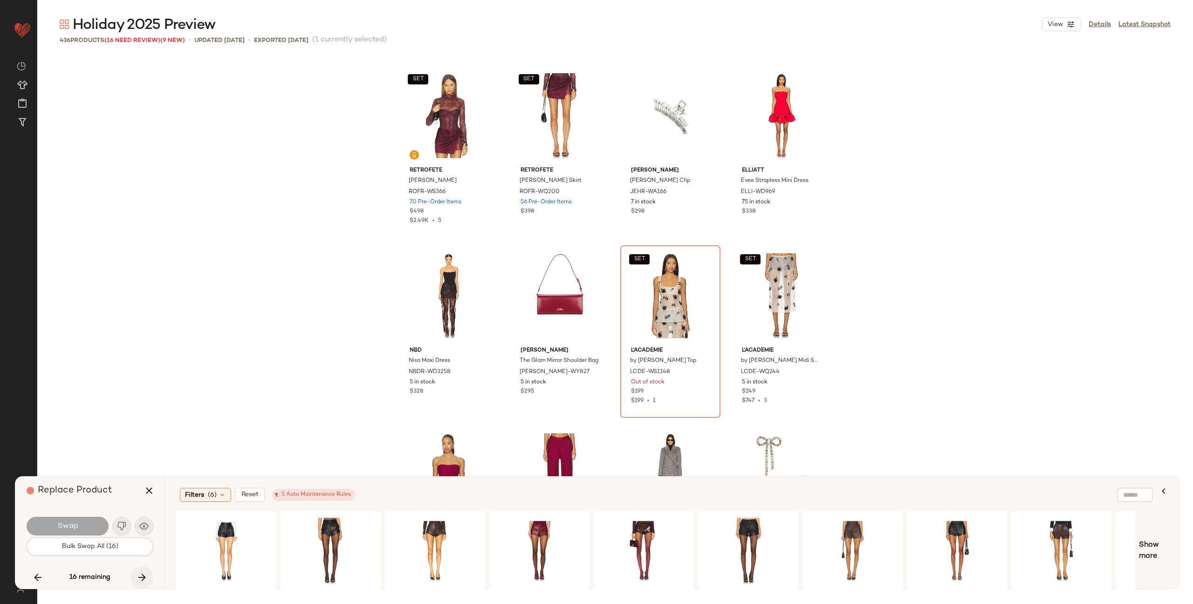
click at [142, 578] on icon "button" at bounding box center [142, 576] width 11 height 11
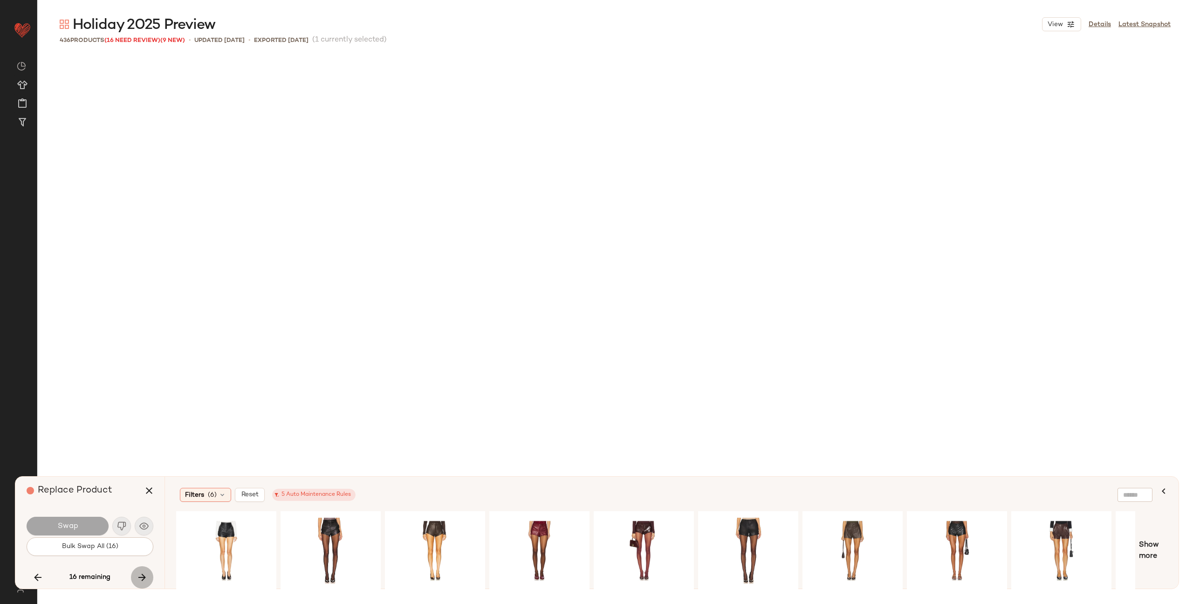
scroll to position [8996, 0]
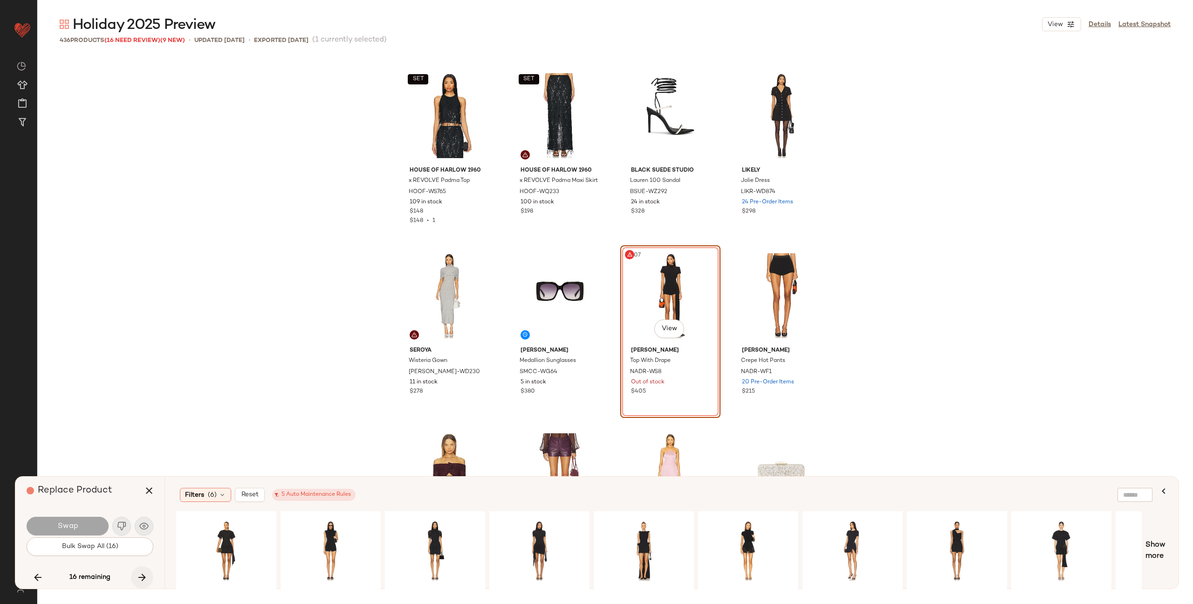
click at [142, 578] on icon "button" at bounding box center [142, 576] width 11 height 11
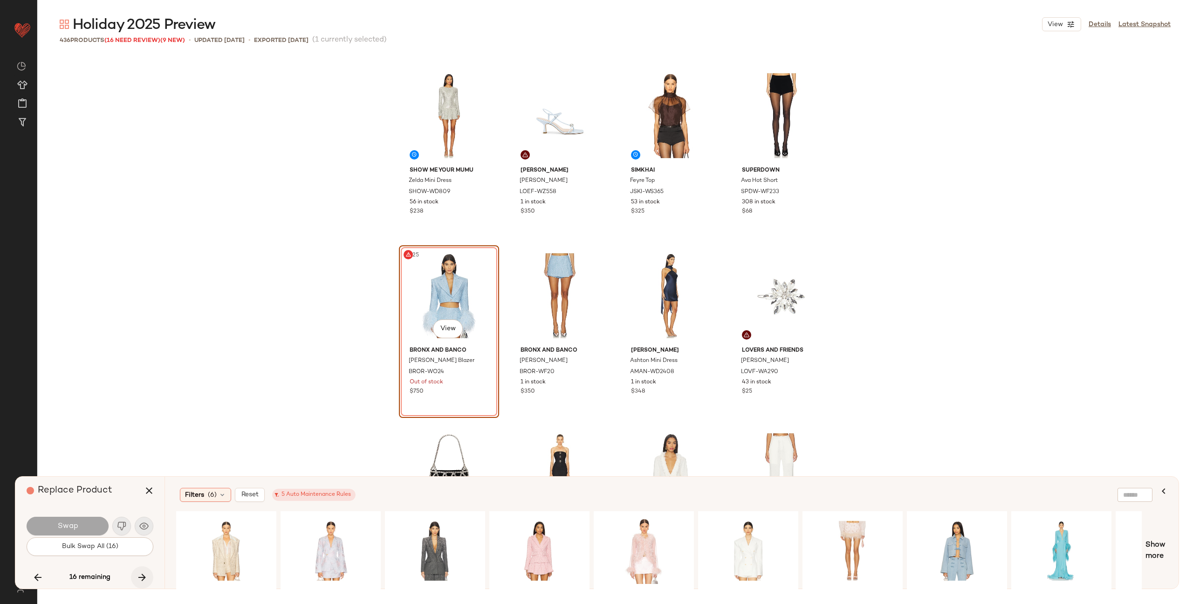
click at [142, 578] on icon "button" at bounding box center [142, 576] width 11 height 11
click at [142, 576] on icon "button" at bounding box center [142, 576] width 11 height 11
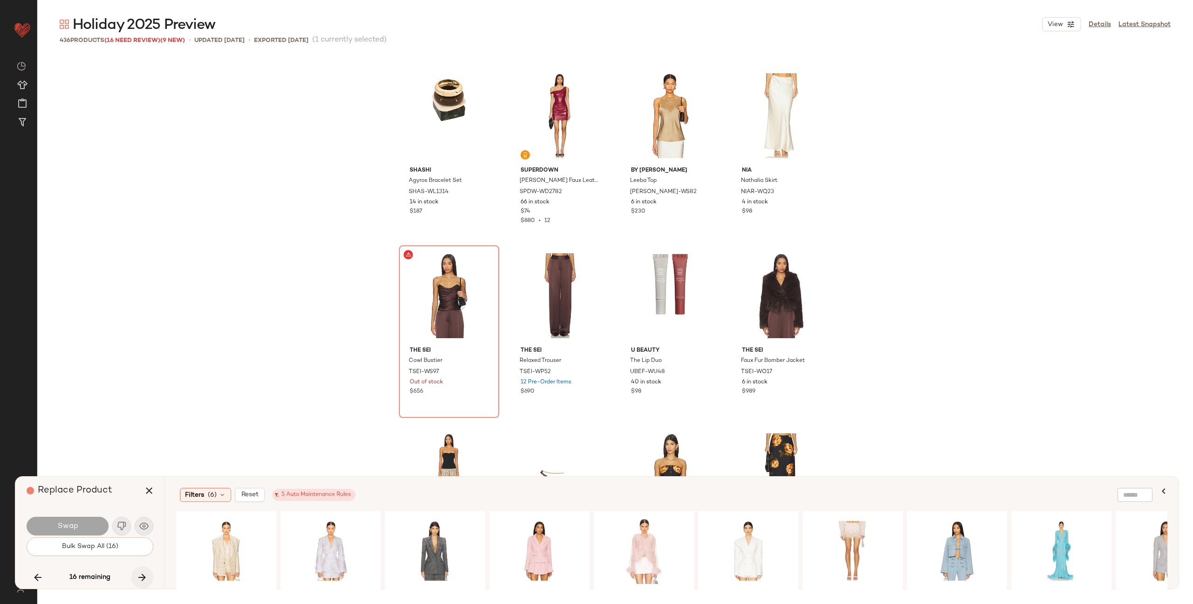
click at [142, 576] on icon "button" at bounding box center [142, 576] width 11 height 11
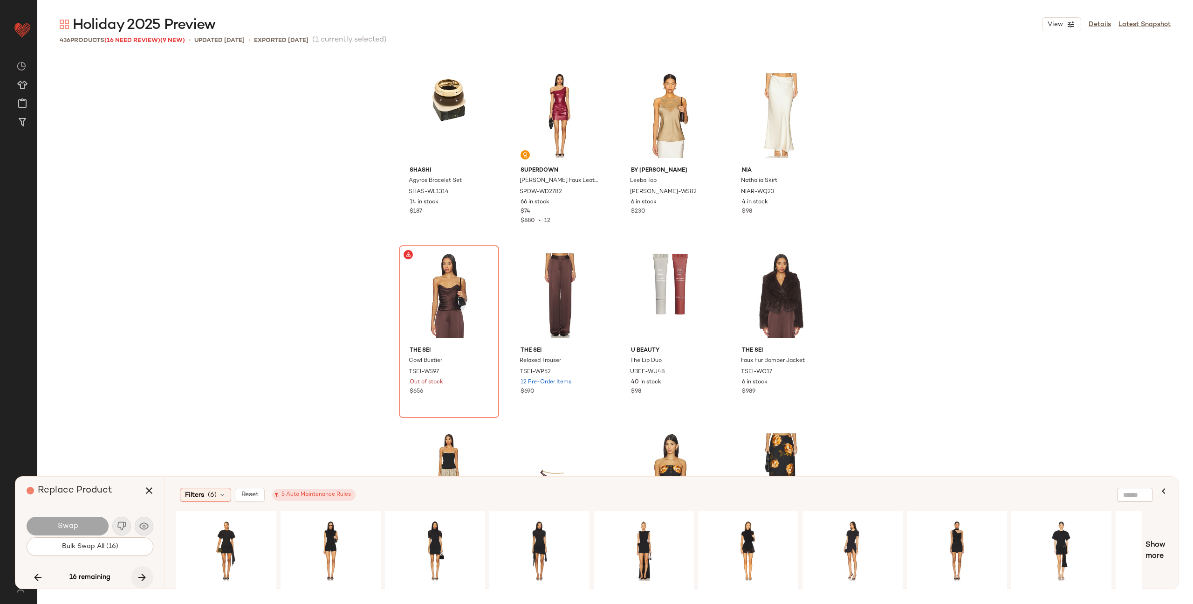
click at [142, 576] on icon "button" at bounding box center [142, 576] width 11 height 11
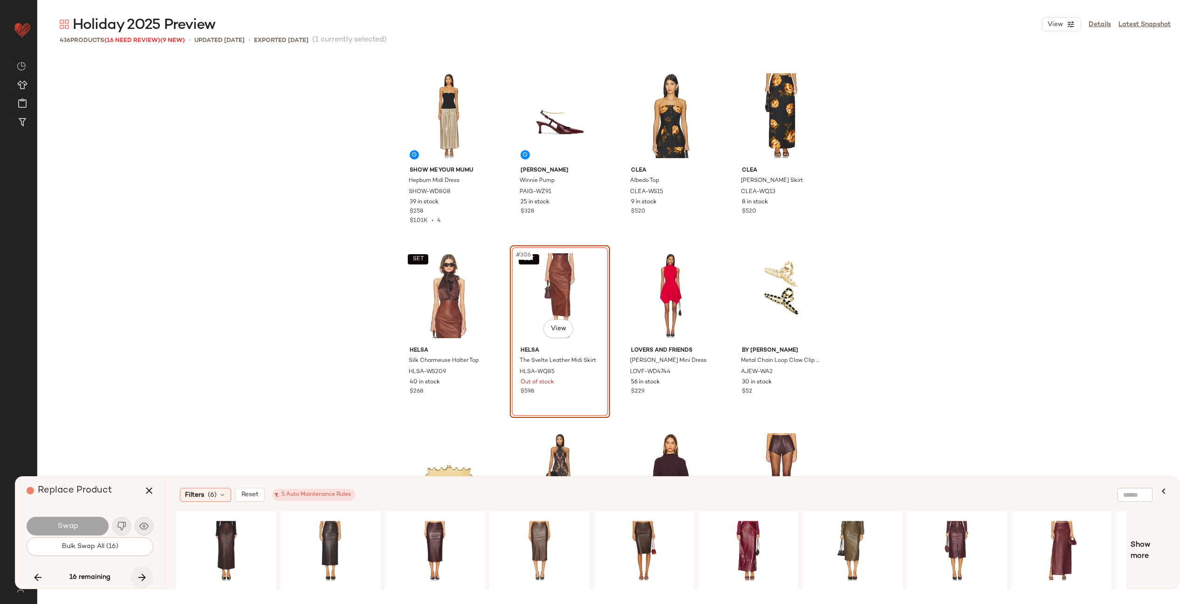
click at [142, 576] on icon "button" at bounding box center [142, 576] width 11 height 11
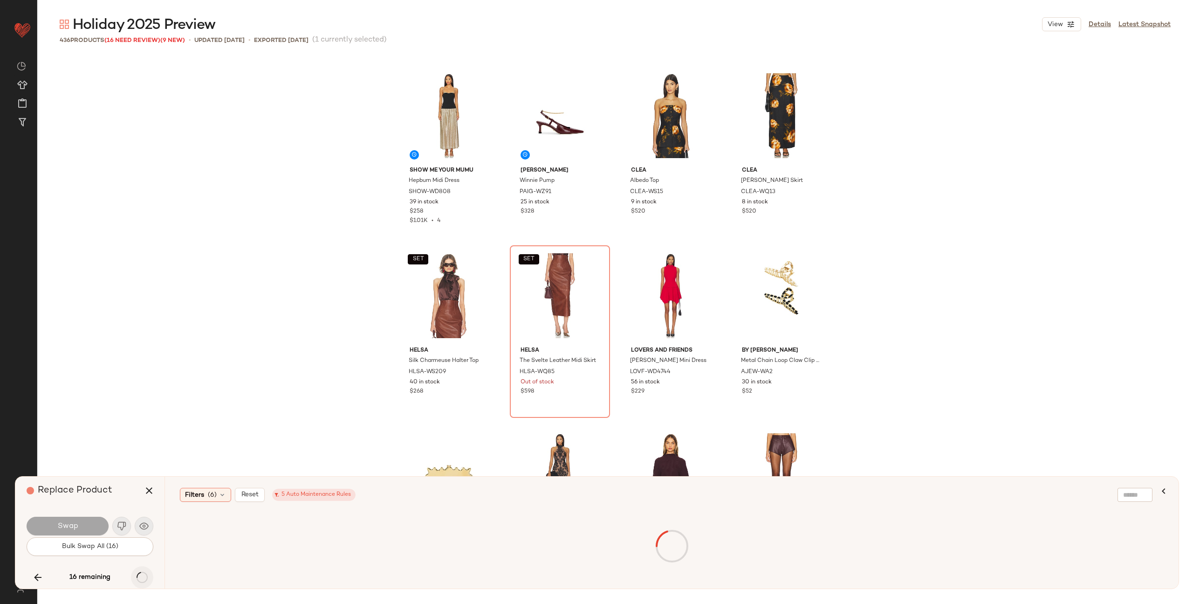
click at [142, 576] on div "16 remaining" at bounding box center [90, 577] width 127 height 22
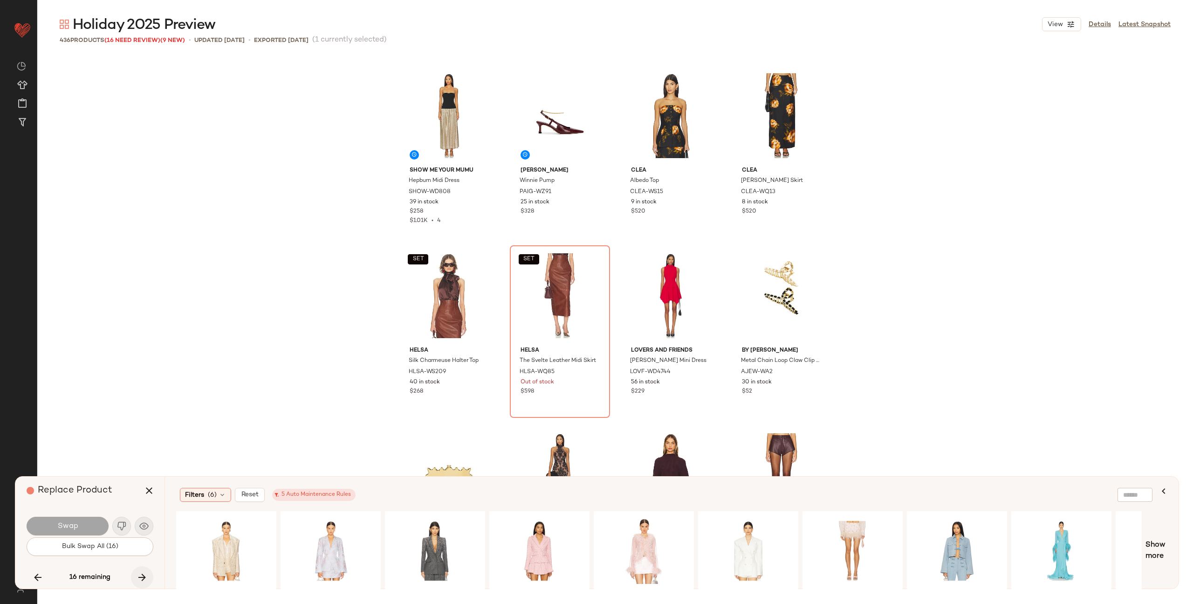
click at [142, 576] on icon "button" at bounding box center [142, 576] width 11 height 11
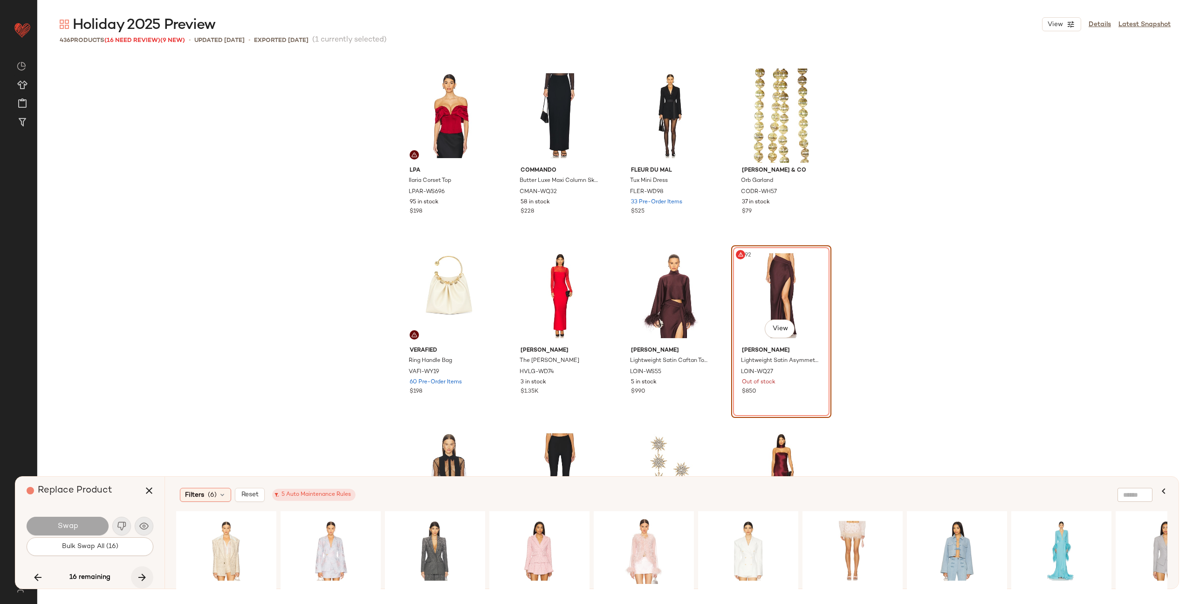
click at [142, 576] on icon "button" at bounding box center [142, 576] width 11 height 11
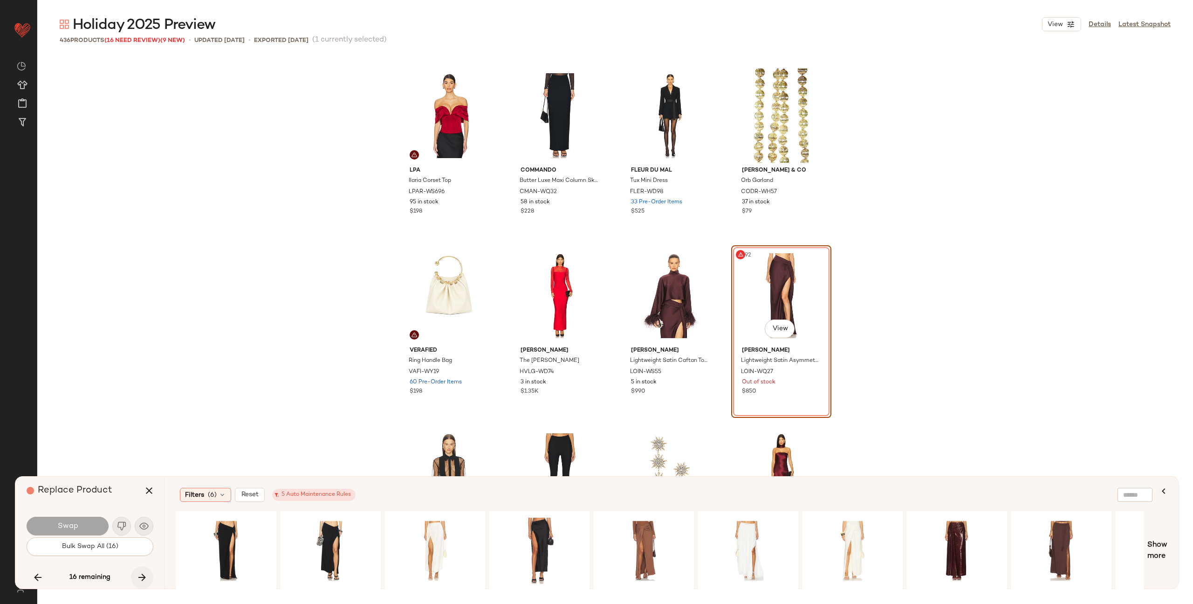
click at [142, 576] on icon "button" at bounding box center [142, 576] width 11 height 11
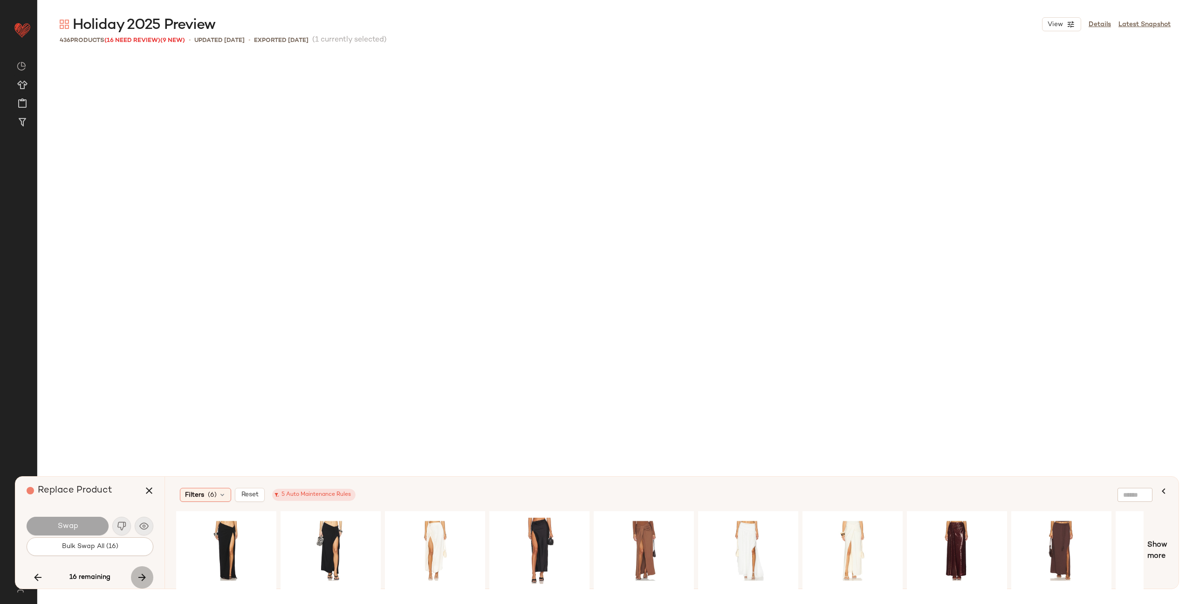
scroll to position [18892, 0]
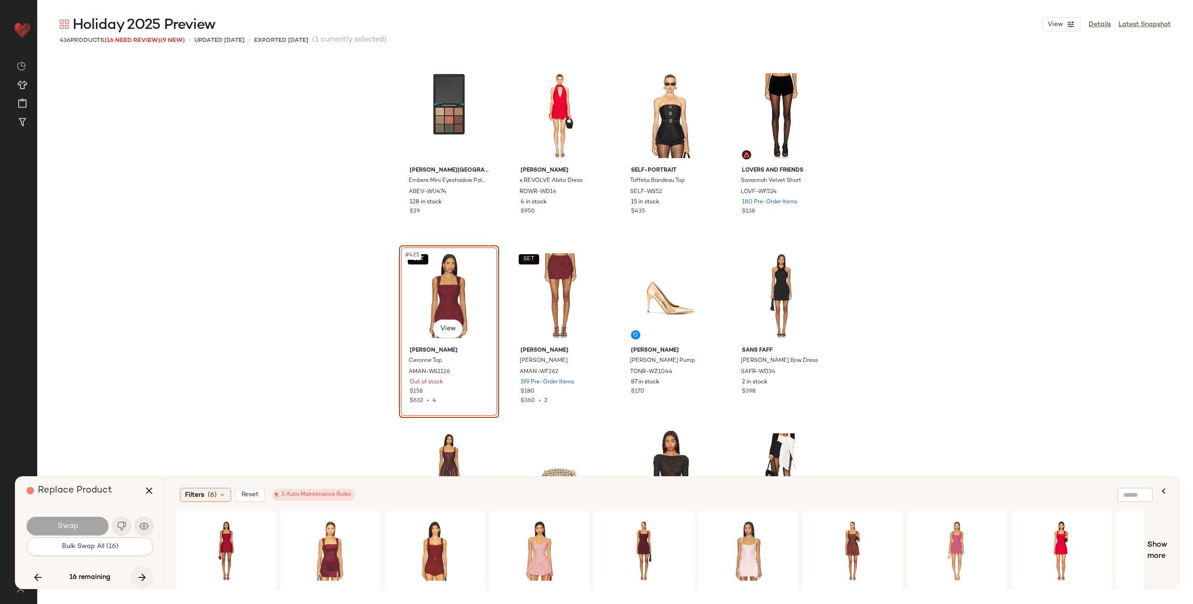
click at [142, 576] on icon "button" at bounding box center [142, 576] width 11 height 11
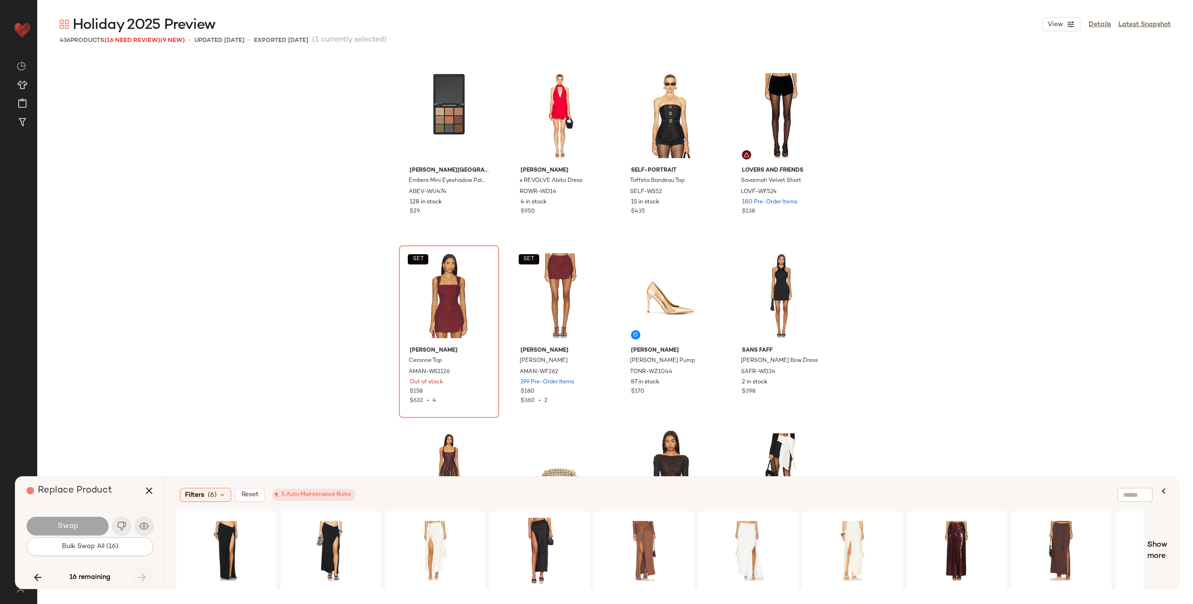
click at [142, 576] on div "16 remaining" at bounding box center [90, 577] width 127 height 22
click at [150, 482] on button "button" at bounding box center [149, 490] width 22 height 22
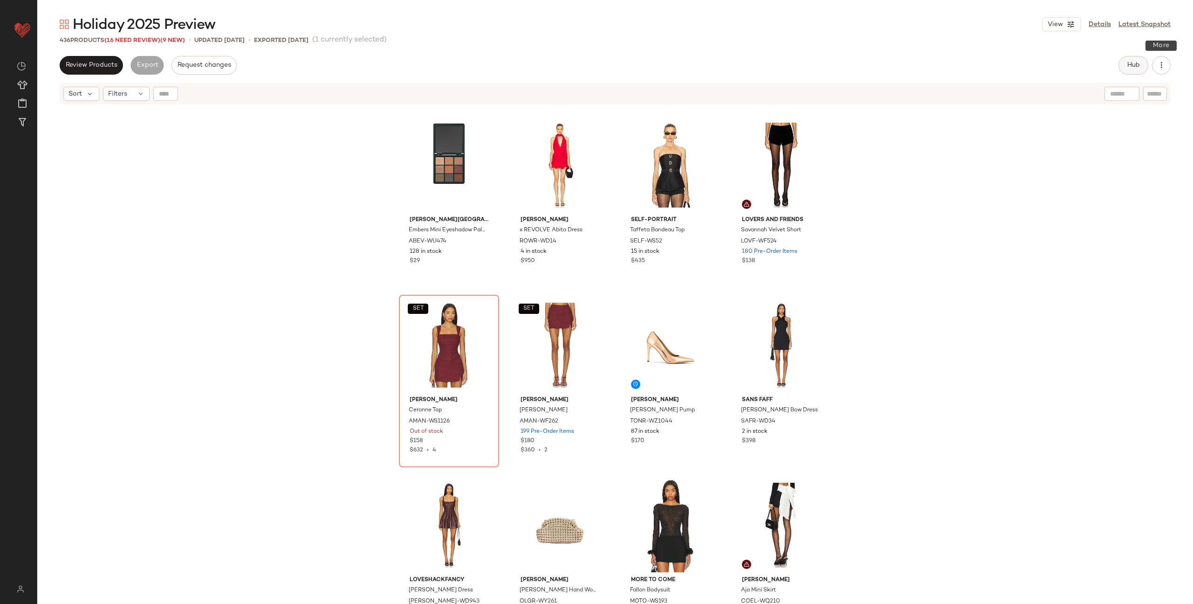
click at [1141, 63] on button "Hub" at bounding box center [1134, 65] width 30 height 19
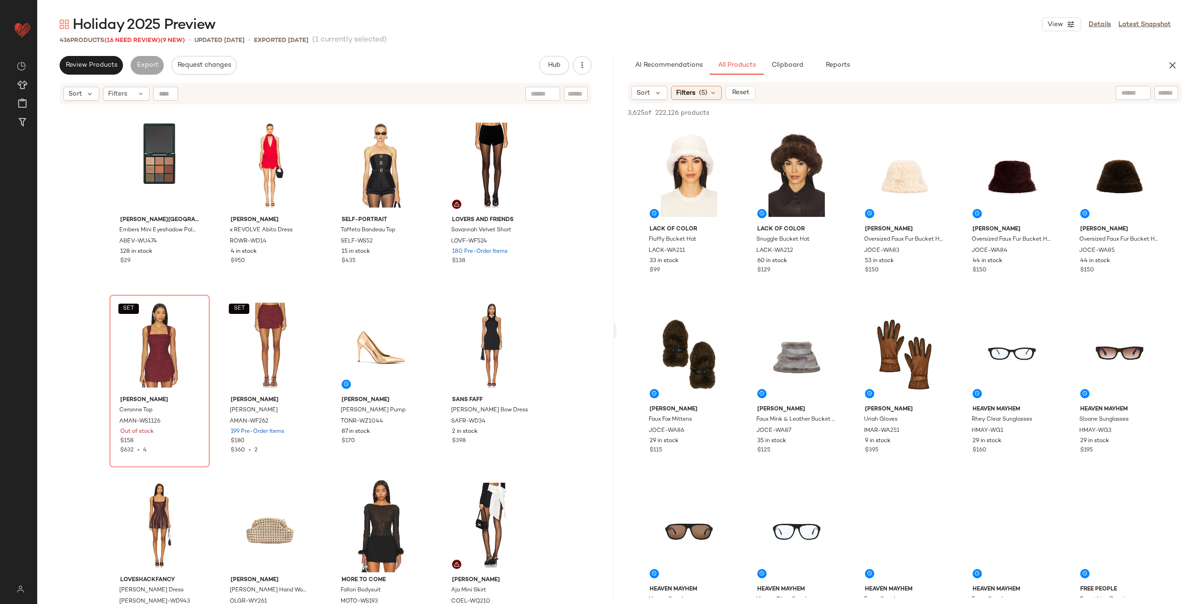
click at [165, 98] on div at bounding box center [165, 94] width 25 height 14
click at [172, 95] on input "text" at bounding box center [166, 94] width 14 height 14
paste input "*********"
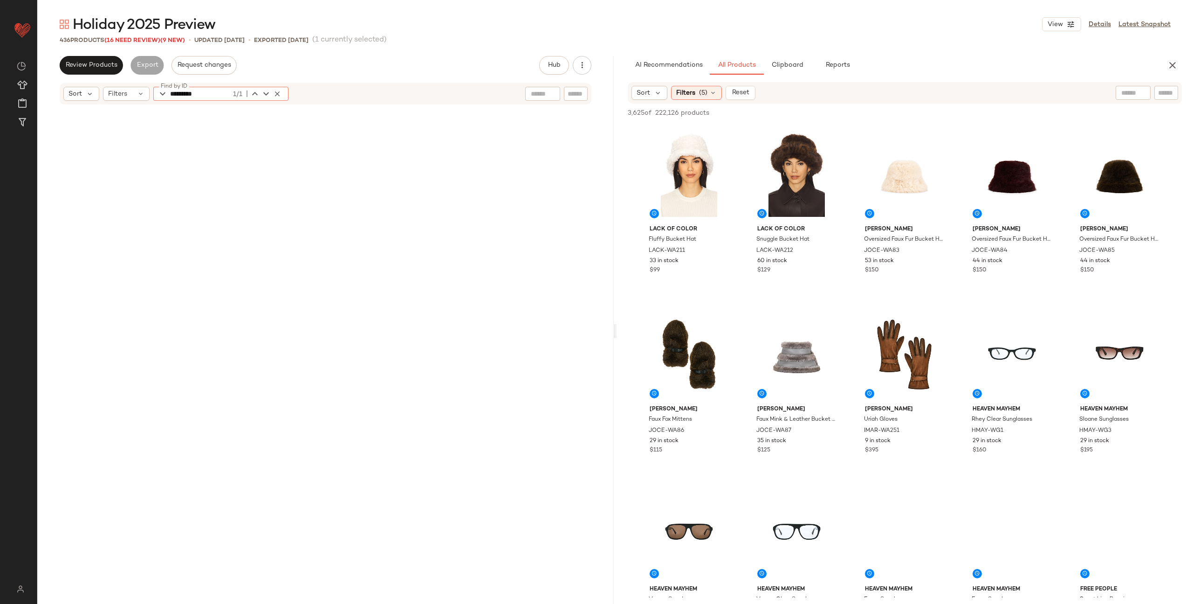
scroll to position [17273, 0]
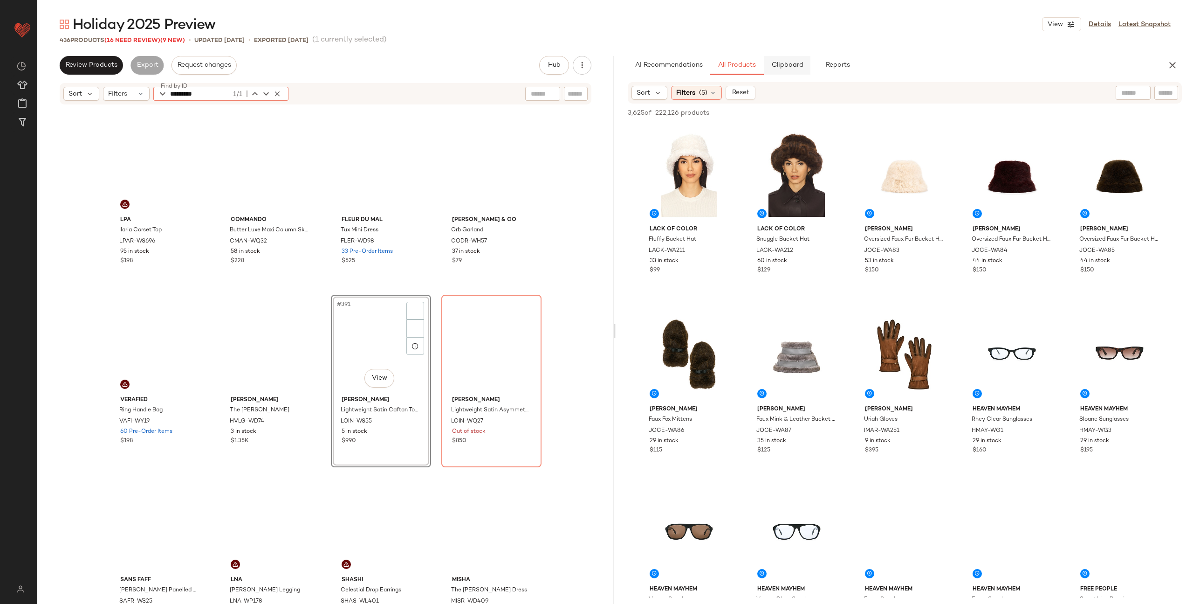
type input "*********"
click at [787, 65] on span "Clipboard" at bounding box center [787, 65] width 32 height 7
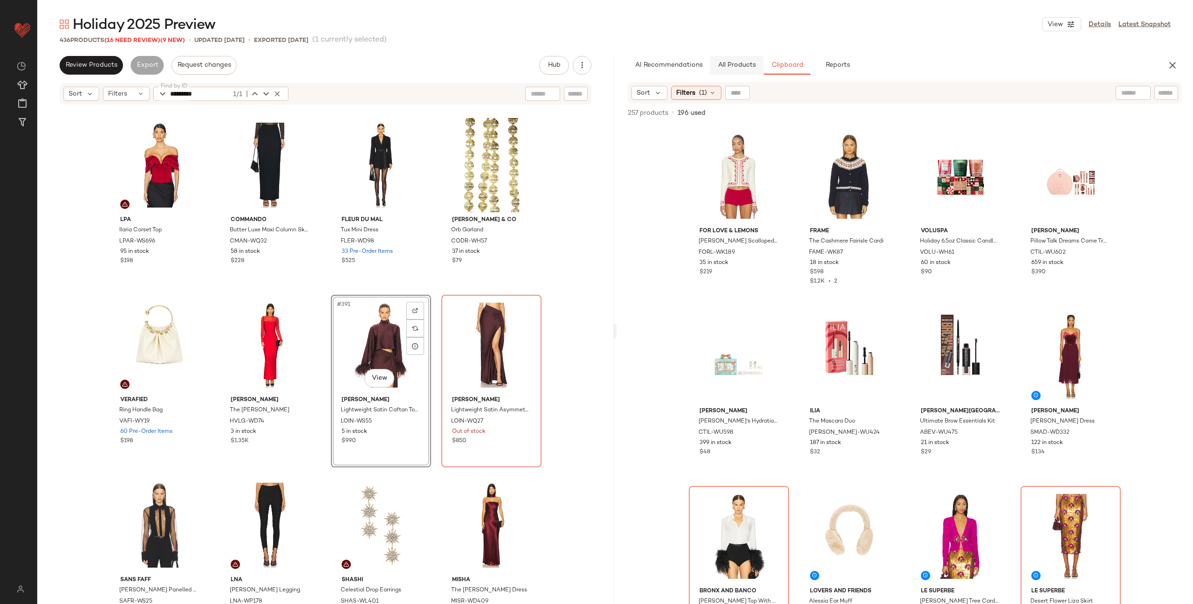
click at [729, 64] on span "All Products" at bounding box center [737, 65] width 38 height 7
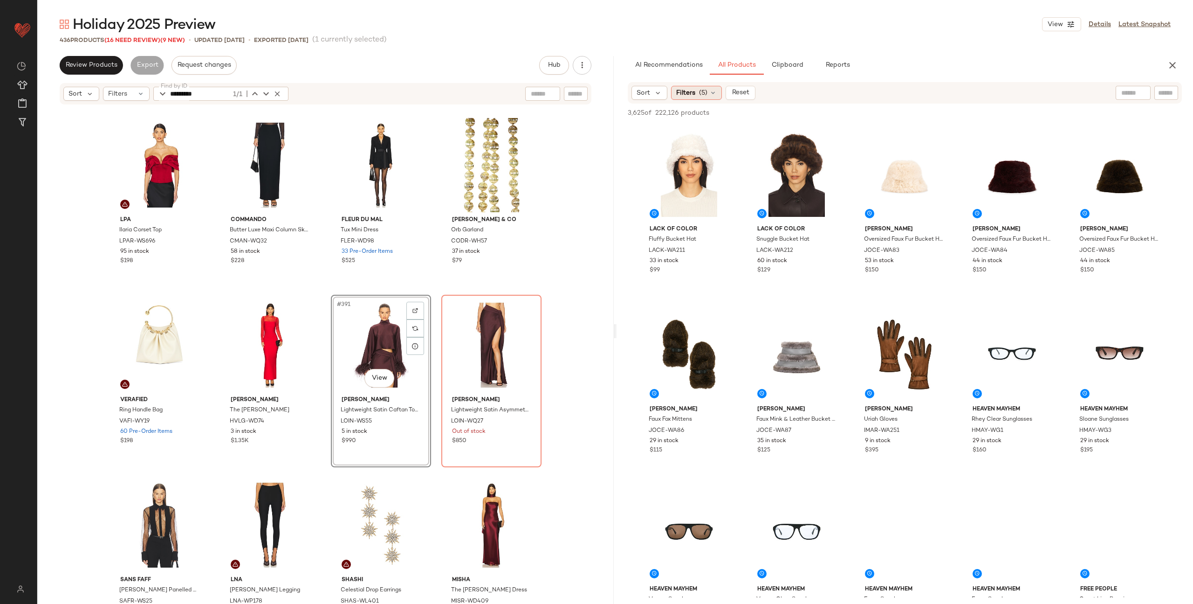
click at [706, 95] on span "(5)" at bounding box center [703, 93] width 8 height 10
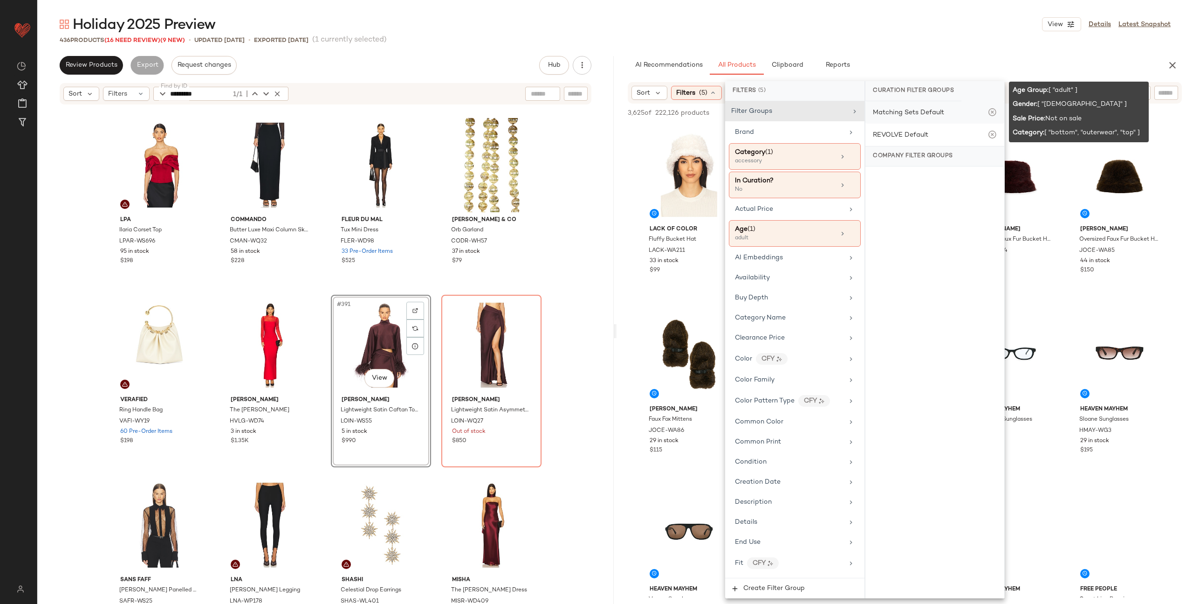
click at [919, 113] on div "Matching Sets Default" at bounding box center [908, 113] width 71 height 10
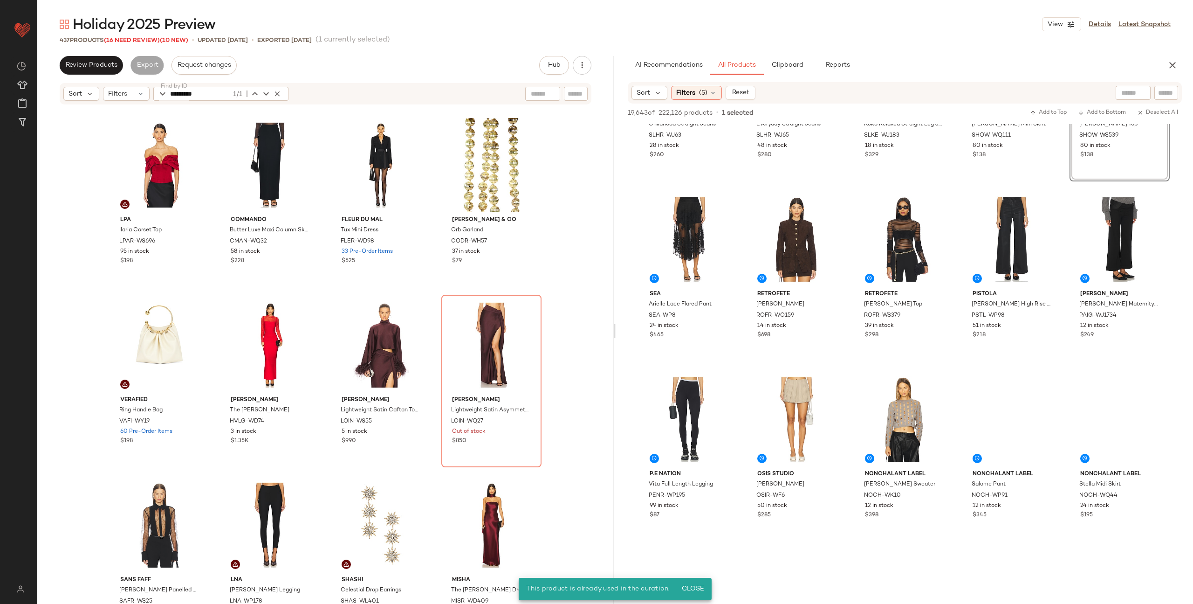
scroll to position [17300, 0]
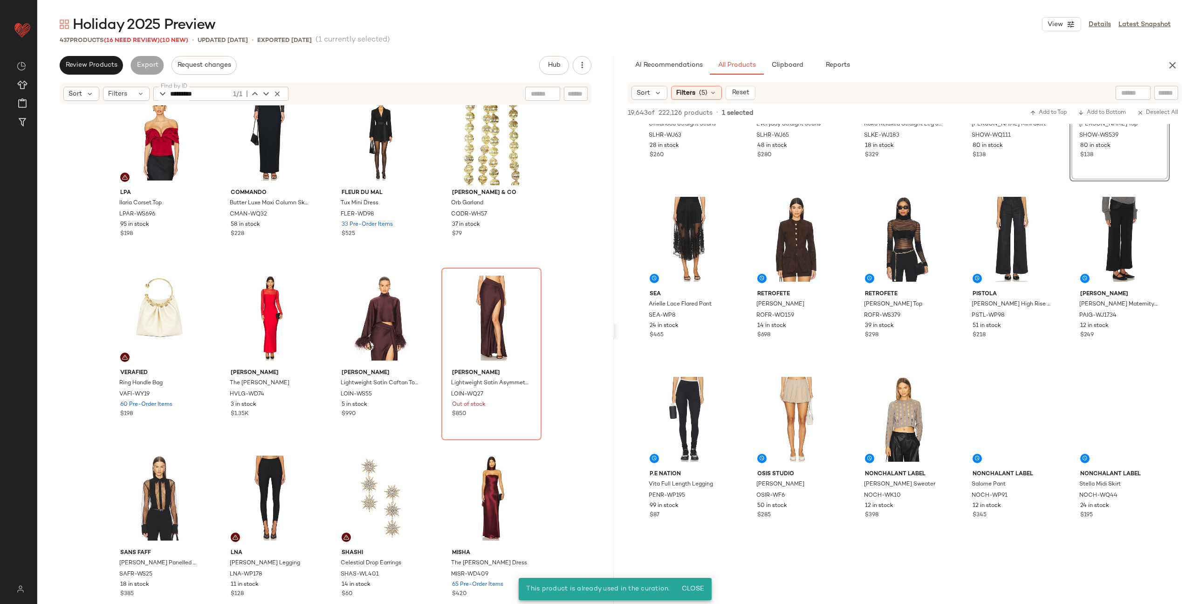
click at [324, 341] on div "LPA Ilaria Corset Top LPAR-WS696 95 in stock $198 Commando Butter Luxe Maxi Col…" at bounding box center [325, 366] width 577 height 523
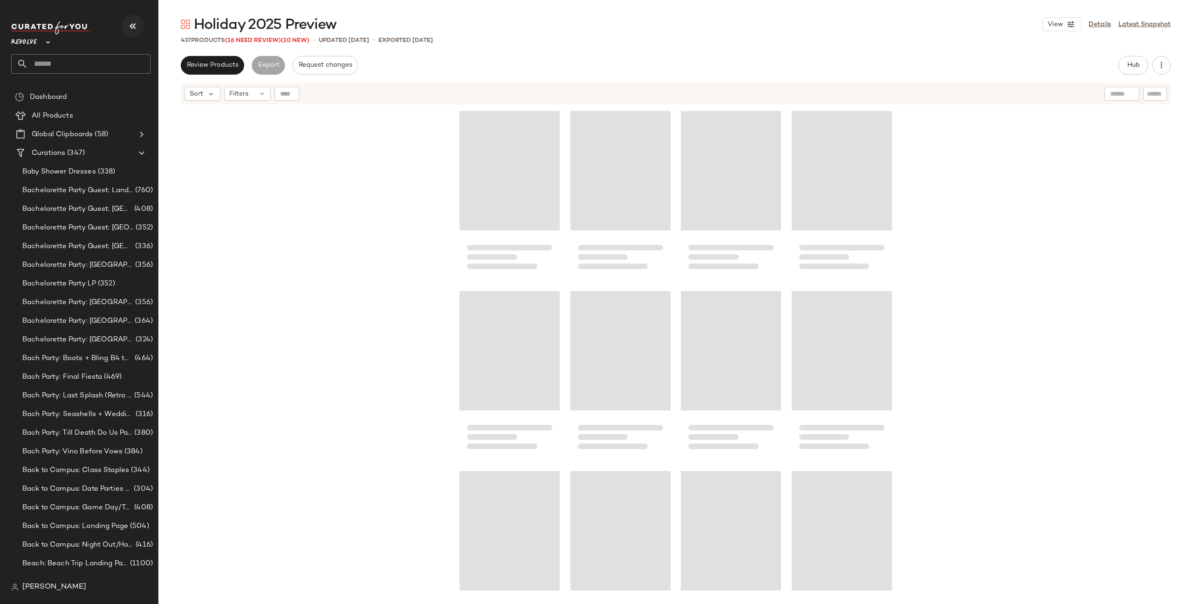
click at [139, 22] on button "button" at bounding box center [133, 26] width 22 height 22
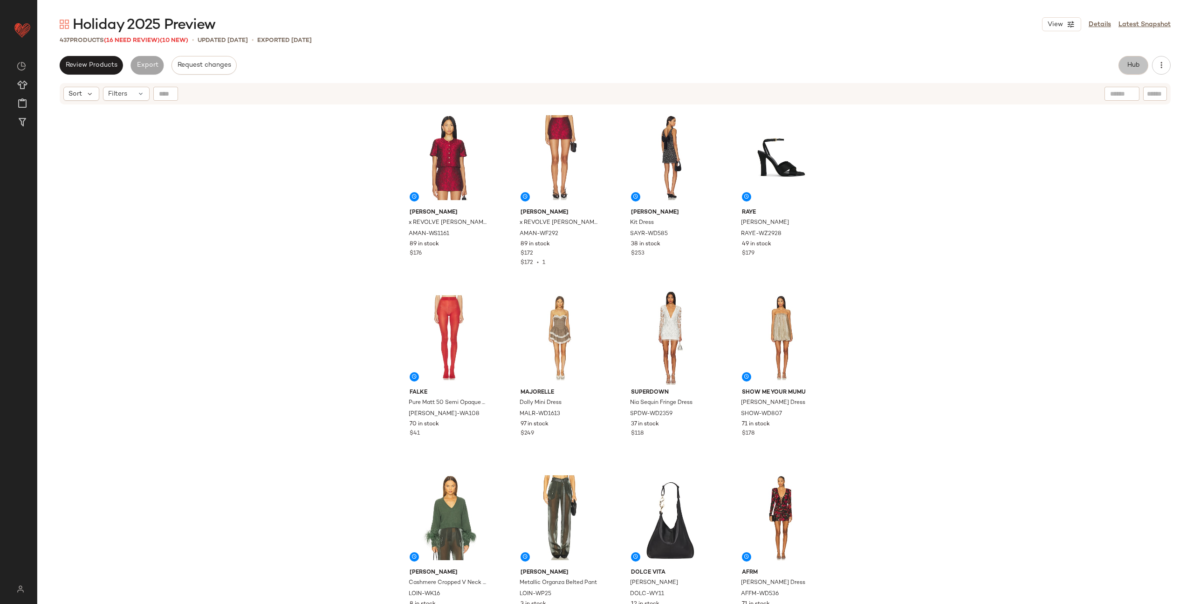
click at [1137, 66] on span "Hub" at bounding box center [1133, 65] width 13 height 7
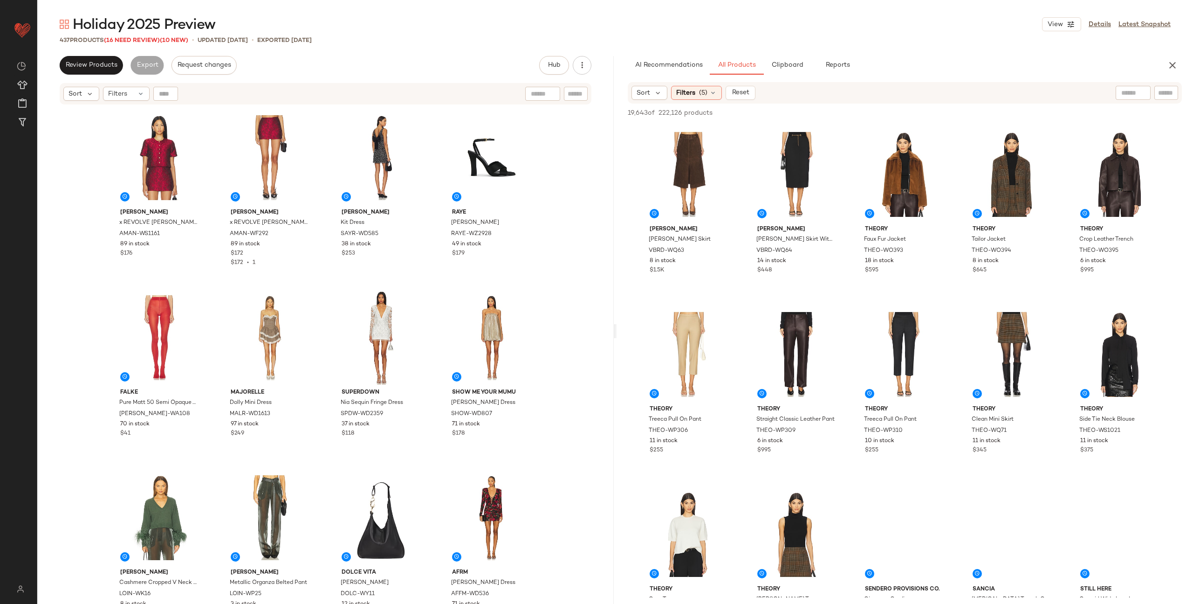
click at [171, 97] on input "text" at bounding box center [166, 94] width 14 height 14
paste input "*********"
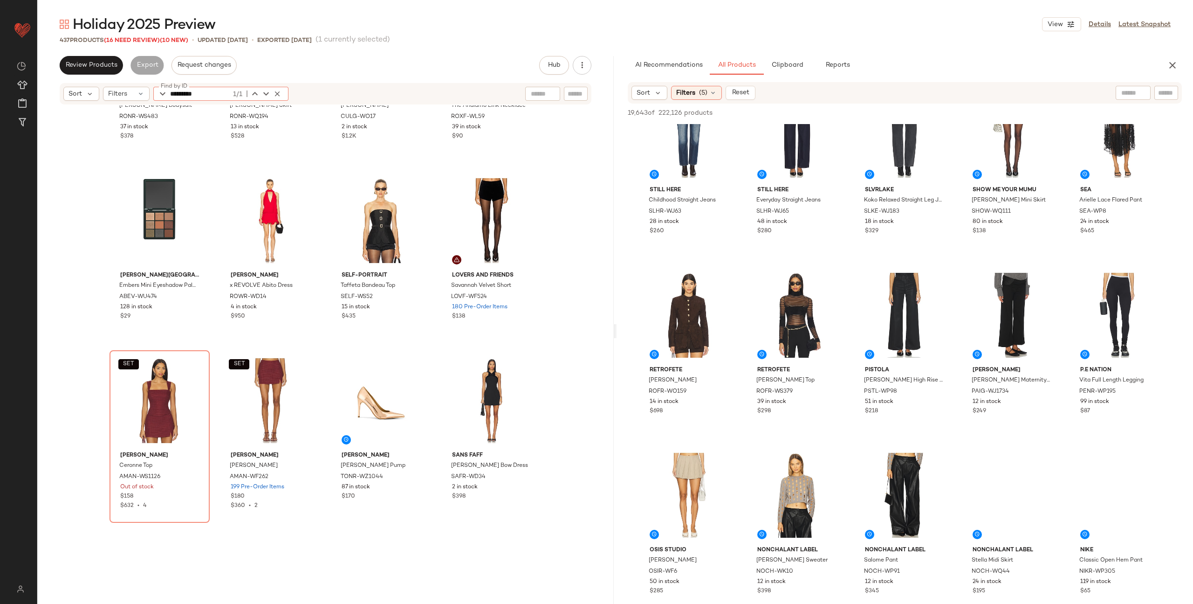
scroll to position [19217, 0]
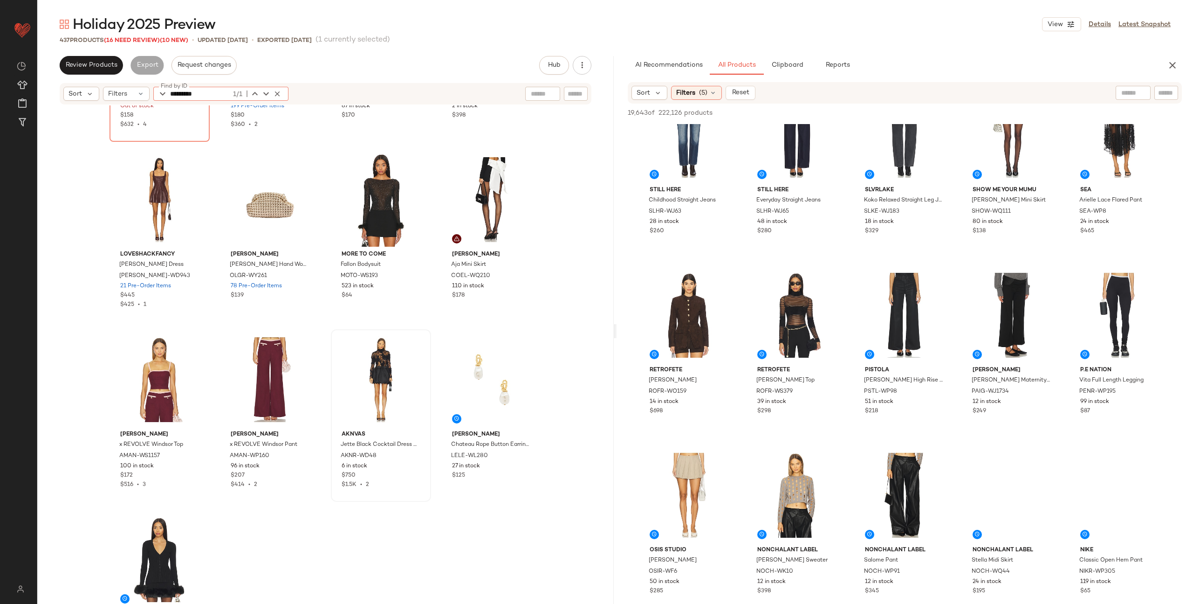
type input "*********"
click at [152, 550] on div at bounding box center [160, 559] width 94 height 94
click at [158, 550] on div at bounding box center [160, 559] width 94 height 94
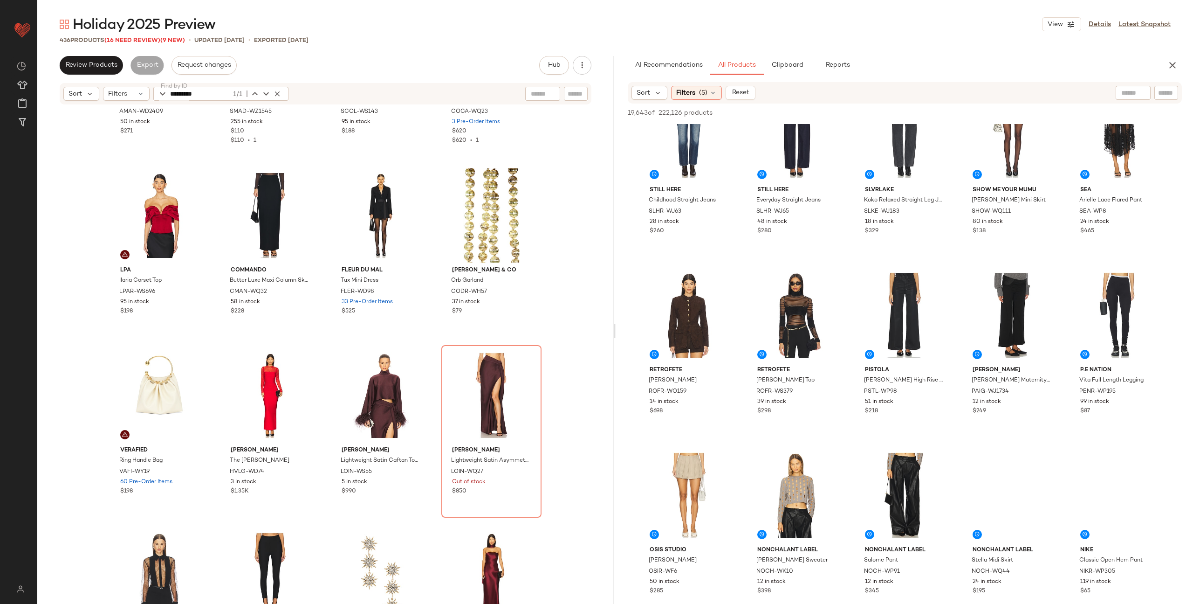
scroll to position [17286, 0]
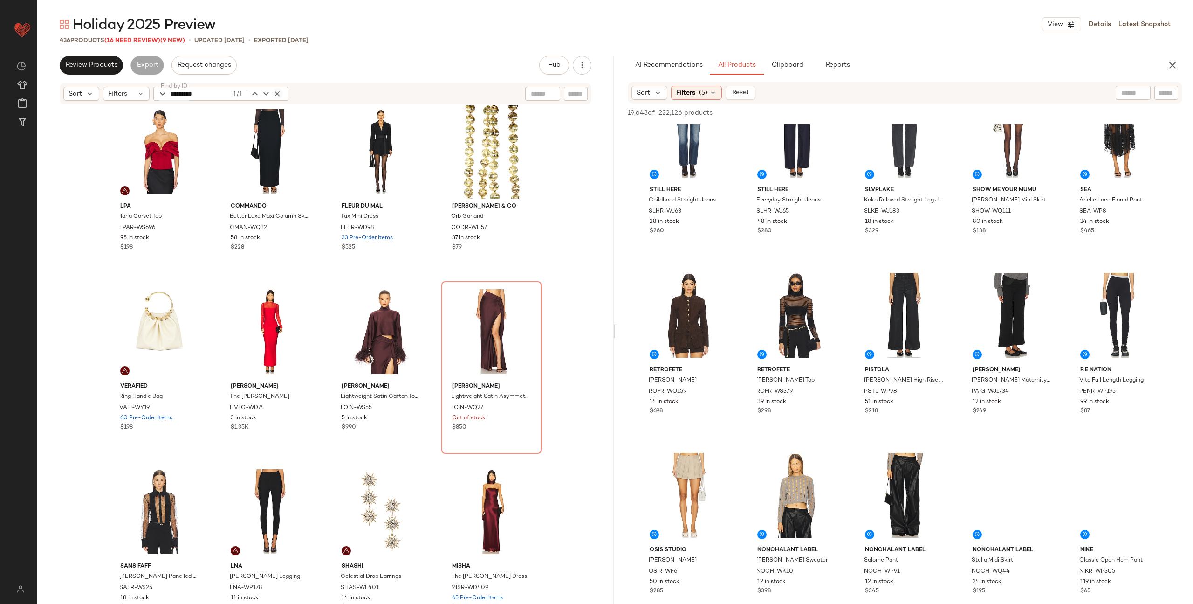
click at [276, 94] on icon "button" at bounding box center [277, 93] width 8 height 8
click at [277, 94] on icon "button" at bounding box center [277, 93] width 8 height 8
type input "********"
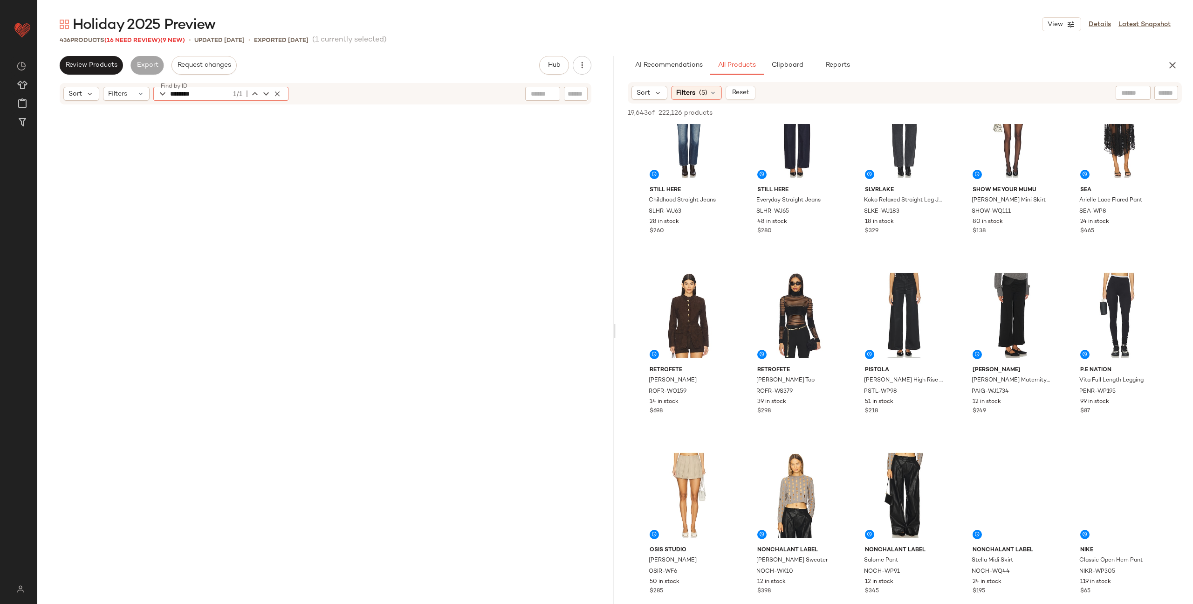
scroll to position [8996, 0]
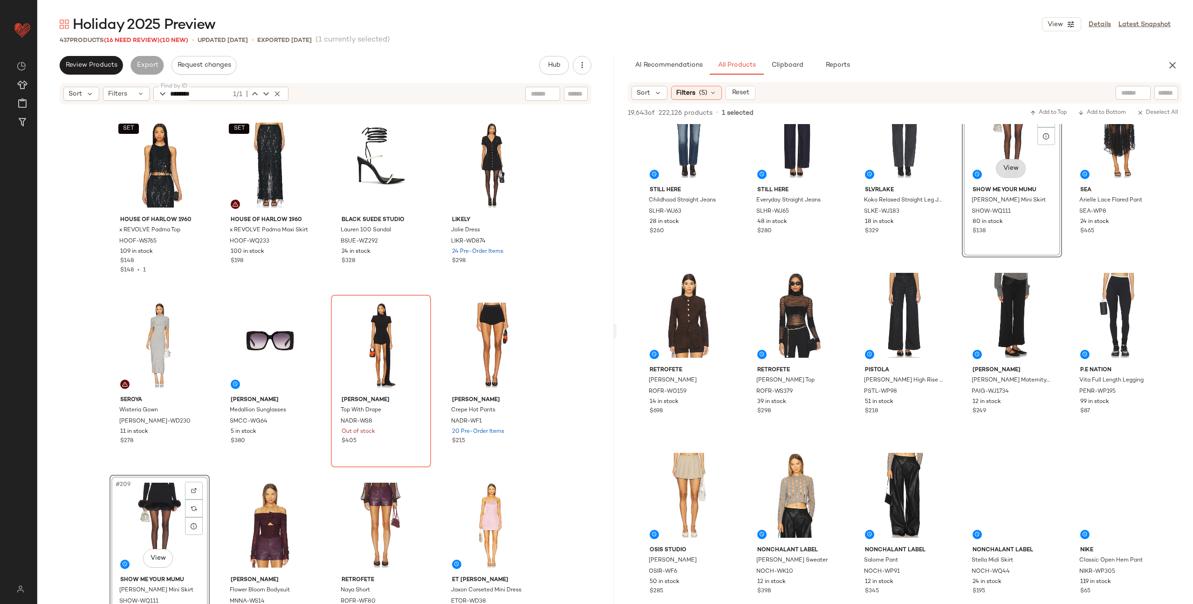
click at [901, 349] on body "Revolve ** Dashboard All Products Global Clipboards (58) Curations (347) Alexis…" at bounding box center [596, 340] width 1193 height 680
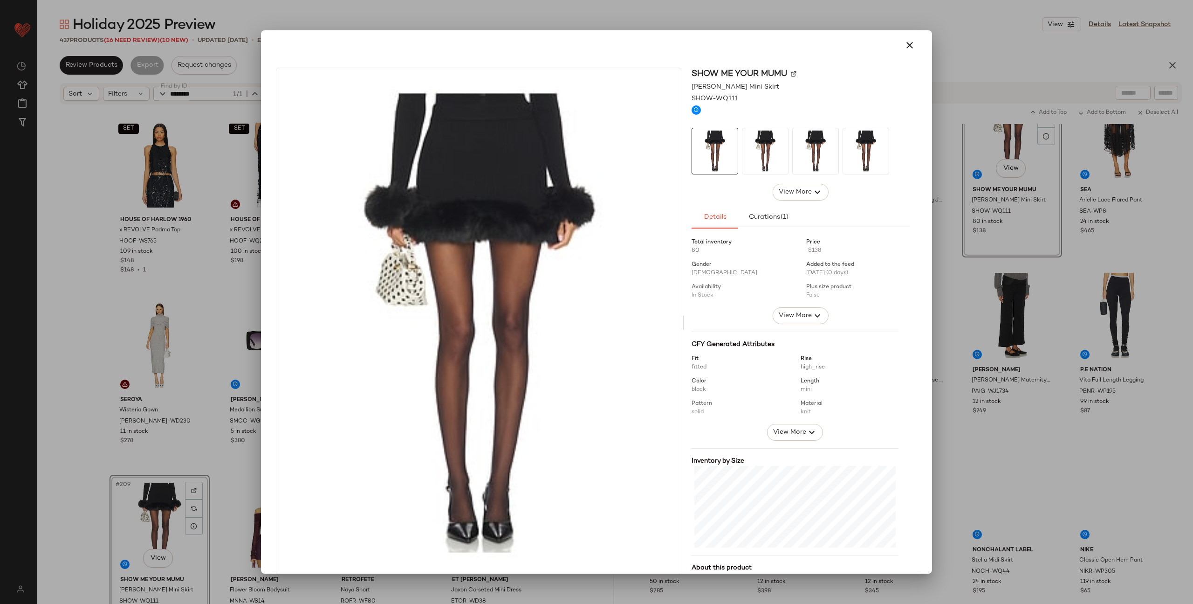
click at [791, 73] on img at bounding box center [794, 74] width 6 height 6
click at [899, 46] on button "button" at bounding box center [910, 45] width 22 height 22
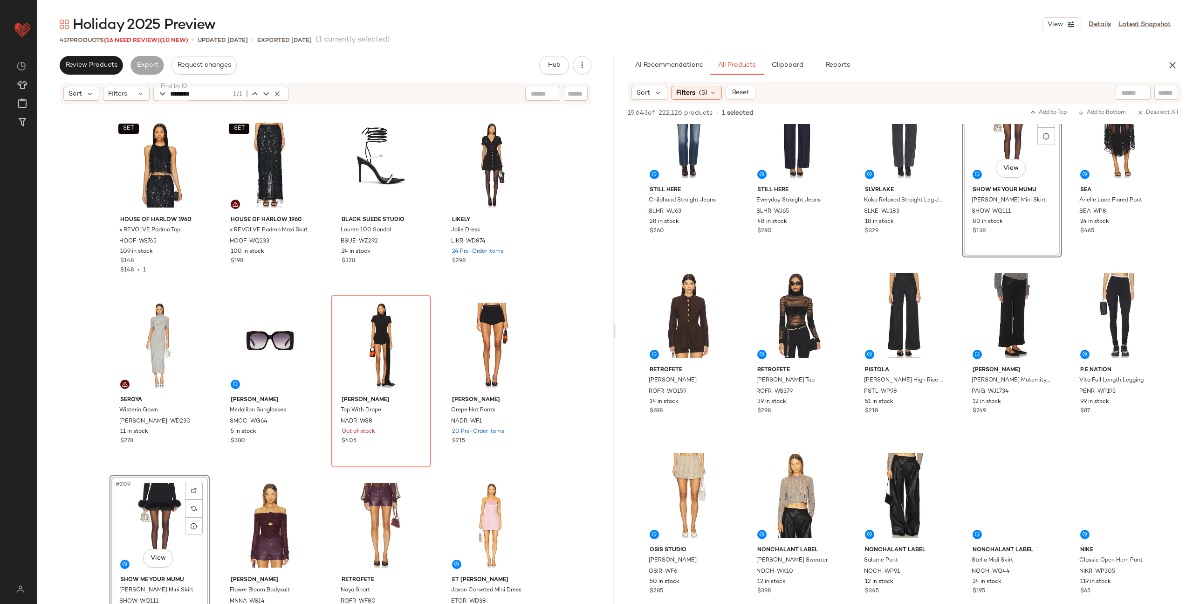
click at [1172, 94] on input "text" at bounding box center [1166, 93] width 16 height 10
paste input "**********"
type input "**********"
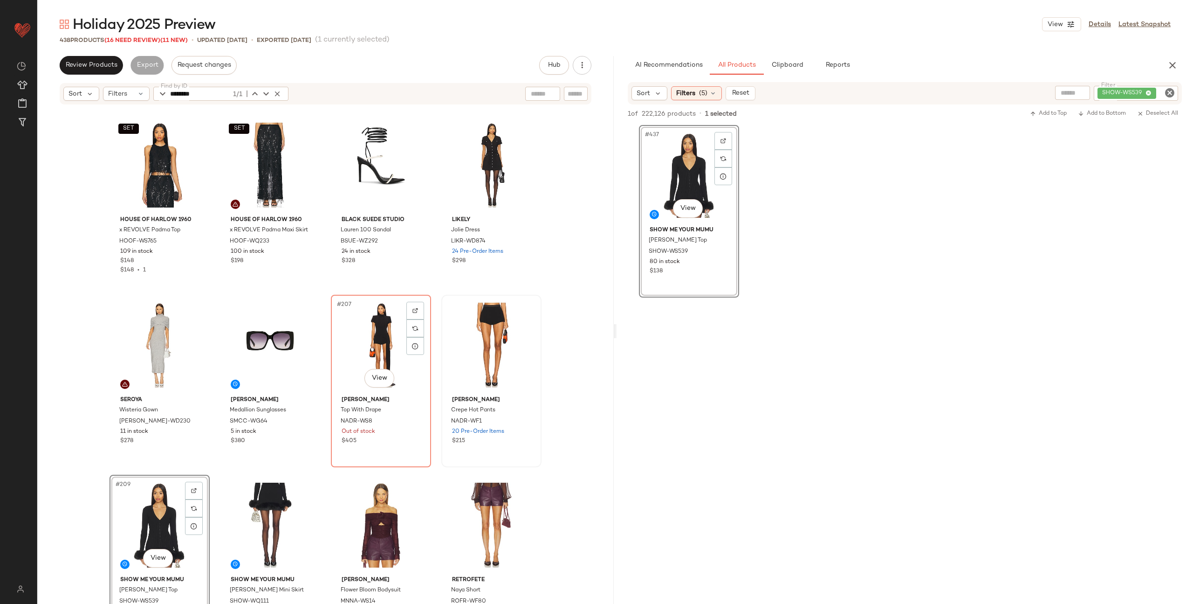
click at [368, 344] on div "#207 View" at bounding box center [381, 345] width 94 height 94
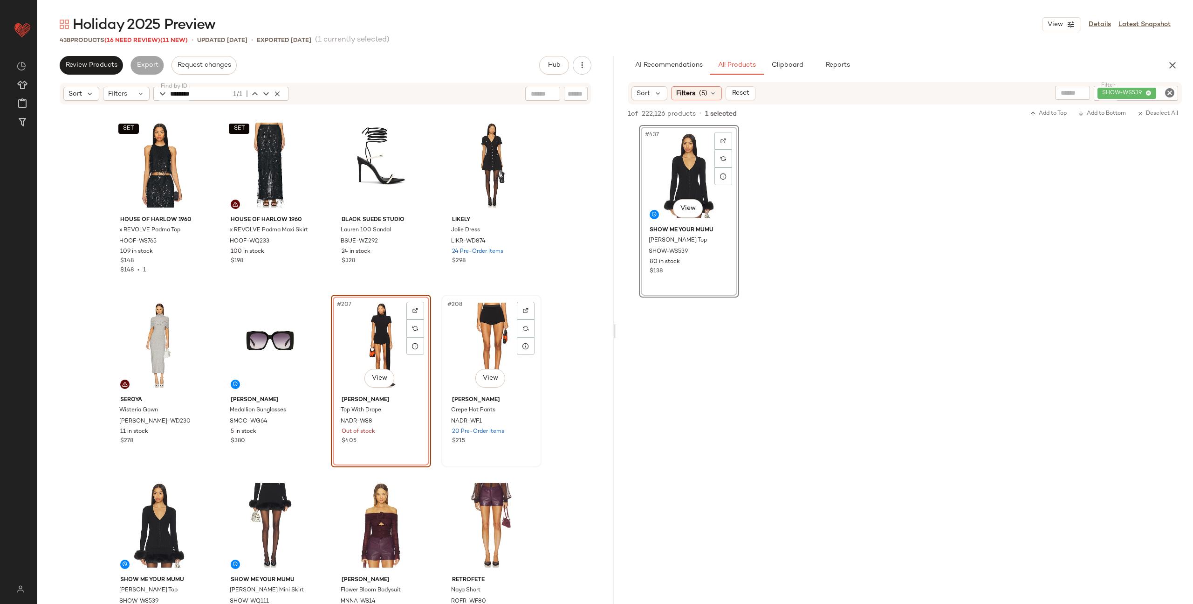
click at [477, 343] on div "#208 View" at bounding box center [492, 345] width 94 height 94
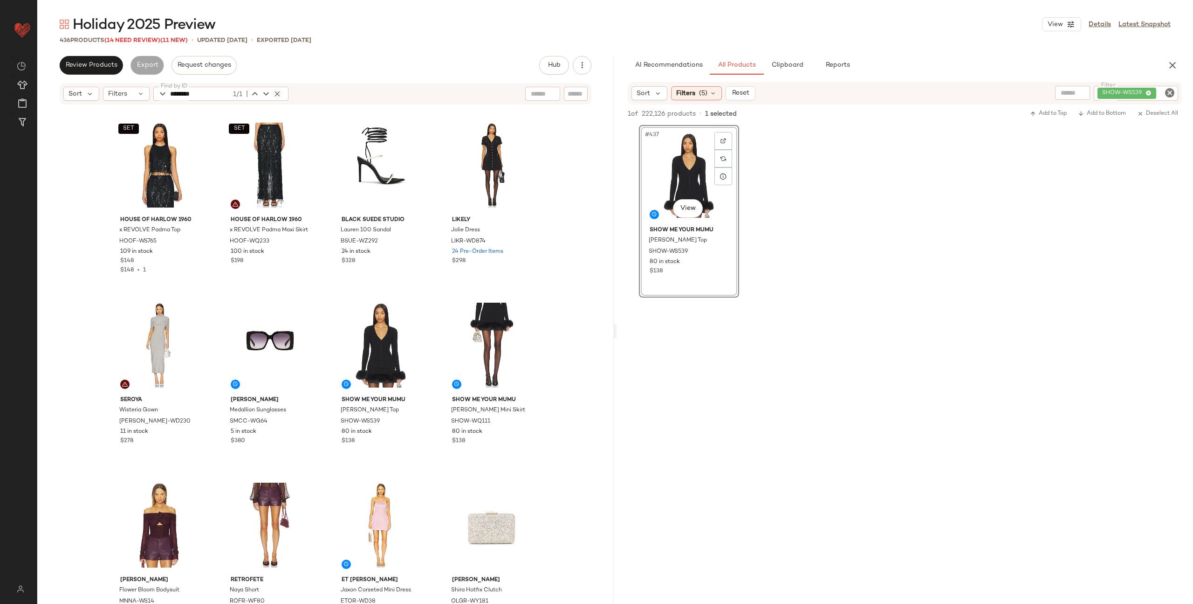
click at [275, 90] on icon "button" at bounding box center [277, 93] width 8 height 8
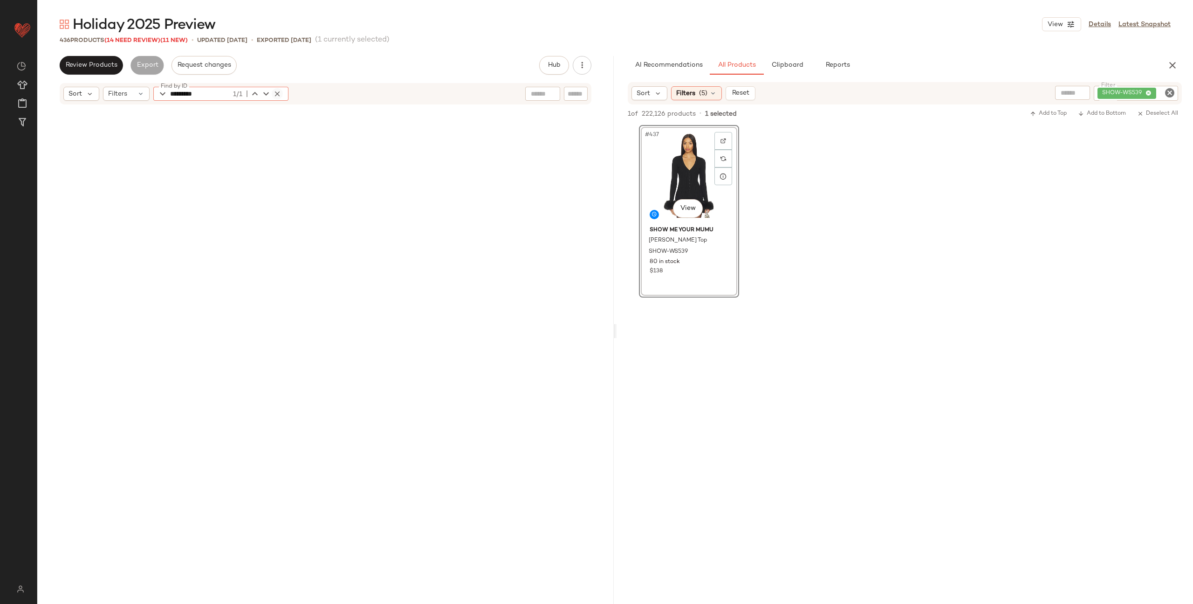
scroll to position [13135, 0]
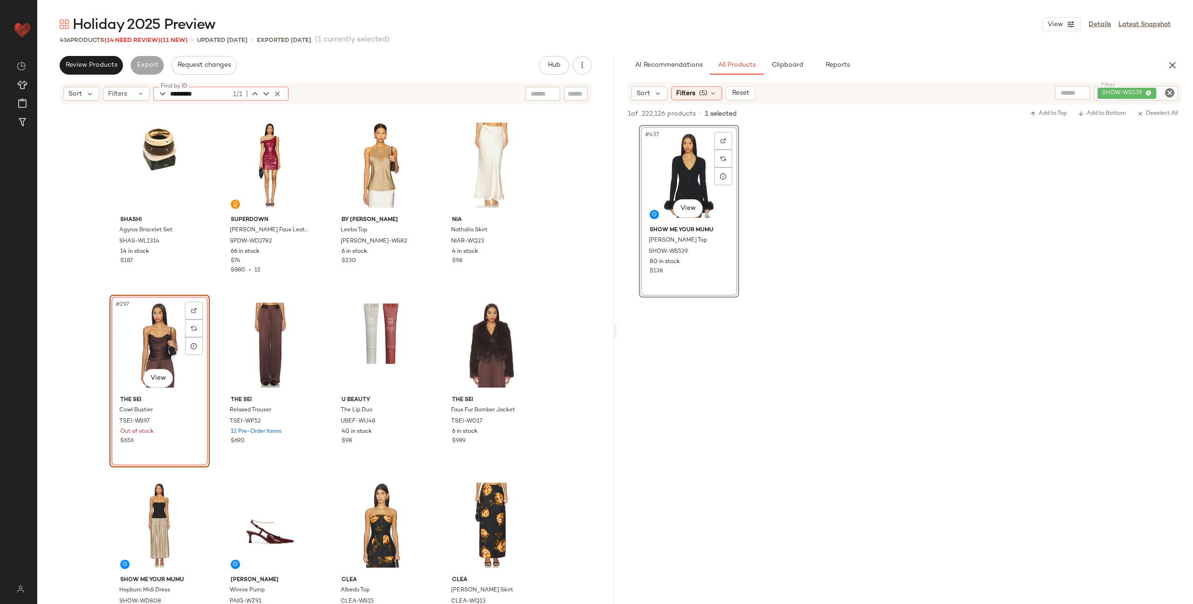
type input "*********"
click at [1173, 91] on icon "Clear Filter" at bounding box center [1169, 92] width 11 height 11
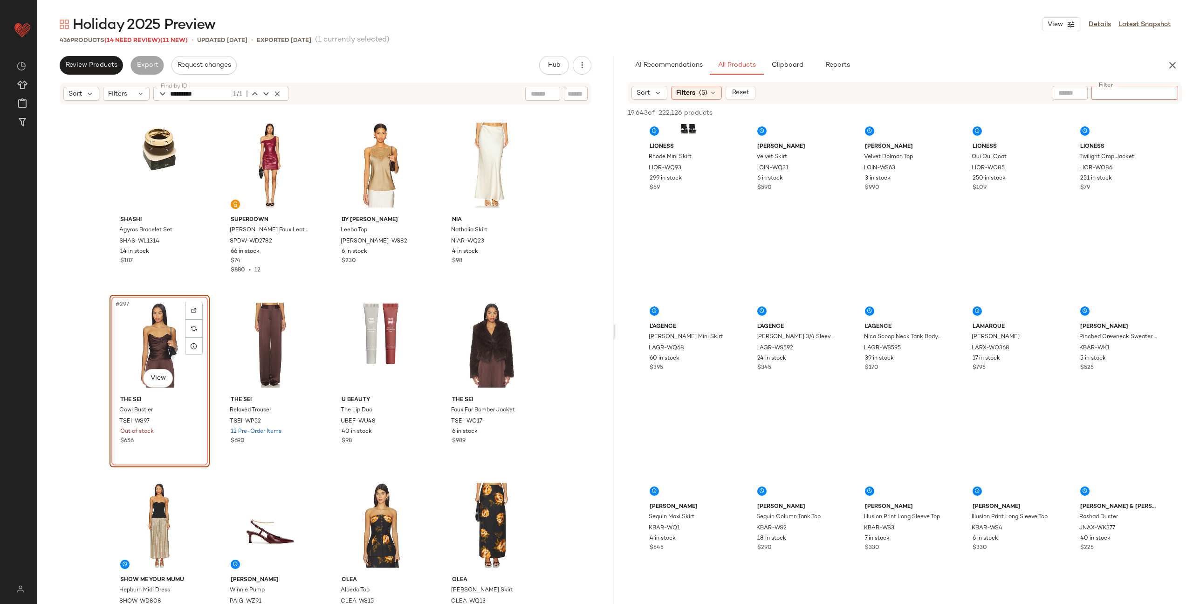
scroll to position [2070, 0]
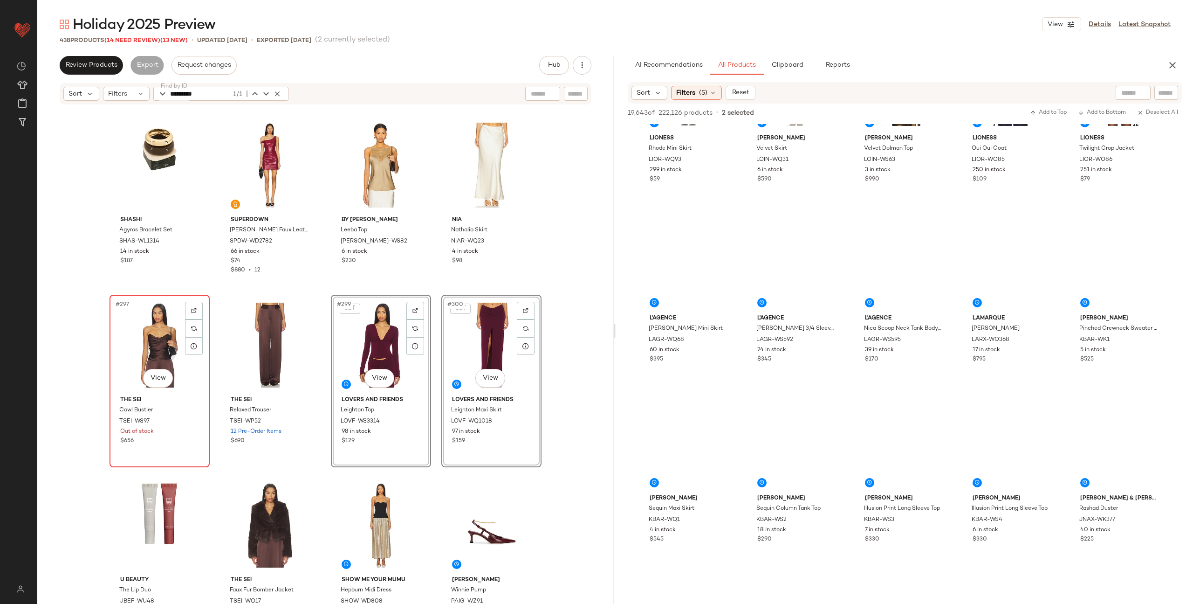
click at [158, 341] on div "#297 View" at bounding box center [160, 345] width 94 height 94
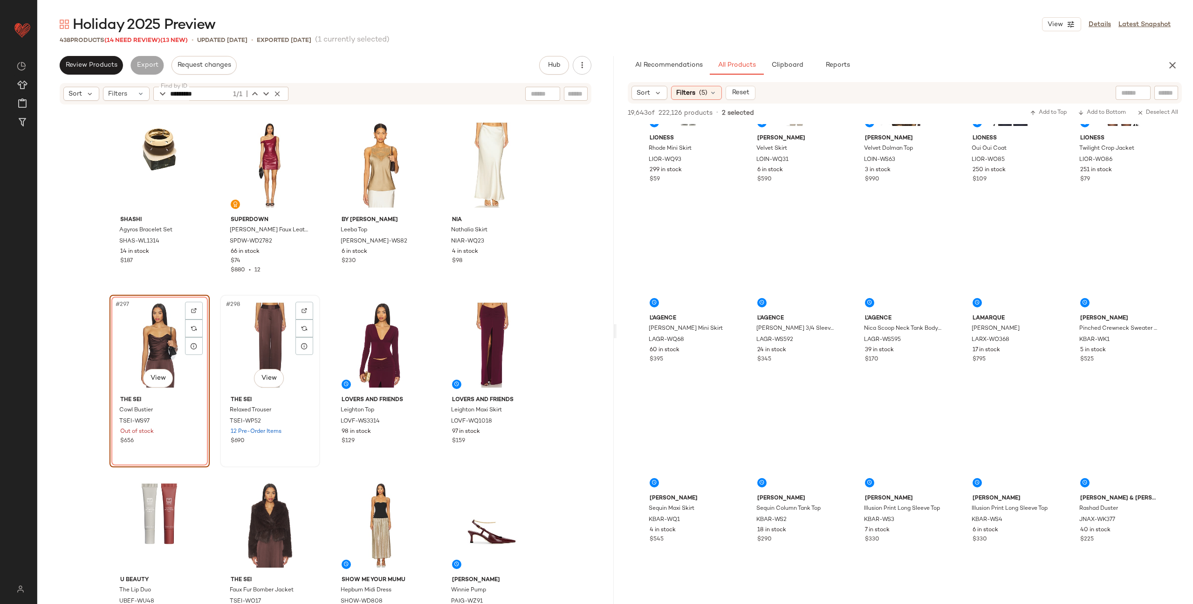
click at [254, 342] on div "#298 View" at bounding box center [270, 345] width 94 height 94
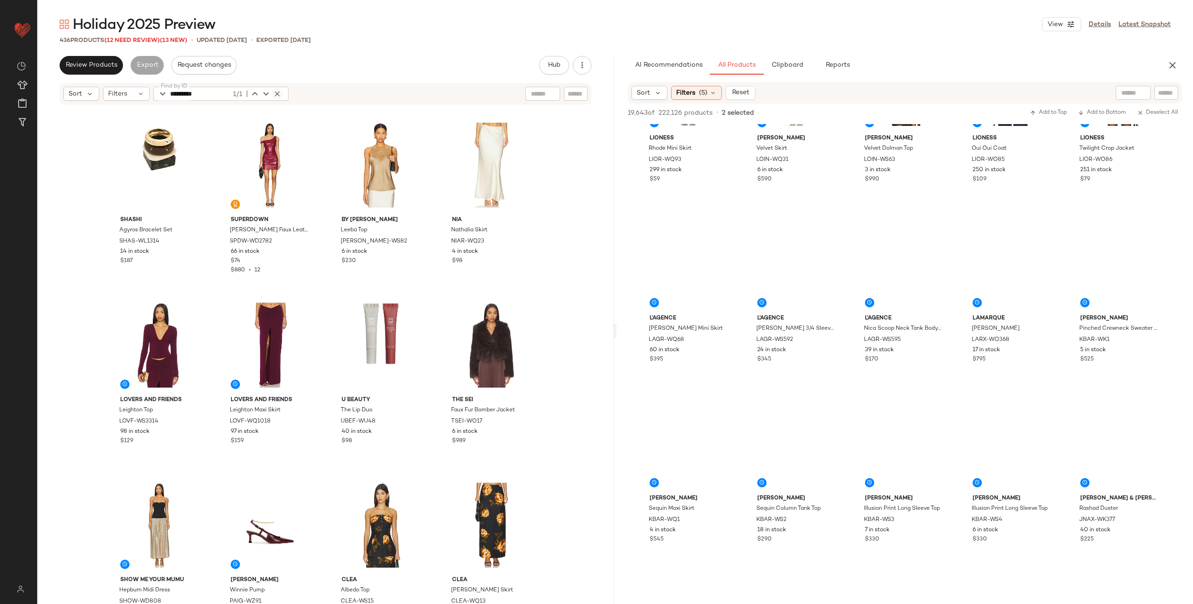
click at [277, 94] on icon "button" at bounding box center [277, 93] width 8 height 8
paste input "*********"
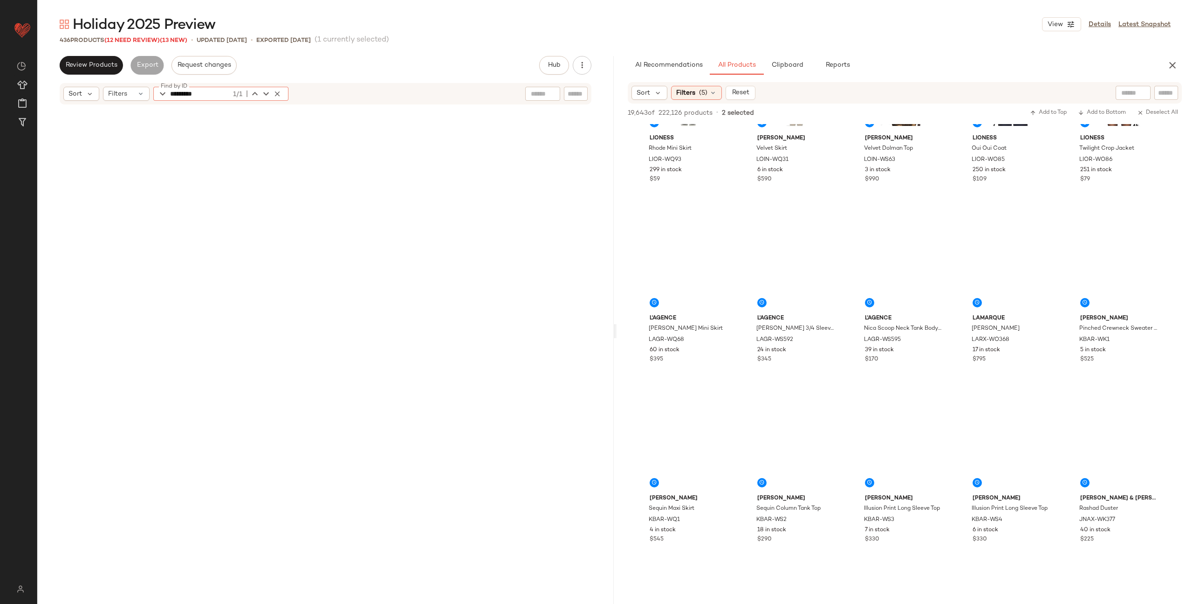
scroll to position [2346, 0]
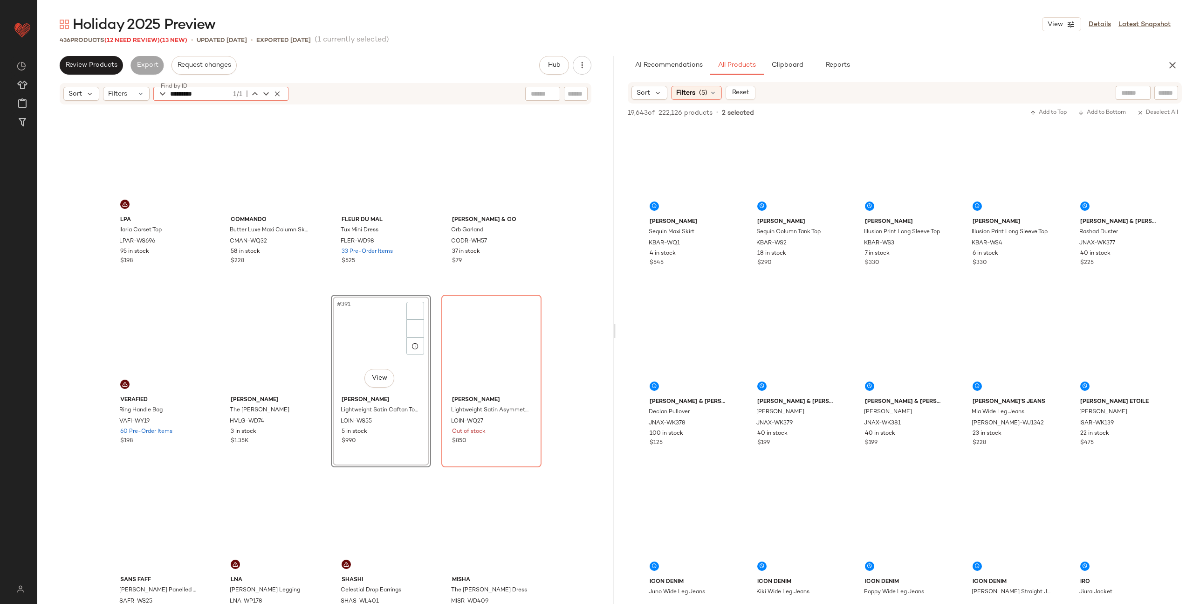
scroll to position [2353, 0]
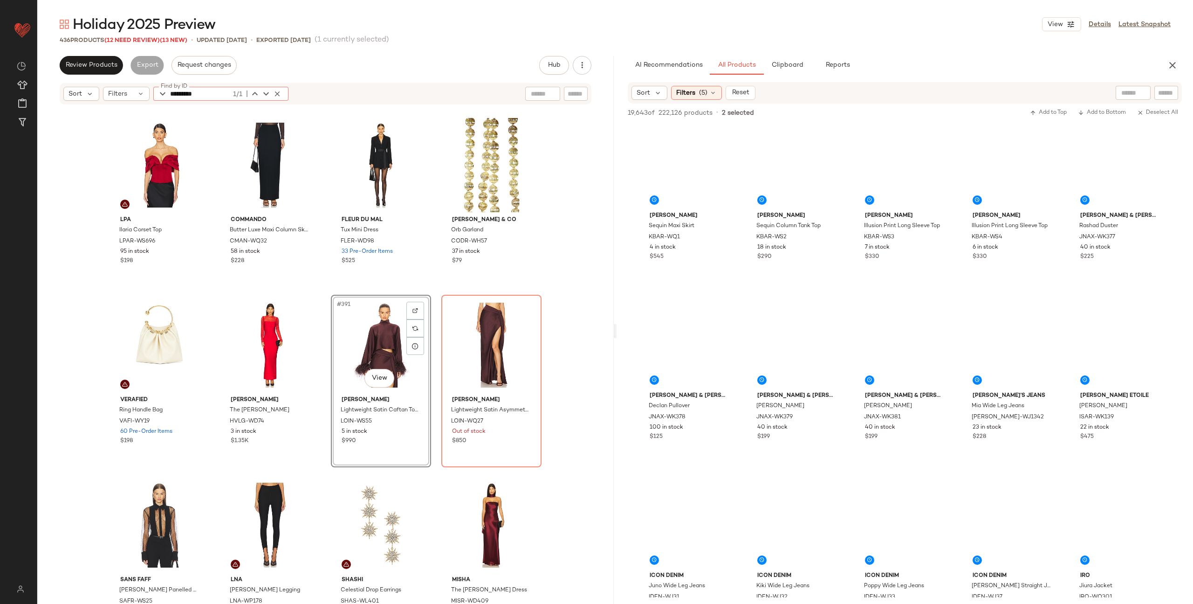
type input "*********"
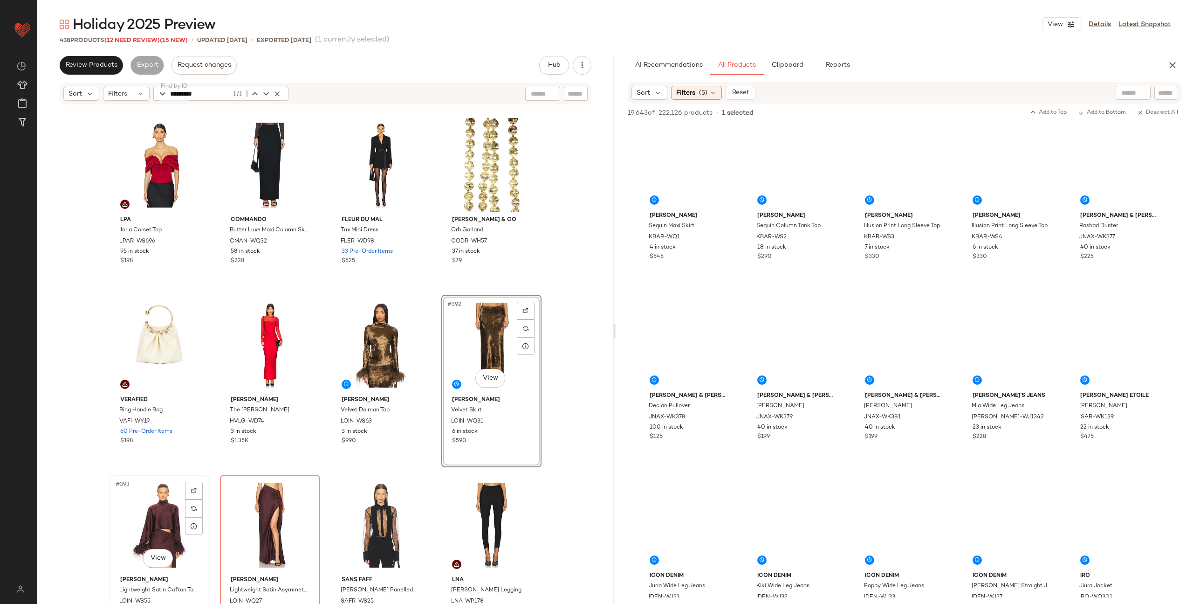
click at [144, 512] on div "#393 View" at bounding box center [160, 525] width 94 height 94
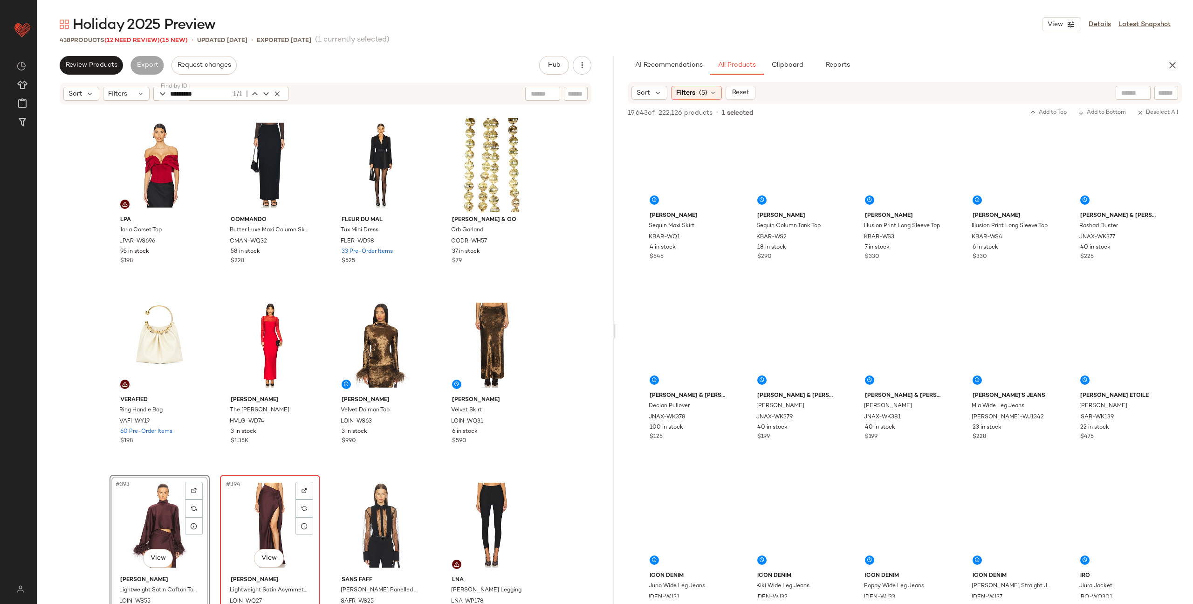
click at [254, 505] on div "#394 View" at bounding box center [270, 525] width 94 height 94
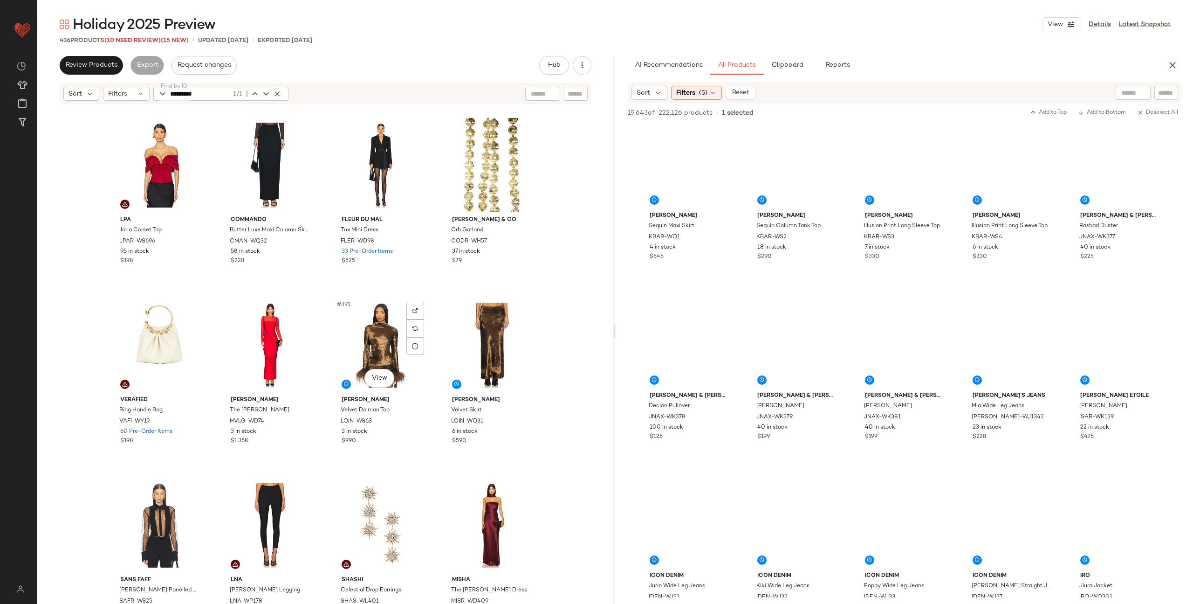
click at [278, 91] on icon "button" at bounding box center [277, 93] width 8 height 8
click at [1175, 65] on icon "button" at bounding box center [1172, 65] width 11 height 11
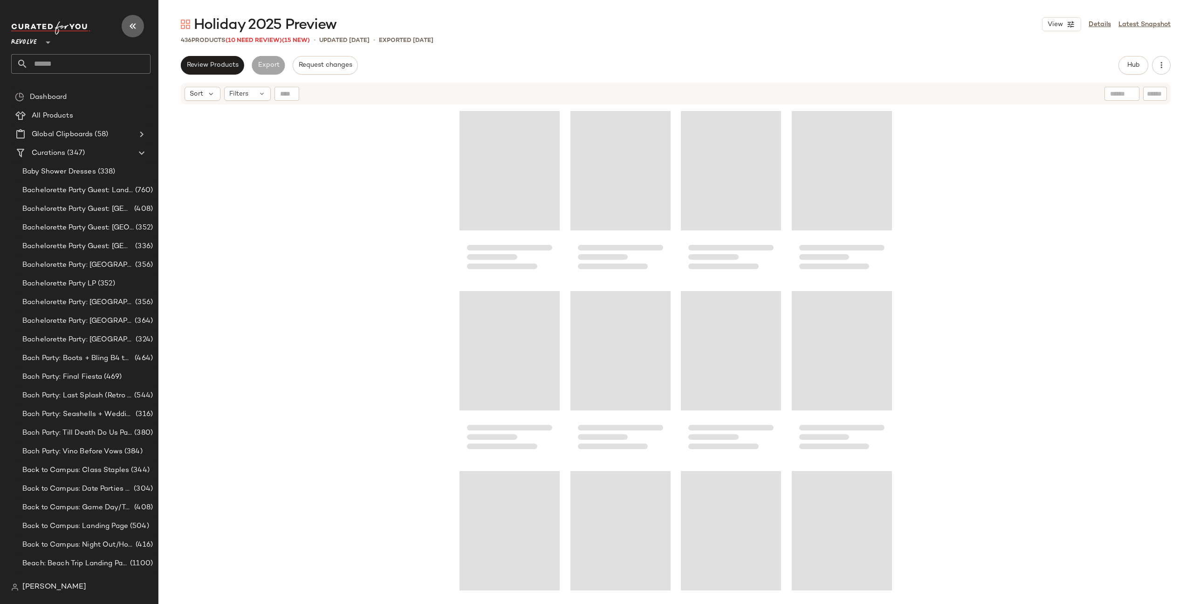
click at [135, 24] on icon "button" at bounding box center [132, 26] width 11 height 11
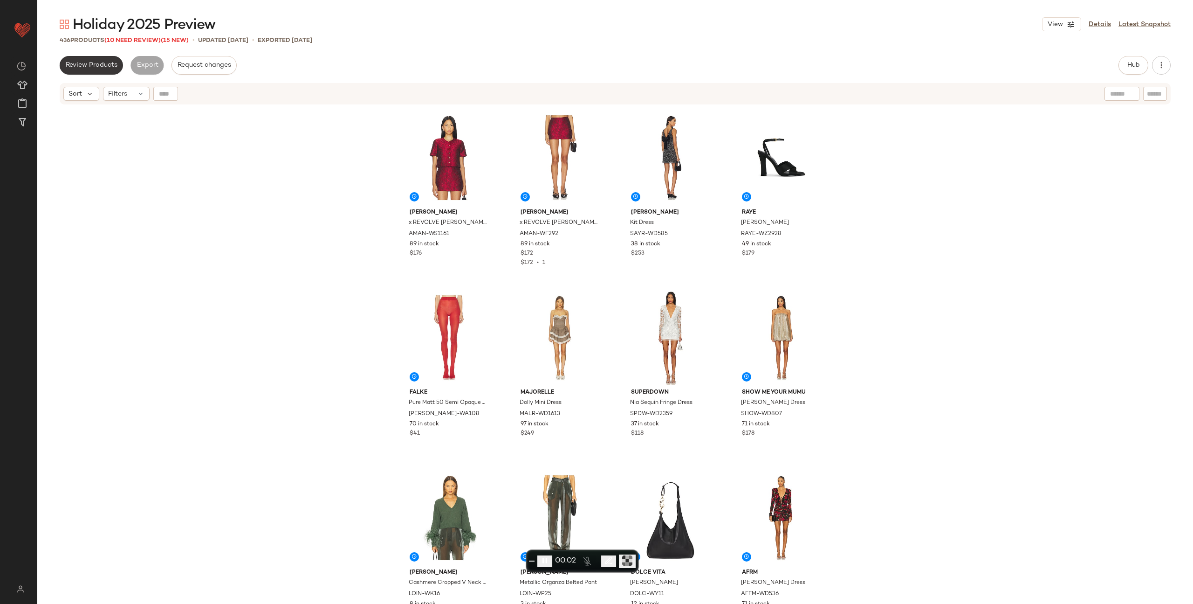
click at [101, 70] on button "Review Products" at bounding box center [91, 65] width 63 height 19
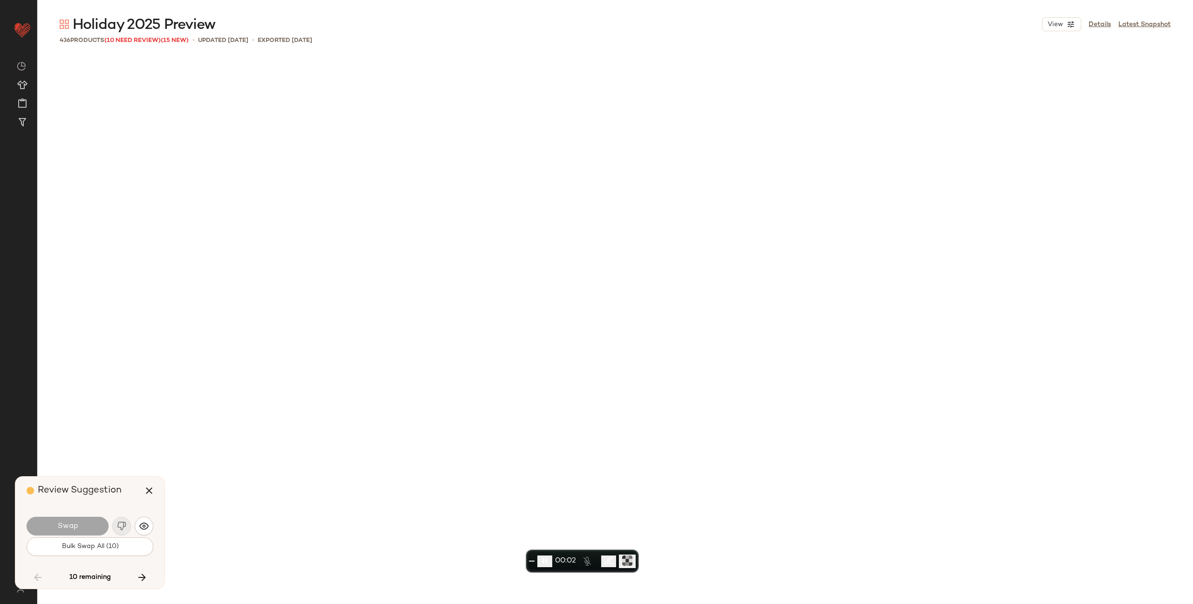
scroll to position [7197, 0]
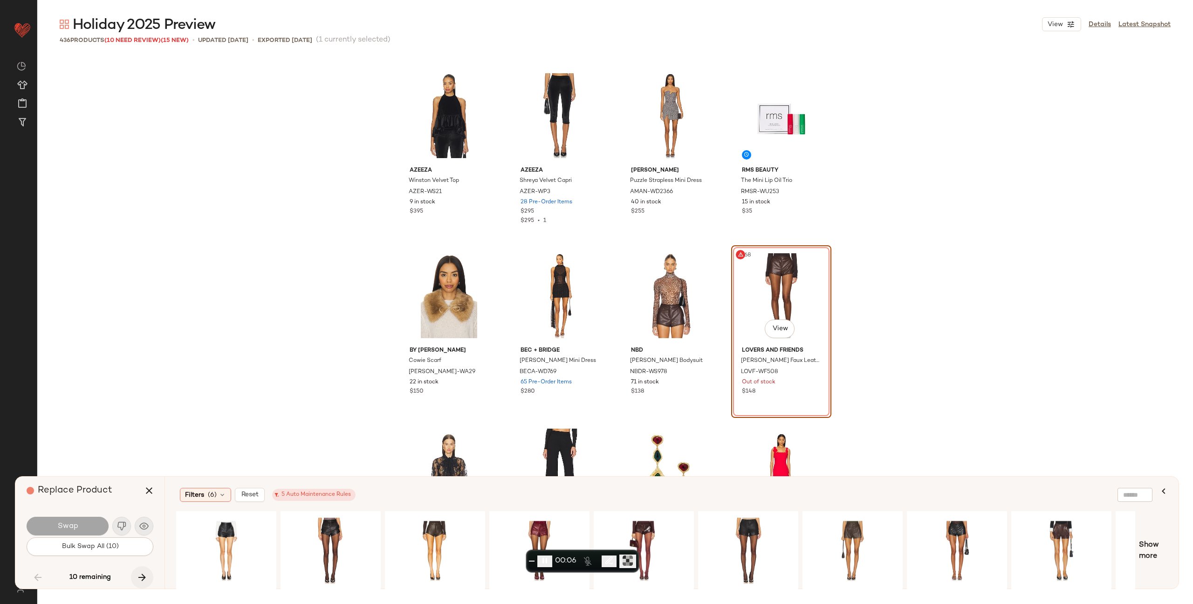
click at [140, 574] on icon "button" at bounding box center [142, 576] width 11 height 11
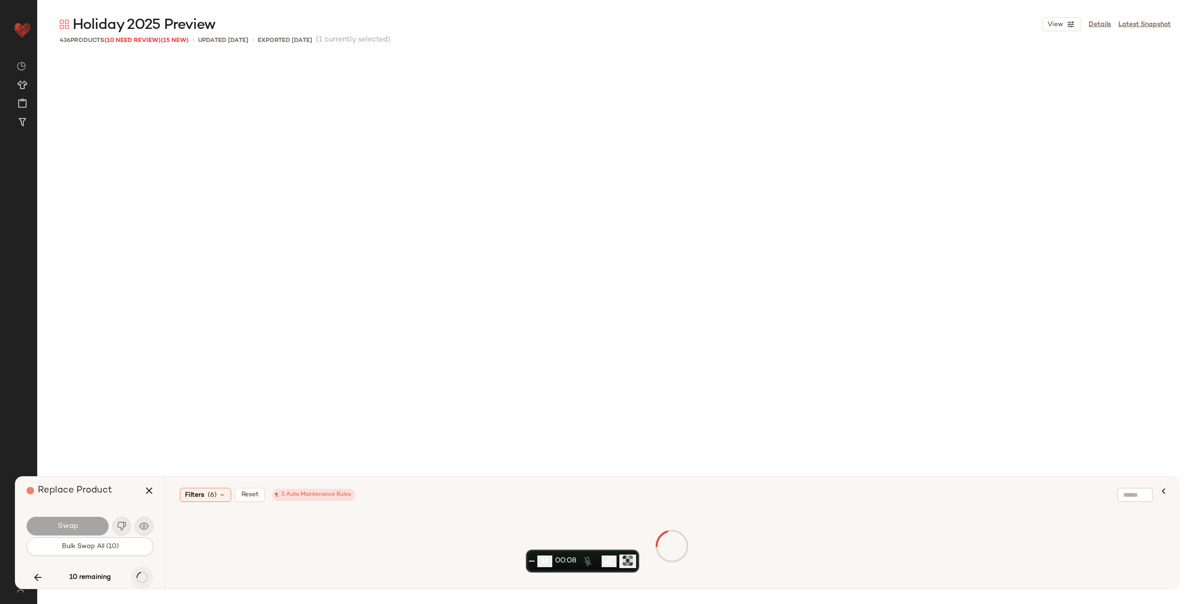
scroll to position [8277, 0]
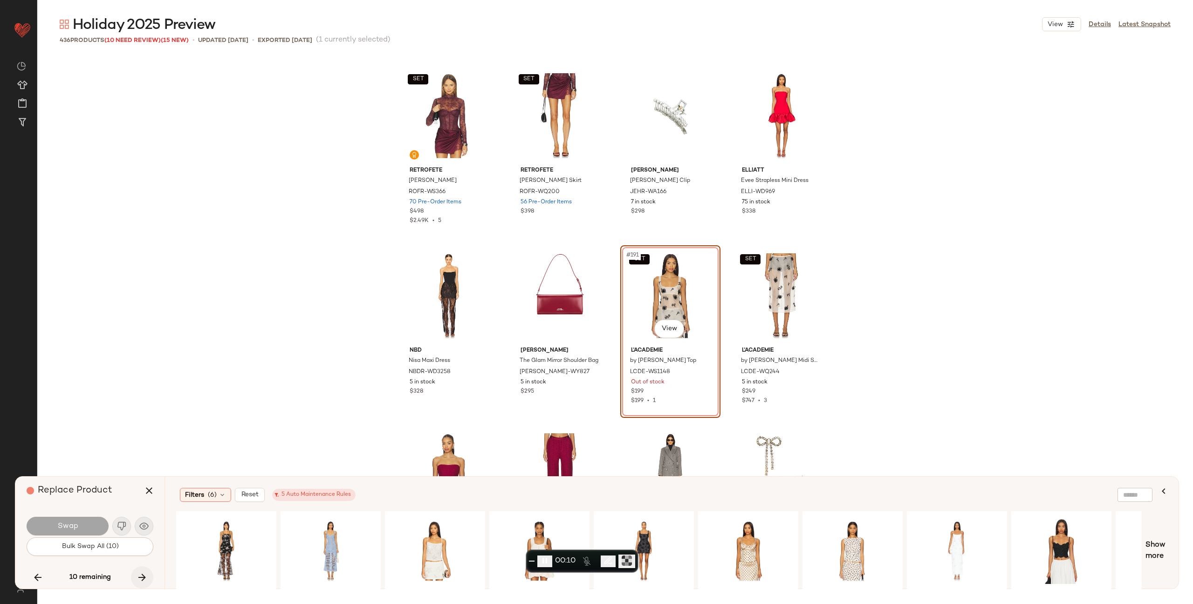
click at [140, 574] on icon "button" at bounding box center [142, 576] width 11 height 11
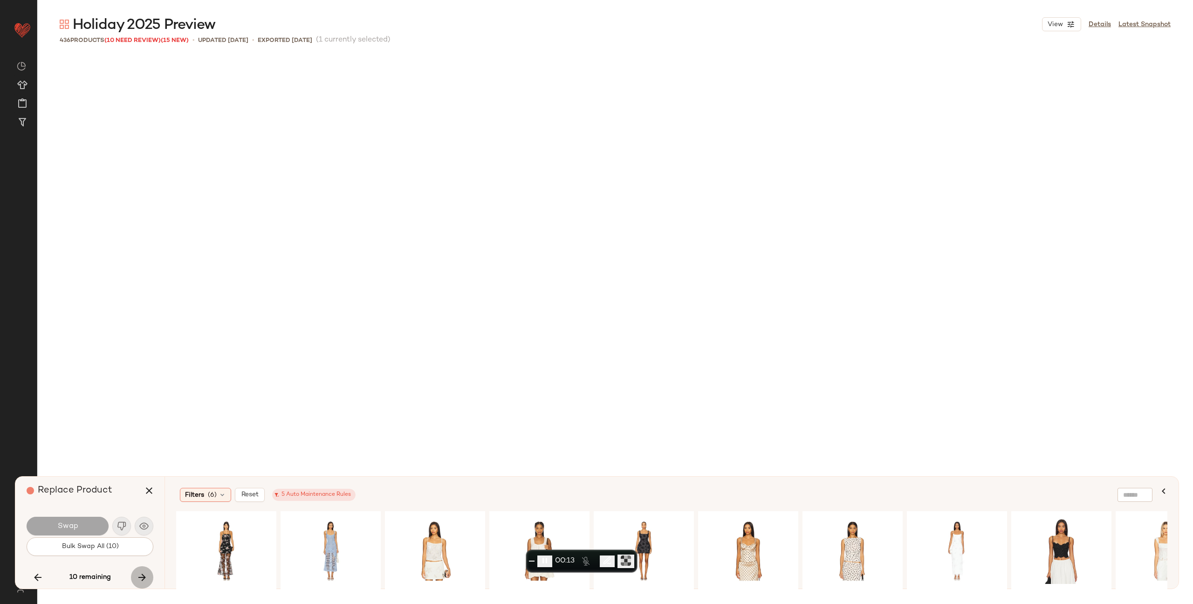
scroll to position [9896, 0]
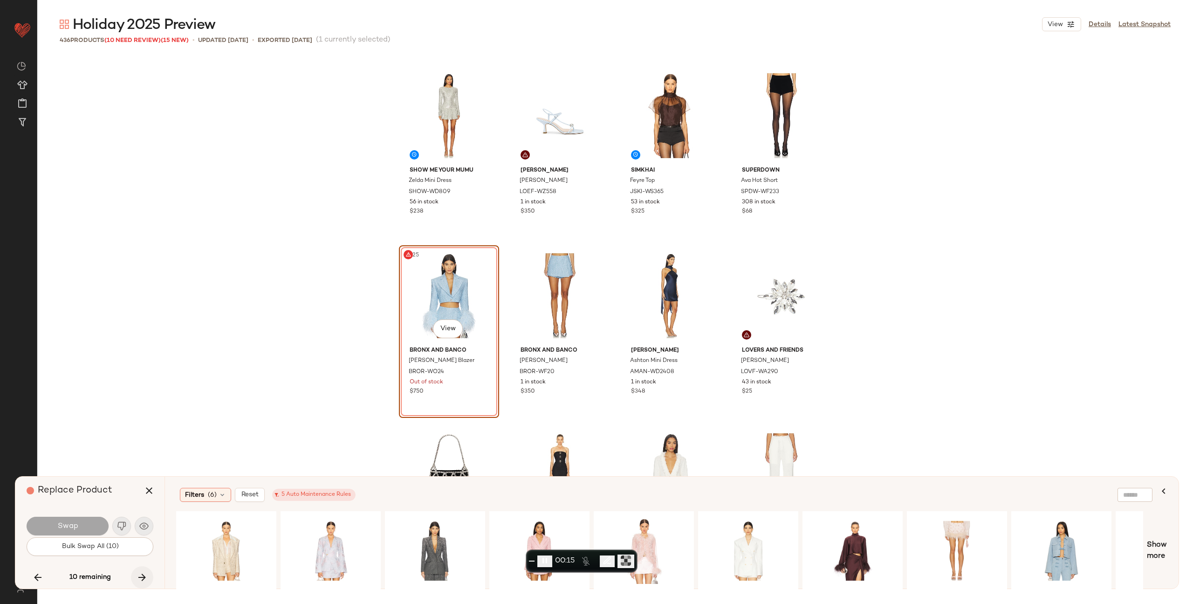
click at [140, 574] on icon "button" at bounding box center [142, 576] width 11 height 11
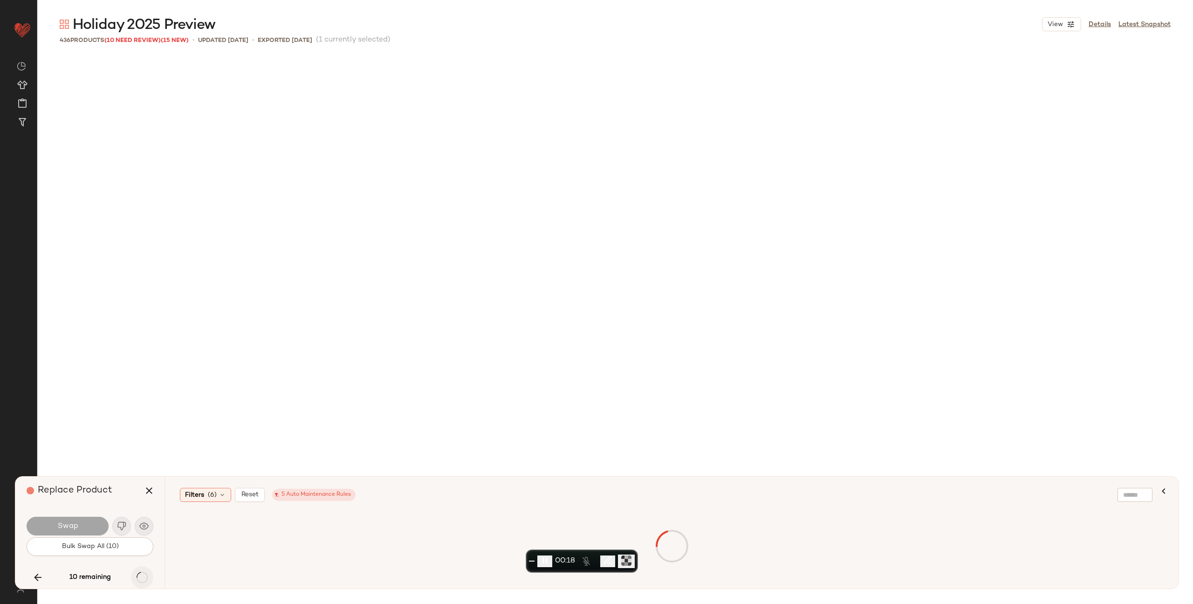
scroll to position [13494, 0]
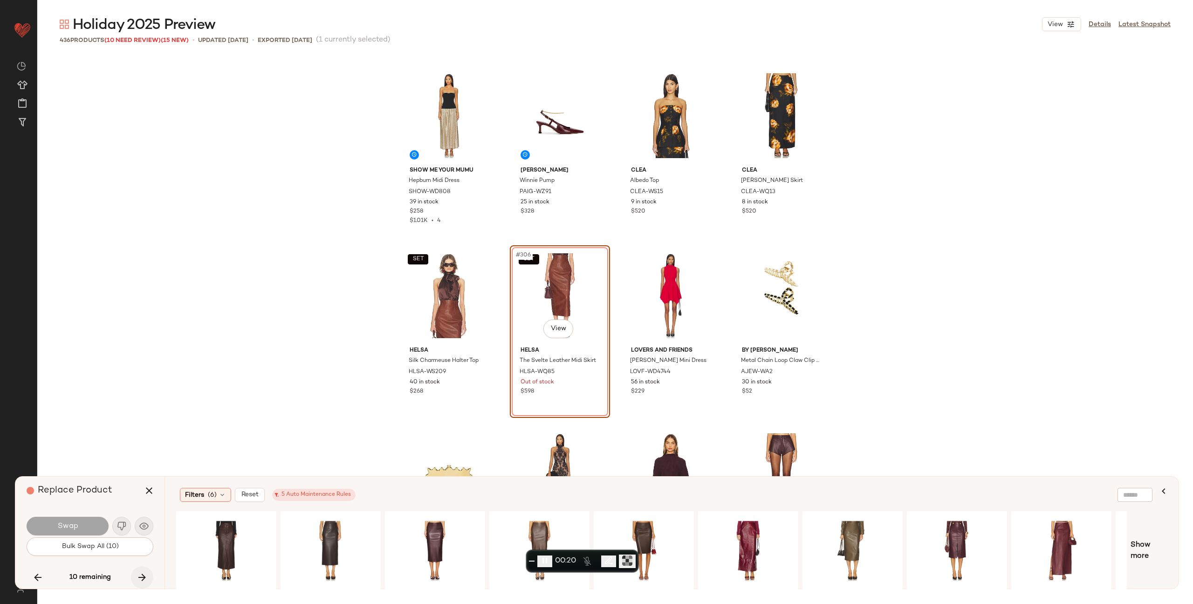
click at [138, 575] on icon "button" at bounding box center [142, 576] width 11 height 11
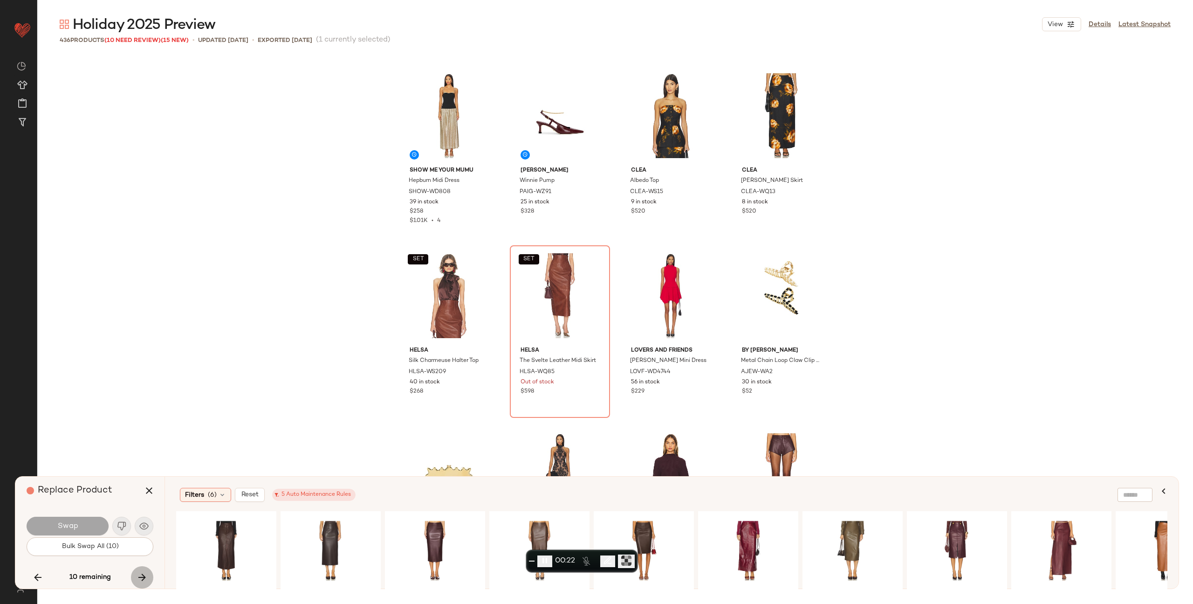
click at [138, 571] on icon "button" at bounding box center [142, 576] width 11 height 11
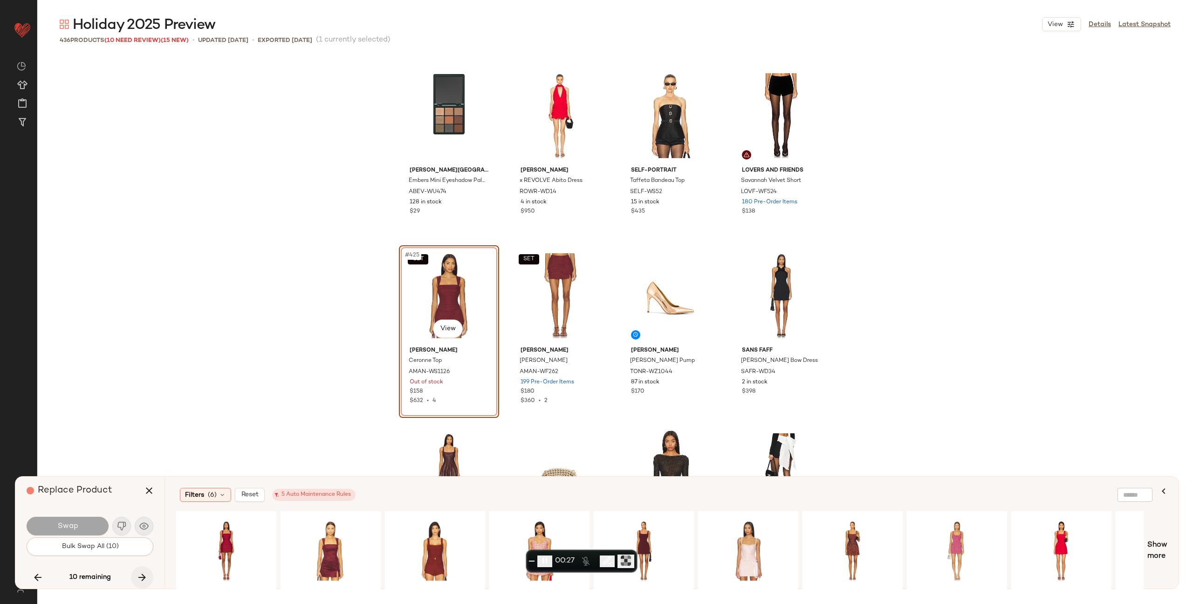
click at [138, 572] on icon "button" at bounding box center [142, 576] width 11 height 11
click at [141, 574] on div "10 remaining" at bounding box center [90, 577] width 127 height 22
click at [147, 489] on icon "button" at bounding box center [149, 490] width 11 height 11
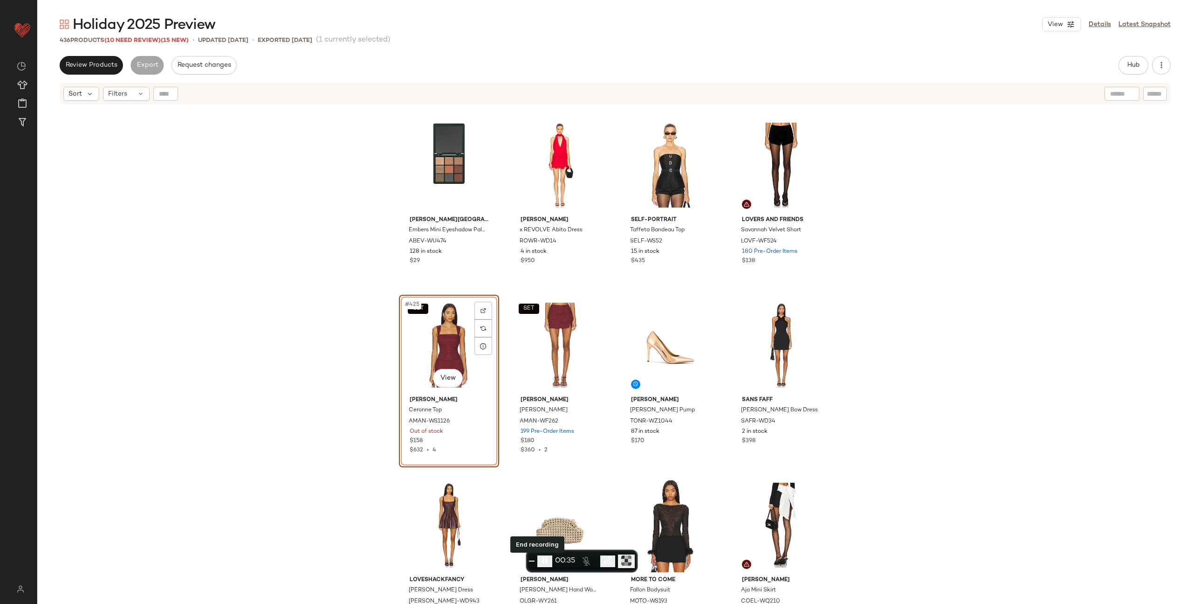
click at [532, 561] on span "End recording" at bounding box center [532, 561] width 0 height 0
click at [1158, 65] on icon "button" at bounding box center [1161, 65] width 9 height 9
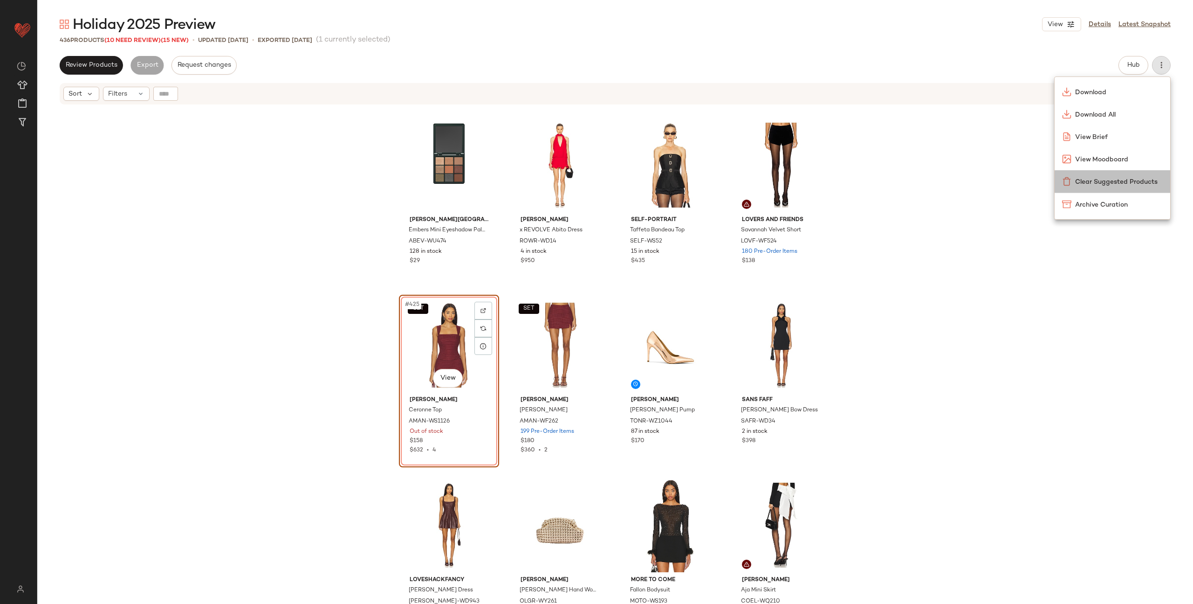
click at [1108, 183] on span "Clear Suggested Products" at bounding box center [1119, 182] width 88 height 10
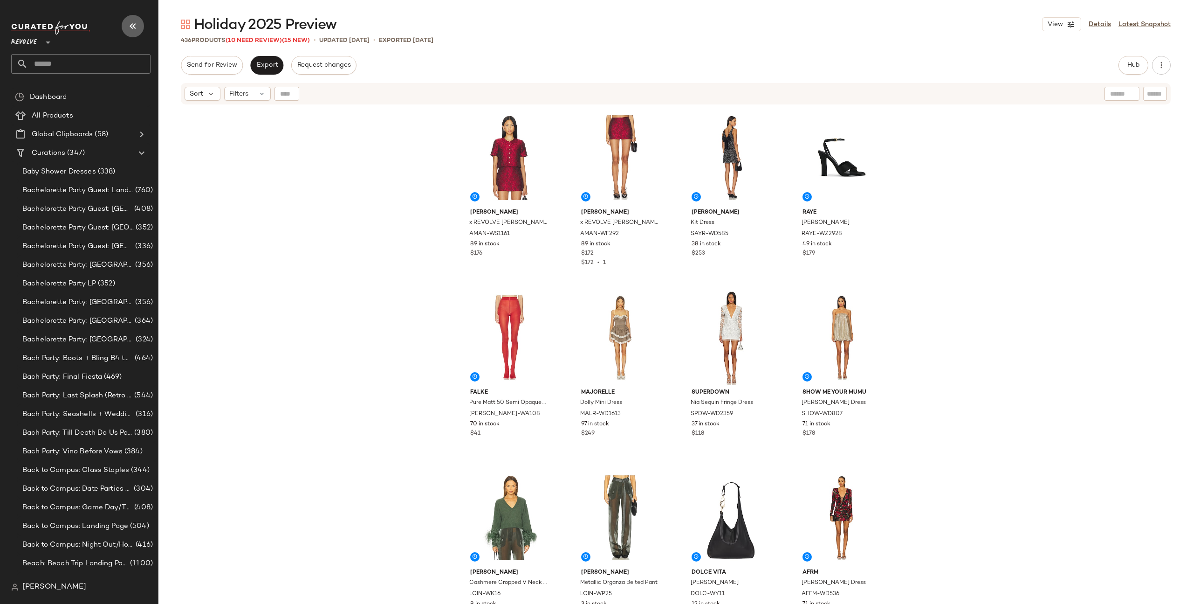
click at [131, 28] on icon "button" at bounding box center [132, 26] width 11 height 11
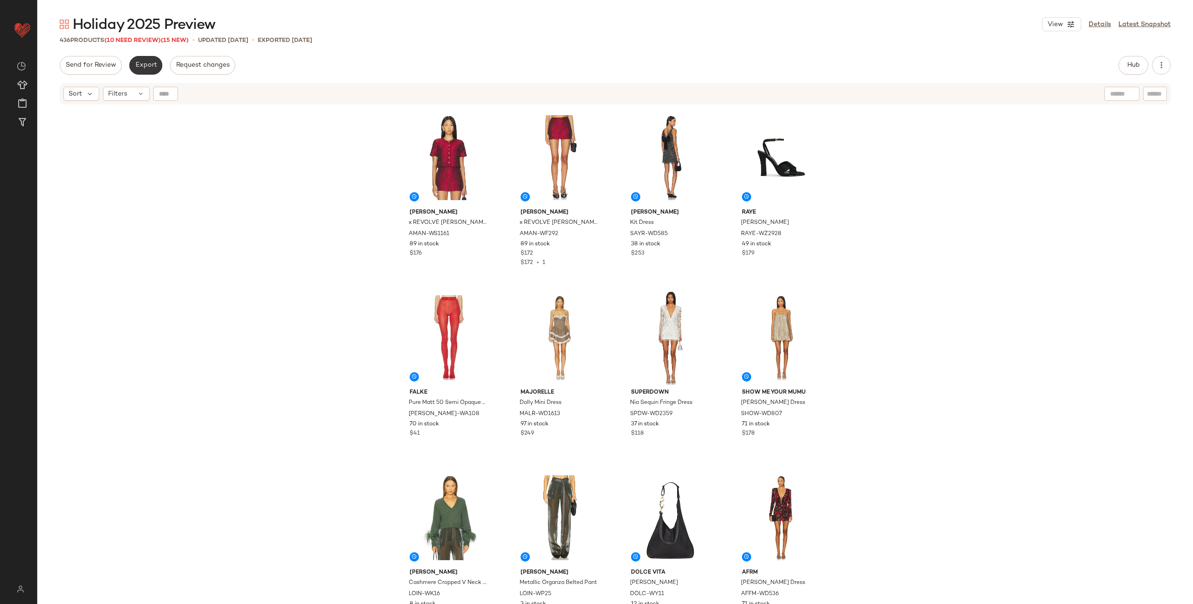
click at [144, 64] on span "Export" at bounding box center [146, 65] width 22 height 7
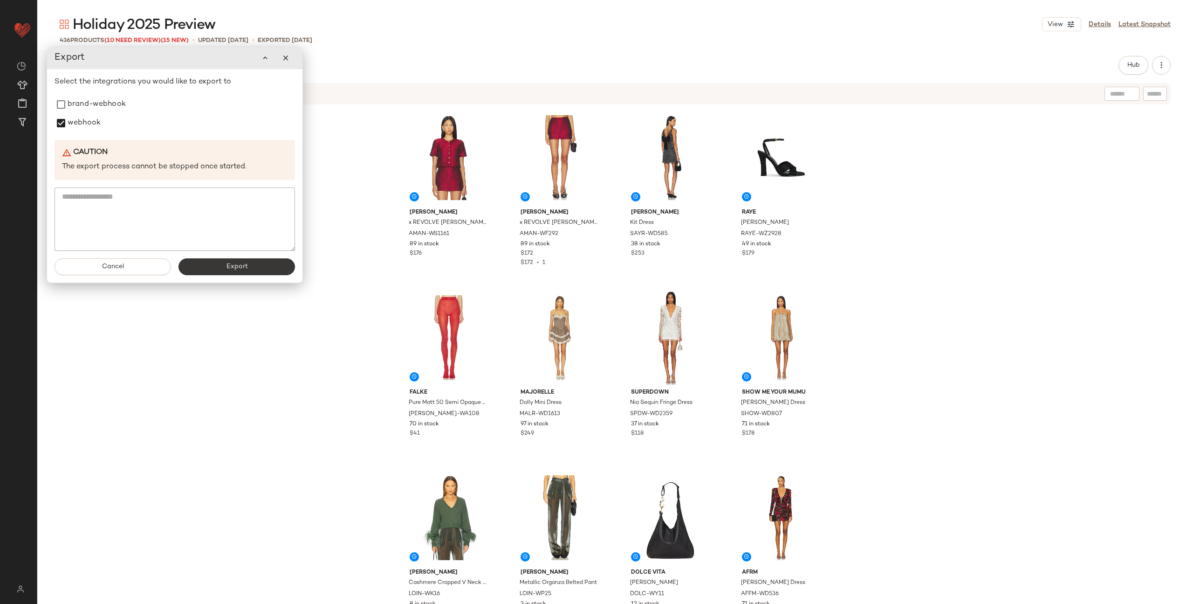
click at [247, 270] on button "Export" at bounding box center [237, 266] width 117 height 17
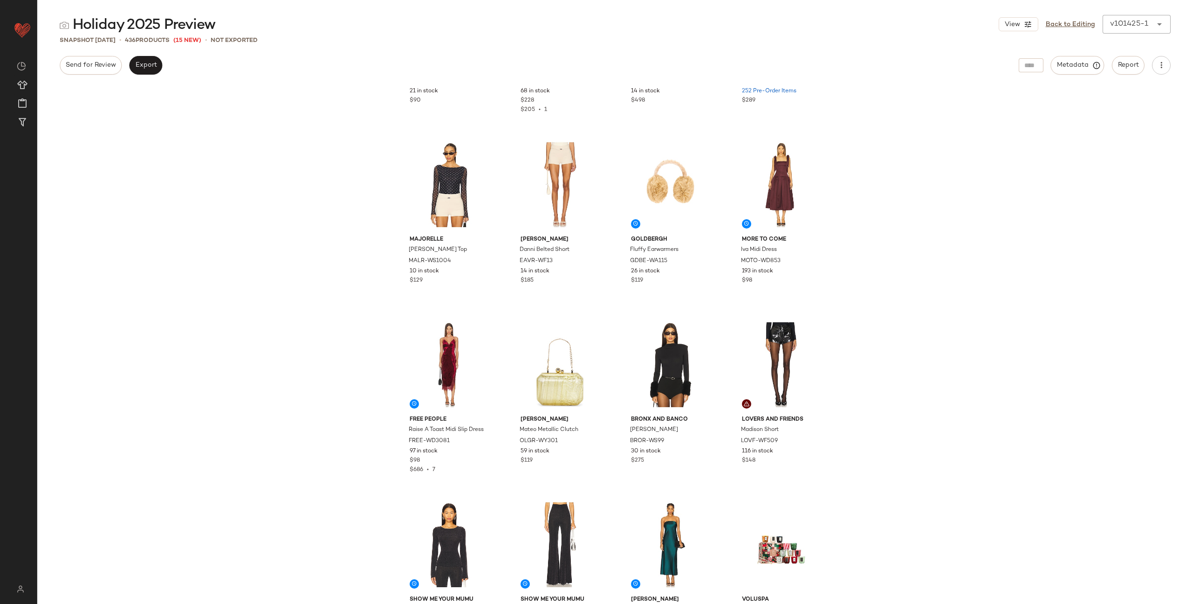
scroll to position [3955, 0]
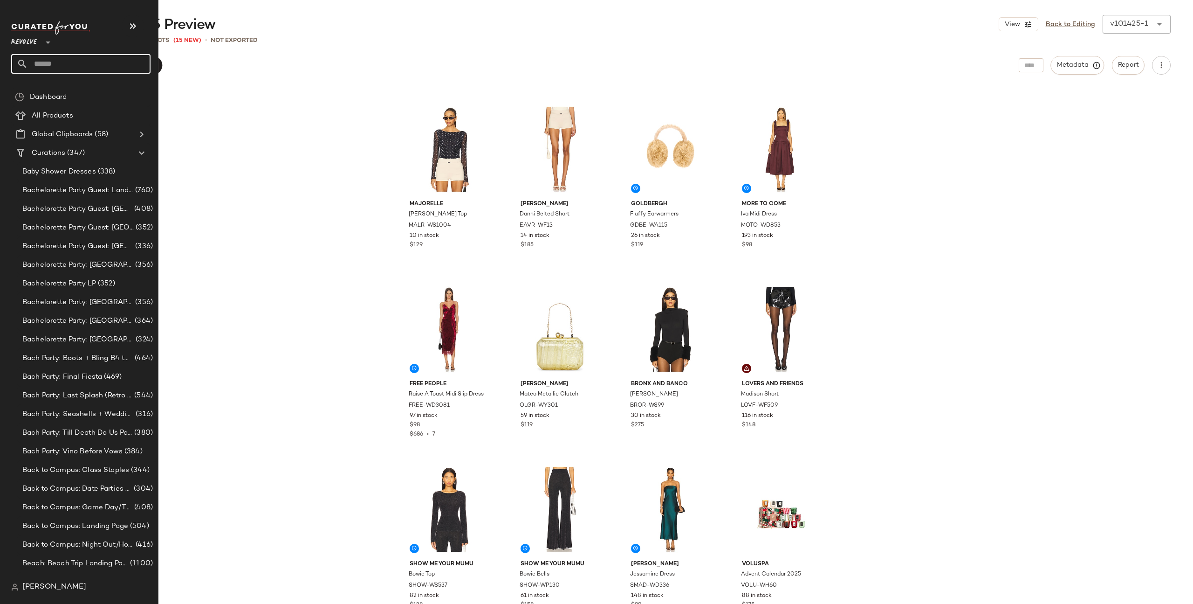
click at [103, 59] on input "text" at bounding box center [89, 64] width 123 height 20
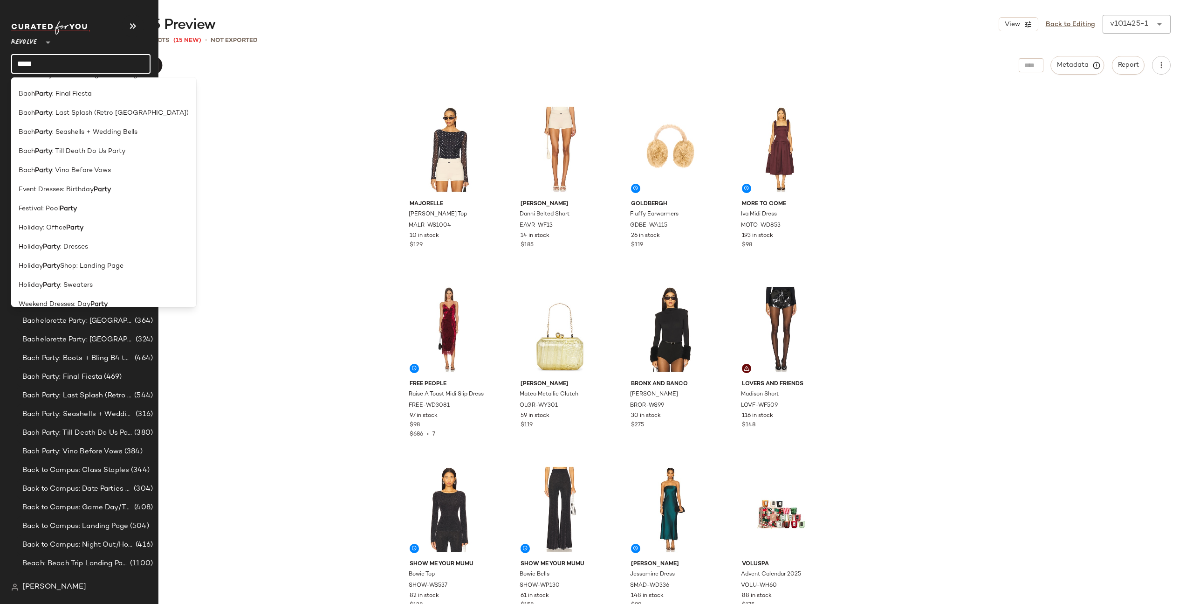
scroll to position [199, 0]
type input "*****"
click at [71, 255] on span "Shop: Landing Page" at bounding box center [91, 255] width 63 height 10
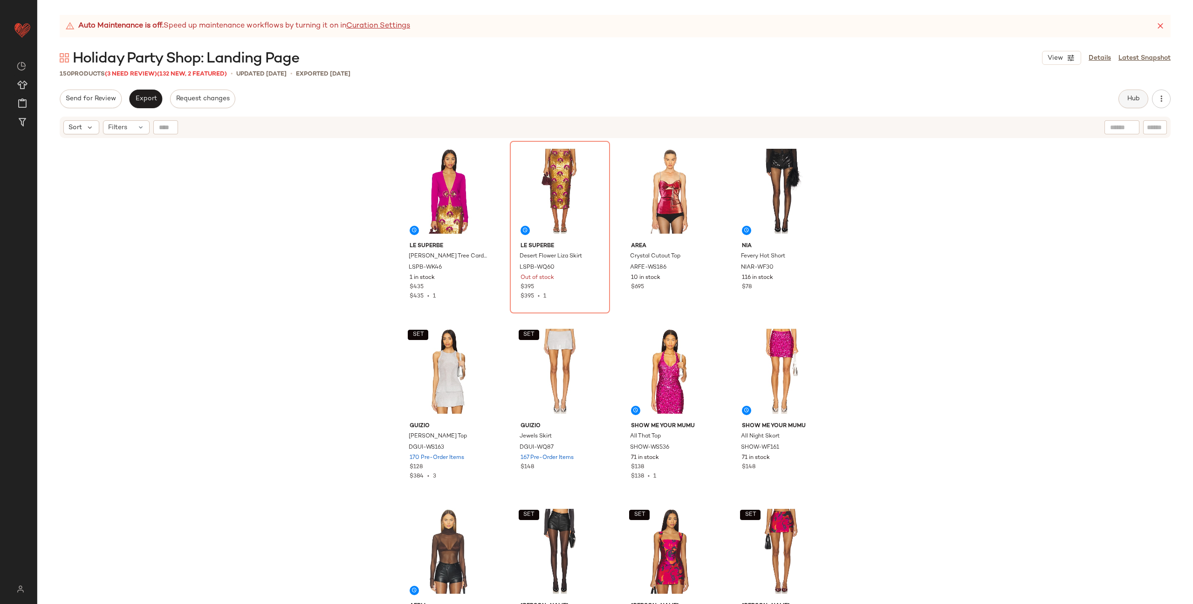
click at [1138, 98] on span "Hub" at bounding box center [1133, 98] width 13 height 7
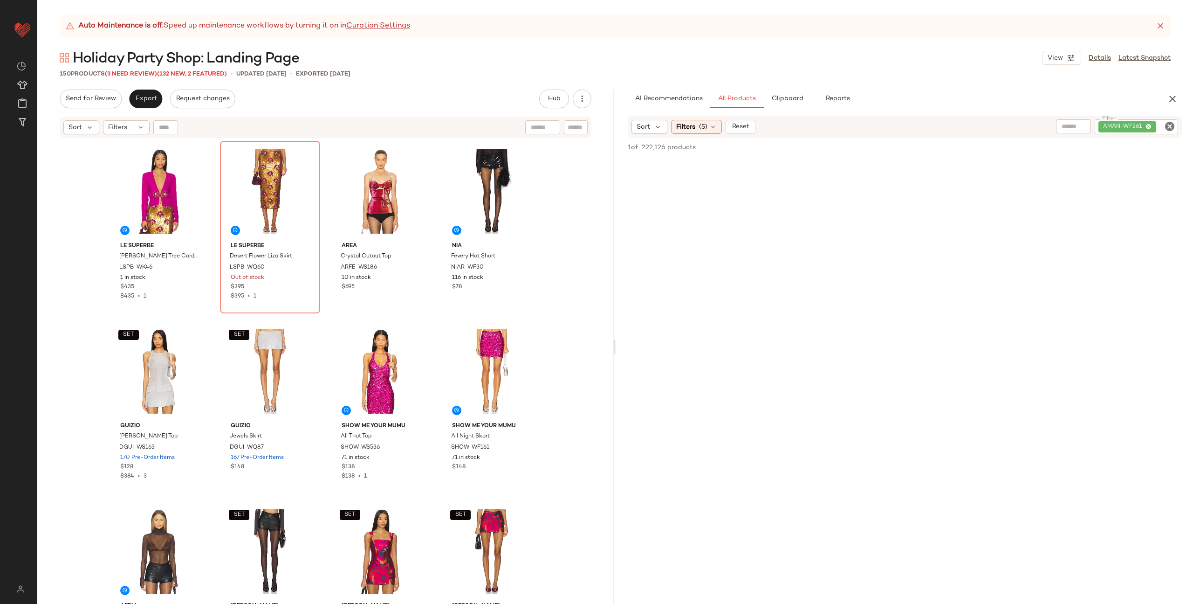
click at [1171, 125] on icon "Clear Filter" at bounding box center [1169, 126] width 11 height 11
click at [706, 126] on span "(5)" at bounding box center [703, 127] width 8 height 10
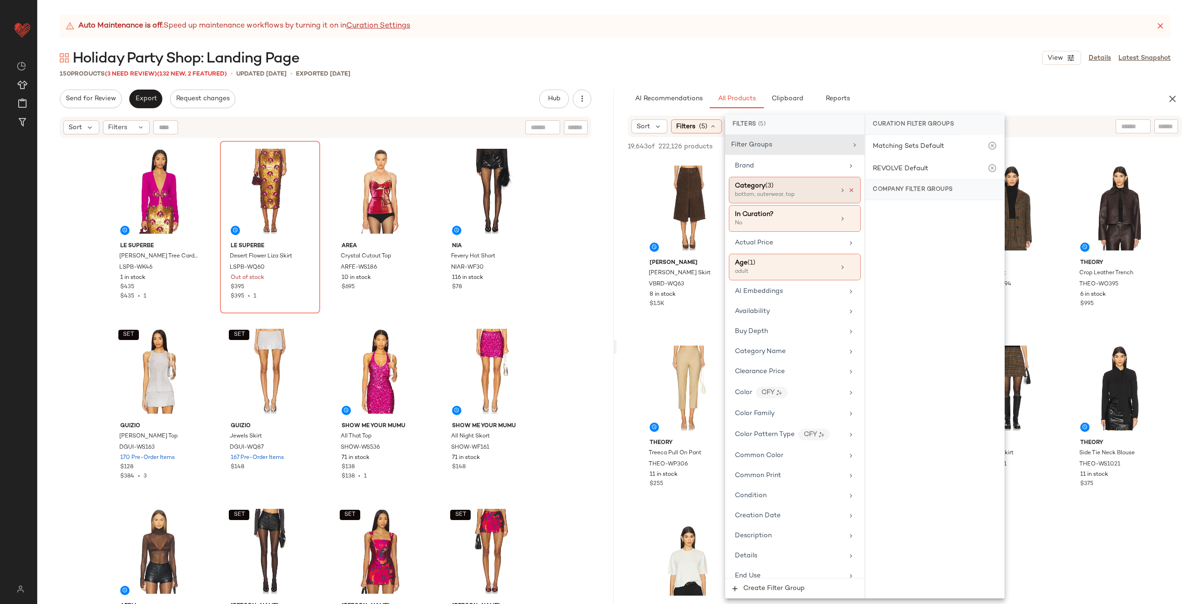
click at [848, 189] on icon at bounding box center [851, 190] width 7 height 7
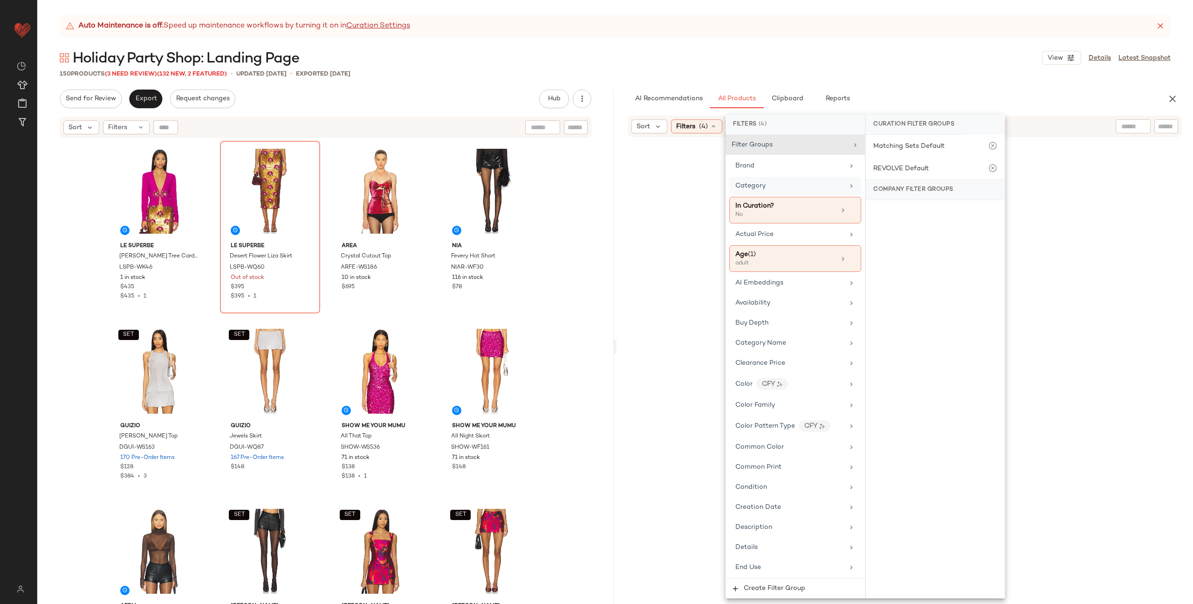
click at [819, 186] on div "Category" at bounding box center [790, 186] width 109 height 10
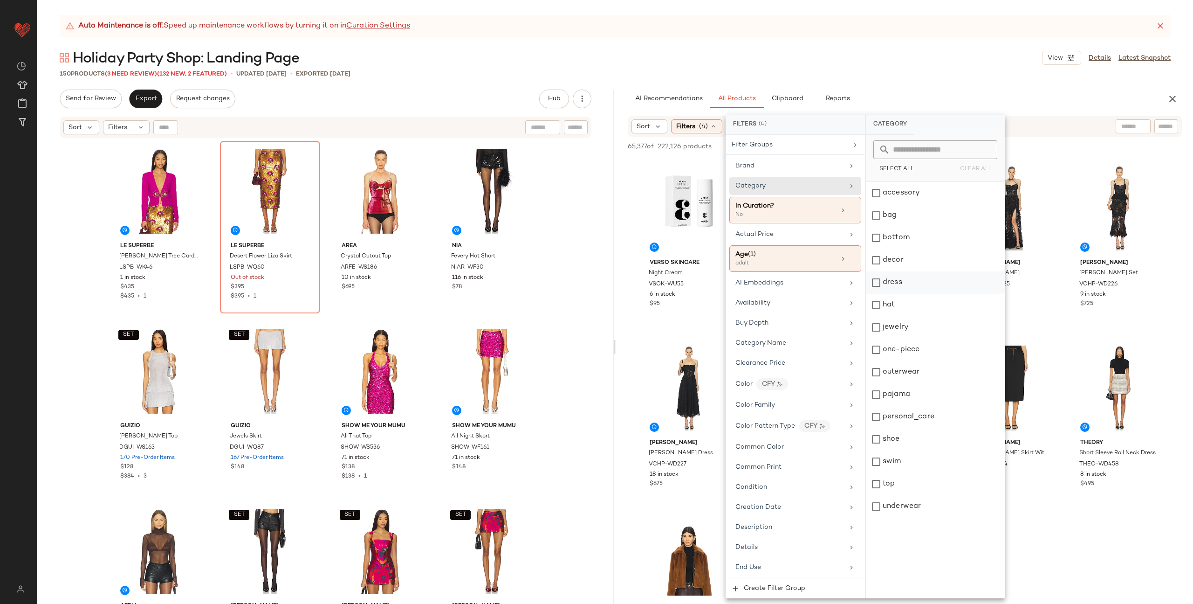
click at [913, 290] on div "dress" at bounding box center [935, 282] width 139 height 22
click at [913, 353] on div "one-piece" at bounding box center [935, 349] width 139 height 22
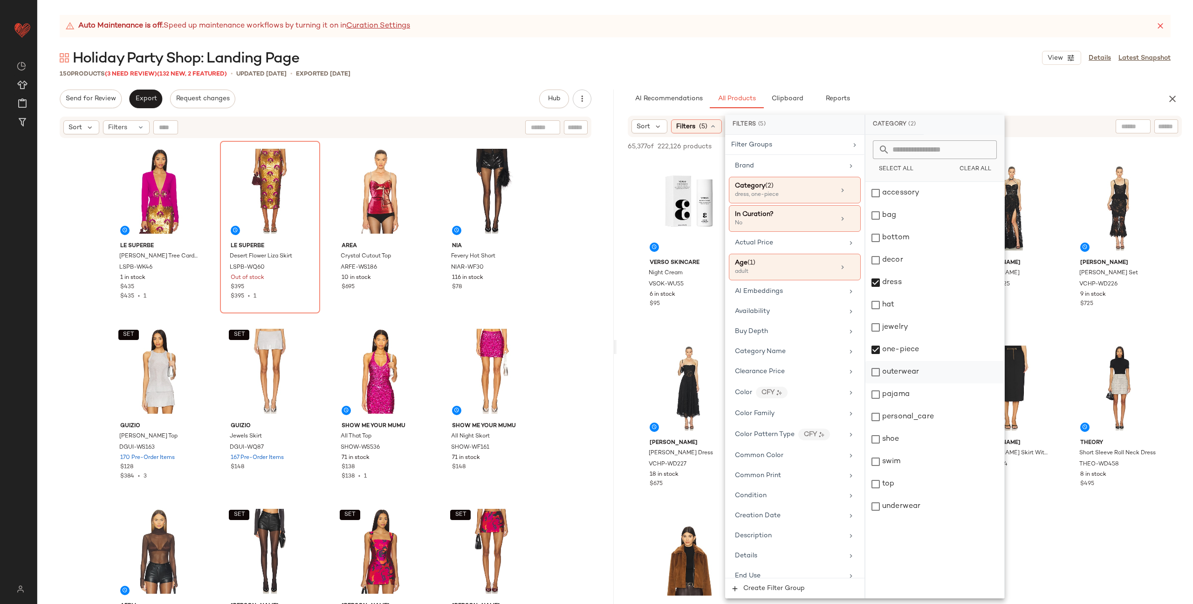
click at [913, 372] on div "outerwear" at bounding box center [935, 372] width 139 height 22
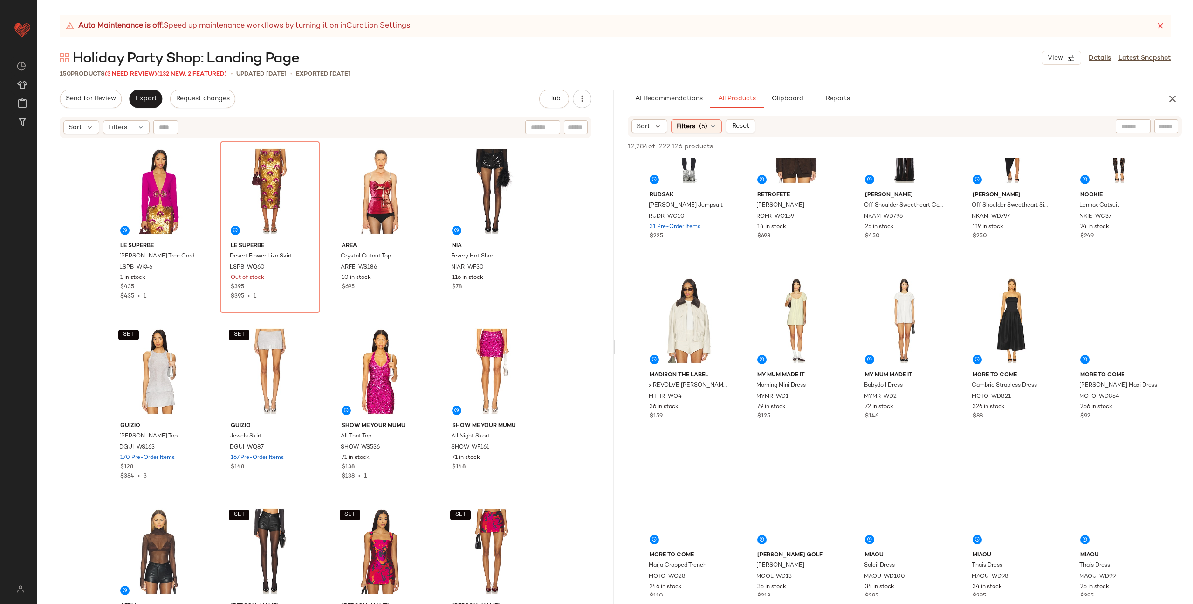
scroll to position [607, 0]
click at [361, 187] on div "#3 View" at bounding box center [381, 191] width 94 height 94
click at [482, 198] on div "#4 View" at bounding box center [492, 191] width 94 height 94
click at [156, 191] on div "#1 View" at bounding box center [160, 191] width 94 height 94
click at [213, 218] on div "#1 View Le Superbe [PERSON_NAME] Tree Cardigan LSPB-WK46 1 in stock $435 $435 •…" at bounding box center [326, 384] width 433 height 486
